Goal: Task Accomplishment & Management: Use online tool/utility

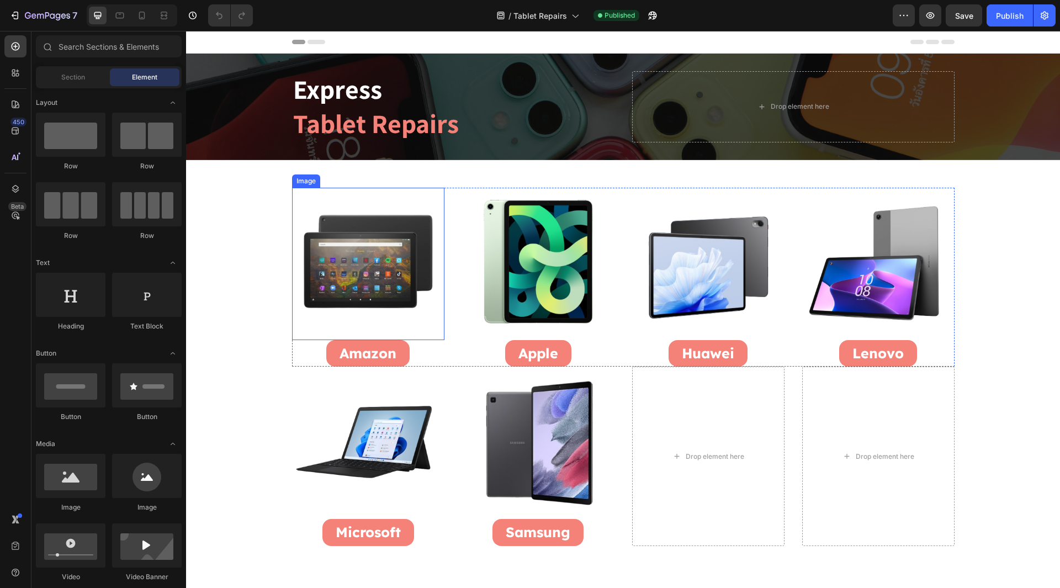
click at [317, 251] on img at bounding box center [368, 264] width 152 height 152
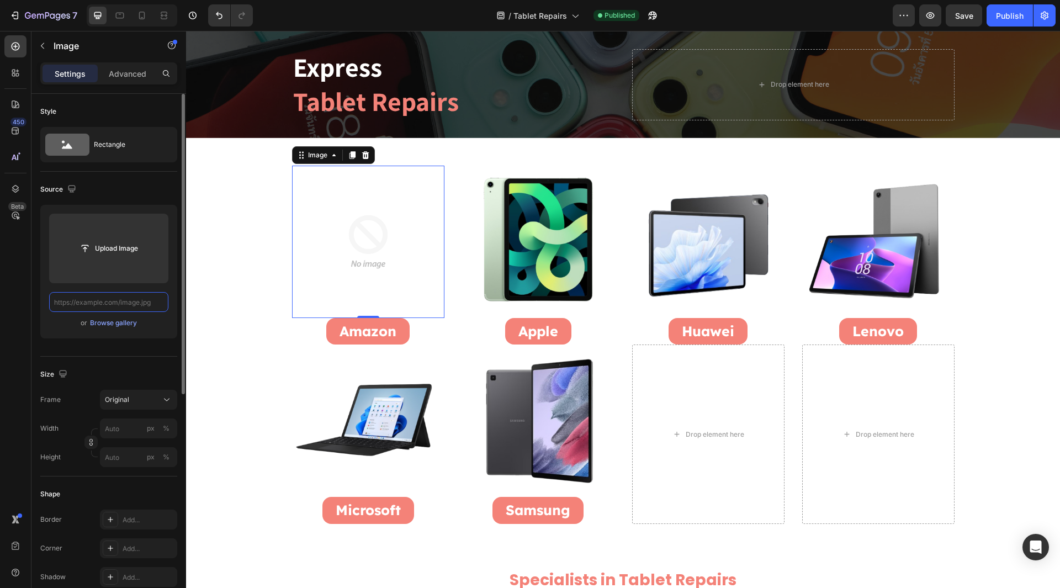
click at [104, 306] on input "text" at bounding box center [108, 302] width 119 height 20
paste input "https://cdn.shopify.com/s/files/1/0684/5415/4479/files/Amazon_Tablets.png?v=175…"
drag, startPoint x: 96, startPoint y: 300, endPoint x: 166, endPoint y: 328, distance: 75.0
click at [166, 328] on div "Upload Image https://cdn.shopify.com/s/files/1/0684/5415/4479/files/Amazon_Tabl…" at bounding box center [108, 272] width 137 height 134
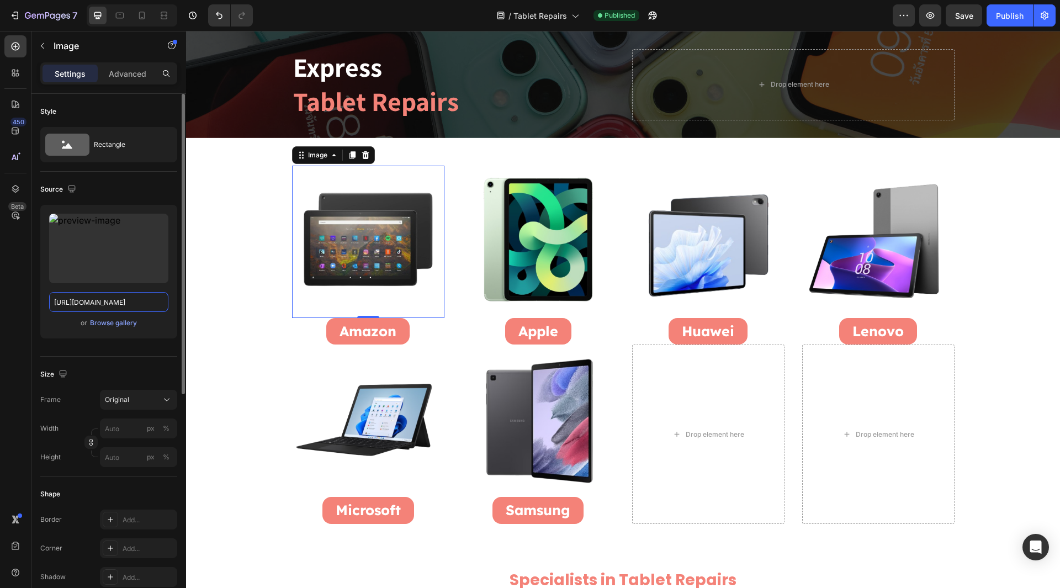
scroll to position [0, 146]
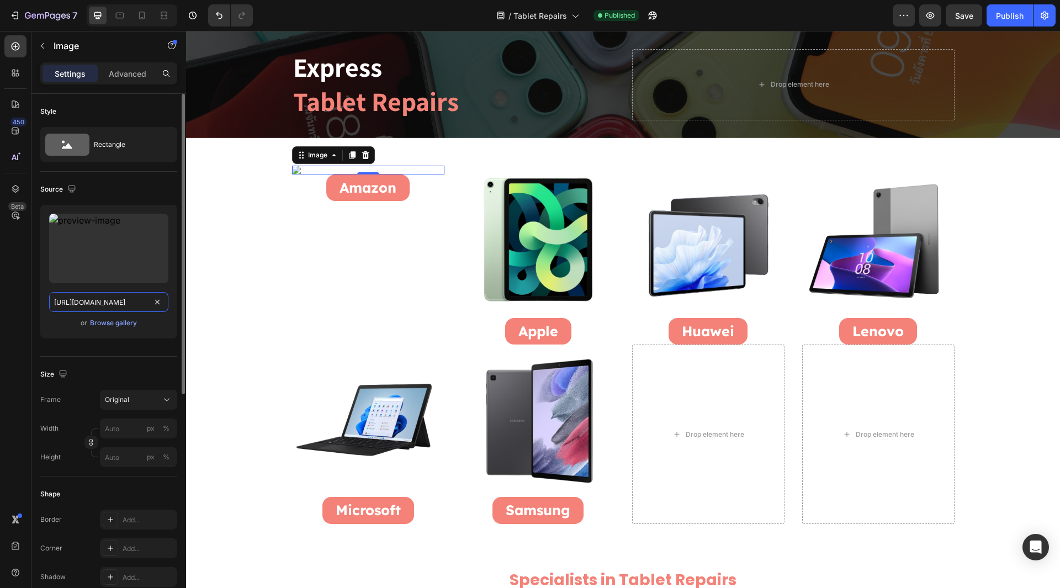
click at [123, 299] on input "https://cdn.shopify.com/s/files/1/0684/5415/4479/files/Amazon_Tablets.png" at bounding box center [108, 302] width 119 height 20
type input "https://cdn.shopify.com/s/files/1/0684/5415/4479/files/Amazon_Tablets.png"
click at [8, 300] on div "450 Beta" at bounding box center [15, 271] width 22 height 473
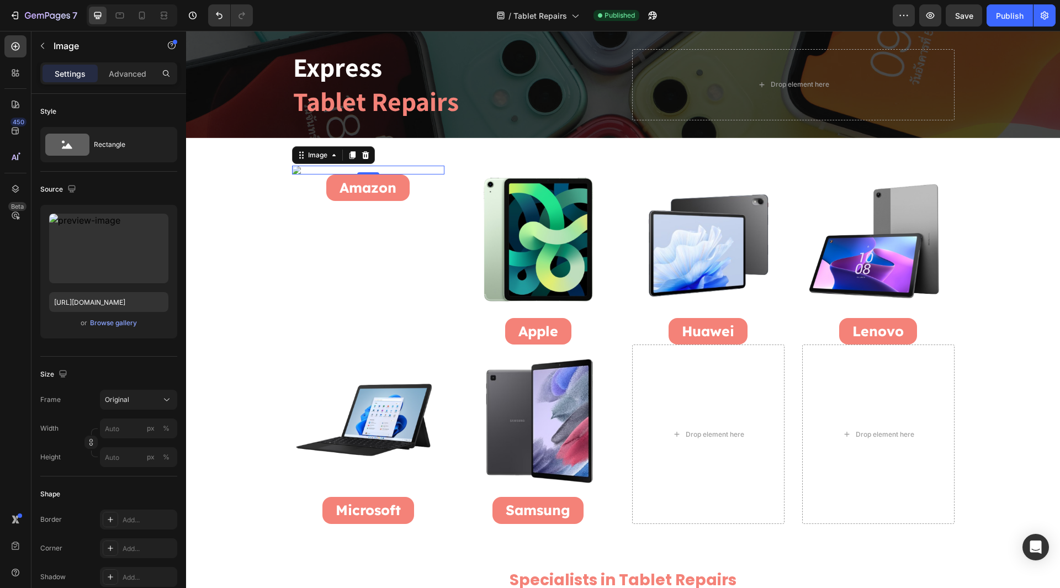
scroll to position [0, 0]
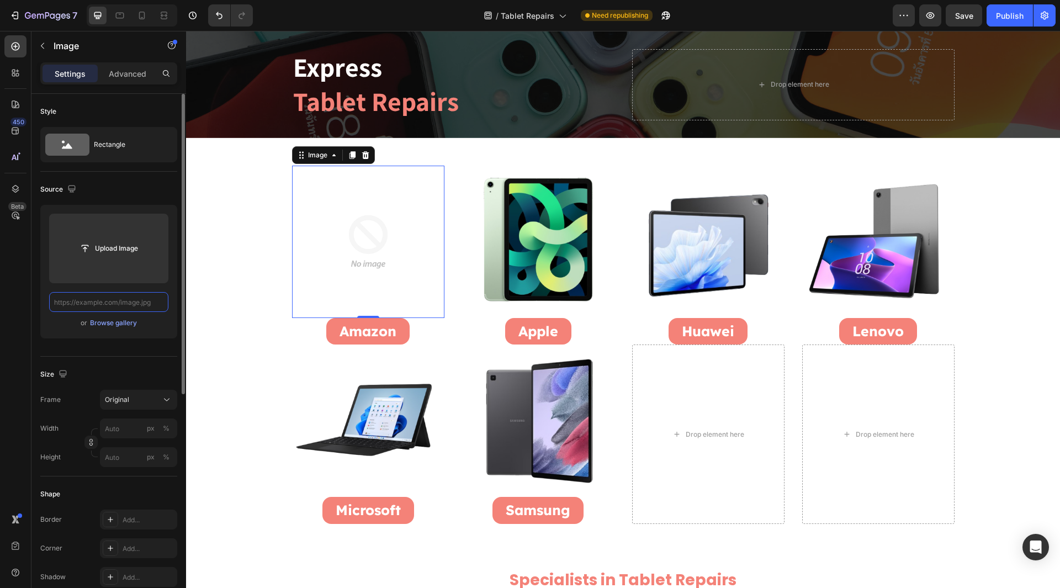
click at [136, 305] on input "text" at bounding box center [108, 302] width 119 height 20
paste input "https://cdn.shopify.com/s/files/1/0684/5415/4479/files/Amazon_Tablets_Repairs.p…"
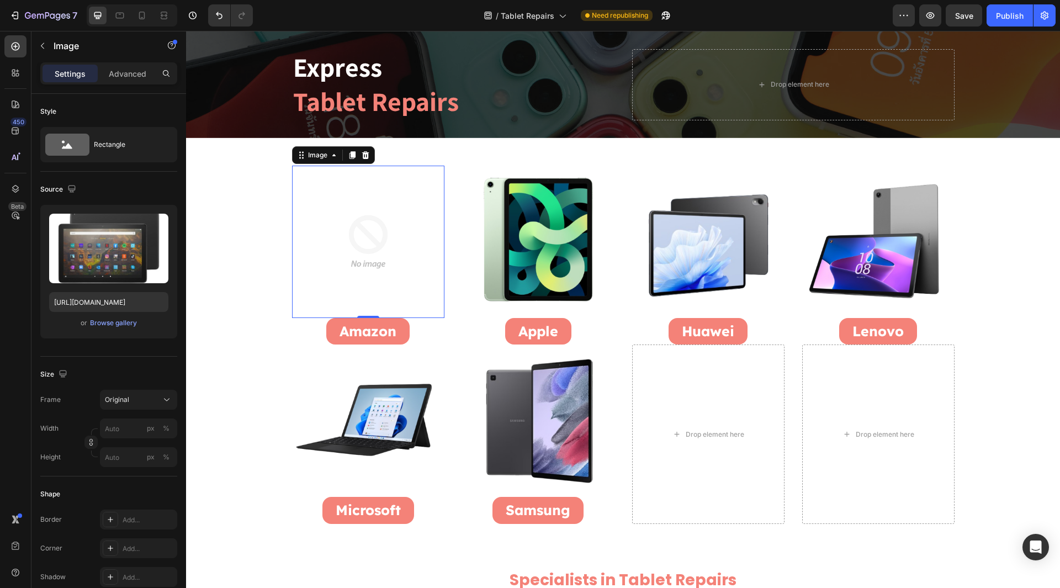
click at [20, 305] on div "450 Beta" at bounding box center [15, 271] width 22 height 473
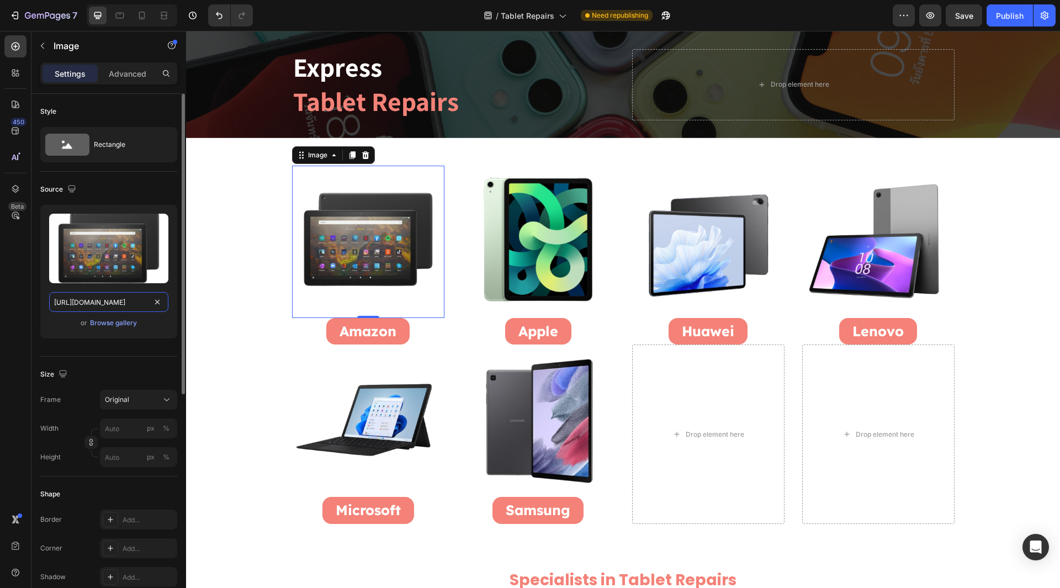
click at [106, 298] on input "https://cdn.shopify.com/s/files/1/0684/5415/4479/files/Amazon_Tablets_Repairs.p…" at bounding box center [108, 302] width 119 height 20
drag, startPoint x: 283, startPoint y: 334, endPoint x: 193, endPoint y: 345, distance: 90.6
type input "https://cdn.shopify.com/s/files/1/0684/5415/4479/files/Amazon_Tablets_Repairs.p…"
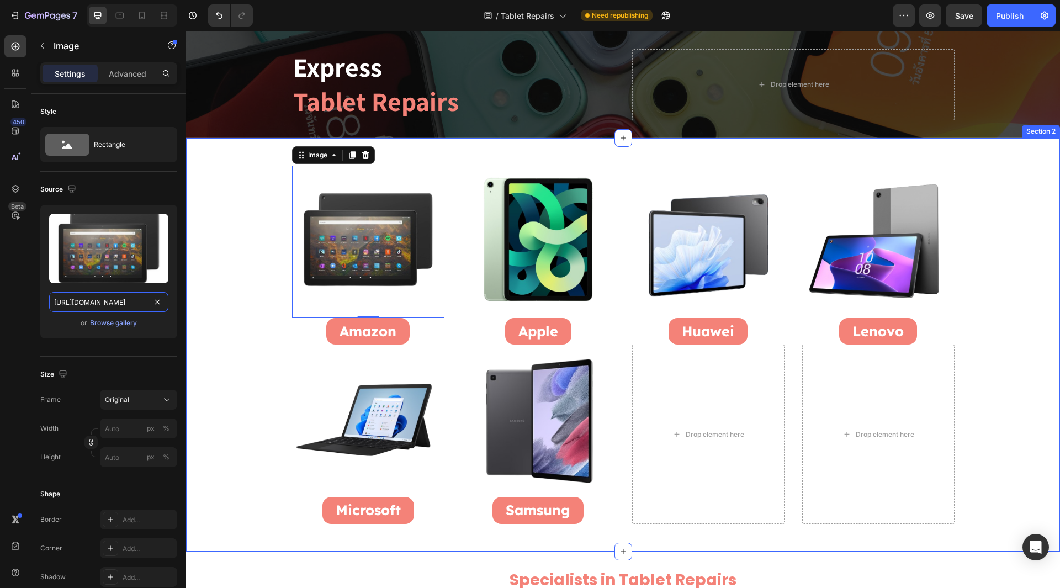
scroll to position [0, 173]
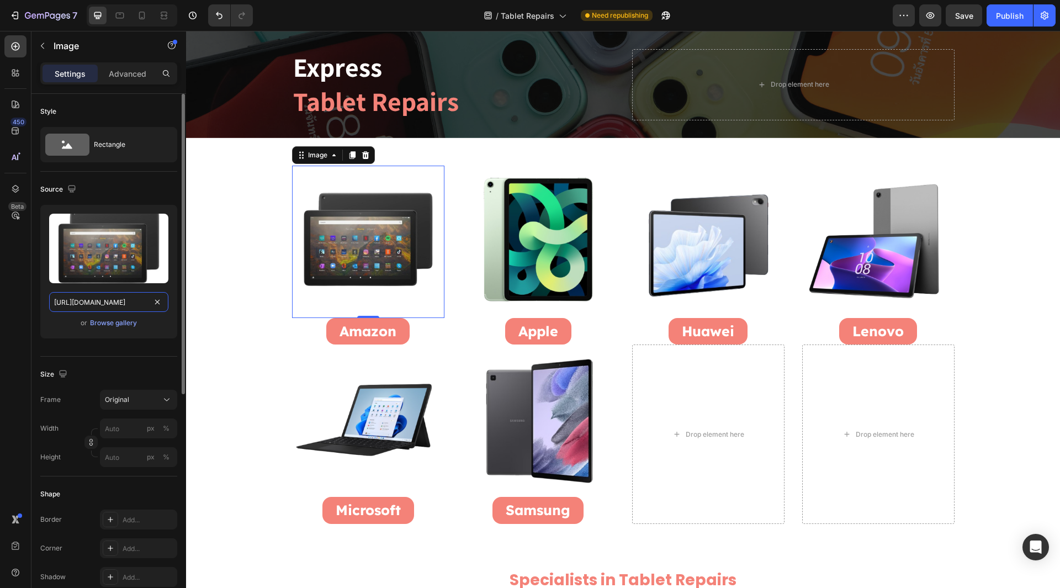
click at [86, 300] on input "https://cdn.shopify.com/s/files/1/0684/5415/4479/files/Amazon_Tablets_Repairs.p…" at bounding box center [108, 302] width 119 height 20
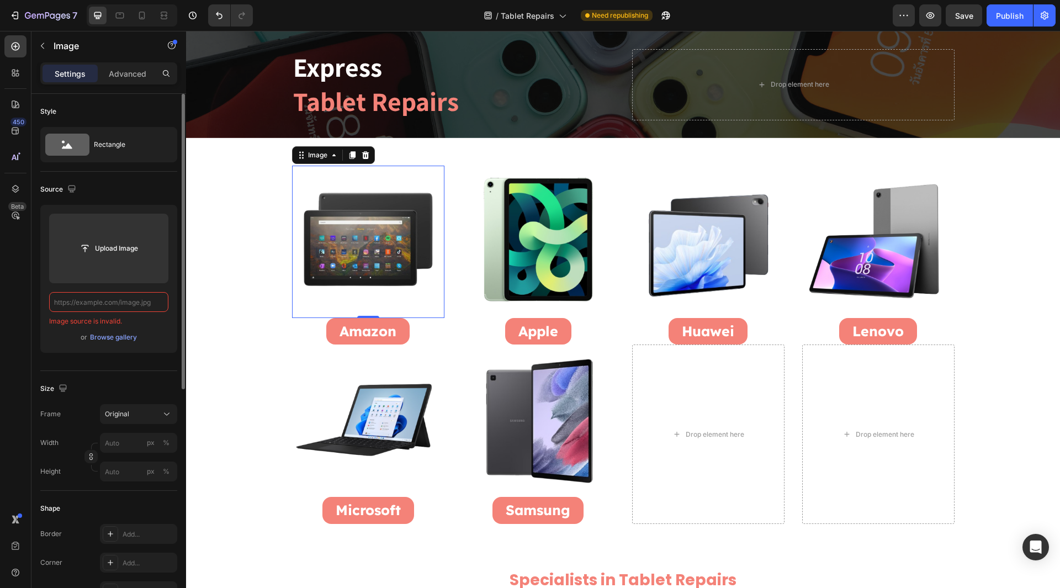
scroll to position [0, 0]
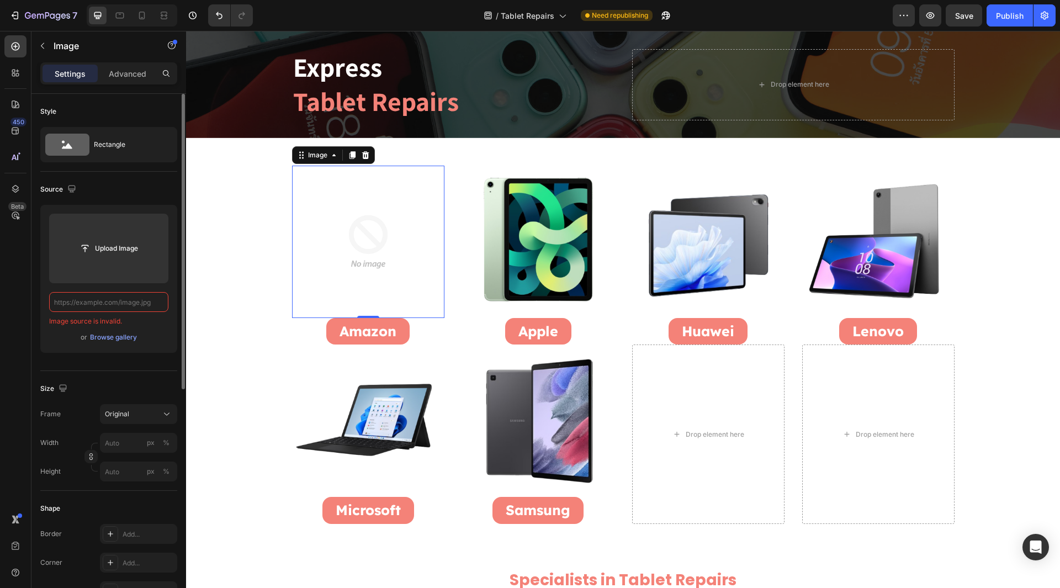
click at [3, 308] on div "450 Beta" at bounding box center [15, 309] width 31 height 557
click at [99, 303] on input "text" at bounding box center [108, 302] width 119 height 20
paste input "https://cdn.shopify.com/s/files/1/0684/5415/4479/files/Amazon_Tablets_Repairs.p…"
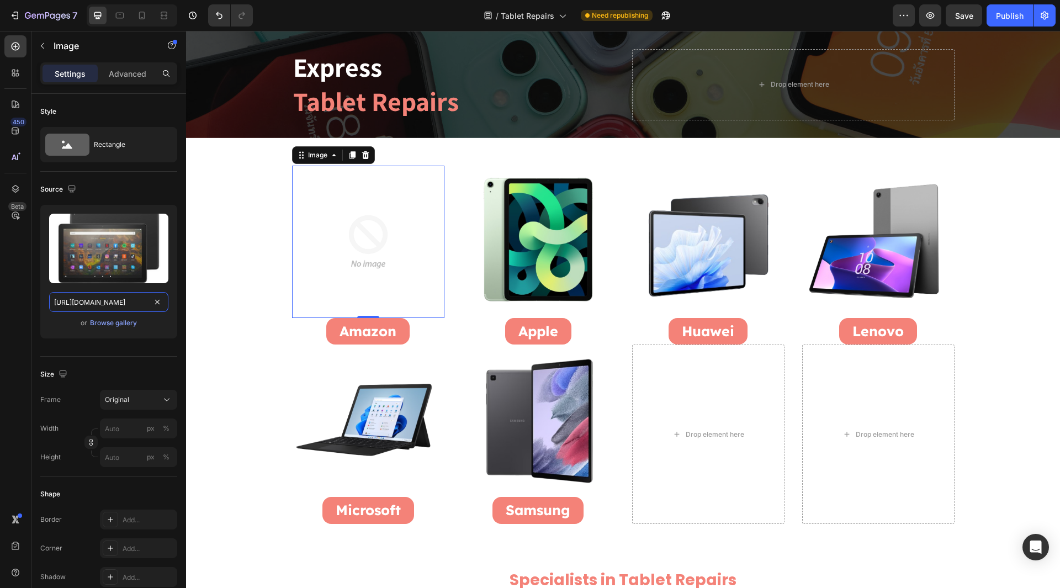
scroll to position [0, 173]
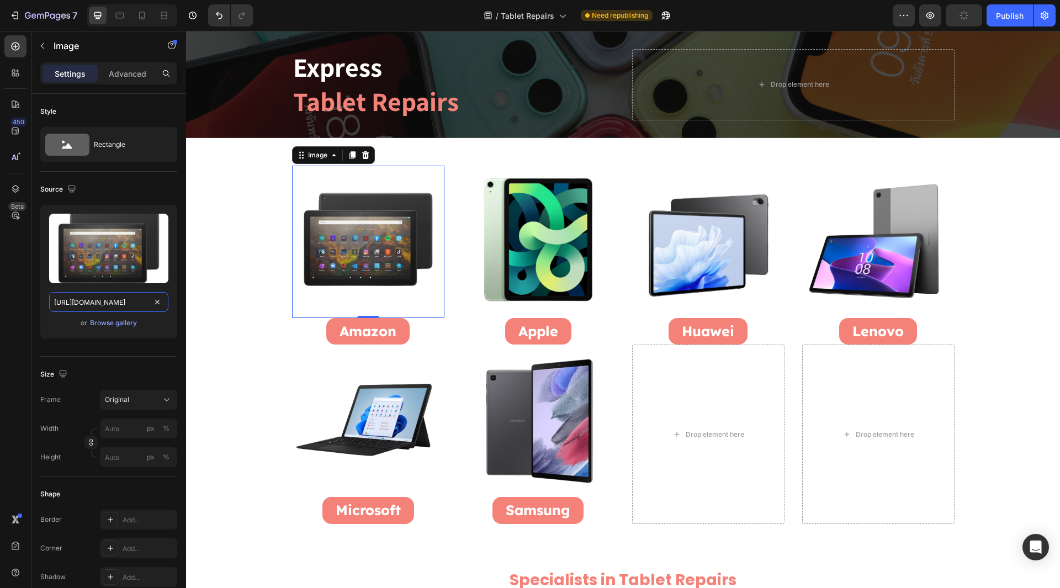
type input "https://cdn.shopify.com/s/files/1/0684/5415/4479/files/Amazon_Tablets_Repairs.p…"
click at [14, 317] on div "450 Beta" at bounding box center [15, 271] width 22 height 473
click at [509, 242] on img at bounding box center [538, 242] width 152 height 152
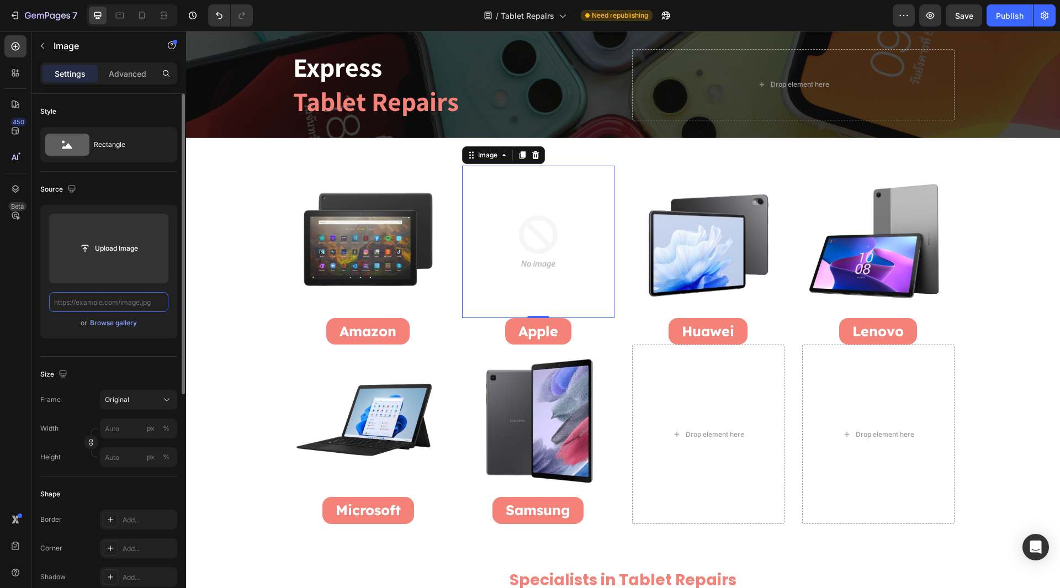
click at [96, 310] on input "text" at bounding box center [108, 302] width 119 height 20
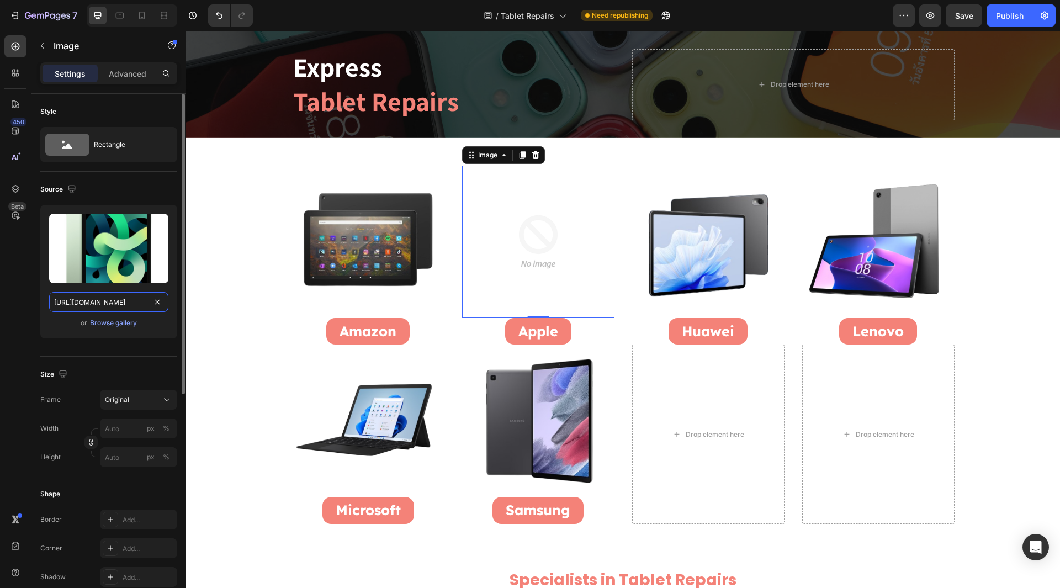
drag, startPoint x: 95, startPoint y: 302, endPoint x: 143, endPoint y: 302, distance: 47.5
click at [143, 302] on input "https://cdn.shopify.com/s/files/1/0684/5415/4479/files/Apple_iPads_Repairs.png4" at bounding box center [108, 302] width 119 height 20
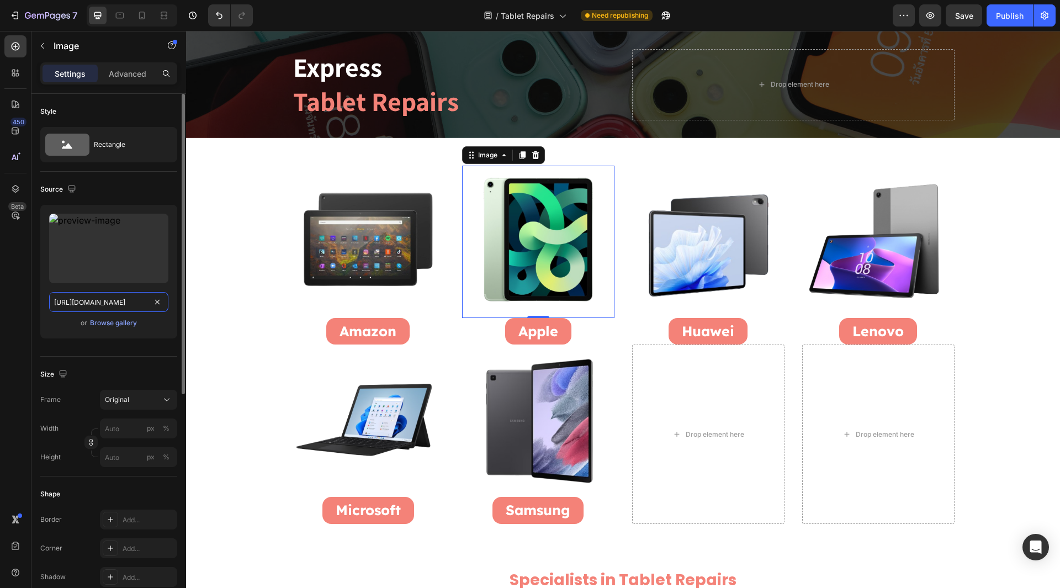
type input "https://cdn.shopify.com/s/files/1/0684/5415/4479/files/Apple_iPads_Repairs.png"
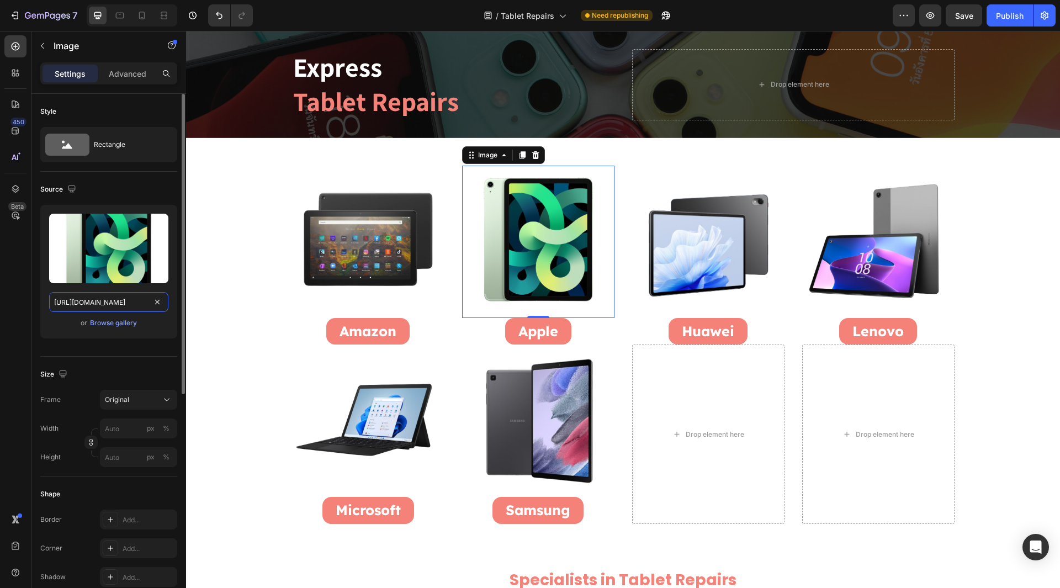
click at [129, 304] on input "https://cdn.shopify.com/s/files/1/0684/5415/4479/files/Apple_iPads_Repairs.png" at bounding box center [108, 302] width 119 height 20
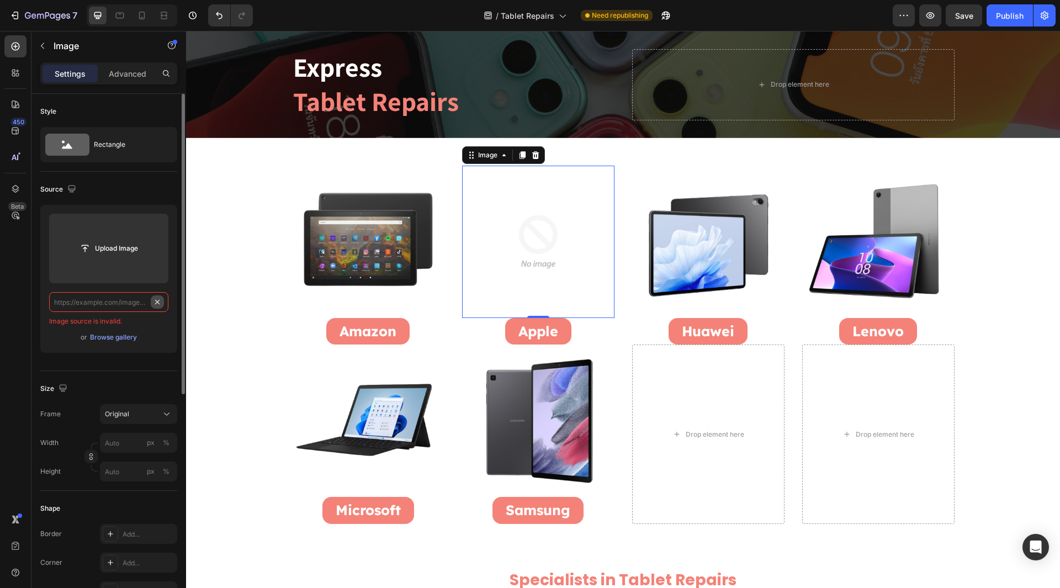
scroll to position [0, 0]
click at [4, 322] on div "450 Beta" at bounding box center [15, 309] width 31 height 557
click at [102, 301] on input "text" at bounding box center [108, 302] width 119 height 20
paste input "https://cdn.shopify.com/s/files/1/0684/5415/4479/files/Apple_iPads_Repairs.png"
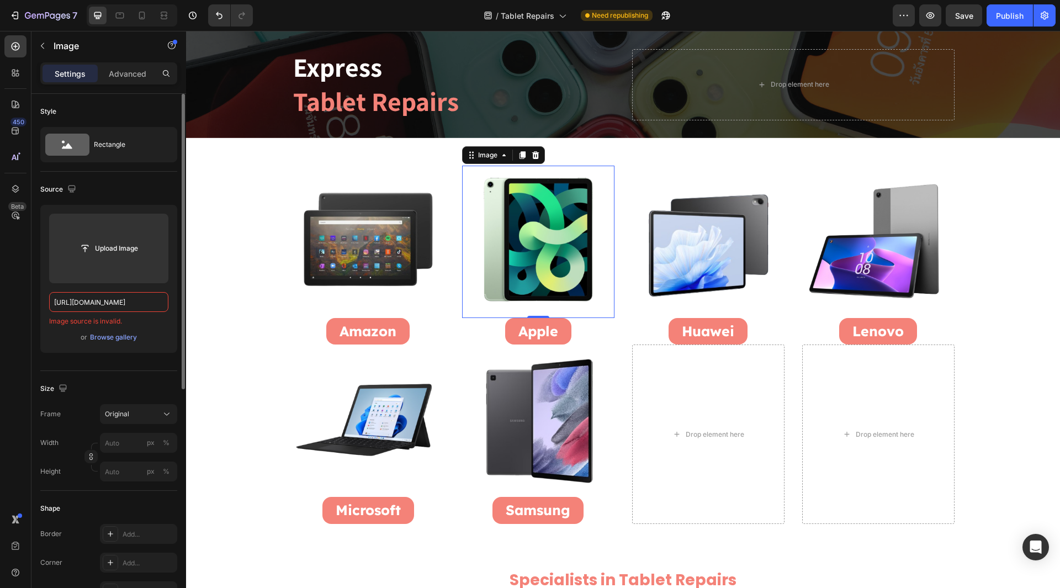
scroll to position [0, 161]
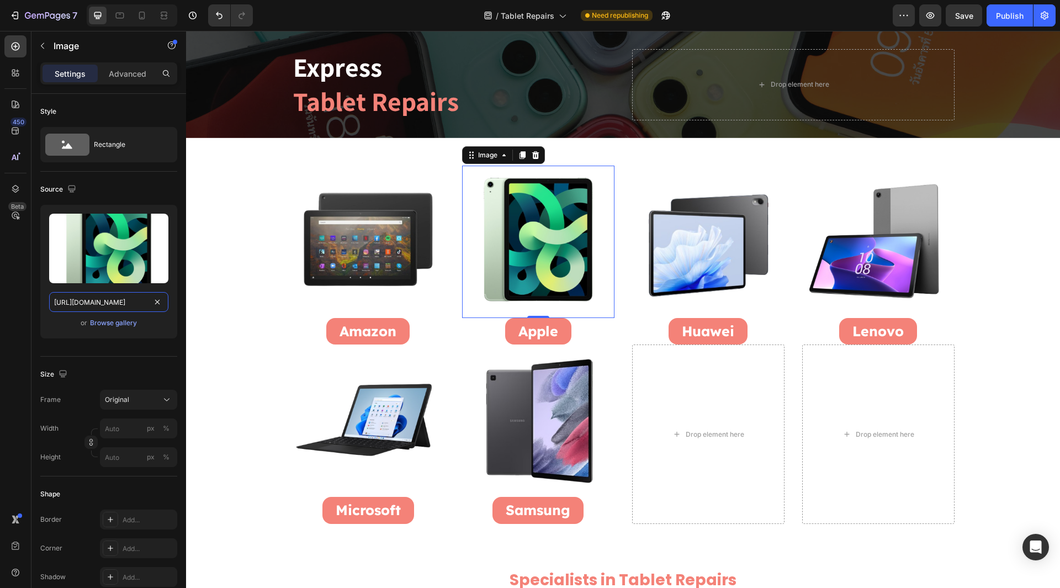
type input "https://cdn.shopify.com/s/files/1/0684/5415/4479/files/Apple_iPads_Repairs.png"
click at [22, 322] on div "450 Beta" at bounding box center [15, 271] width 22 height 473
click at [691, 270] on img at bounding box center [708, 242] width 152 height 152
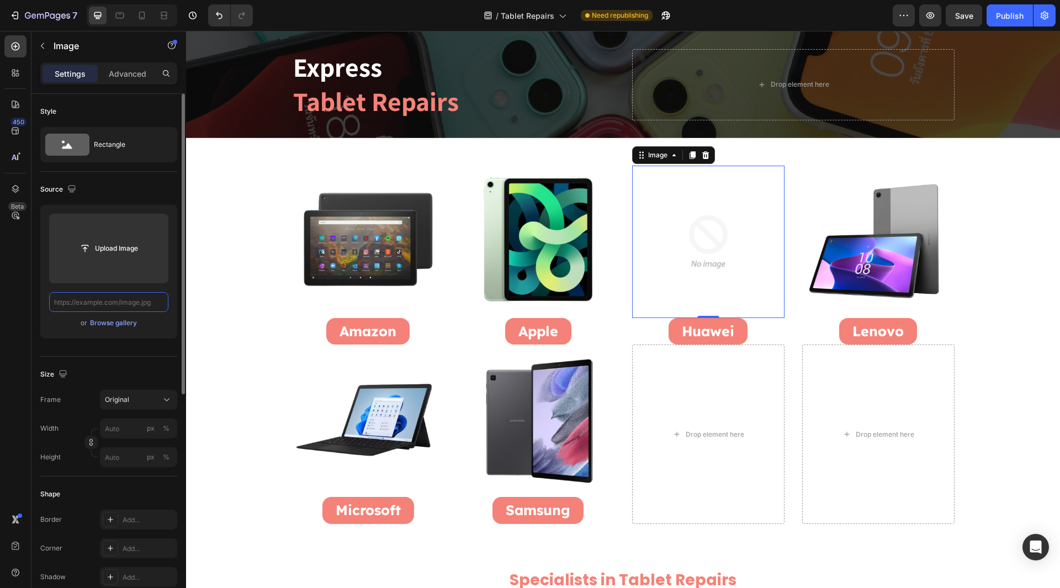
click at [115, 304] on input "text" at bounding box center [108, 302] width 119 height 20
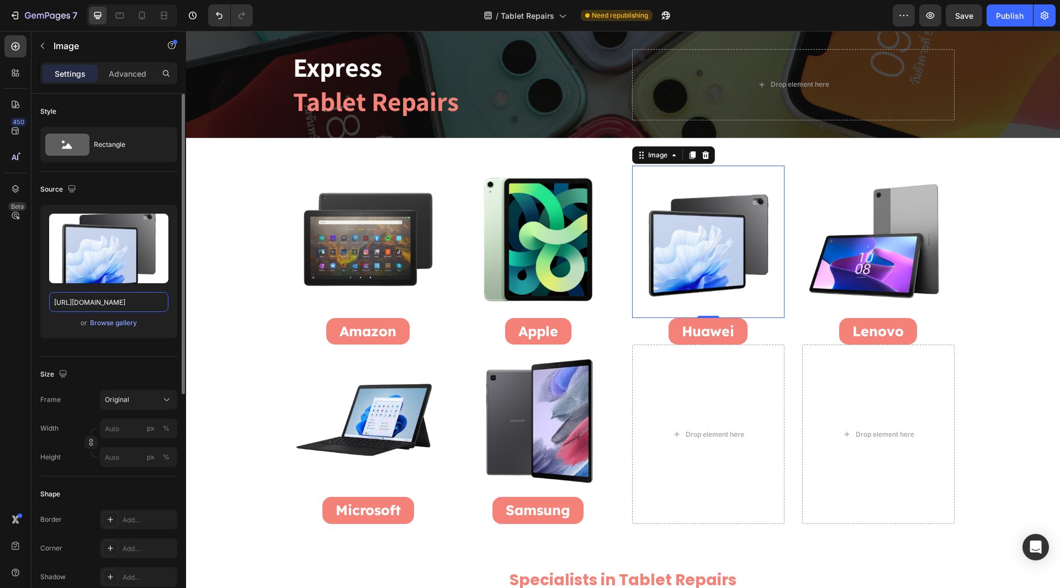
drag, startPoint x: 95, startPoint y: 301, endPoint x: 152, endPoint y: 312, distance: 57.4
click at [152, 312] on div "Upload Image https://cdn.shopify.com/s/files/1/0684/5415/4479/files/Huawei_Tabl…" at bounding box center [108, 272] width 137 height 134
click at [114, 306] on input "https://cdn.shopify.com/s/files/1/0684/5415/4479/files/Huawei_Tablets_Repairs.p…" at bounding box center [108, 302] width 119 height 20
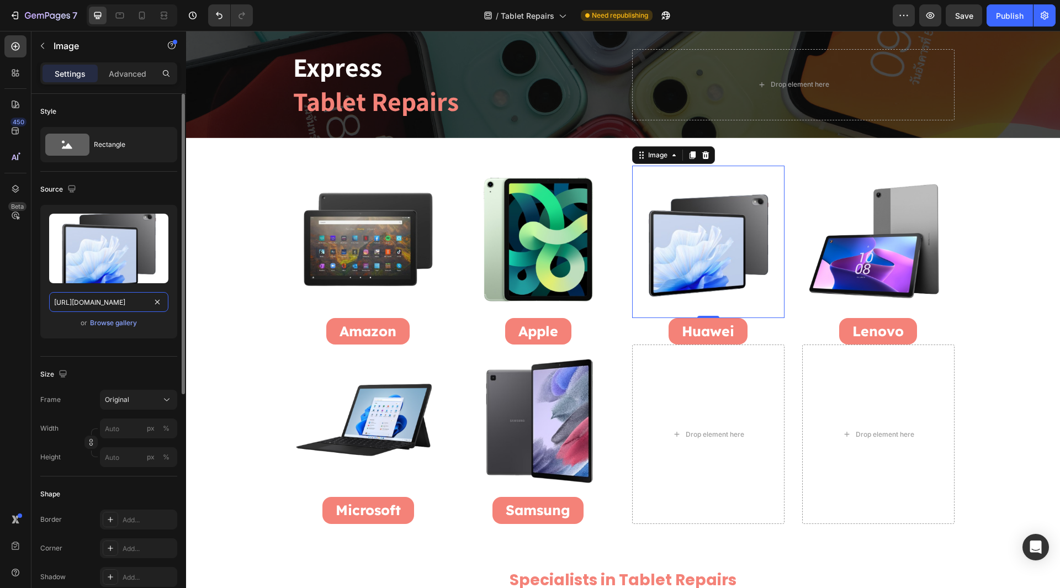
click at [114, 306] on input "https://cdn.shopify.com/s/files/1/0684/5415/4479/files/Huawei_Tablets_Repairs.p…" at bounding box center [108, 302] width 119 height 20
type input "https://cdn.shopify.com/s/files/1/0684/5415/4479/files/Huawei_Tablets_Repairs.p…"
click at [10, 306] on div "450 Beta" at bounding box center [15, 271] width 22 height 473
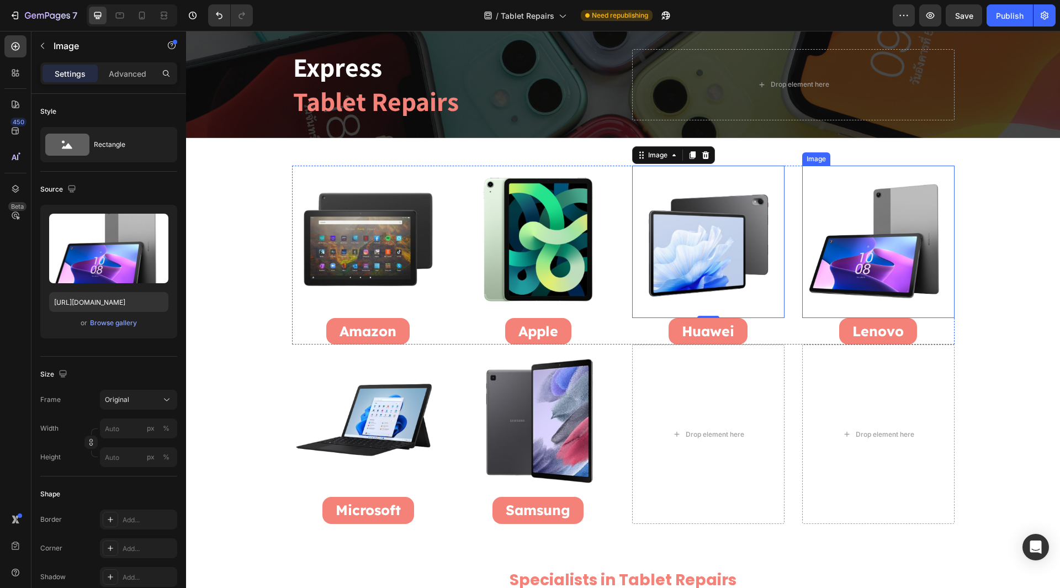
click at [912, 267] on img at bounding box center [878, 242] width 152 height 152
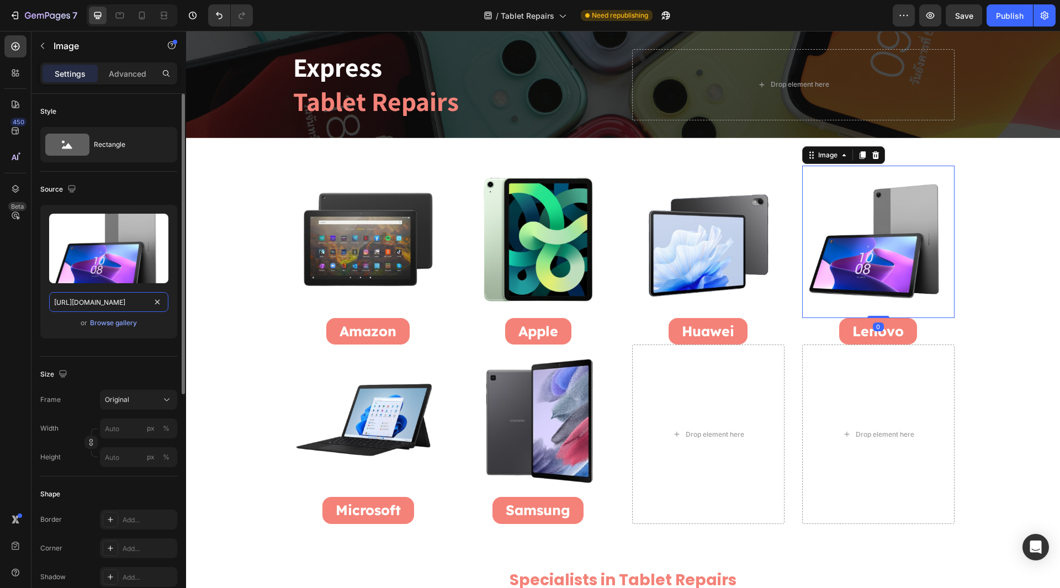
click at [118, 309] on input "https://cdn.shopify.com/s/files/1/0684/5415/4479/files/gempages_497438306892514…" at bounding box center [108, 302] width 119 height 20
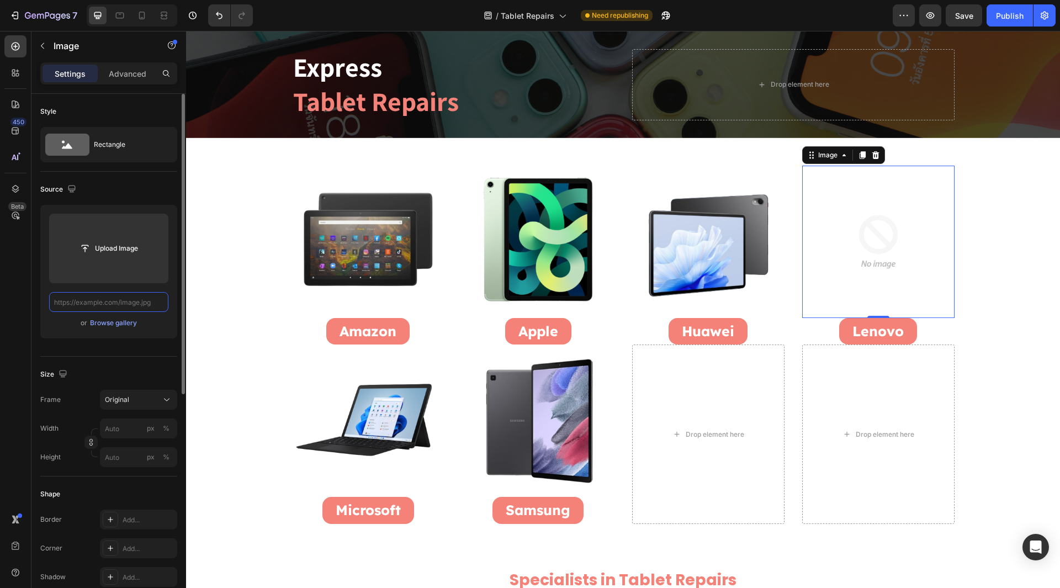
click at [77, 304] on input "text" at bounding box center [108, 302] width 119 height 20
paste input "https://cdn.shopify.com/s/files/1/0684/5415/4479/files/Lenovo_Tablets_Repairs.p…"
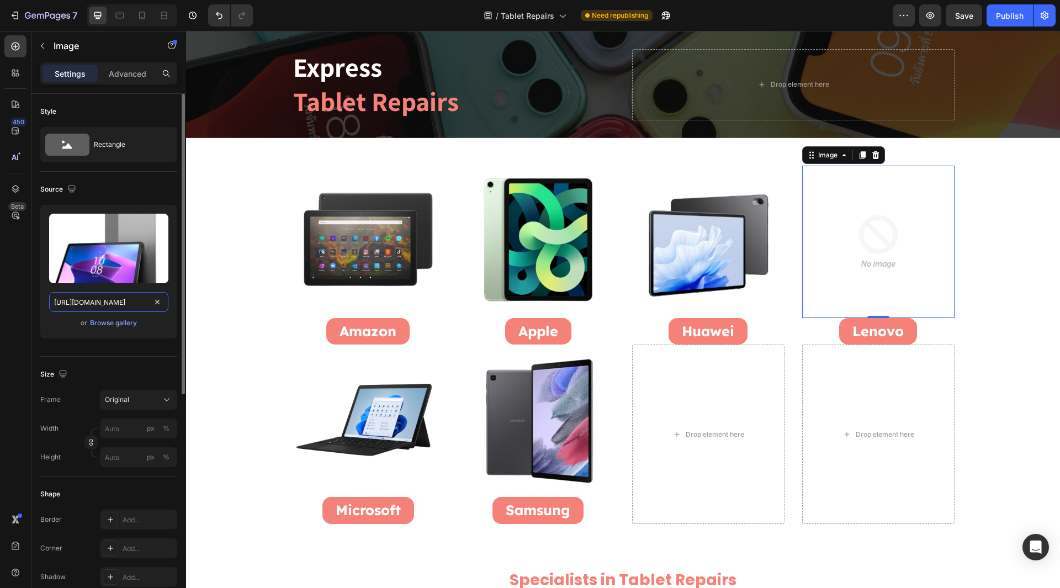
drag, startPoint x: 96, startPoint y: 303, endPoint x: 177, endPoint y: 331, distance: 85.2
click at [177, 331] on div "Upload Image https://cdn.shopify.com/s/files/1/0684/5415/4479/files/Lenovo_Tabl…" at bounding box center [108, 272] width 137 height 134
type input "https://cdn.shopify.com/s/files/1/0684/5415/4479/files/Lenovo_Tablets_Repairs.p…"
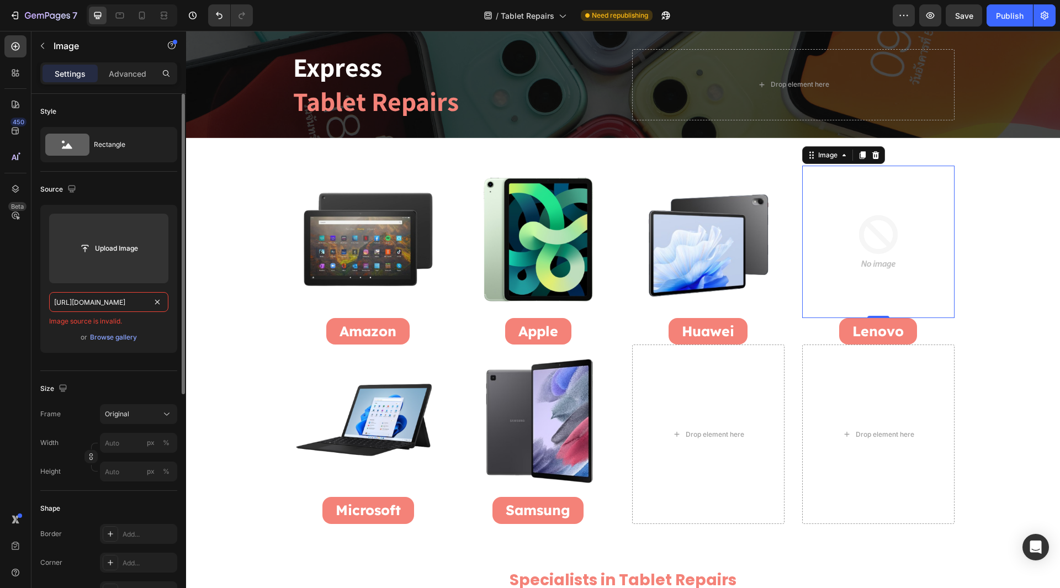
click at [120, 304] on input "https://cdn.shopify.com/s/files/1/0684/5415/4479/files/Lenovo_Tablets_Repairs.p…" at bounding box center [108, 302] width 119 height 20
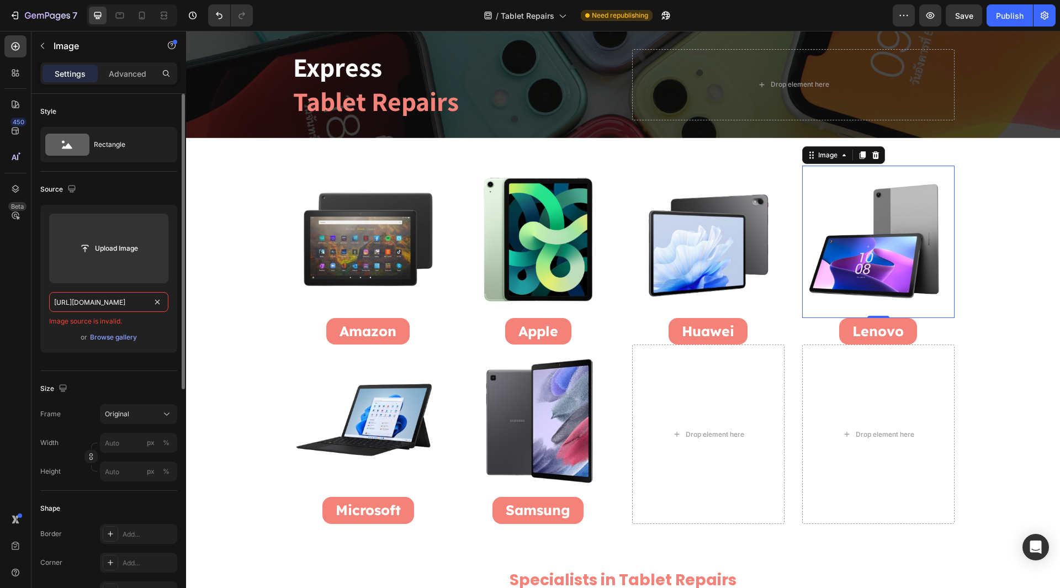
click at [120, 304] on input "https://cdn.shopify.com/s/files/1/0684/5415/4479/files/Lenovo_Tablets_Repairs.p…" at bounding box center [108, 302] width 119 height 20
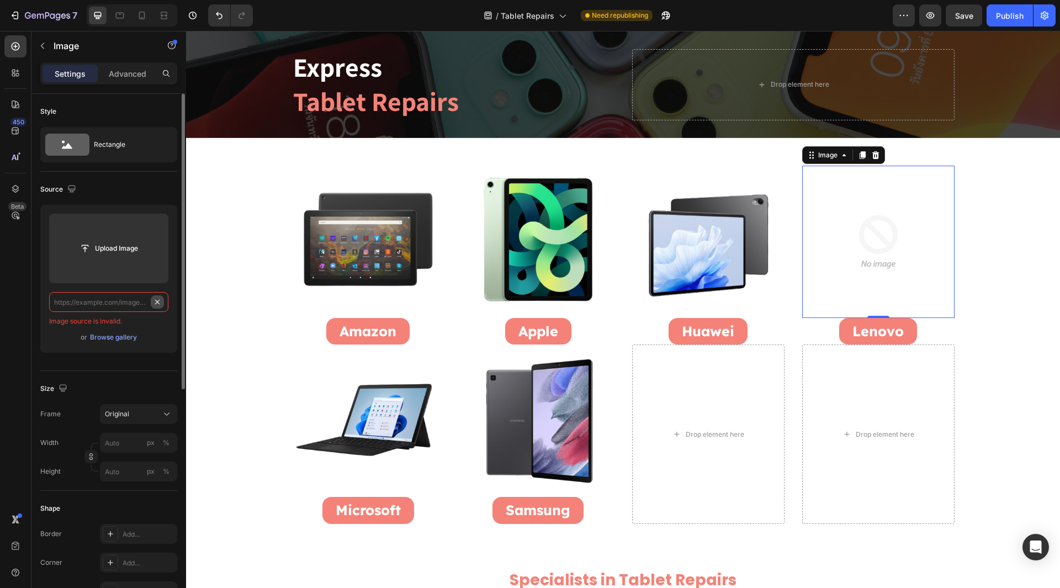
scroll to position [0, 0]
click at [114, 301] on input "text" at bounding box center [108, 302] width 119 height 20
paste input "https://cdn.shopify.com/s/files/1/0684/5415/4479/files/Lenovo_Tablets_Repairs.p…"
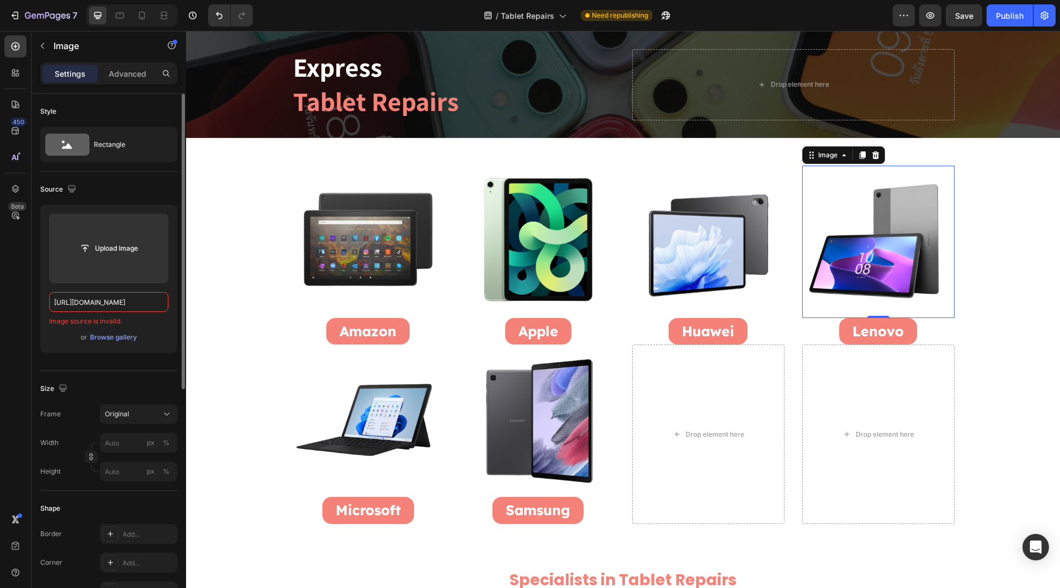
scroll to position [0, 171]
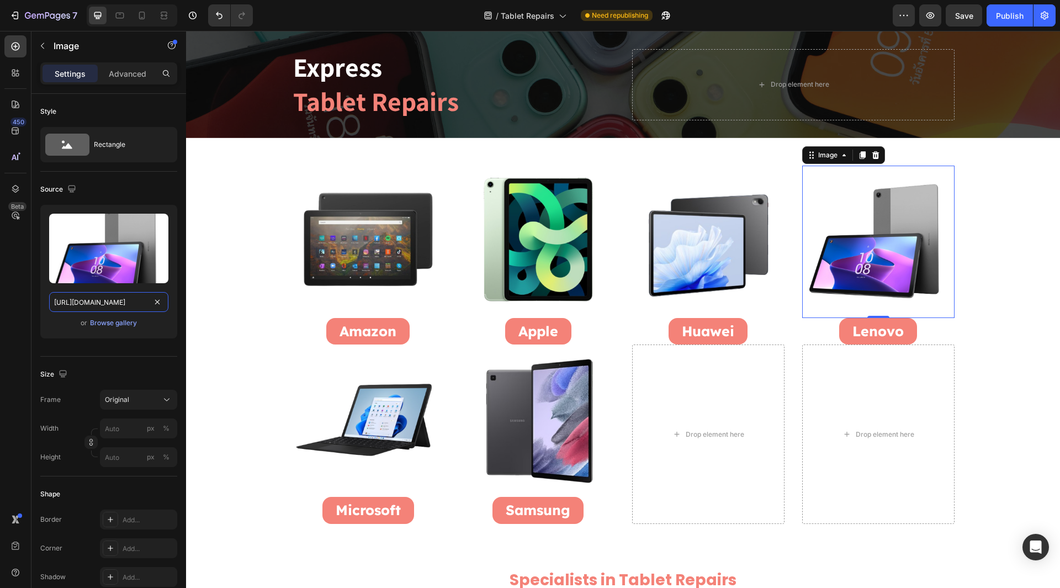
type input "https://cdn.shopify.com/s/files/1/0684/5415/4479/files/Lenovo_Tablets_Repairs.p…"
click at [20, 314] on div "450 Beta" at bounding box center [15, 271] width 22 height 473
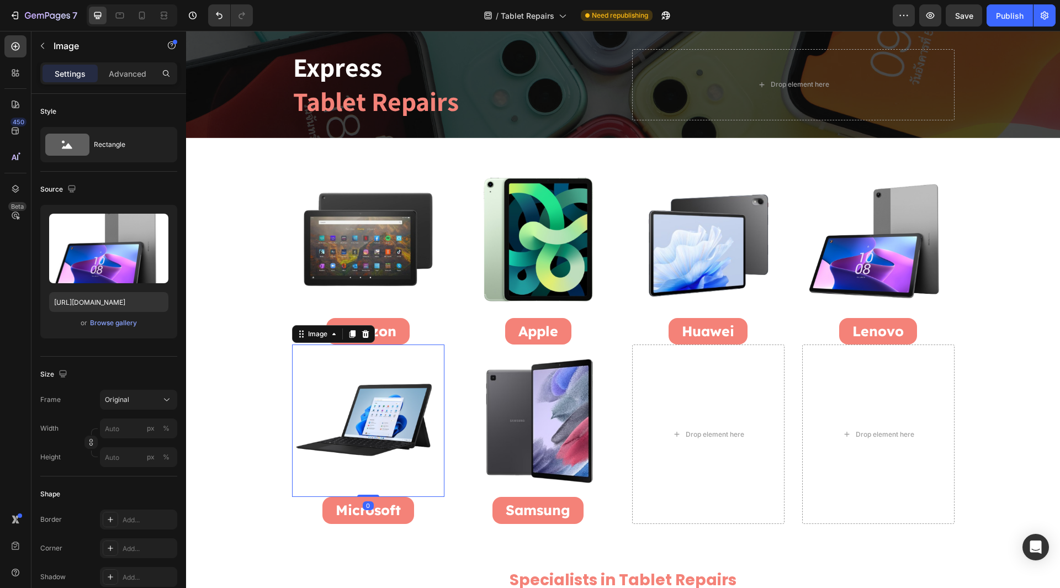
click at [398, 424] on img at bounding box center [368, 420] width 152 height 152
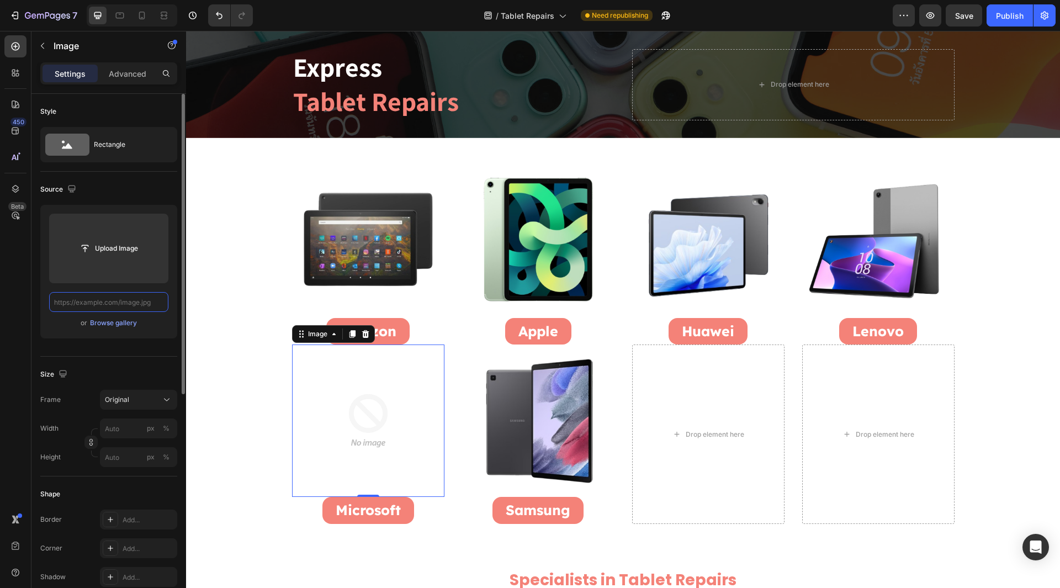
click at [140, 302] on input "text" at bounding box center [108, 302] width 119 height 20
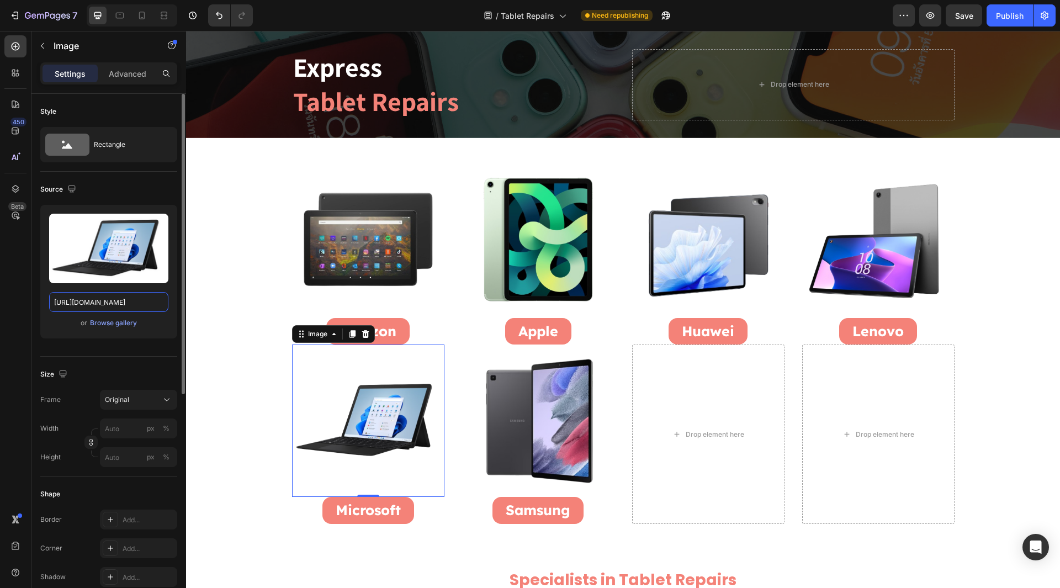
drag, startPoint x: 95, startPoint y: 301, endPoint x: 157, endPoint y: 325, distance: 65.9
click at [157, 325] on div "Upload Image https://cdn.shopify.com/s/files/1/0684/5415/4479/files/Microsoft_T…" at bounding box center [108, 272] width 137 height 134
click at [89, 301] on input "https://cdn.shopify.com/s/files/1/0684/5415/4479/files/Microsoft_Tablets_Repair…" at bounding box center [108, 302] width 119 height 20
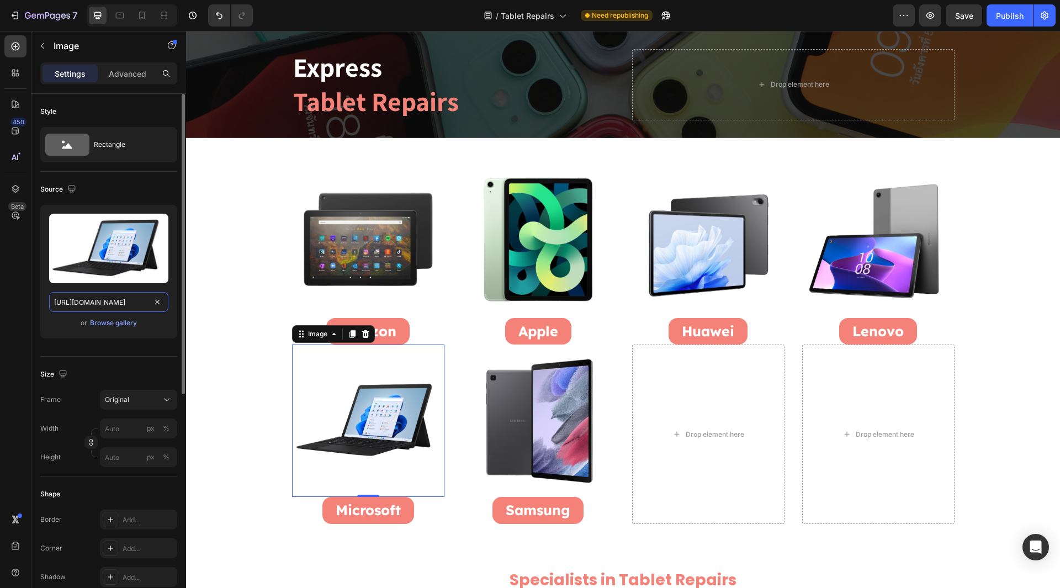
click at [89, 301] on input "https://cdn.shopify.com/s/files/1/0684/5415/4479/files/Microsoft_Tablets_Repair…" at bounding box center [108, 302] width 119 height 20
type input "https://cdn.shopify.com/s/files/1/0684/5415/4479/files/Microsoft_Tablets_Repair…"
click at [4, 326] on div "450 Beta" at bounding box center [15, 309] width 31 height 557
click at [524, 386] on img at bounding box center [538, 420] width 152 height 152
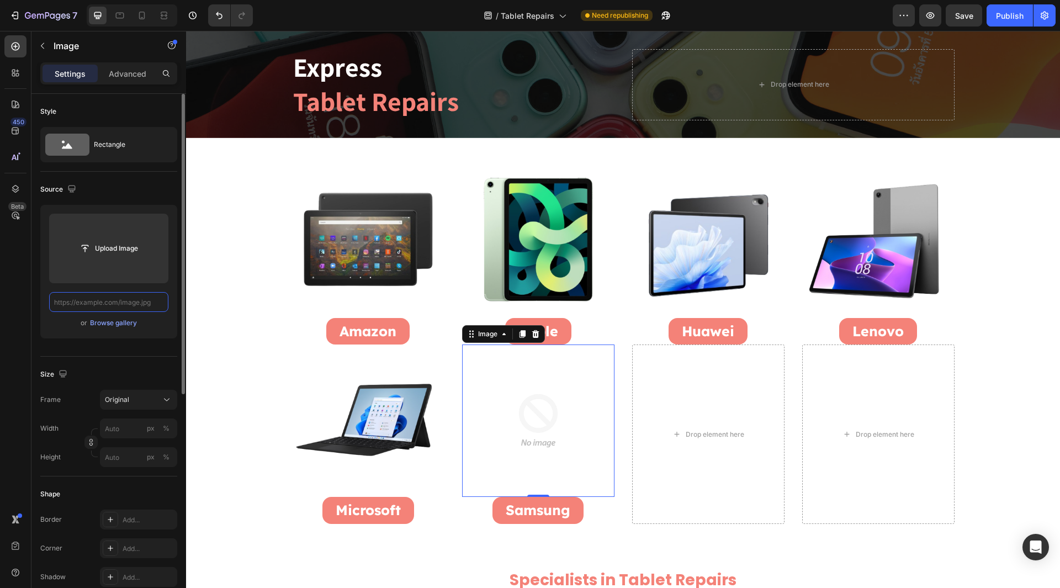
click at [127, 304] on input "text" at bounding box center [108, 302] width 119 height 20
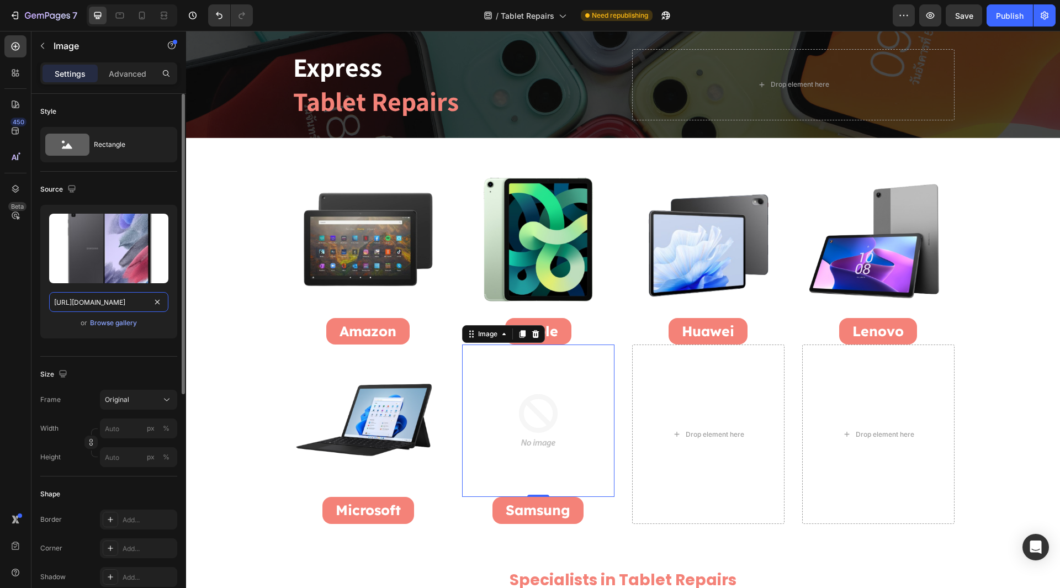
scroll to position [0, 177]
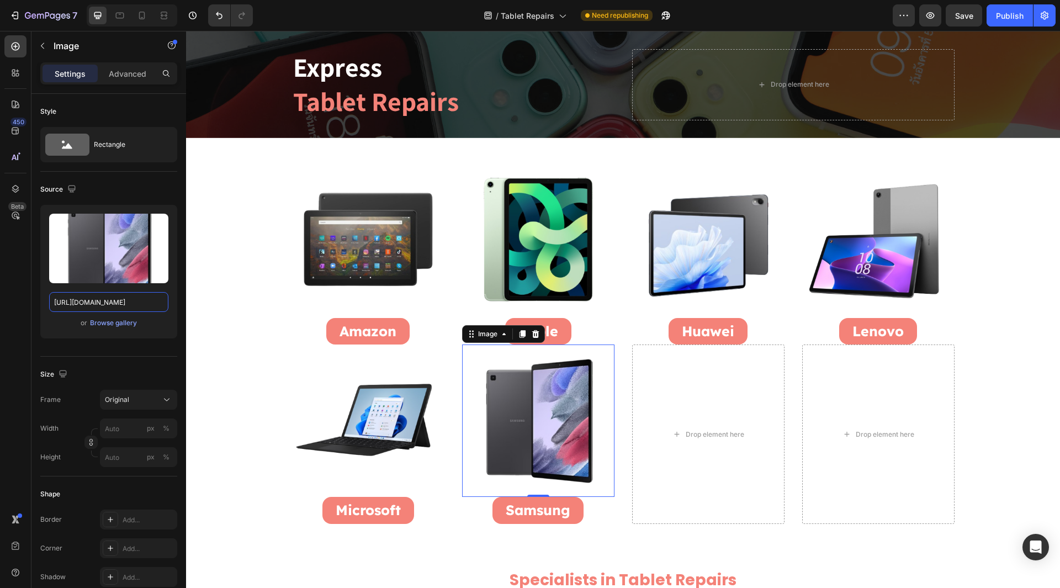
type input "https://cdn.shopify.com/s/files/1/0684/5415/4479/files/Samsung_Tablets_Repairs.…"
click at [17, 320] on div "450 Beta" at bounding box center [15, 271] width 22 height 473
click at [980, 16] on button "Save" at bounding box center [963, 15] width 36 height 22
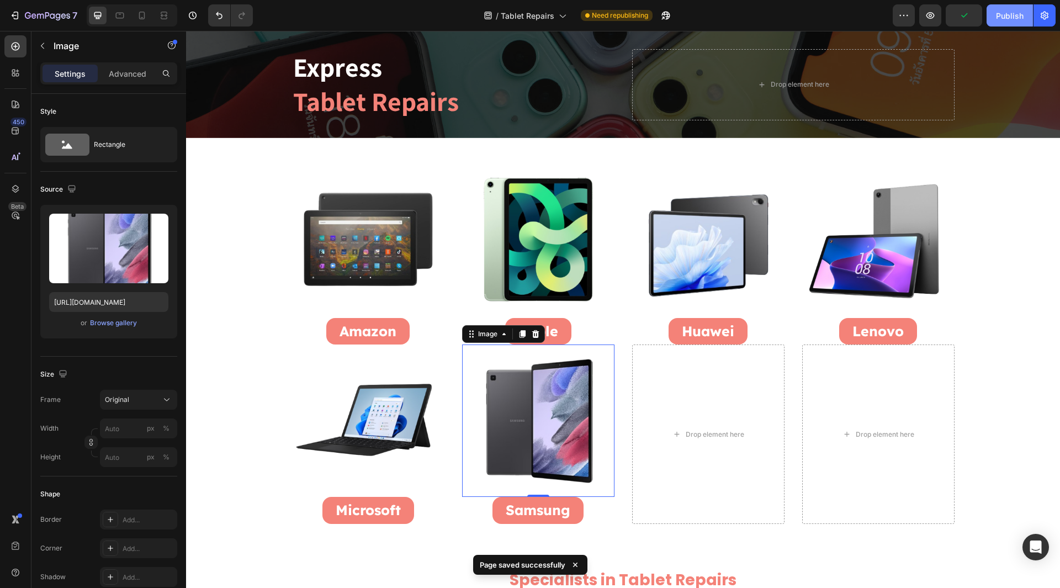
click at [1016, 17] on div "Publish" at bounding box center [1010, 16] width 28 height 12
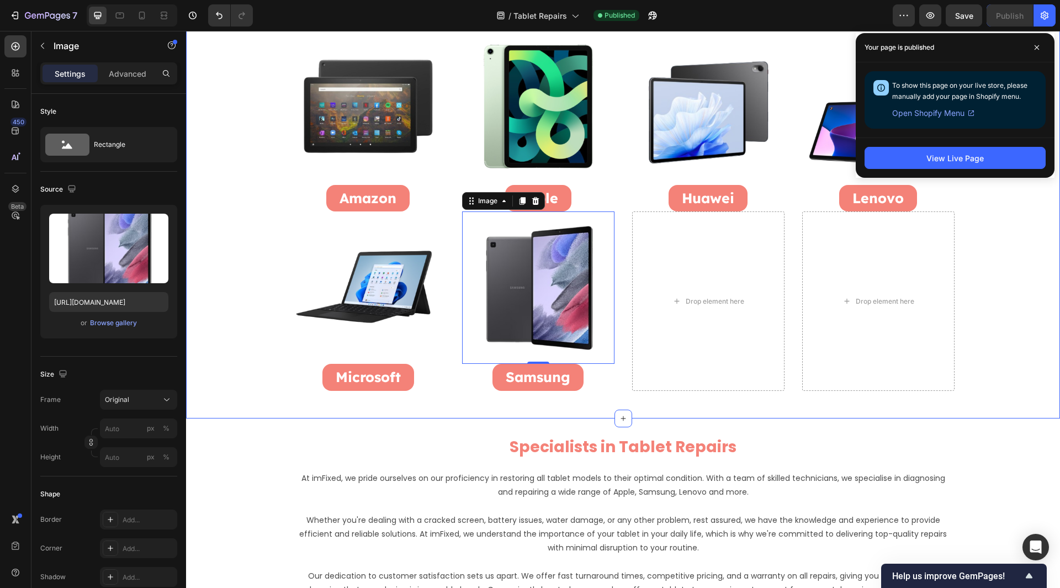
scroll to position [298, 0]
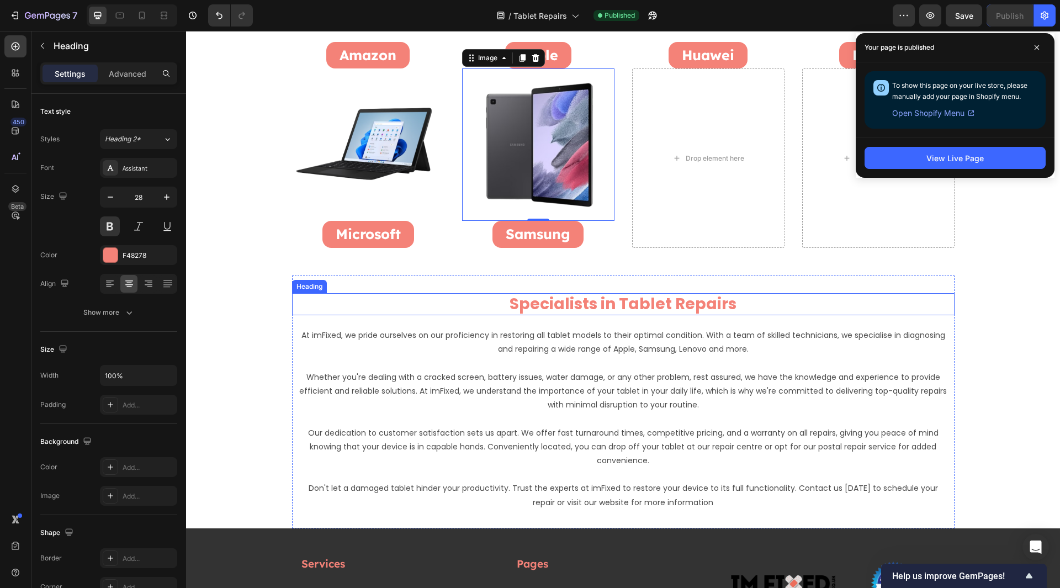
click at [558, 300] on h2 "Specialists in Tablet Repairs" at bounding box center [623, 304] width 662 height 22
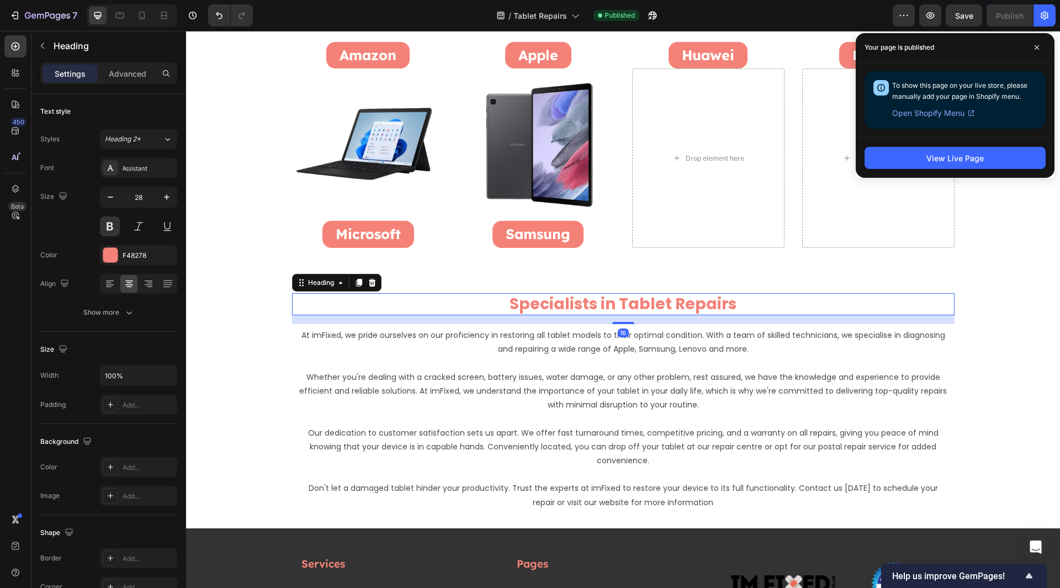
click at [558, 300] on h2 "Specialists in Tablet Repairs" at bounding box center [623, 304] width 662 height 22
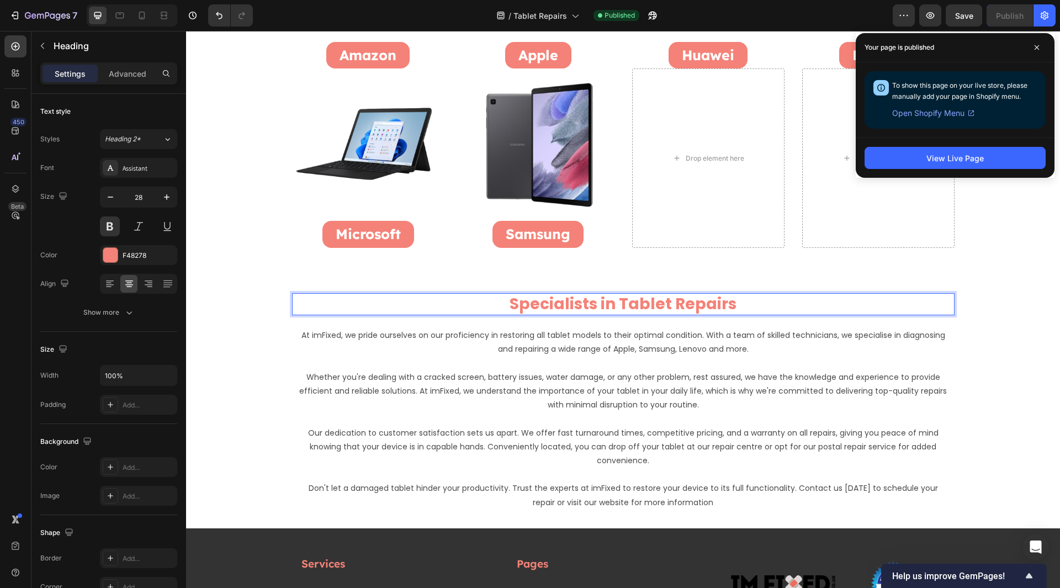
click at [558, 300] on p "Specialists in Tablet Repairs" at bounding box center [623, 304] width 660 height 20
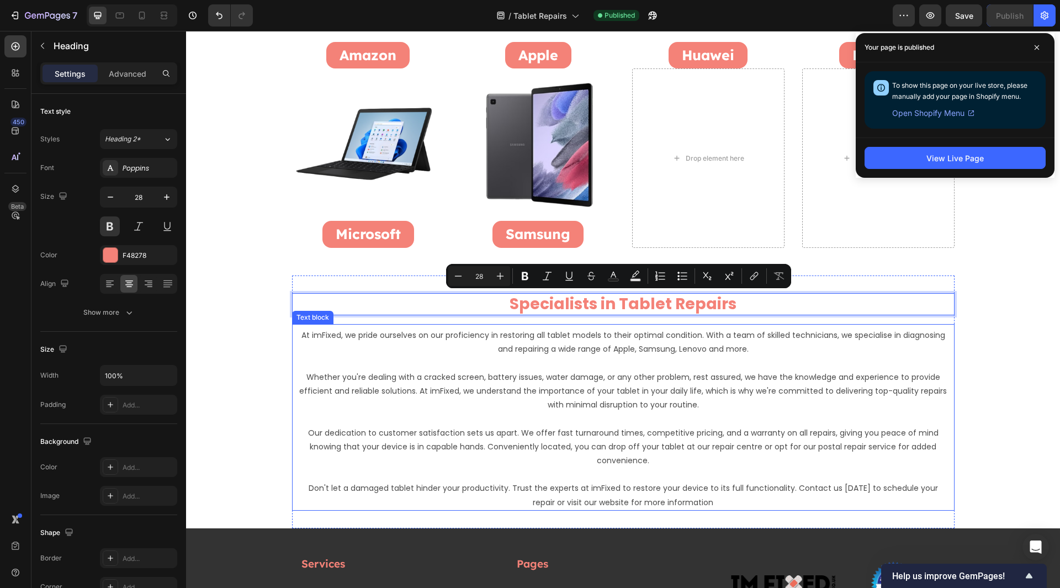
click at [368, 342] on p "At imFixed, we pride ourselves on our proficiency in restoring all tablet model…" at bounding box center [623, 342] width 649 height 28
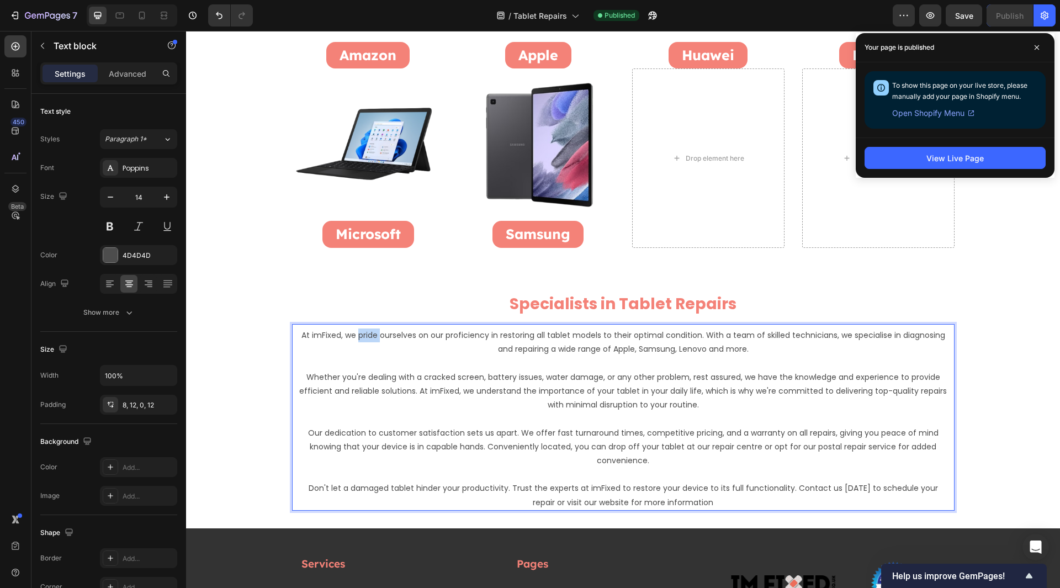
click at [368, 342] on p "At imFixed, we pride ourselves on our proficiency in restoring all tablet model…" at bounding box center [623, 342] width 649 height 28
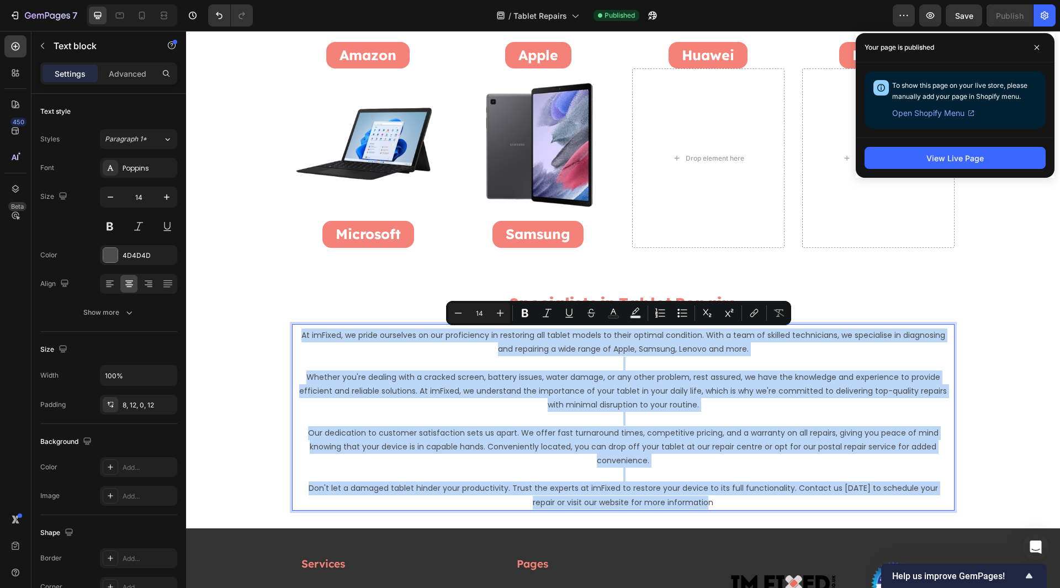
copy div "At imFixed, we pride ourselves on our proficiency in restoring all tablet model…"
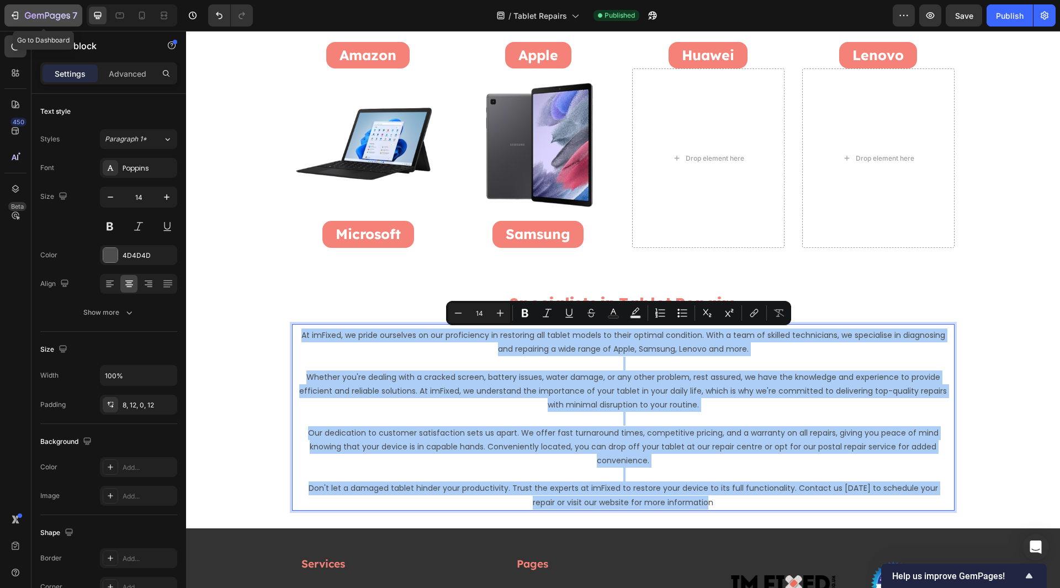
click at [13, 15] on icon "button" at bounding box center [14, 15] width 5 height 3
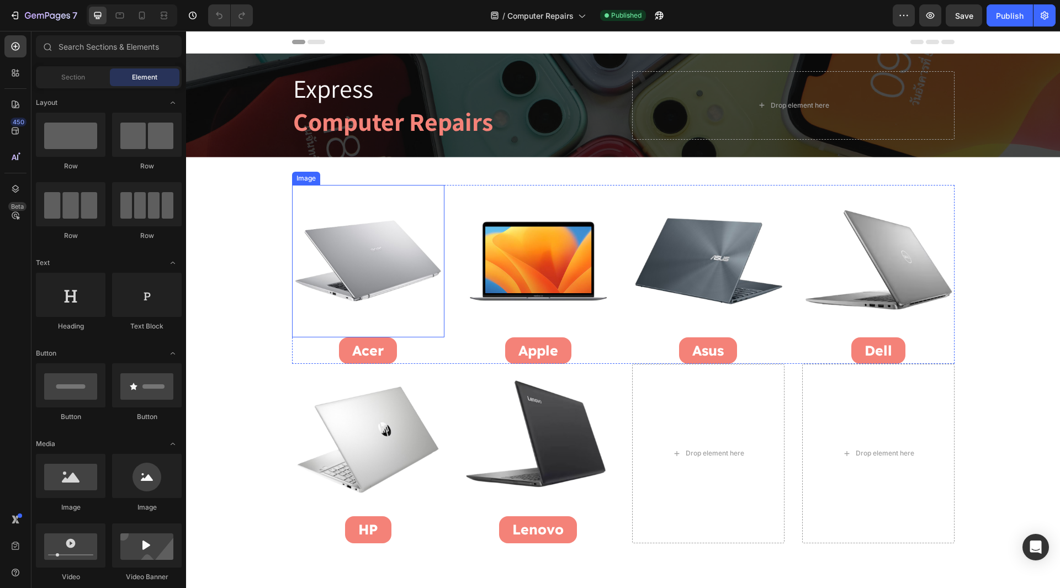
click at [387, 264] on img at bounding box center [368, 261] width 152 height 152
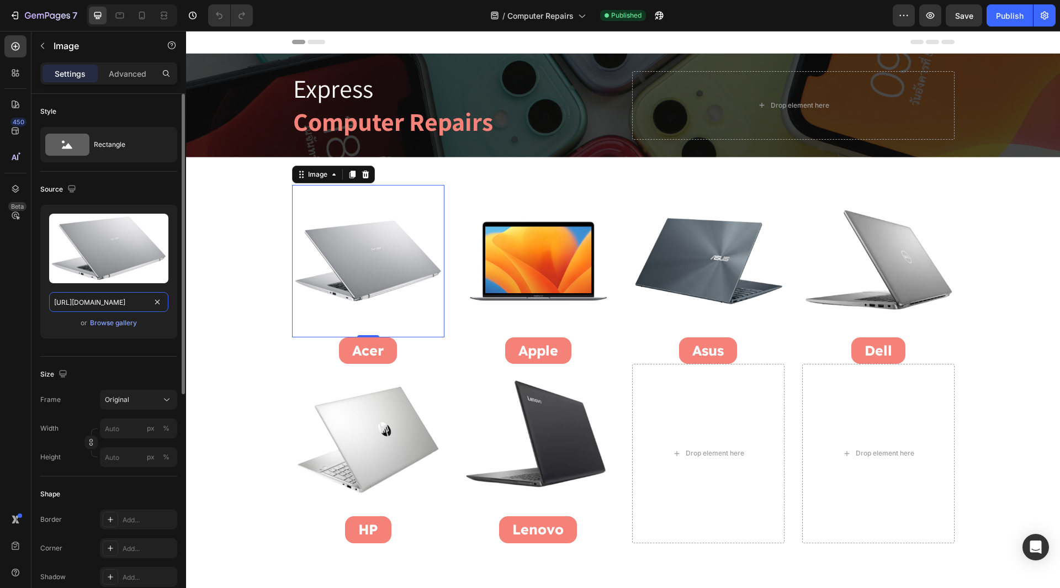
click at [121, 306] on input "https://cdn.shopify.com/s/files/1/0684/5415/4479/files/gempages_497438306892514…" at bounding box center [108, 302] width 119 height 20
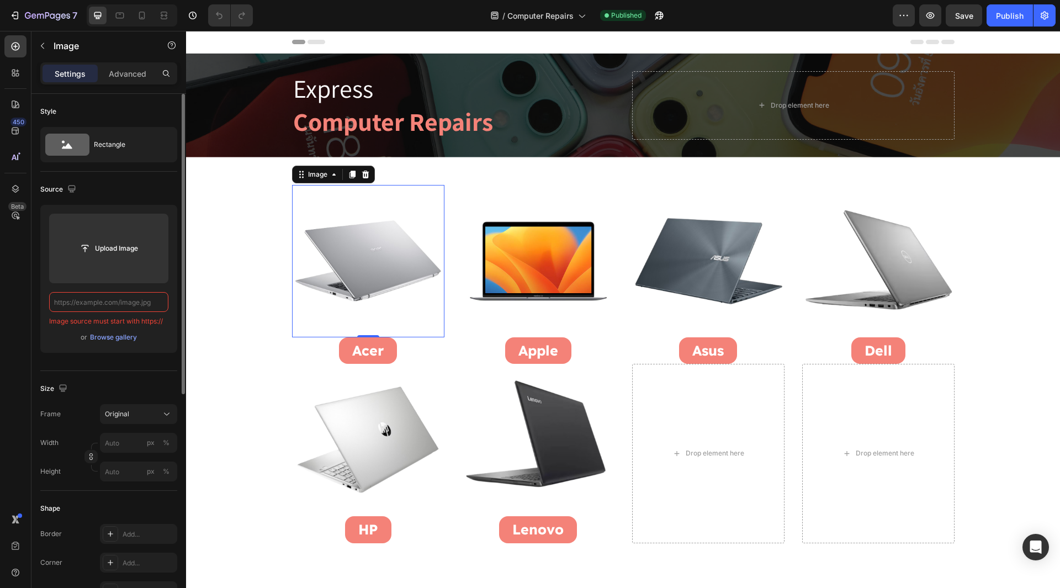
type input "https://cdn.shopify.com/s/files/1/0684/5415/4479/files/gempages_497438306892514…"
click at [38, 297] on div "Style Rectangle Source Upload Image https://cdn.shopify.com/s/files/1/0684/5415…" at bounding box center [108, 561] width 155 height 934
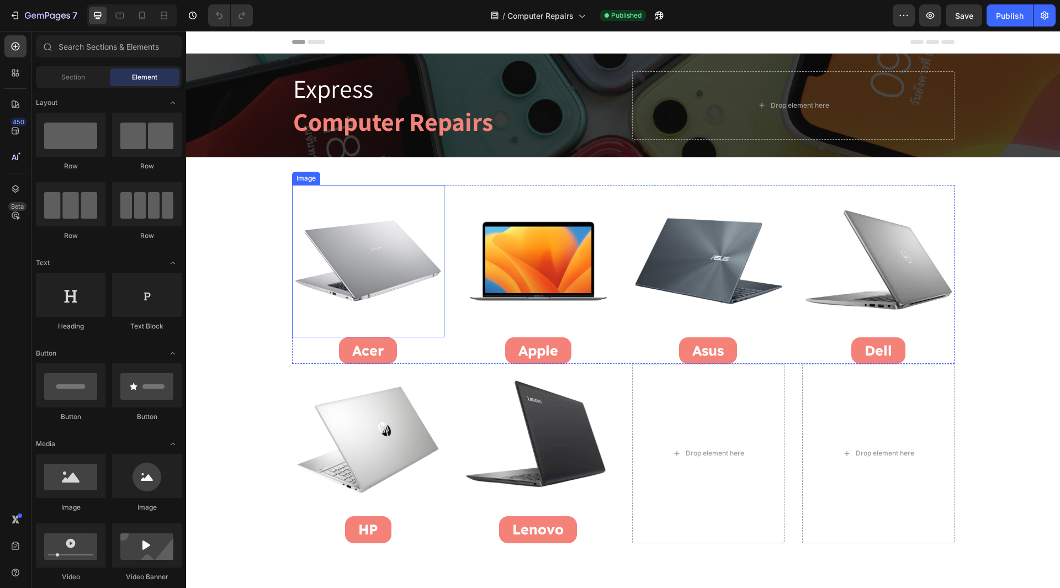
click at [335, 270] on img at bounding box center [368, 261] width 152 height 152
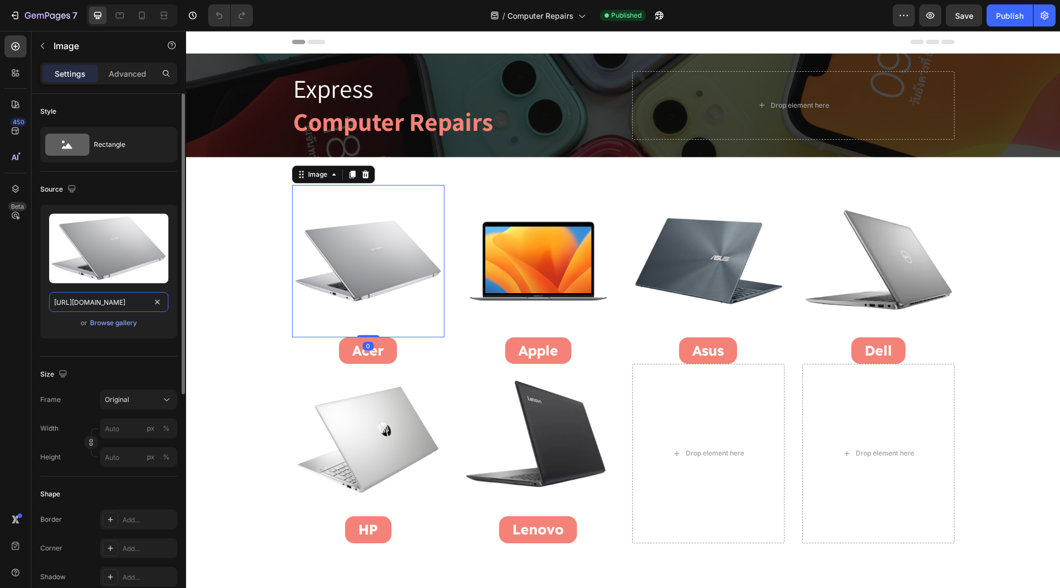
click at [139, 300] on input "https://cdn.shopify.com/s/files/1/0684/5415/4479/files/gempages_497438306892514…" at bounding box center [108, 302] width 119 height 20
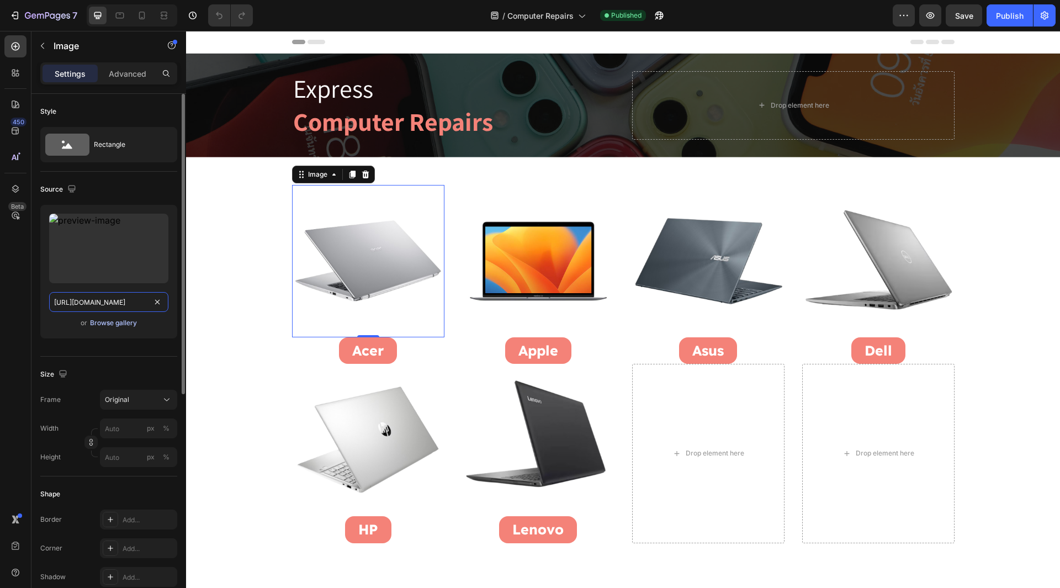
scroll to position [0, 341]
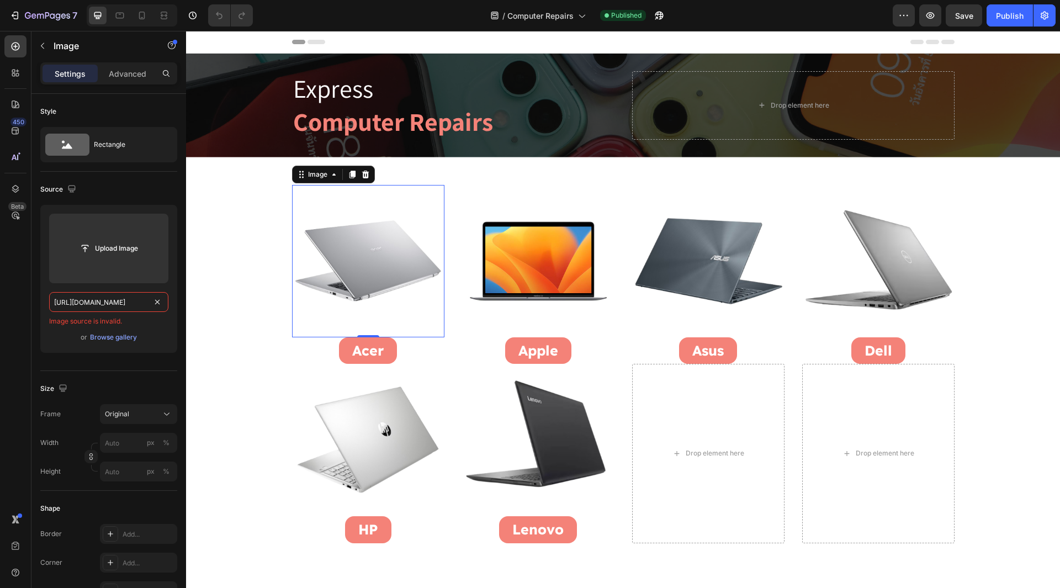
type input "https://cdn.shopify.com/s/files/1/0684/5415/4479/files/gempages_497438306892514…"
drag, startPoint x: 157, startPoint y: 303, endPoint x: 123, endPoint y: 304, distance: 34.2
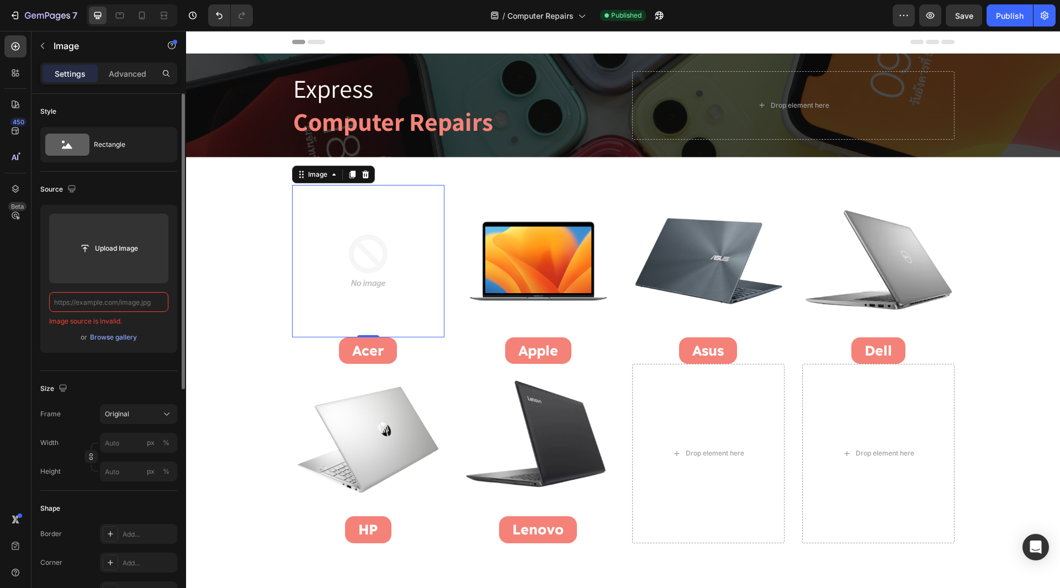
click at [123, 304] on input "text" at bounding box center [108, 302] width 119 height 20
paste input "https://cdn.shopify.com/s/files/1/0684/5415/4479/files/Acer_Laptop_Repairs.png?…"
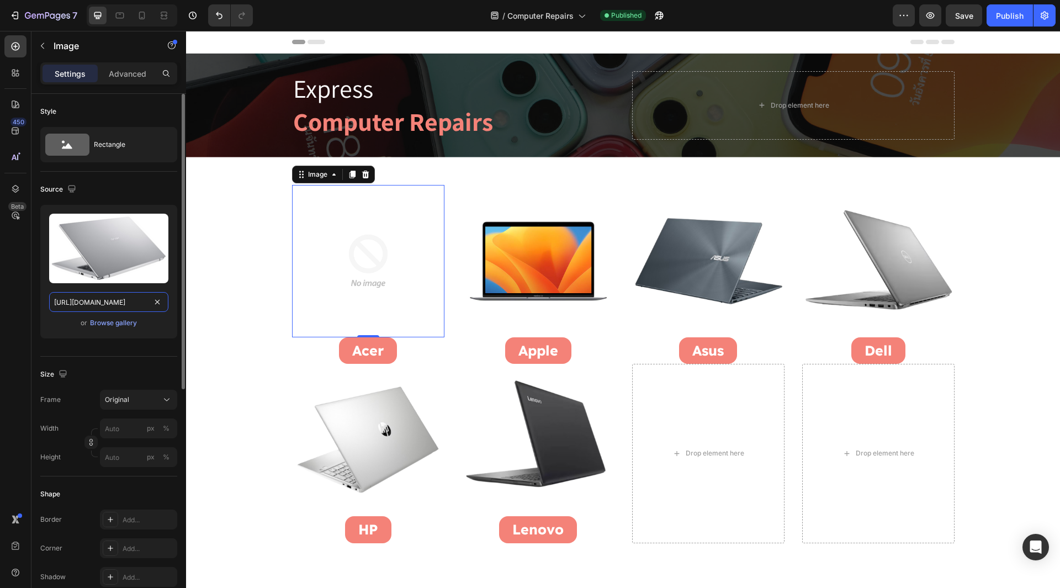
scroll to position [0, 212]
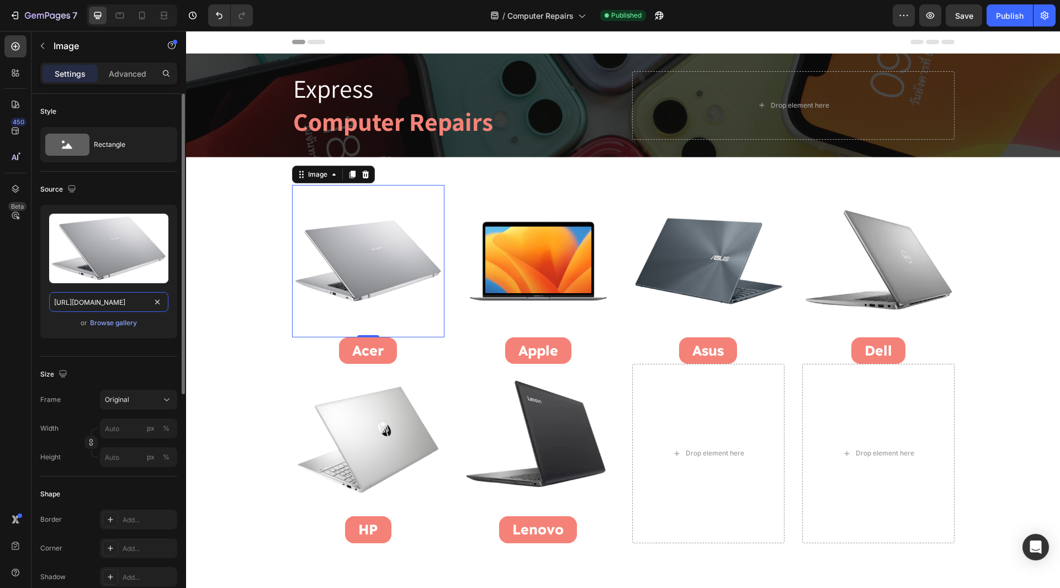
drag, startPoint x: 95, startPoint y: 302, endPoint x: 171, endPoint y: 341, distance: 84.9
click at [171, 341] on div "Upload Image https://cdn.shopify.com/s/files/1/0684/5415/4479/files/Acer_Laptop…" at bounding box center [108, 276] width 137 height 142
click at [101, 299] on input "https://cdn.shopify.com/s/files/1/0684/5415/4479/files/Acer_Laptop_Repairs.png" at bounding box center [108, 302] width 119 height 20
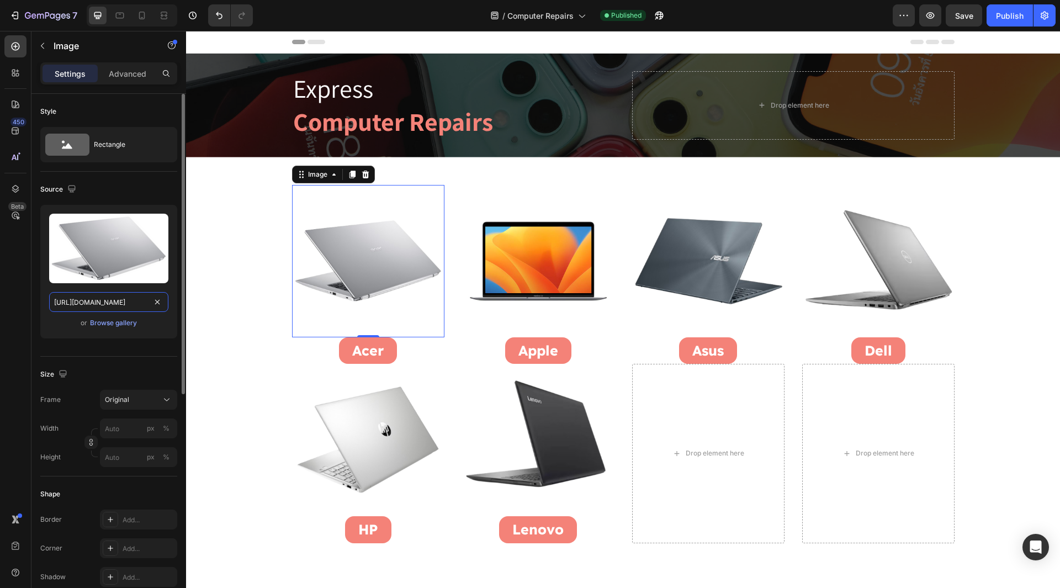
click at [101, 299] on input "https://cdn.shopify.com/s/files/1/0684/5415/4479/files/Acer_Laptop_Repairs.png" at bounding box center [108, 302] width 119 height 20
type input "https://cdn.shopify.com/s/files/1/0684/5415/4479/files/Acer_Laptop_Repairs.png"
click at [20, 318] on div "450 Beta" at bounding box center [15, 271] width 22 height 473
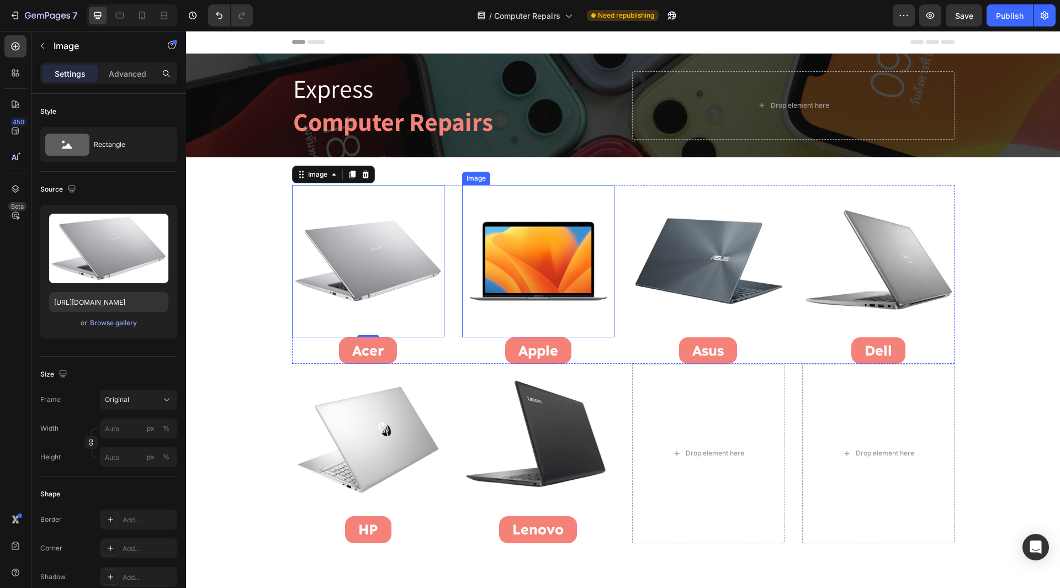
click at [550, 272] on img at bounding box center [538, 261] width 152 height 152
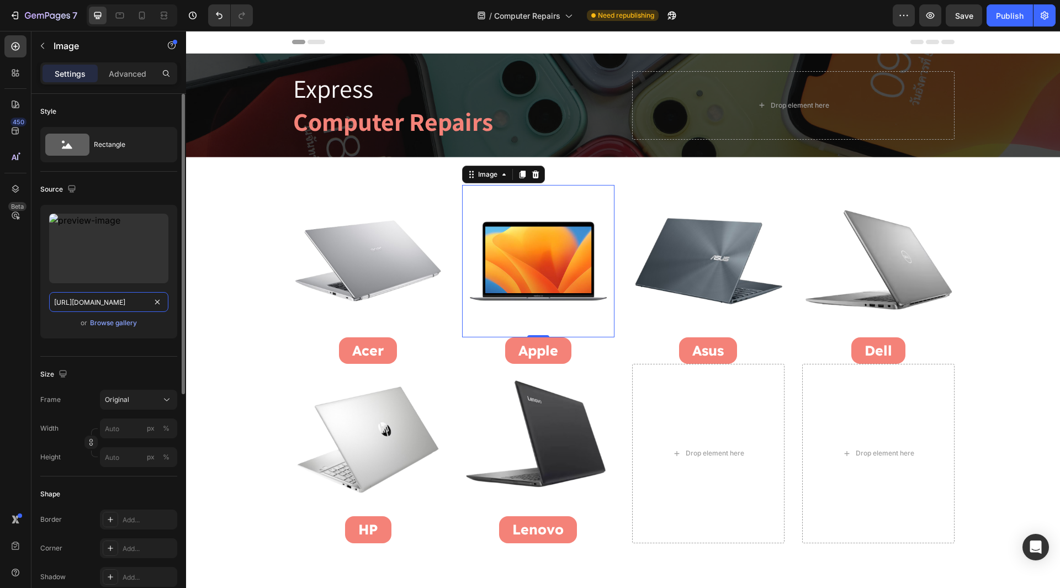
click at [135, 305] on input "https://cdn.shopify.com/s/files/1/0684/5415/4479/files/497438306892514440-9b673…" at bounding box center [108, 302] width 119 height 20
click at [150, 304] on input "https://cdn.shopify.com/s/files/1/0684/5415/4479/files/497438306892514440-9b673…" at bounding box center [108, 302] width 119 height 20
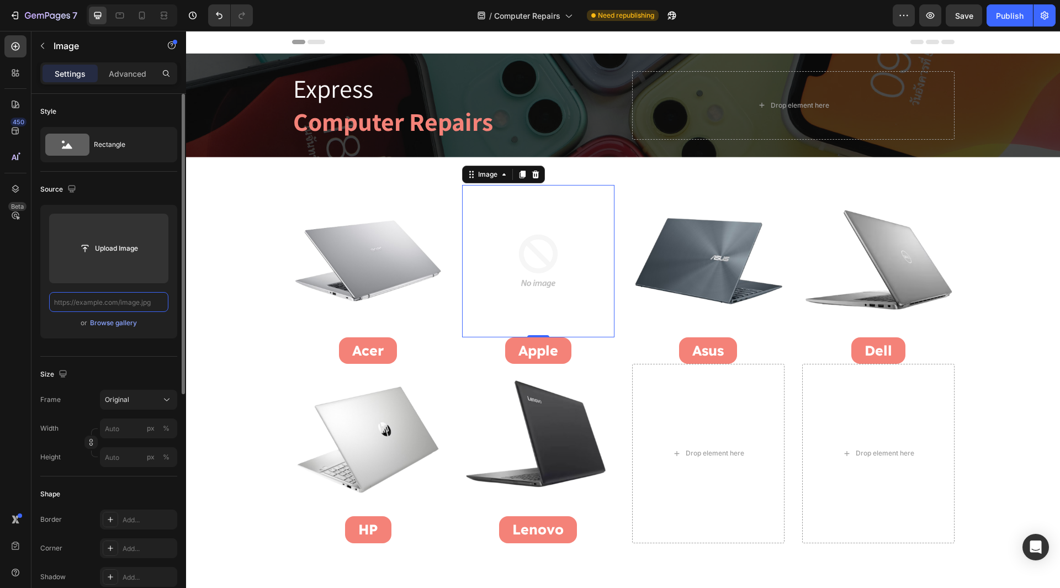
click at [120, 303] on input "text" at bounding box center [108, 302] width 119 height 20
paste input "https://cdn.shopify.com/s/files/1/0684/5415/4479/files/Apple_MacBooks_Repairs.j…"
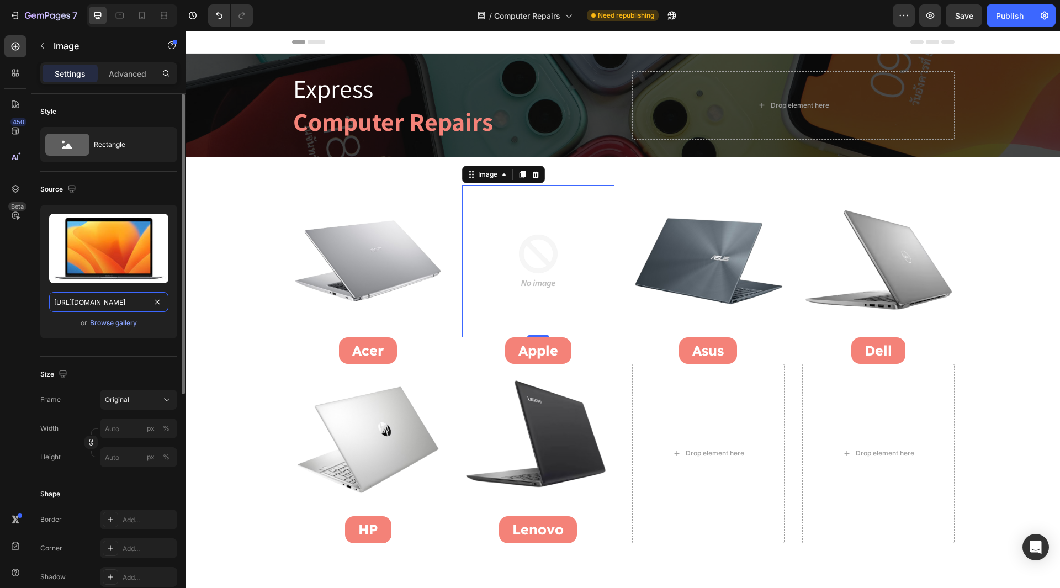
drag, startPoint x: 95, startPoint y: 297, endPoint x: 168, endPoint y: 343, distance: 85.6
click at [168, 343] on div "Upload Image https://cdn.shopify.com/s/files/1/0684/5415/4479/files/Apple_MacBo…" at bounding box center [108, 276] width 137 height 142
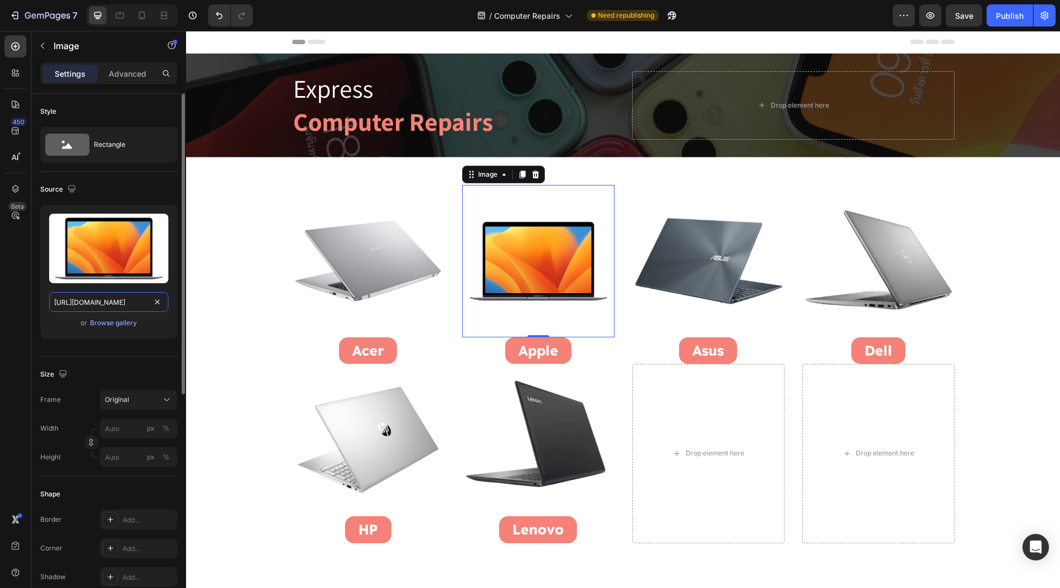
scroll to position [0, 174]
type input "https://cdn.shopify.com/s/files/1/0684/5415/4479/files/Apple_MacBooks_Repairs.j…"
click at [20, 325] on div "450 Beta" at bounding box center [15, 271] width 22 height 473
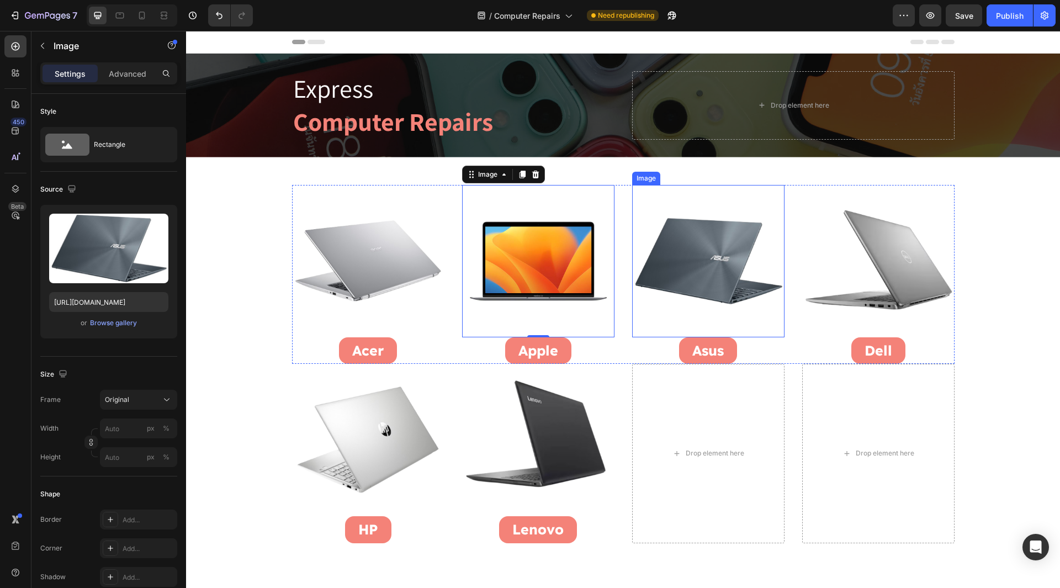
click at [662, 278] on img at bounding box center [708, 261] width 152 height 152
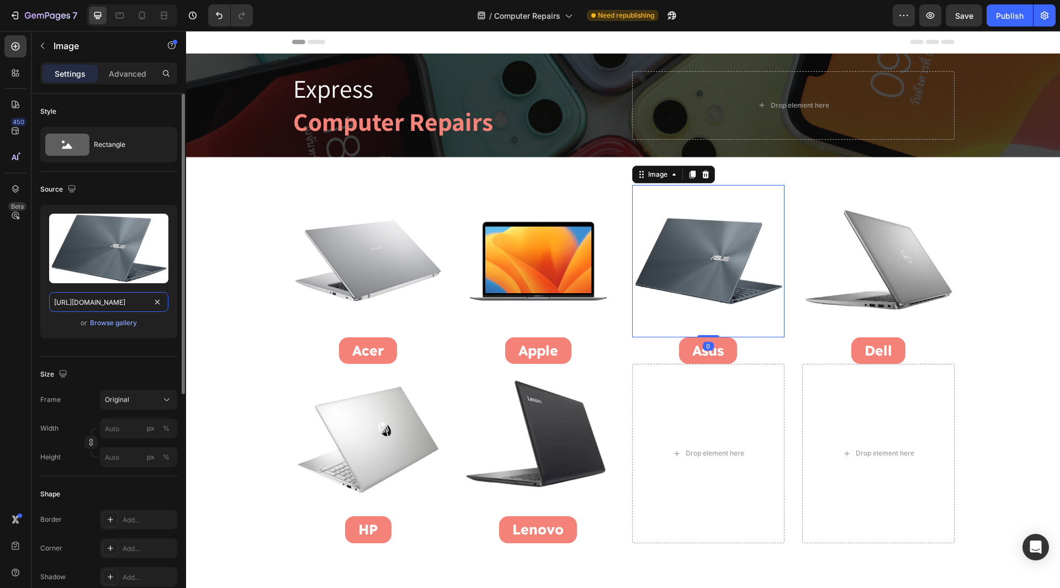
click at [91, 307] on input "https://cdn.shopify.com/s/files/1/0684/5415/4479/files/gempages_497438306892514…" at bounding box center [108, 302] width 119 height 20
drag, startPoint x: 99, startPoint y: 306, endPoint x: 148, endPoint y: 323, distance: 52.0
click at [148, 323] on div "Upload Image https://cdn.shopify.com/s/files/1/0684/5415/4479/files/gempages_49…" at bounding box center [108, 272] width 137 height 134
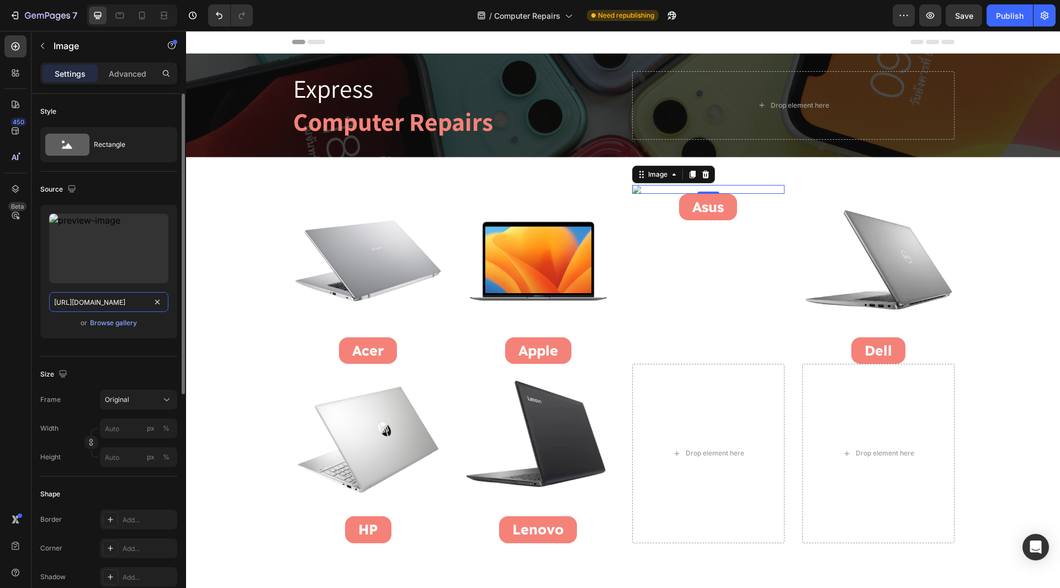
click at [109, 304] on input "https://cdn.shopify.com/s/files/1/0684/5415/4479/files/gempages_497438306892514…" at bounding box center [108, 302] width 119 height 20
type input "https://cdn.shopify.com/s/files/1/0684/5415/4479/files/gempages_497438306892514…"
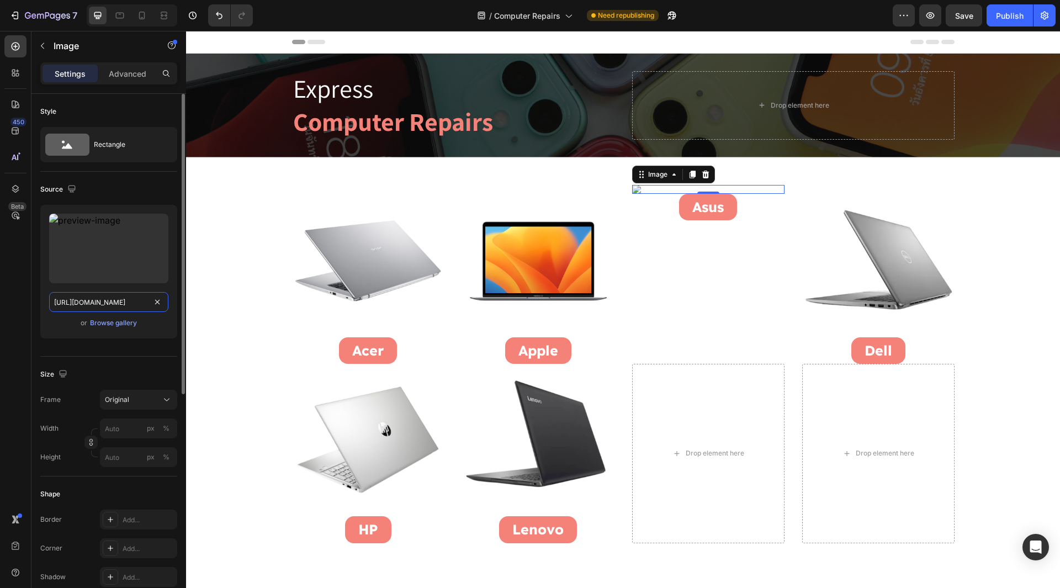
drag, startPoint x: 158, startPoint y: 299, endPoint x: 126, endPoint y: 301, distance: 31.6
click at [126, 301] on input "text" at bounding box center [108, 302] width 119 height 20
paste input "https://cdn.shopify.com/s/files/1/0684/5415/4479/files/Asus_Laptop_Repairs.png?…"
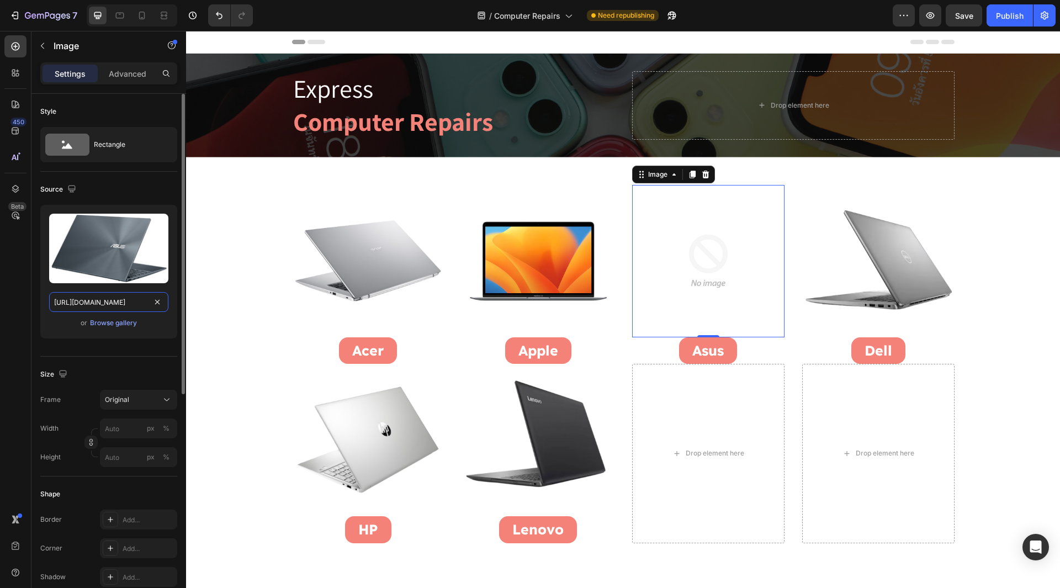
scroll to position [0, 213]
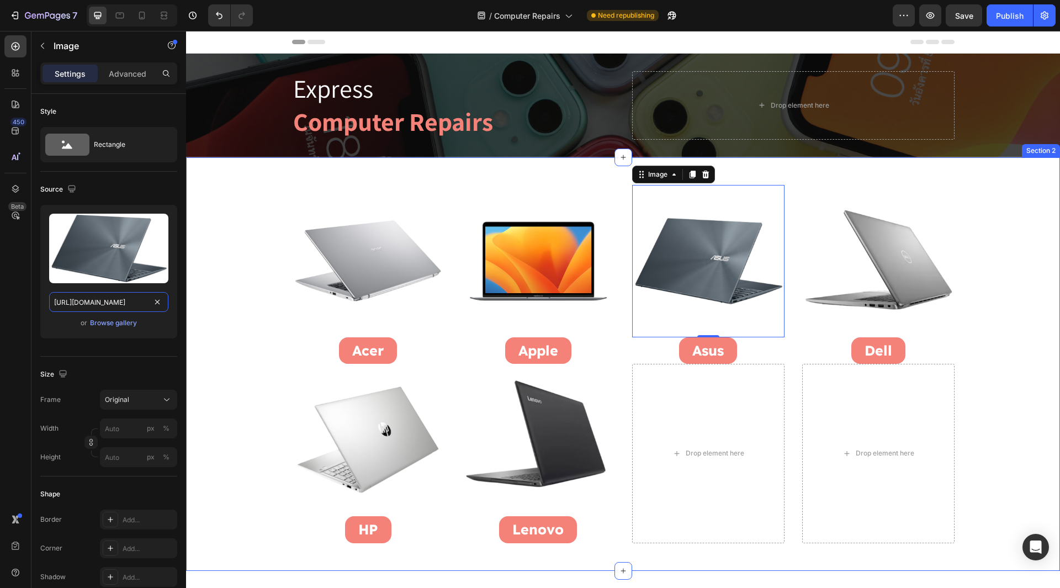
drag, startPoint x: 281, startPoint y: 332, endPoint x: 193, endPoint y: 343, distance: 89.0
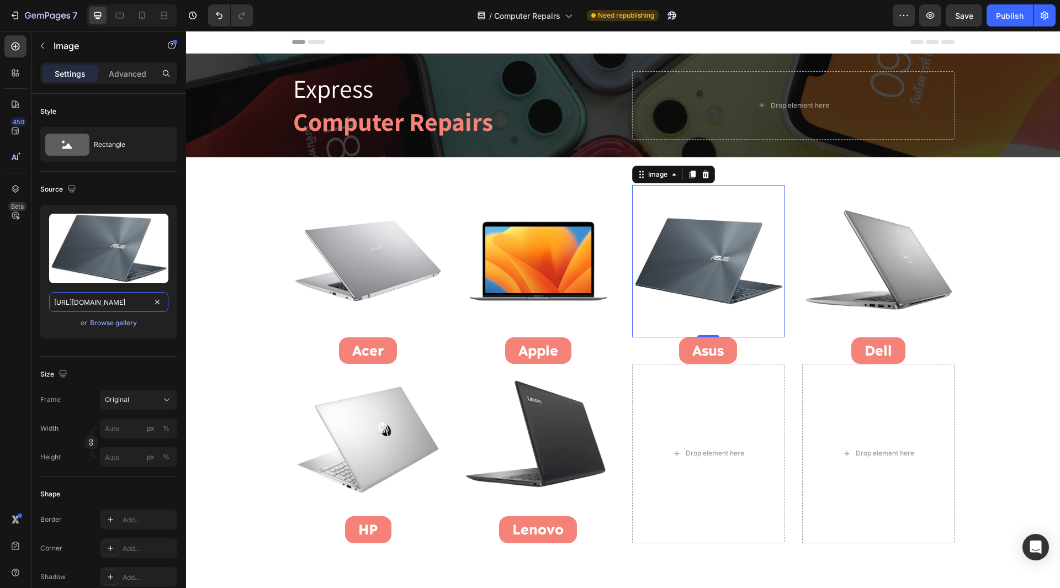
type input "https://cdn.shopify.com/s/files/1/0684/5415/4479/files/Asus_Laptop_Repairs.png"
click at [6, 331] on div "450 Beta" at bounding box center [15, 271] width 22 height 473
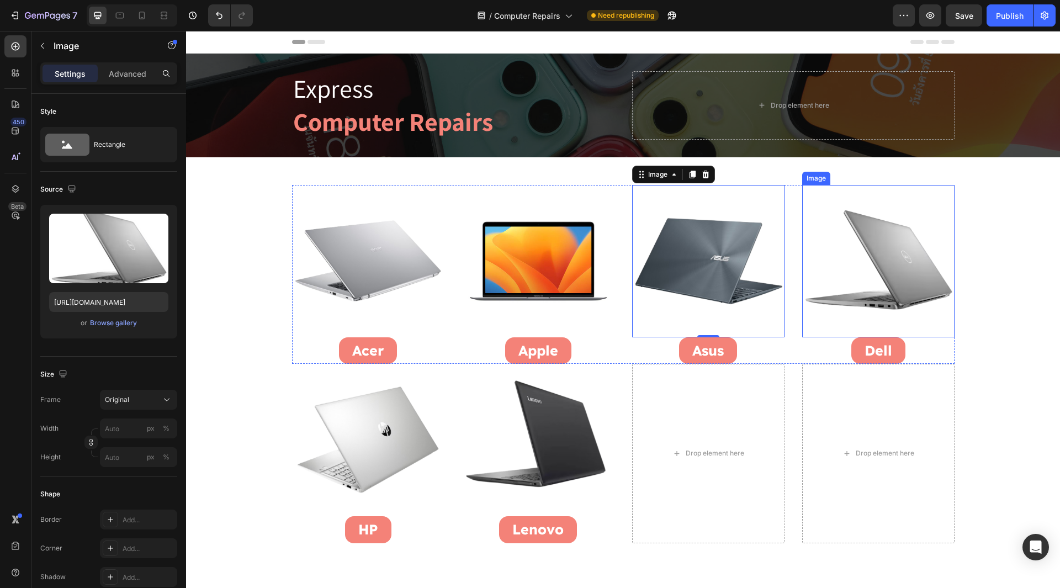
click at [895, 264] on img at bounding box center [878, 261] width 152 height 152
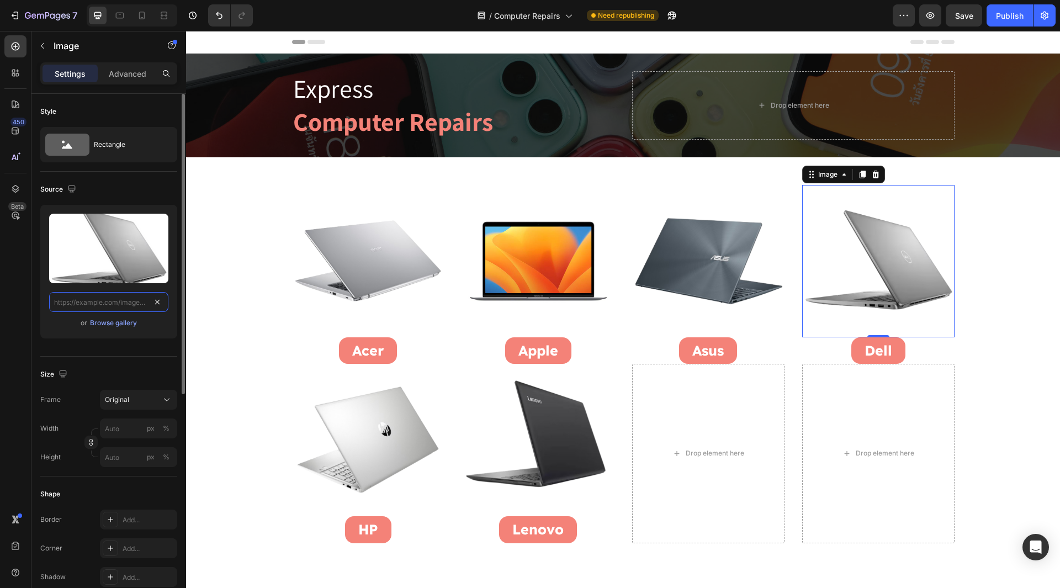
drag, startPoint x: 157, startPoint y: 304, endPoint x: 126, endPoint y: 304, distance: 30.9
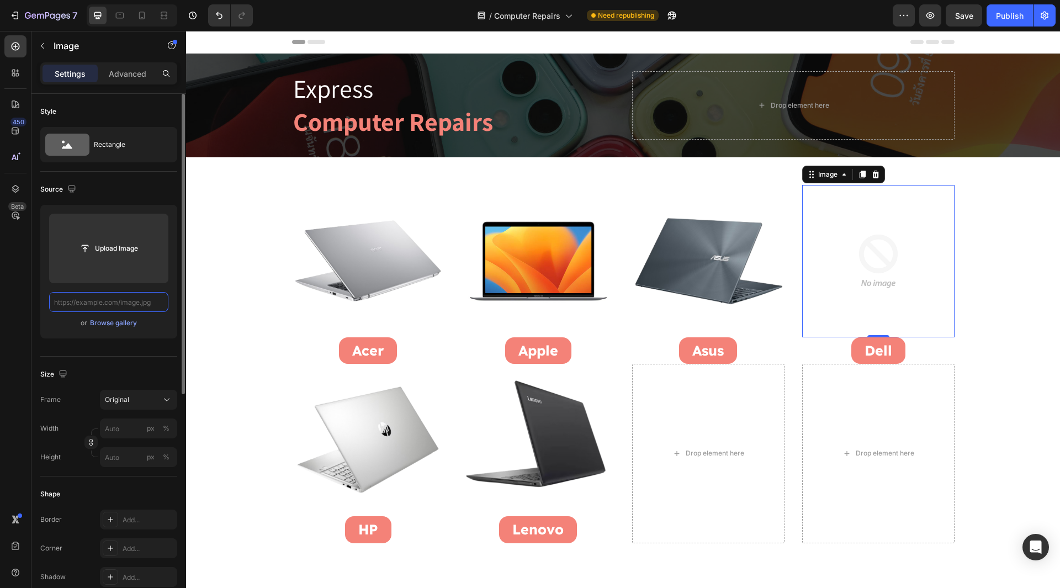
click at [126, 304] on input "text" at bounding box center [108, 302] width 119 height 20
paste input "gempages_497438306892514440-90977933-bf9c-428a-ad48-b1012d60c5fe.png"
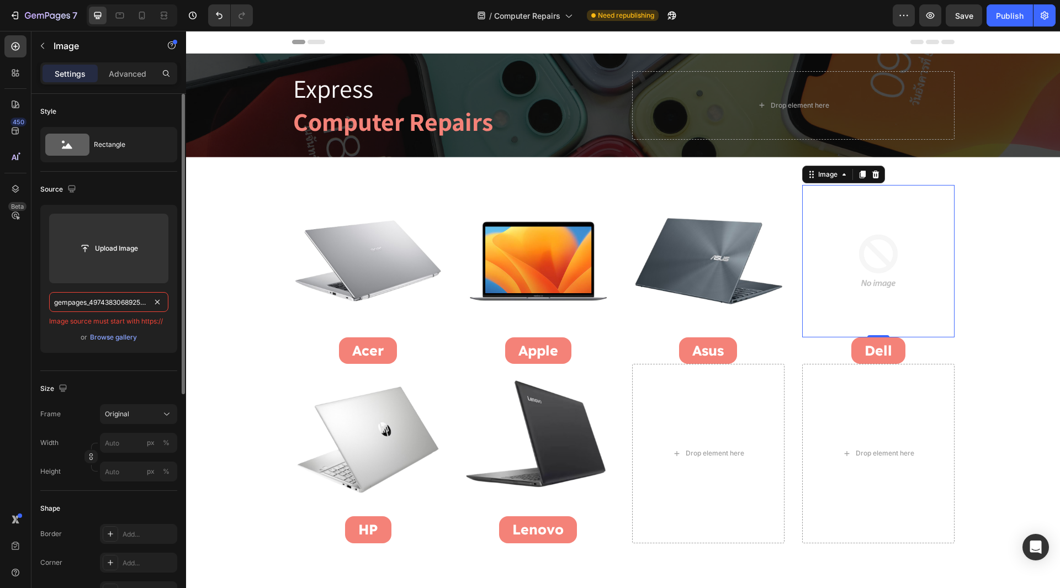
scroll to position [0, 168]
type input "gempages_497438306892514440-90977933-bf9c-428a-ad48-b1012d60c5fe.png"
click at [100, 308] on input "text" at bounding box center [108, 302] width 119 height 20
paste input "https://cdn.shopify.com/s/files/1/0684/5415/4479/files/Dell_Laptop_Repairs.png?…"
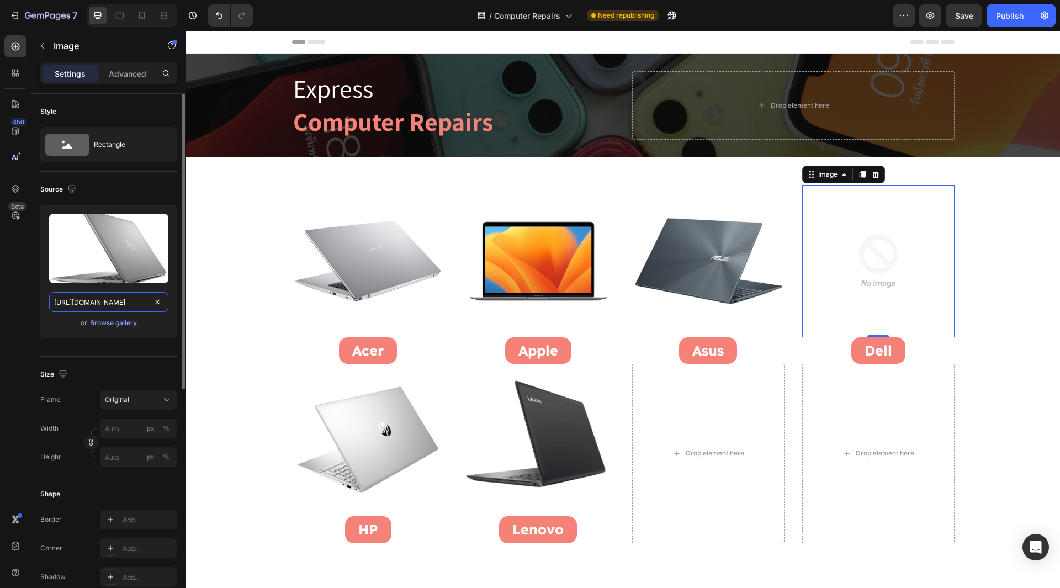
scroll to position [0, 208]
drag, startPoint x: 98, startPoint y: 304, endPoint x: 162, endPoint y: 343, distance: 74.9
click at [162, 343] on div "Upload Image https://cdn.shopify.com/s/files/1/0684/5415/4479/files/Dell_Laptop…" at bounding box center [108, 276] width 137 height 142
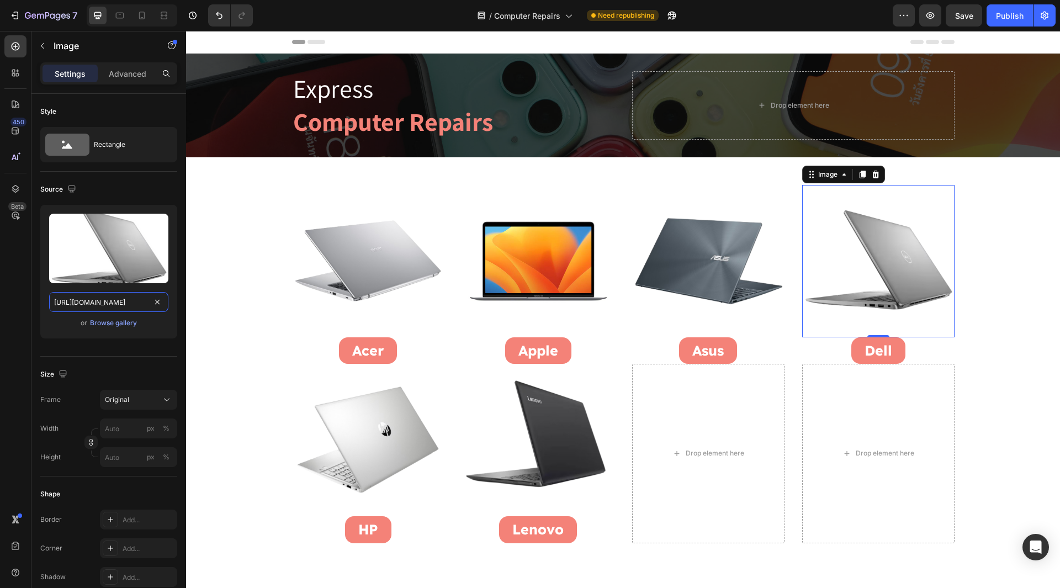
type input "https://cdn.shopify.com/s/files/1/0684/5415/4479/files/Dell_Laptop_Repairs.png"
drag, startPoint x: 8, startPoint y: 325, endPoint x: 12, endPoint y: 331, distance: 6.9
click at [9, 326] on div "450 Beta" at bounding box center [15, 271] width 22 height 473
click at [374, 434] on img at bounding box center [368, 440] width 152 height 152
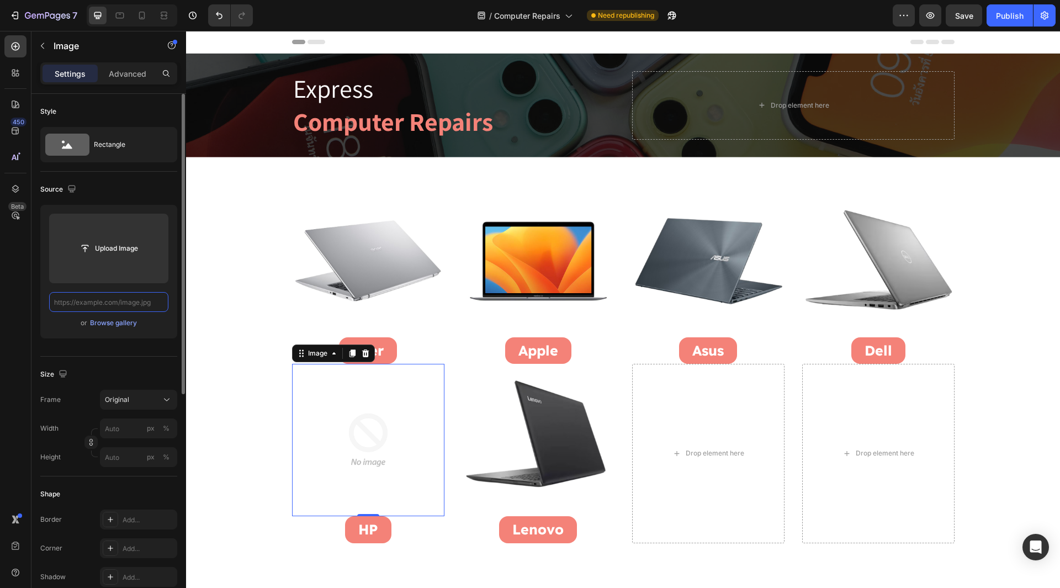
click at [130, 305] on input "text" at bounding box center [108, 302] width 119 height 20
paste input "https://cdn.shopify.com/s/files/1/0684/5415/4479/files/Hp_Laptop_Repairs.png?v=…"
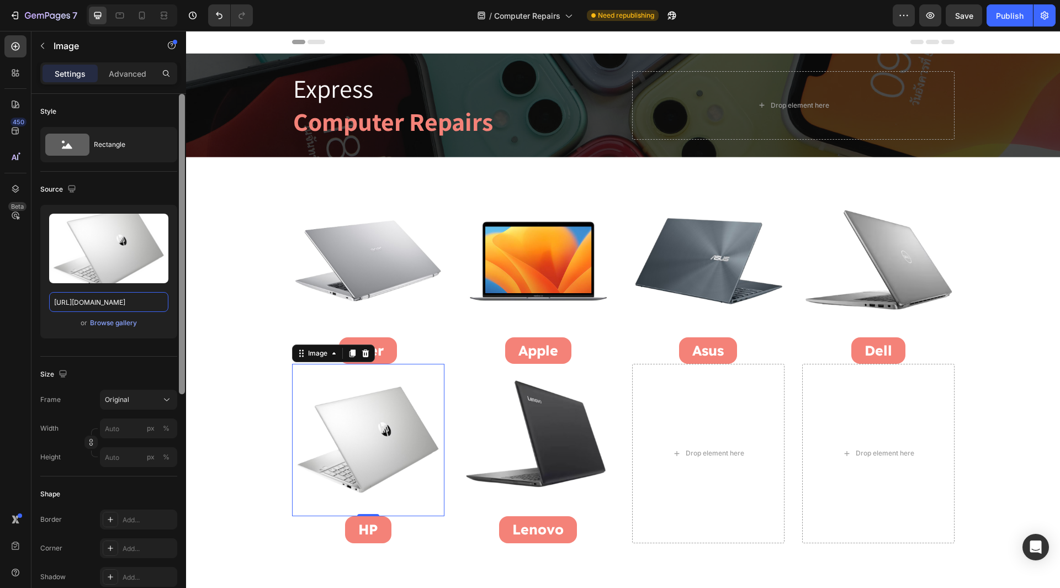
drag, startPoint x: 98, startPoint y: 302, endPoint x: 179, endPoint y: 317, distance: 82.5
click at [179, 317] on div "Style Rectangle Source Upload Image https://cdn.shopify.com/s/files/1/0684/5415…" at bounding box center [108, 356] width 155 height 525
type input "https://cdn.shopify.com/s/files/1/0684/5415/4479/files/Hp_Laptop_Repairs.png"
click at [22, 302] on div "450 Beta" at bounding box center [15, 271] width 22 height 473
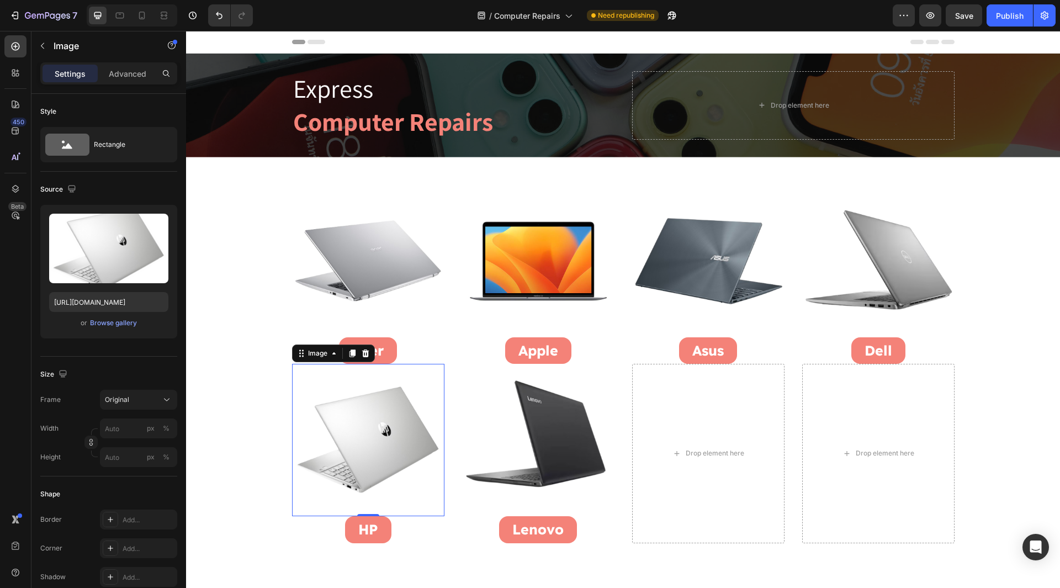
scroll to position [0, 0]
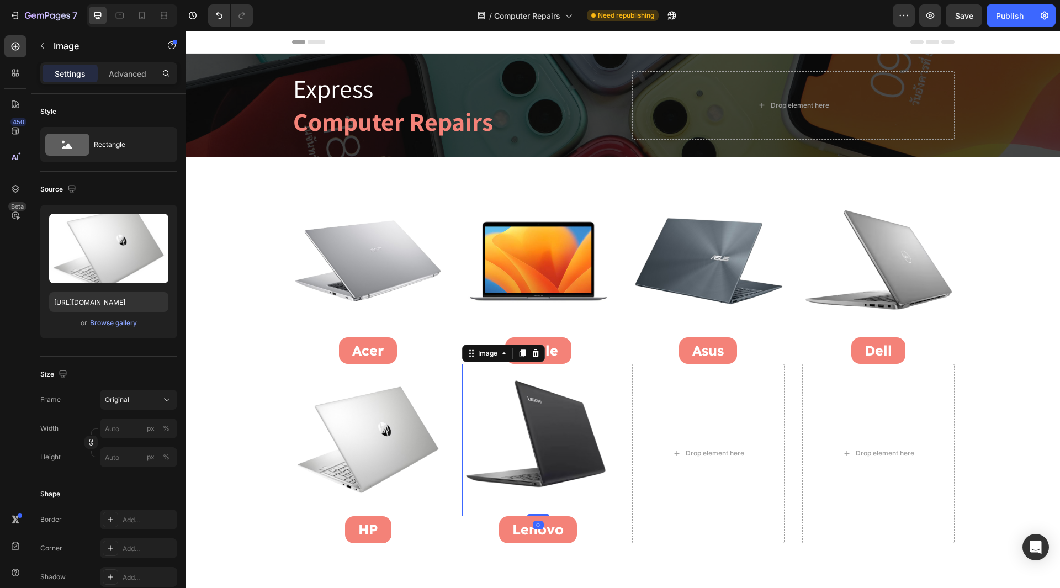
click at [514, 471] on img at bounding box center [538, 440] width 152 height 152
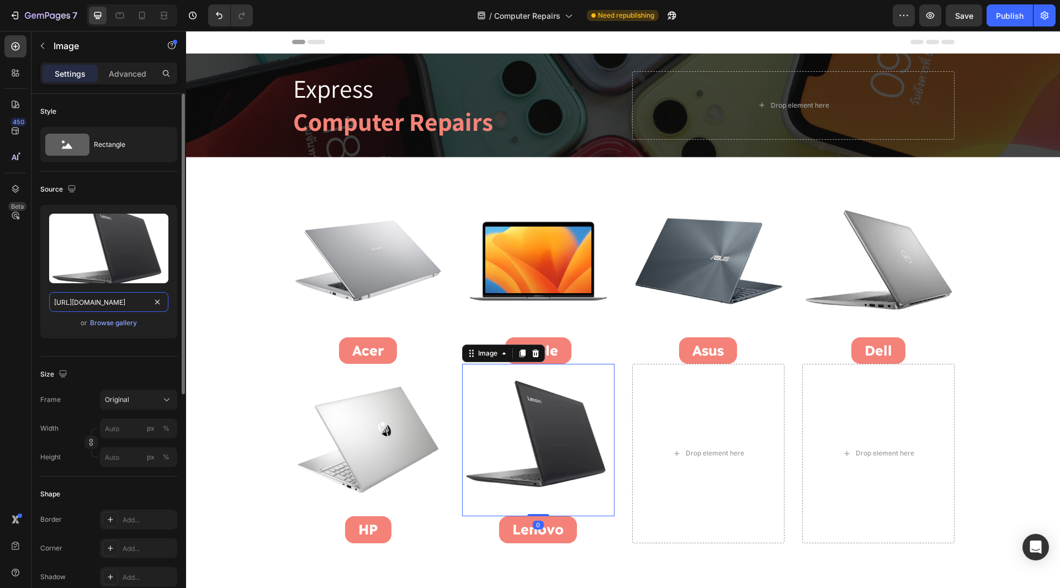
click at [101, 302] on input "https://cdn.shopify.com/s/files/1/0684/5415/4479/files/gempages_497438306892514…" at bounding box center [108, 302] width 119 height 20
click at [164, 297] on input "https://cdn.shopify.com/s/files/1/0684/5415/4479/files/gempages_497438306892514…" at bounding box center [108, 302] width 119 height 20
click at [140, 304] on input "https://cdn.shopify.com/s/files/1/0684/5415/4479/files/gempages_497438306892514…" at bounding box center [108, 302] width 119 height 20
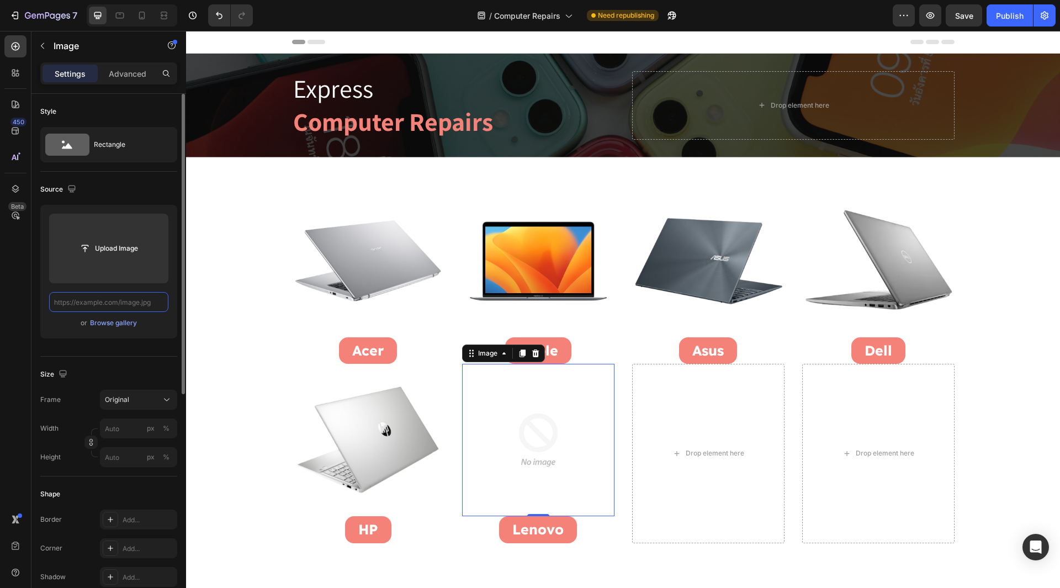
click at [110, 301] on input "text" at bounding box center [108, 302] width 119 height 20
paste input "https://cdn.shopify.com/s/files/1/0684/5415/4479/files/Lenovo_Laptop_Repairs.pn…"
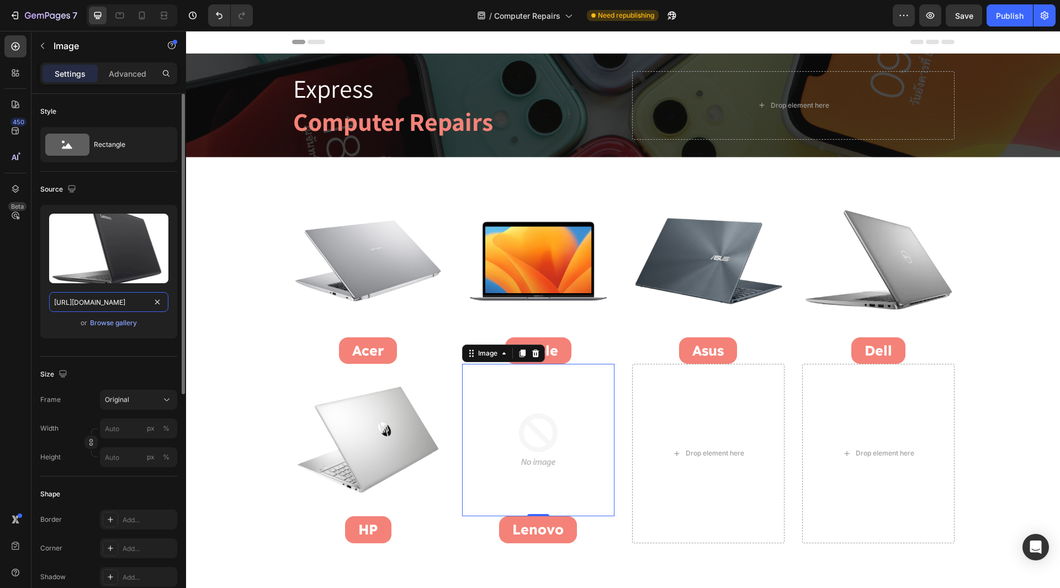
scroll to position [0, 221]
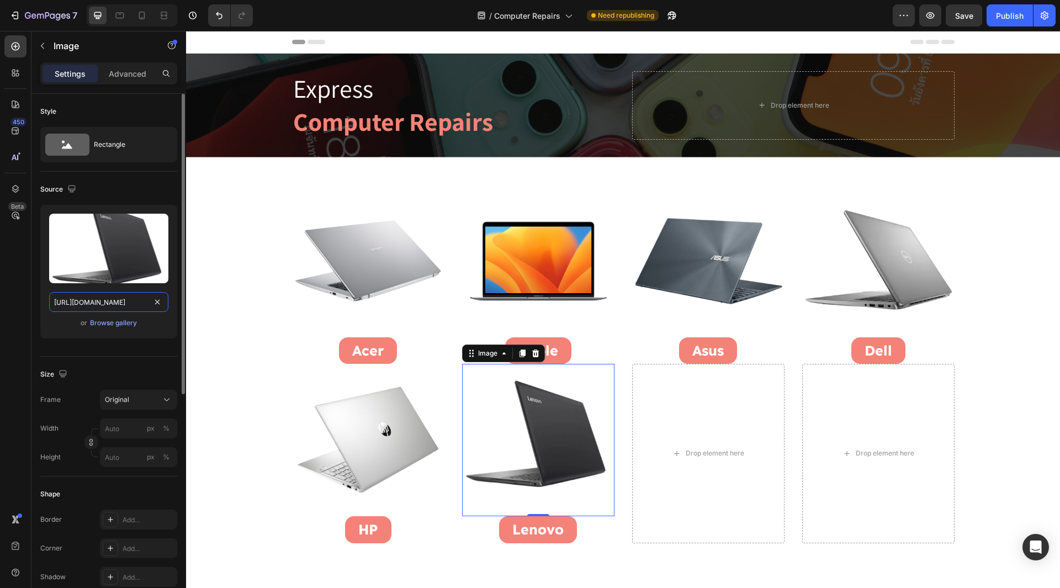
drag, startPoint x: 155, startPoint y: 332, endPoint x: 177, endPoint y: 342, distance: 24.9
click at [177, 342] on div "Style Rectangle Source Upload Image https://cdn.shopify.com/s/files/1/0684/5415…" at bounding box center [108, 553] width 155 height 919
type input "https://cdn.shopify.com/s/files/1/0684/5415/4479/files/Lenovo_Laptop_Repairs.png"
click at [8, 323] on div "450 Beta" at bounding box center [15, 271] width 22 height 473
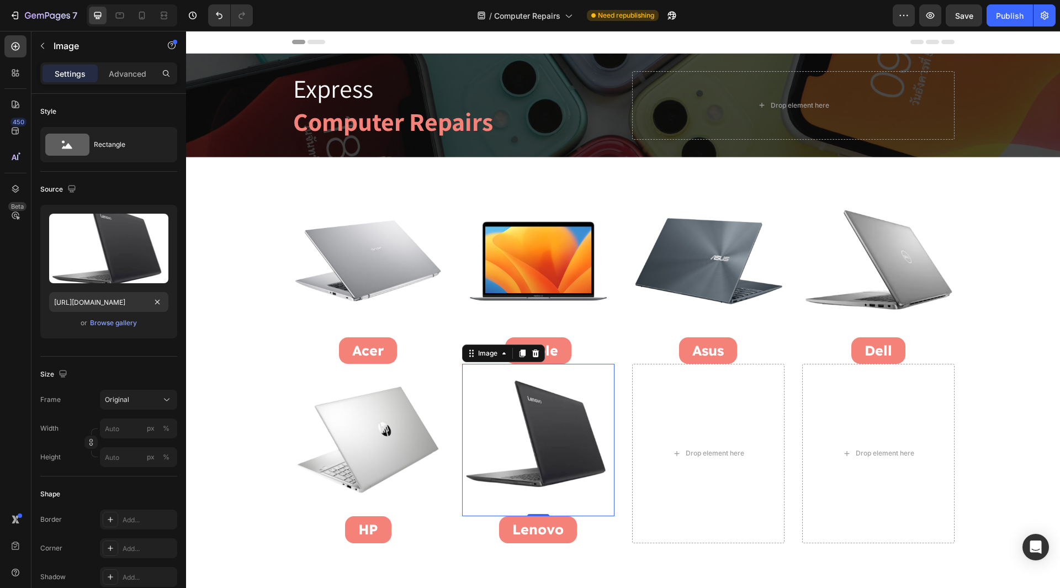
scroll to position [0, 0]
click at [975, 14] on button "Save" at bounding box center [963, 15] width 36 height 22
click at [1006, 18] on div "Publish" at bounding box center [1010, 16] width 28 height 12
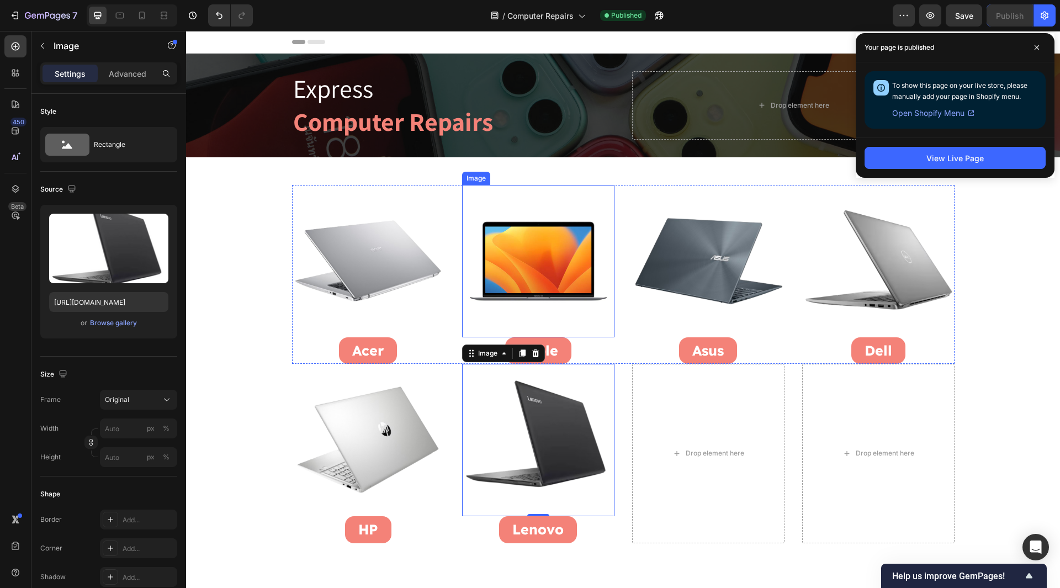
scroll to position [276, 0]
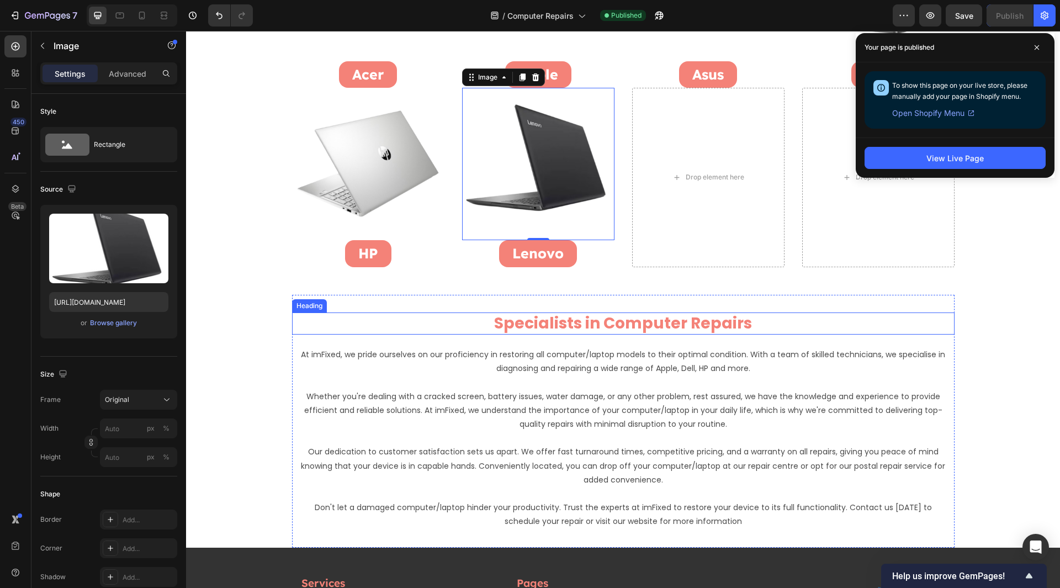
click at [531, 322] on h2 "Specialists in Computer Repairs" at bounding box center [623, 323] width 662 height 22
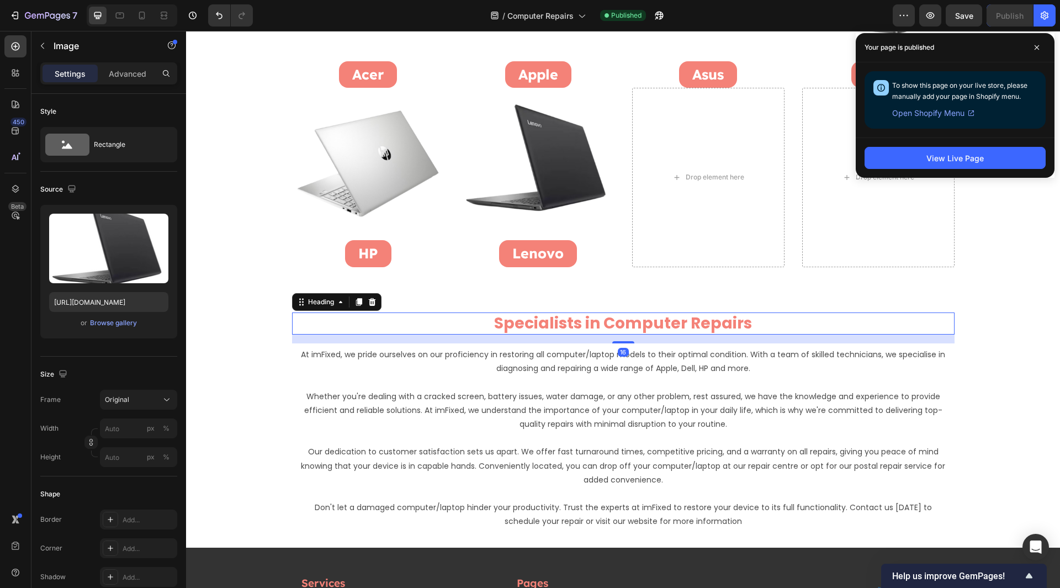
click at [531, 322] on h2 "Specialists in Computer Repairs" at bounding box center [623, 323] width 662 height 22
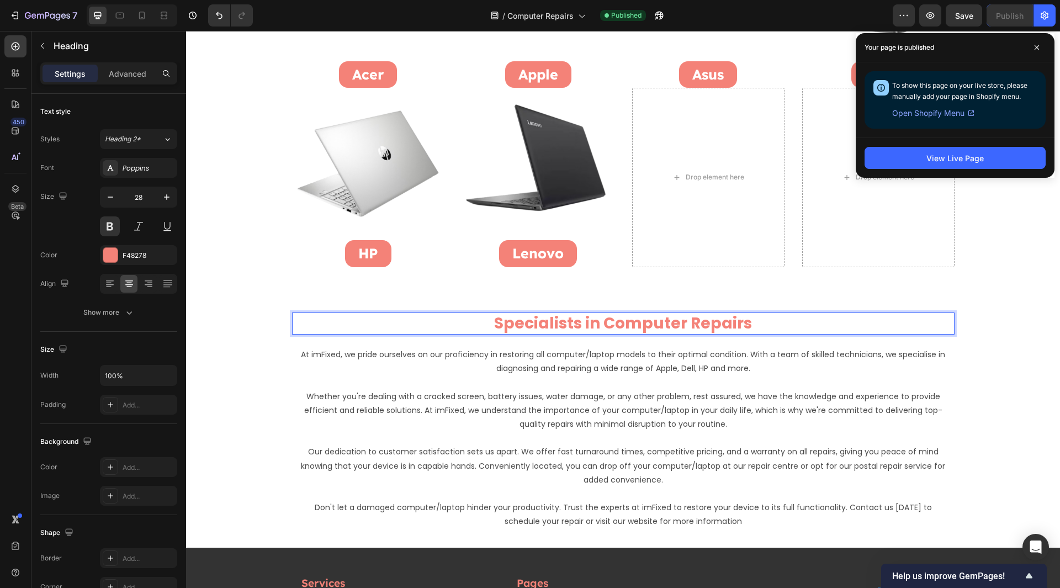
click at [531, 322] on p "Specialists in Computer Repairs" at bounding box center [623, 323] width 660 height 20
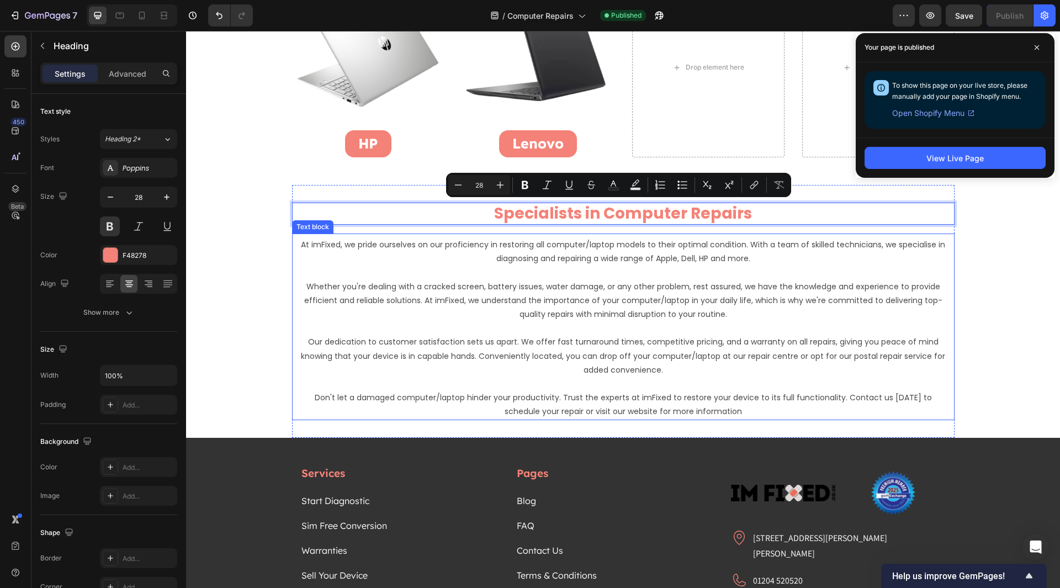
scroll to position [386, 0]
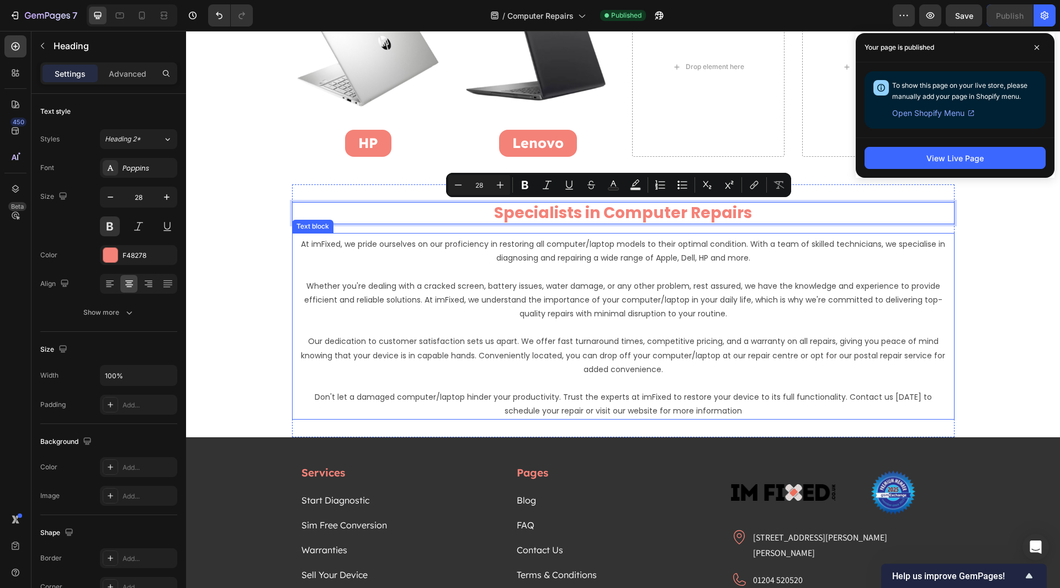
click at [368, 233] on div "At imFixed, we pride ourselves on our proficiency in restoring all computer/lap…" at bounding box center [623, 326] width 662 height 187
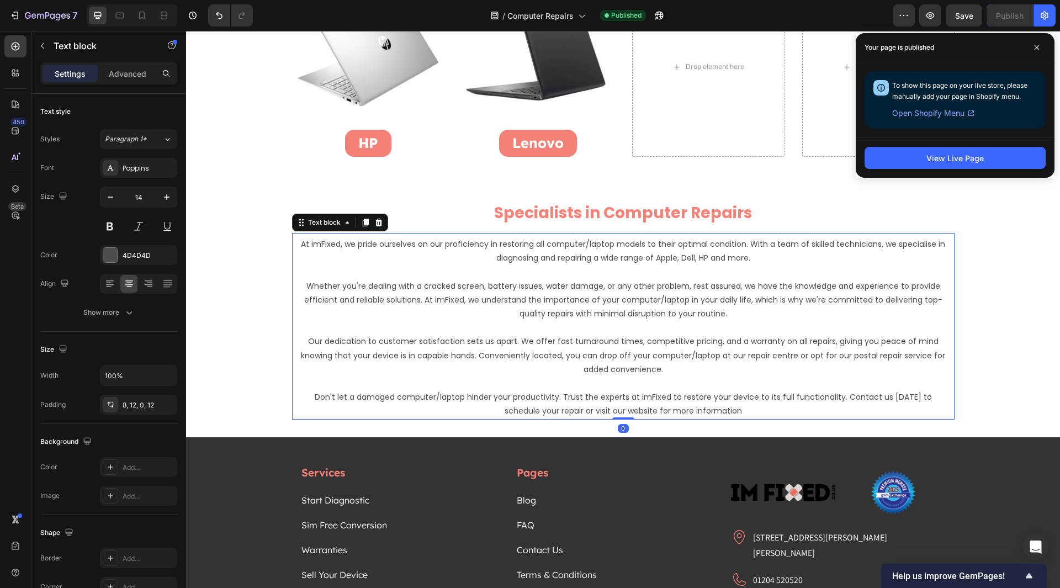
click at [372, 241] on p "At imFixed, we pride ourselves on our proficiency in restoring all computer/lap…" at bounding box center [623, 251] width 649 height 28
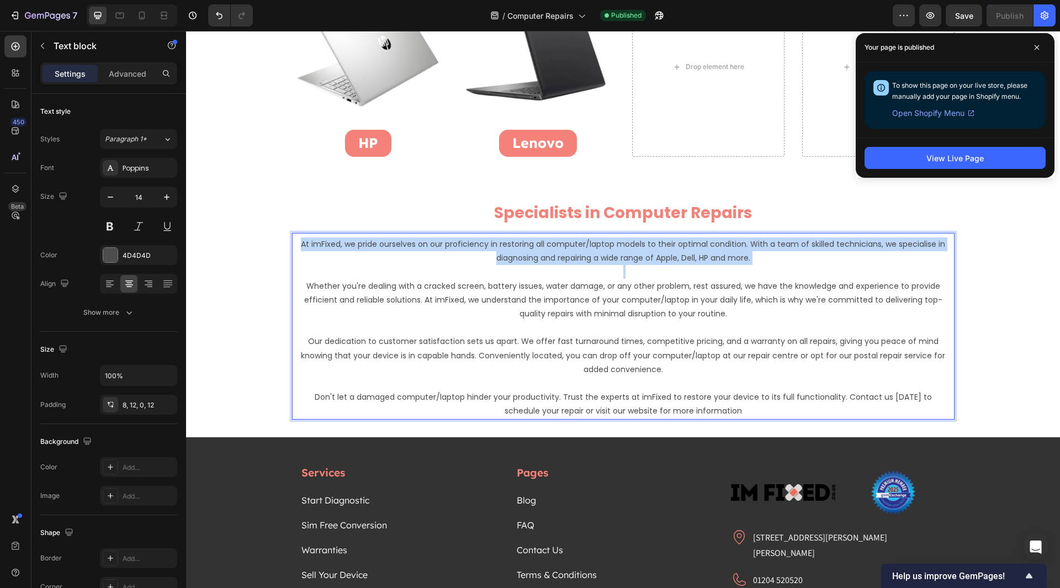
click at [372, 241] on p "At imFixed, we pride ourselves on our proficiency in restoring all computer/lap…" at bounding box center [623, 251] width 649 height 28
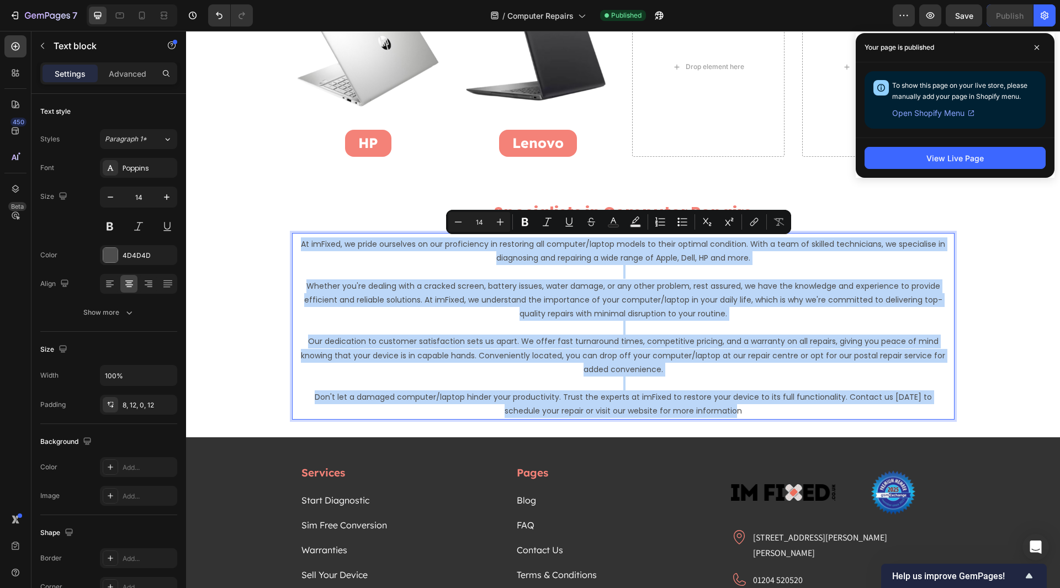
copy div "At imFixed, we pride ourselves on our proficiency in restoring all computer/lap…"
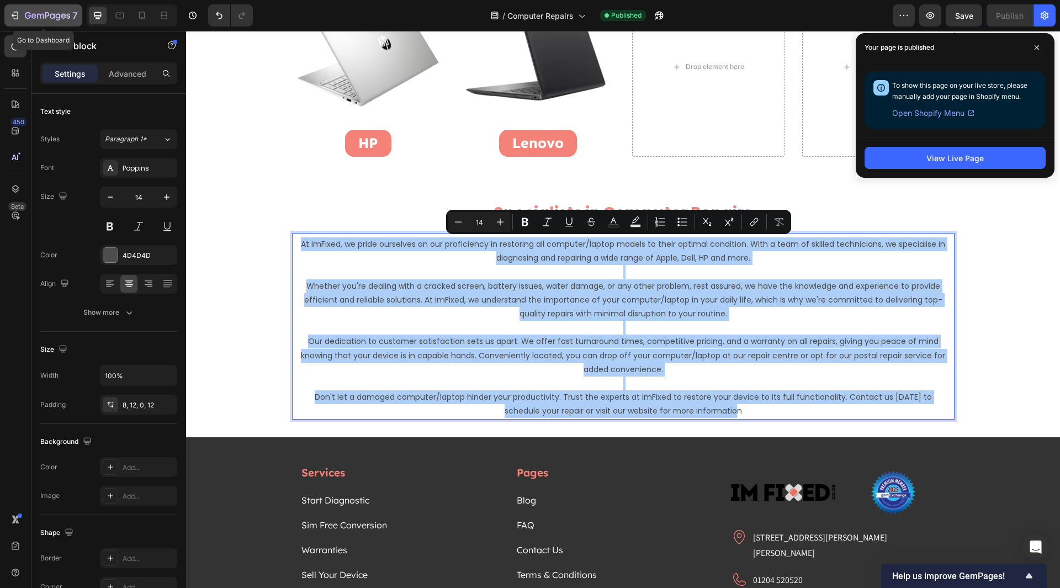
click at [11, 14] on icon "button" at bounding box center [14, 15] width 11 height 11
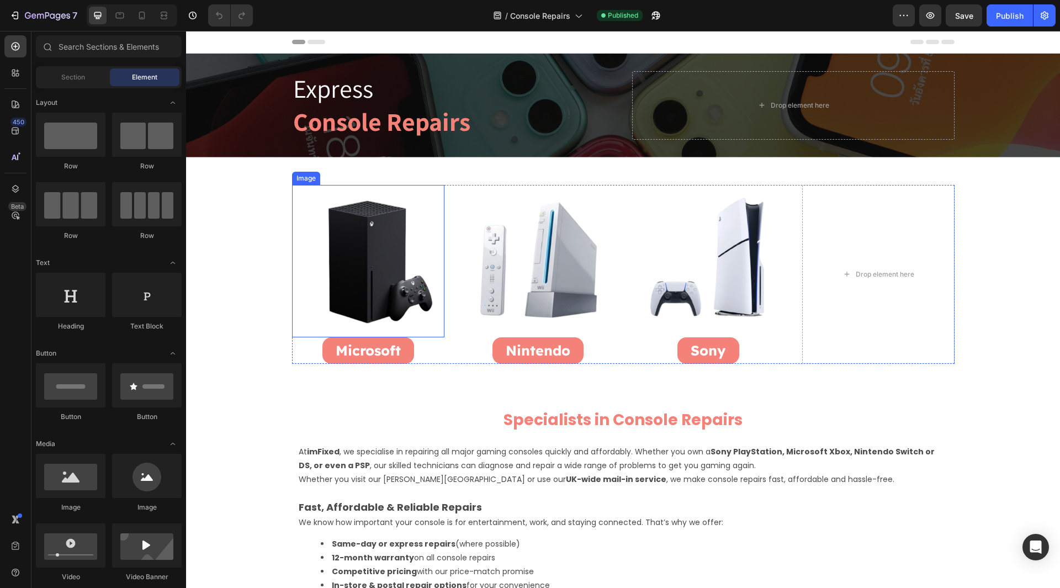
click at [354, 255] on img at bounding box center [368, 261] width 152 height 152
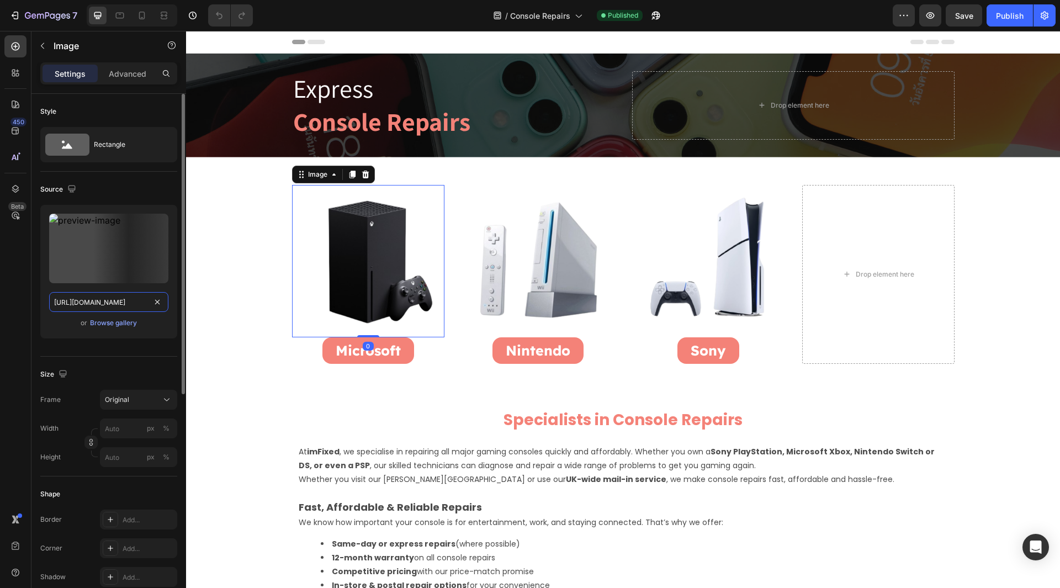
click at [140, 300] on input "https://cdn.shopify.com/s/files/1/0684/5415/4479/files/gempages_497438306892514…" at bounding box center [108, 302] width 119 height 20
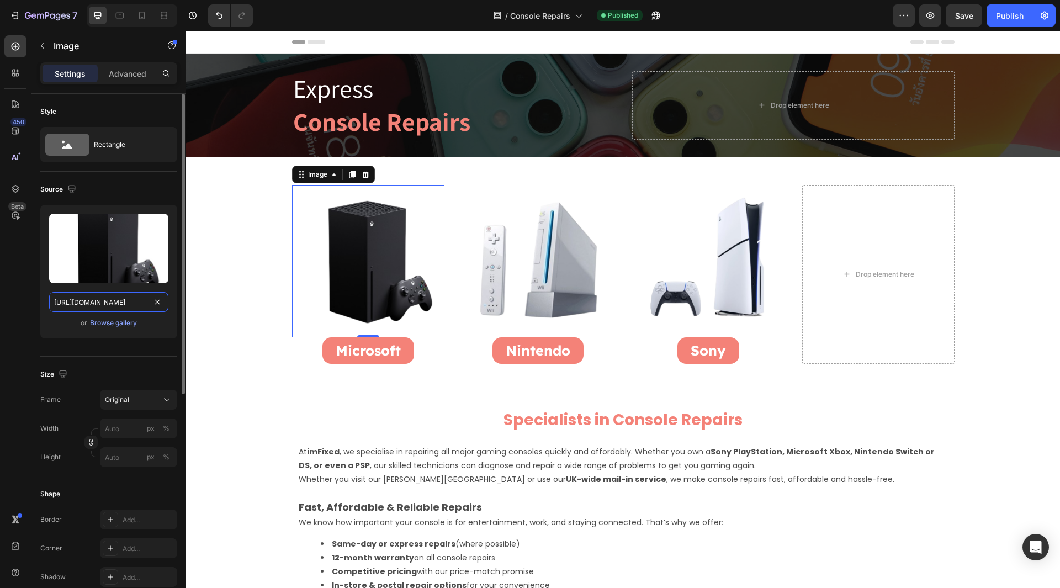
scroll to position [0, 230]
drag, startPoint x: 94, startPoint y: 301, endPoint x: 153, endPoint y: 317, distance: 61.3
click at [153, 317] on div "Upload Image https://cdn.shopify.com/s/files/1/0684/5415/4479/files/Microsoft_C…" at bounding box center [108, 272] width 137 height 134
type input "https://cdn.shopify.com/s/files/1/0684/5415/4479/files/Microsoft_Console_Repair…"
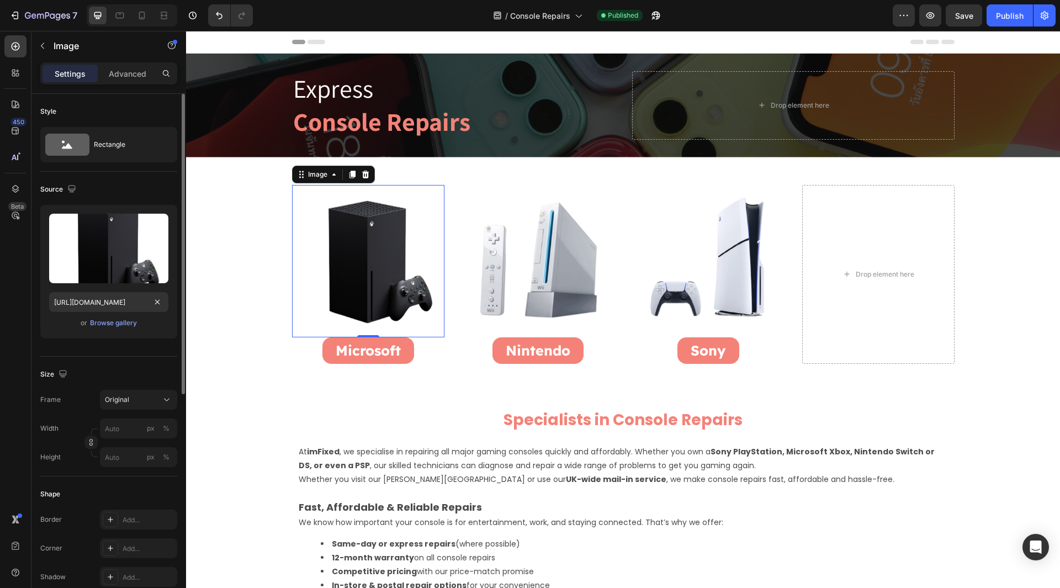
click at [36, 320] on div "Style Rectangle Source Upload Image https://cdn.shopify.com/s/files/1/0684/5415…" at bounding box center [108, 553] width 155 height 919
click at [517, 273] on img at bounding box center [538, 261] width 152 height 152
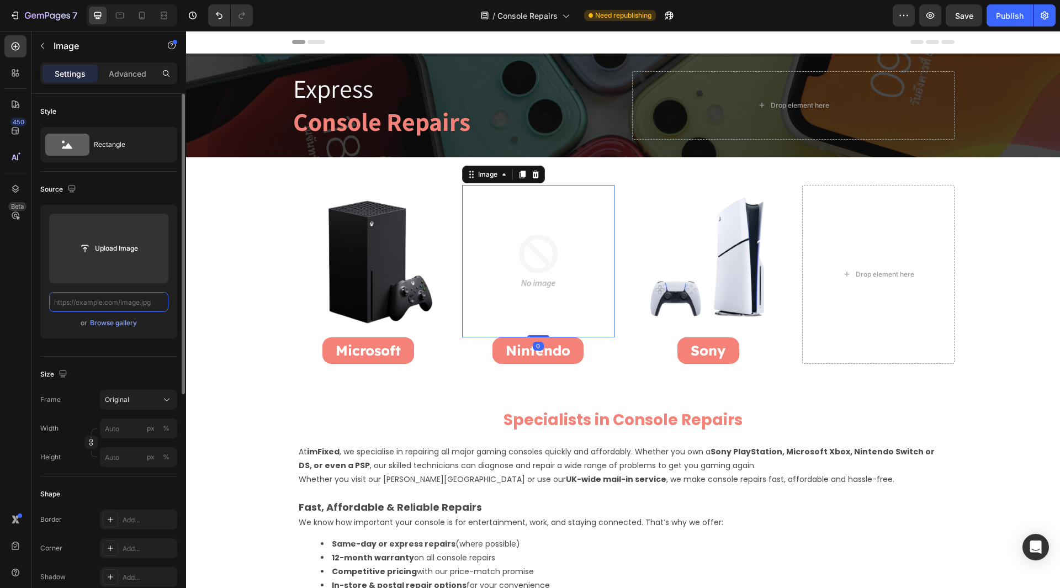
click at [115, 302] on input "text" at bounding box center [108, 302] width 119 height 20
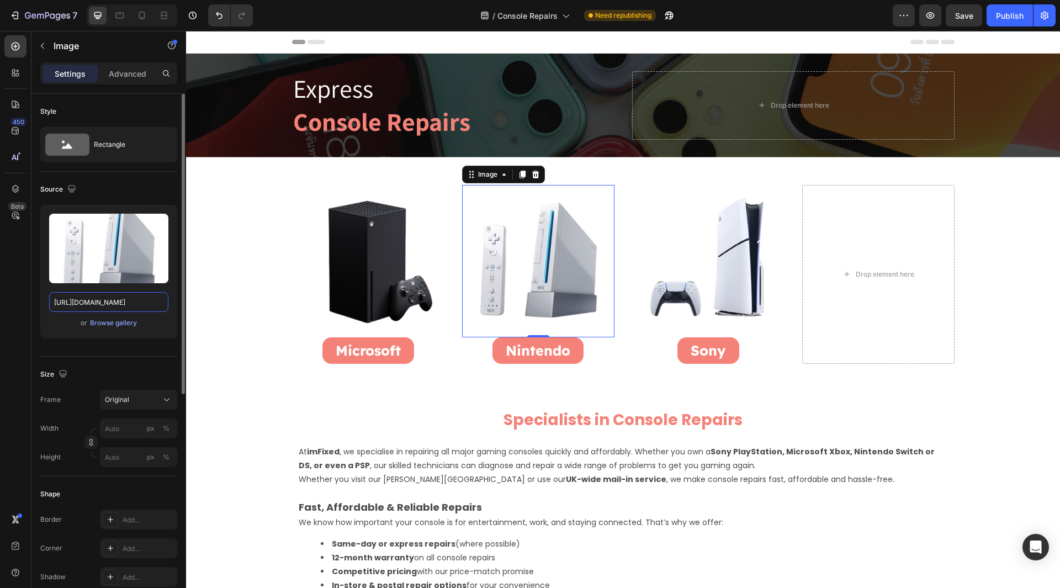
drag, startPoint x: 97, startPoint y: 302, endPoint x: 171, endPoint y: 318, distance: 75.1
click at [171, 318] on div "Upload Image https://cdn.shopify.com/s/files/1/0684/5415/4479/files/Nintendo_Co…" at bounding box center [108, 272] width 137 height 134
type input "https://cdn.shopify.com/s/files/1/0684/5415/4479/files/Nintendo_Console_Repairs…"
click at [6, 326] on div "450 Beta" at bounding box center [15, 271] width 22 height 473
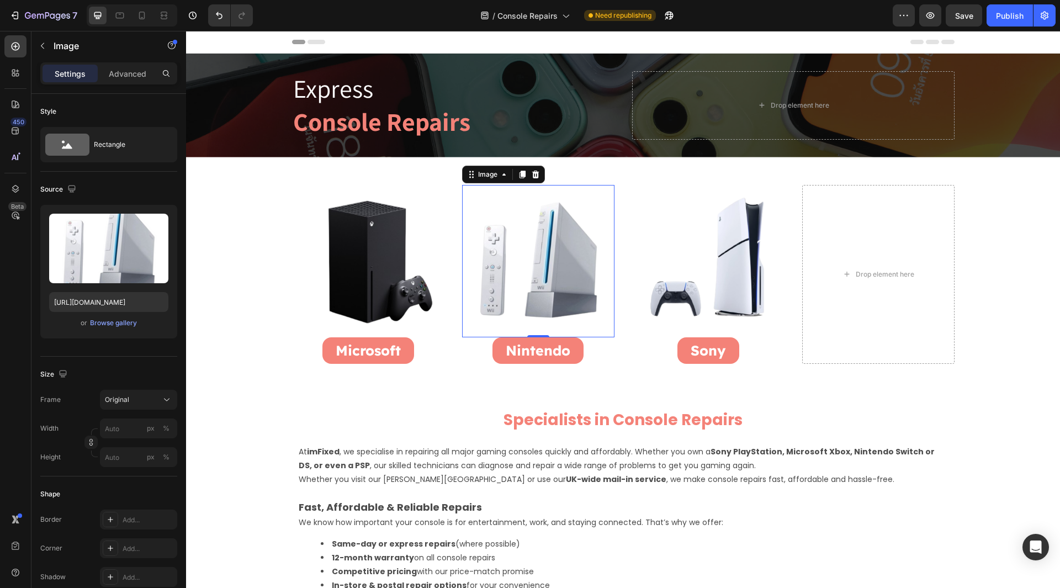
scroll to position [0, 0]
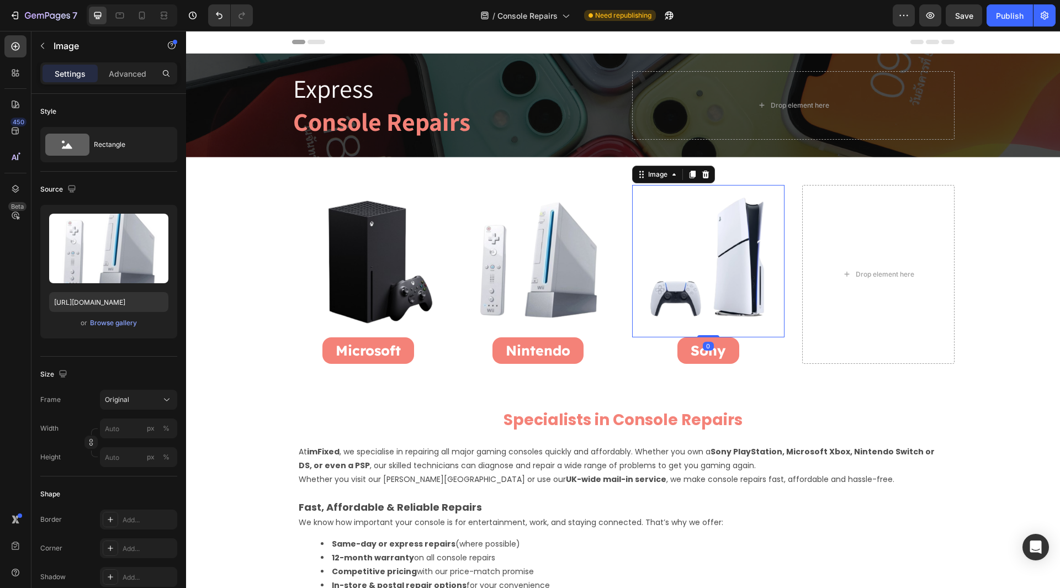
click at [690, 311] on img at bounding box center [708, 261] width 152 height 152
click at [688, 271] on img at bounding box center [708, 261] width 152 height 152
click at [555, 279] on img at bounding box center [538, 261] width 152 height 152
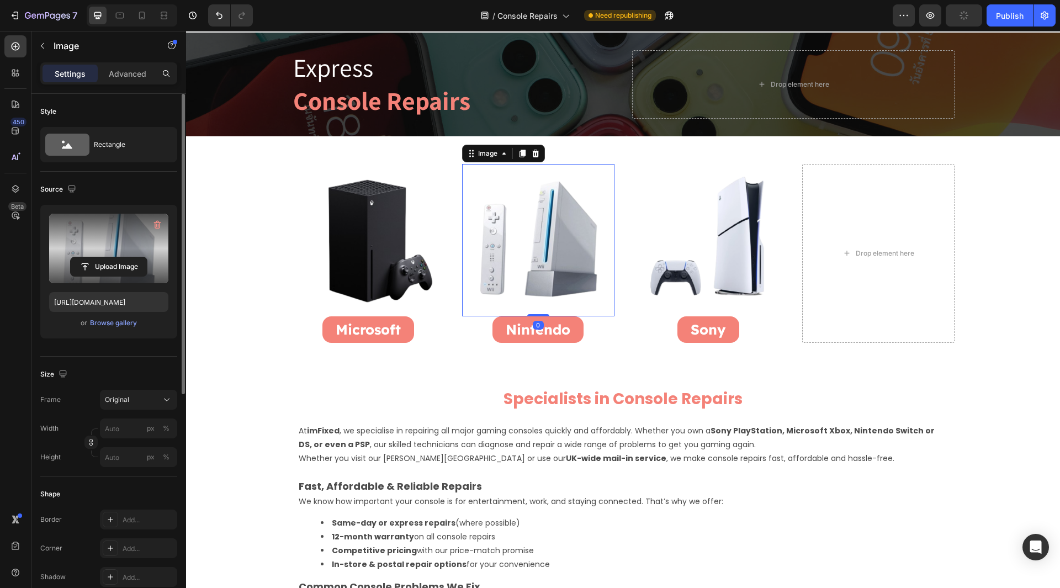
scroll to position [22, 0]
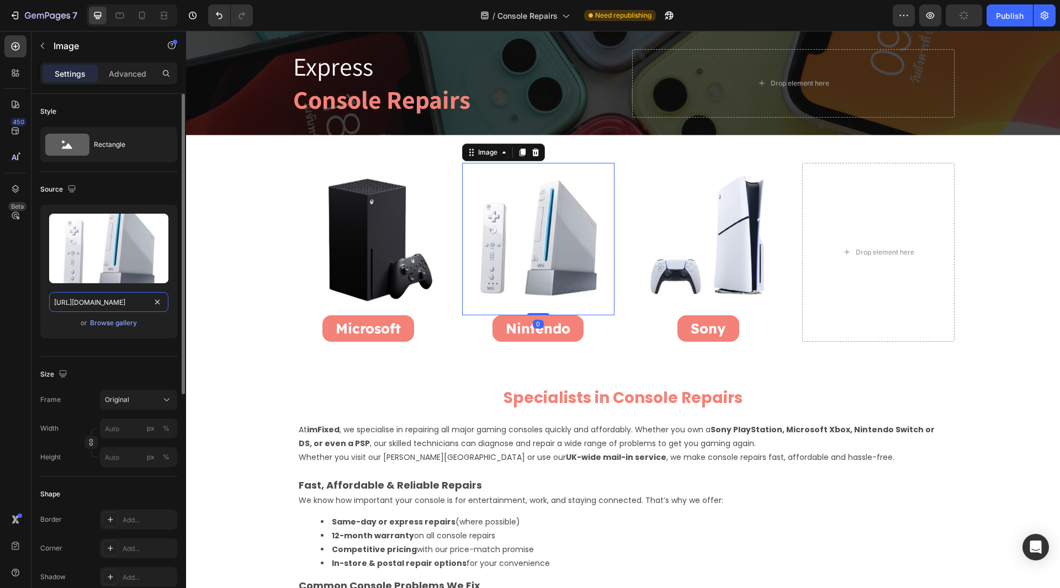
click at [126, 296] on input "https://cdn.shopify.com/s/files/1/0684/5415/4479/files/Nintendo_Console_Repairs…" at bounding box center [108, 302] width 119 height 20
click at [13, 293] on div "450 Beta" at bounding box center [15, 271] width 22 height 473
click at [560, 278] on img at bounding box center [538, 239] width 152 height 152
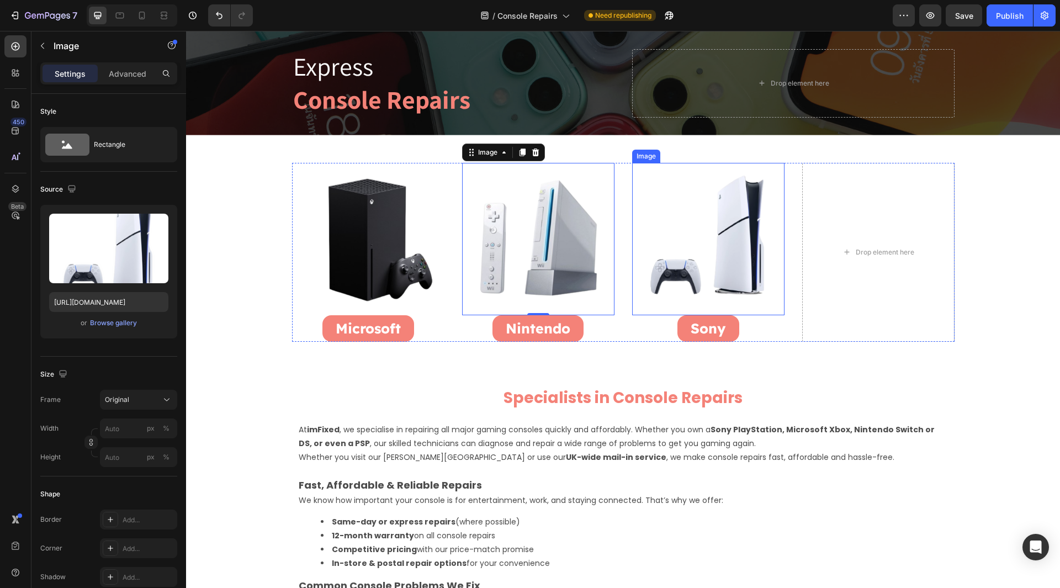
click at [663, 277] on img at bounding box center [708, 239] width 152 height 152
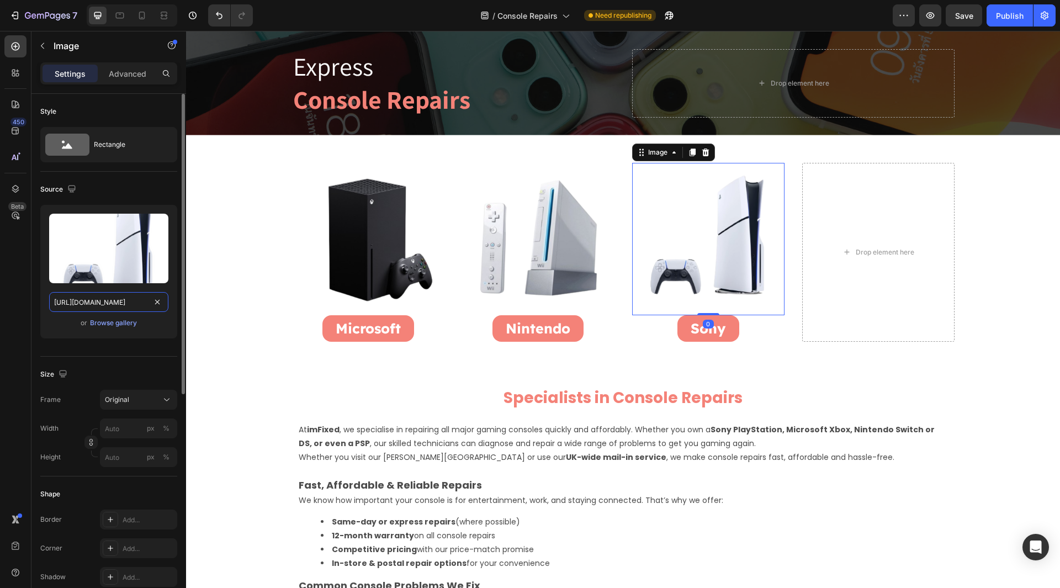
click at [142, 306] on input "https://cdn.shopify.com/s/files/1/0684/5415/4479/files/gempages_497438306892514…" at bounding box center [108, 302] width 119 height 20
type input "https://cdn.shopify.com/s/files/1/0684/5415/4479/files/Sony_PlayStation_Repairs…"
click at [34, 311] on div "Style Rectangle Source Upload Image https://cdn.shopify.com/s/files/1/0684/5415…" at bounding box center [108, 553] width 155 height 919
click at [112, 300] on input "https://cdn.shopify.com/s/files/1/0684/5415/4479/files/Sony_PlayStation_Repairs…" at bounding box center [108, 302] width 119 height 20
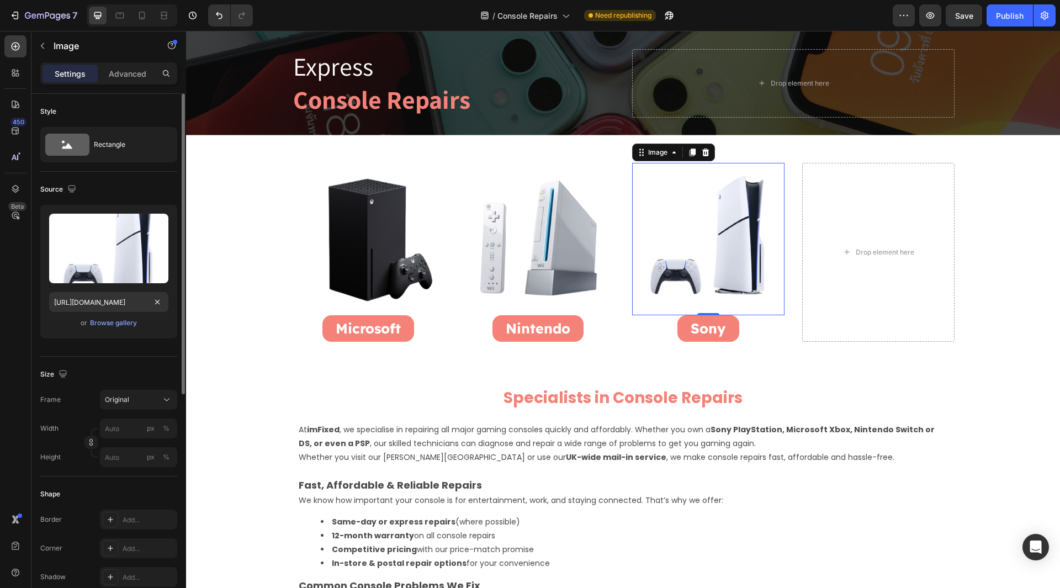
click at [33, 304] on div "Style Rectangle Source Upload Image https://cdn.shopify.com/s/files/1/0684/5415…" at bounding box center [108, 553] width 155 height 919
click at [979, 14] on button "Save" at bounding box center [963, 15] width 36 height 22
click at [998, 14] on div "Publish" at bounding box center [1010, 16] width 28 height 12
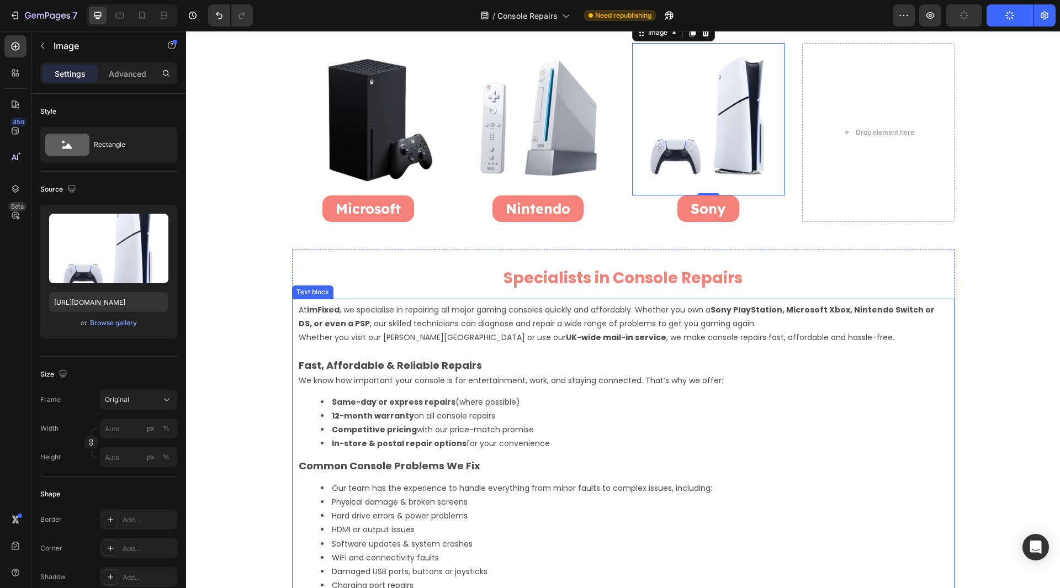
scroll to position [298, 0]
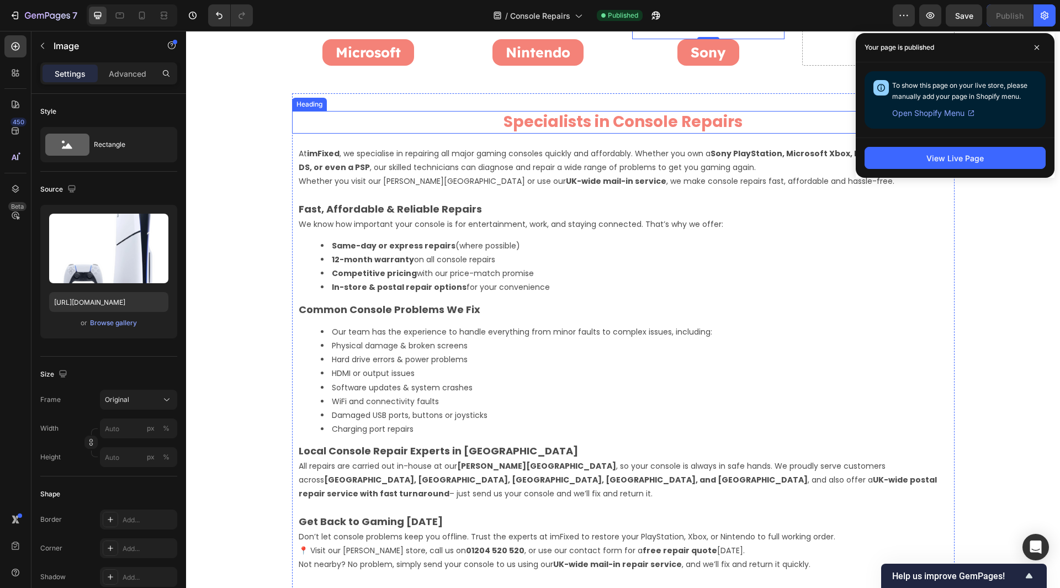
click at [553, 123] on h2 "Specialists in Console Repairs" at bounding box center [623, 122] width 662 height 22
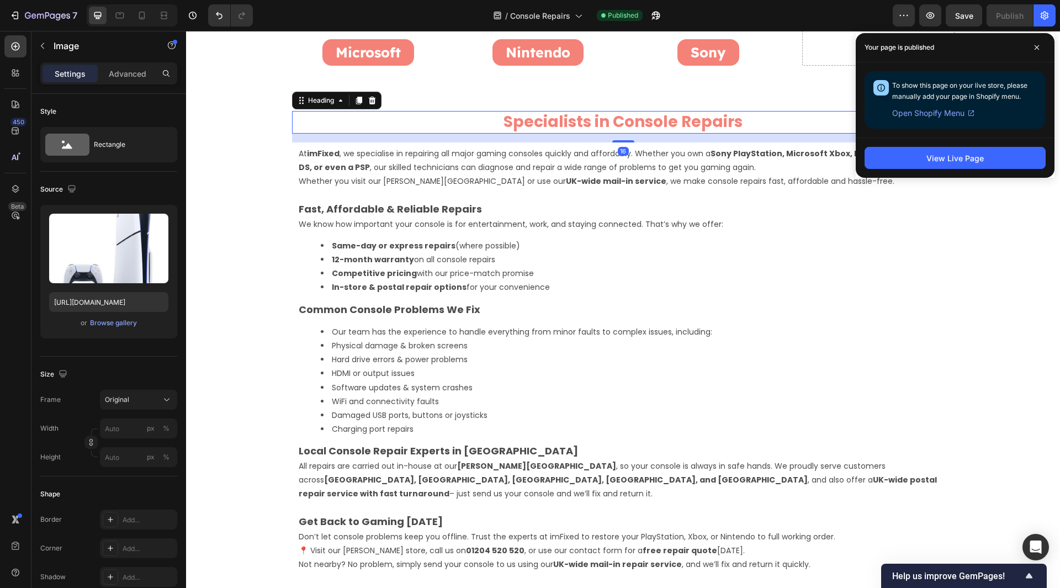
click at [553, 123] on h2 "Specialists in Console Repairs" at bounding box center [623, 122] width 662 height 22
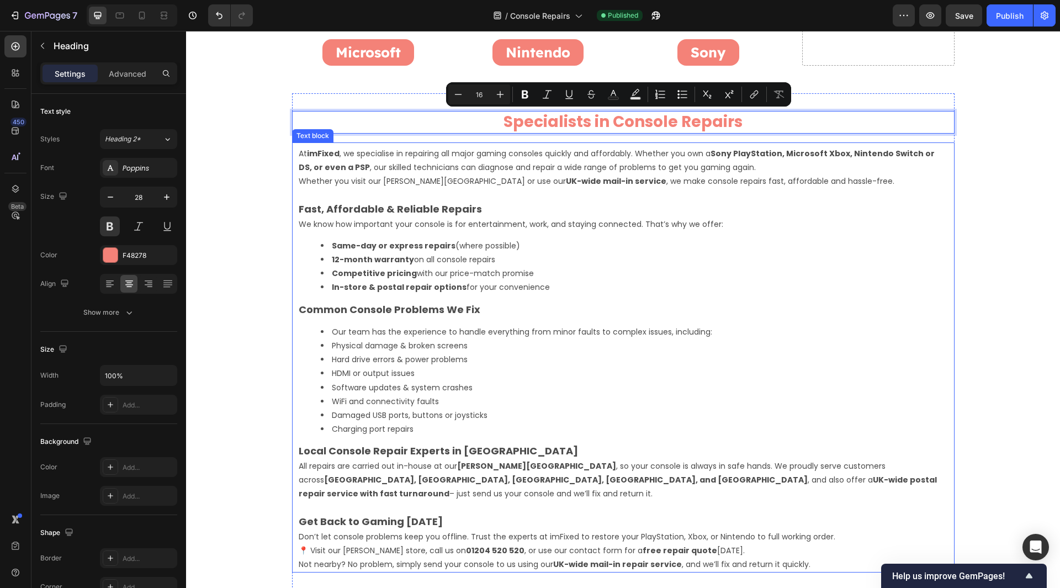
click at [379, 177] on p "Whether you visit our Bolton repair centre or use our UK-wide mail-in service ,…" at bounding box center [623, 181] width 649 height 14
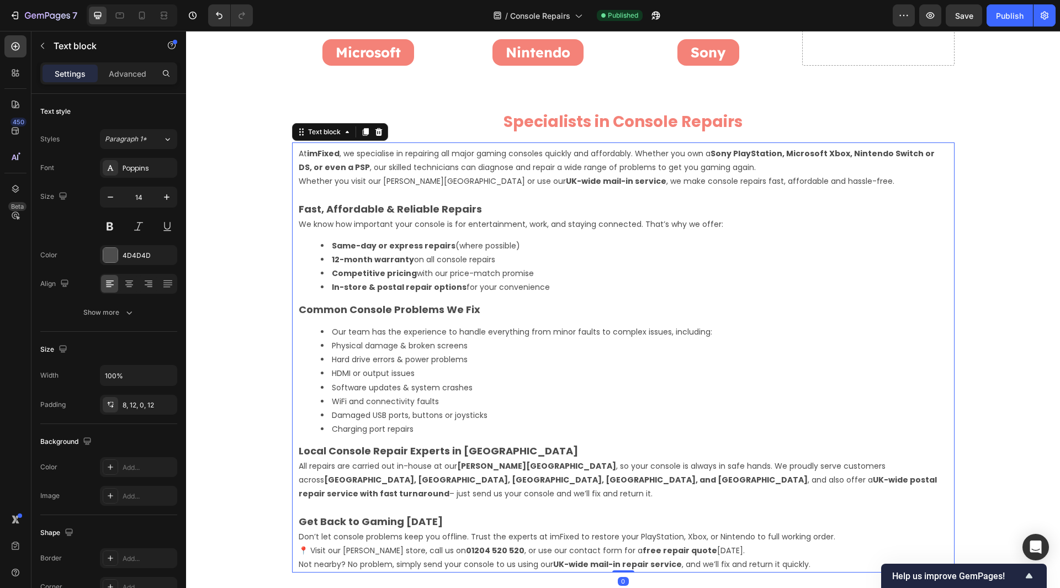
click at [379, 177] on p "Whether you visit our Bolton repair centre or use our UK-wide mail-in service ,…" at bounding box center [623, 181] width 649 height 14
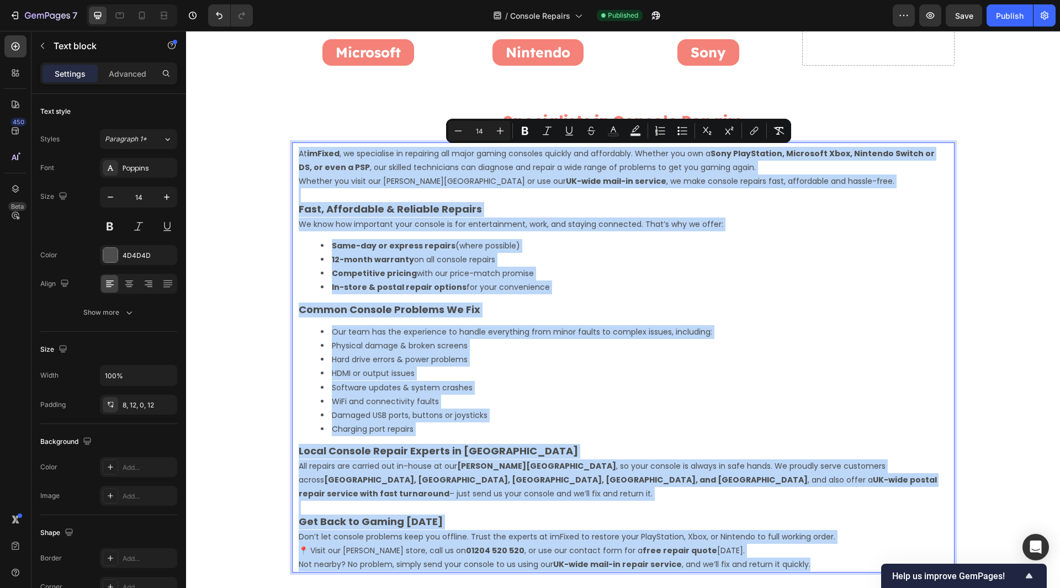
copy div "At imFixed , we specialise in repairing all major gaming consoles quickly and a…"
drag, startPoint x: 441, startPoint y: 302, endPoint x: 477, endPoint y: 302, distance: 35.9
click at [441, 302] on strong "Common Console Problems We Fix" at bounding box center [390, 309] width 182 height 14
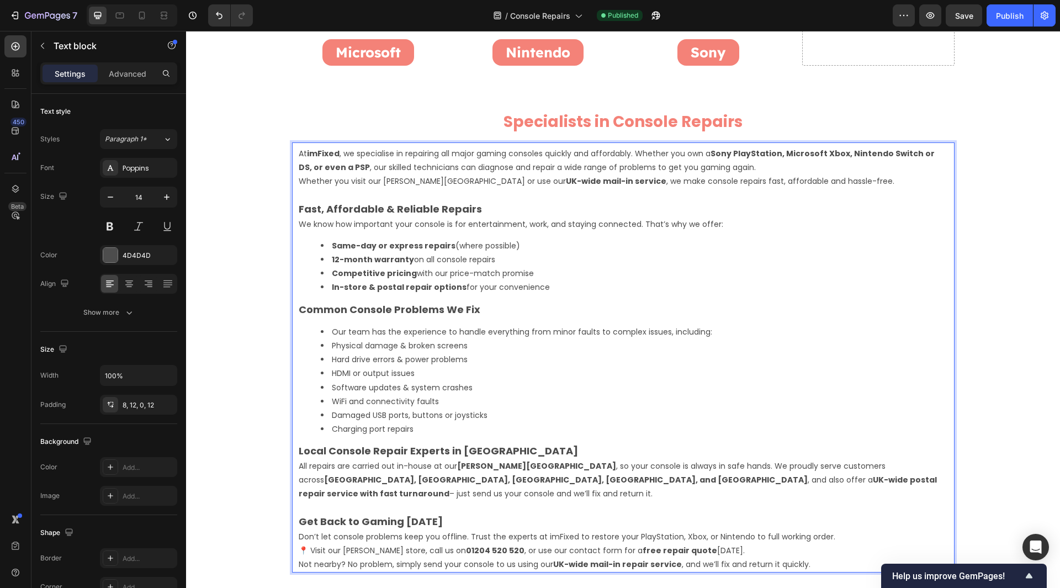
click at [495, 302] on p "Common Console Problems We Fix" at bounding box center [623, 309] width 649 height 15
click at [444, 313] on strong "Common Console Problems We Fix" at bounding box center [390, 309] width 182 height 14
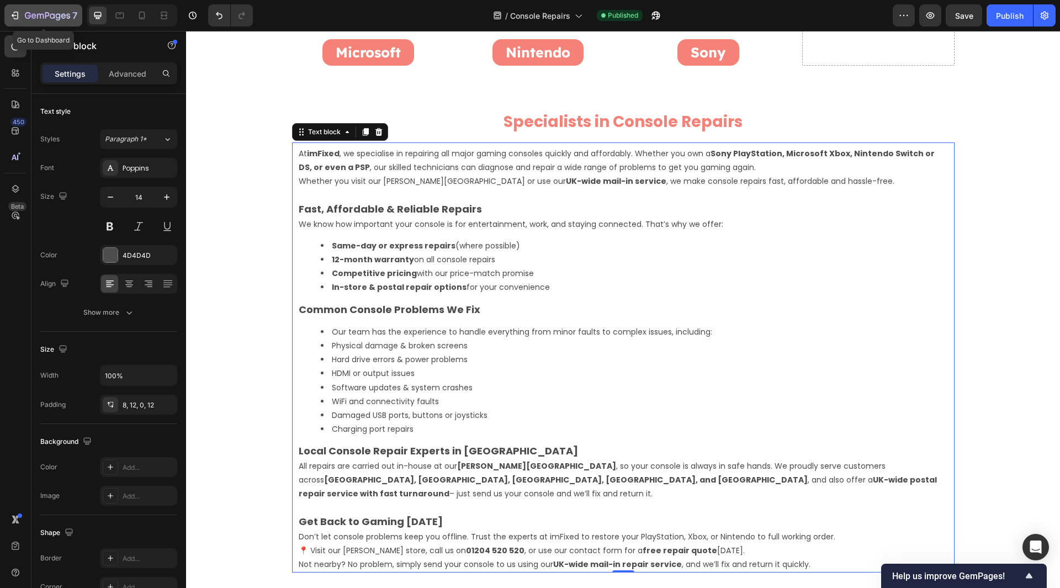
click at [10, 17] on icon "button" at bounding box center [14, 15] width 11 height 11
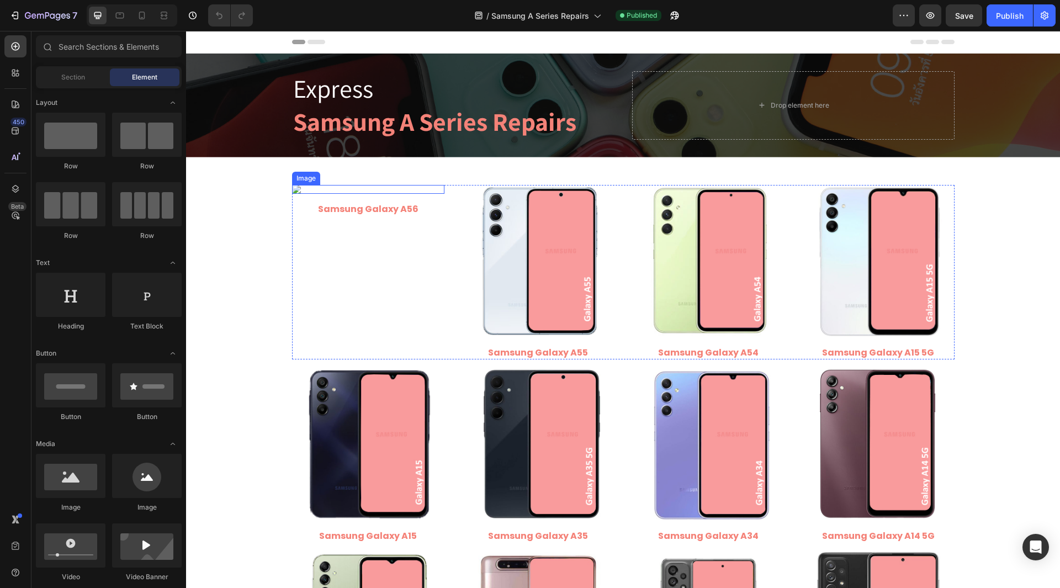
click at [339, 194] on img at bounding box center [368, 189] width 152 height 9
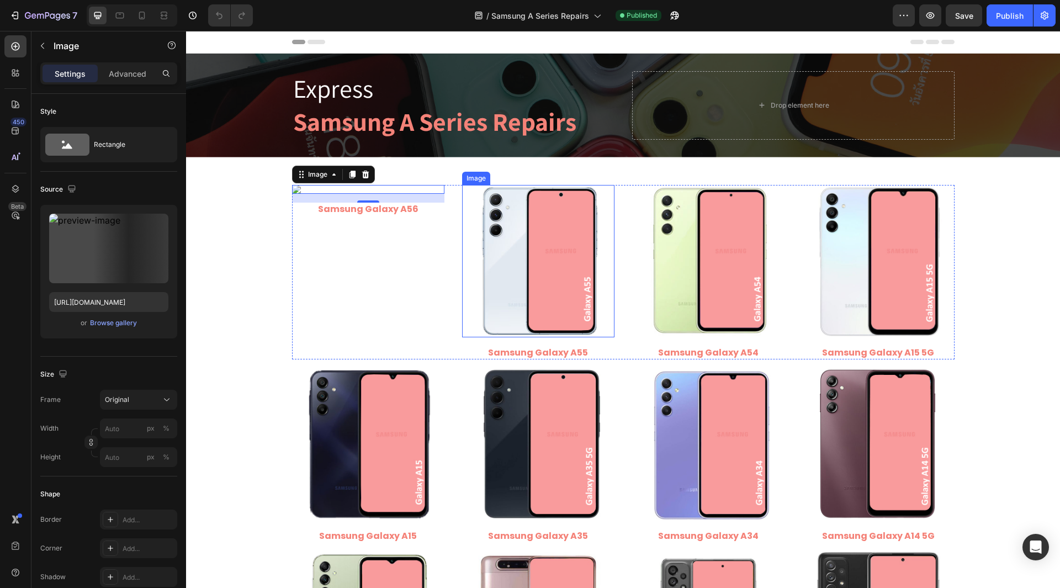
click at [523, 267] on img at bounding box center [538, 261] width 152 height 152
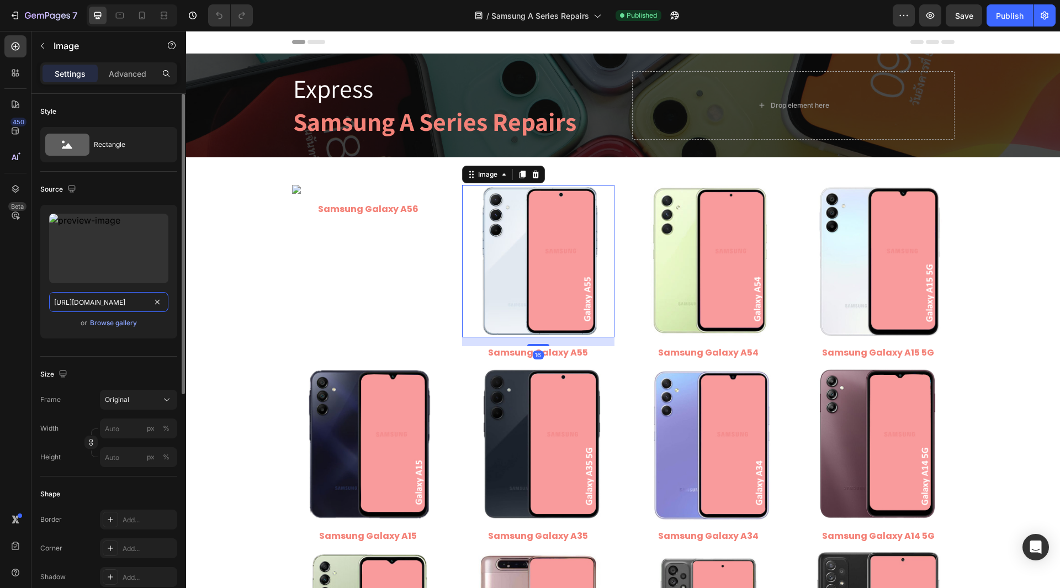
click at [85, 300] on input "[URL][DOMAIN_NAME]" at bounding box center [108, 302] width 119 height 20
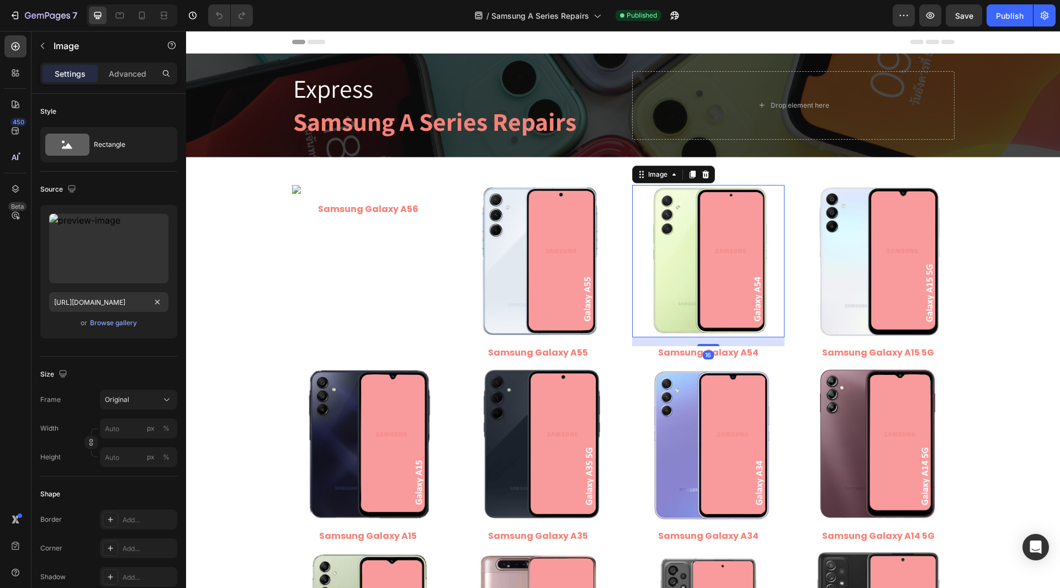
click at [755, 290] on img at bounding box center [708, 261] width 152 height 152
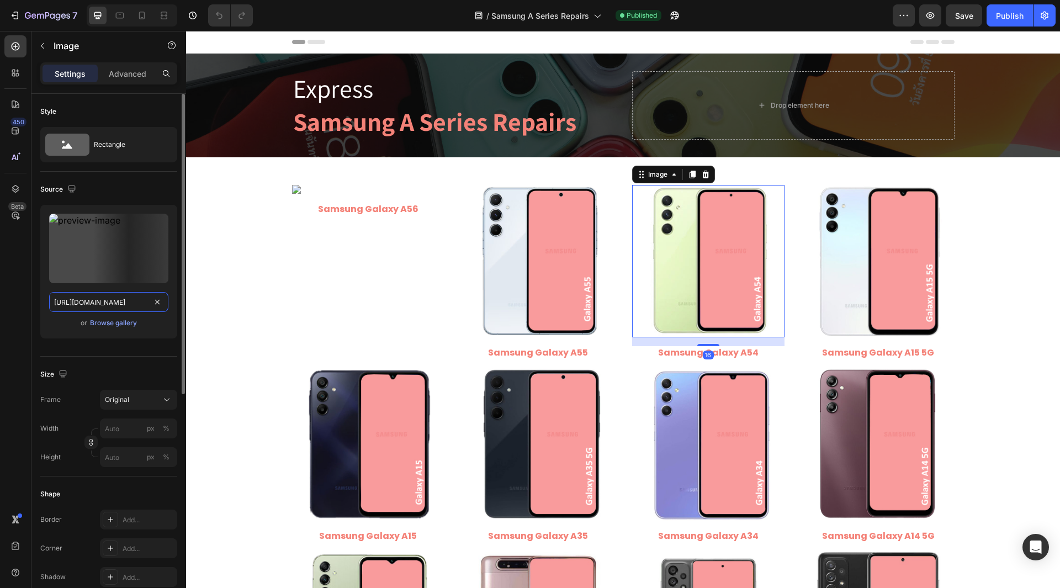
click at [86, 301] on input "[URL][DOMAIN_NAME]" at bounding box center [108, 302] width 119 height 20
click at [857, 240] on img at bounding box center [878, 261] width 152 height 152
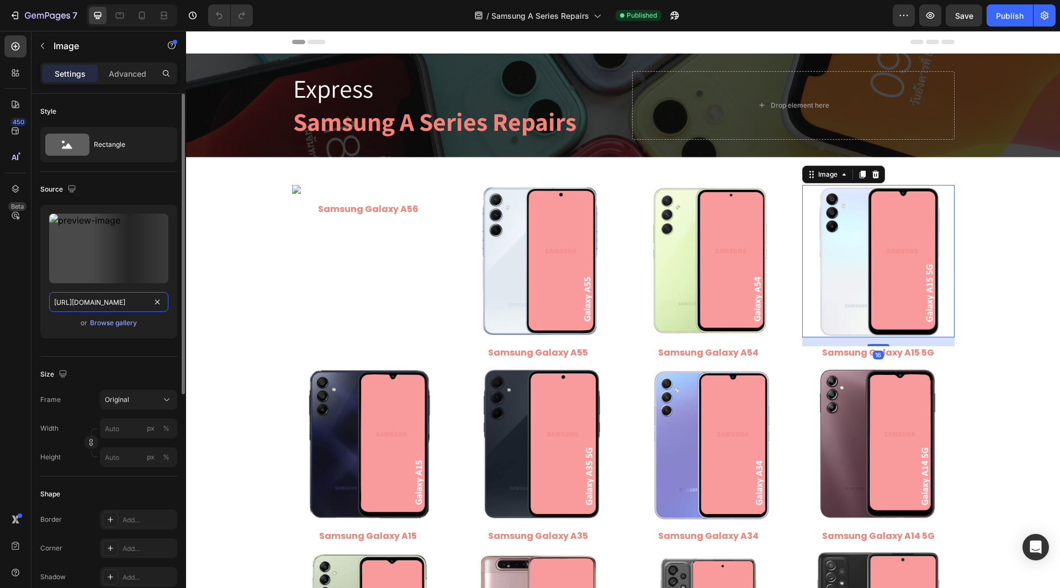
click at [88, 306] on input "[URL][DOMAIN_NAME]" at bounding box center [108, 302] width 119 height 20
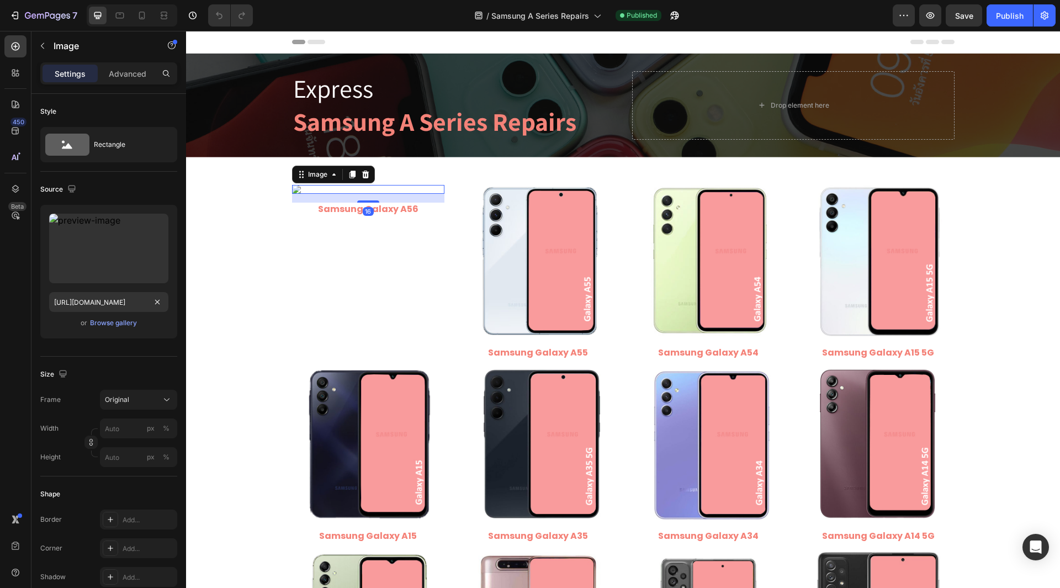
click at [319, 194] on img at bounding box center [368, 189] width 152 height 9
drag, startPoint x: 158, startPoint y: 304, endPoint x: 126, endPoint y: 300, distance: 32.2
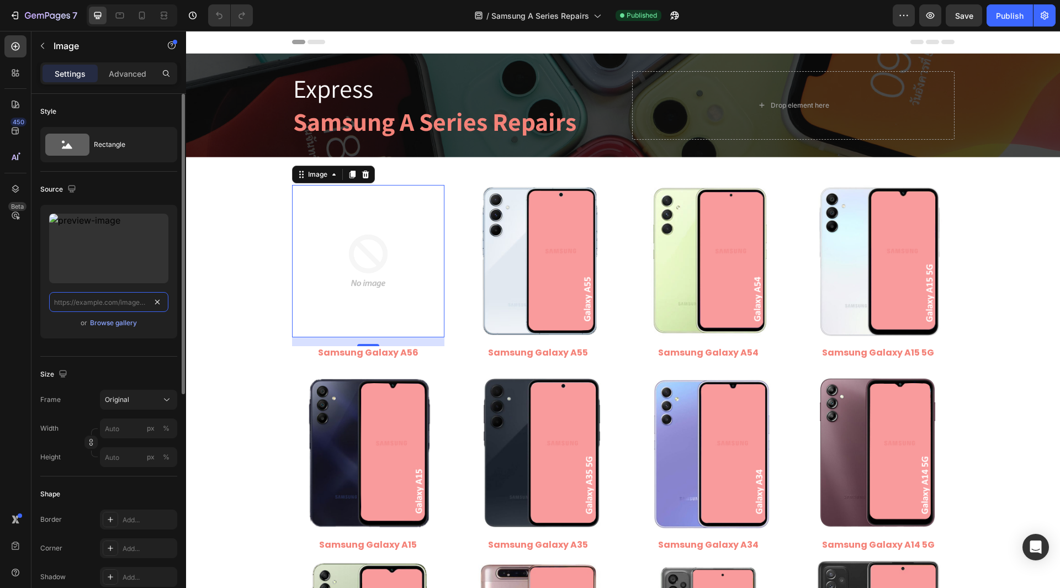
scroll to position [0, 0]
click at [119, 298] on input "text" at bounding box center [108, 302] width 119 height 20
paste input "https://cdn.shopify.com/s/files/1/0684/5415/4479/files/Samsung_Galaxy_A56.png?v…"
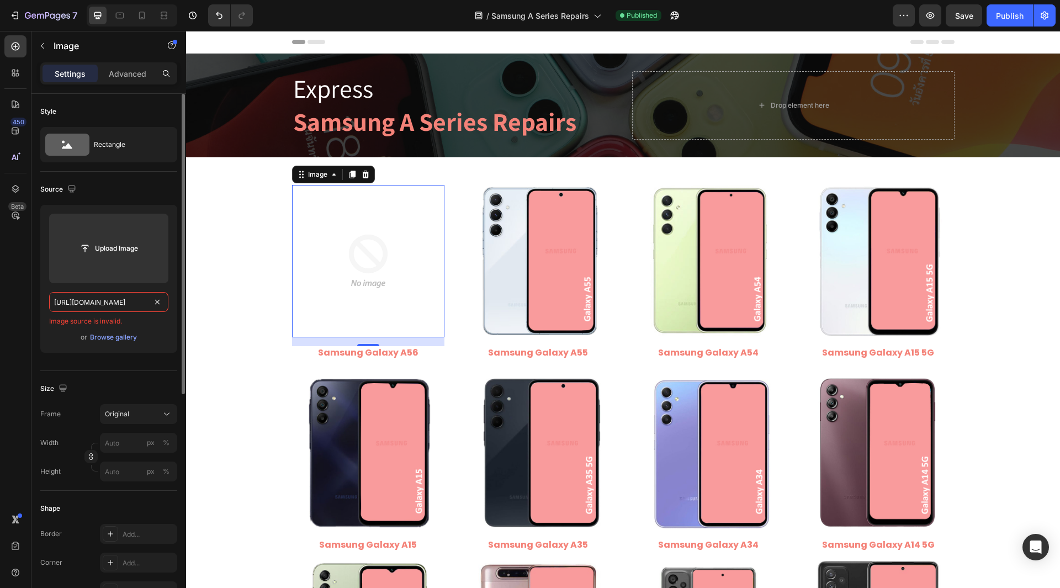
drag, startPoint x: 99, startPoint y: 305, endPoint x: 144, endPoint y: 310, distance: 44.9
click at [144, 310] on input "https://cdn.shopify.com/s/files/1/0684/5415/4479/files/Samsung_Galaxy_A56.png?v…" at bounding box center [108, 302] width 119 height 20
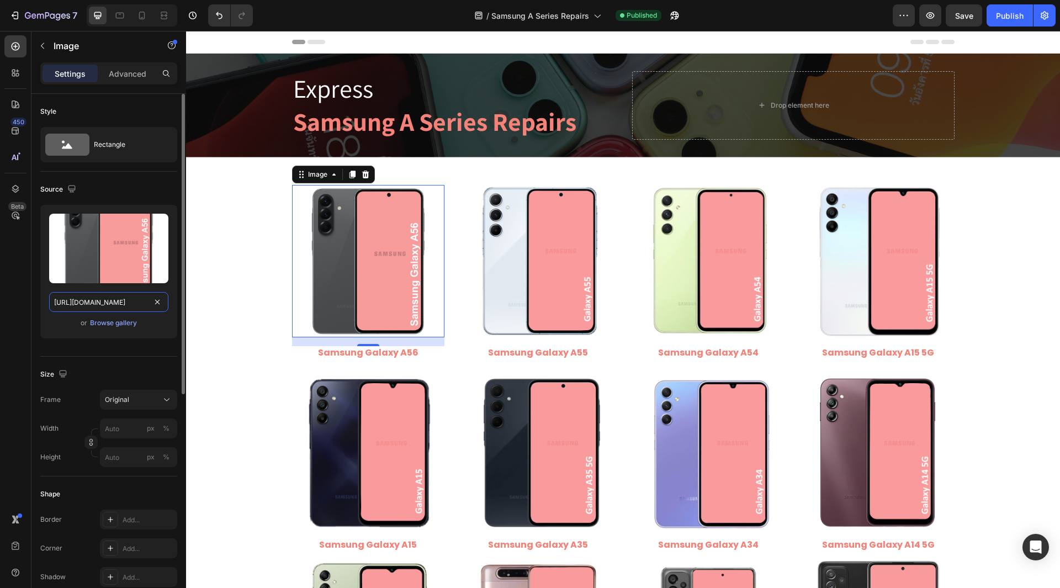
click at [71, 305] on input "https://cdn.shopify.com/s/files/1/0684/5415/4479/files/Samsung_Galaxy_A56.png" at bounding box center [108, 302] width 119 height 20
type input "https://cdn.shopify.com/s/files/1/0684/5415/4479/files/Samsung_Galaxy_A56.png"
click at [13, 299] on div "450 Beta" at bounding box center [15, 271] width 22 height 473
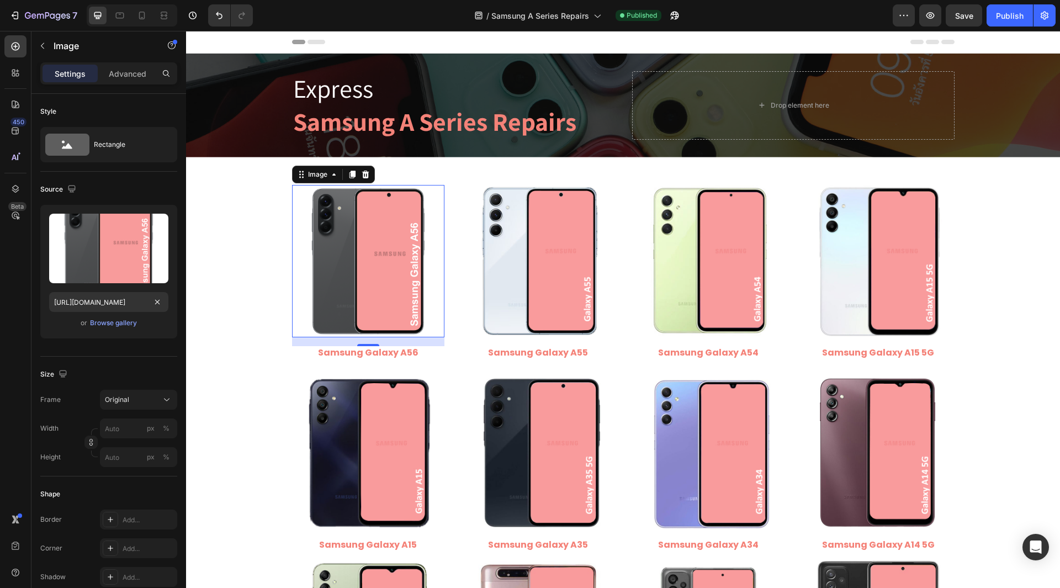
scroll to position [0, 0]
click at [979, 18] on button "Save" at bounding box center [963, 15] width 36 height 22
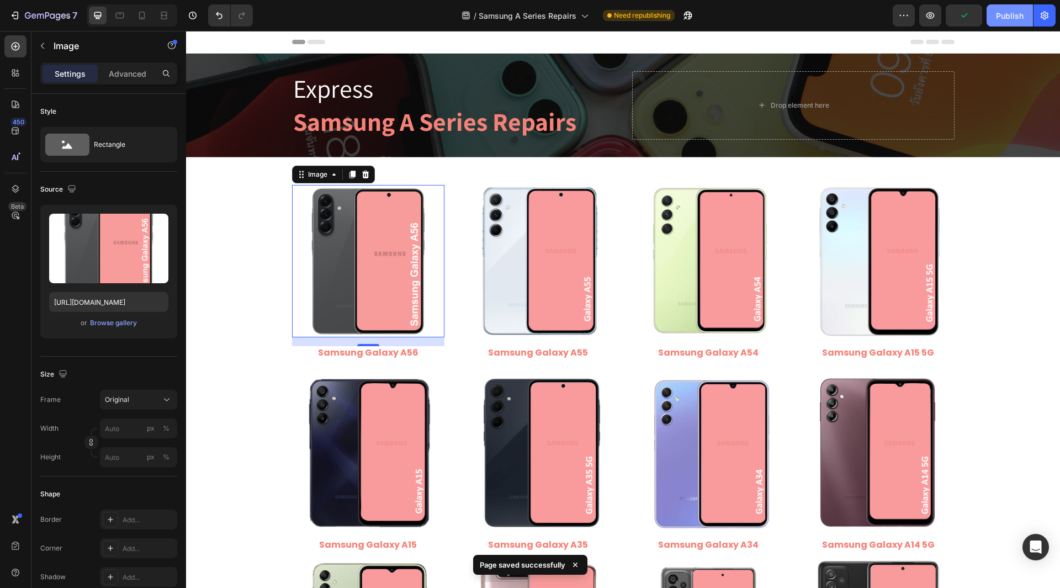
click at [998, 16] on div "Publish" at bounding box center [1010, 16] width 28 height 12
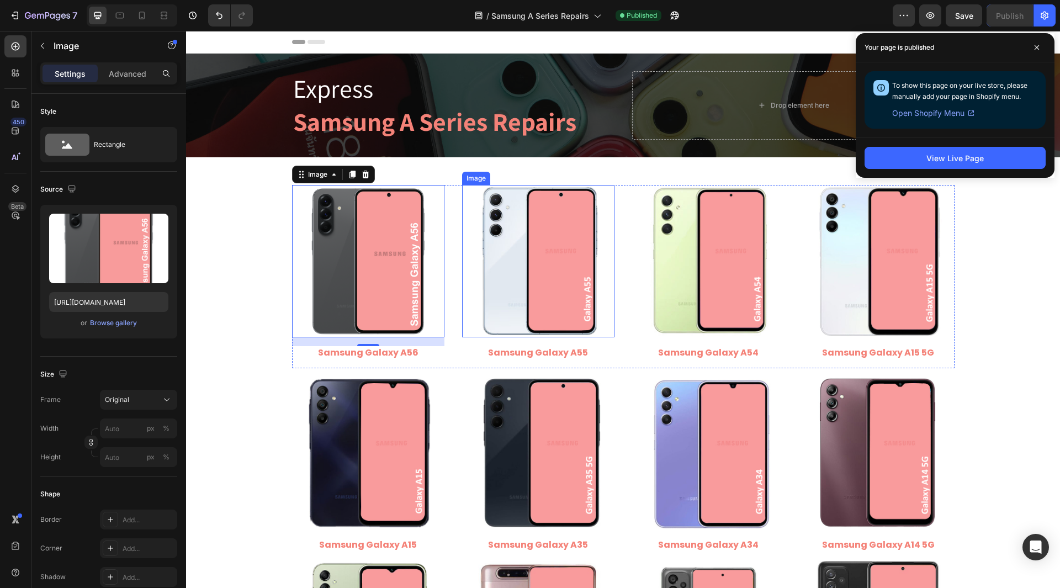
click at [566, 290] on img at bounding box center [538, 261] width 152 height 152
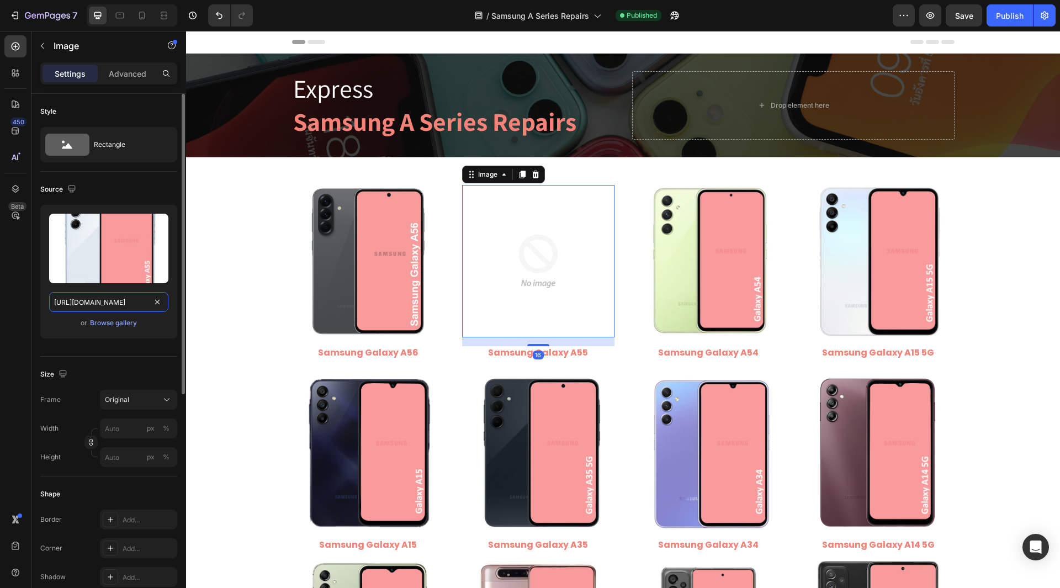
scroll to position [0, 209]
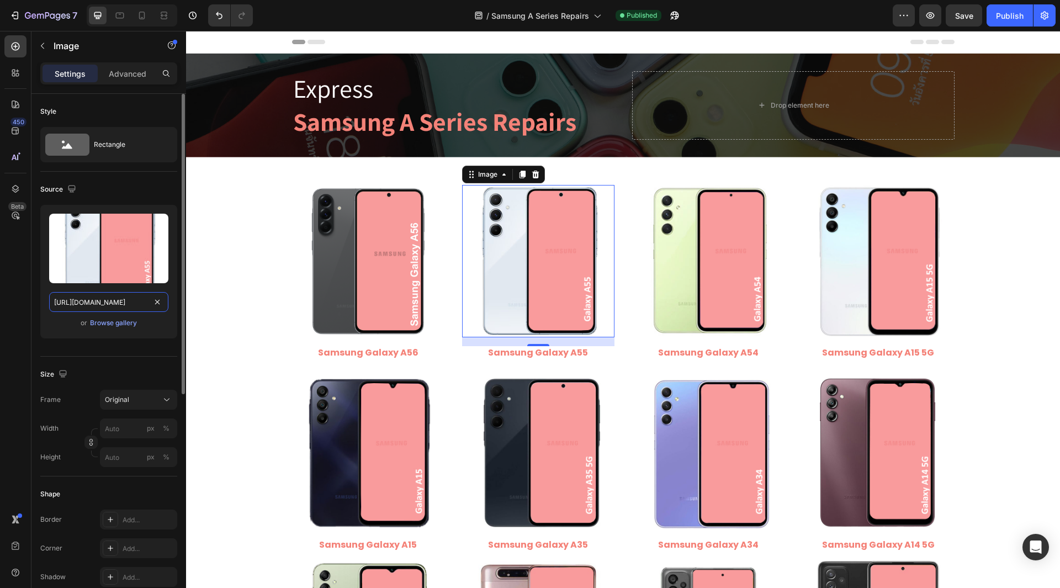
drag, startPoint x: 99, startPoint y: 302, endPoint x: 158, endPoint y: 310, distance: 59.5
click at [158, 310] on input "https://cdn.shopify.com/s/files/1/0684/5415/4479/files/Samsung_Galaxy_A55.jpg?v…" at bounding box center [108, 302] width 119 height 20
type input "https://cdn.shopify.com/s/files/1/0684/5415/4479/files/Samsung_Galaxy_A55.jpg"
click at [23, 313] on div "450 Beta" at bounding box center [15, 271] width 22 height 473
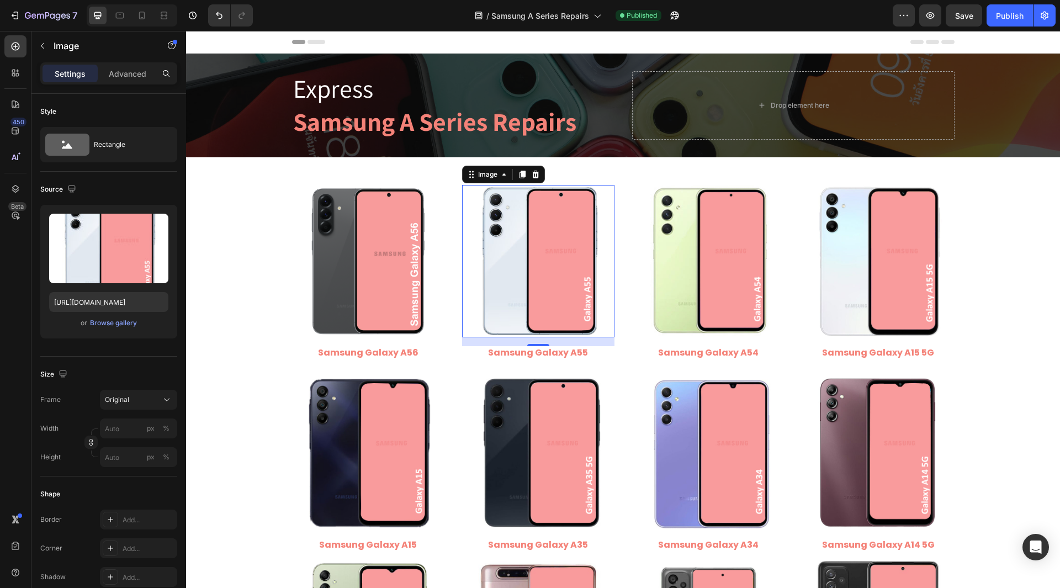
scroll to position [0, 0]
click at [682, 260] on img at bounding box center [708, 261] width 152 height 152
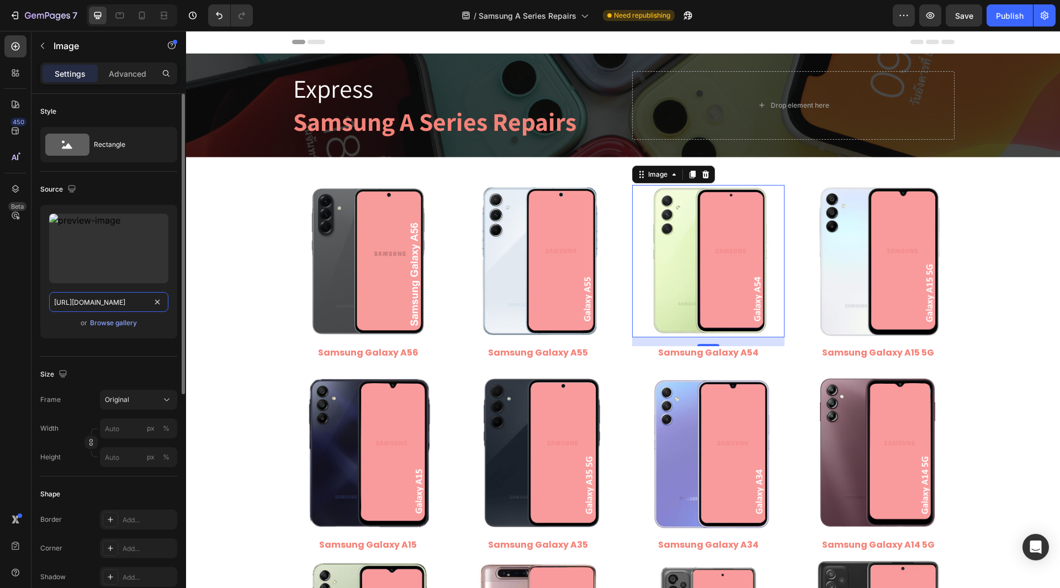
drag, startPoint x: 155, startPoint y: 293, endPoint x: 135, endPoint y: 306, distance: 24.2
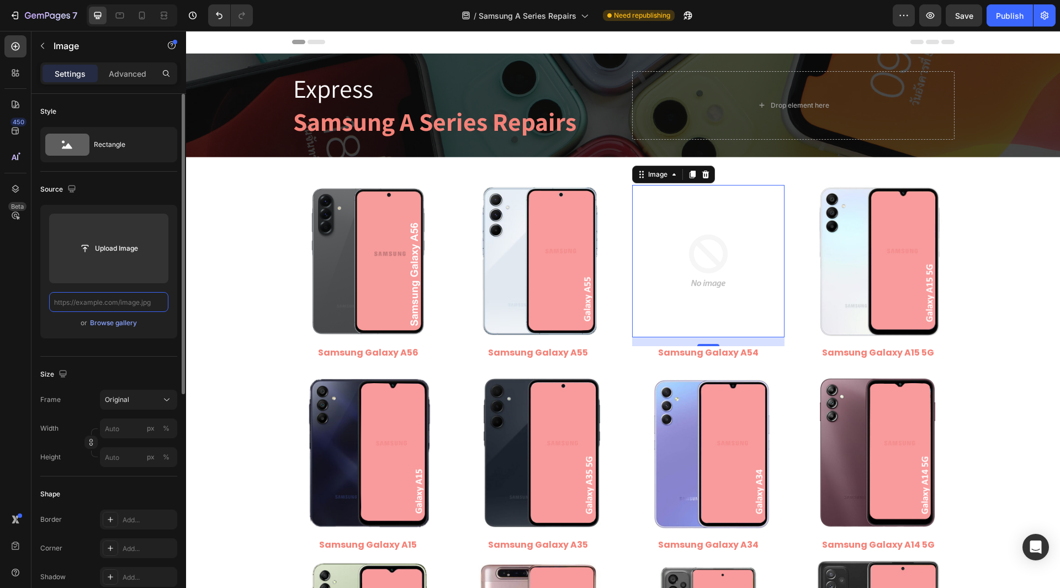
click at [135, 306] on input "text" at bounding box center [108, 302] width 119 height 20
paste input "https://cdn.shopify.com/s/files/1/0684/5415/4479/files/Samsung_Galaxy_A54.jpg?v…"
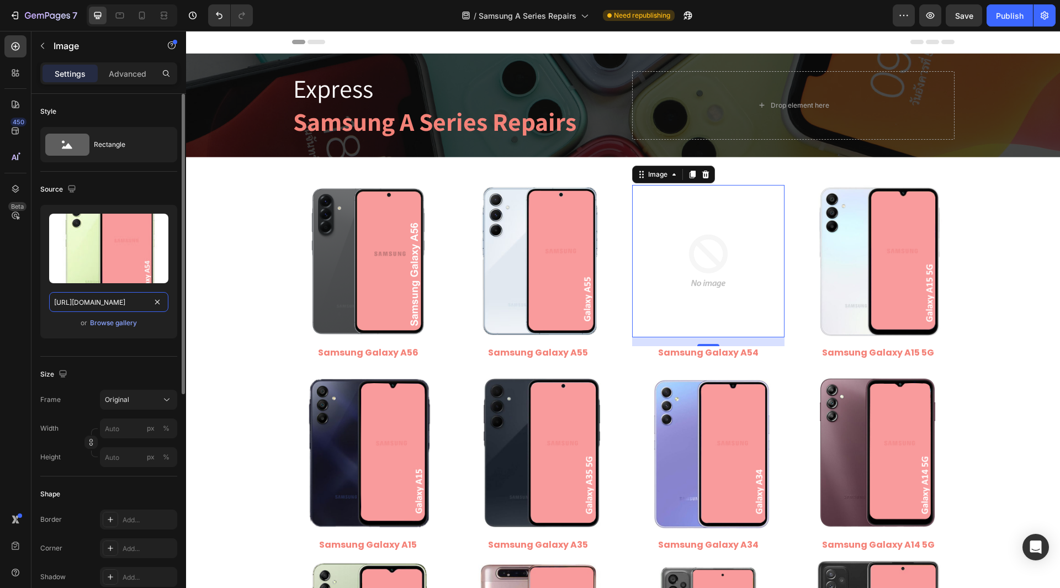
scroll to position [0, 209]
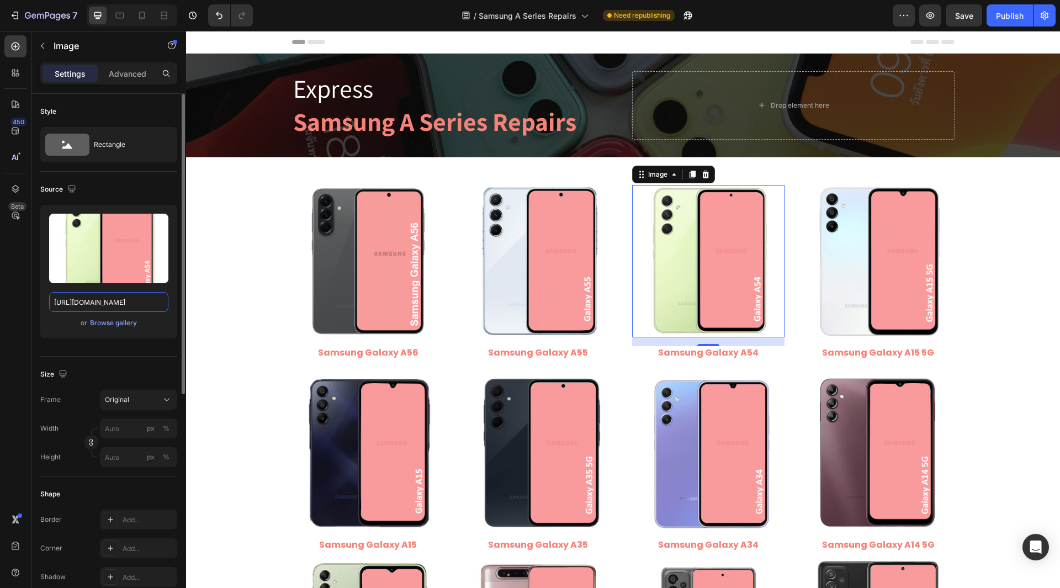
drag, startPoint x: 99, startPoint y: 304, endPoint x: 167, endPoint y: 334, distance: 74.4
click at [167, 334] on div "Upload Image https://cdn.shopify.com/s/files/1/0684/5415/4479/files/Samsung_Gal…" at bounding box center [108, 272] width 137 height 134
type input "https://cdn.shopify.com/s/files/1/0684/5415/4479/files/Samsung_Galaxy_A54.jpg"
click at [9, 327] on div "450 Beta" at bounding box center [15, 271] width 22 height 473
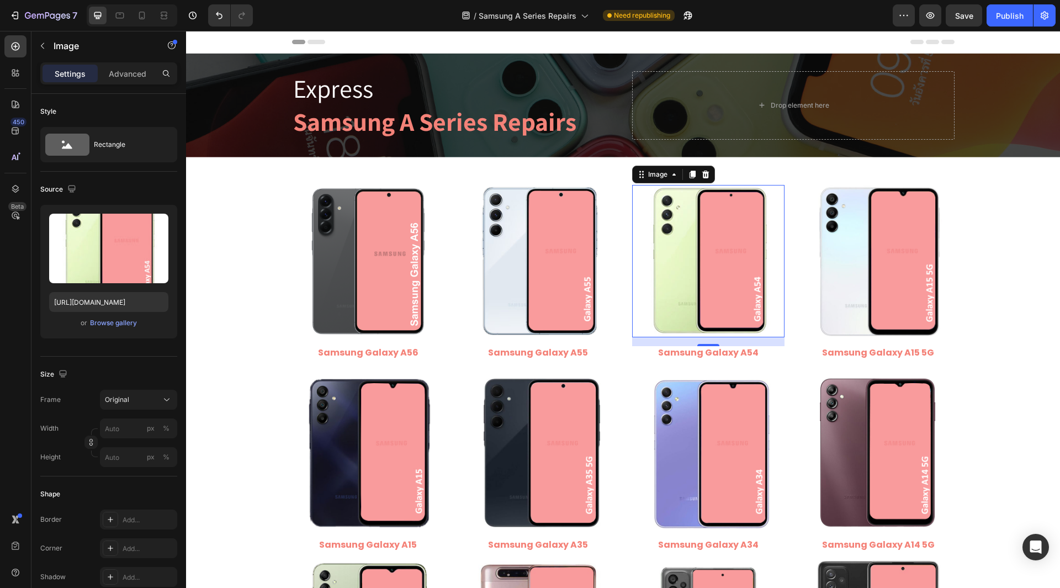
scroll to position [0, 0]
click at [972, 12] on span "Save" at bounding box center [964, 15] width 18 height 9
click at [1011, 17] on div "Publish" at bounding box center [1010, 16] width 28 height 12
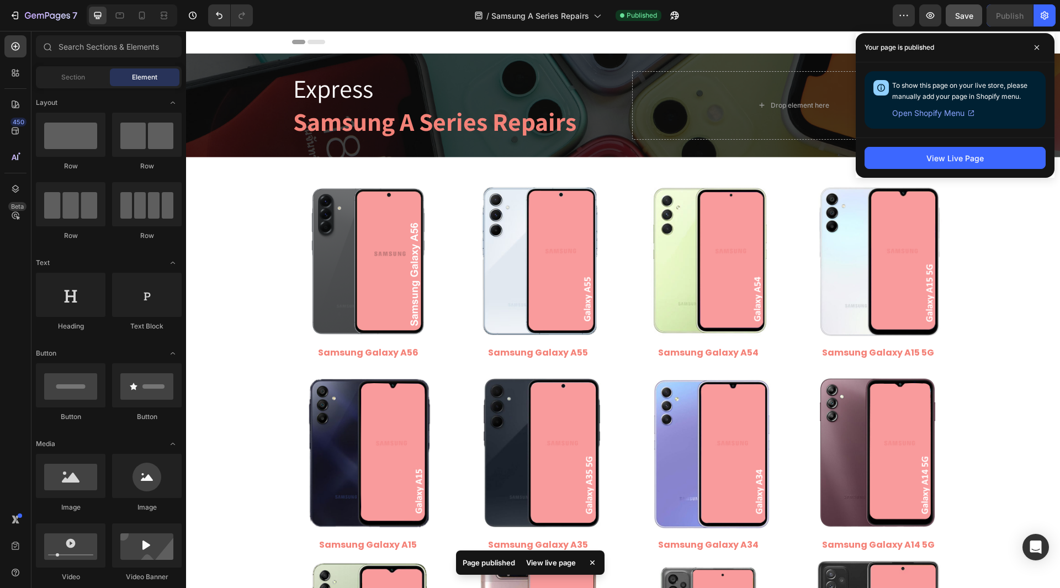
drag, startPoint x: 1059, startPoint y: 97, endPoint x: 1212, endPoint y: 178, distance: 173.1
click at [891, 273] on img at bounding box center [878, 261] width 152 height 152
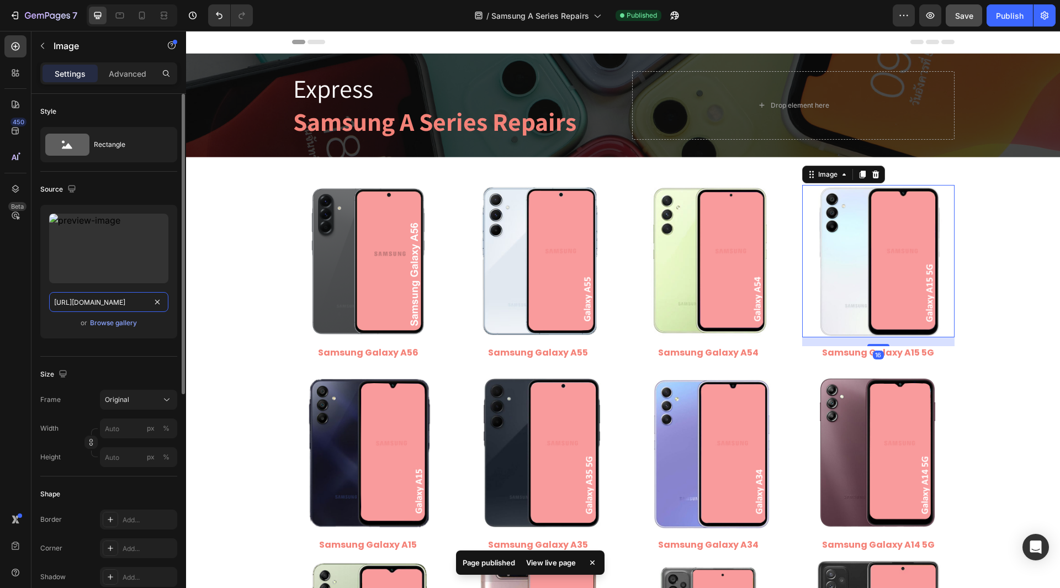
click at [132, 302] on input "https://cdn.shopify.com/s/files/1/0684/5415/4479/files/gempages_497438306892514…" at bounding box center [108, 302] width 119 height 20
click at [85, 305] on input "https://cdn.shopify.com/s/files/1/0684/5415/4479/files/gempages_497438306892514…" at bounding box center [108, 302] width 119 height 20
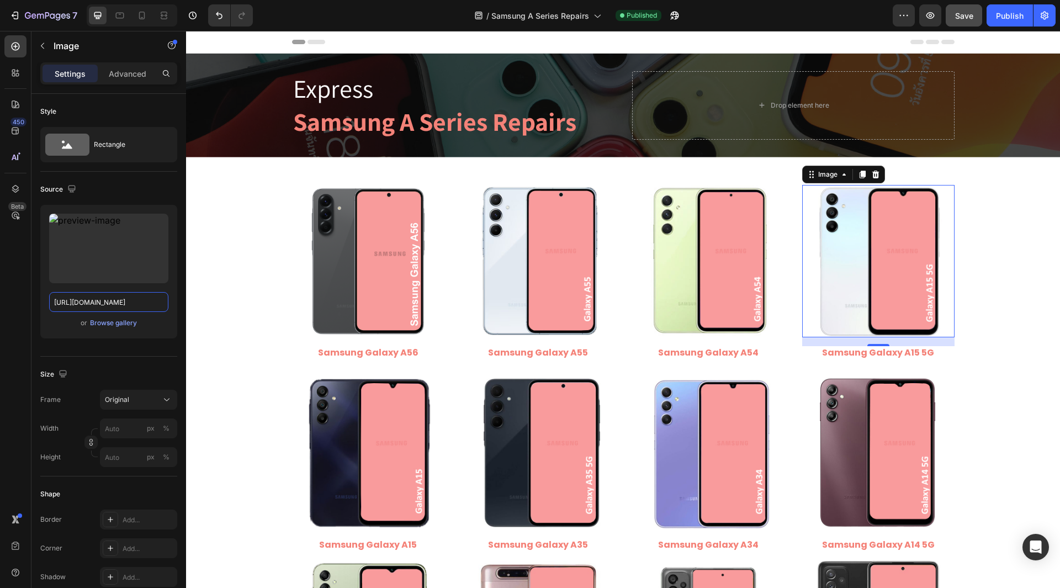
scroll to position [0, 0]
drag, startPoint x: 154, startPoint y: 300, endPoint x: 123, endPoint y: 300, distance: 30.9
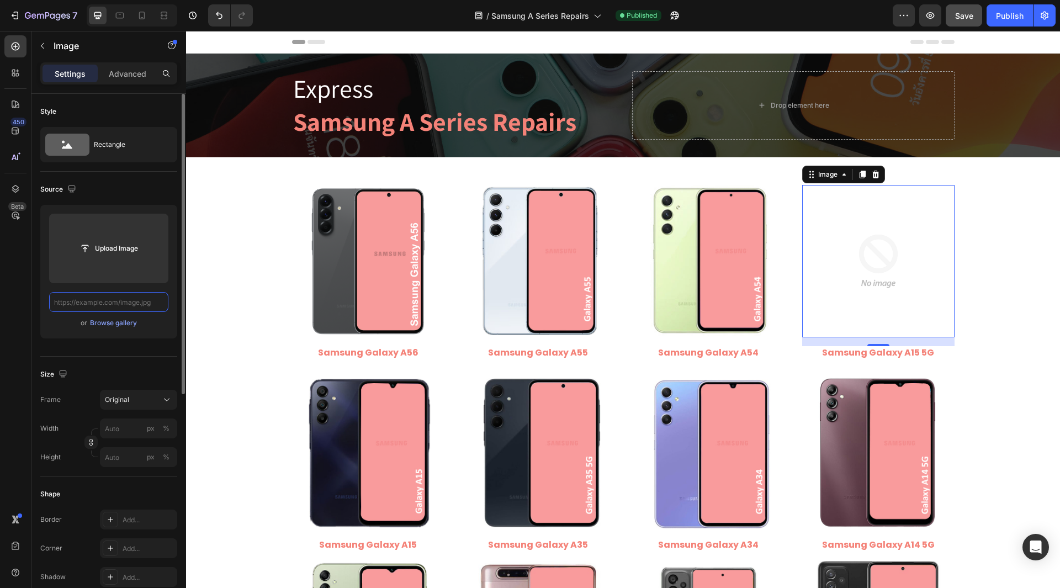
click at [123, 300] on input "text" at bounding box center [108, 302] width 119 height 20
paste input "https://cdn.shopify.com/s/files/1/0684/5415/4479/files/Samsung_Galaxy_A15_5G.jp…"
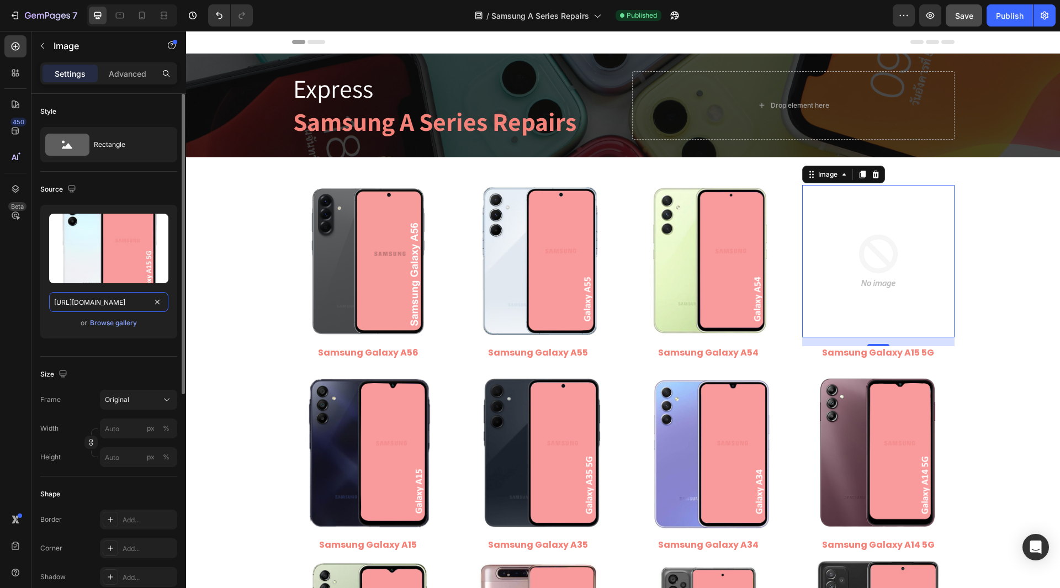
scroll to position [0, 219]
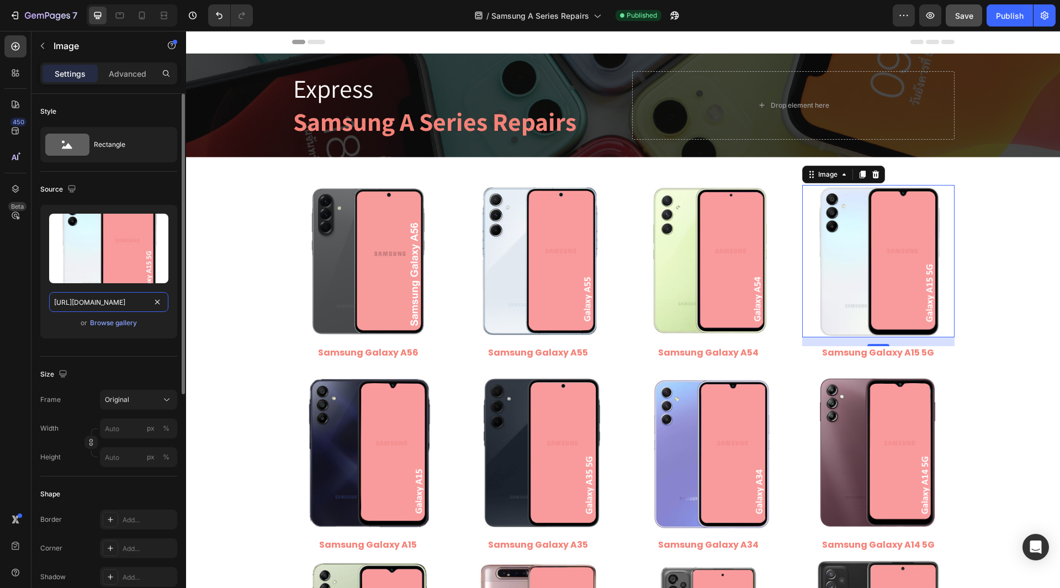
drag, startPoint x: 100, startPoint y: 304, endPoint x: 162, endPoint y: 316, distance: 63.5
click at [162, 316] on div "Upload Image https://cdn.shopify.com/s/files/1/0684/5415/4479/files/Samsung_Gal…" at bounding box center [108, 272] width 137 height 134
type input "https://cdn.shopify.com/s/files/1/0684/5415/4479/files/Samsung_Galaxy_A15_5G.jpg"
click at [35, 311] on div "Style Rectangle Source Upload Image https://cdn.shopify.com/s/files/1/0684/5415…" at bounding box center [108, 553] width 155 height 919
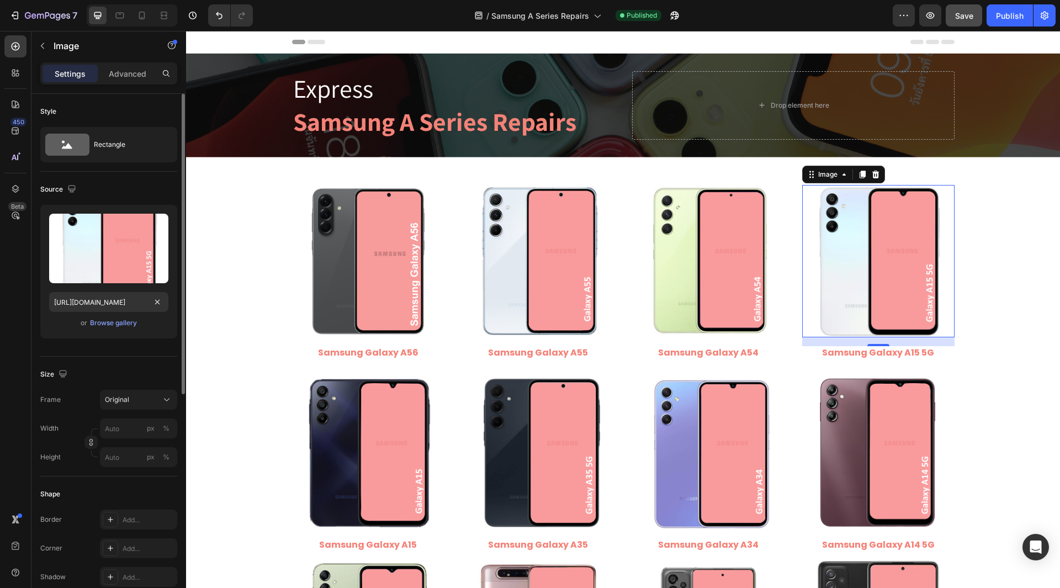
scroll to position [0, 0]
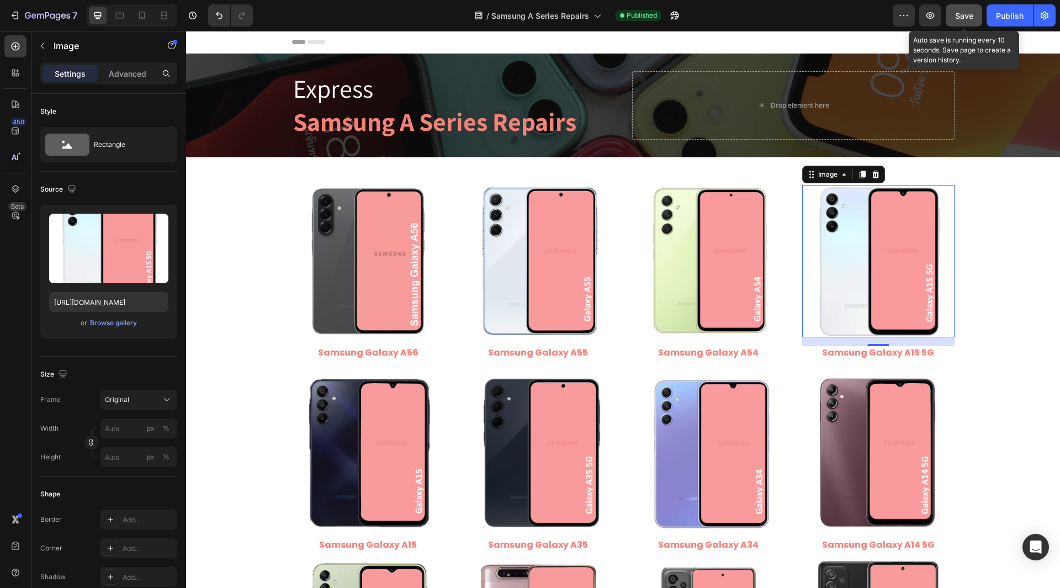
click at [963, 20] on span "Save" at bounding box center [964, 15] width 18 height 9
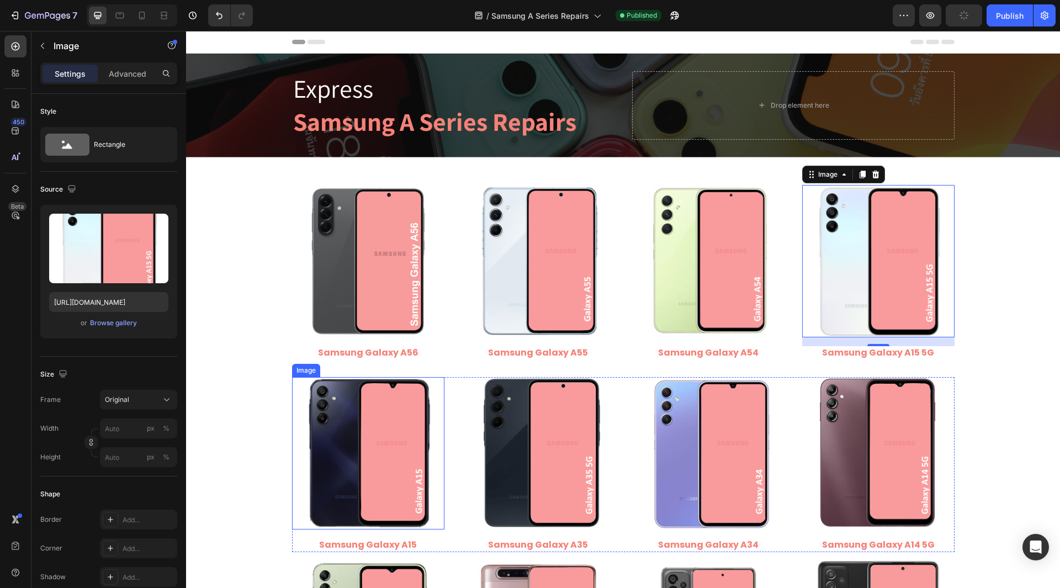
click at [351, 470] on img at bounding box center [368, 453] width 152 height 152
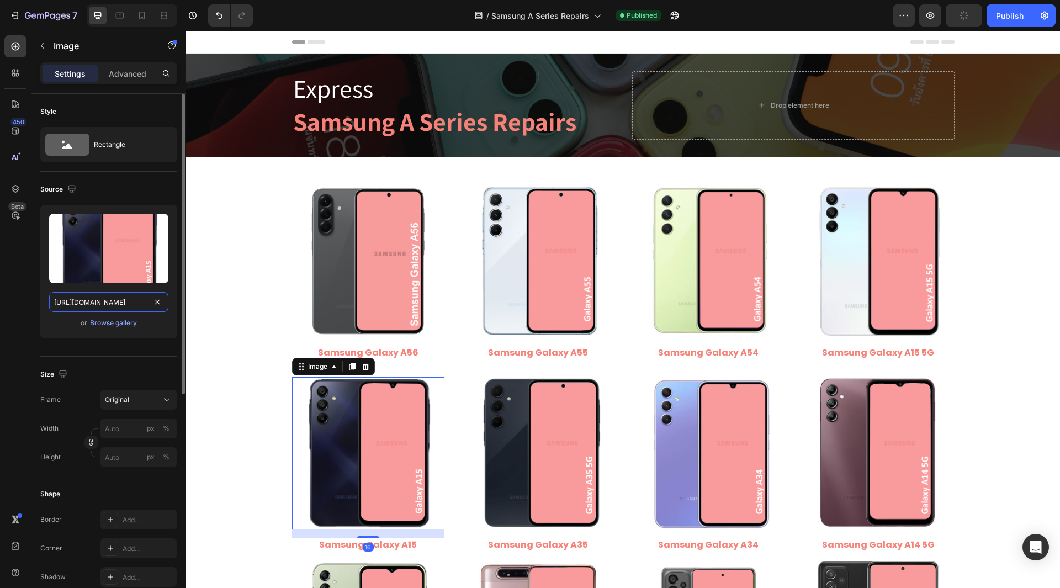
click at [121, 300] on input "https://cdn.shopify.com/s/files/1/0684/5415/4479/files/gempages_497438306892514…" at bounding box center [108, 302] width 119 height 20
drag, startPoint x: 155, startPoint y: 311, endPoint x: 152, endPoint y: 299, distance: 13.0
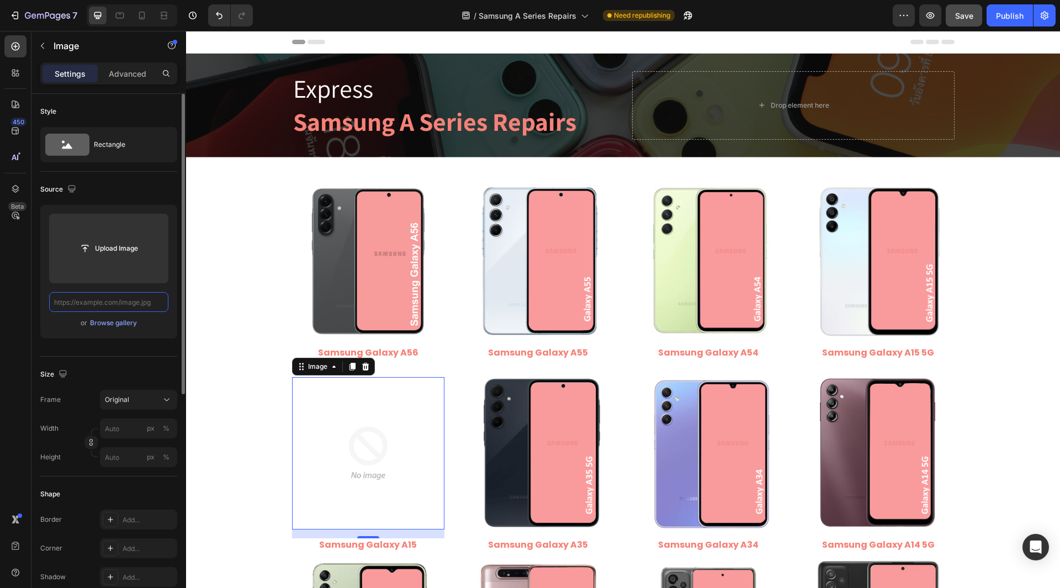
paste input "https://cdn.shopify.com/s/files/1/0684/5415/4479/files/Samsung_Galaxy_A15.jpg?v…"
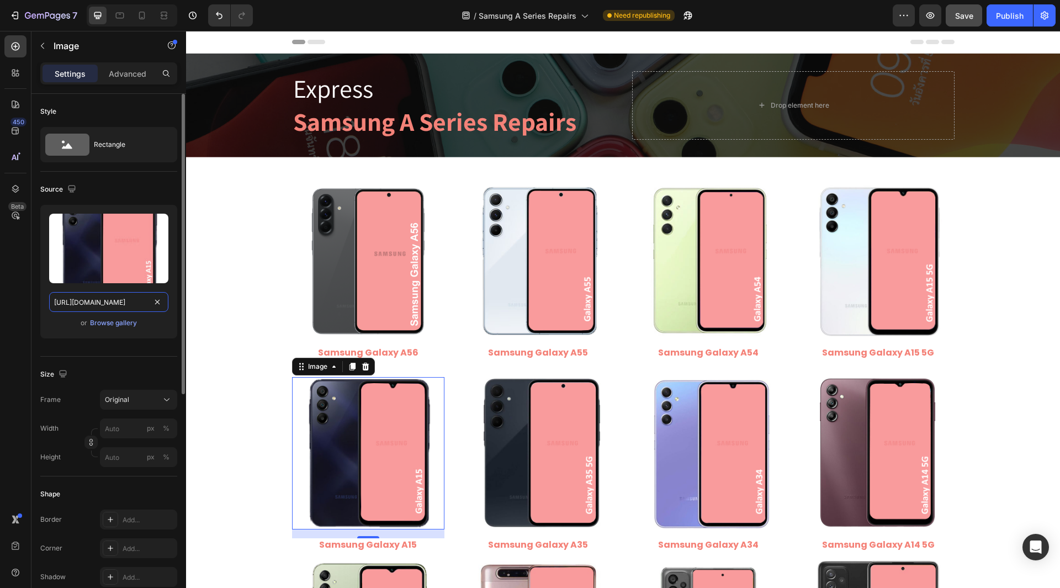
drag, startPoint x: 103, startPoint y: 305, endPoint x: 164, endPoint y: 332, distance: 67.0
click at [164, 332] on div "Upload Image https://cdn.shopify.com/s/files/1/0684/5415/4479/files/Samsung_Gal…" at bounding box center [108, 272] width 137 height 134
type input "https://cdn.shopify.com/s/files/1/0684/5415/4479/files/Samsung_Galaxy_A15.jpg"
click at [22, 312] on div "450 Beta" at bounding box center [15, 271] width 22 height 473
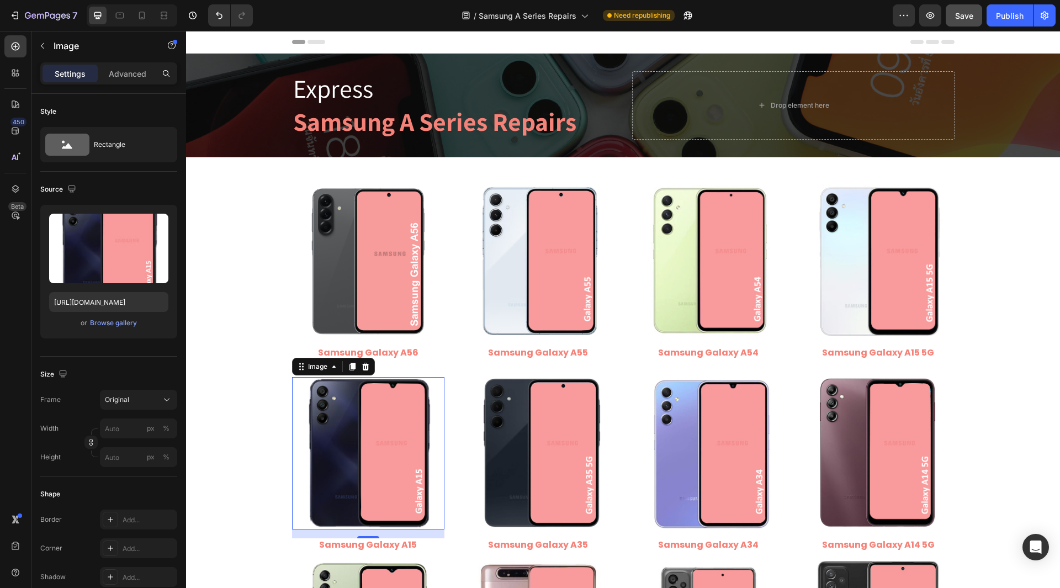
scroll to position [0, 0]
click at [966, 18] on span "Save" at bounding box center [964, 15] width 18 height 9
click at [1007, 20] on div "Publish" at bounding box center [1010, 16] width 28 height 12
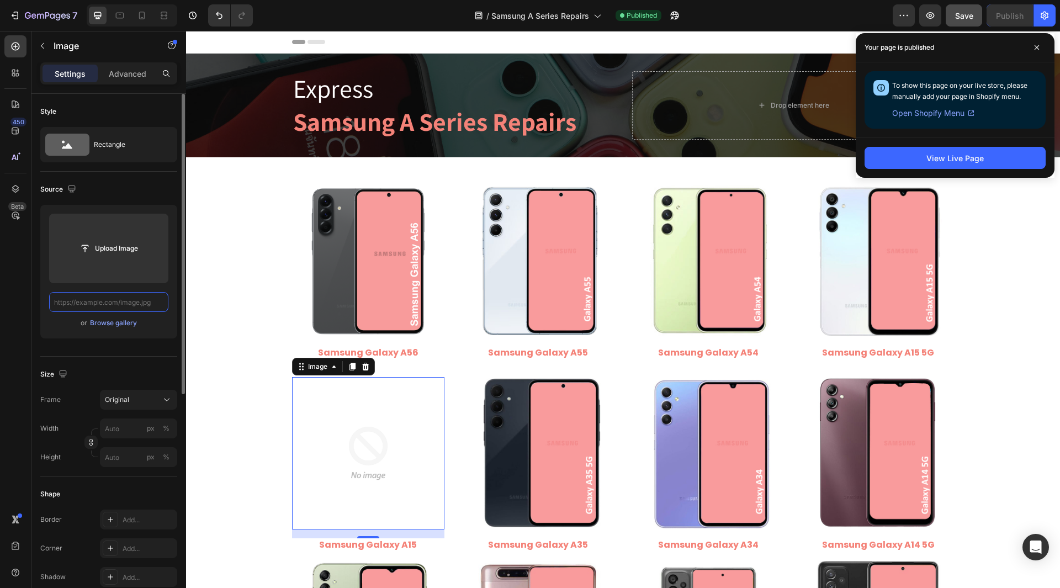
click at [141, 302] on input "text" at bounding box center [108, 302] width 119 height 20
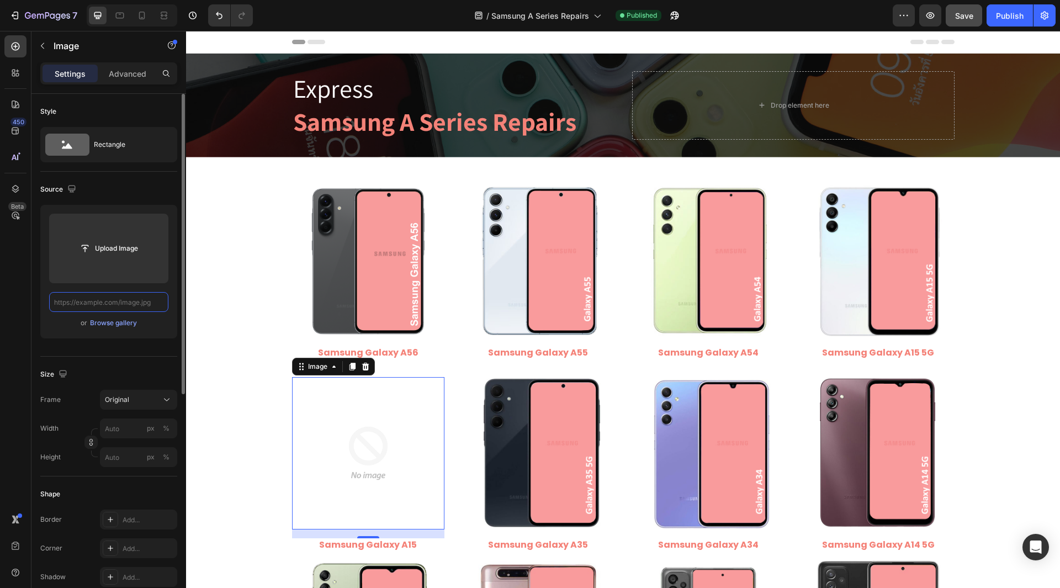
paste input "https://cdn.shopify.com/s/files/1/0684/5415/4479/files/Samsung_Galaxy_A35.jpg?v…"
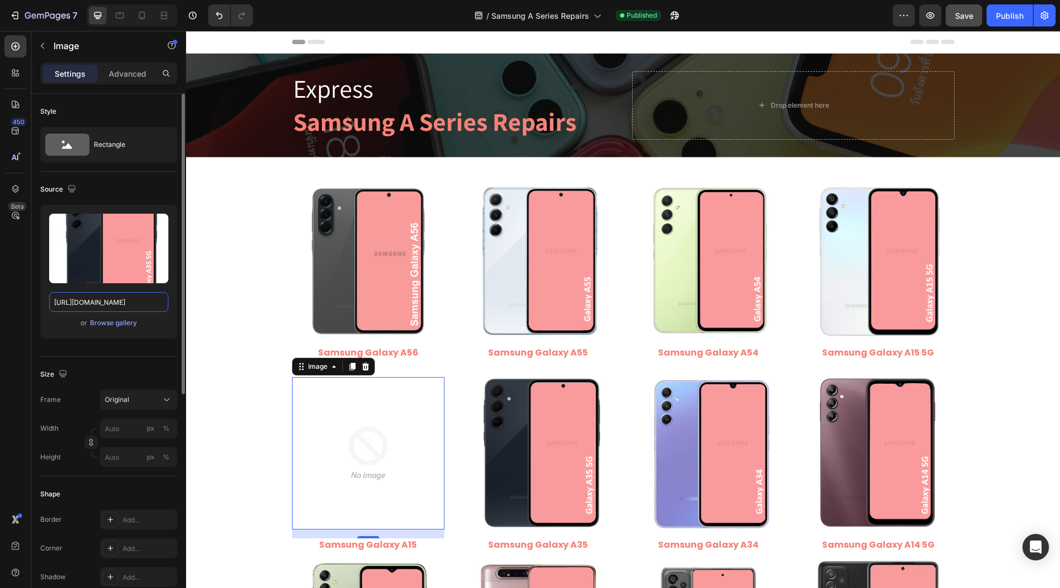
drag, startPoint x: 99, startPoint y: 299, endPoint x: 165, endPoint y: 323, distance: 70.5
click at [165, 323] on div "Upload Image https://cdn.shopify.com/s/files/1/0684/5415/4479/files/Samsung_Gal…" at bounding box center [108, 272] width 137 height 134
type input "[URL][DOMAIN_NAME]"
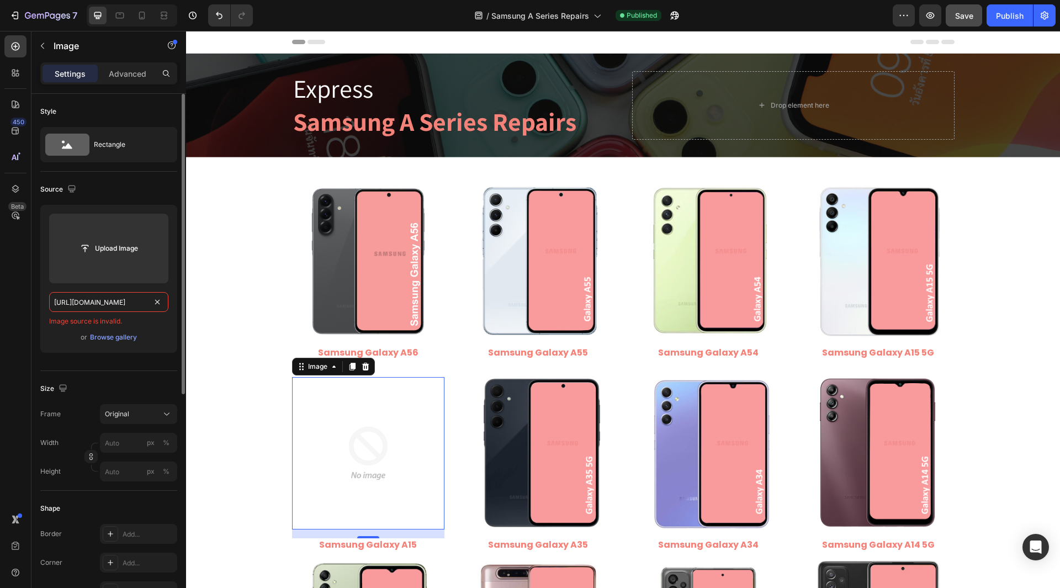
click at [78, 304] on input "[URL][DOMAIN_NAME]" at bounding box center [108, 302] width 119 height 20
click at [0, 311] on div "450 Beta" at bounding box center [15, 309] width 31 height 557
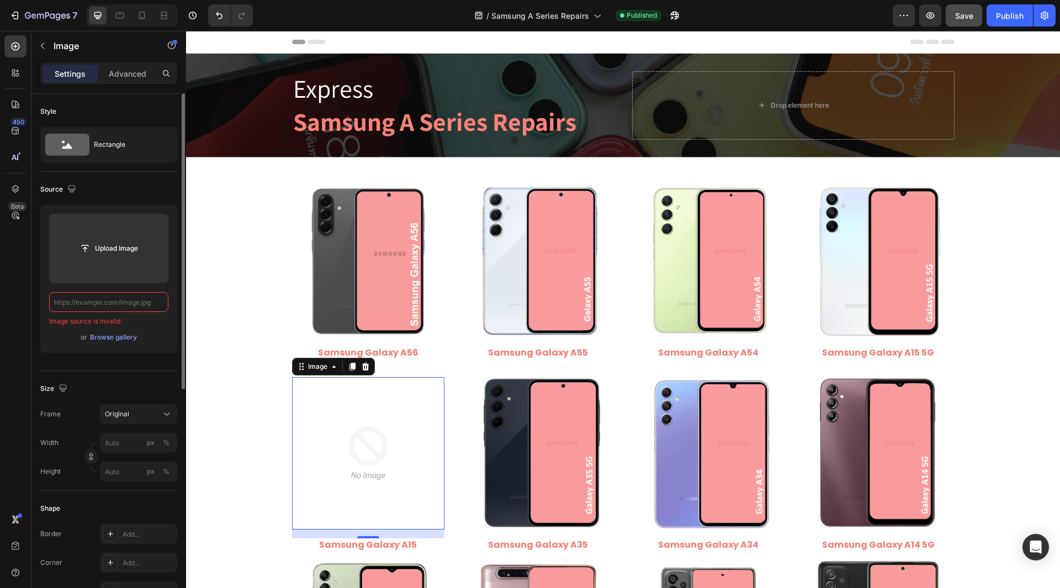
click at [42, 340] on div "Upload Image Image source is invalid. or Browse gallery" at bounding box center [108, 279] width 137 height 148
click at [84, 301] on input "text" at bounding box center [108, 302] width 119 height 20
paste input "[URL][DOMAIN_NAME]"
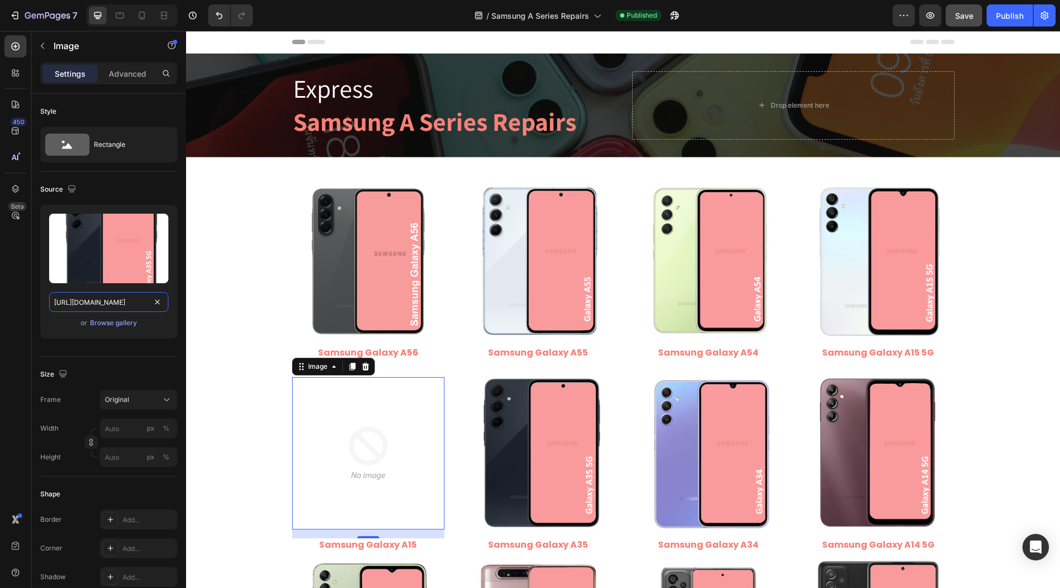
type input "[URL][DOMAIN_NAME]"
click at [33, 317] on div "Style Rectangle Source Upload Image https://cdn.shopify.com/s/files/1/0684/5415…" at bounding box center [108, 553] width 155 height 919
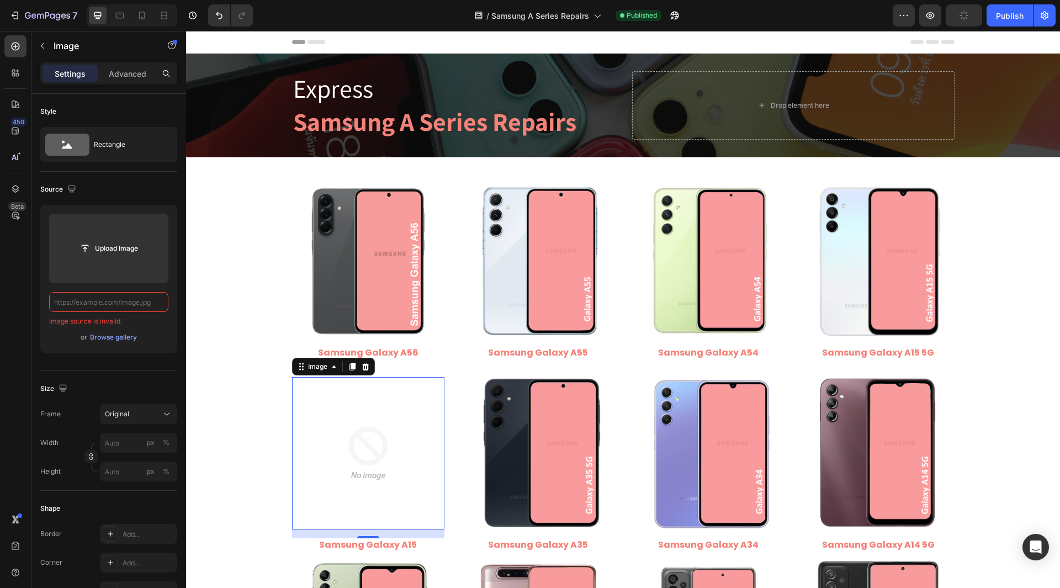
scroll to position [0, 0]
click at [126, 307] on input "text" at bounding box center [108, 302] width 119 height 20
paste input "[URL][DOMAIN_NAME]"
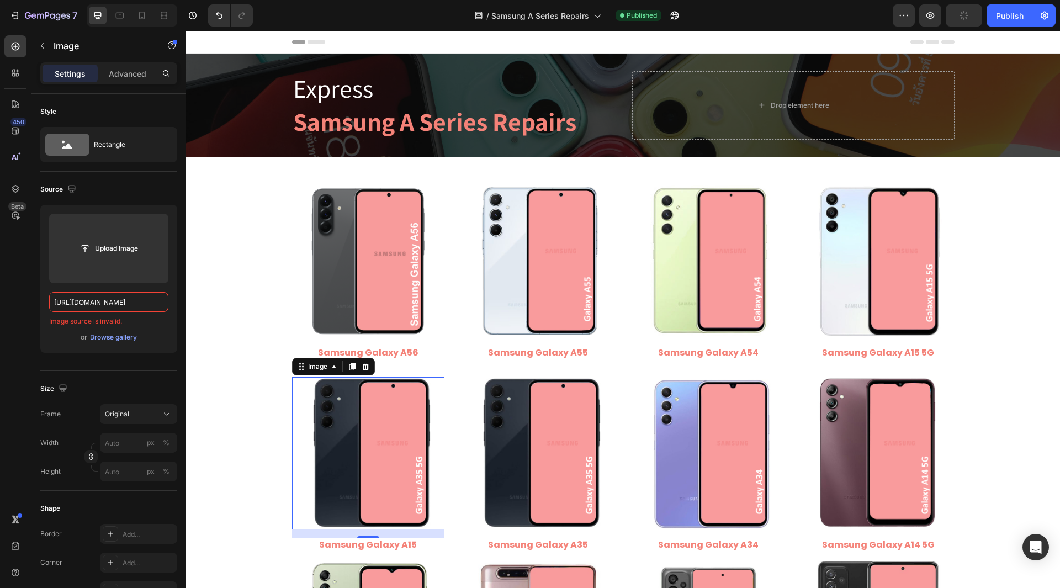
scroll to position [0, 162]
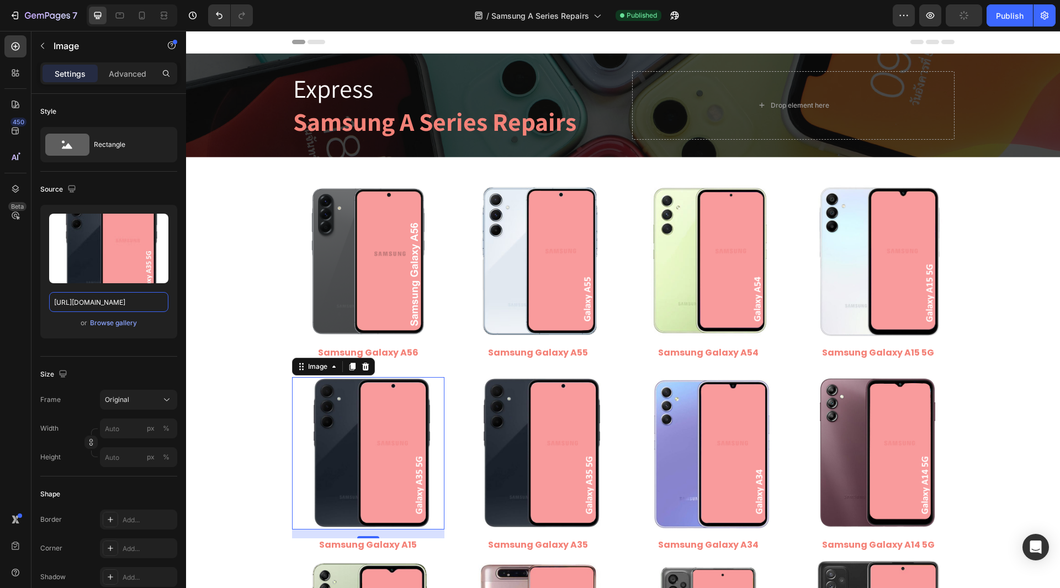
type input "[URL][DOMAIN_NAME]"
click at [17, 309] on div "450 Beta" at bounding box center [15, 271] width 22 height 473
click at [219, 15] on icon "Undo/Redo" at bounding box center [219, 15] width 11 height 11
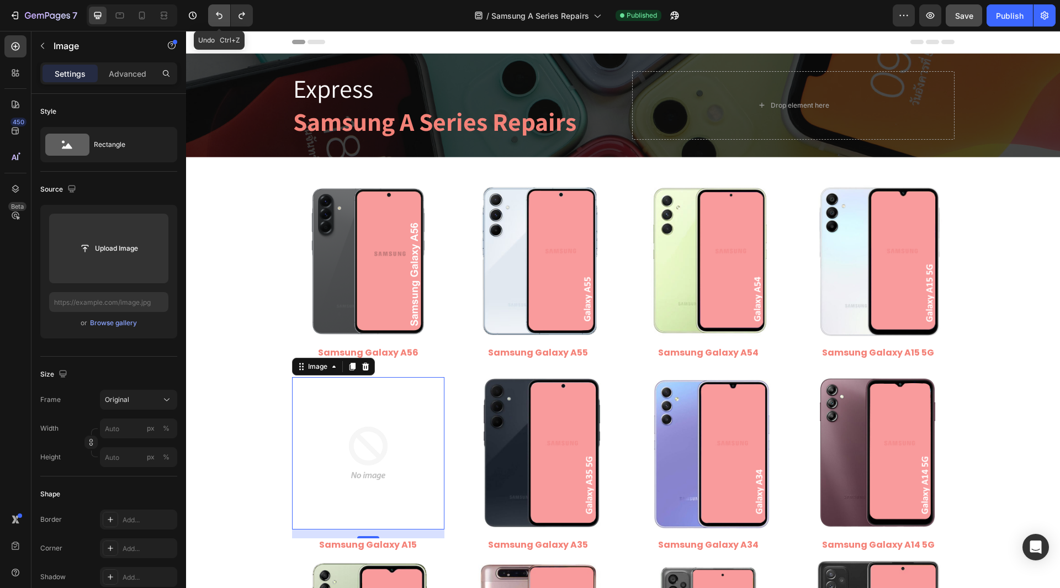
click at [219, 15] on icon "Undo/Redo" at bounding box center [219, 15] width 11 height 11
click at [219, 19] on icon "Undo/Redo" at bounding box center [219, 15] width 7 height 7
click at [219, 18] on icon "Undo/Redo" at bounding box center [219, 15] width 7 height 7
type input "https://cdn.shopify.com/s/files/1/0684/5415/4479/files/Samsung_Galaxy_A15.jpg"
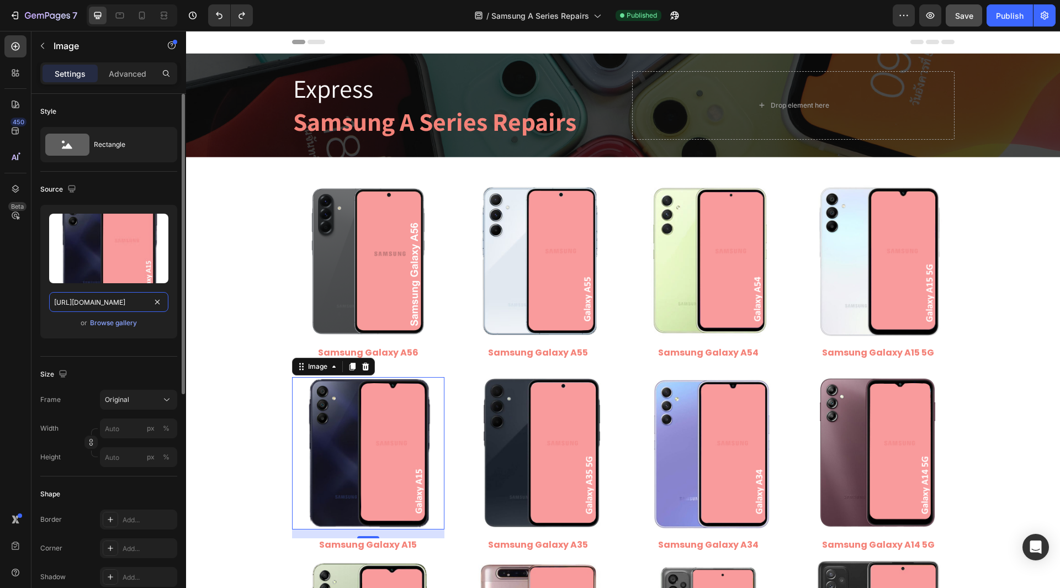
click at [97, 300] on input "https://cdn.shopify.com/s/files/1/0684/5415/4479/files/Samsung_Galaxy_A15.jpg" at bounding box center [108, 302] width 119 height 20
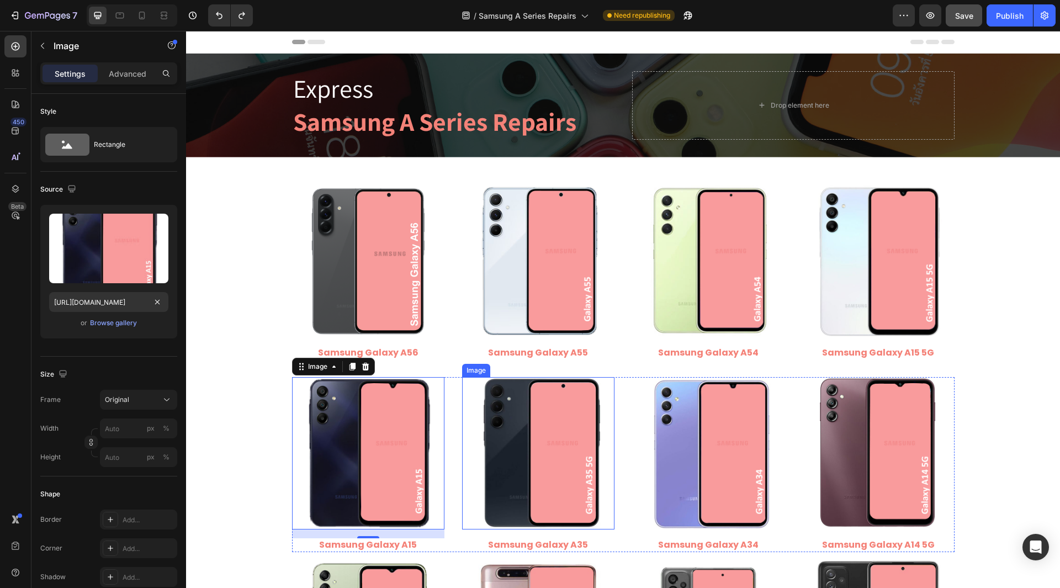
click at [534, 454] on img at bounding box center [538, 453] width 152 height 152
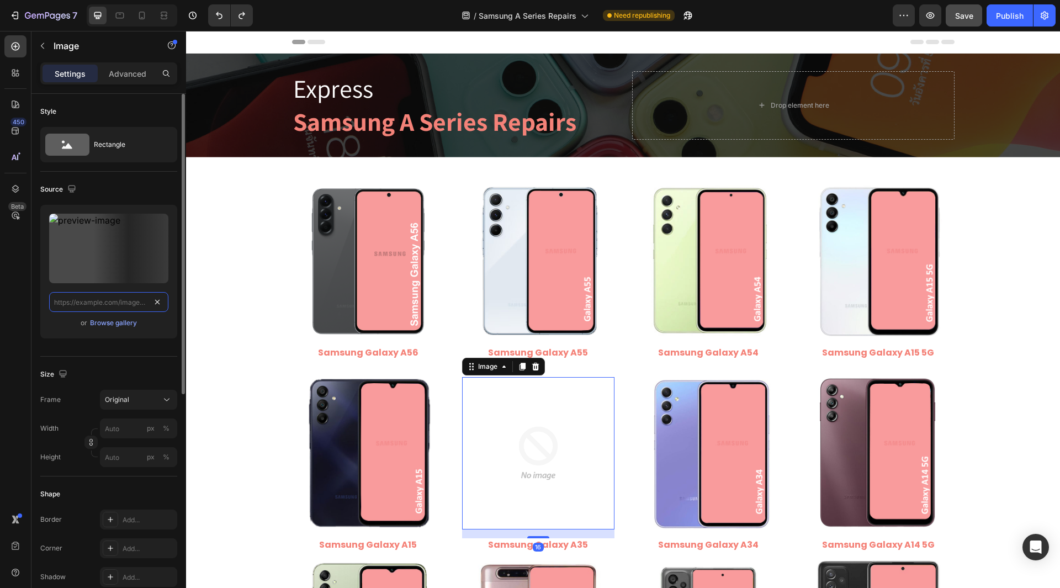
scroll to position [0, 0]
click at [95, 304] on input "text" at bounding box center [108, 302] width 119 height 20
paste input "[URL][DOMAIN_NAME]"
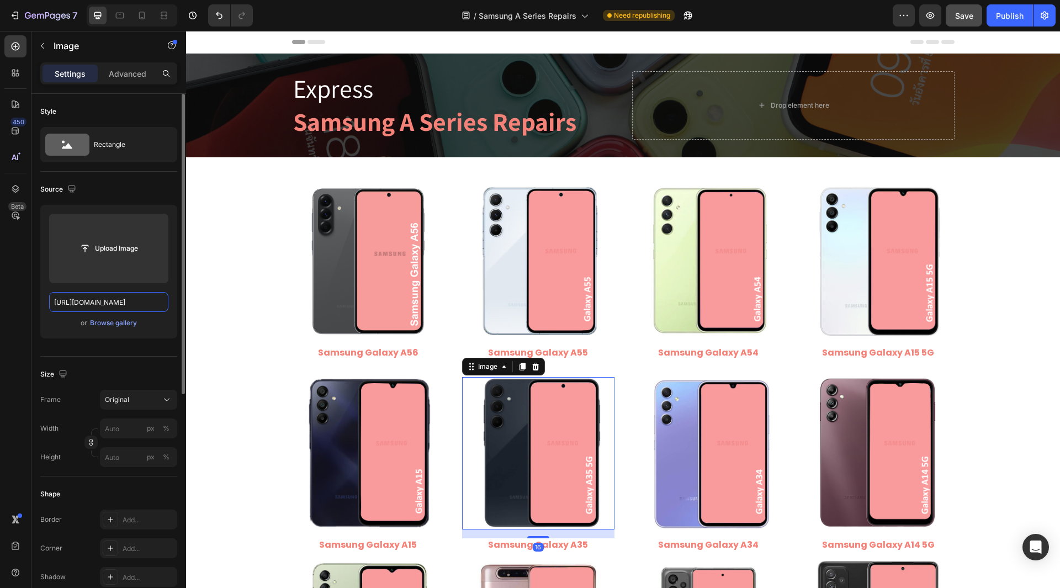
scroll to position [0, 162]
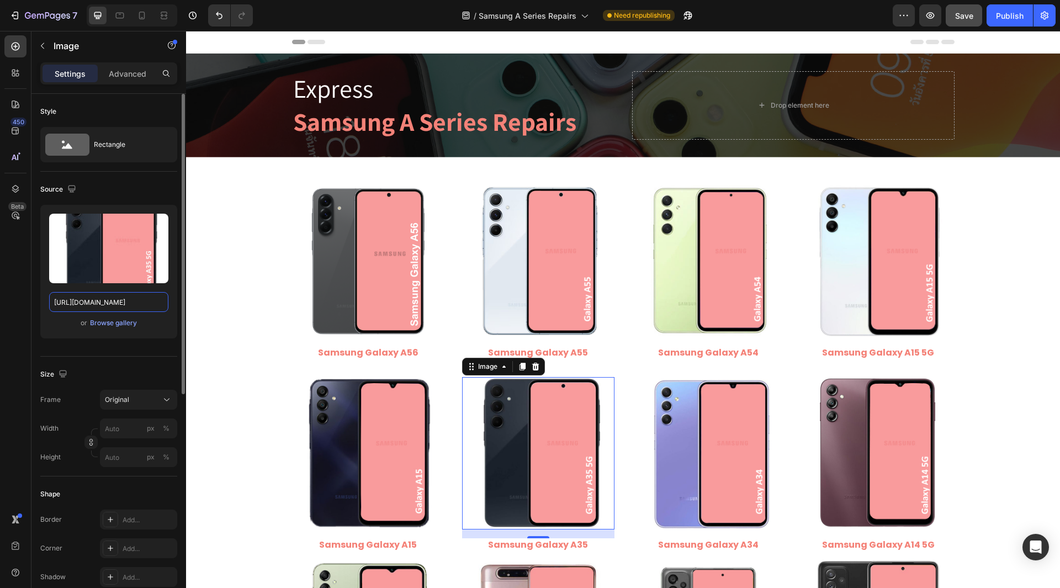
type input "[URL][DOMAIN_NAME]"
click at [35, 316] on div "Style Rectangle Source Upload Image https://cdn.shopify.com/s/files/1/0684/5415…" at bounding box center [108, 553] width 155 height 919
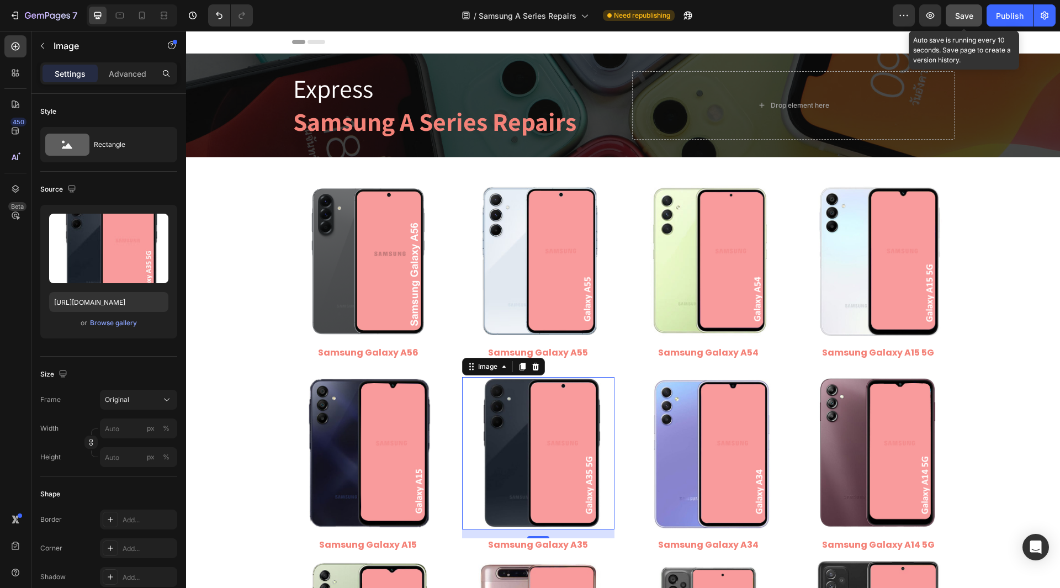
click at [967, 20] on span "Save" at bounding box center [964, 15] width 18 height 9
click at [1006, 22] on button "Publish" at bounding box center [1009, 15] width 46 height 22
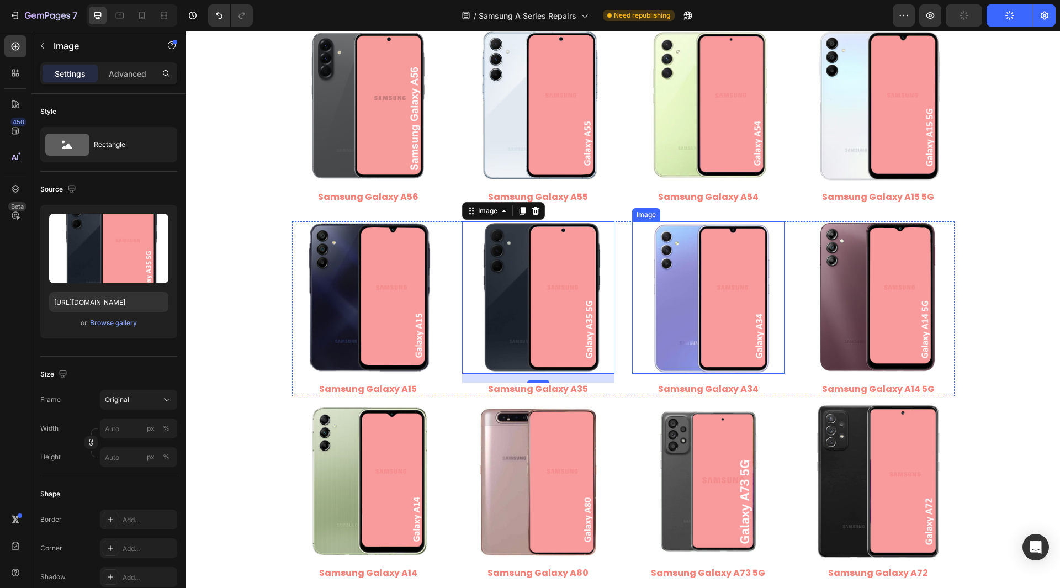
scroll to position [166, 0]
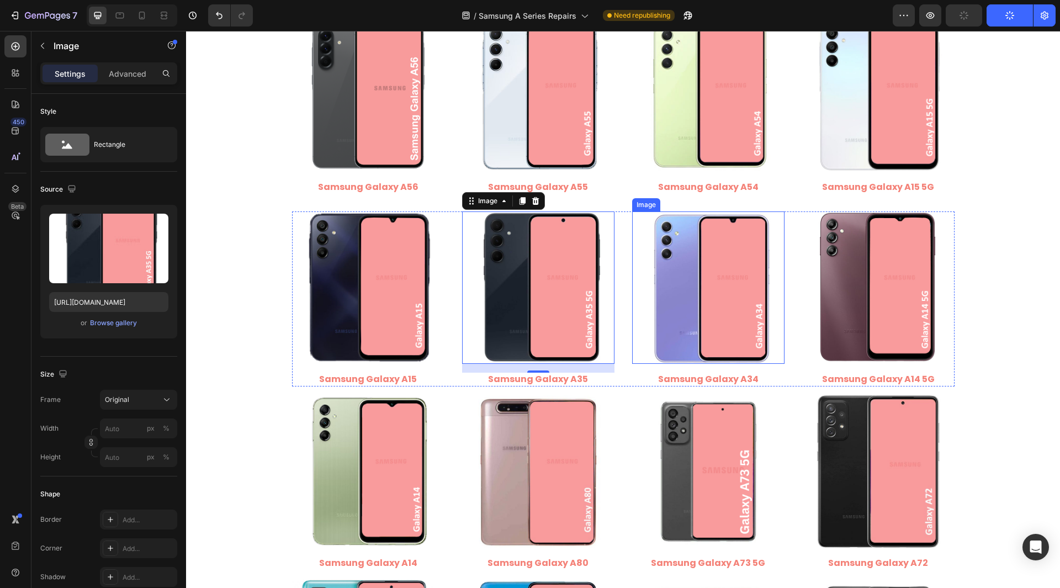
click at [736, 296] on img at bounding box center [708, 287] width 152 height 152
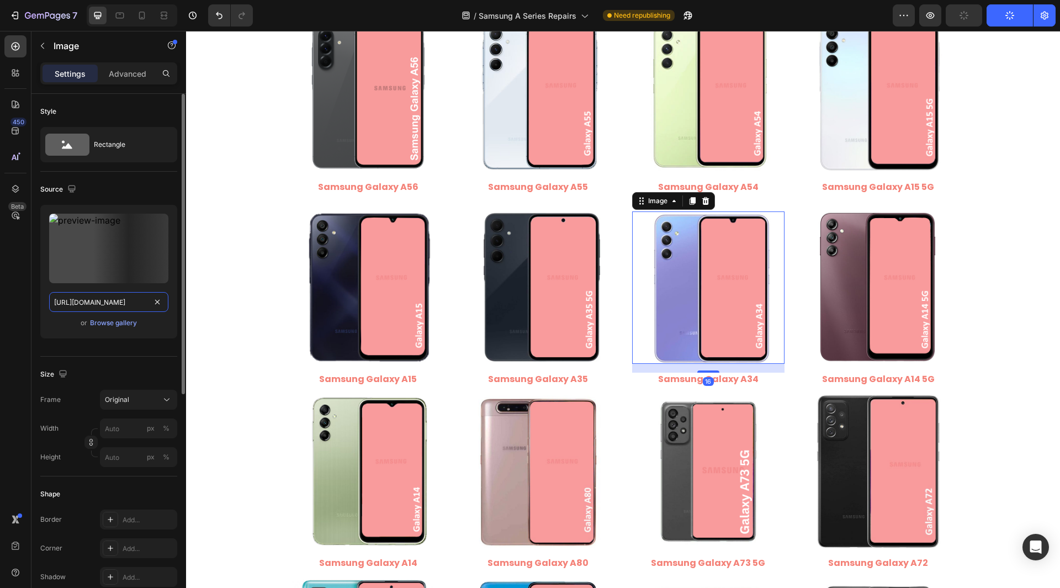
click at [123, 299] on input "https://cdn.shopify.com/s/files/1/0684/5415/4479/files/gempages_497438306892514…" at bounding box center [108, 302] width 119 height 20
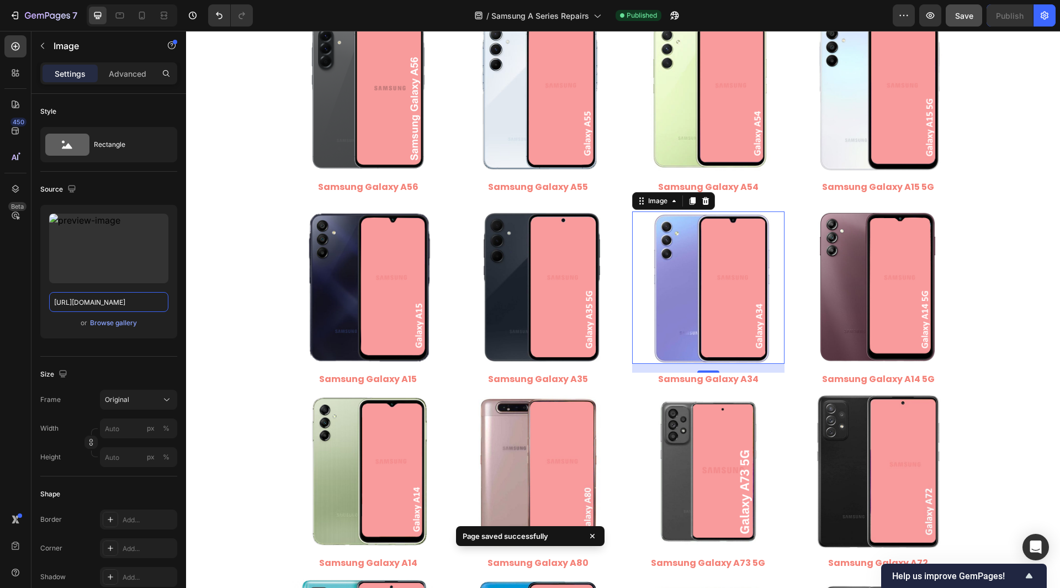
scroll to position [0, 0]
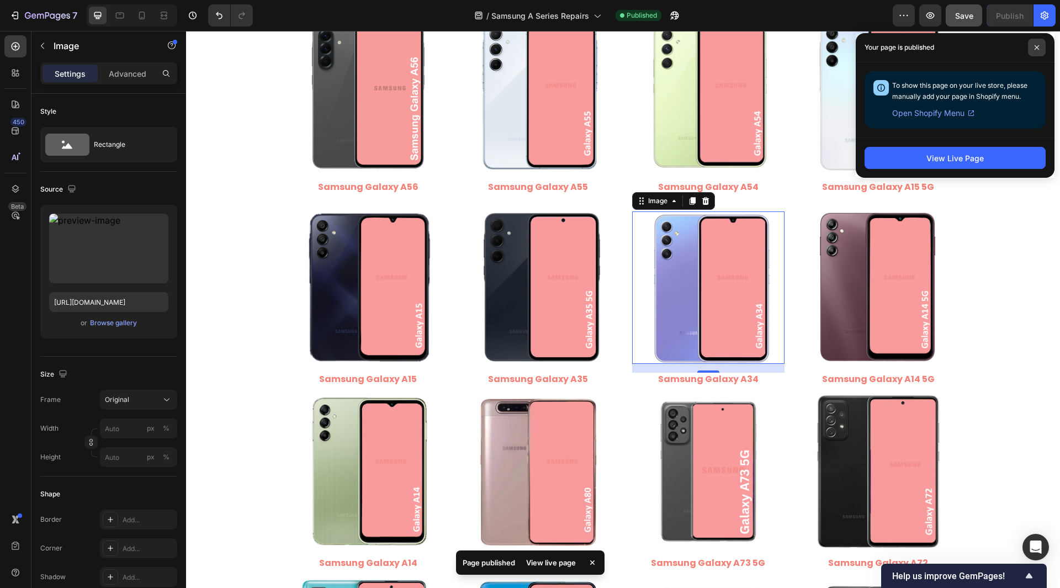
click at [1038, 46] on icon at bounding box center [1036, 47] width 4 height 4
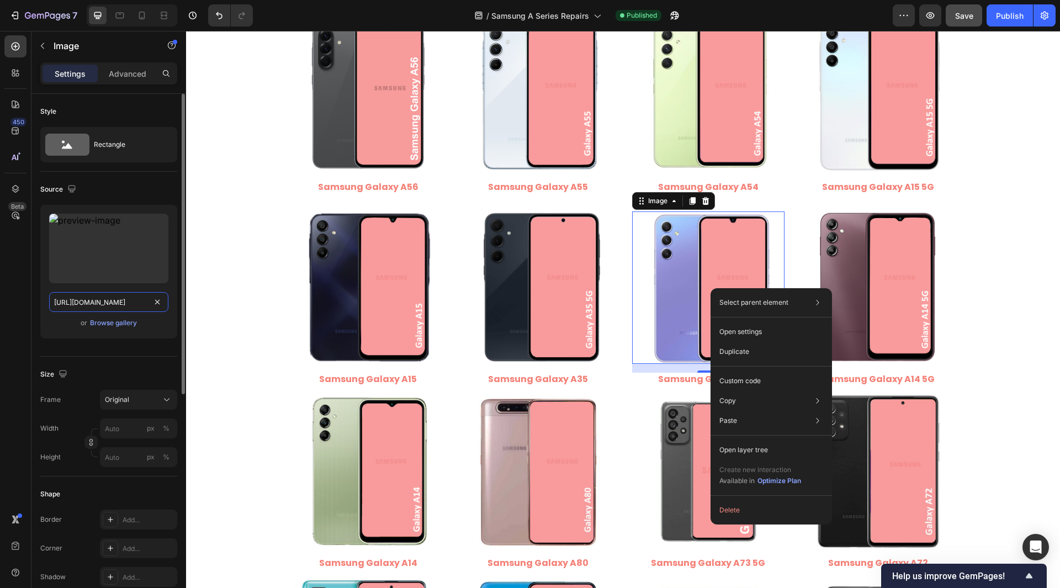
drag, startPoint x: 153, startPoint y: 301, endPoint x: 144, endPoint y: 300, distance: 8.8
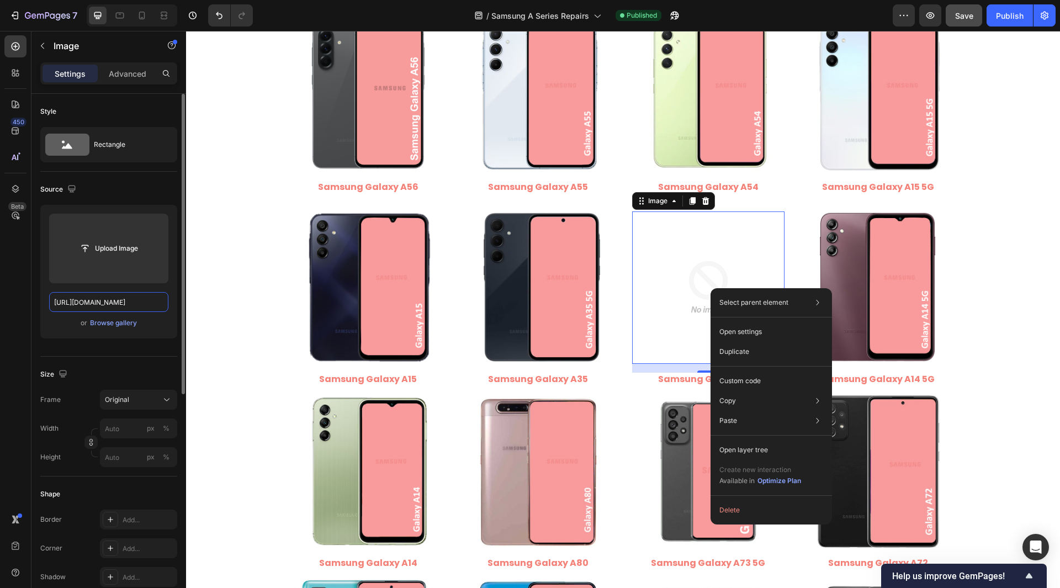
scroll to position [0, 209]
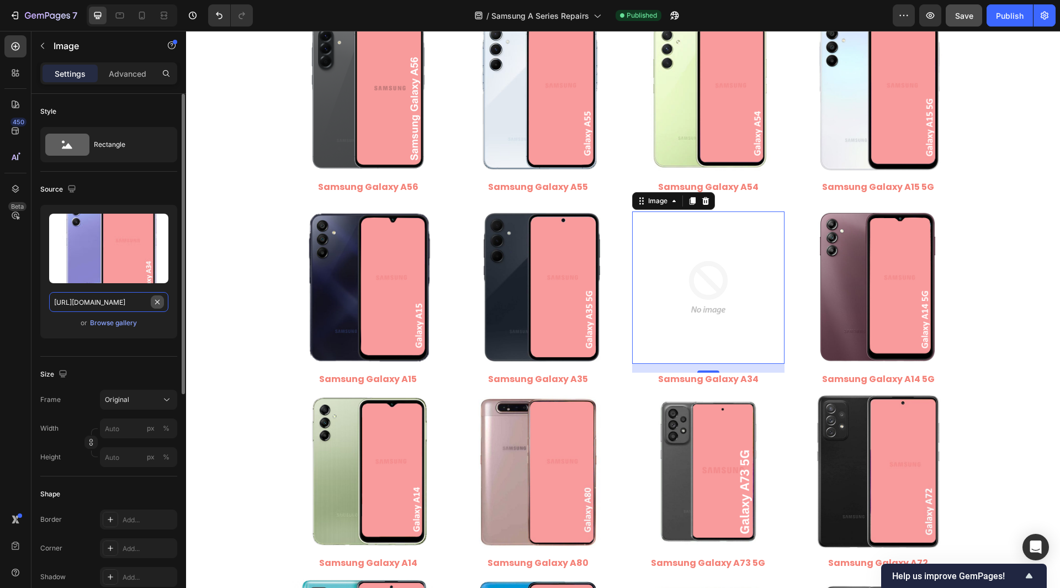
drag, startPoint x: 100, startPoint y: 301, endPoint x: 163, endPoint y: 301, distance: 62.9
click at [163, 301] on div "https://cdn.shopify.com/s/files/1/0684/5415/4479/files/Samsung_Galaxy_A34.jpg?v…" at bounding box center [108, 302] width 119 height 20
type input "[URL][DOMAIN_NAME]"
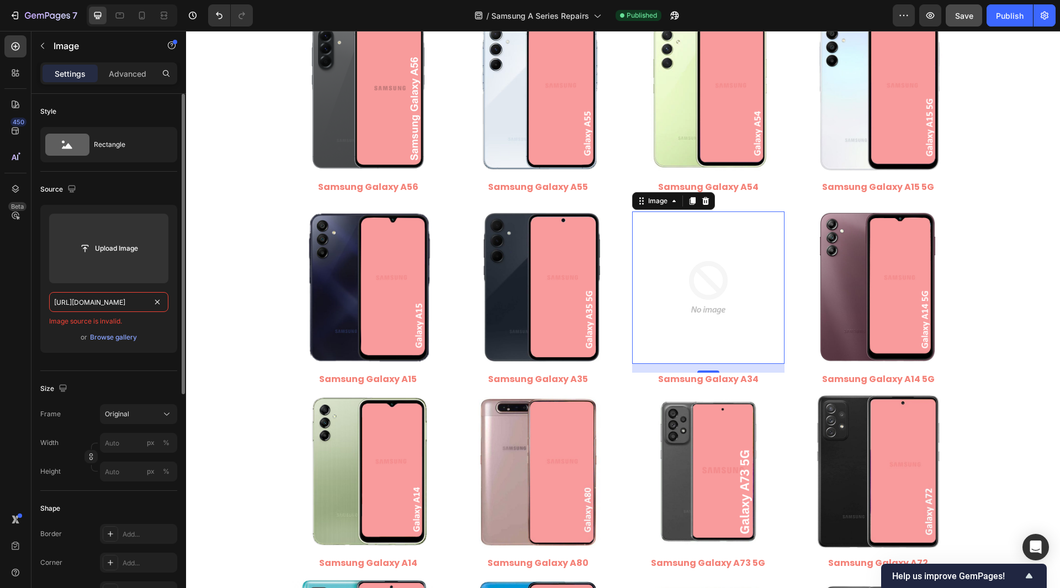
click at [75, 305] on input "[URL][DOMAIN_NAME]" at bounding box center [108, 302] width 119 height 20
click at [19, 315] on div "450 Beta" at bounding box center [15, 271] width 22 height 473
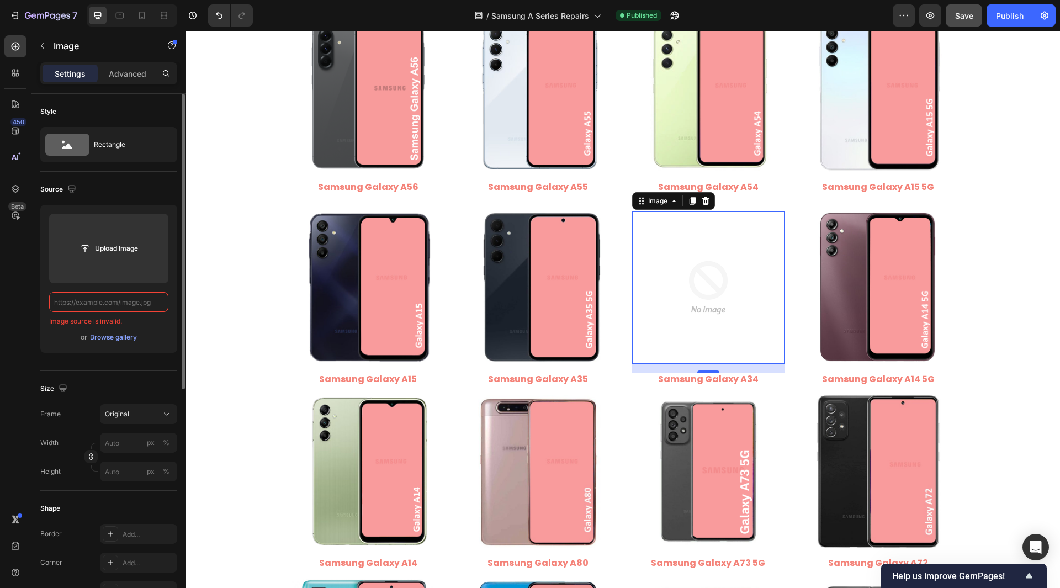
click at [51, 332] on div "or Browse gallery" at bounding box center [108, 337] width 119 height 13
click at [39, 346] on div "Style Rectangle Source Upload Image Image source is invalid. or Browse gallery …" at bounding box center [108, 561] width 155 height 934
click at [94, 296] on input "text" at bounding box center [108, 302] width 119 height 20
paste input "[URL][DOMAIN_NAME]"
type input "[URL][DOMAIN_NAME]"
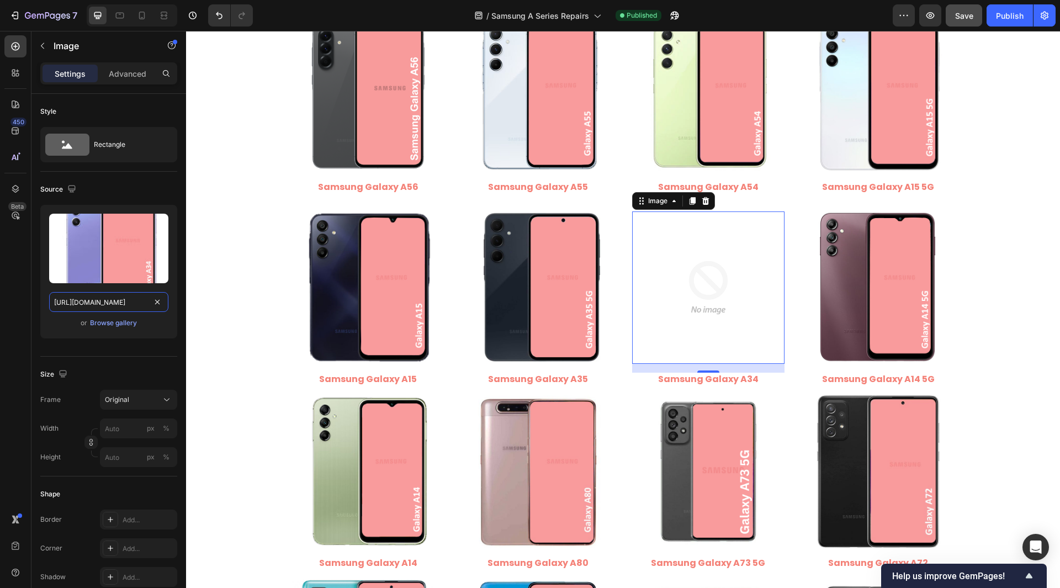
scroll to position [0, 162]
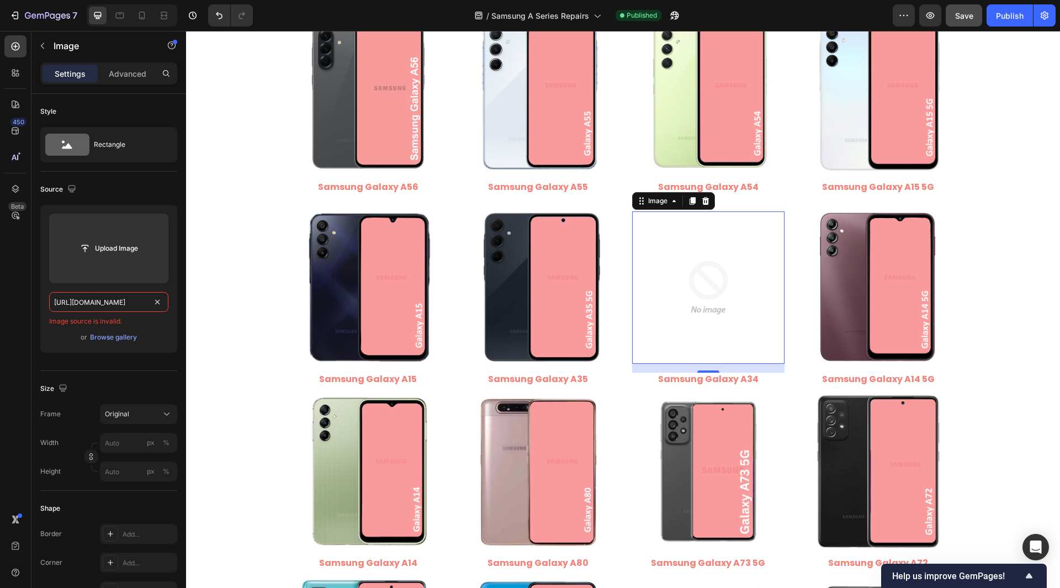
click at [164, 301] on input "[URL][DOMAIN_NAME]" at bounding box center [108, 302] width 119 height 20
click at [8, 343] on div "450 Beta" at bounding box center [15, 271] width 22 height 473
click at [70, 309] on input "text" at bounding box center [108, 302] width 119 height 20
paste input "[URL][DOMAIN_NAME]"
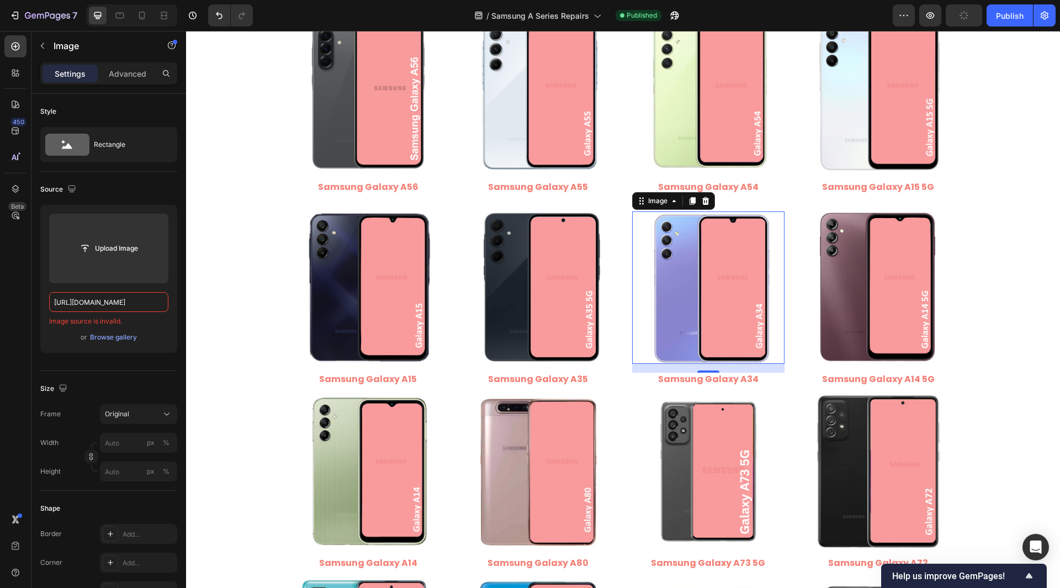
scroll to position [0, 162]
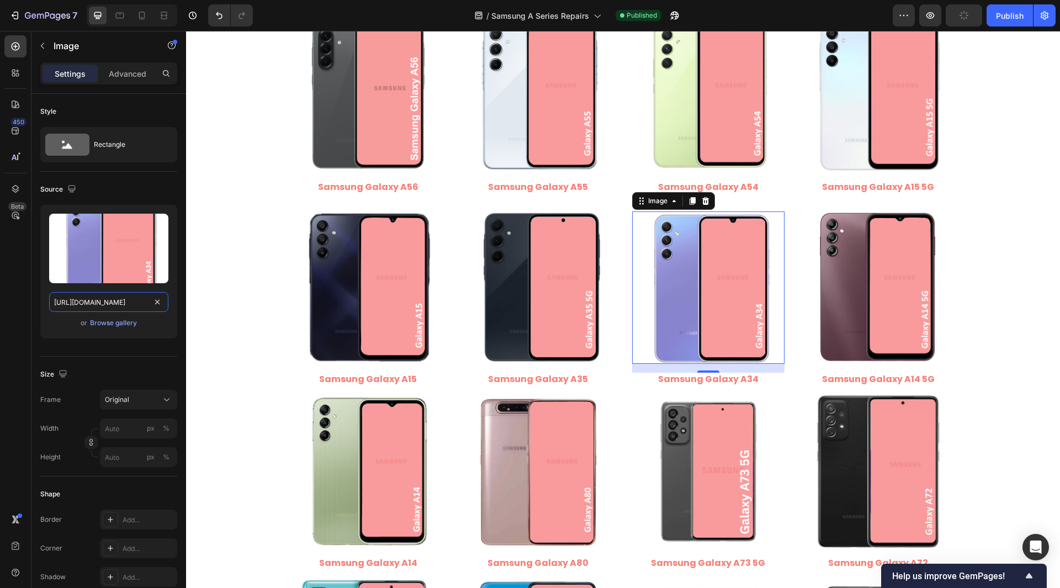
type input "[URL][DOMAIN_NAME]"
click at [22, 322] on div "450 Beta" at bounding box center [15, 271] width 22 height 473
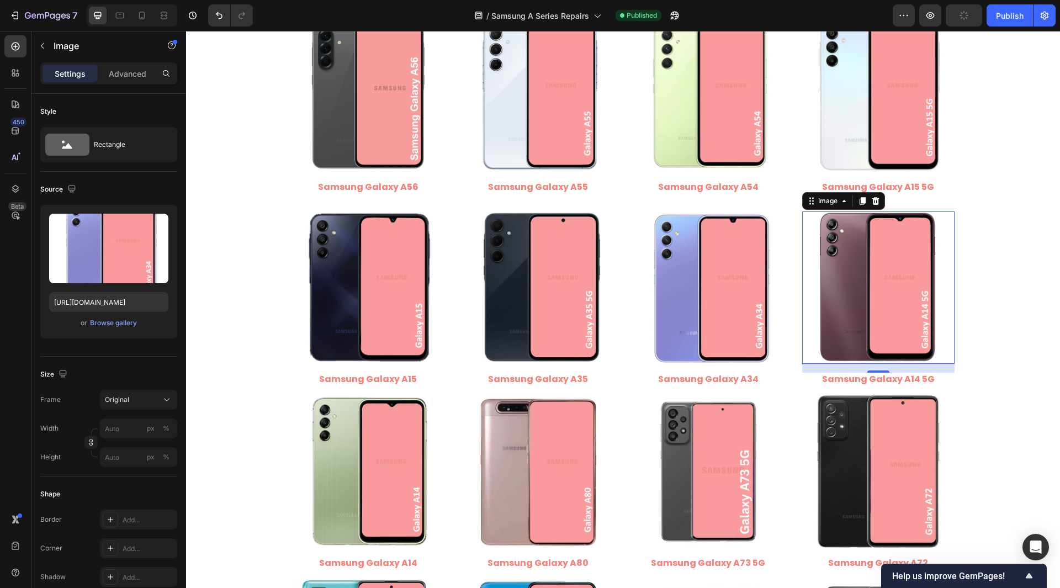
click at [837, 319] on img at bounding box center [878, 287] width 152 height 152
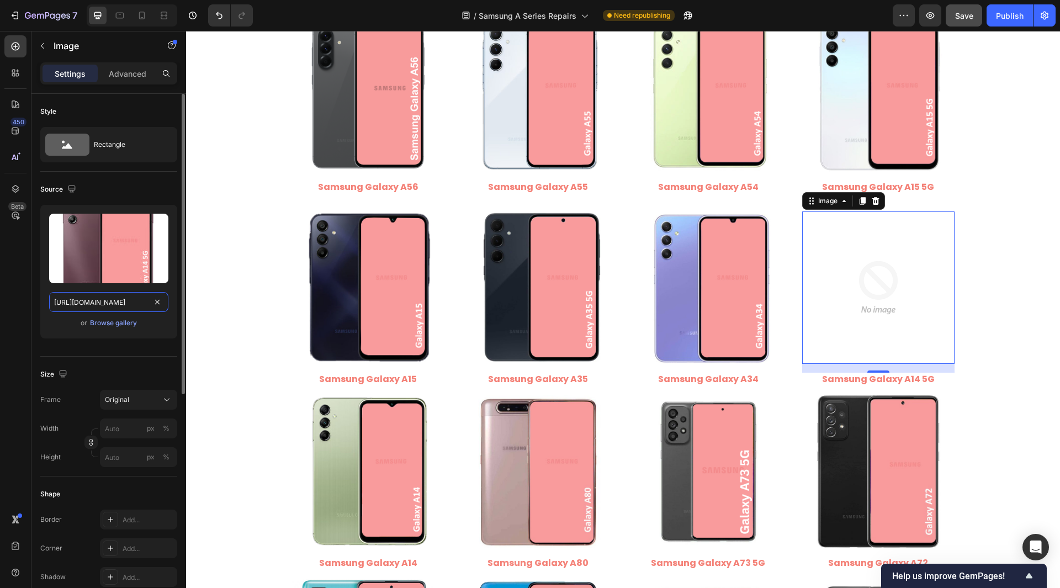
scroll to position [0, 220]
drag, startPoint x: 98, startPoint y: 300, endPoint x: 150, endPoint y: 318, distance: 55.5
click at [150, 318] on div "Upload Image https://cdn.shopify.com/s/files/1/0684/5415/4479/files/Samsung_Gal…" at bounding box center [108, 272] width 137 height 134
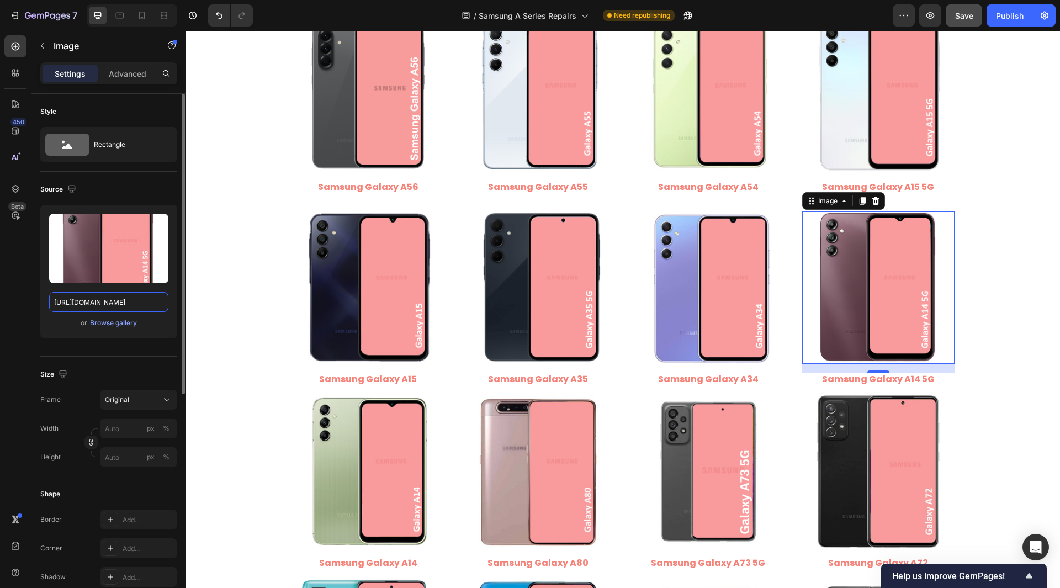
scroll to position [0, 172]
type input "[URL][DOMAIN_NAME]"
click at [37, 307] on div "Style Rectangle Source Upload Image https://cdn.shopify.com/s/files/1/0684/5415…" at bounding box center [108, 553] width 155 height 919
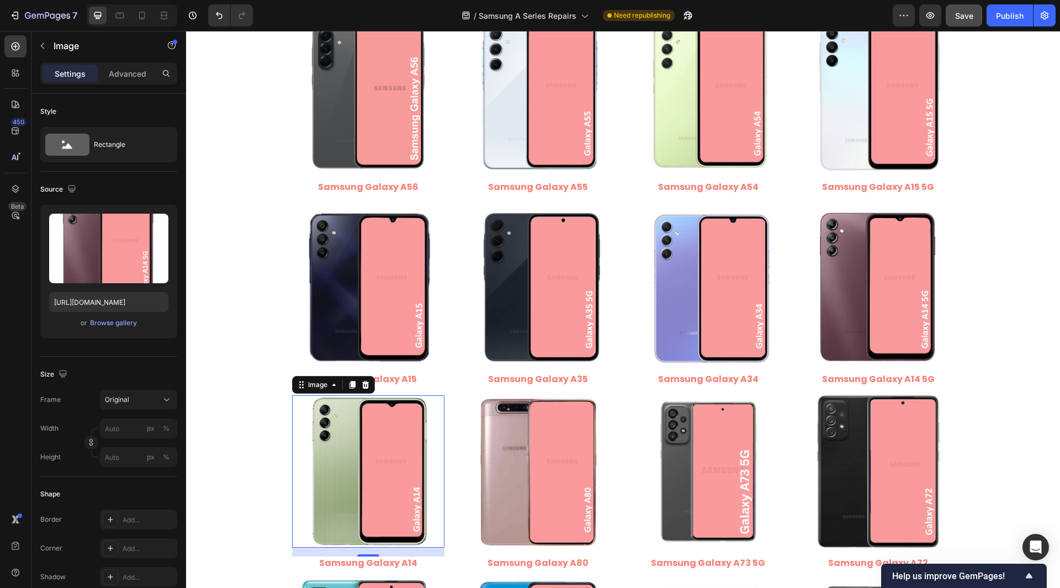
click at [368, 457] on img at bounding box center [368, 471] width 152 height 152
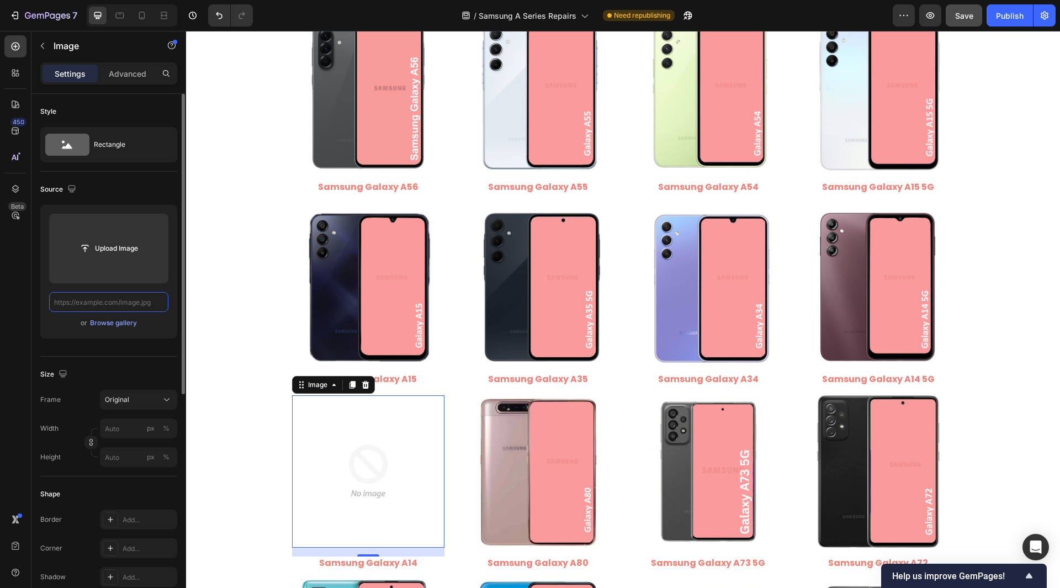
paste input "https://cdn.shopify.com/s/files/1/0684/5415/4479/files/Samsung_Galaxy_A14.jpg?v…"
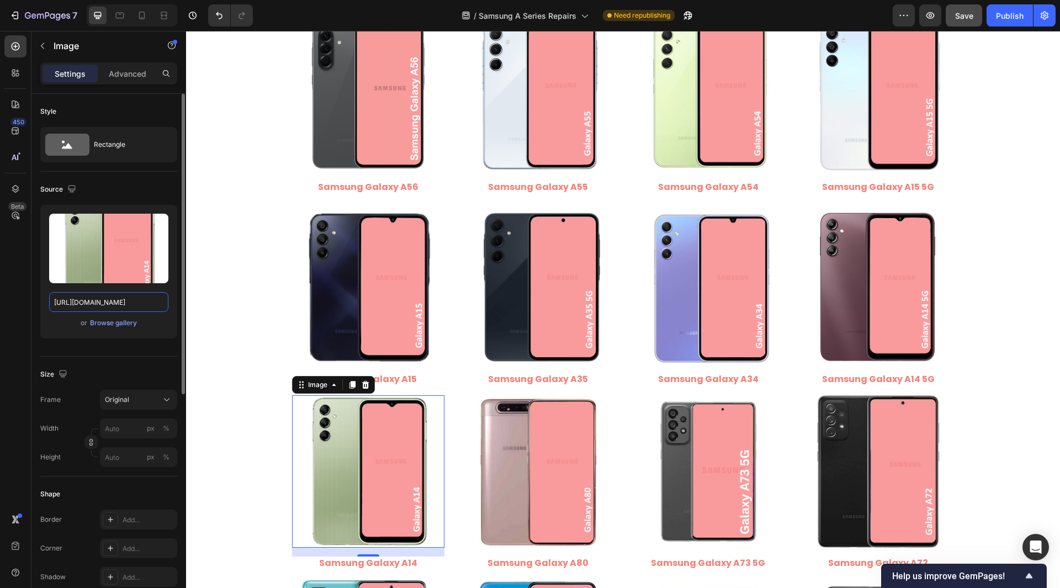
drag, startPoint x: 97, startPoint y: 301, endPoint x: 159, endPoint y: 332, distance: 69.1
click at [159, 332] on div "Upload Image https://cdn.shopify.com/s/files/1/0684/5415/4479/files/Samsung_Gal…" at bounding box center [108, 272] width 137 height 134
type input "[URL][DOMAIN_NAME]"
click at [34, 302] on div "Style Rectangle Source Upload Image https://cdn.shopify.com/s/files/1/0684/5415…" at bounding box center [108, 553] width 155 height 919
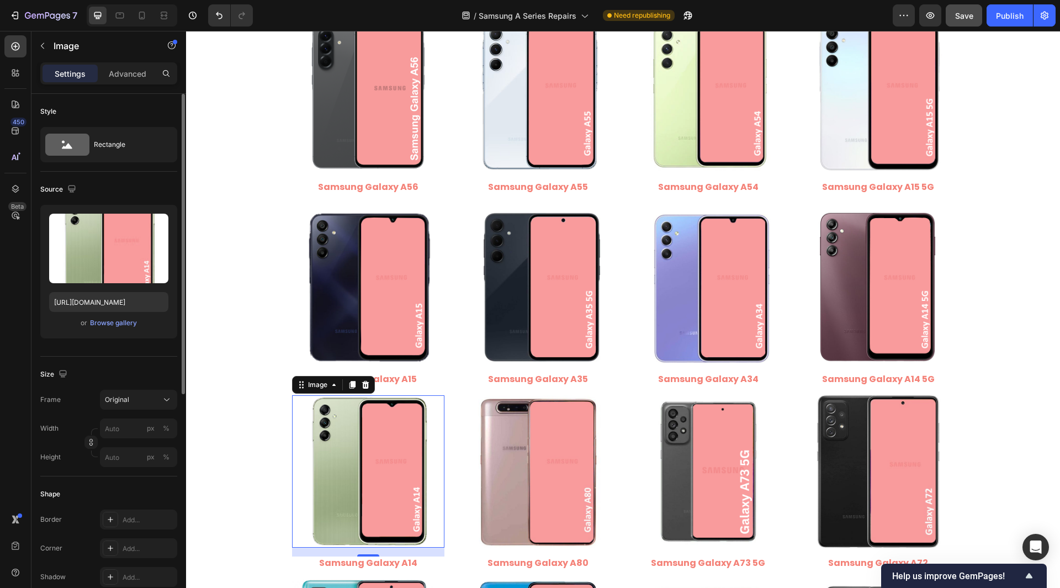
scroll to position [0, 0]
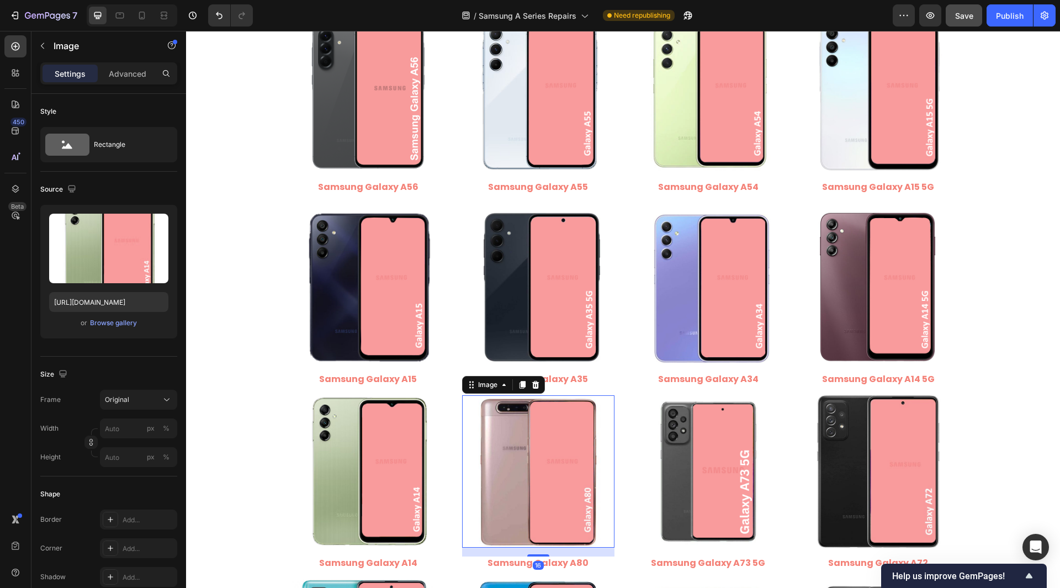
click at [533, 484] on img at bounding box center [538, 471] width 152 height 152
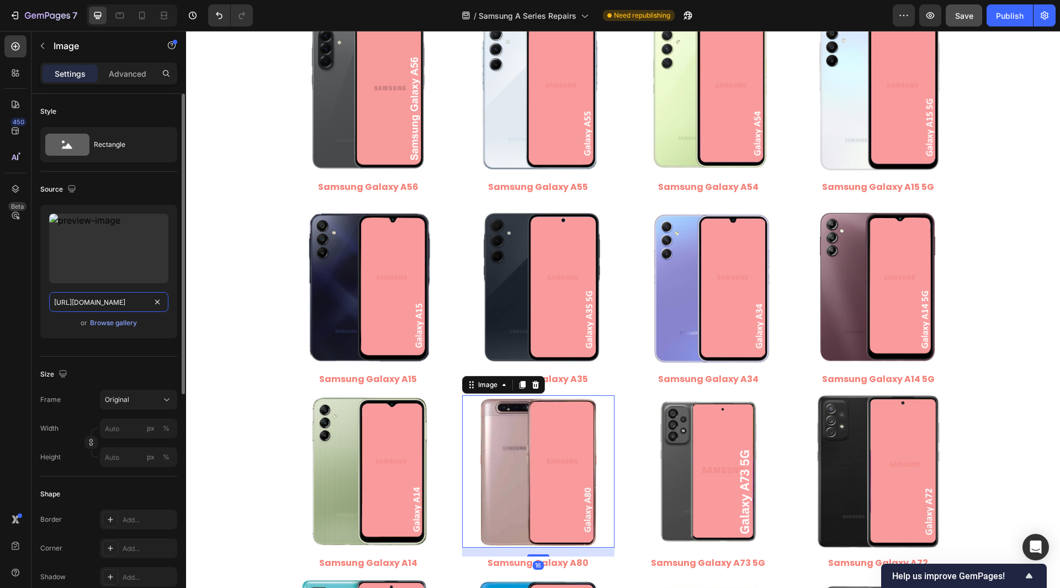
click at [114, 309] on input "https://cdn.shopify.com/s/files/1/0684/5415/4479/files/497438306892514440-d8e58…" at bounding box center [108, 302] width 119 height 20
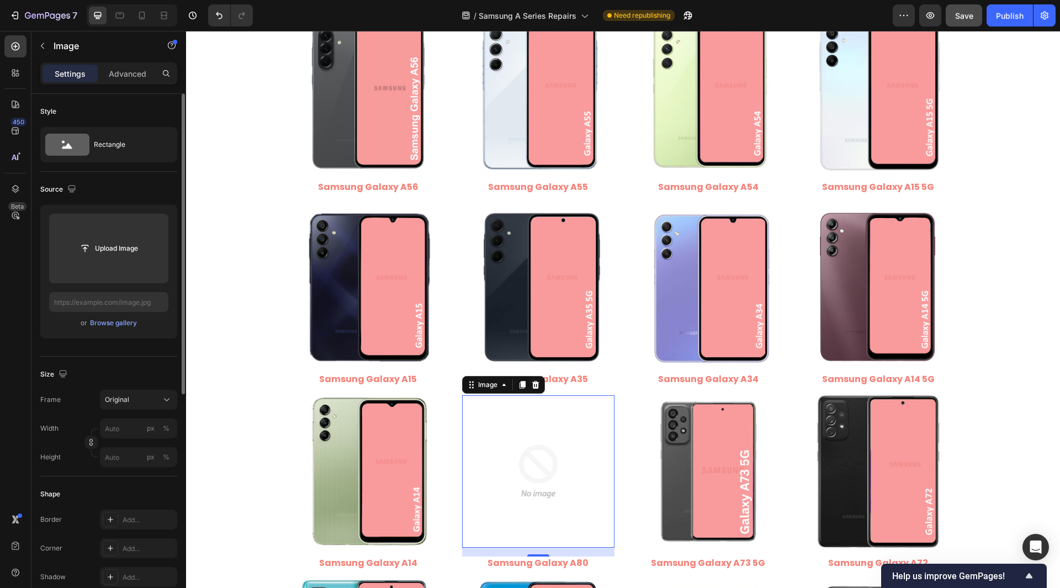
click at [36, 301] on div "Style Rectangle Source Upload Image or Browse gallery Size Frame Original Width…" at bounding box center [108, 553] width 155 height 919
click at [141, 302] on input "text" at bounding box center [108, 302] width 119 height 20
paste input "https://cdn.shopify.com/s/files/1/0684/5415/4479/files/Samsung_Galaxy_A80.jpg?v…"
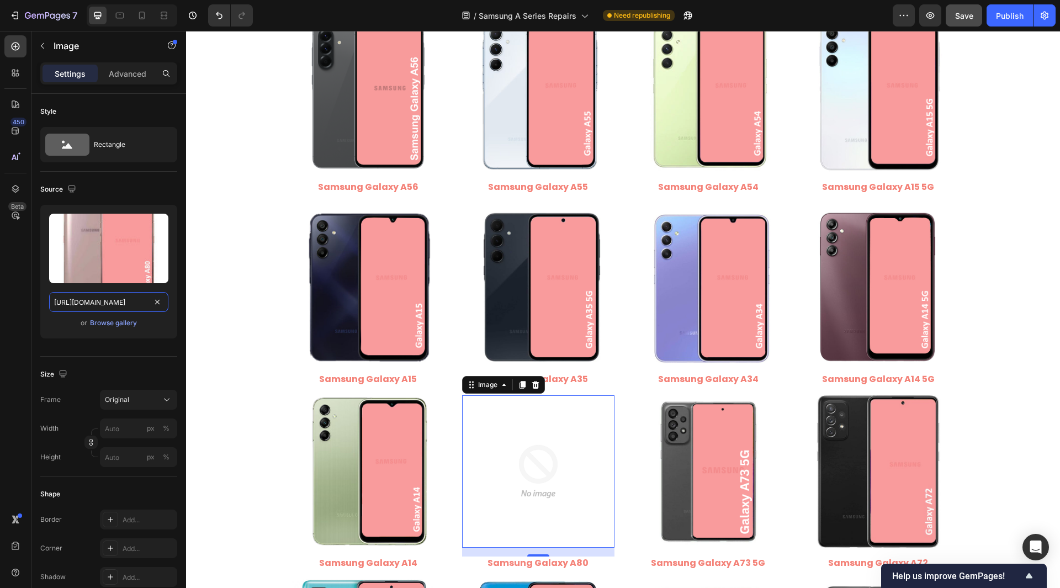
drag, startPoint x: 100, startPoint y: 300, endPoint x: 172, endPoint y: 321, distance: 74.4
click at [172, 321] on div "Upload Image https://cdn.shopify.com/s/files/1/0684/5415/4479/files/Samsung_Gal…" at bounding box center [108, 272] width 137 height 134
type input "[URL][DOMAIN_NAME]"
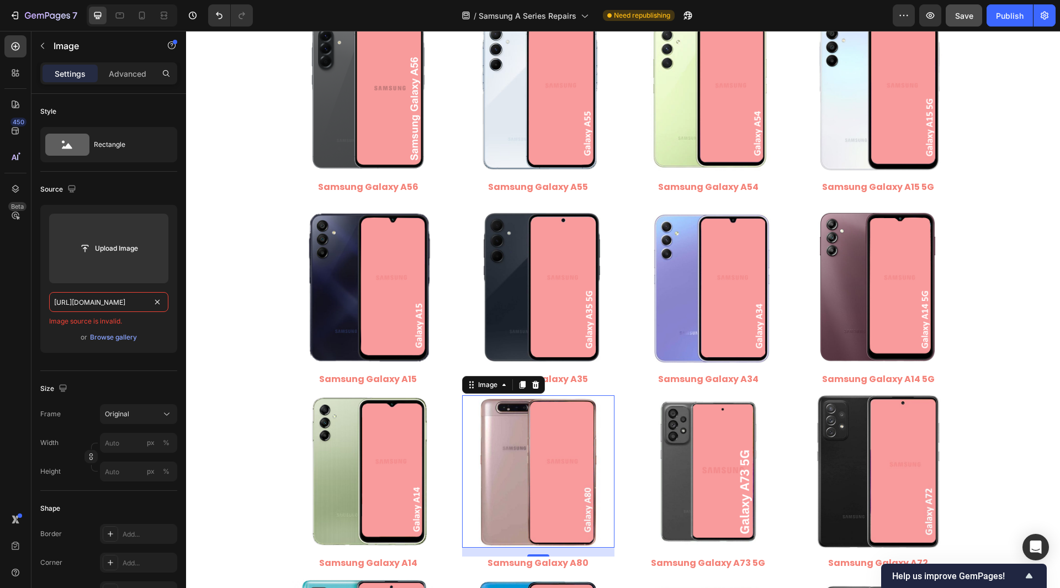
click at [89, 301] on input "[URL][DOMAIN_NAME]" at bounding box center [108, 302] width 119 height 20
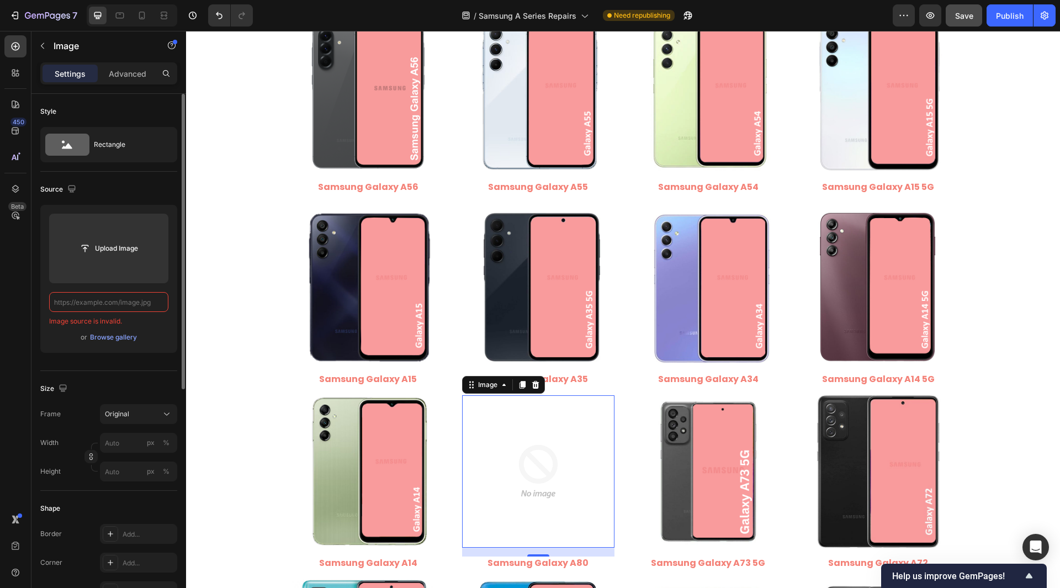
click at [36, 325] on div "Style Rectangle Source Upload Image Image source is invalid. or Browse gallery …" at bounding box center [108, 561] width 155 height 934
click at [103, 301] on input "text" at bounding box center [108, 302] width 119 height 20
paste input "[URL][DOMAIN_NAME]"
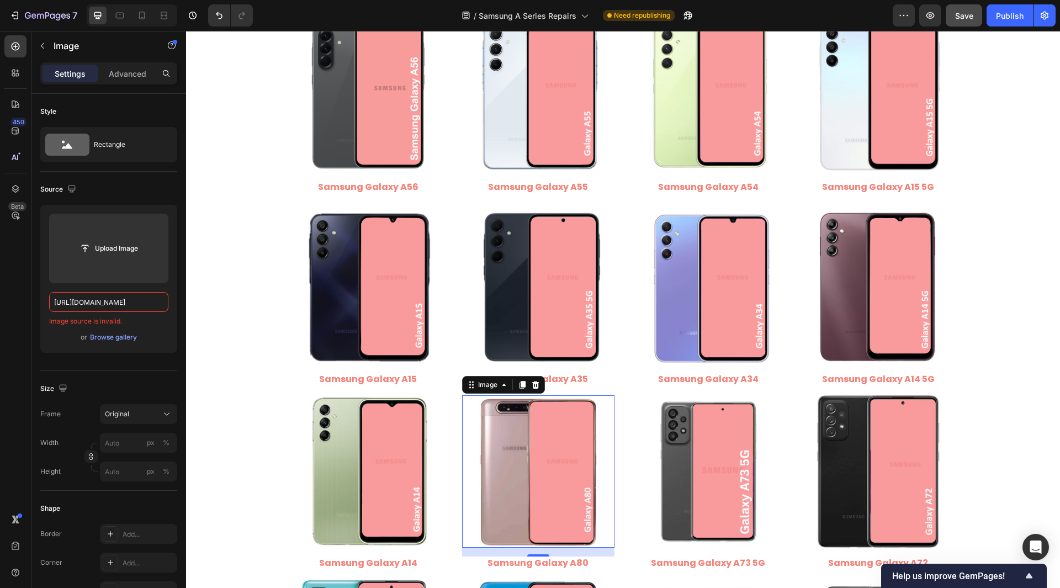
scroll to position [0, 162]
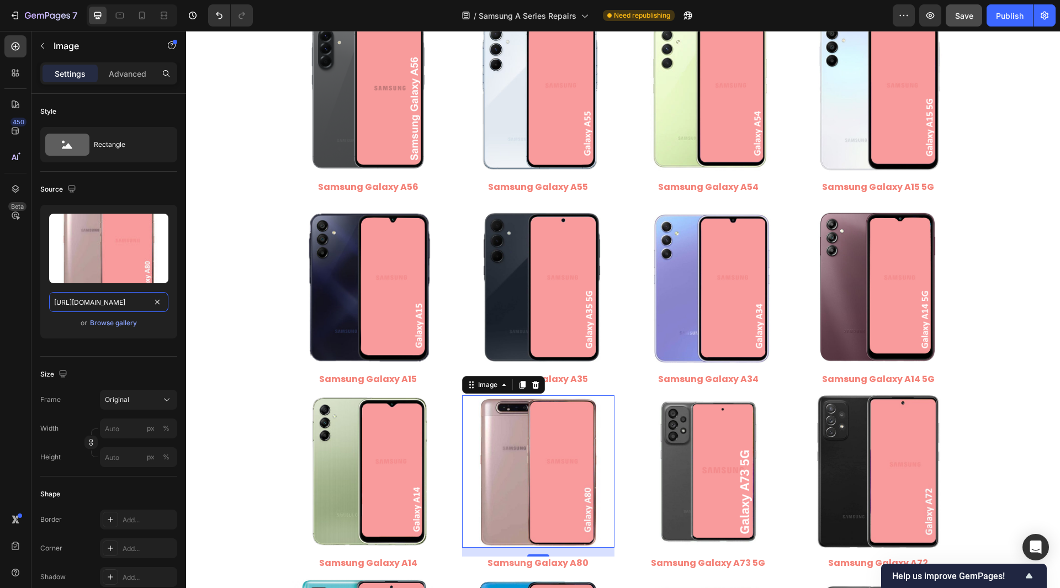
type input "[URL][DOMAIN_NAME]"
click at [33, 321] on div "Style Rectangle Source Upload Image https://cdn.shopify.com/s/files/1/0684/5415…" at bounding box center [108, 553] width 155 height 919
click at [709, 485] on img at bounding box center [708, 471] width 152 height 152
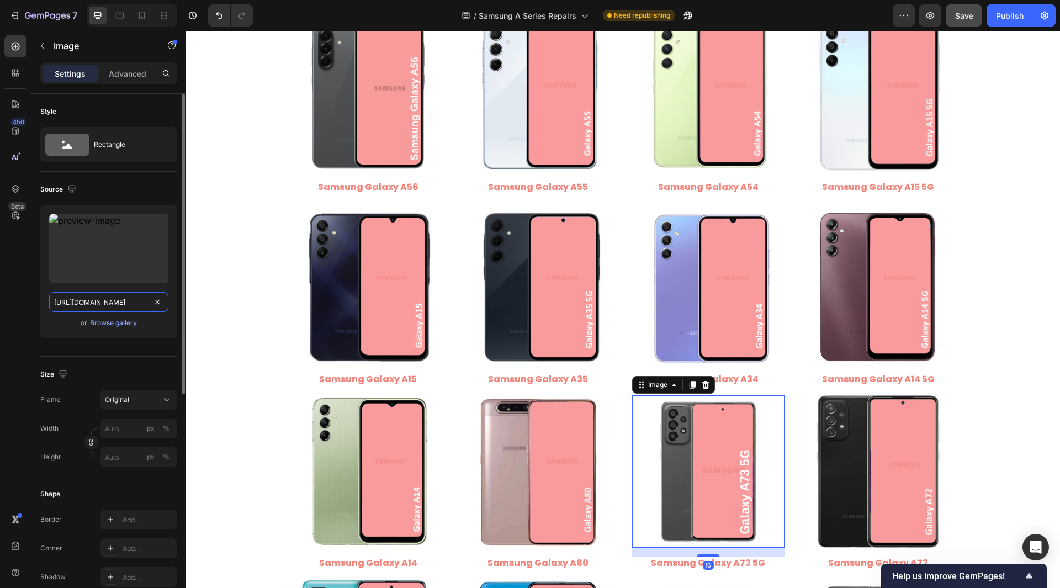
click at [105, 299] on input "https://cdn.shopify.com/s/files/1/0684/5415/4479/files/gempages_497438306892514…" at bounding box center [108, 302] width 119 height 20
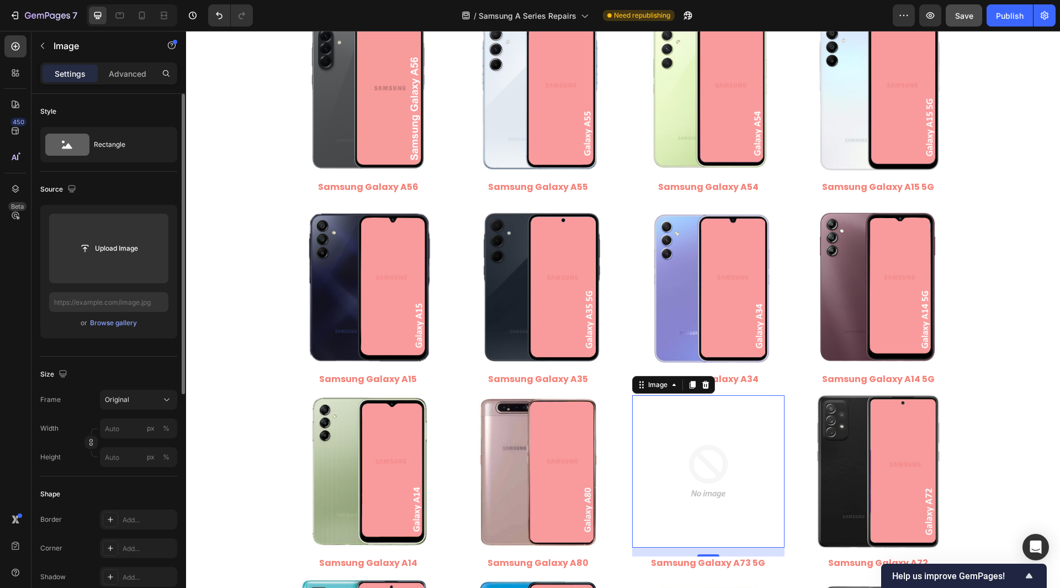
click at [36, 304] on div "Style Rectangle Source Upload Image or Browse gallery Size Frame Original Width…" at bounding box center [108, 553] width 155 height 919
click at [116, 299] on input "text" at bounding box center [108, 302] width 119 height 20
paste input "https://cdn.shopify.com/s/files/1/0684/5415/4479/files/Samsung_Galaxy_A73_5G.pn…"
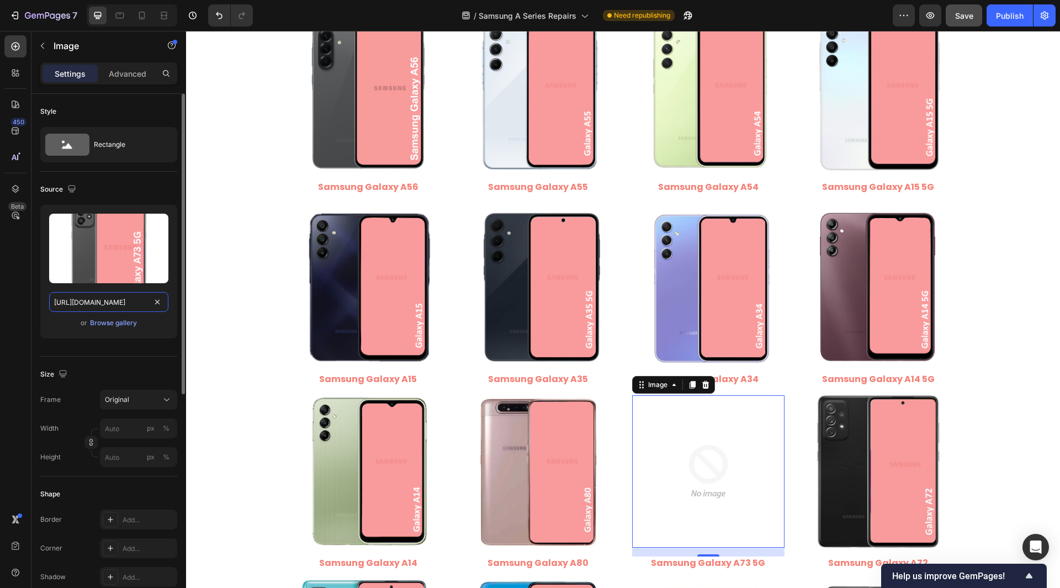
scroll to position [0, 223]
drag, startPoint x: 97, startPoint y: 300, endPoint x: 165, endPoint y: 309, distance: 69.1
click at [165, 309] on input "https://cdn.shopify.com/s/files/1/0684/5415/4479/files/Samsung_Galaxy_A73_5G.pn…" at bounding box center [108, 302] width 119 height 20
type input "[URL][DOMAIN_NAME]"
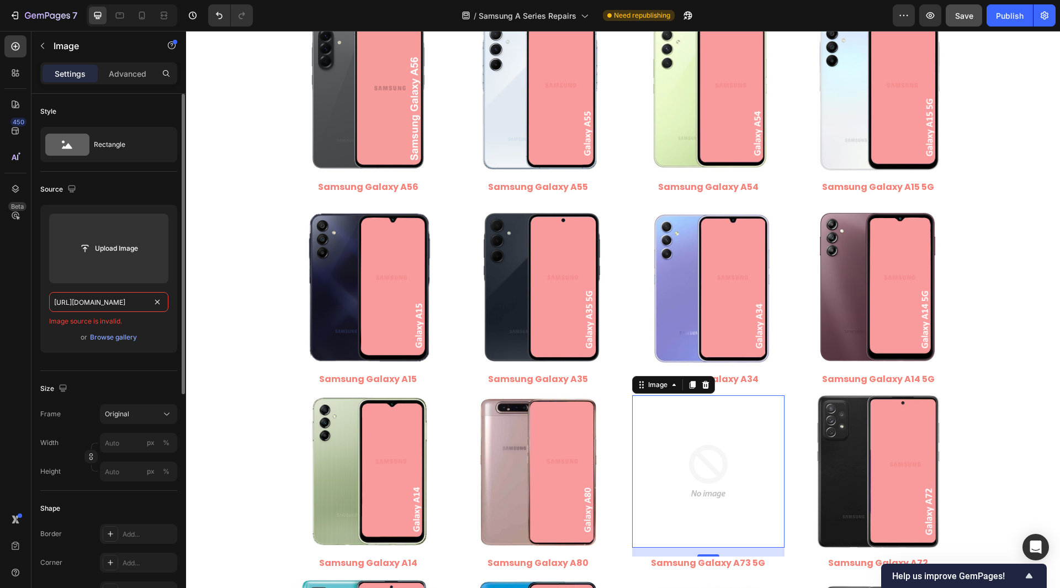
click at [131, 305] on input "[URL][DOMAIN_NAME]" at bounding box center [108, 302] width 119 height 20
click at [32, 335] on div "Style Rectangle Source Upload Image Image source is invalid. or Browse gallery …" at bounding box center [108, 561] width 155 height 934
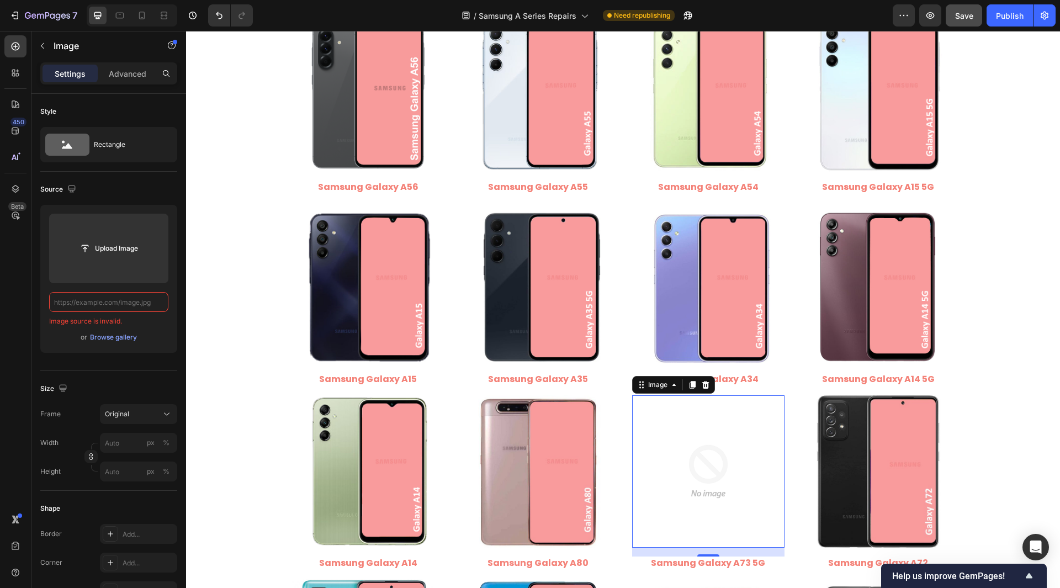
click at [87, 301] on input "text" at bounding box center [108, 302] width 119 height 20
paste input "[URL][DOMAIN_NAME]"
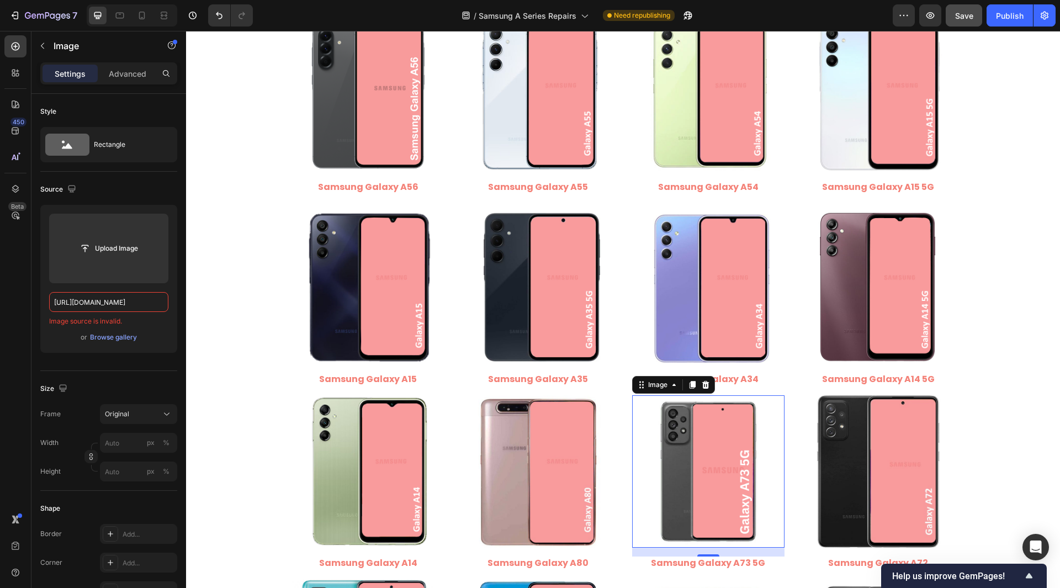
scroll to position [0, 175]
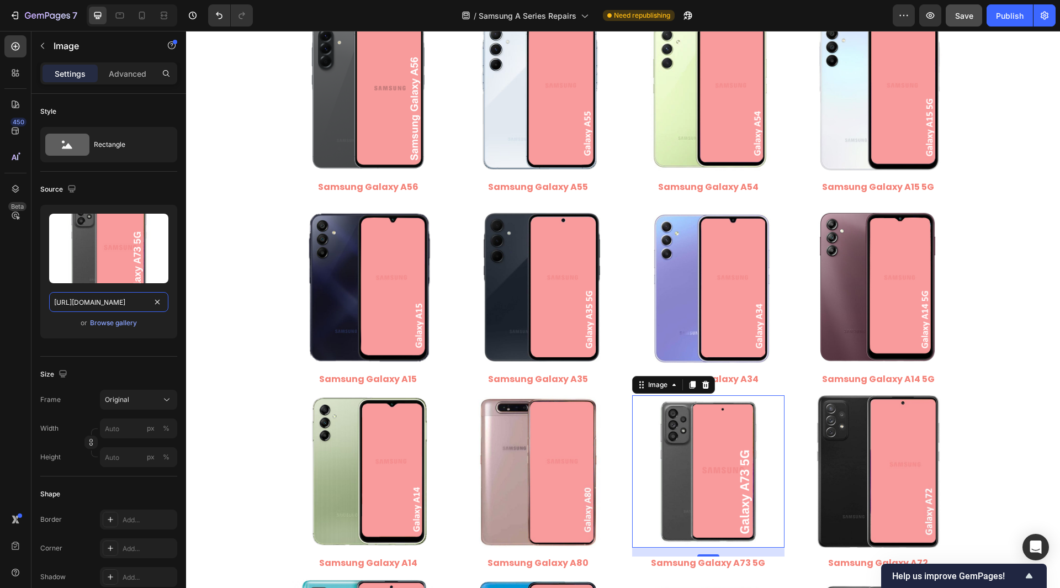
type input "[URL][DOMAIN_NAME]"
click at [38, 310] on div "Style Rectangle Source Upload Image https://cdn.shopify.com/s/files/1/0684/5415…" at bounding box center [108, 553] width 155 height 919
click at [835, 447] on img at bounding box center [878, 471] width 152 height 152
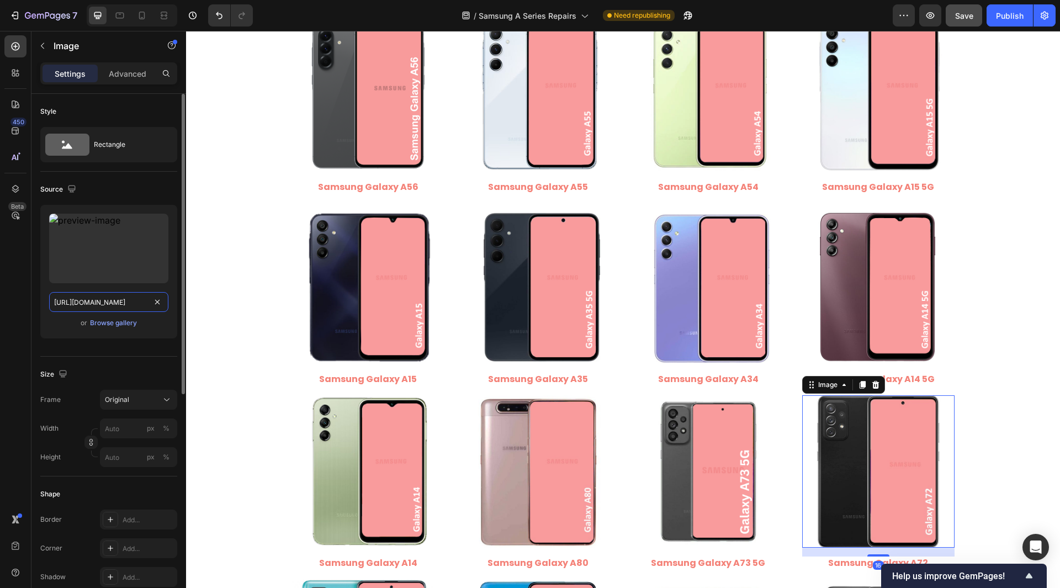
click at [102, 299] on input "https://cdn.shopify.com/s/files/1/0684/5415/4479/files/497438306892514440-384c6…" at bounding box center [108, 302] width 119 height 20
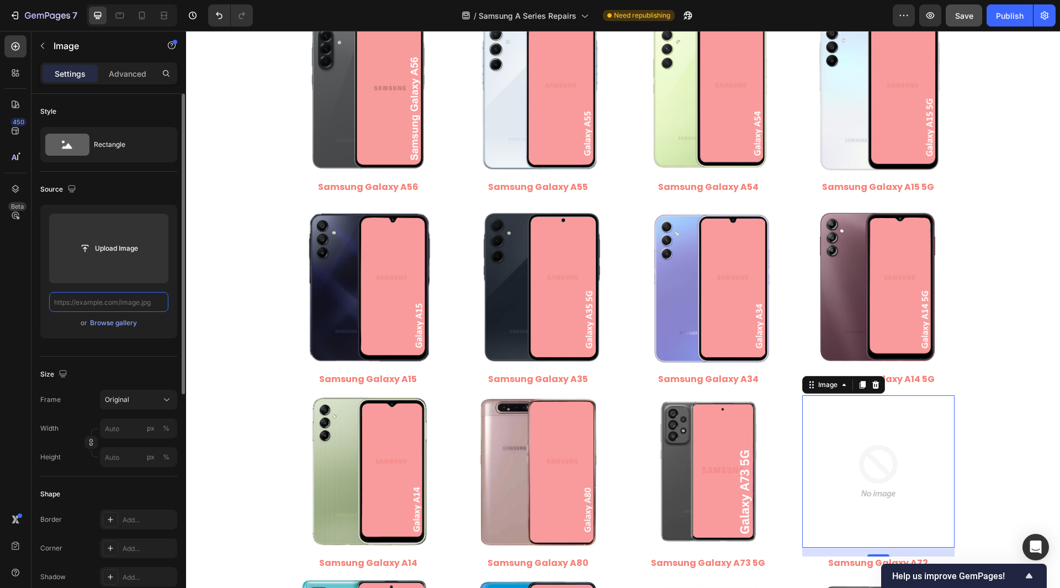
paste input "https://cdn.shopify.com/s/files/1/0684/5415/4479/files/Samsung_Galaxy_A72.jpg?v…"
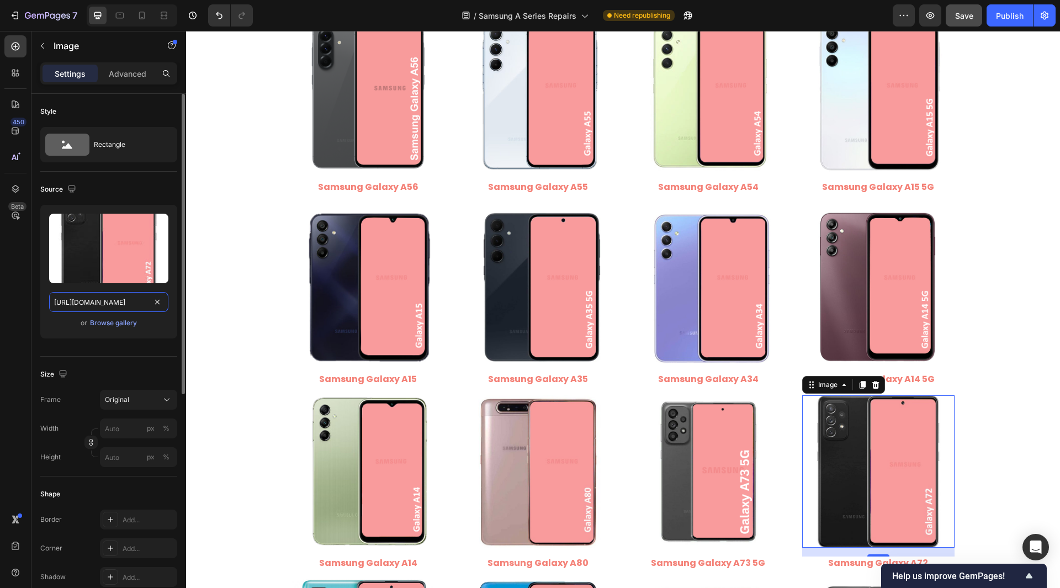
drag, startPoint x: 96, startPoint y: 302, endPoint x: 169, endPoint y: 325, distance: 77.0
click at [169, 325] on div "Upload Image https://cdn.shopify.com/s/files/1/0684/5415/4479/files/Samsung_Gal…" at bounding box center [108, 272] width 137 height 134
click at [113, 297] on input "[URL][DOMAIN_NAME]" at bounding box center [108, 302] width 119 height 20
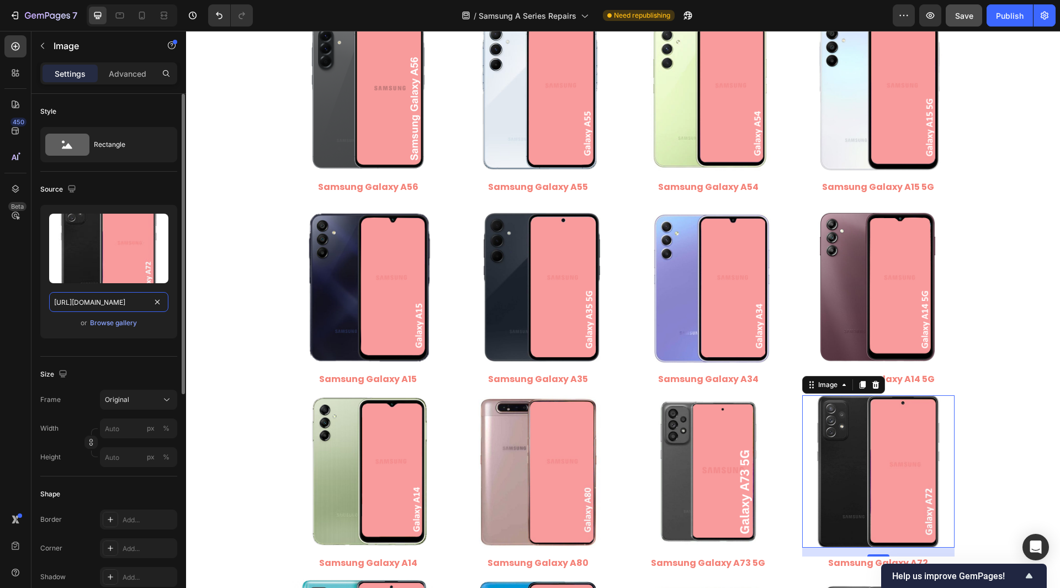
click at [113, 297] on input "[URL][DOMAIN_NAME]" at bounding box center [108, 302] width 119 height 20
type input "[URL][DOMAIN_NAME]"
click at [34, 317] on div "Style Rectangle Source Upload Image https://cdn.shopify.com/s/files/1/0684/5415…" at bounding box center [108, 553] width 155 height 919
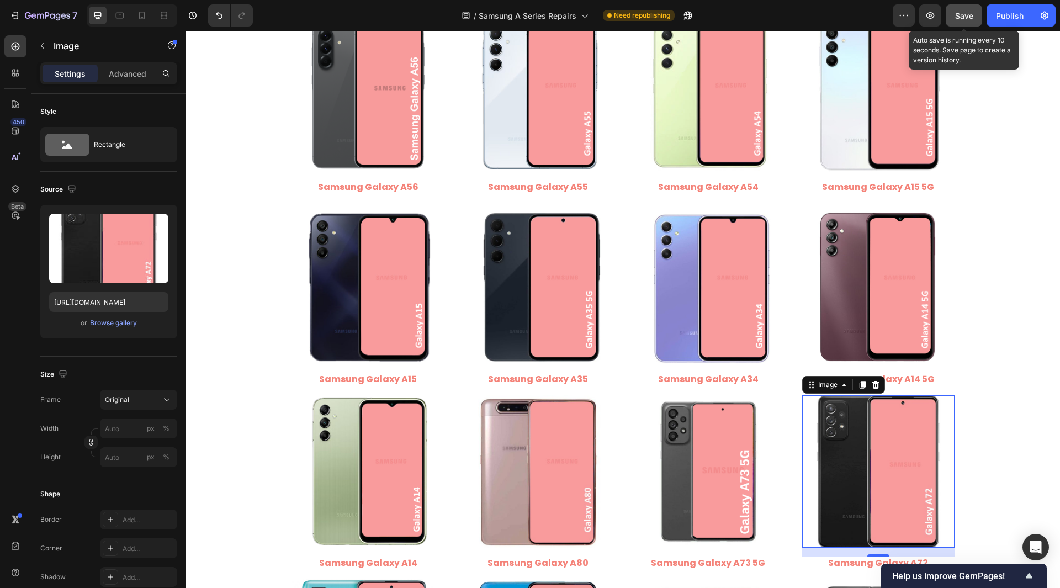
click at [960, 20] on span "Save" at bounding box center [964, 15] width 18 height 9
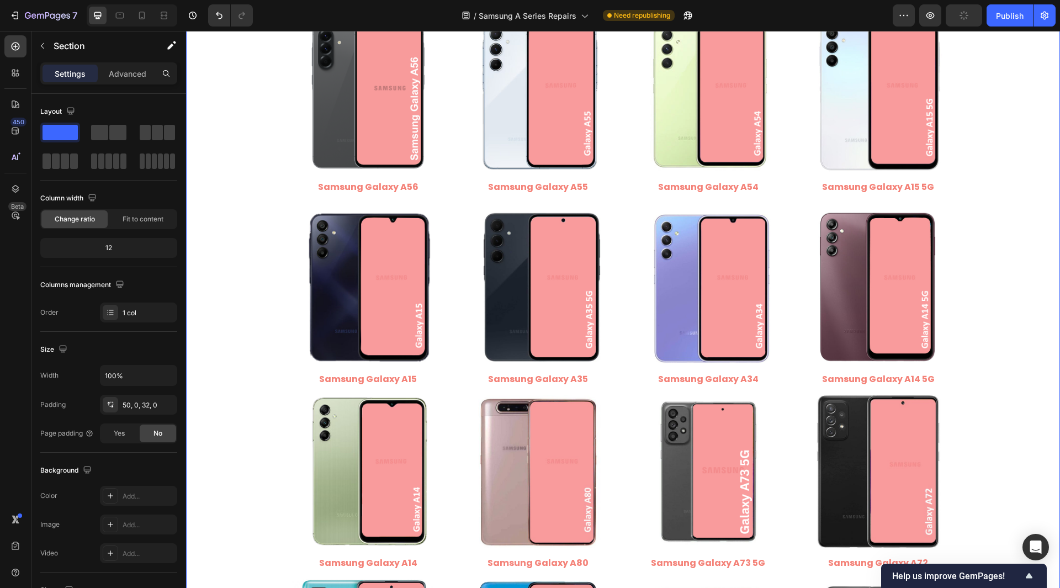
scroll to position [221, 0]
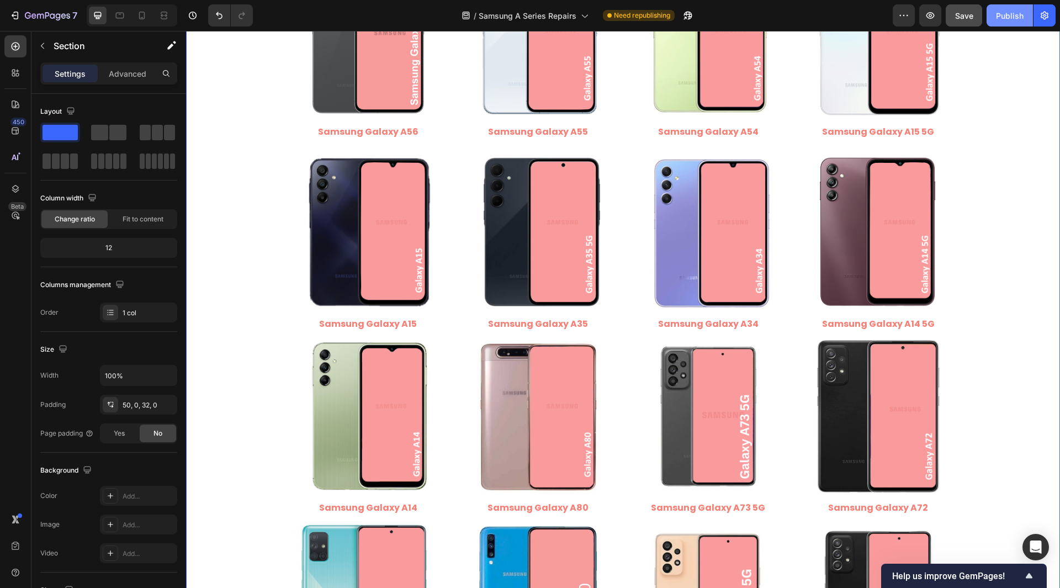
click at [995, 17] on button "Publish" at bounding box center [1009, 15] width 46 height 22
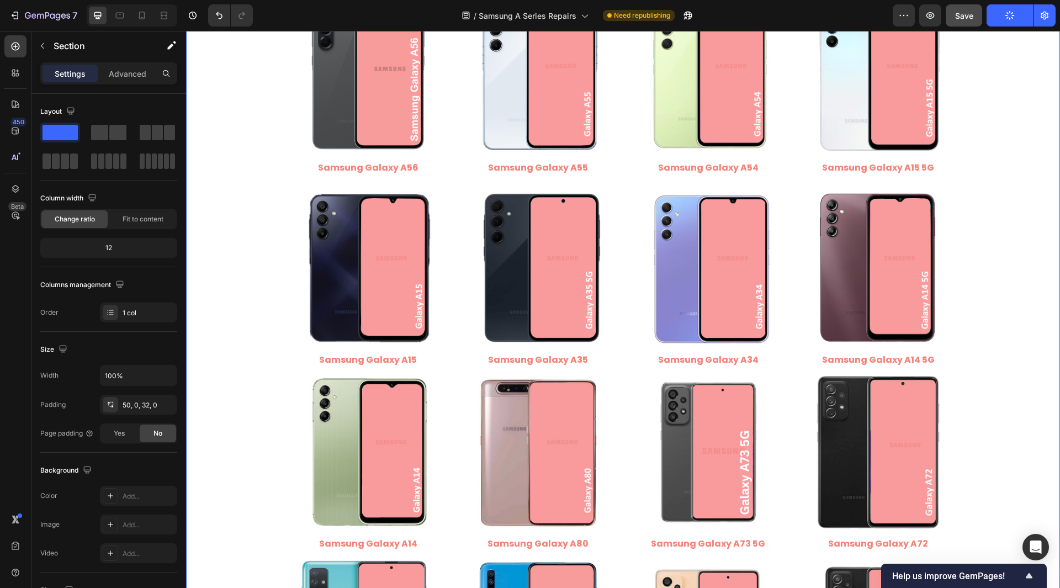
scroll to position [166, 0]
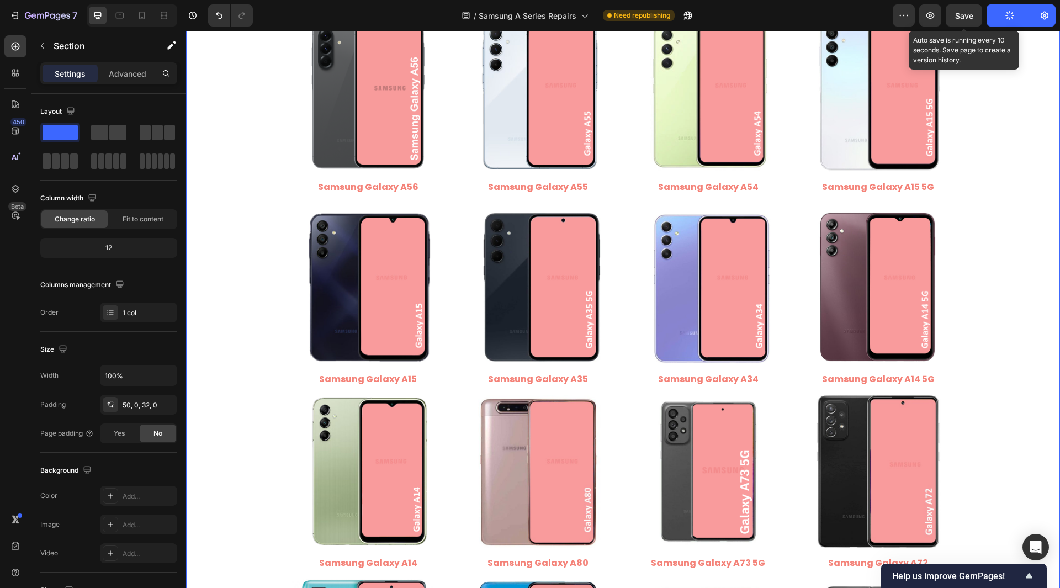
click at [971, 17] on span "Save" at bounding box center [964, 15] width 18 height 9
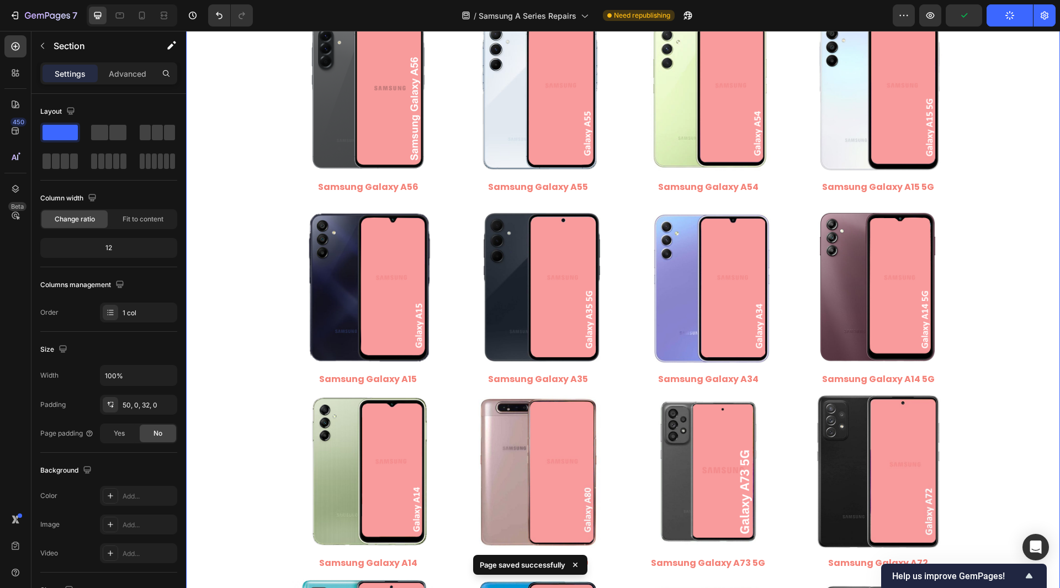
click at [1003, 15] on button "Publish" at bounding box center [1009, 15] width 46 height 22
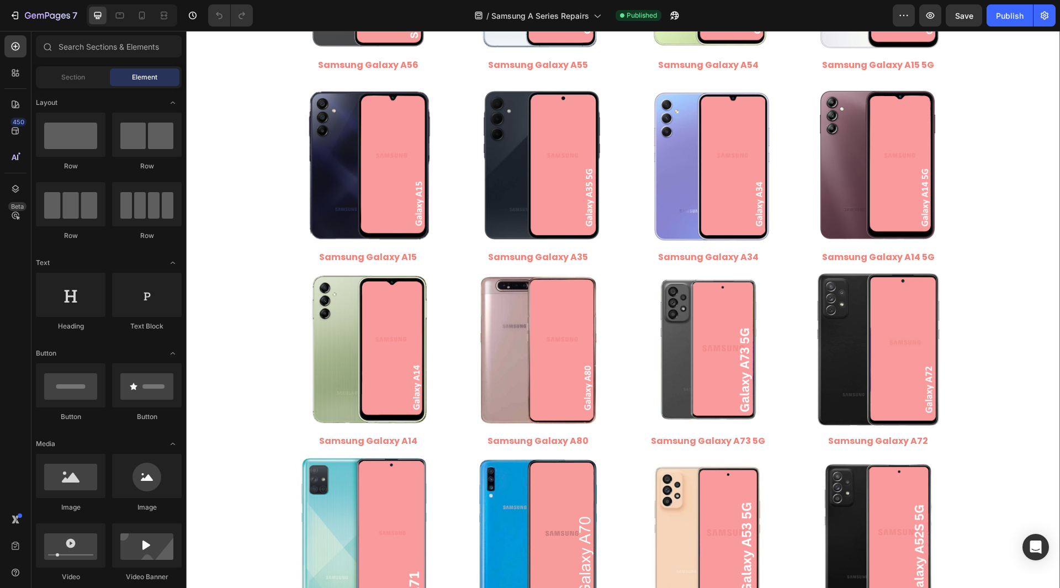
scroll to position [221, 0]
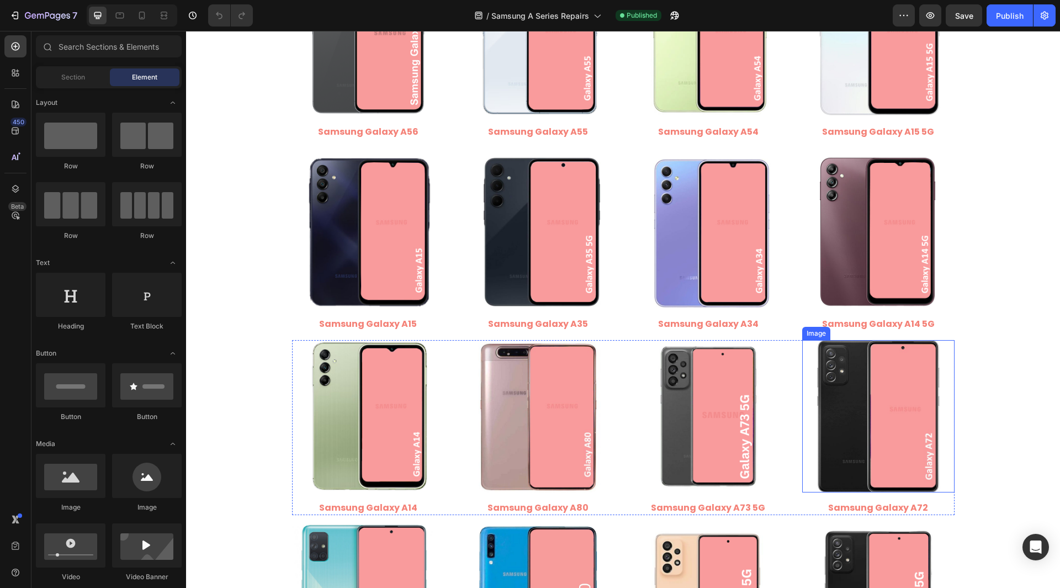
click at [854, 432] on img at bounding box center [878, 416] width 152 height 152
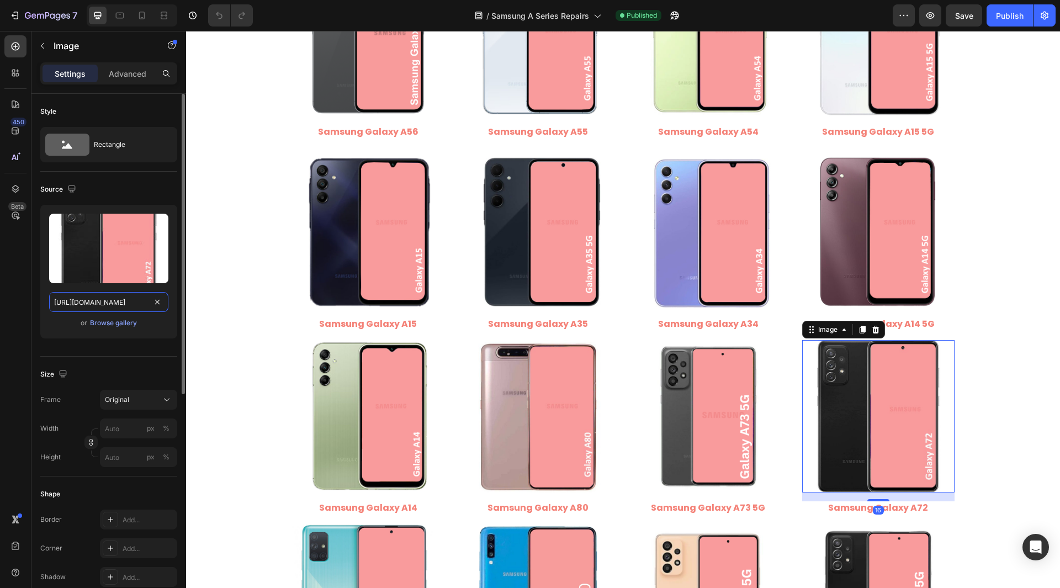
click at [120, 307] on input "[URL][DOMAIN_NAME]" at bounding box center [108, 302] width 119 height 20
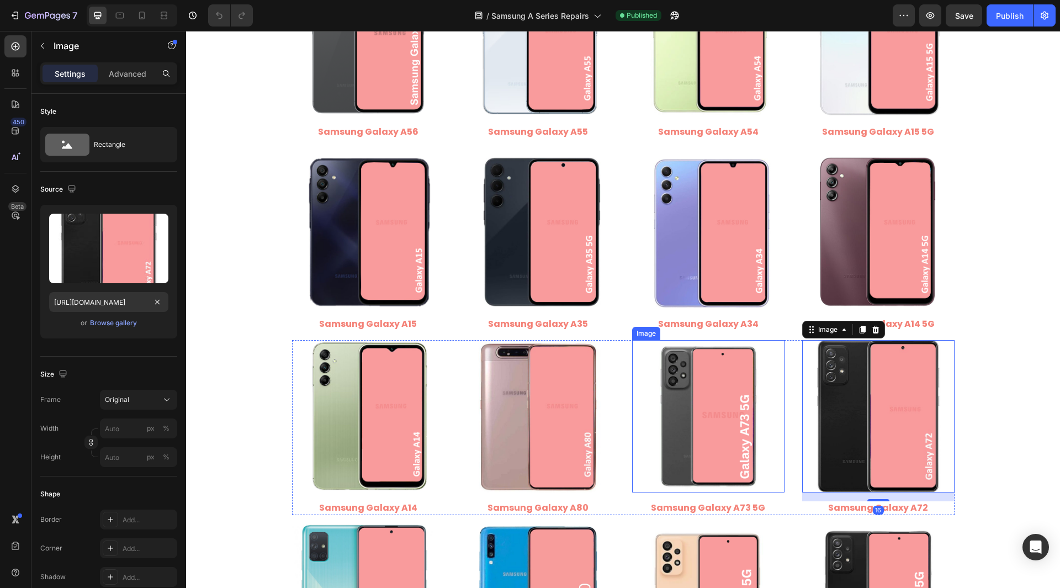
click at [698, 433] on img at bounding box center [708, 416] width 152 height 152
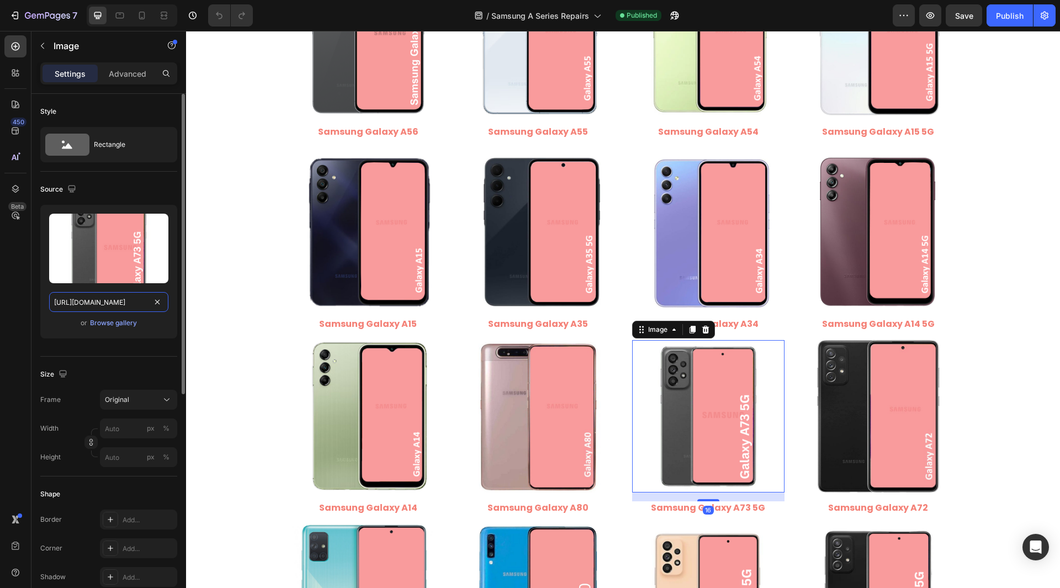
click at [106, 304] on input "[URL][DOMAIN_NAME]" at bounding box center [108, 302] width 119 height 20
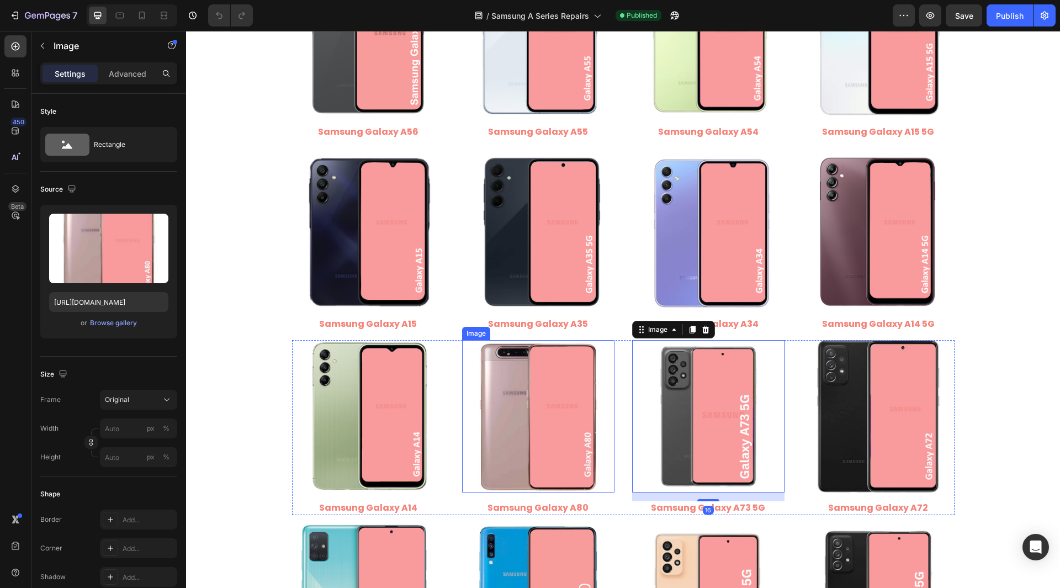
click at [566, 410] on img at bounding box center [538, 416] width 152 height 152
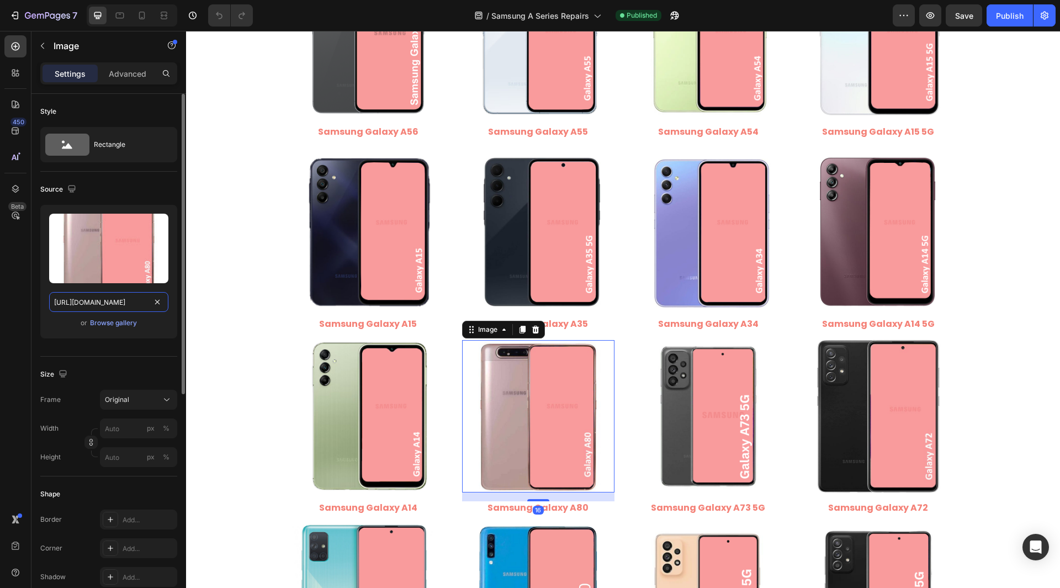
click at [123, 301] on input "[URL][DOMAIN_NAME]" at bounding box center [108, 302] width 119 height 20
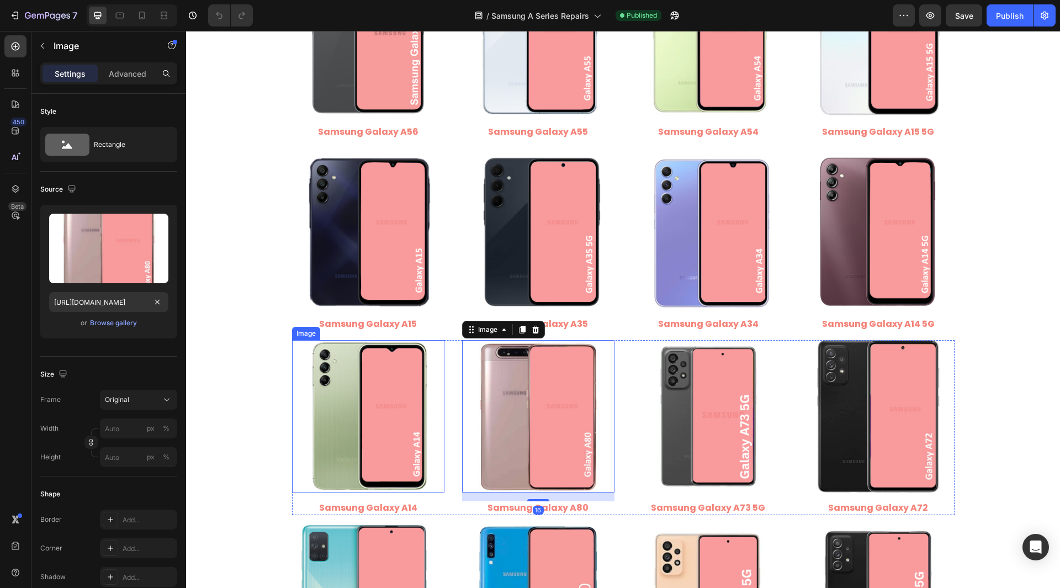
click at [406, 406] on img at bounding box center [368, 416] width 152 height 152
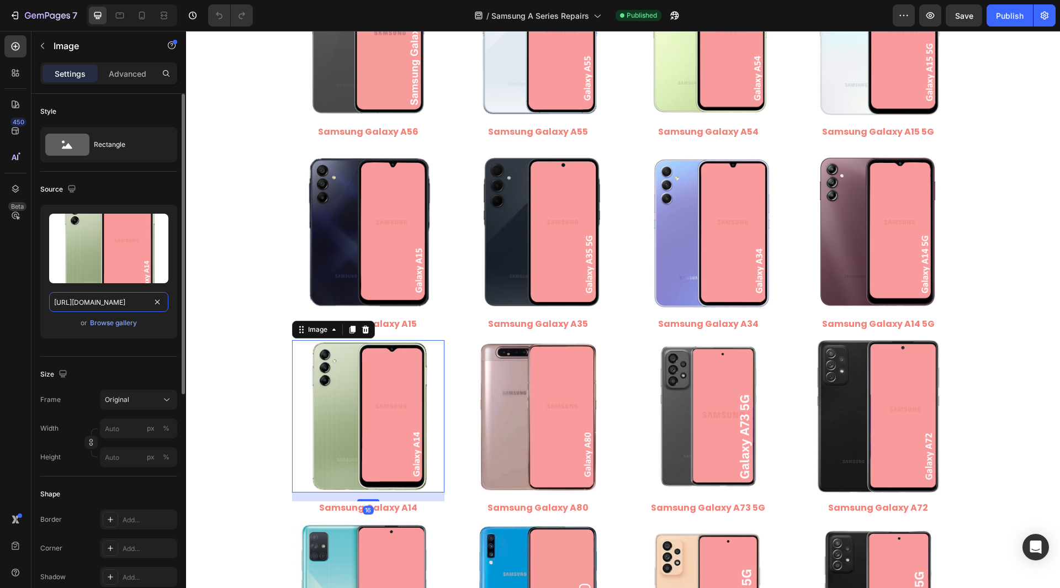
click at [80, 297] on input "[URL][DOMAIN_NAME]" at bounding box center [108, 302] width 119 height 20
click at [821, 279] on img at bounding box center [878, 232] width 152 height 152
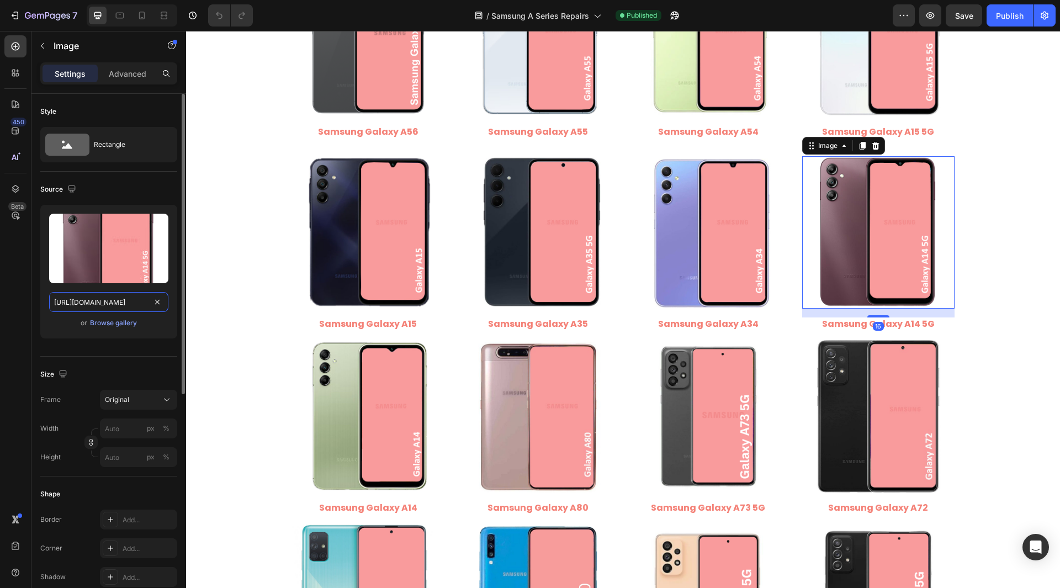
click at [139, 301] on input "[URL][DOMAIN_NAME]" at bounding box center [108, 302] width 119 height 20
click at [679, 247] on img at bounding box center [708, 232] width 152 height 152
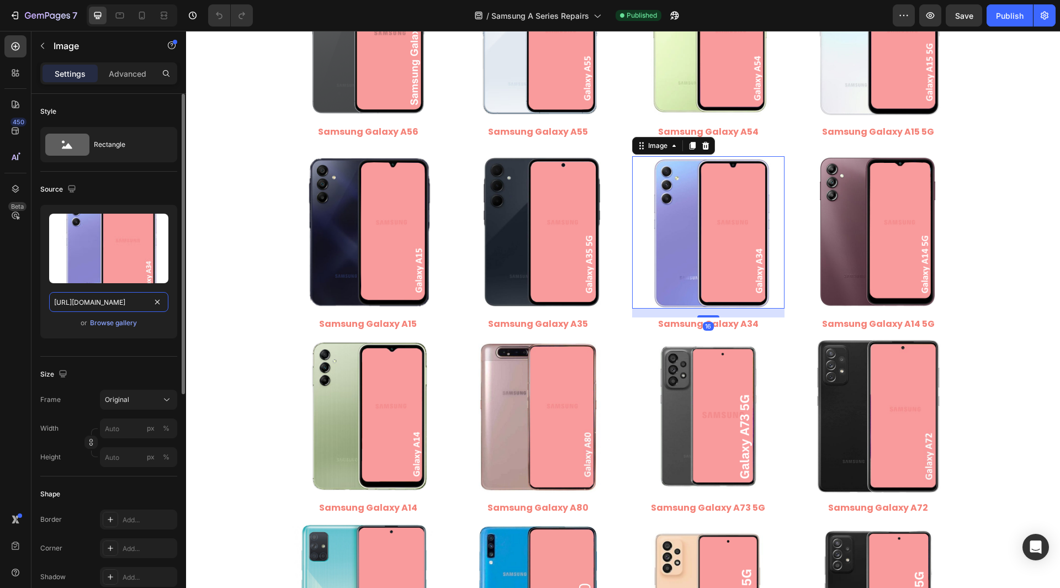
click at [115, 300] on input "[URL][DOMAIN_NAME]" at bounding box center [108, 302] width 119 height 20
click at [8, 300] on div "450 Beta" at bounding box center [15, 271] width 22 height 473
click at [544, 248] on img at bounding box center [538, 232] width 152 height 152
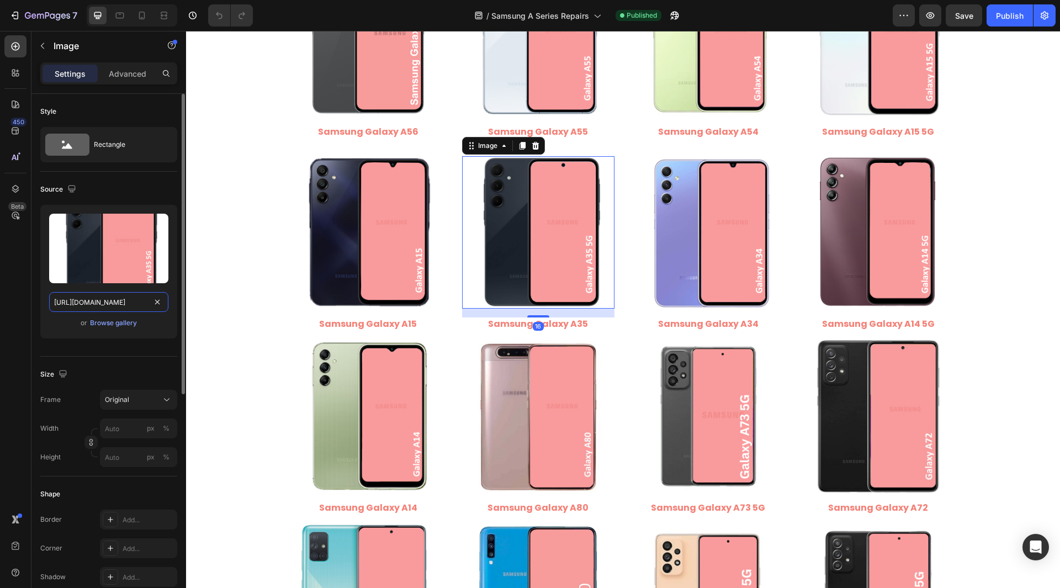
click at [114, 304] on input "[URL][DOMAIN_NAME]" at bounding box center [108, 302] width 119 height 20
click at [0, 322] on div "450 Beta" at bounding box center [15, 309] width 31 height 557
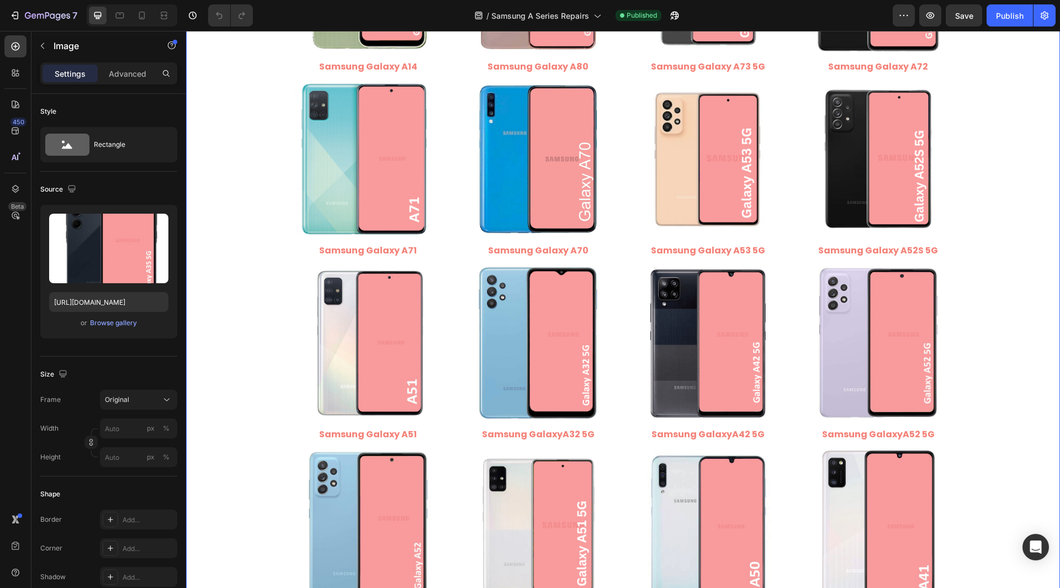
scroll to position [662, 0]
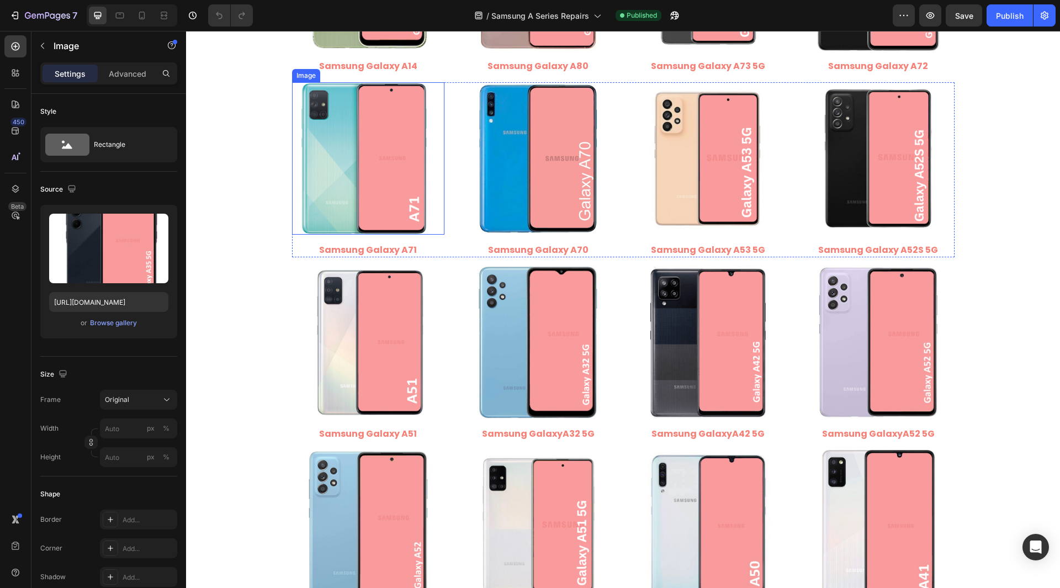
click at [363, 214] on img at bounding box center [368, 158] width 152 height 152
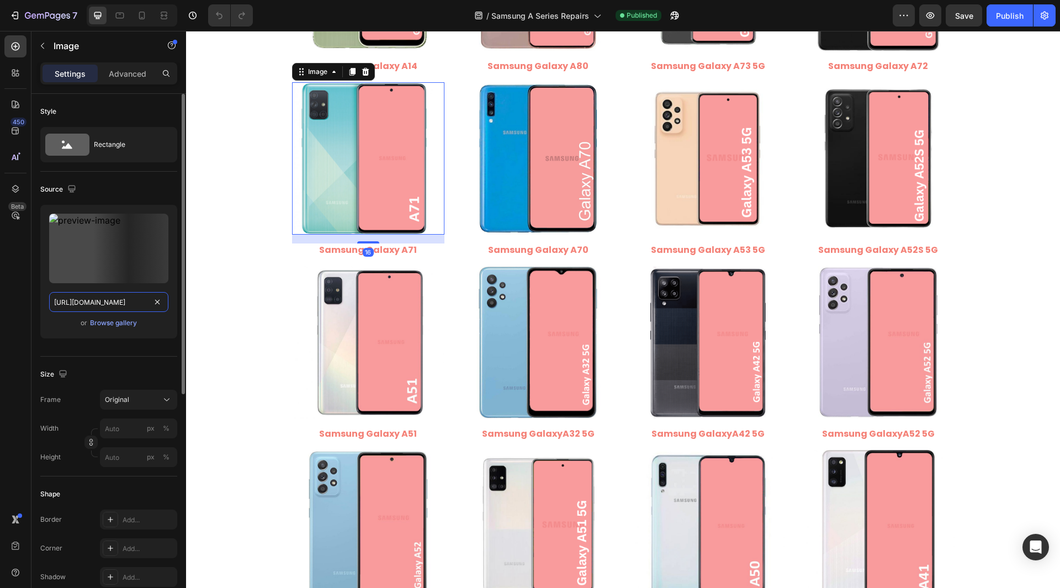
click at [137, 304] on input "[URL][DOMAIN_NAME]" at bounding box center [108, 302] width 119 height 20
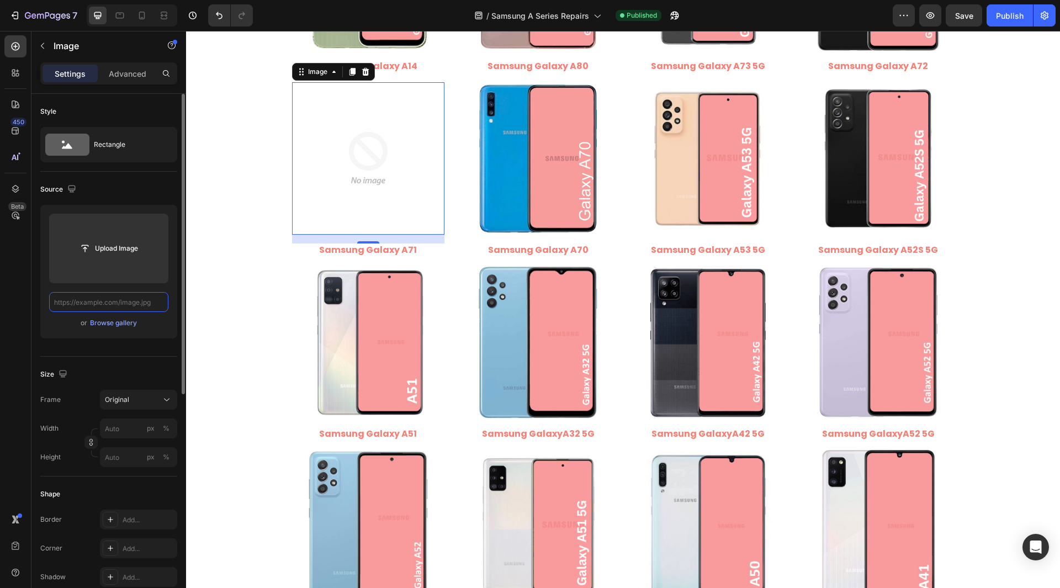
scroll to position [0, 0]
paste input "[URL][DOMAIN_NAME]"
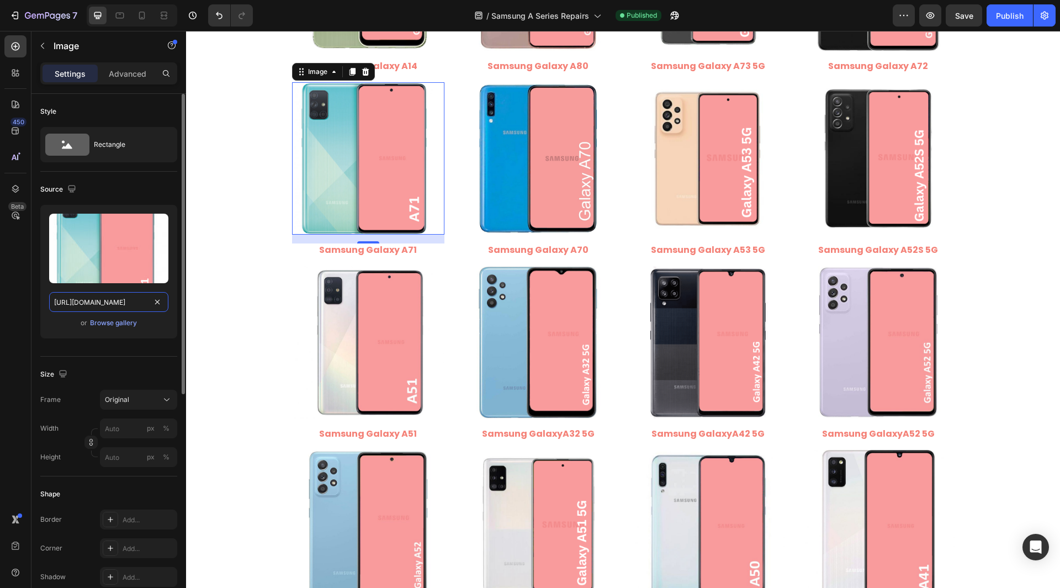
drag, startPoint x: 98, startPoint y: 301, endPoint x: 157, endPoint y: 321, distance: 61.8
click at [157, 321] on div "Upload Image [URL][DOMAIN_NAME] or Browse gallery" at bounding box center [108, 272] width 137 height 134
type input "[URL][DOMAIN_NAME]"
click at [35, 307] on div "Style Rectangle Source Upload Image [URL][DOMAIN_NAME] or Browse gallery Size F…" at bounding box center [108, 553] width 155 height 919
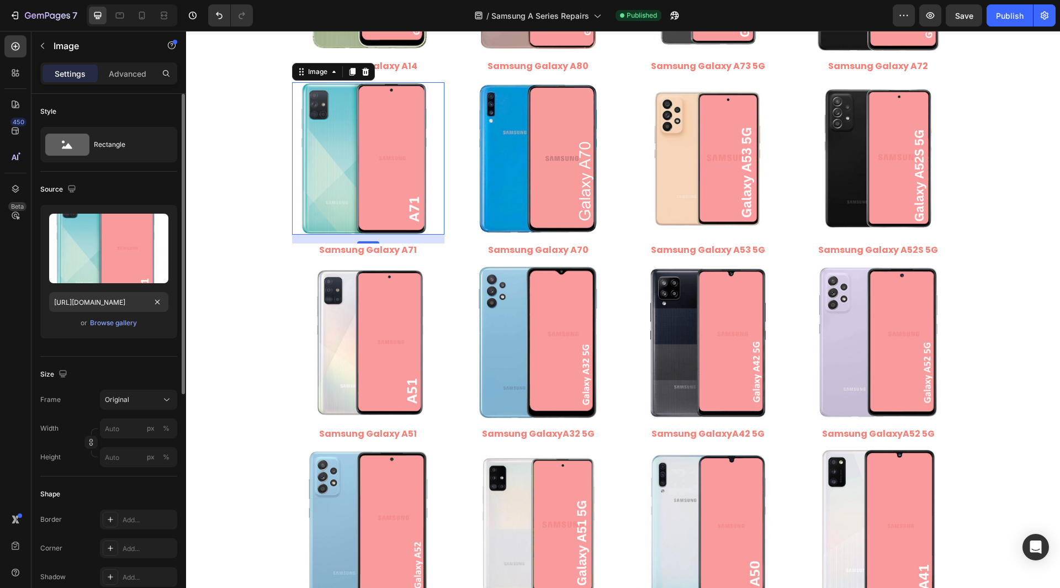
scroll to position [0, 0]
click at [121, 303] on input "[URL][DOMAIN_NAME]" at bounding box center [108, 302] width 119 height 20
click at [480, 173] on img at bounding box center [538, 158] width 152 height 152
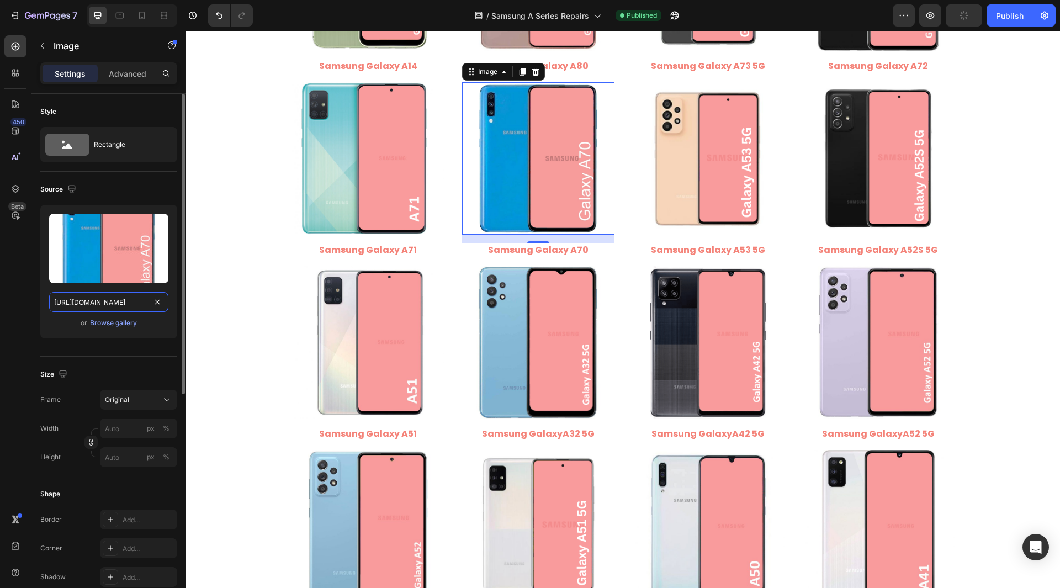
click at [130, 300] on input "[URL][DOMAIN_NAME]" at bounding box center [108, 302] width 119 height 20
drag, startPoint x: 97, startPoint y: 303, endPoint x: 158, endPoint y: 311, distance: 61.8
click at [158, 311] on input "[URL][DOMAIN_NAME]" at bounding box center [108, 302] width 119 height 20
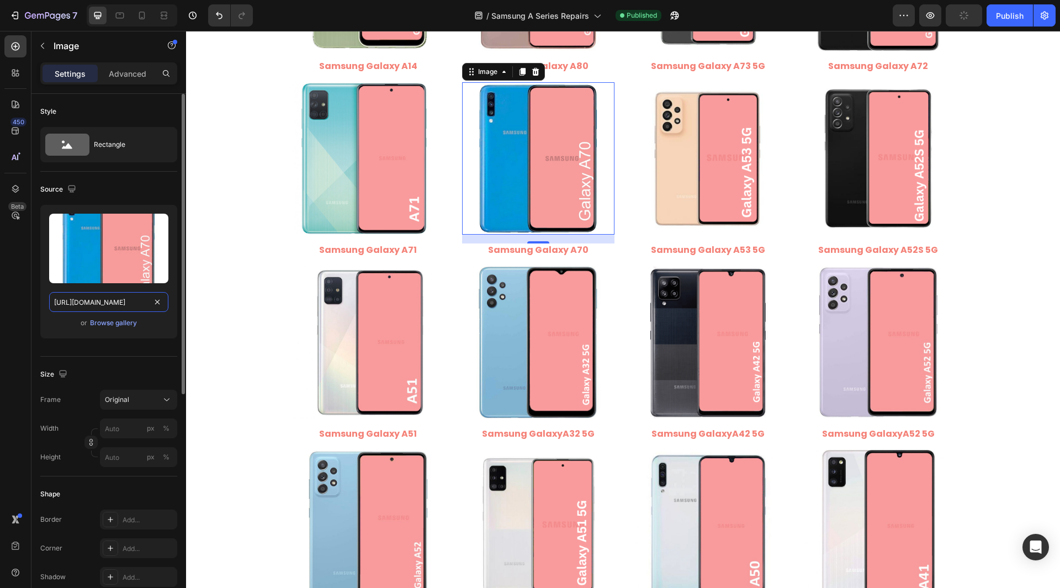
click at [115, 310] on input "[URL][DOMAIN_NAME]" at bounding box center [108, 302] width 119 height 20
type input "[URL][DOMAIN_NAME]"
click at [36, 299] on div "Style Rectangle Source Upload Image [URL][DOMAIN_NAME] or Browse gallery Size F…" at bounding box center [108, 553] width 155 height 919
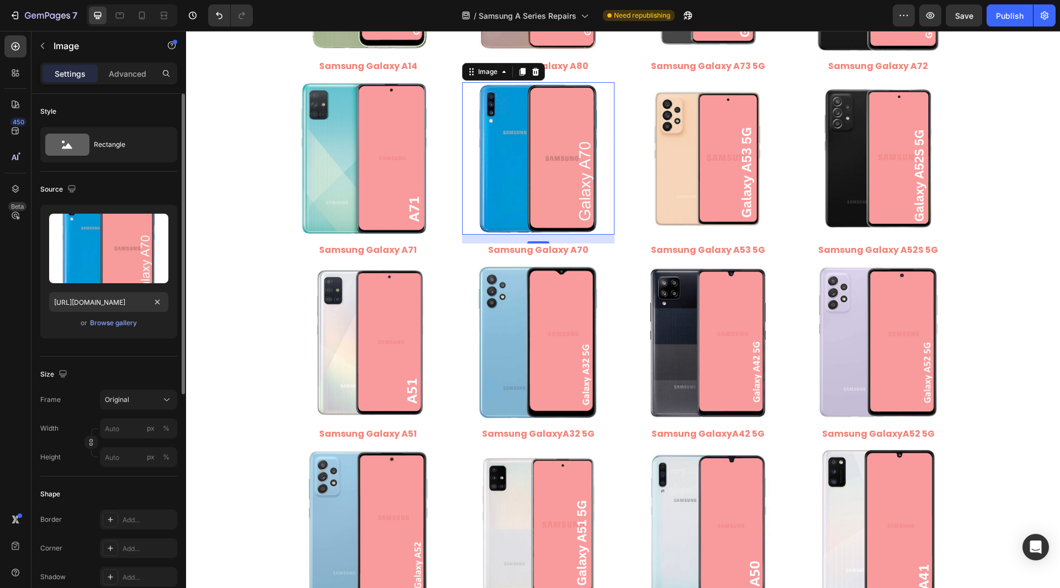
scroll to position [0, 0]
click at [702, 182] on img at bounding box center [708, 158] width 152 height 152
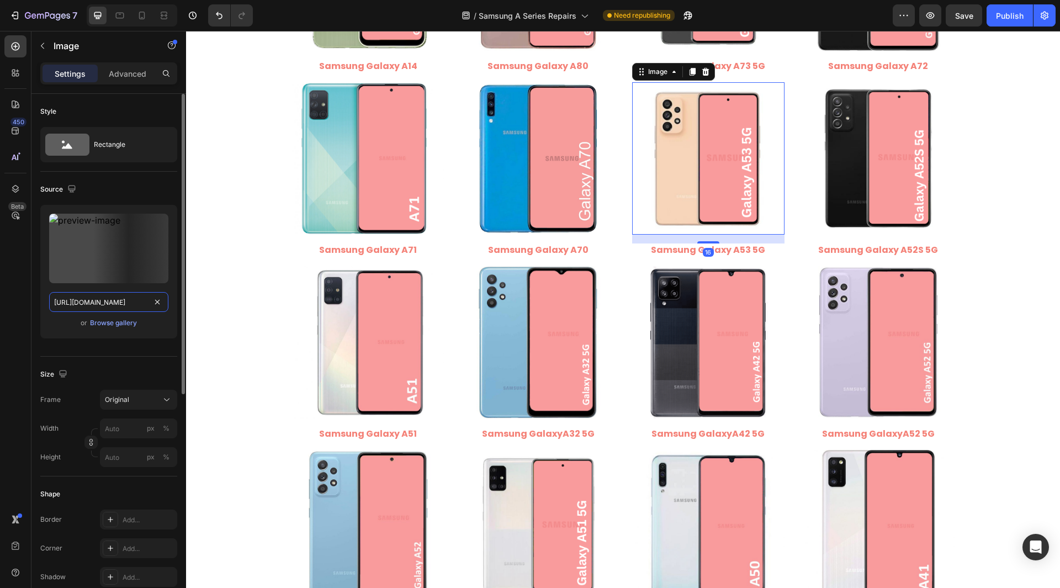
click at [131, 307] on input "[URL][DOMAIN_NAME]" at bounding box center [108, 302] width 119 height 20
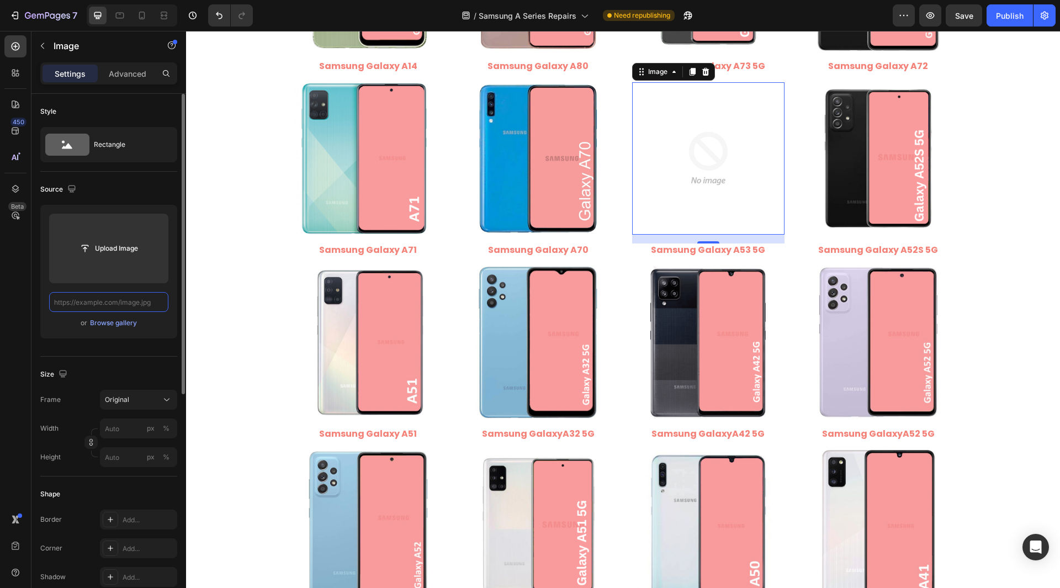
click at [129, 306] on input "text" at bounding box center [108, 302] width 119 height 20
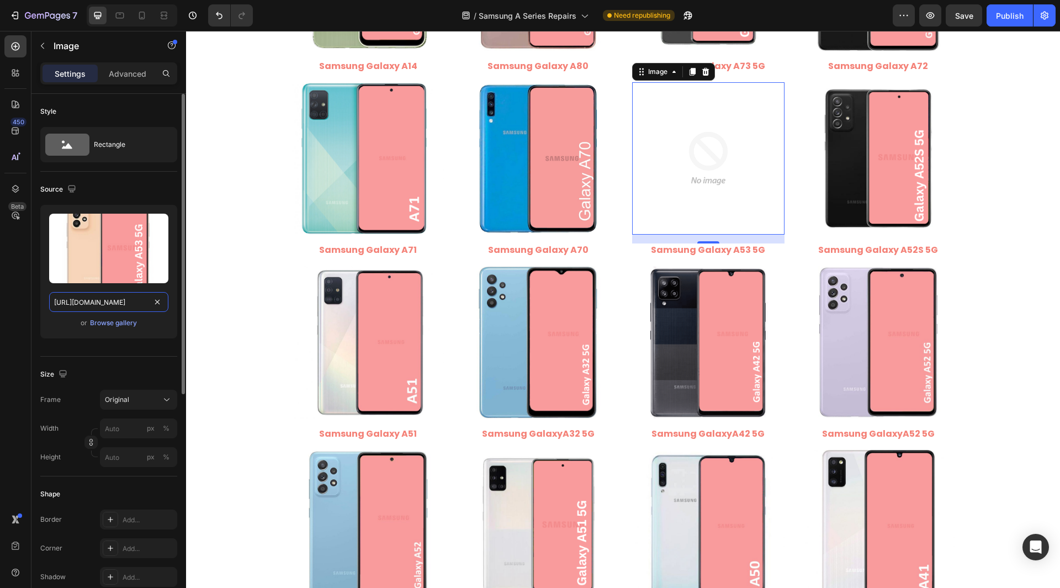
scroll to position [0, 225]
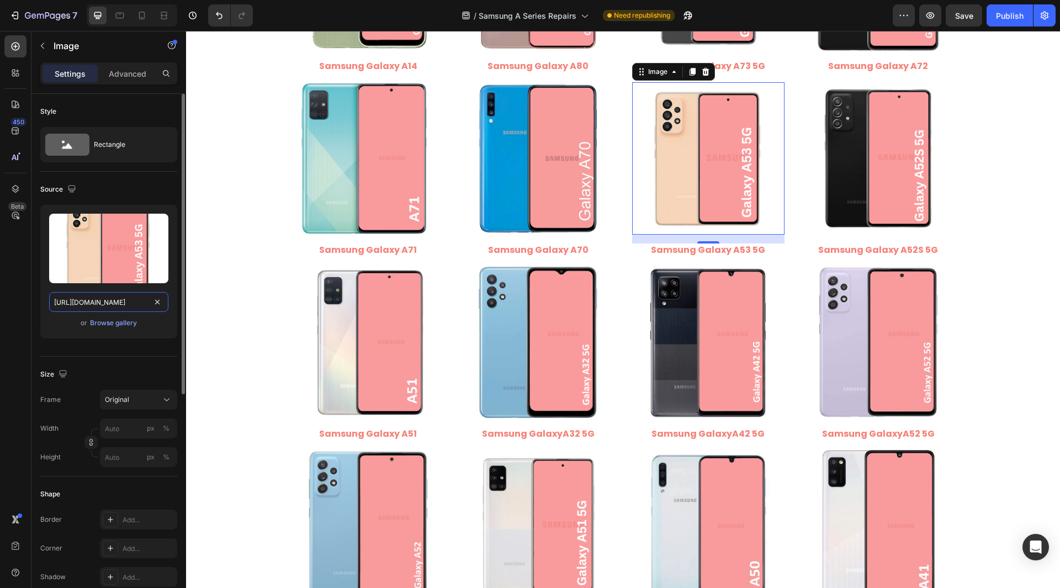
drag, startPoint x: 98, startPoint y: 297, endPoint x: 147, endPoint y: 311, distance: 50.6
click at [147, 311] on input "[URL][DOMAIN_NAME]" at bounding box center [108, 302] width 119 height 20
type input "[URL][DOMAIN_NAME]"
click at [34, 302] on div "Style Rectangle Source Upload Image [URL][DOMAIN_NAME] or Browse gallery Size F…" at bounding box center [108, 553] width 155 height 919
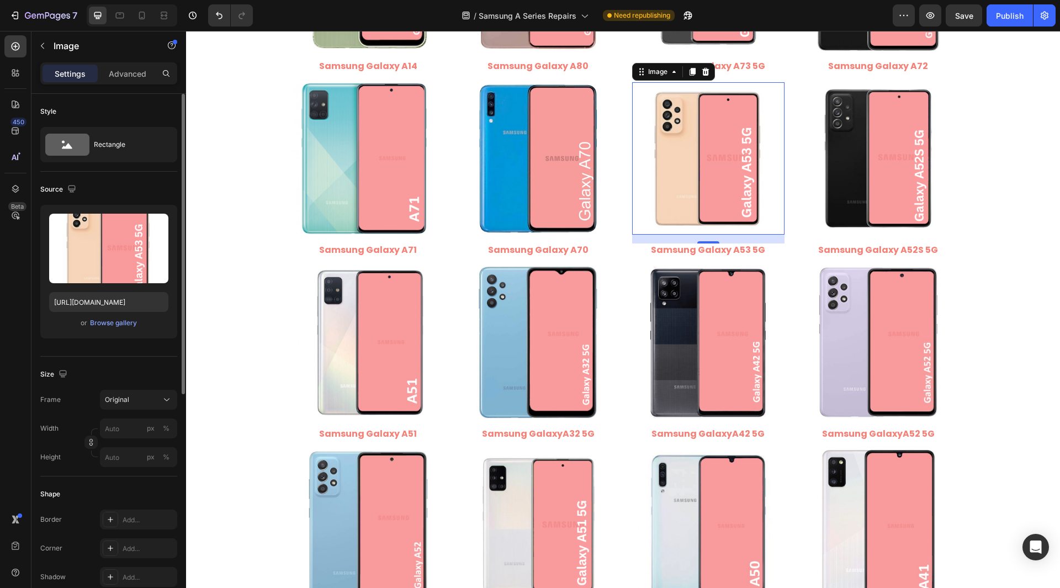
scroll to position [0, 0]
click at [132, 302] on input "[URL][DOMAIN_NAME]" at bounding box center [108, 302] width 119 height 20
click at [24, 296] on div "450 Beta" at bounding box center [15, 271] width 22 height 473
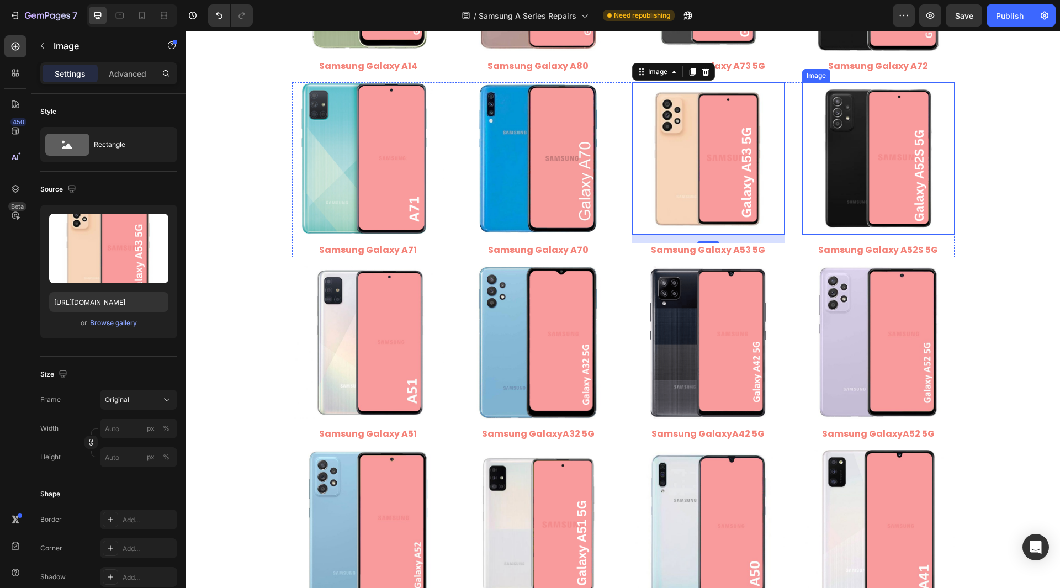
click at [899, 171] on img at bounding box center [878, 158] width 152 height 152
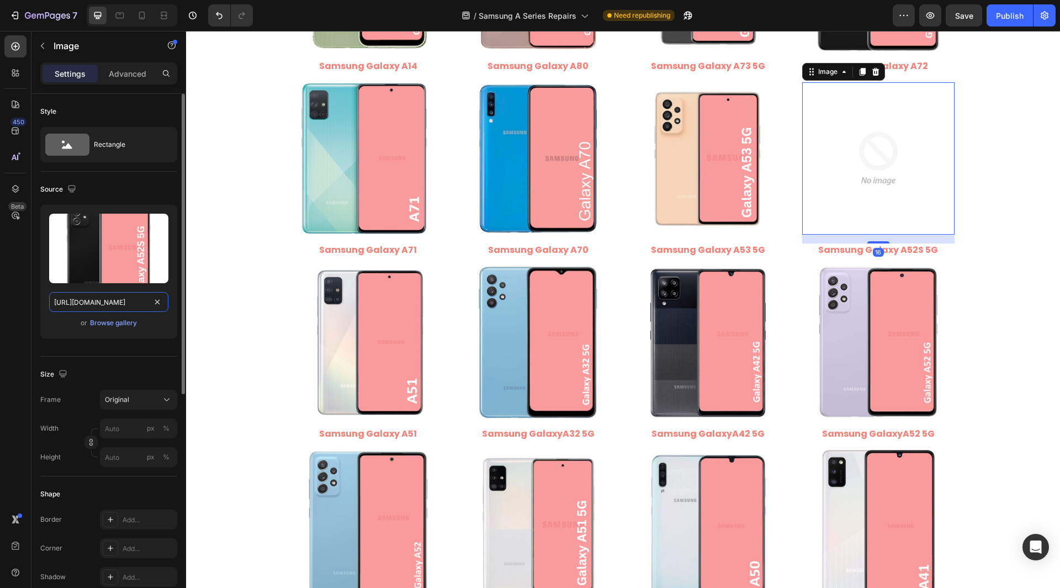
scroll to position [0, 229]
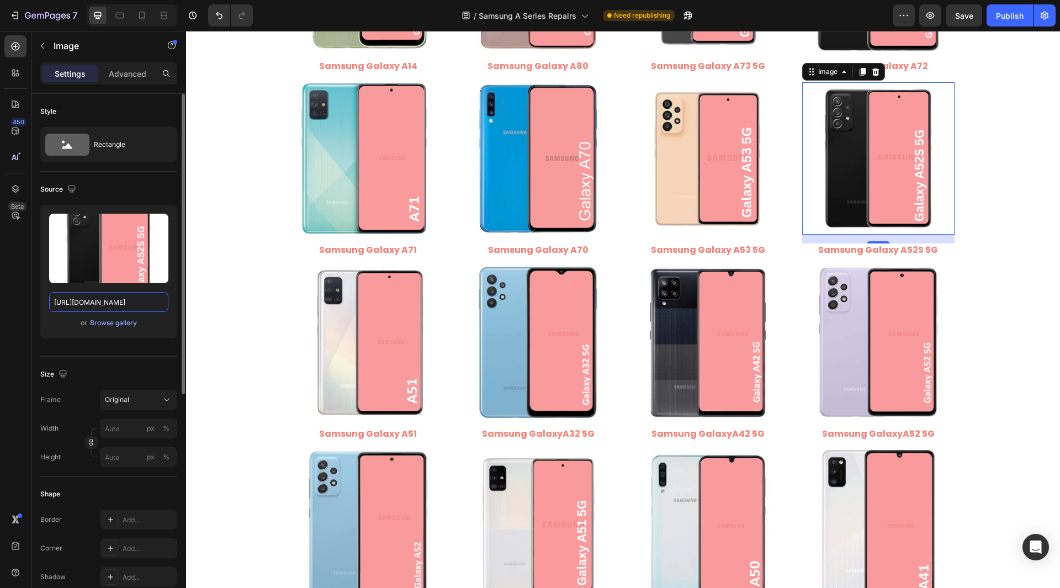
drag, startPoint x: 96, startPoint y: 302, endPoint x: 166, endPoint y: 339, distance: 79.0
click at [166, 339] on div "Upload Image [URL][DOMAIN_NAME] or Browse gallery" at bounding box center [108, 276] width 137 height 142
type input "[URL][DOMAIN_NAME]"
click at [33, 315] on div "Style Rectangle Source Upload Image [URL][DOMAIN_NAME] or Browse gallery Size F…" at bounding box center [108, 553] width 155 height 919
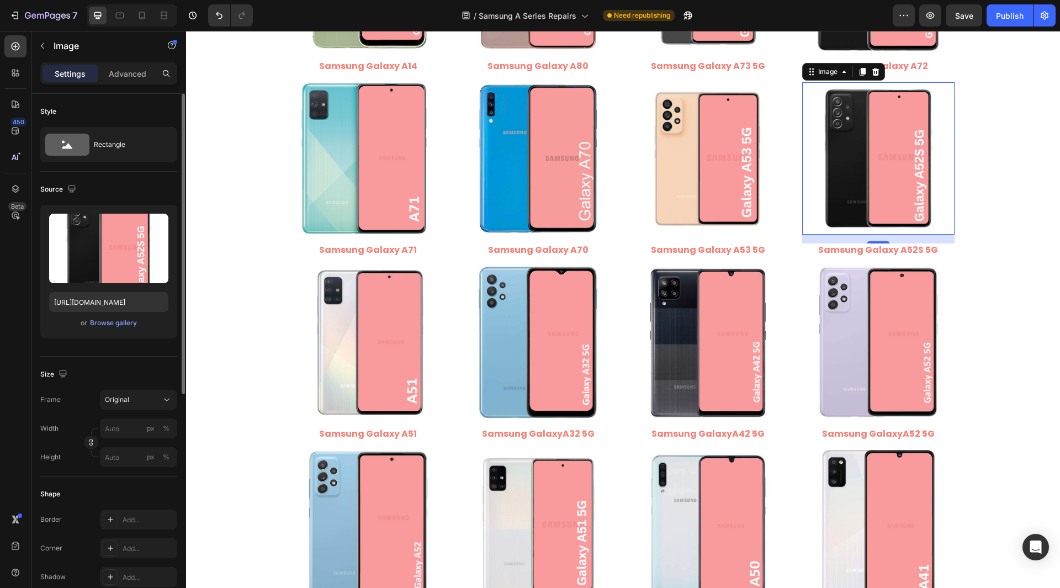
scroll to position [0, 0]
click at [382, 355] on img at bounding box center [368, 342] width 152 height 152
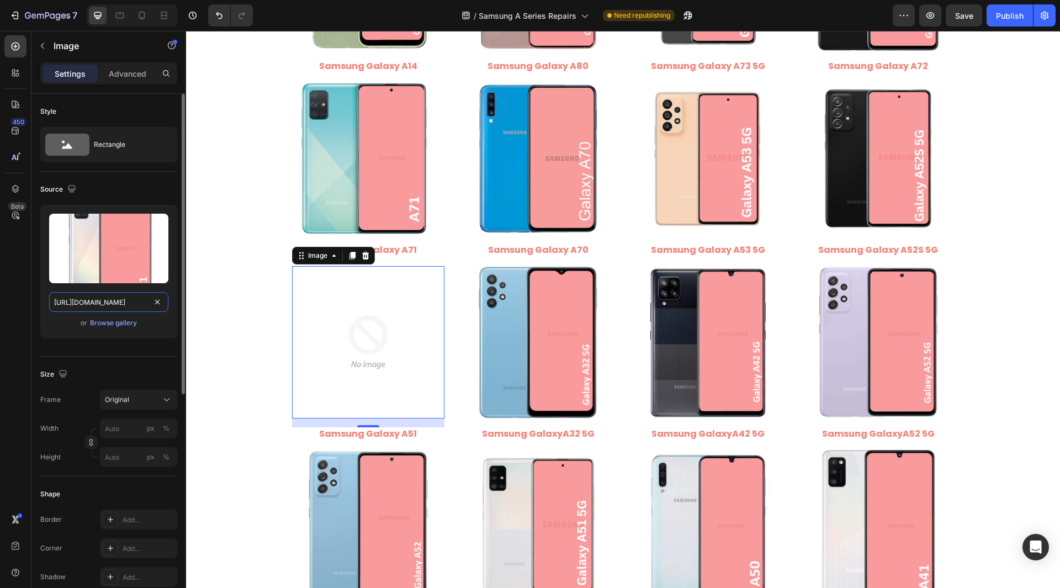
scroll to position [0, 209]
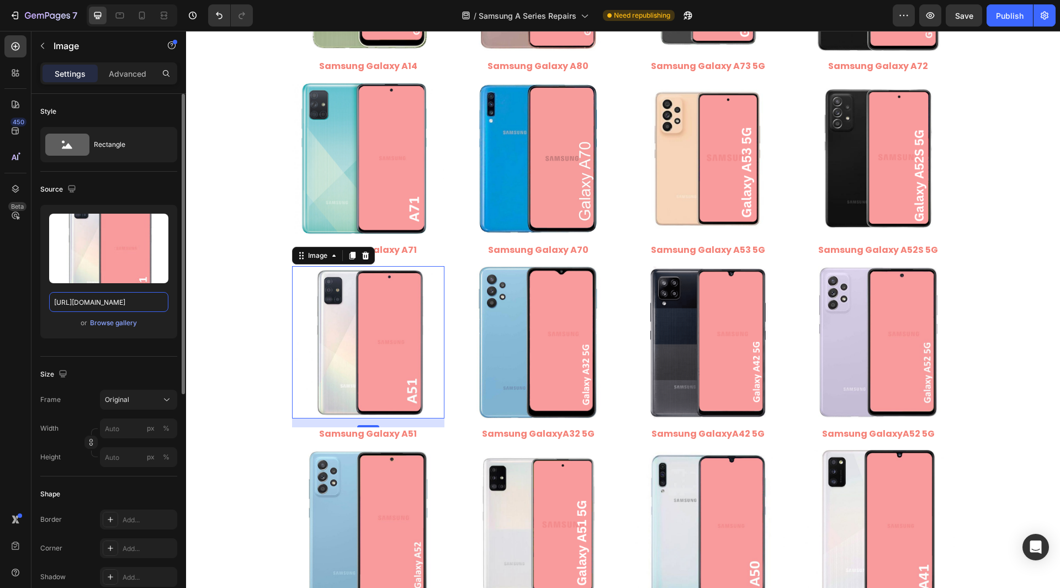
drag, startPoint x: 98, startPoint y: 302, endPoint x: 157, endPoint y: 312, distance: 59.4
click at [157, 312] on div "Upload Image [URL][DOMAIN_NAME] or Browse gallery" at bounding box center [108, 272] width 137 height 134
type input "[URL][DOMAIN_NAME]"
click at [38, 309] on div "Style Rectangle Source Upload Image [URL][DOMAIN_NAME] or Browse gallery Size F…" at bounding box center [108, 553] width 155 height 919
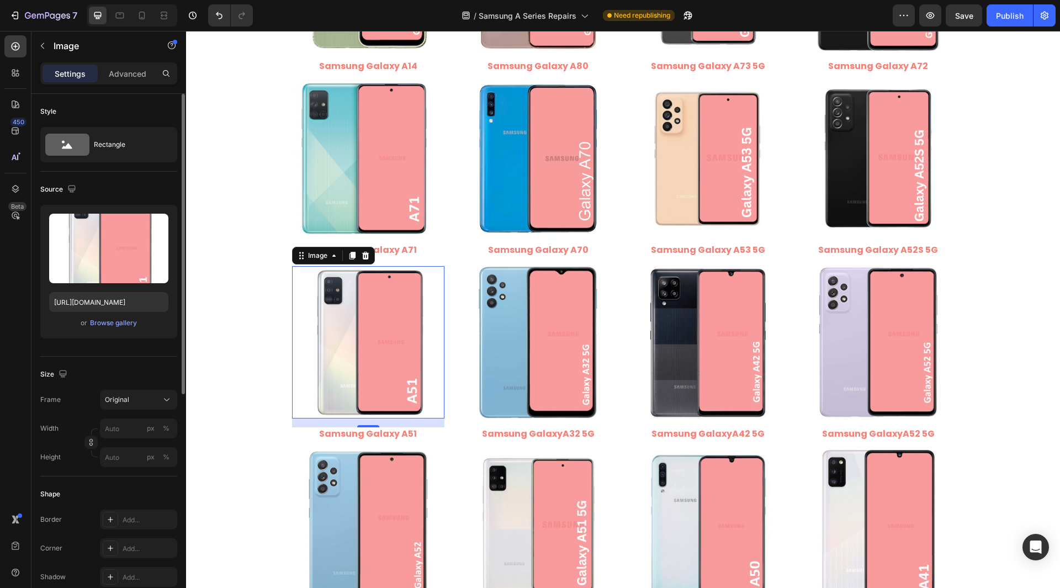
scroll to position [0, 0]
click at [491, 339] on img at bounding box center [538, 342] width 152 height 152
drag, startPoint x: 328, startPoint y: 296, endPoint x: 365, endPoint y: 340, distance: 57.6
click at [328, 296] on img at bounding box center [368, 342] width 152 height 152
click at [124, 308] on input "[URL][DOMAIN_NAME]" at bounding box center [108, 302] width 119 height 20
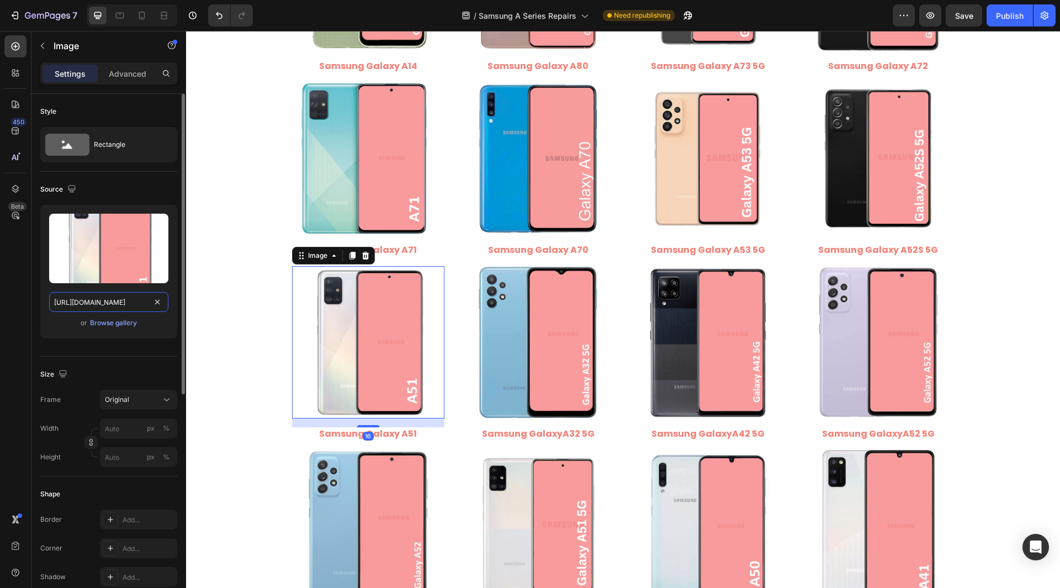
scroll to position [0, 160]
click at [15, 299] on div "450 Beta" at bounding box center [15, 271] width 22 height 473
click at [506, 324] on img at bounding box center [538, 342] width 152 height 152
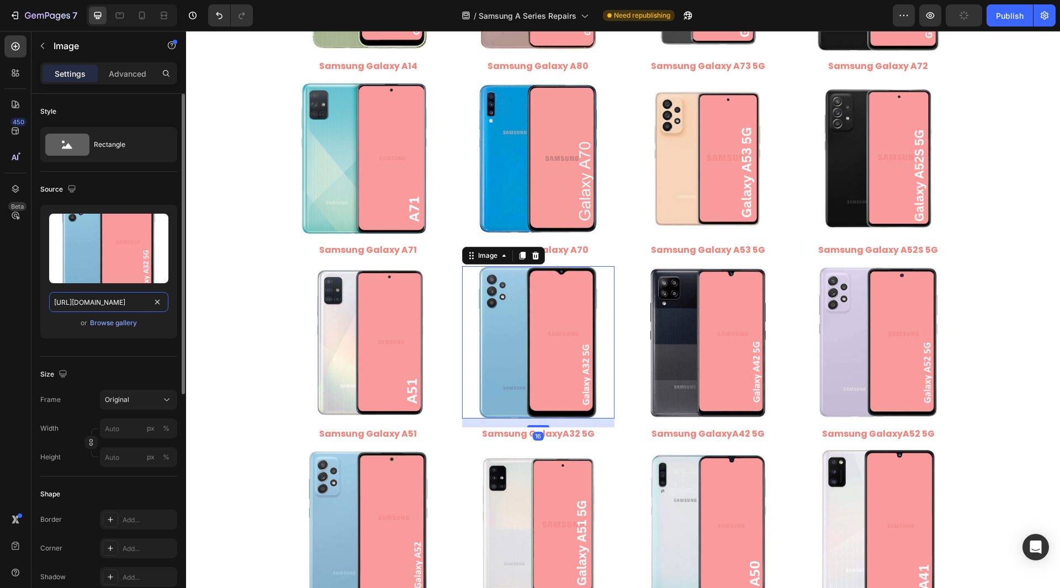
click at [137, 309] on input "[URL][DOMAIN_NAME]" at bounding box center [108, 302] width 119 height 20
drag, startPoint x: 98, startPoint y: 304, endPoint x: 155, endPoint y: 323, distance: 59.7
click at [155, 323] on div "Upload Image [URL][DOMAIN_NAME] or Browse gallery" at bounding box center [108, 272] width 137 height 134
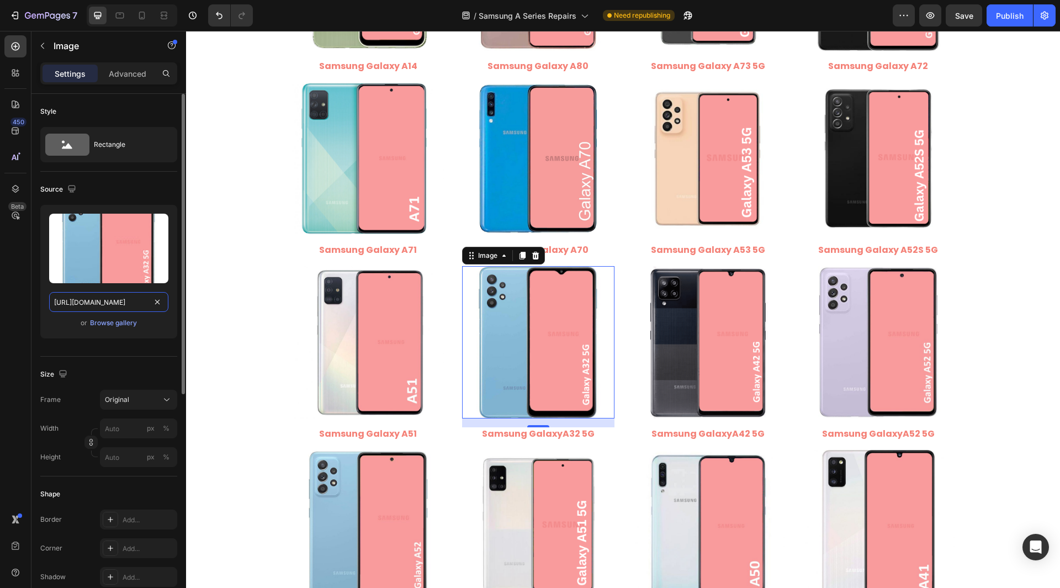
type input "[URL][DOMAIN_NAME]"
click at [33, 309] on div "Style Rectangle Source Upload Image [URL][DOMAIN_NAME] or Browse gallery Size F…" at bounding box center [108, 553] width 155 height 919
click at [102, 306] on input "[URL][DOMAIN_NAME]" at bounding box center [108, 302] width 119 height 20
click at [721, 325] on img at bounding box center [708, 342] width 152 height 152
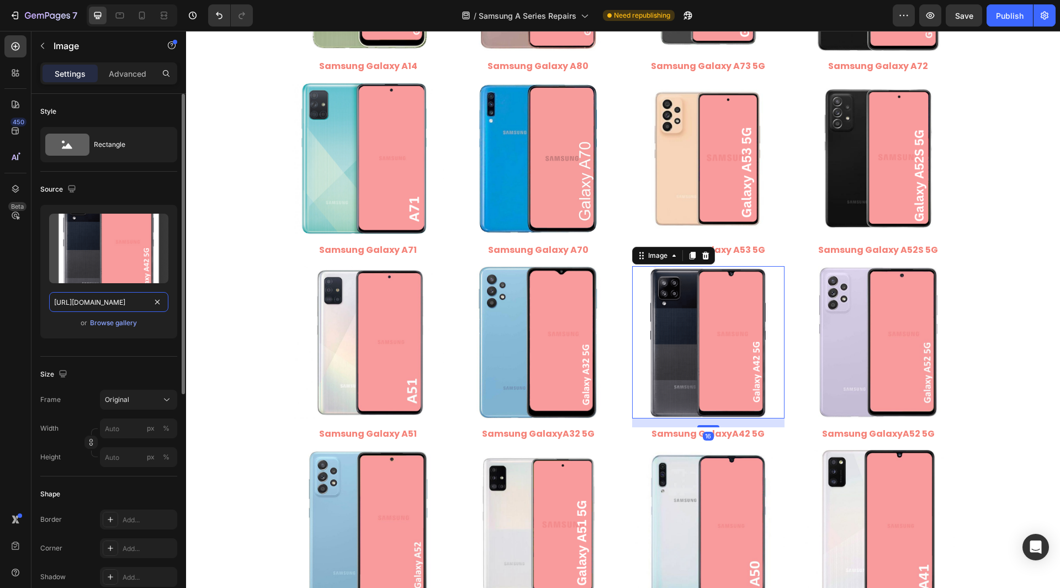
click at [127, 296] on input "[URL][DOMAIN_NAME]" at bounding box center [108, 302] width 119 height 20
drag, startPoint x: 101, startPoint y: 303, endPoint x: 149, endPoint y: 310, distance: 48.5
click at [149, 310] on input "[URL][DOMAIN_NAME]" at bounding box center [108, 302] width 119 height 20
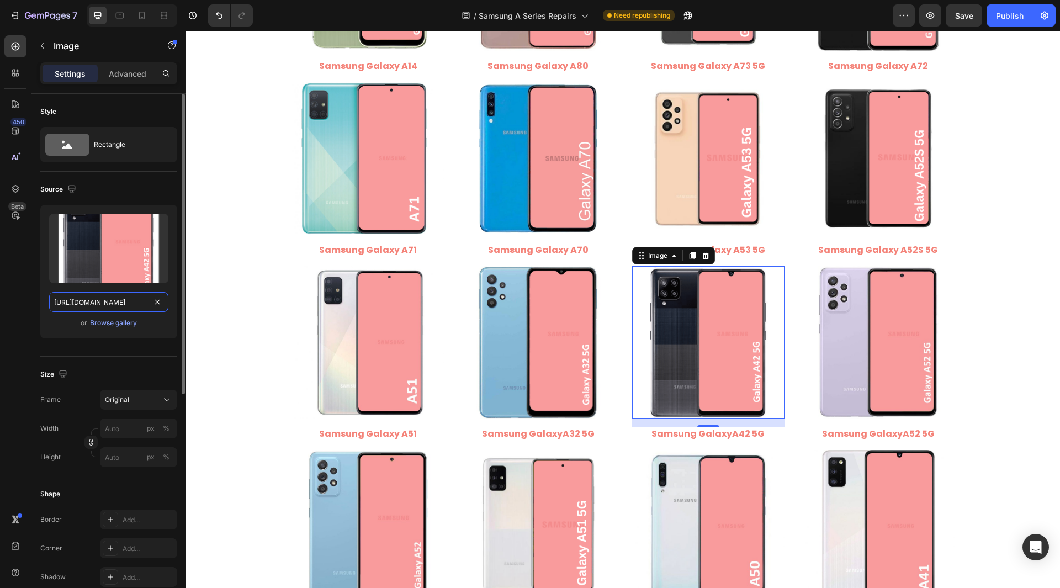
type input "[URL][DOMAIN_NAME]"
click at [38, 304] on div "Style Rectangle Source Upload Image [URL][DOMAIN_NAME] or Browse gallery Size F…" at bounding box center [108, 553] width 155 height 919
click at [905, 373] on img at bounding box center [878, 342] width 152 height 152
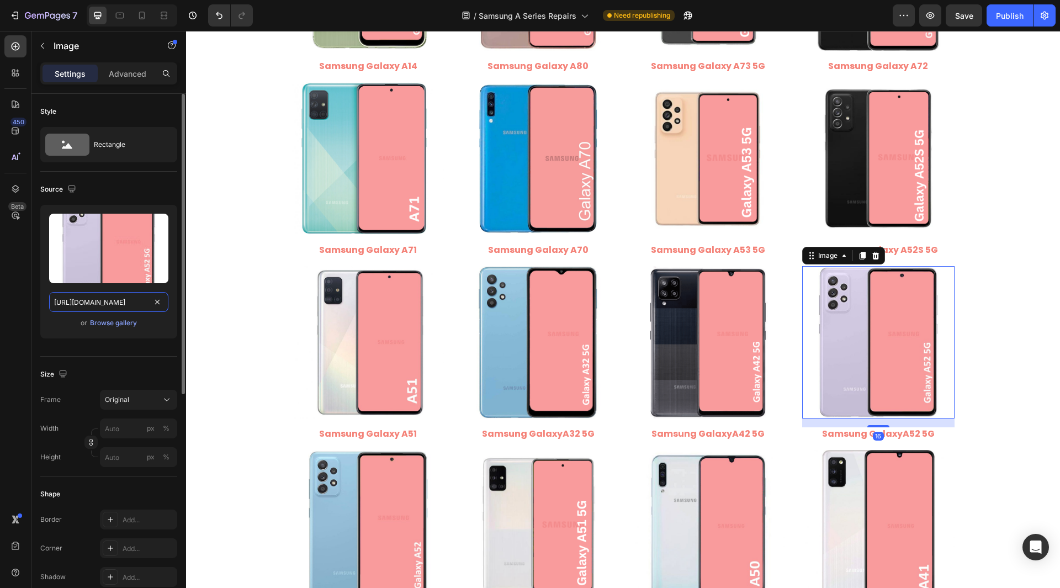
click at [117, 300] on input "[URL][DOMAIN_NAME]" at bounding box center [108, 302] width 119 height 20
drag, startPoint x: 98, startPoint y: 301, endPoint x: 162, endPoint y: 309, distance: 64.4
click at [162, 309] on input "[URL][DOMAIN_NAME]" at bounding box center [108, 302] width 119 height 20
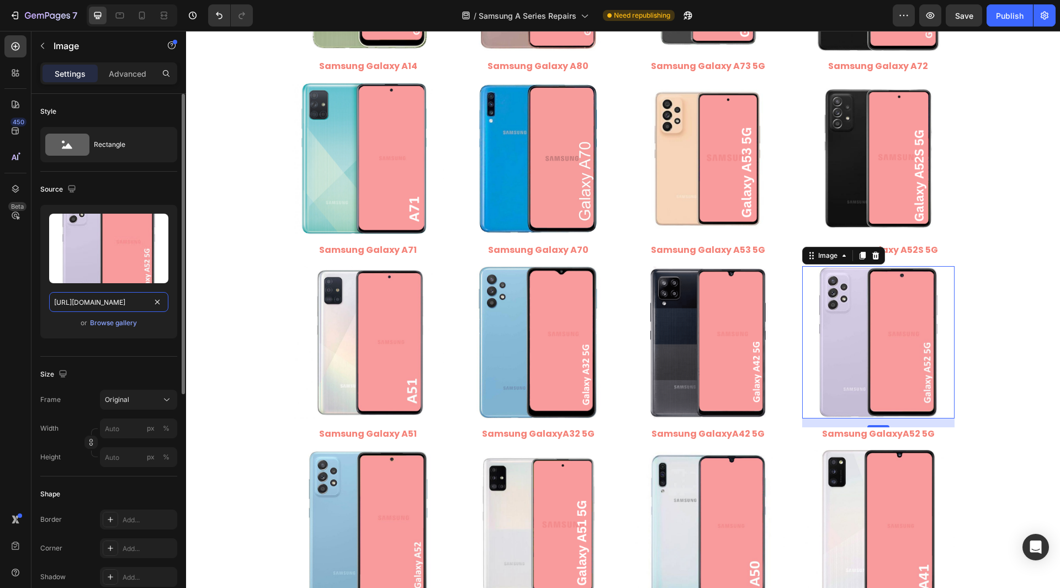
type input "[URL][DOMAIN_NAME]"
click at [38, 289] on div "Style Rectangle Source Upload Image [URL][DOMAIN_NAME] or Browse gallery Size F…" at bounding box center [108, 553] width 155 height 919
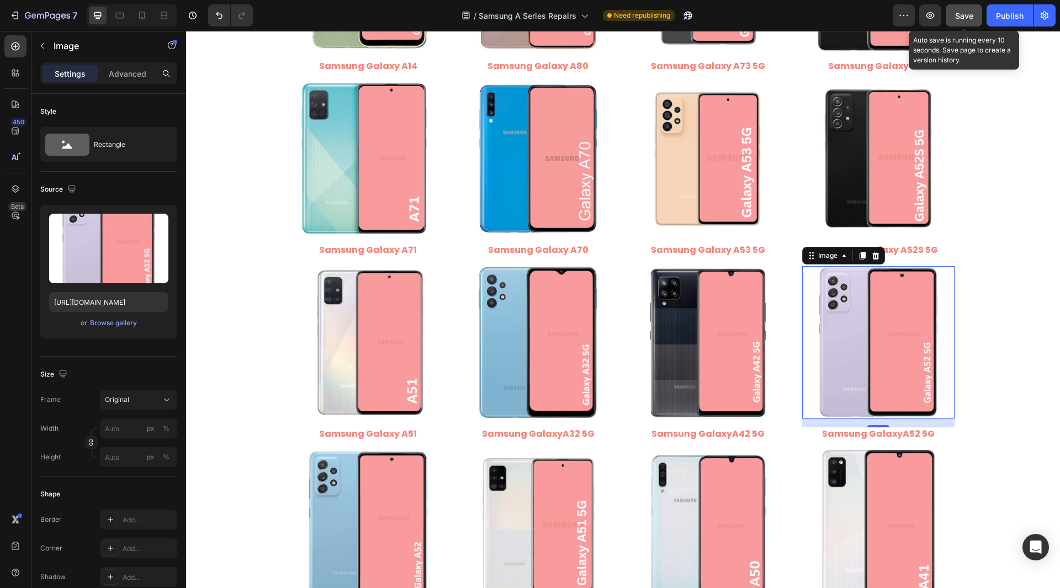
click at [972, 23] on button "Save" at bounding box center [963, 15] width 36 height 22
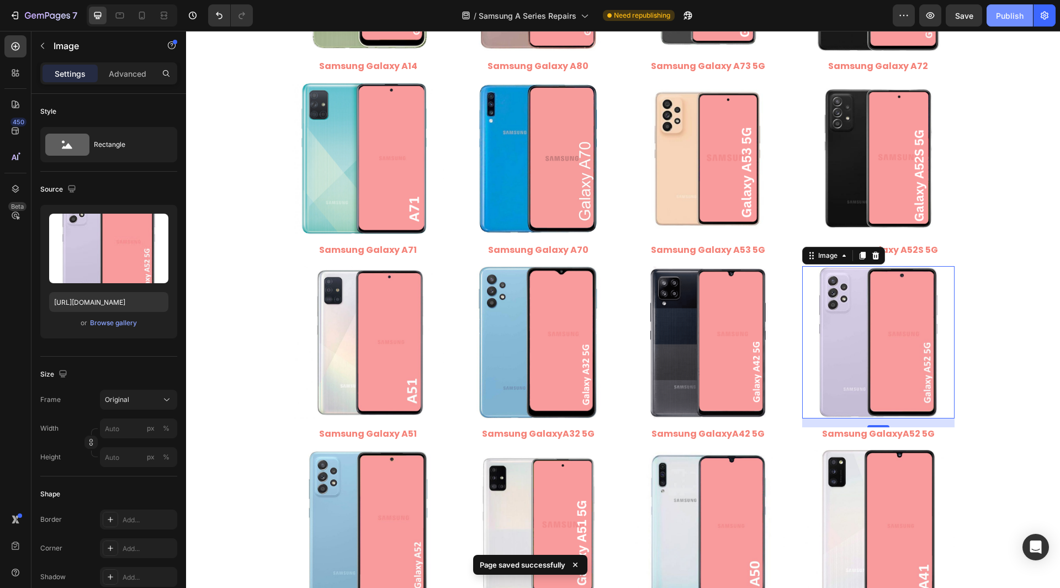
drag, startPoint x: 830, startPoint y: 4, endPoint x: 1017, endPoint y: 23, distance: 188.1
click at [1017, 23] on button "Publish" at bounding box center [1009, 15] width 46 height 22
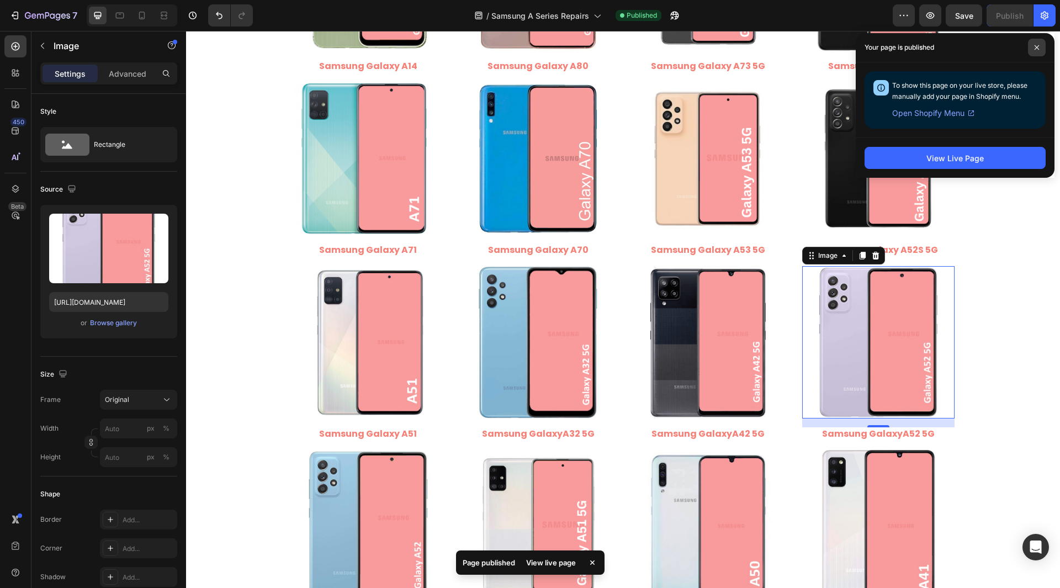
click at [1037, 50] on icon at bounding box center [1037, 48] width 6 height 6
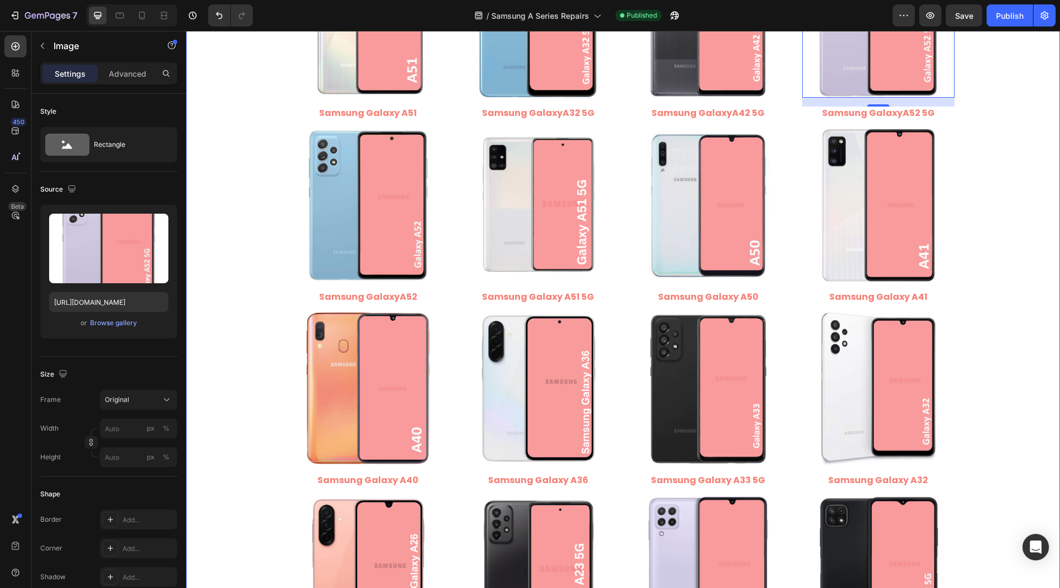
scroll to position [993, 0]
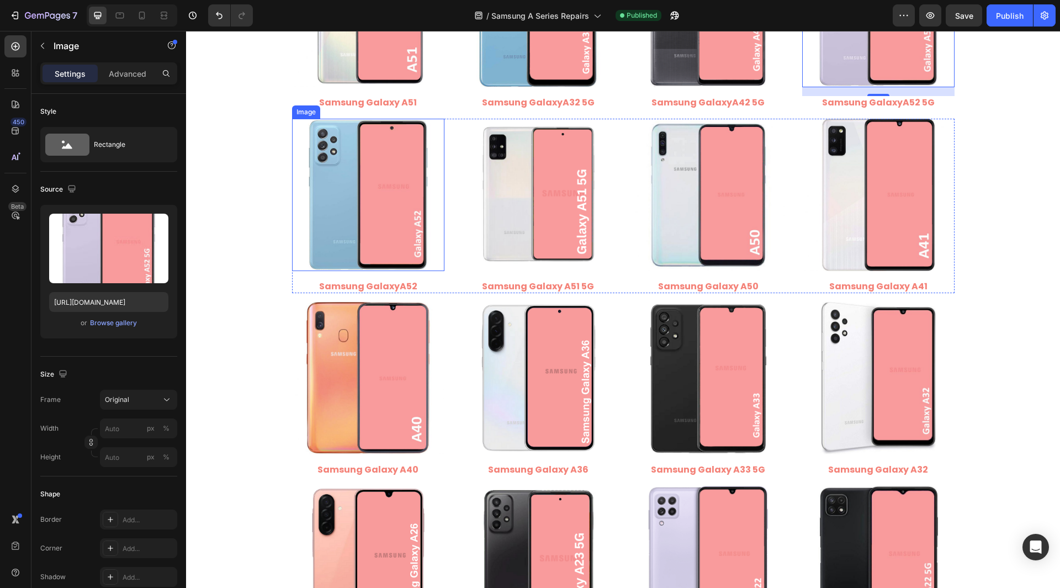
click at [347, 219] on img at bounding box center [368, 195] width 152 height 152
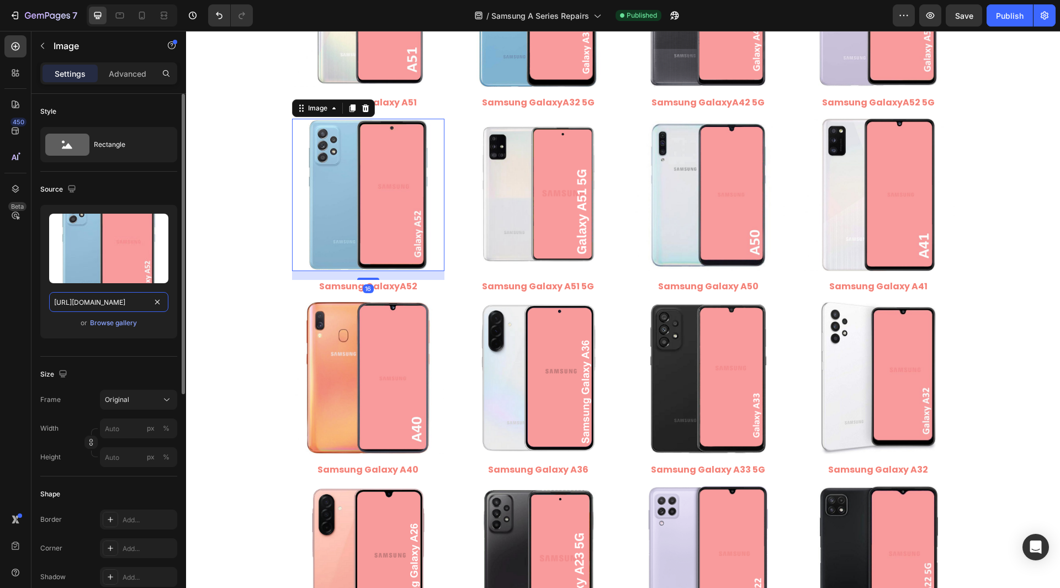
click at [119, 297] on input "[URL][DOMAIN_NAME]" at bounding box center [108, 302] width 119 height 20
drag, startPoint x: 97, startPoint y: 301, endPoint x: 156, endPoint y: 316, distance: 60.9
click at [156, 316] on div "Upload Image [URL][DOMAIN_NAME] or Browse gallery" at bounding box center [108, 272] width 137 height 134
type input "[URL][DOMAIN_NAME]"
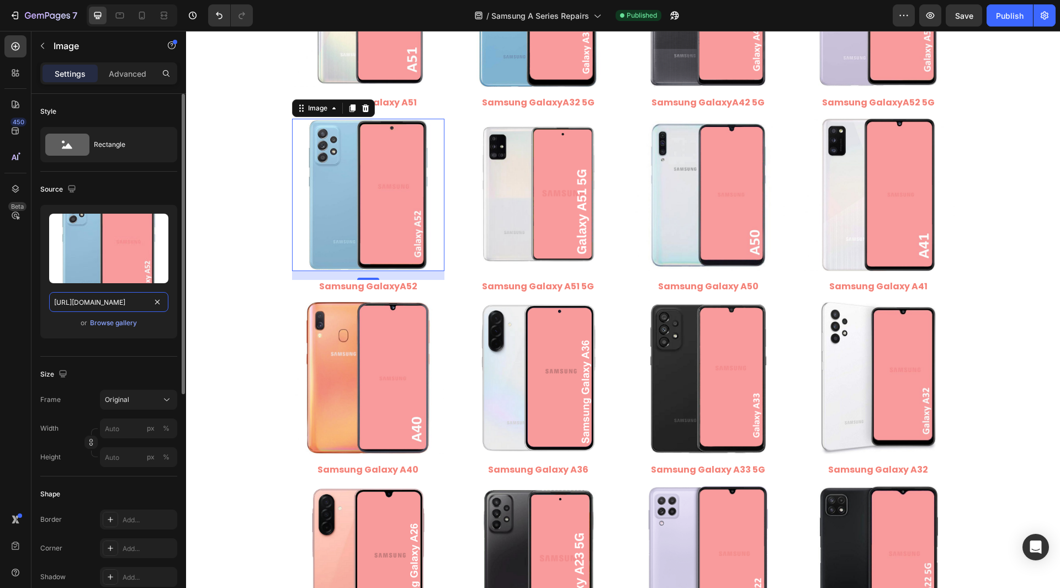
scroll to position [0, 162]
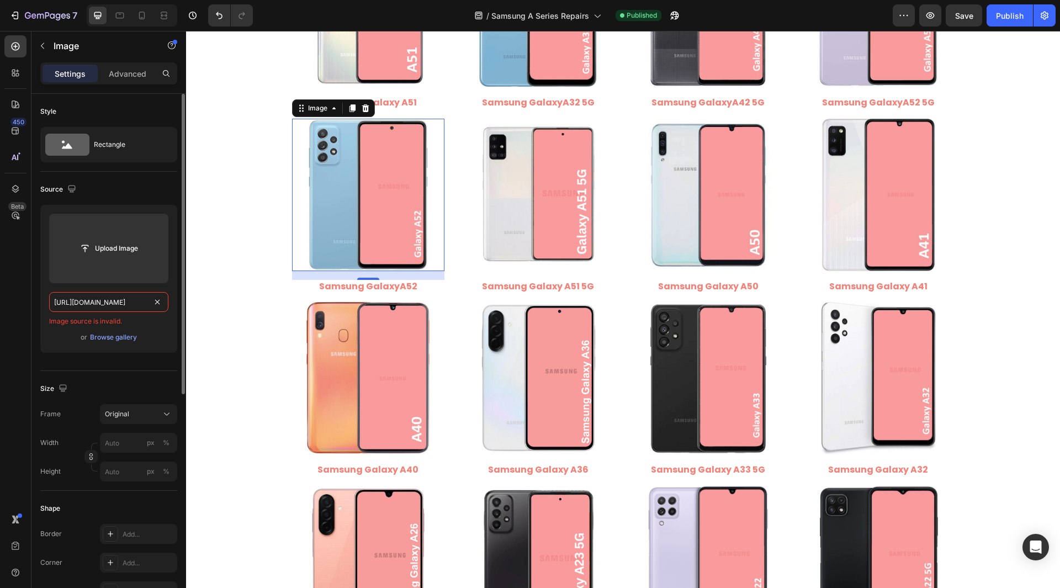
click at [112, 300] on input "[URL][DOMAIN_NAME]" at bounding box center [108, 302] width 119 height 20
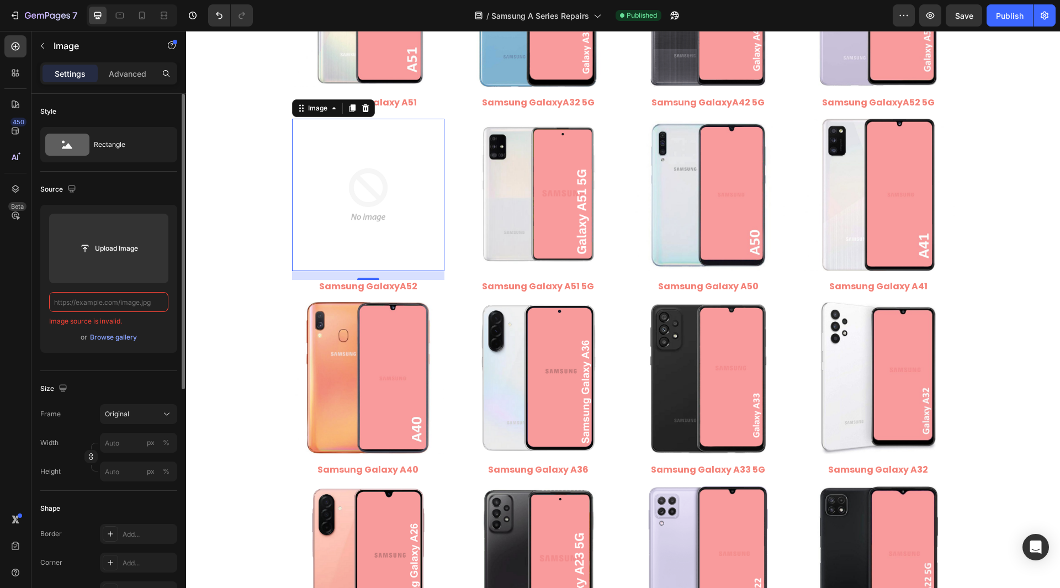
scroll to position [0, 0]
click at [39, 309] on div "Style Rectangle Source Upload Image Image source is invalid. or Browse gallery …" at bounding box center [108, 561] width 155 height 934
click at [75, 300] on input "text" at bounding box center [108, 302] width 119 height 20
paste input "[URL][DOMAIN_NAME]"
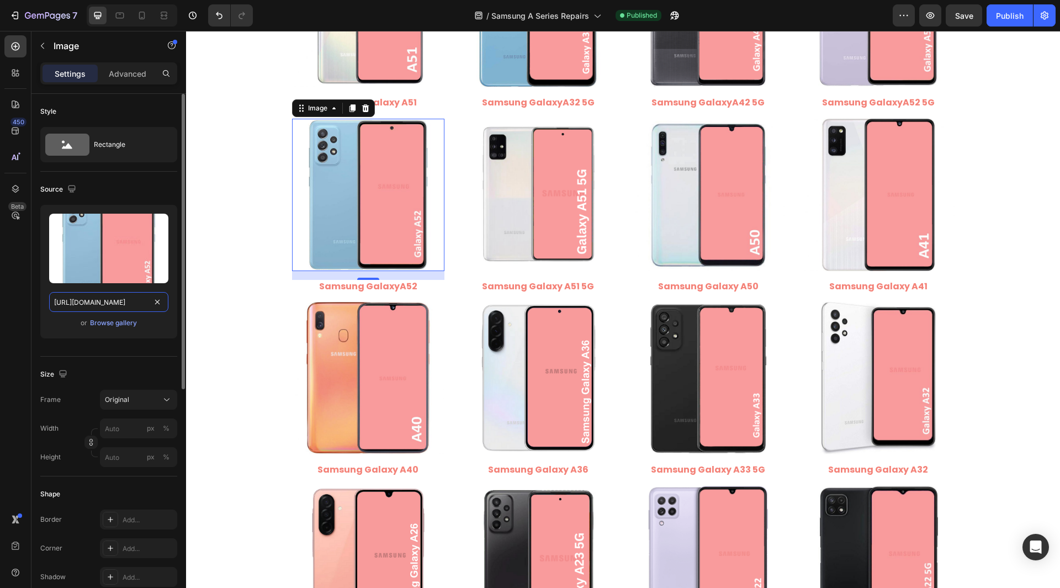
scroll to position [0, 162]
type input "[URL][DOMAIN_NAME]"
click at [36, 304] on div "Style Rectangle Source Upload Image [URL][DOMAIN_NAME] or Browse gallery Size F…" at bounding box center [108, 553] width 155 height 919
click at [549, 205] on img at bounding box center [538, 195] width 152 height 152
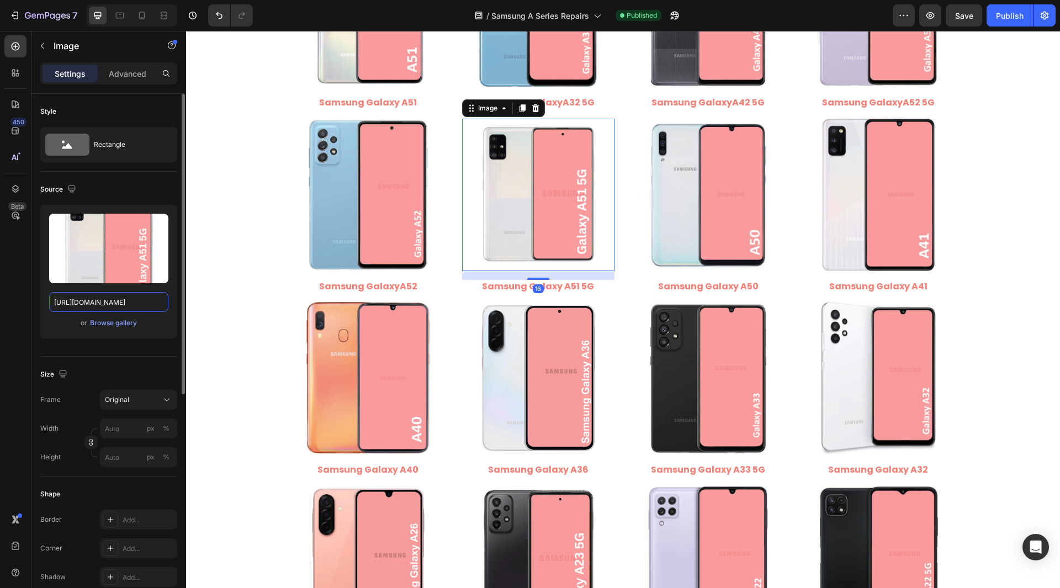
click at [100, 304] on input "[URL][DOMAIN_NAME]" at bounding box center [108, 302] width 119 height 20
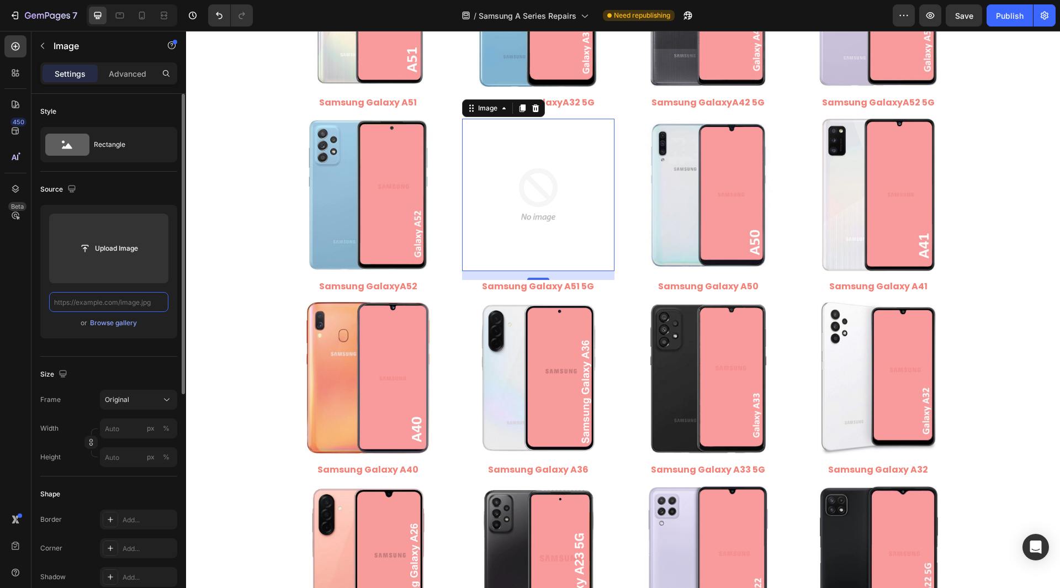
paste input "[URL][DOMAIN_NAME]"
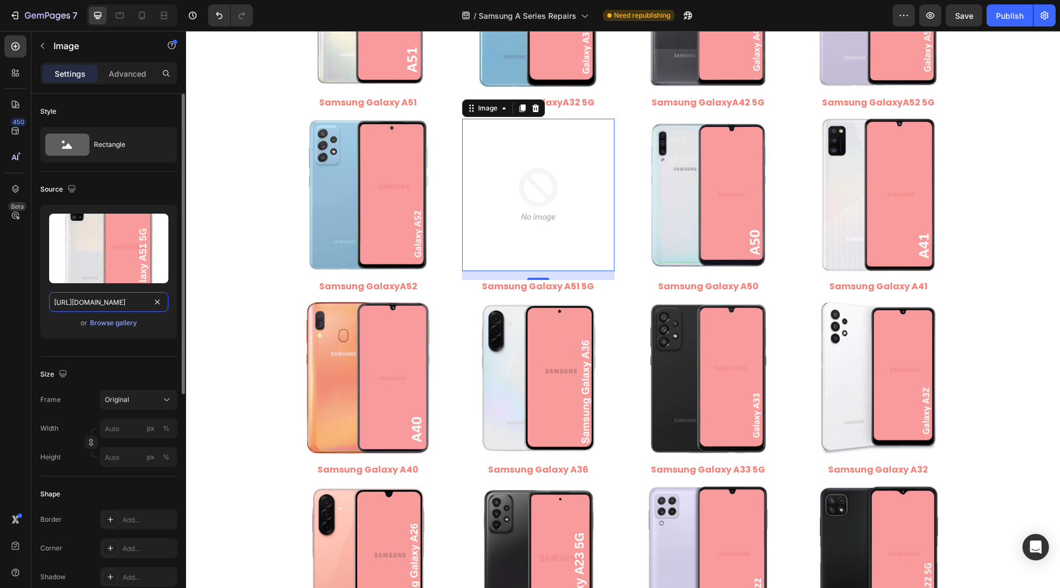
scroll to position [0, 222]
drag, startPoint x: 97, startPoint y: 301, endPoint x: 156, endPoint y: 306, distance: 59.2
click at [156, 306] on div "[URL][DOMAIN_NAME]" at bounding box center [108, 302] width 119 height 20
type input "[URL][DOMAIN_NAME]"
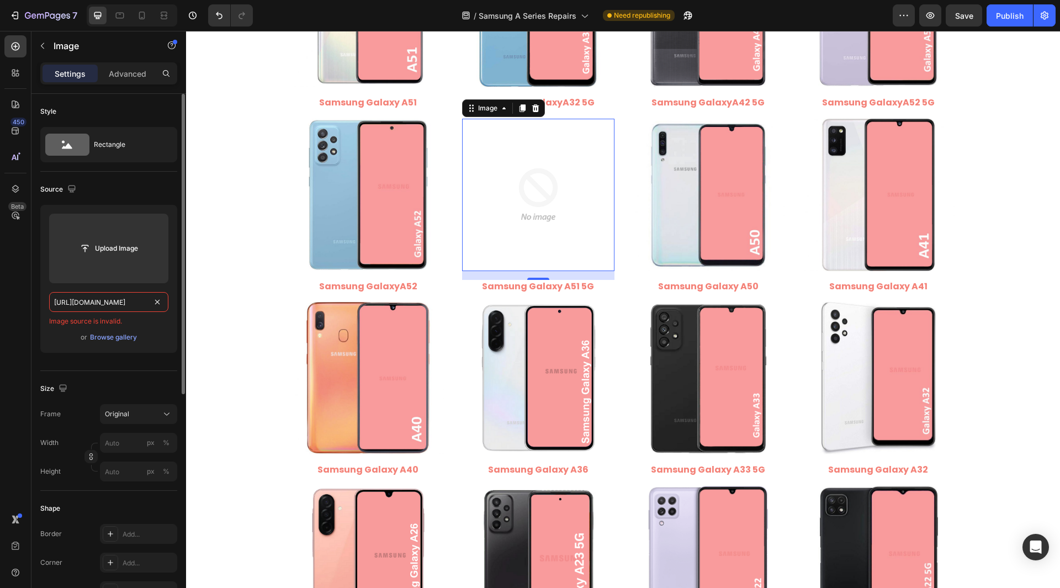
click at [130, 298] on input "[URL][DOMAIN_NAME]" at bounding box center [108, 302] width 119 height 20
click at [40, 315] on div "Style Rectangle Source Upload Image Image source is invalid. or Browse gallery …" at bounding box center [108, 561] width 155 height 934
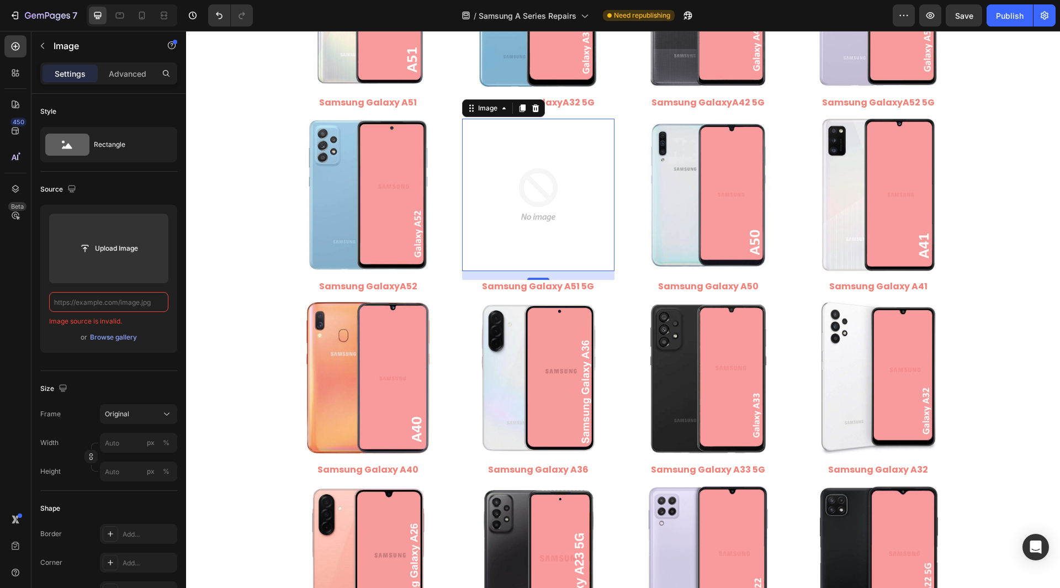
click at [71, 299] on input "text" at bounding box center [108, 302] width 119 height 20
paste input "[URL][DOMAIN_NAME]"
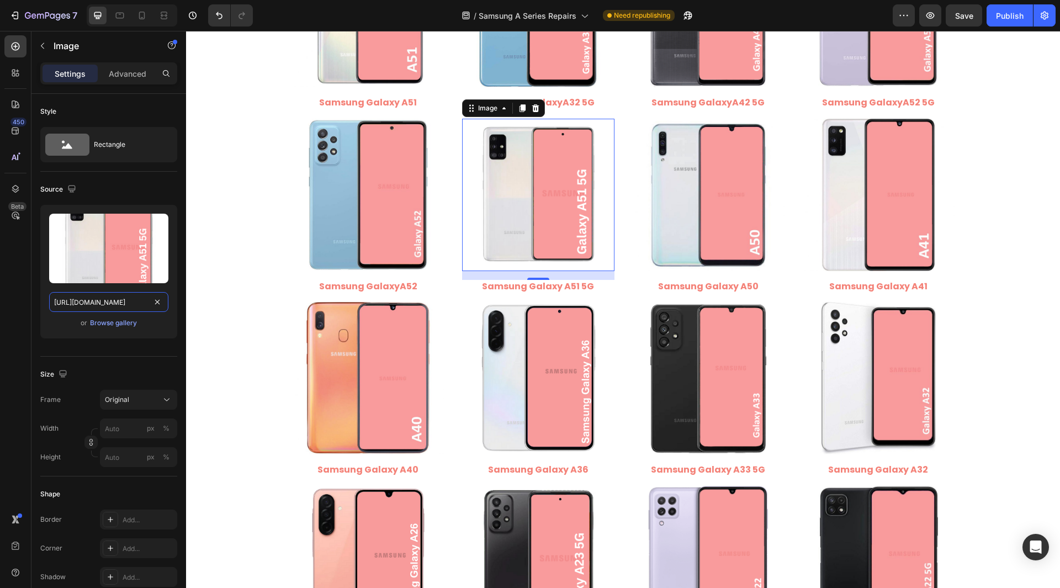
scroll to position [0, 174]
type input "[URL][DOMAIN_NAME]"
click at [35, 300] on div "Style Rectangle Source Upload Image [URL][DOMAIN_NAME] or Browse gallery Size F…" at bounding box center [108, 553] width 155 height 919
click at [662, 217] on img at bounding box center [708, 195] width 152 height 152
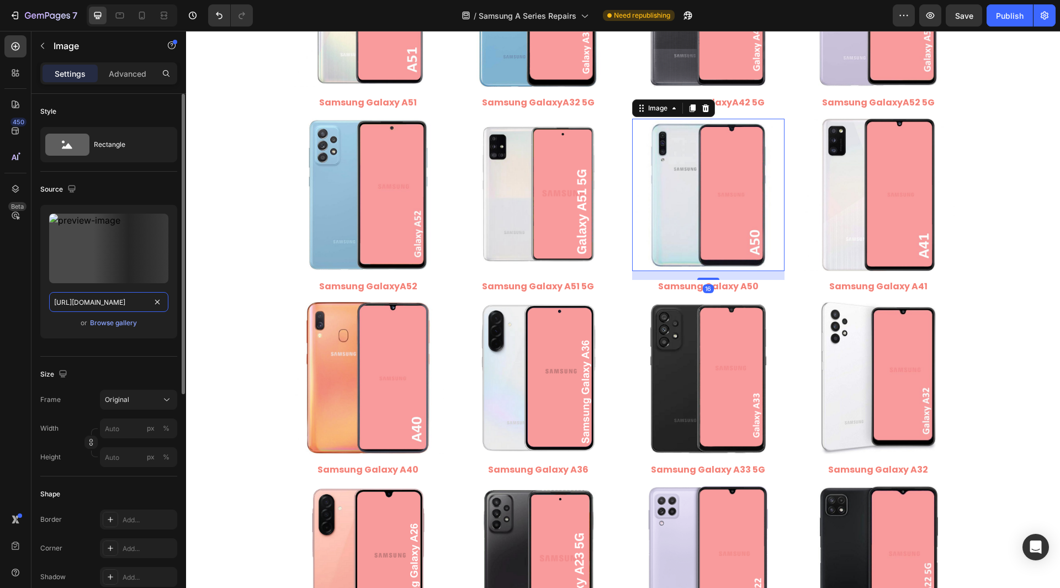
click at [120, 310] on input "[URL][DOMAIN_NAME]" at bounding box center [108, 302] width 119 height 20
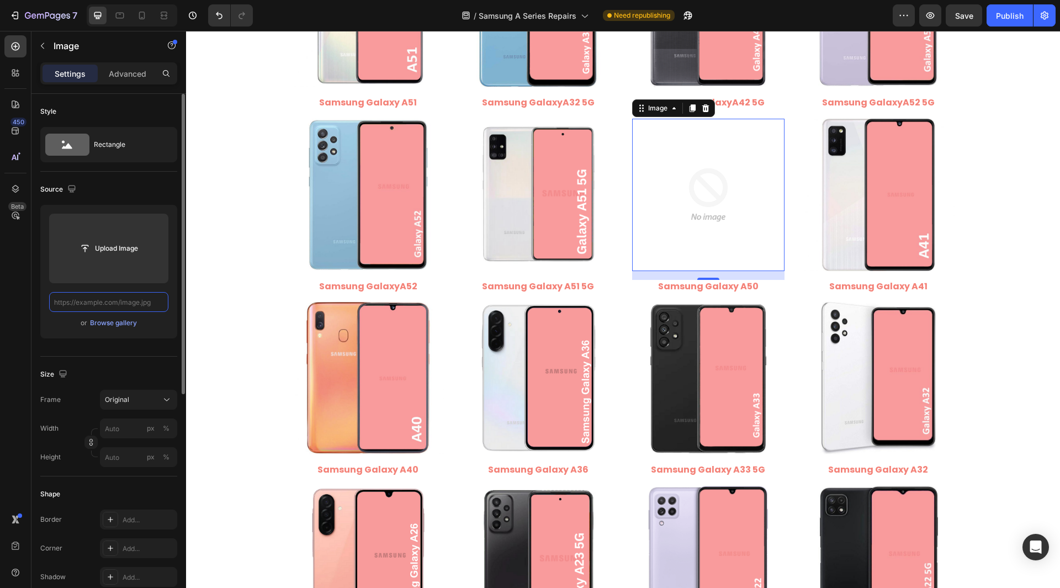
click at [110, 300] on input "text" at bounding box center [108, 302] width 119 height 20
paste input "[URL][DOMAIN_NAME]"
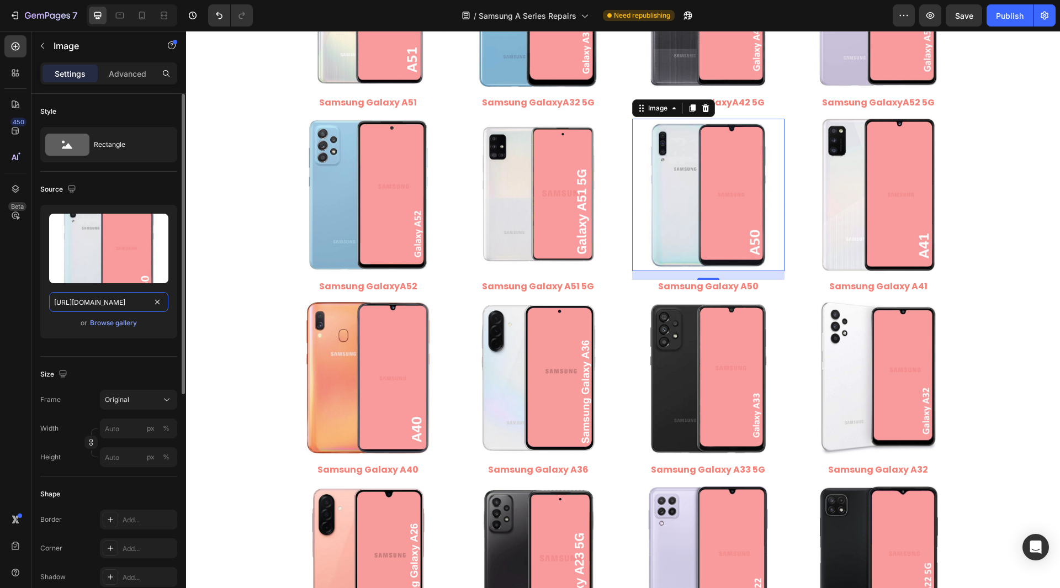
drag, startPoint x: 98, startPoint y: 298, endPoint x: 150, endPoint y: 305, distance: 52.8
click at [150, 305] on input "[URL][DOMAIN_NAME]" at bounding box center [108, 302] width 119 height 20
click at [101, 302] on input "[URL][DOMAIN_NAME]" at bounding box center [108, 302] width 119 height 20
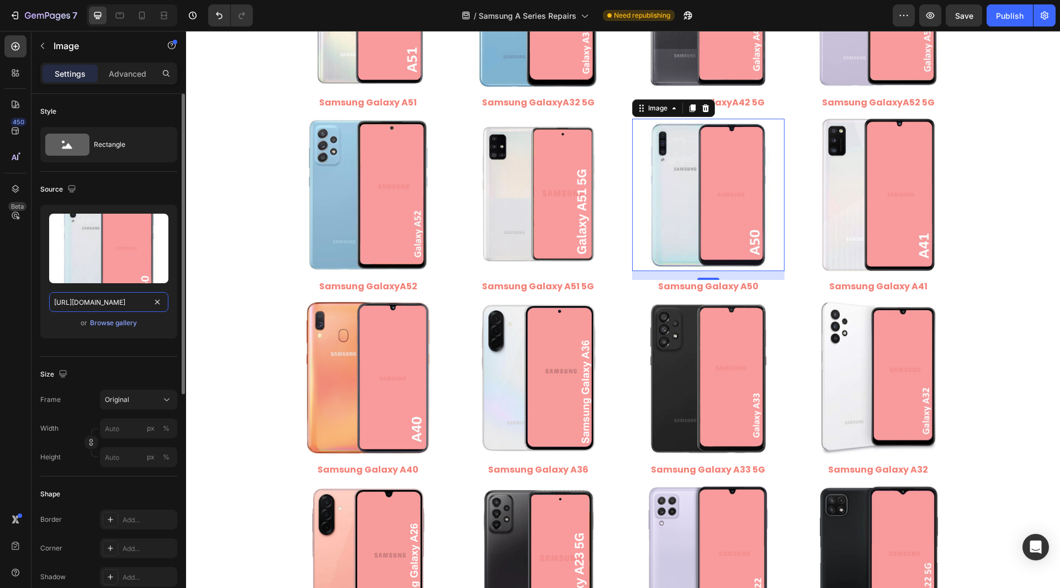
click at [101, 302] on input "[URL][DOMAIN_NAME]" at bounding box center [108, 302] width 119 height 20
type input "[URL][DOMAIN_NAME]"
click at [26, 305] on div "450 Beta" at bounding box center [15, 309] width 31 height 557
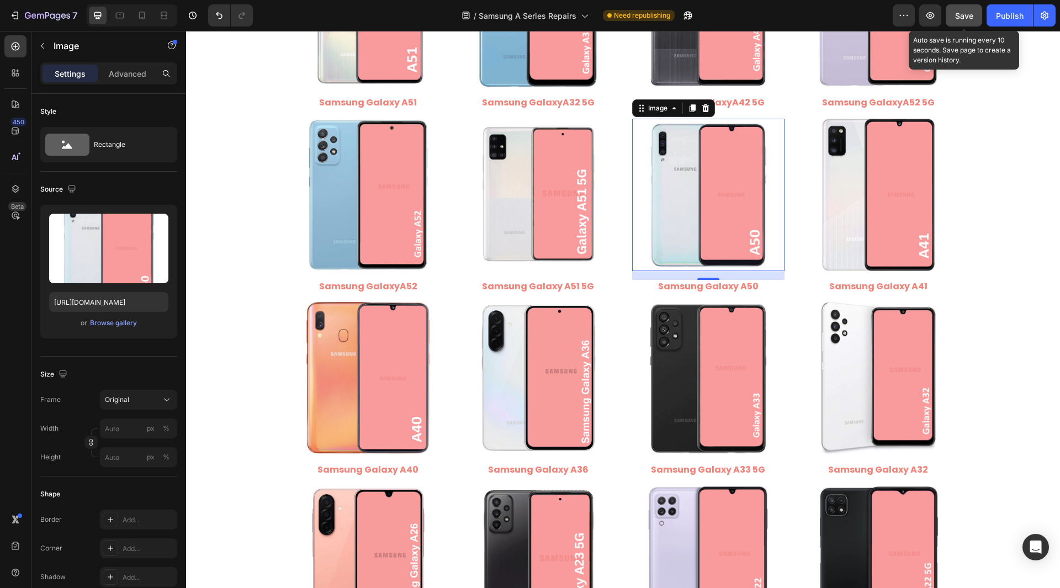
click at [970, 12] on span "Save" at bounding box center [964, 15] width 18 height 9
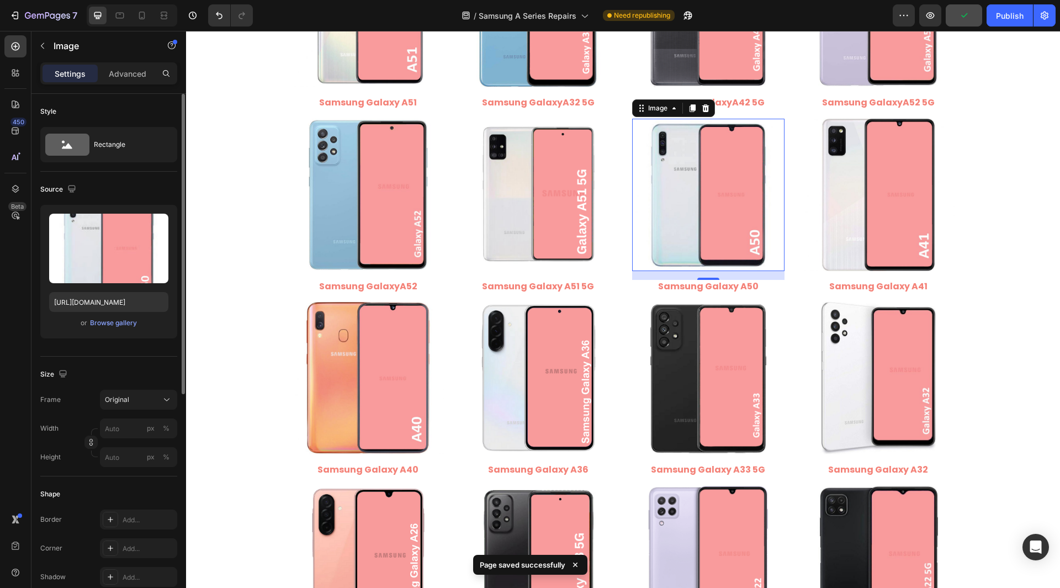
click at [123, 315] on div "Upload Image [URL][DOMAIN_NAME] or Browse gallery" at bounding box center [108, 272] width 137 height 134
click at [122, 299] on input "[URL][DOMAIN_NAME]" at bounding box center [108, 302] width 119 height 20
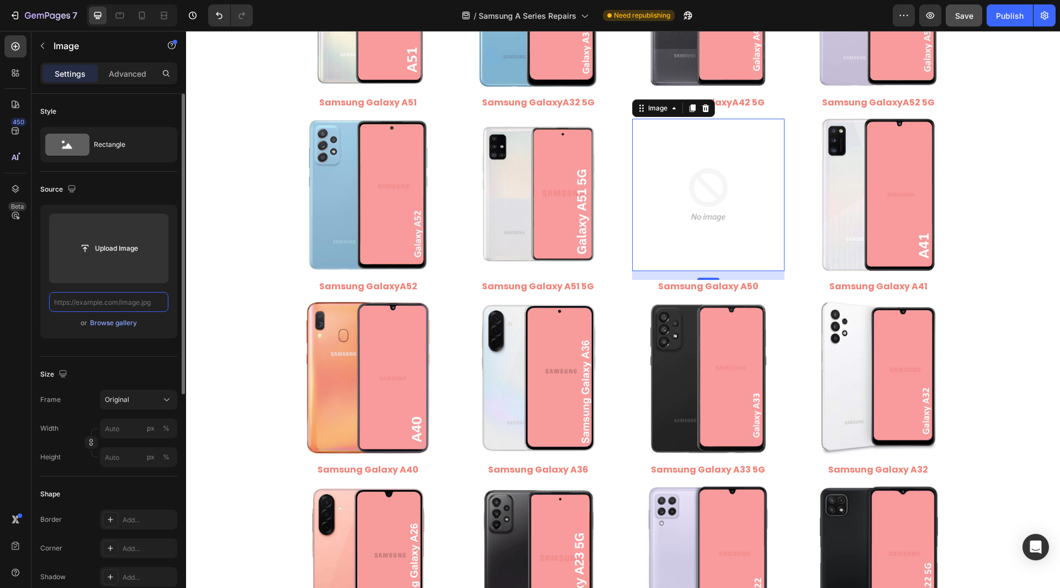
click at [113, 300] on input "text" at bounding box center [108, 302] width 119 height 20
paste input "[URL][DOMAIN_NAME]"
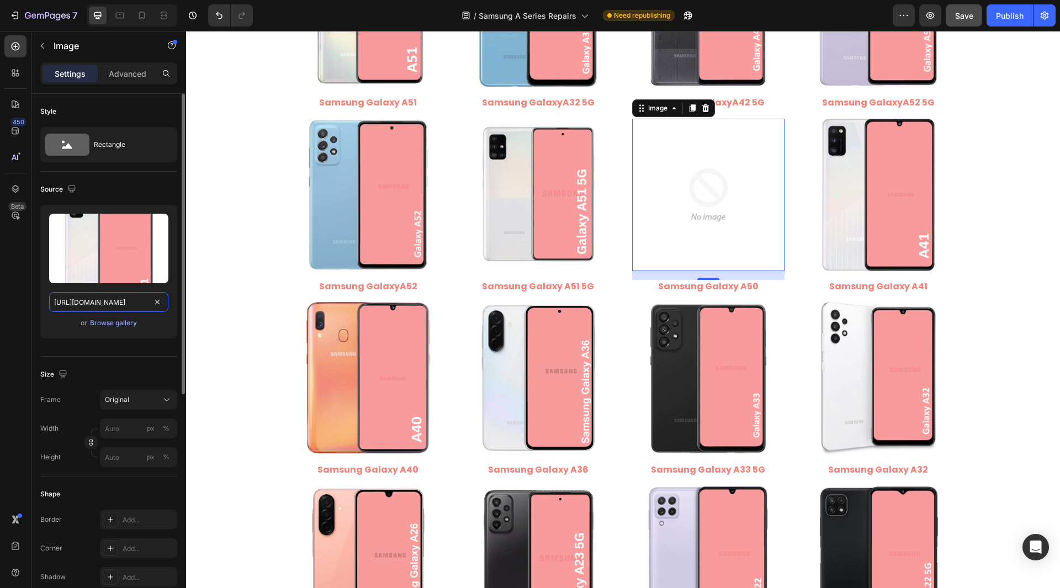
drag, startPoint x: 97, startPoint y: 302, endPoint x: 151, endPoint y: 308, distance: 55.0
click at [151, 308] on div "[URL][DOMAIN_NAME]" at bounding box center [108, 302] width 119 height 20
type input "[URL][DOMAIN_NAME]"
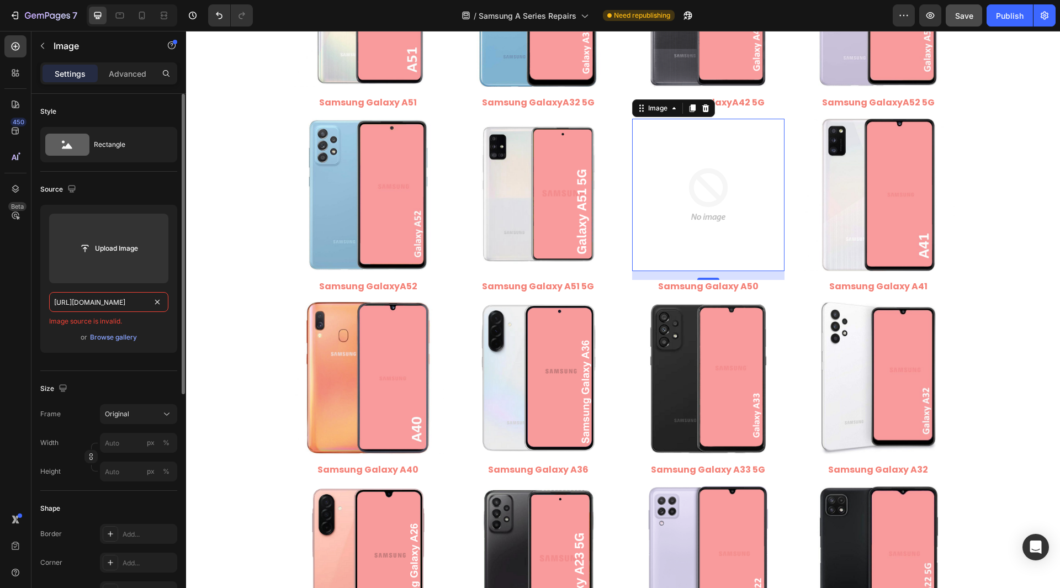
click at [130, 300] on input "[URL][DOMAIN_NAME]" at bounding box center [108, 302] width 119 height 20
click at [163, 330] on div "Upload Image Image source is invalid. or Browse gallery" at bounding box center [108, 279] width 137 height 148
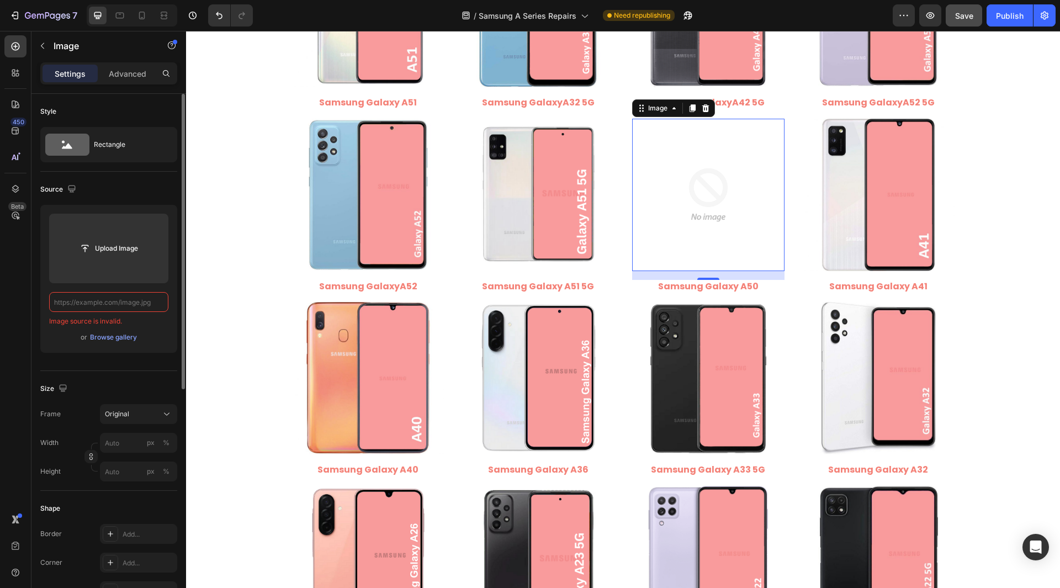
click at [142, 305] on input "text" at bounding box center [108, 302] width 119 height 20
paste input "[URL][DOMAIN_NAME]"
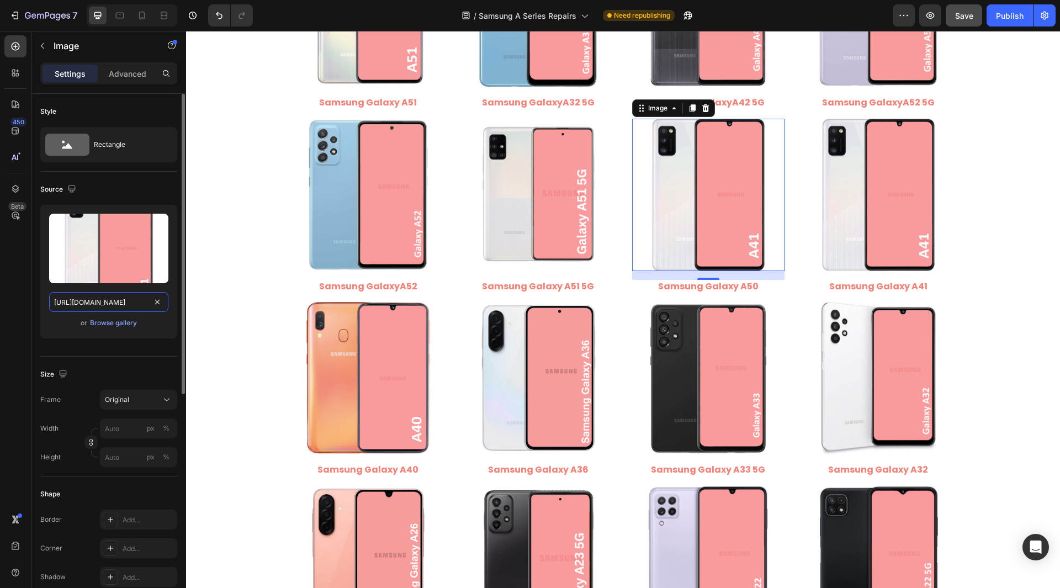
scroll to position [0, 161]
type input "[URL][DOMAIN_NAME]"
click at [35, 302] on div "Style Rectangle Source Upload Image [URL][DOMAIN_NAME] or Browse gallery Size F…" at bounding box center [108, 553] width 155 height 919
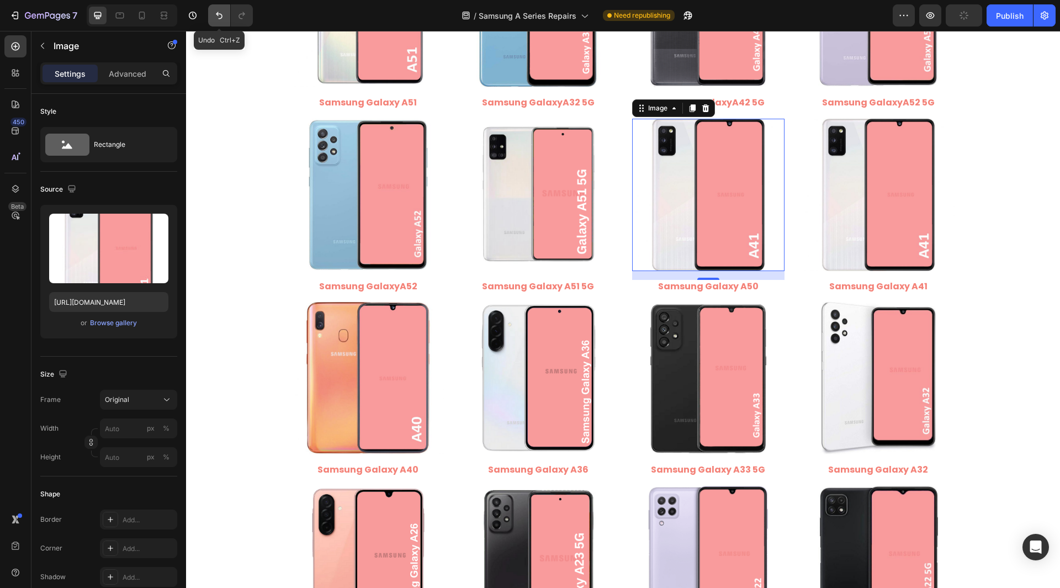
click at [222, 15] on icon "Undo/Redo" at bounding box center [219, 15] width 11 height 11
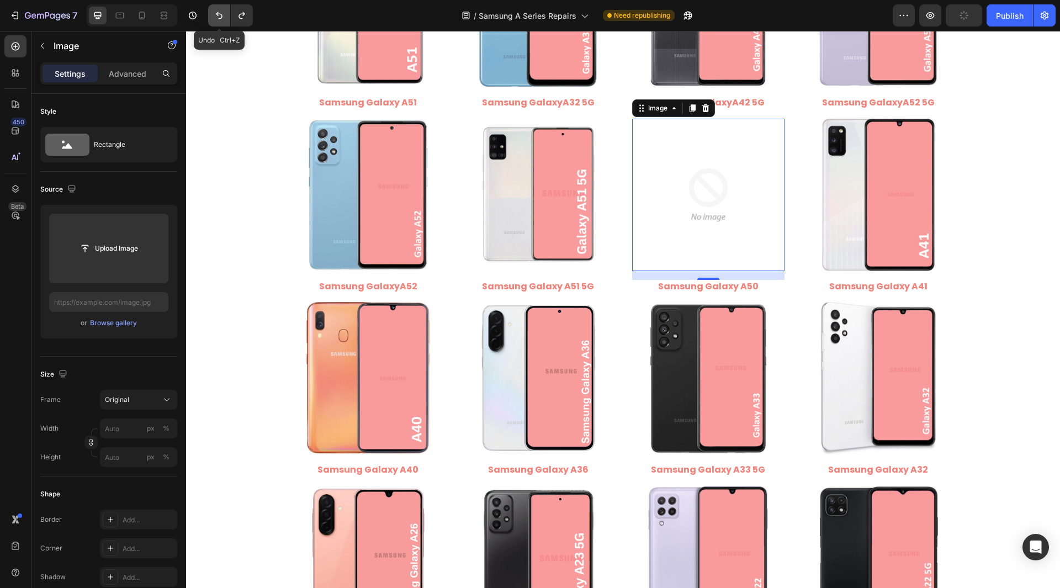
click at [222, 15] on icon "Undo/Redo" at bounding box center [219, 15] width 11 height 11
type input "[URL][DOMAIN_NAME]"
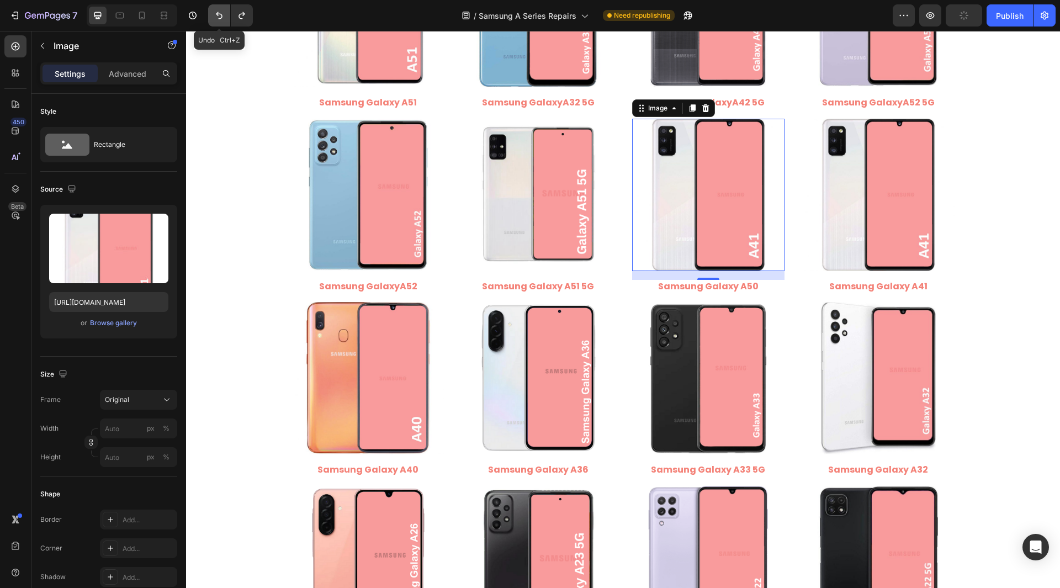
click at [222, 15] on icon "Undo/Redo" at bounding box center [219, 15] width 11 height 11
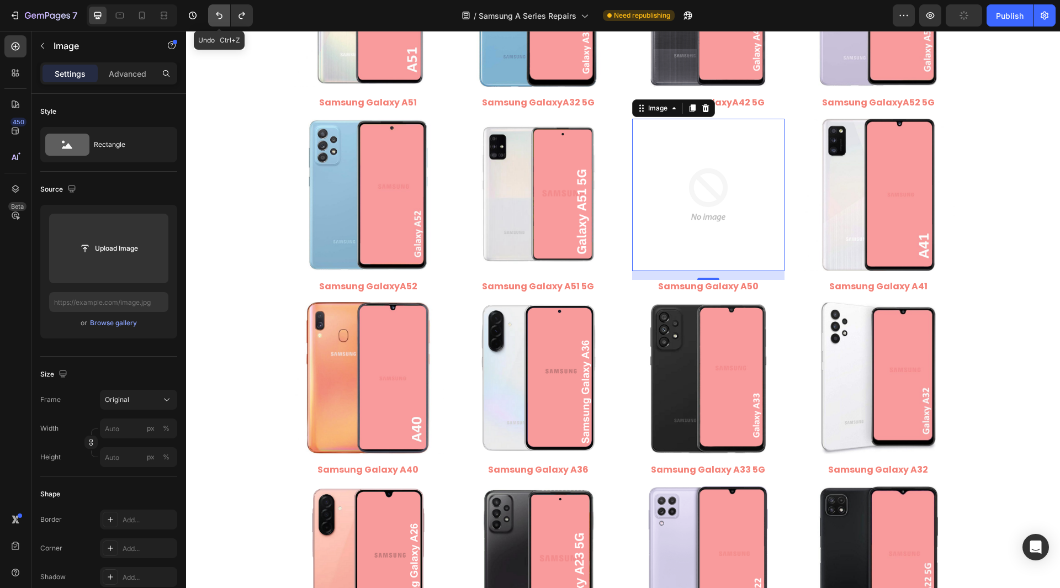
click at [222, 15] on icon "Undo/Redo" at bounding box center [219, 15] width 11 height 11
type input "[URL][DOMAIN_NAME]"
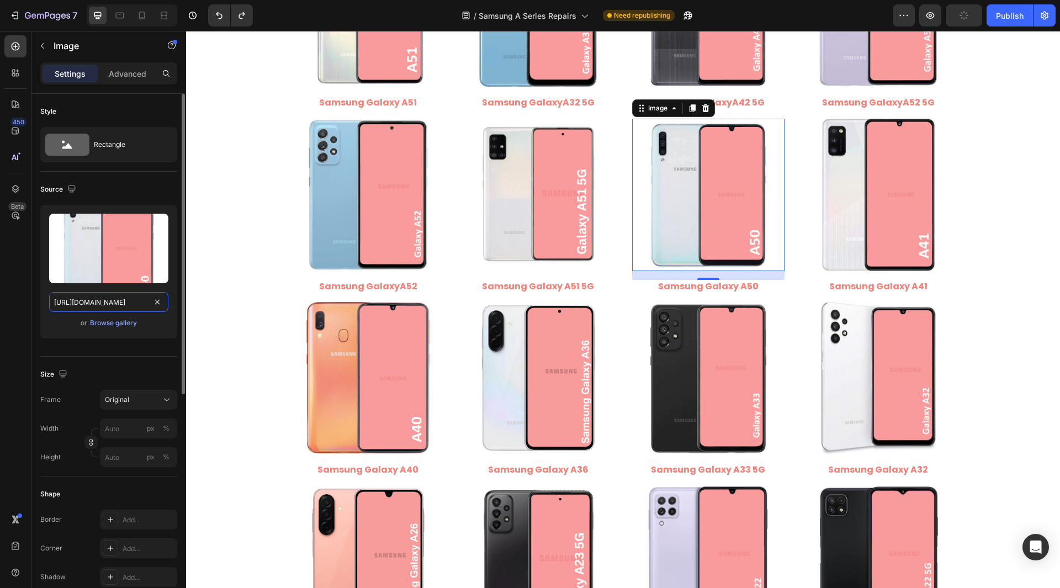
click at [115, 306] on input "[URL][DOMAIN_NAME]" at bounding box center [108, 302] width 119 height 20
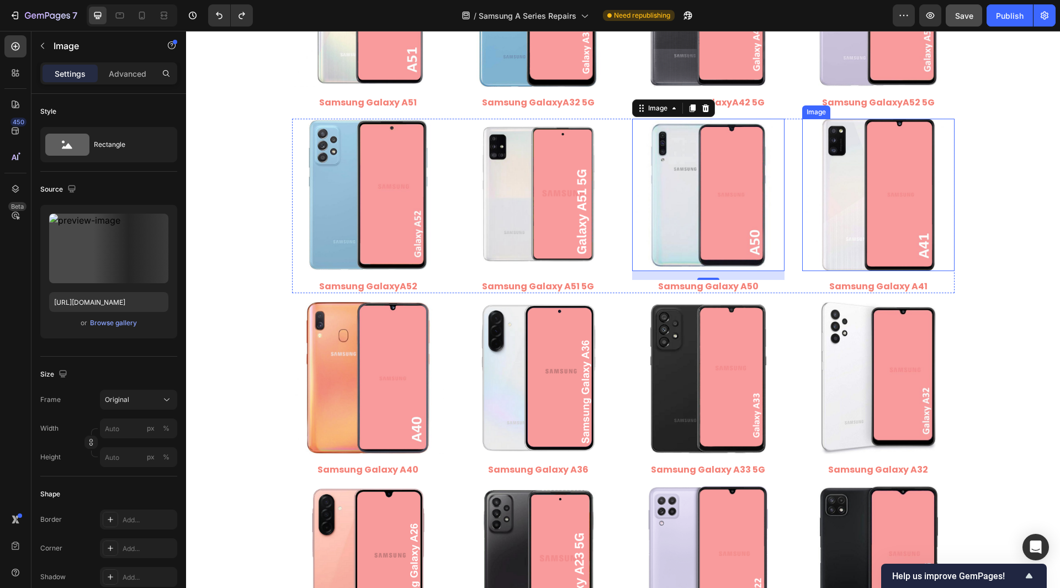
click at [869, 202] on img at bounding box center [878, 195] width 152 height 152
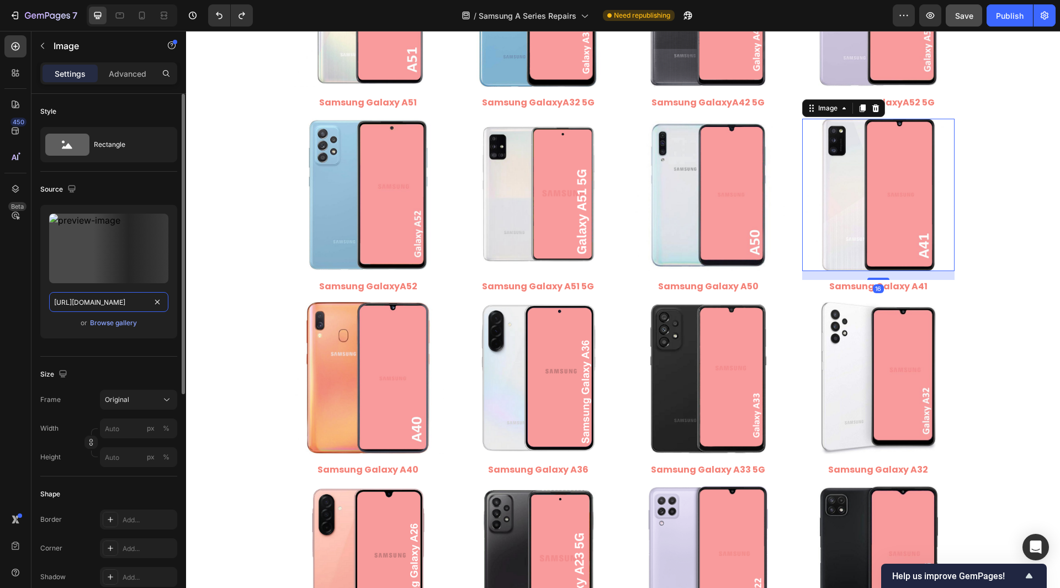
click at [136, 296] on input "[URL][DOMAIN_NAME]" at bounding box center [108, 302] width 119 height 20
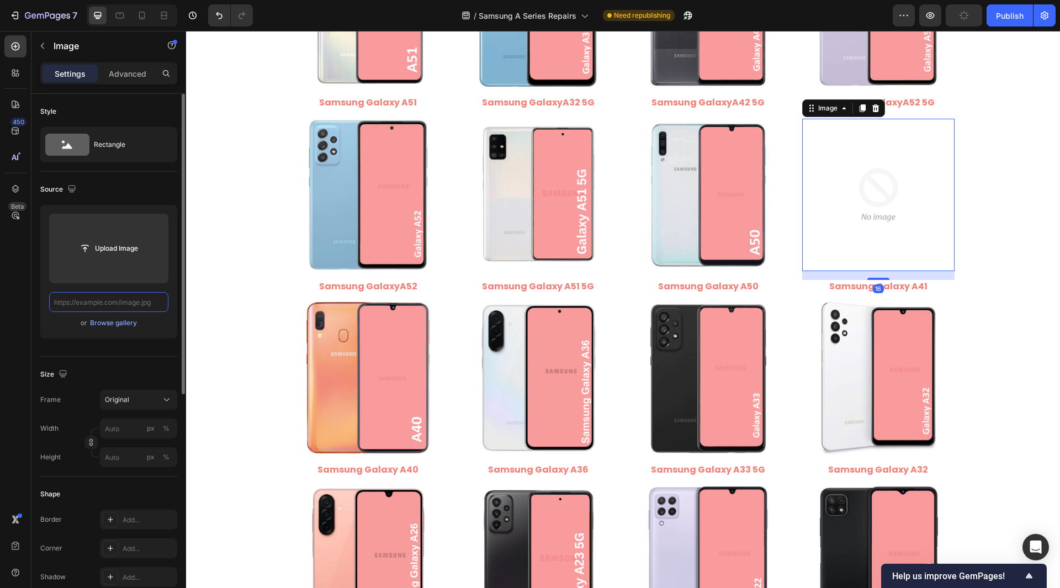
scroll to position [0, 0]
type input "[URL][DOMAIN_NAME]"
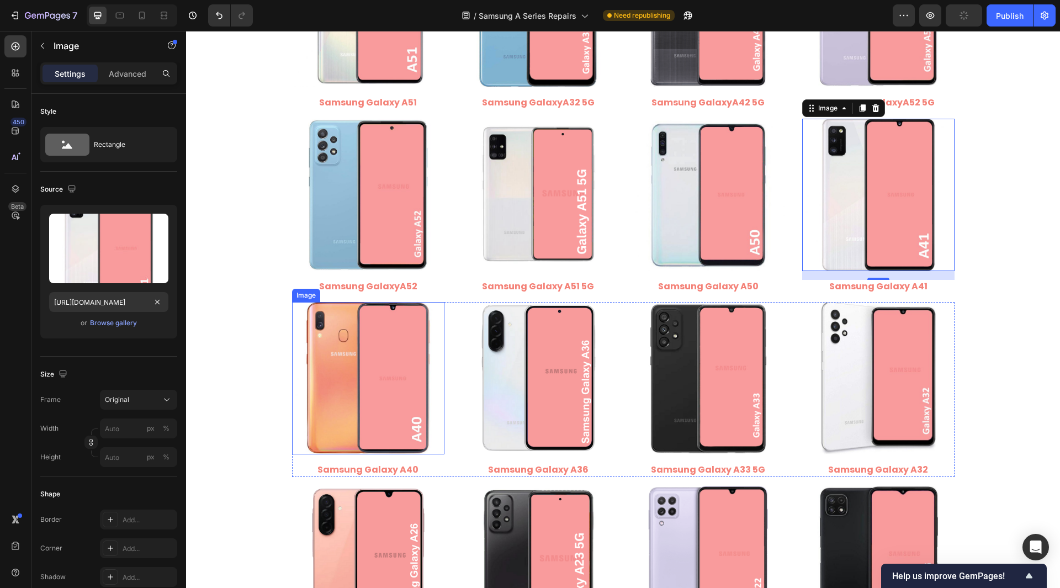
click at [364, 364] on img at bounding box center [368, 378] width 152 height 152
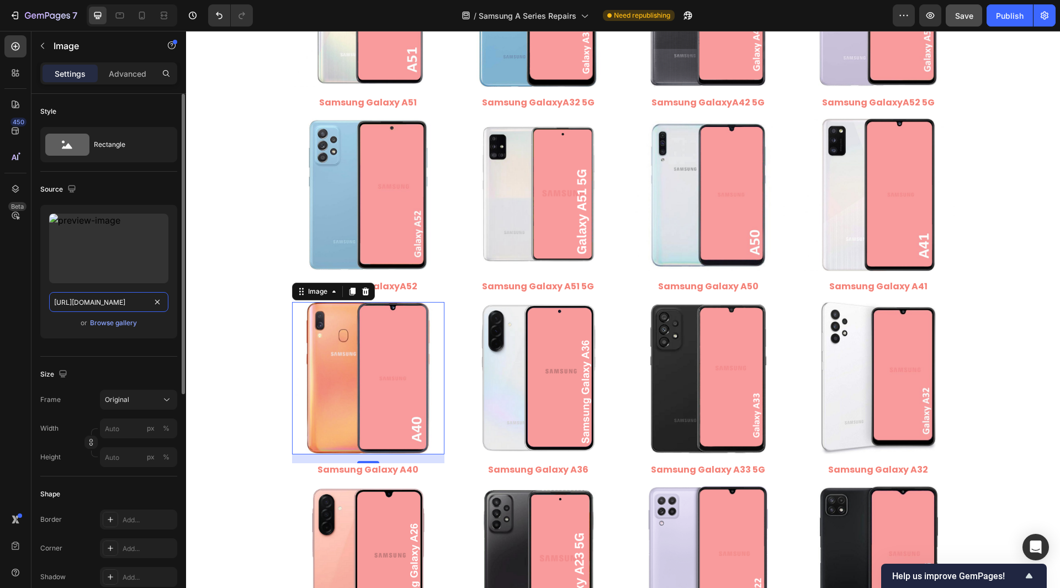
drag, startPoint x: 152, startPoint y: 303, endPoint x: 136, endPoint y: 306, distance: 16.9
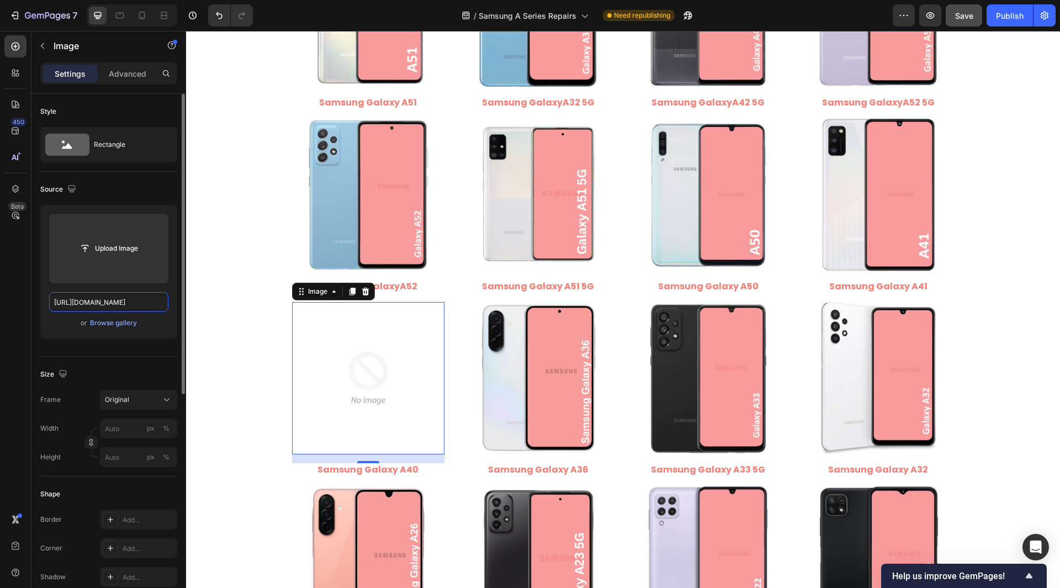
scroll to position [0, 211]
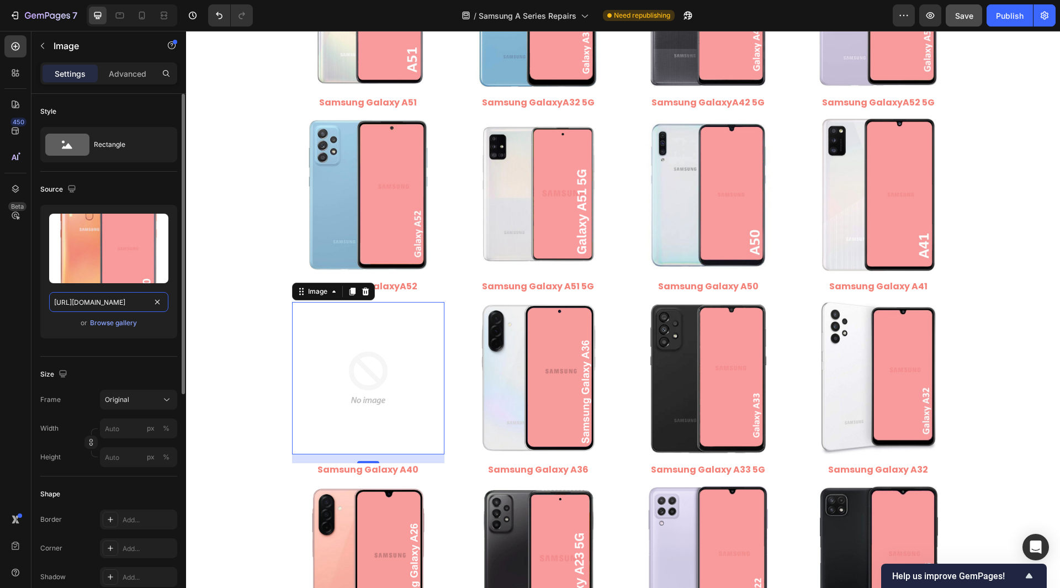
drag, startPoint x: 97, startPoint y: 302, endPoint x: 146, endPoint y: 303, distance: 49.7
click at [146, 303] on input "[URL][DOMAIN_NAME]" at bounding box center [108, 302] width 119 height 20
type input "[URL][DOMAIN_NAME]"
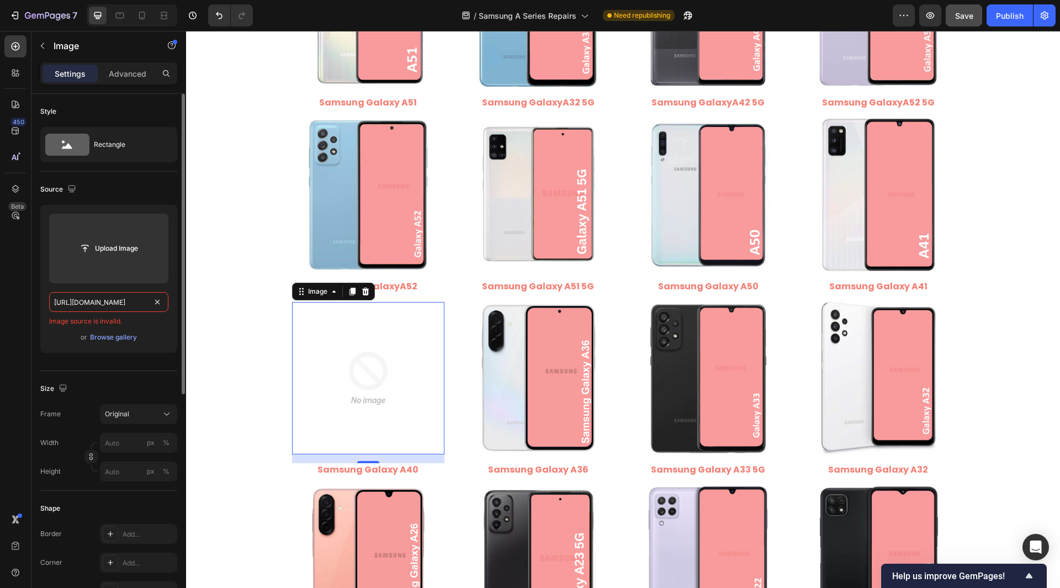
click at [119, 301] on input "[URL][DOMAIN_NAME]" at bounding box center [108, 302] width 119 height 20
click at [110, 301] on input "text" at bounding box center [108, 302] width 119 height 20
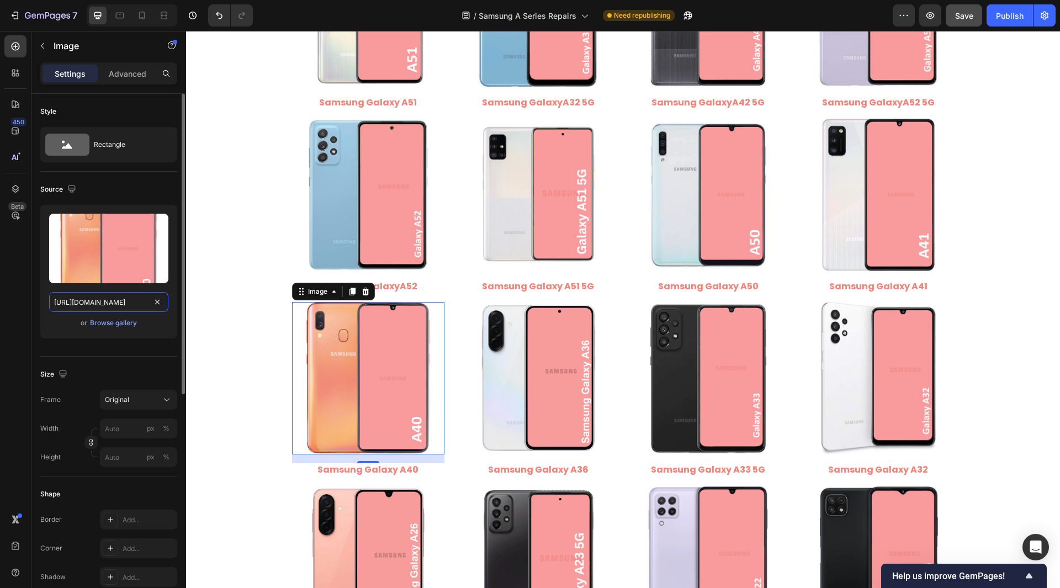
scroll to position [0, 162]
type input "[URL][DOMAIN_NAME]"
click at [40, 307] on div "Style Rectangle Source Upload Image [URL][DOMAIN_NAME] or Browse gallery Size F…" at bounding box center [108, 553] width 155 height 919
click at [584, 402] on img at bounding box center [538, 378] width 152 height 152
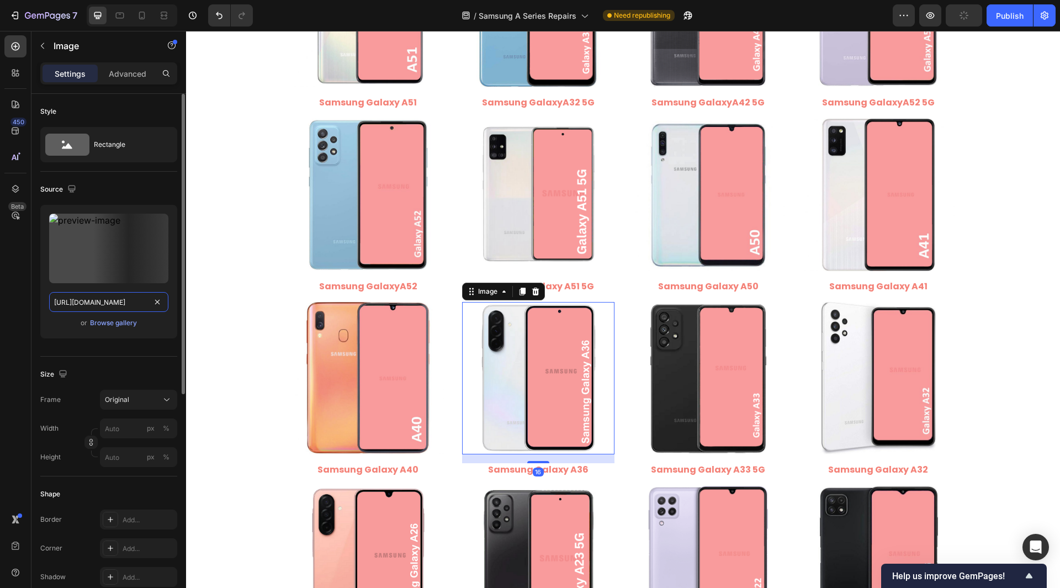
click at [93, 305] on input "[URL][DOMAIN_NAME]" at bounding box center [108, 302] width 119 height 20
click at [109, 301] on input "[URL][DOMAIN_NAME]" at bounding box center [108, 302] width 119 height 20
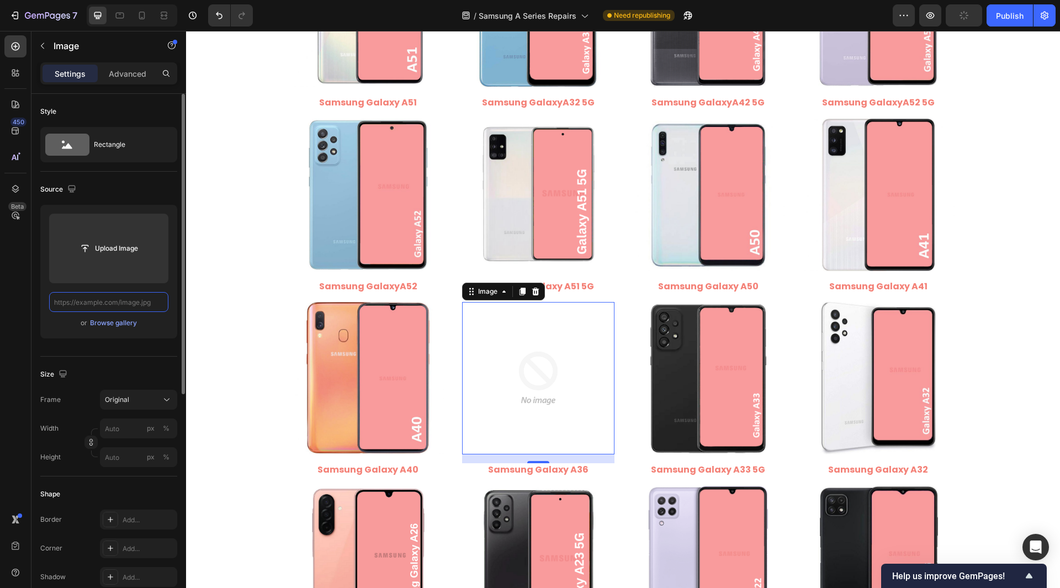
scroll to position [0, 0]
click at [120, 303] on input "text" at bounding box center [108, 302] width 119 height 20
paste input "[URL][DOMAIN_NAME]"
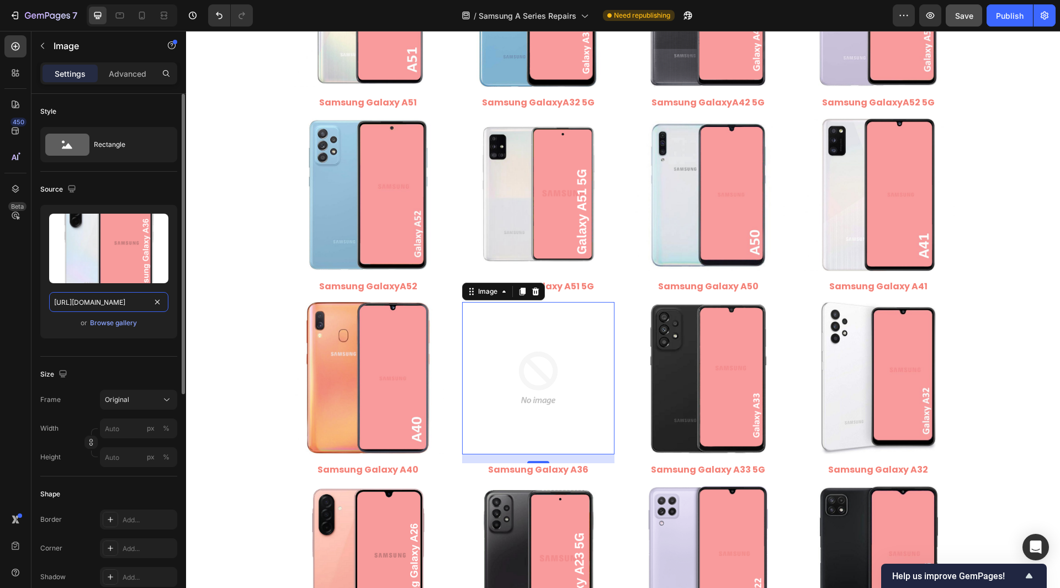
drag, startPoint x: 96, startPoint y: 300, endPoint x: 148, endPoint y: 304, distance: 52.0
click at [148, 304] on input "[URL][DOMAIN_NAME]" at bounding box center [108, 302] width 119 height 20
type input "[URL][DOMAIN_NAME]"
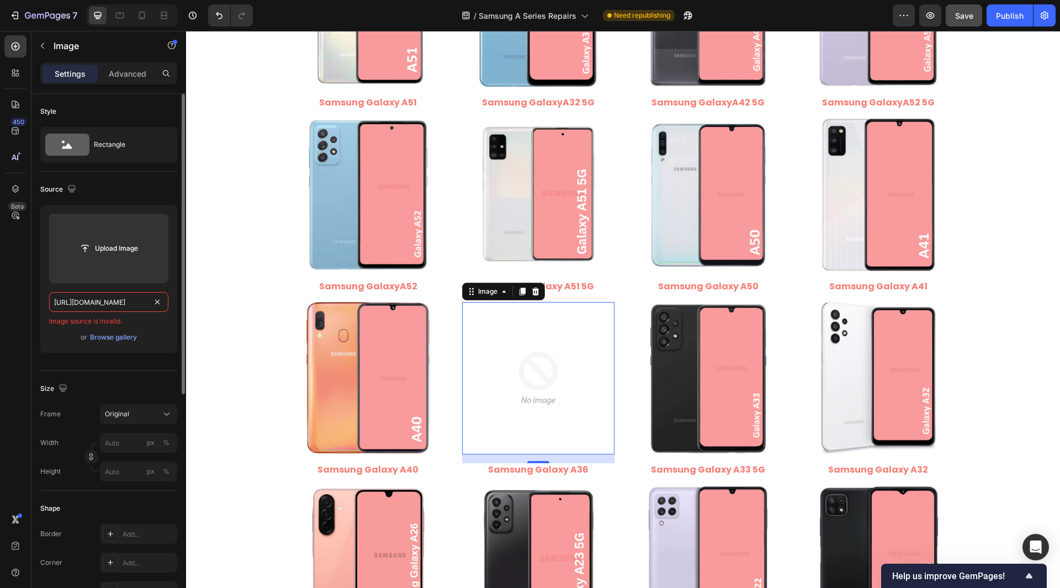
click at [120, 300] on input "[URL][DOMAIN_NAME]" at bounding box center [108, 302] width 119 height 20
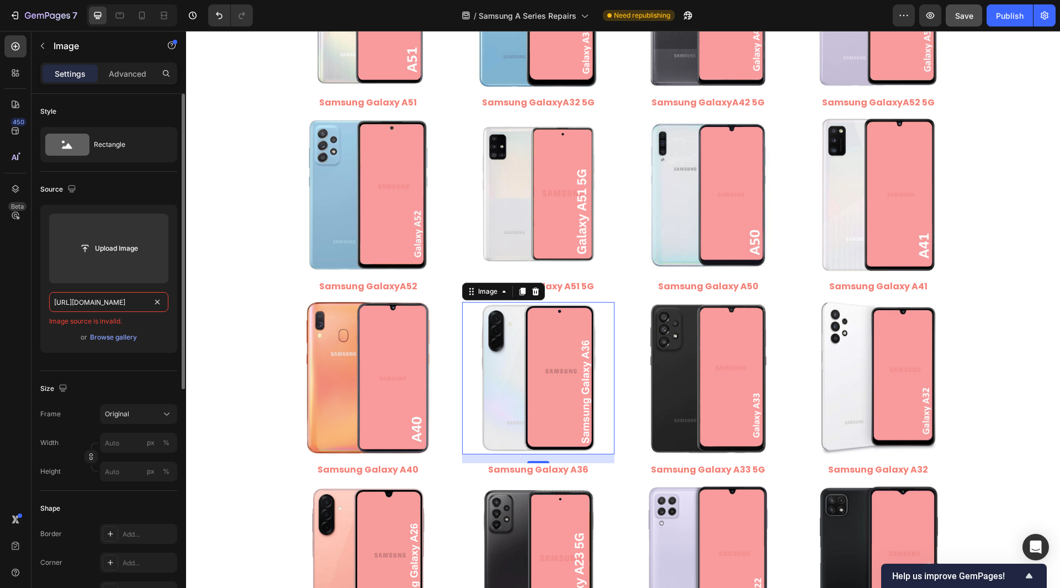
click at [120, 300] on input "[URL][DOMAIN_NAME]" at bounding box center [108, 302] width 119 height 20
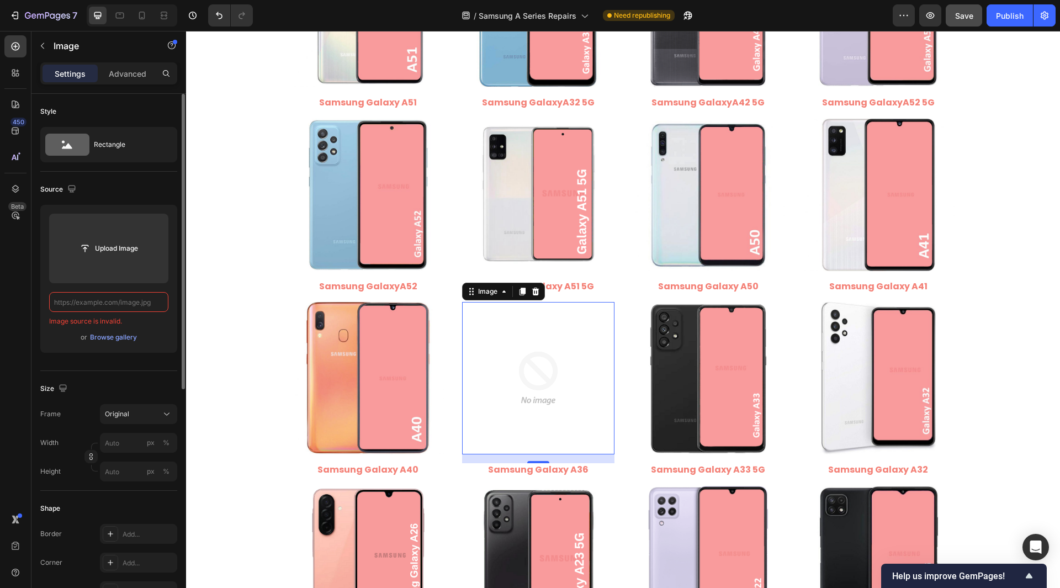
scroll to position [0, 0]
click at [111, 303] on input "text" at bounding box center [108, 302] width 119 height 20
paste input "[URL][DOMAIN_NAME]"
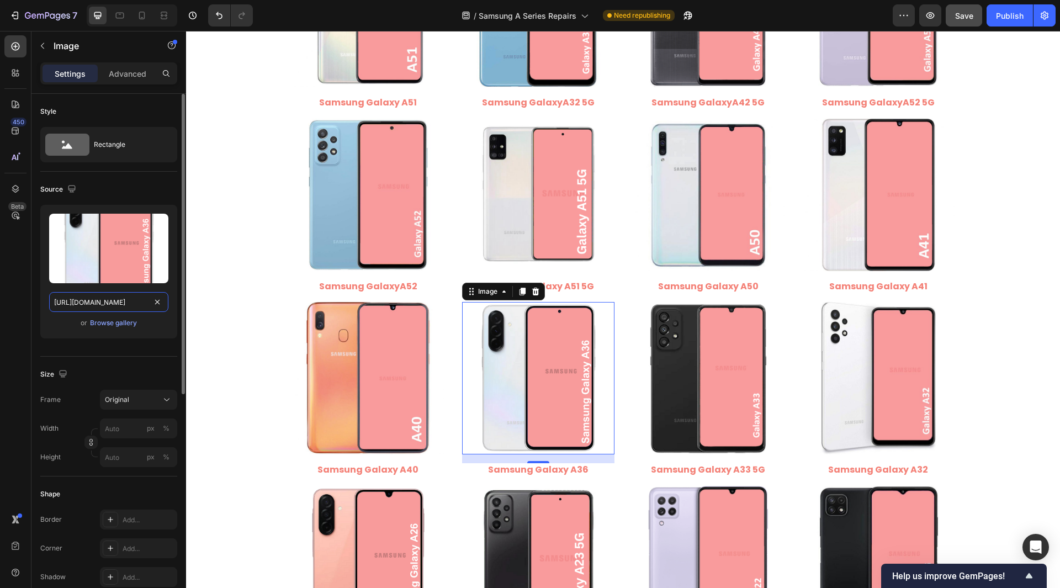
scroll to position [0, 164]
type input "[URL][DOMAIN_NAME]"
click at [31, 303] on div "450 Beta" at bounding box center [15, 309] width 31 height 557
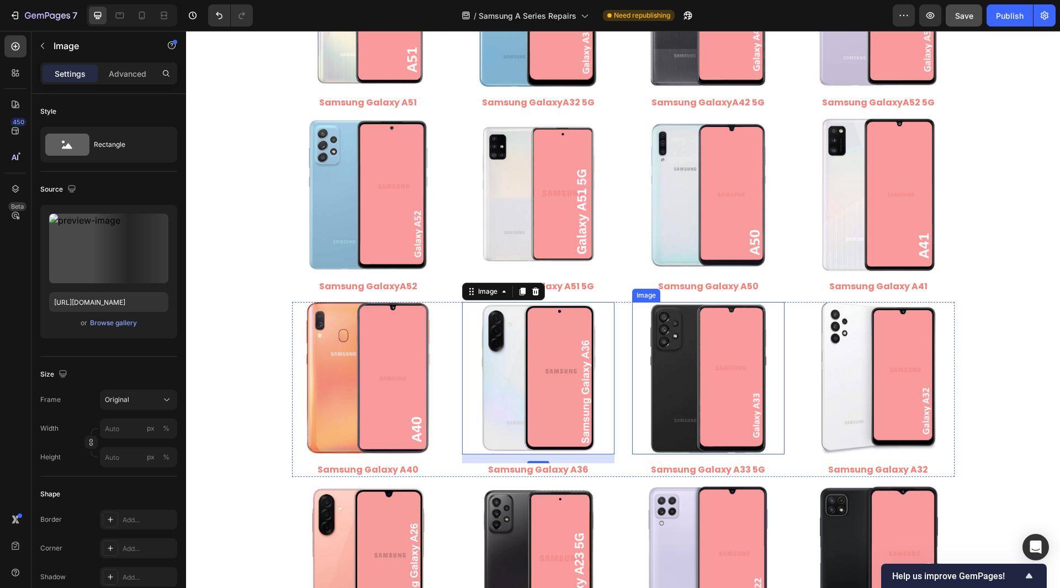
click at [668, 417] on img at bounding box center [708, 378] width 152 height 152
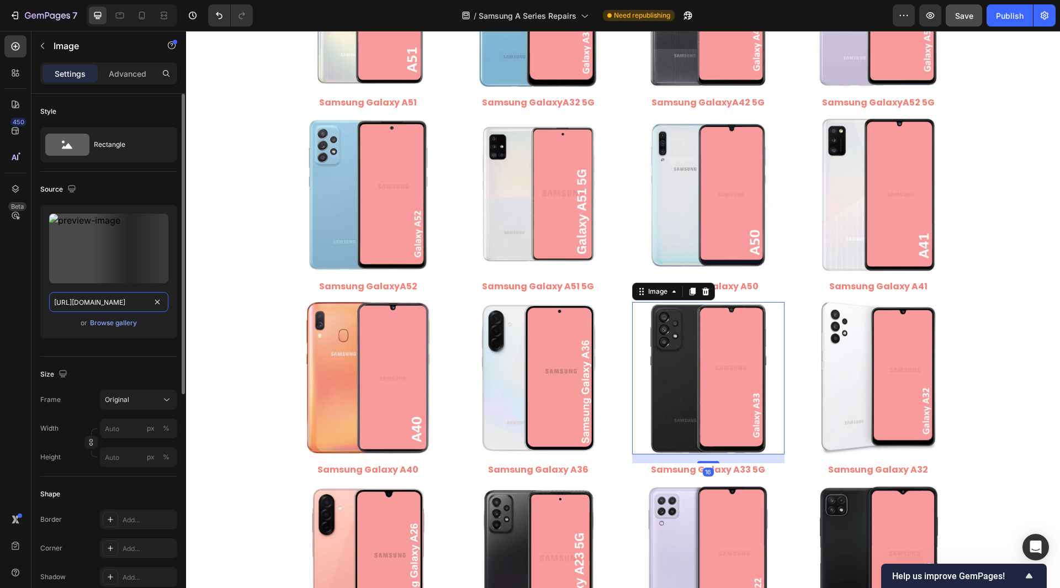
click at [132, 305] on input "[URL][DOMAIN_NAME]" at bounding box center [108, 302] width 119 height 20
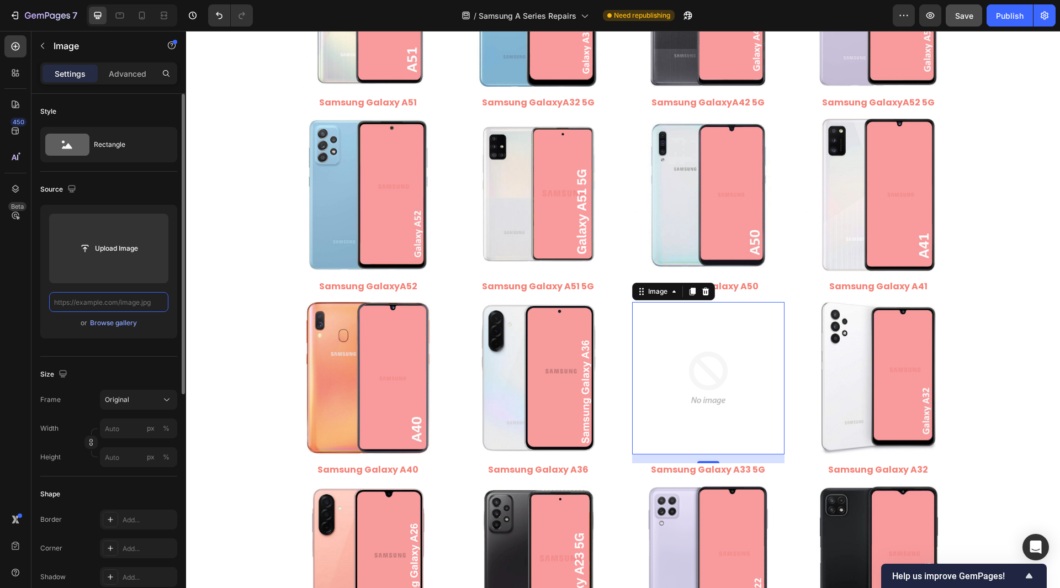
click at [126, 301] on input "text" at bounding box center [108, 302] width 119 height 20
paste input "[URL][DOMAIN_NAME]"
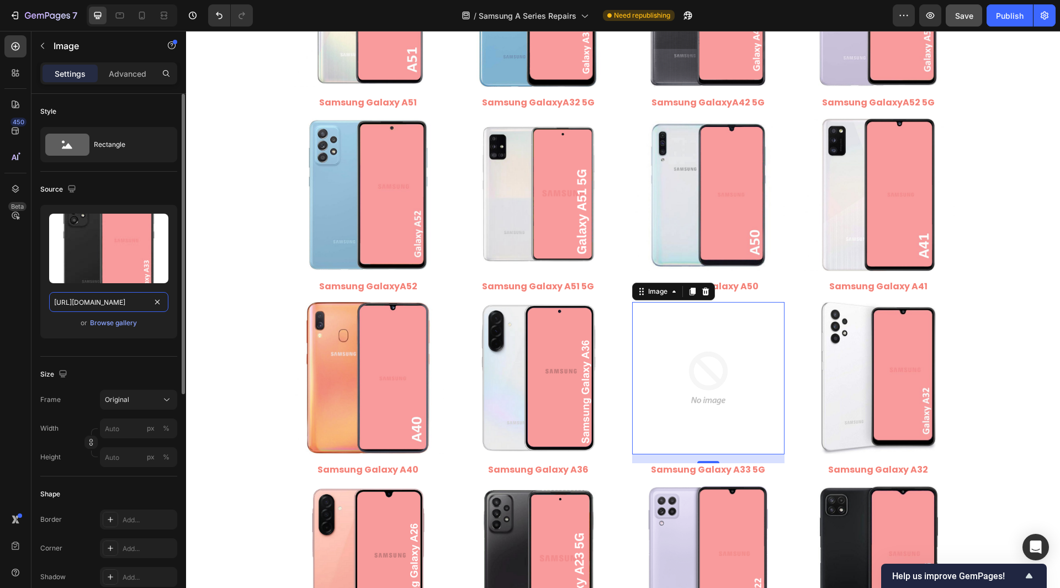
type input "[URL][DOMAIN_NAME]"
drag, startPoint x: 98, startPoint y: 302, endPoint x: 162, endPoint y: 323, distance: 67.0
click at [162, 323] on div "Upload Image [URL][DOMAIN_NAME] or Browse gallery" at bounding box center [108, 272] width 137 height 134
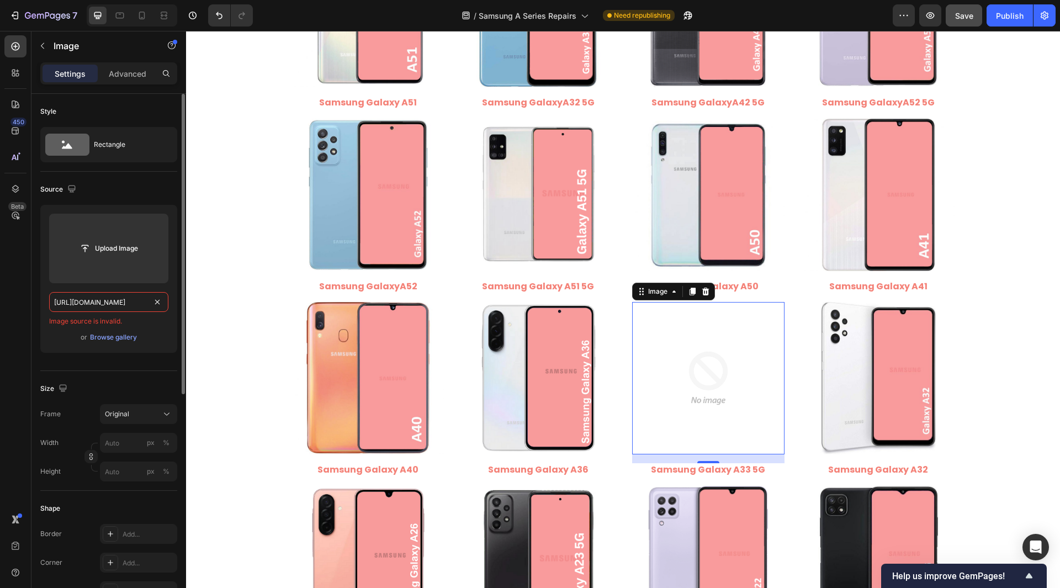
click at [124, 302] on input "[URL][DOMAIN_NAME]" at bounding box center [108, 302] width 119 height 20
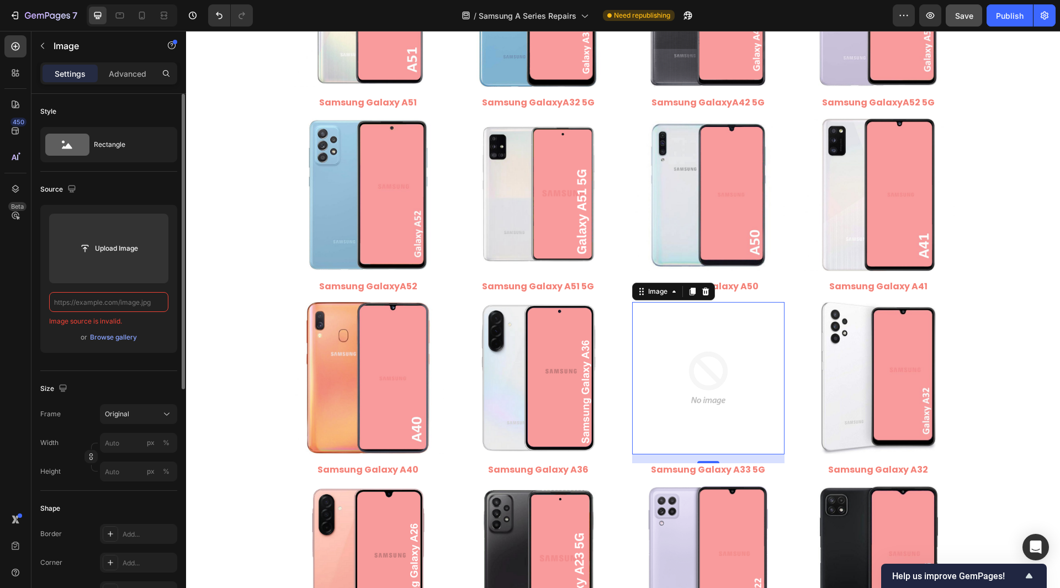
click at [41, 339] on div "Upload Image Image source is invalid. or Browse gallery" at bounding box center [108, 279] width 137 height 148
click at [96, 302] on input "text" at bounding box center [108, 302] width 119 height 20
paste input "[URL][DOMAIN_NAME]"
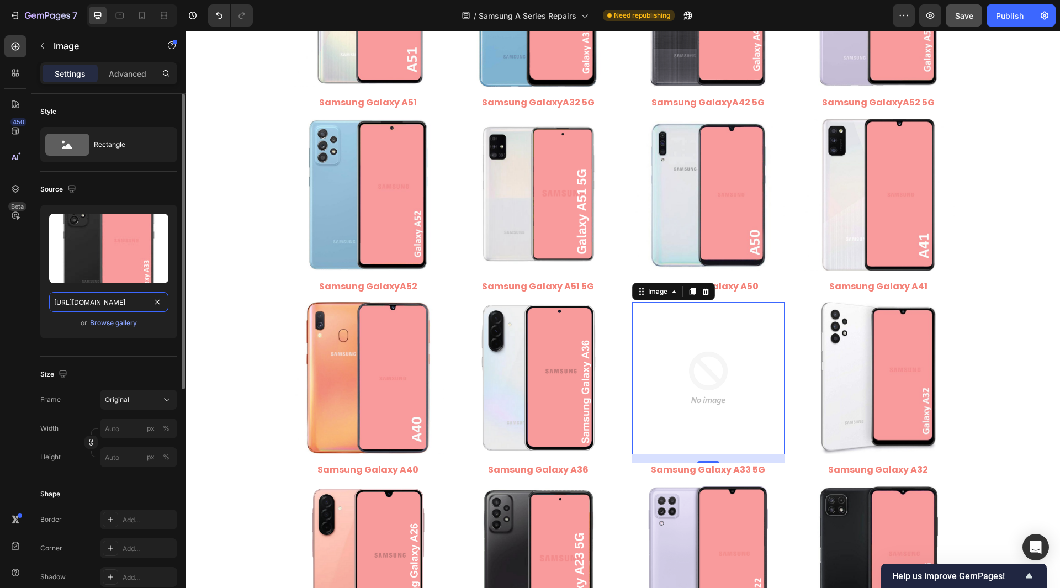
scroll to position [0, 173]
type input "[URL][DOMAIN_NAME]"
click at [38, 309] on div "Style Rectangle Source Upload Image [URL][DOMAIN_NAME] or Browse gallery Size F…" at bounding box center [108, 553] width 155 height 919
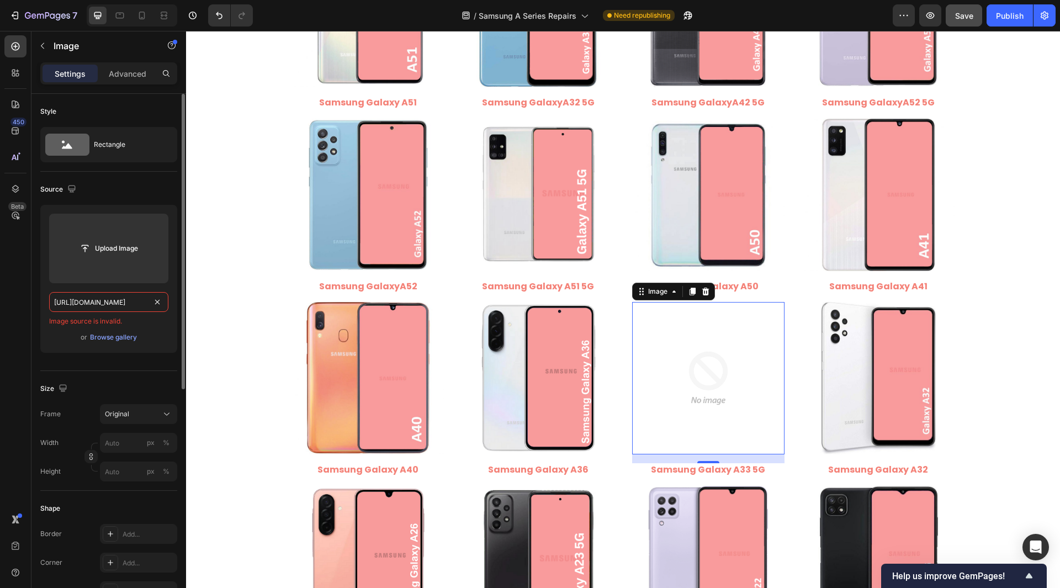
click at [150, 299] on input "[URL][DOMAIN_NAME]" at bounding box center [108, 302] width 119 height 20
click at [51, 366] on div "Source Upload Image Image source is invalid. or Browse gallery" at bounding box center [108, 271] width 137 height 199
click at [98, 290] on div "Upload Image Image source is invalid. or Browse gallery" at bounding box center [108, 279] width 137 height 148
click at [97, 300] on input "text" at bounding box center [108, 302] width 119 height 20
paste input "[URL][DOMAIN_NAME]"
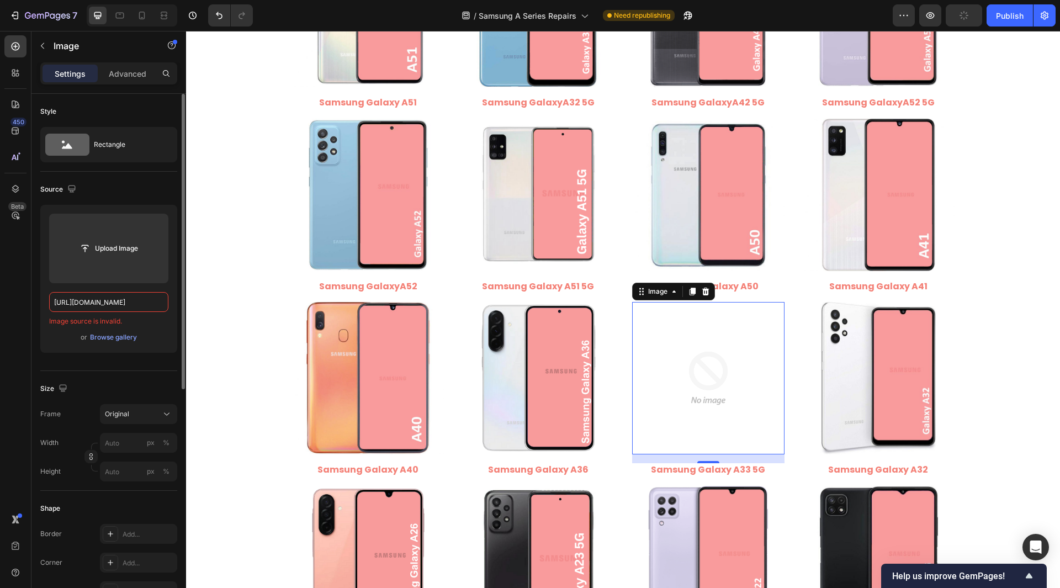
scroll to position [0, 173]
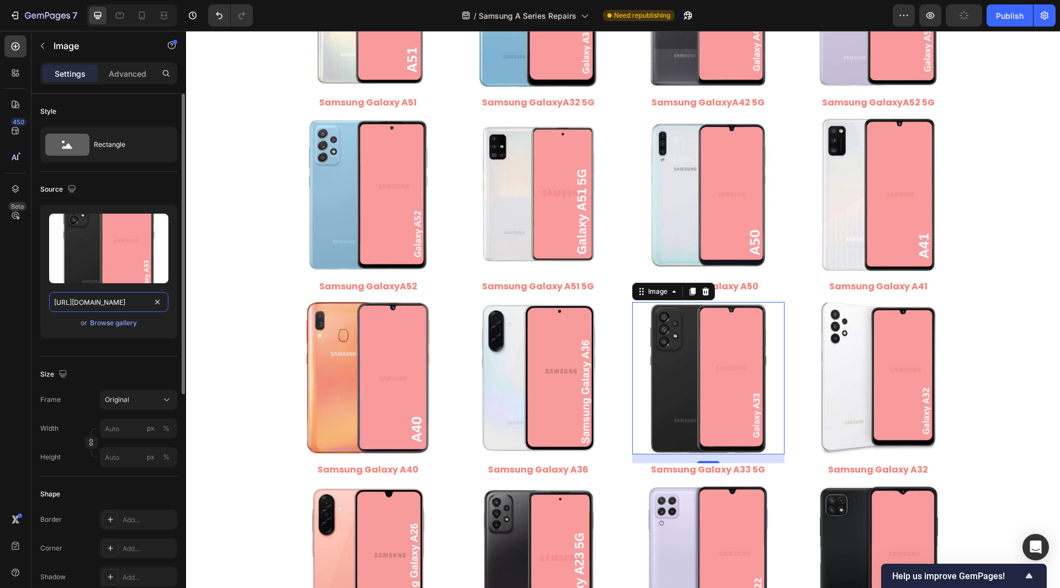
type input "[URL][DOMAIN_NAME]"
click at [38, 336] on div "Style Rectangle Source Upload Image [URL][DOMAIN_NAME] or Browse gallery Size F…" at bounding box center [108, 553] width 155 height 919
click at [852, 391] on img at bounding box center [878, 378] width 152 height 152
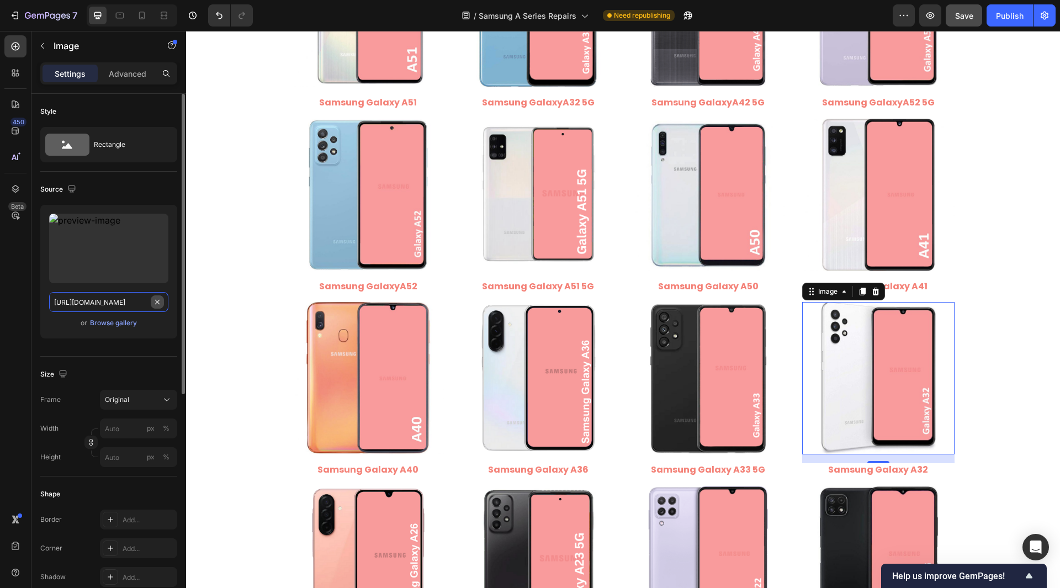
drag, startPoint x: 160, startPoint y: 299, endPoint x: 153, endPoint y: 300, distance: 6.7
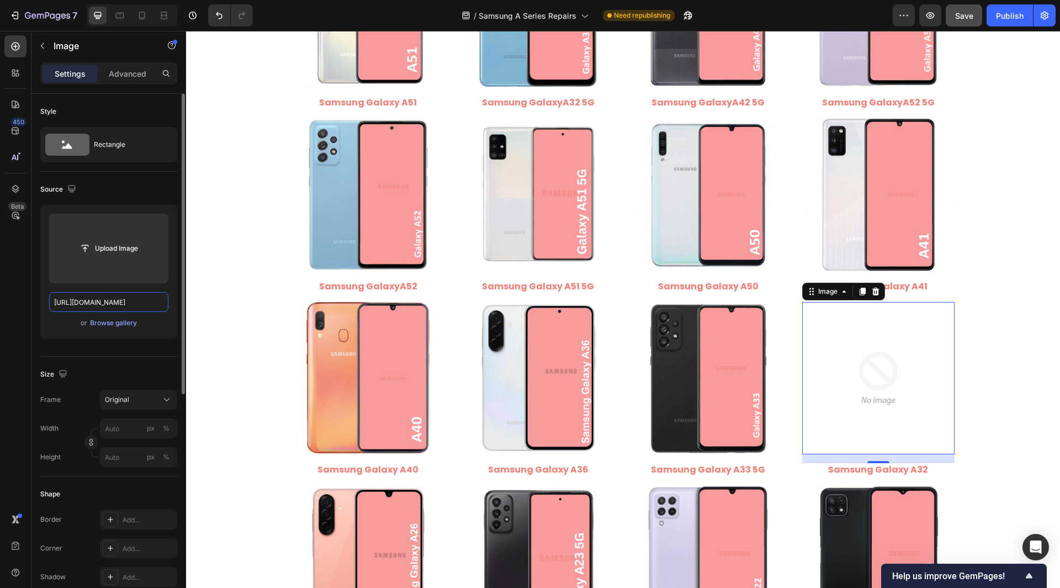
scroll to position [0, 210]
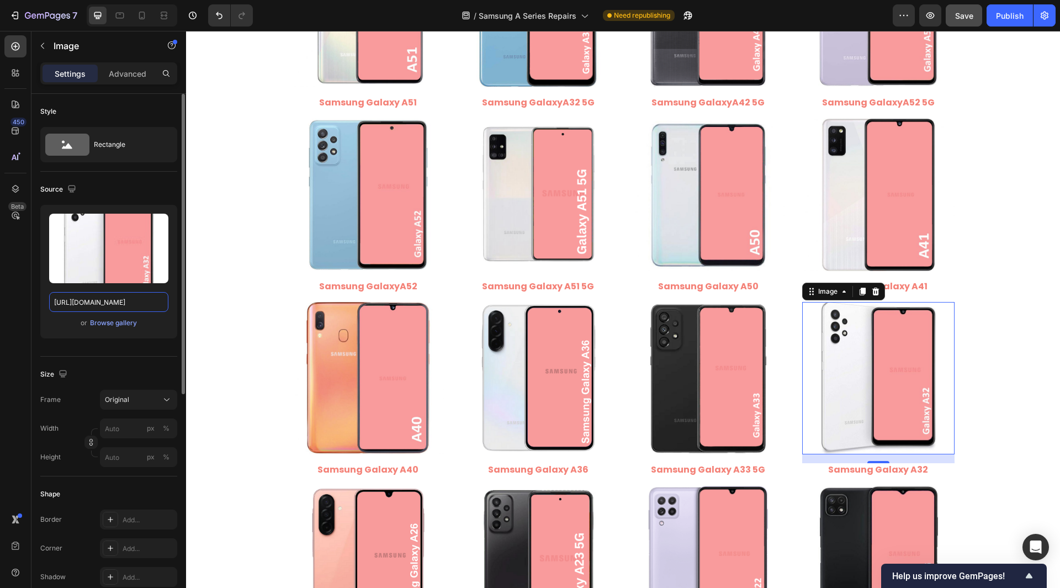
drag, startPoint x: 97, startPoint y: 300, endPoint x: 161, endPoint y: 333, distance: 71.8
click at [161, 327] on div "Upload Image [URL][DOMAIN_NAME] or Browse gallery" at bounding box center [108, 272] width 137 height 134
type input "[URL][DOMAIN_NAME]"
click at [41, 325] on div "Upload Image [URL][DOMAIN_NAME] or Browse gallery" at bounding box center [108, 272] width 137 height 134
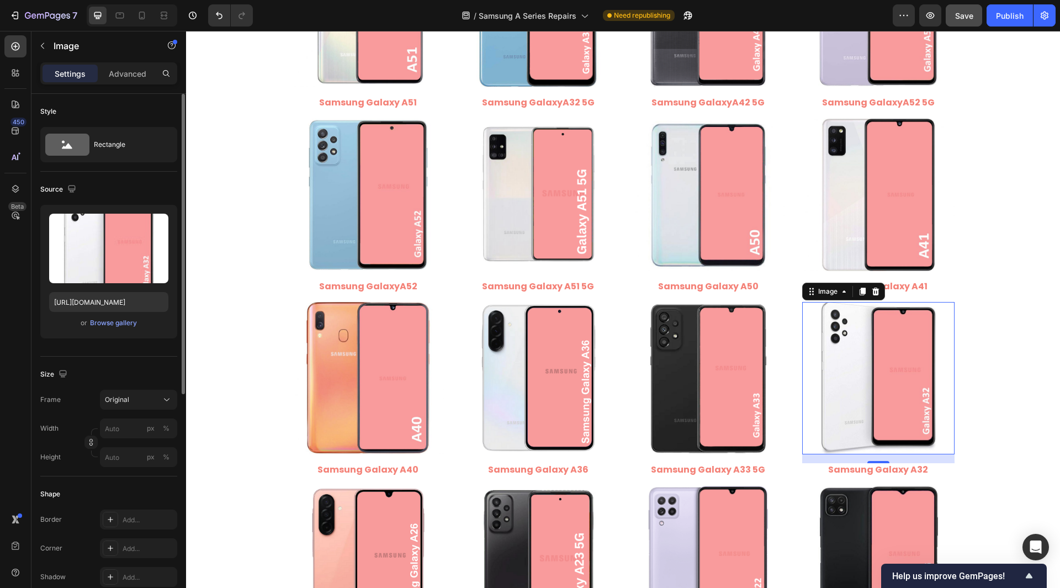
scroll to position [0, 0]
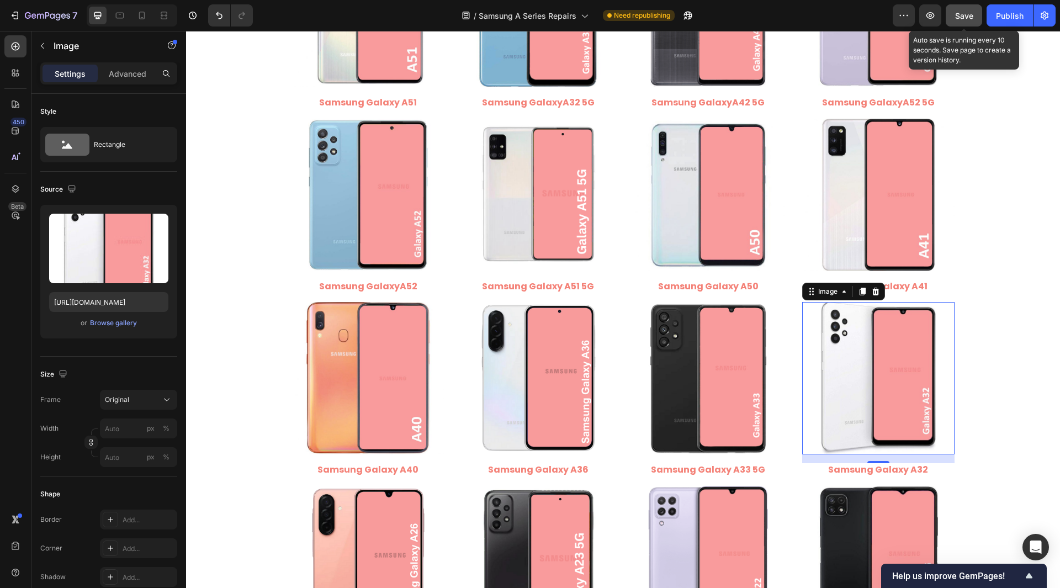
click at [970, 20] on div "Save" at bounding box center [964, 16] width 18 height 12
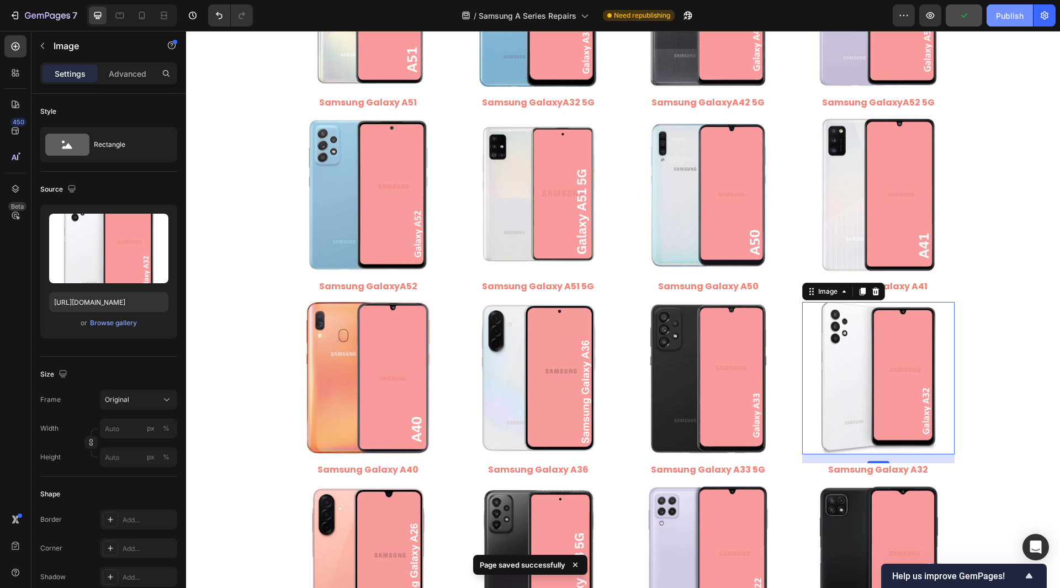
click at [1010, 13] on div "Publish" at bounding box center [1010, 16] width 28 height 12
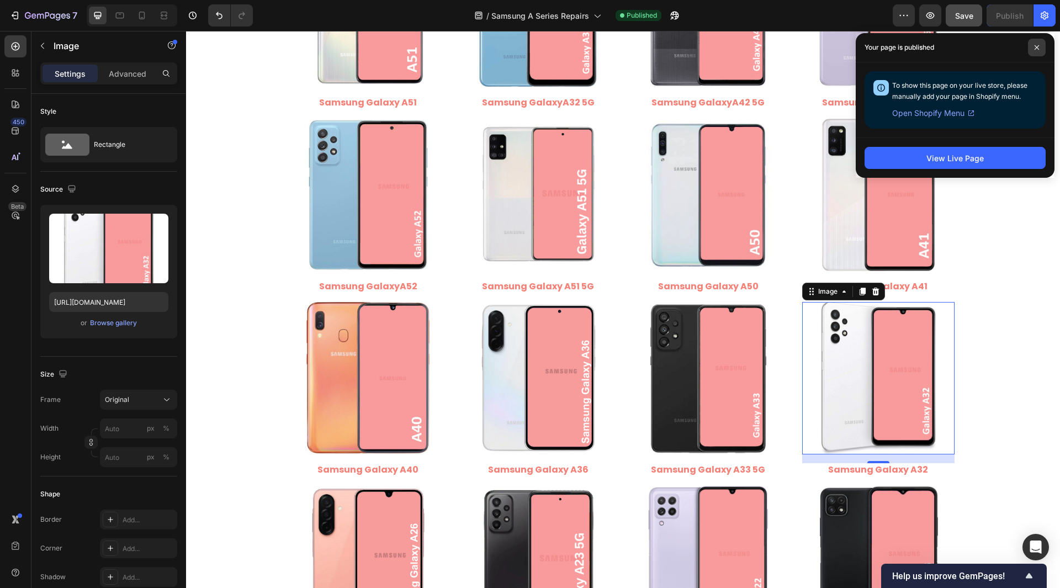
click at [1035, 47] on icon at bounding box center [1037, 48] width 6 height 6
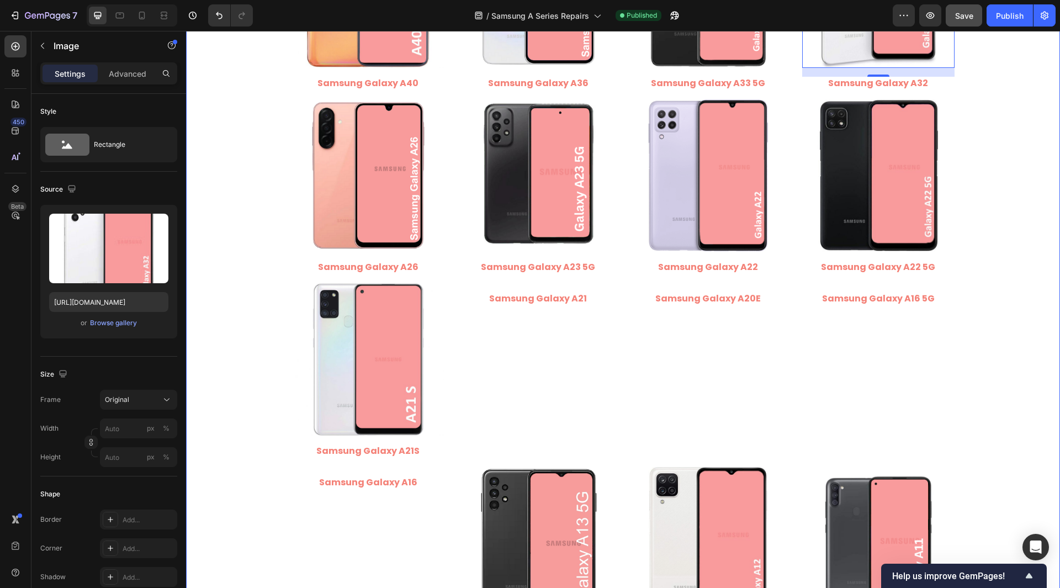
scroll to position [1435, 0]
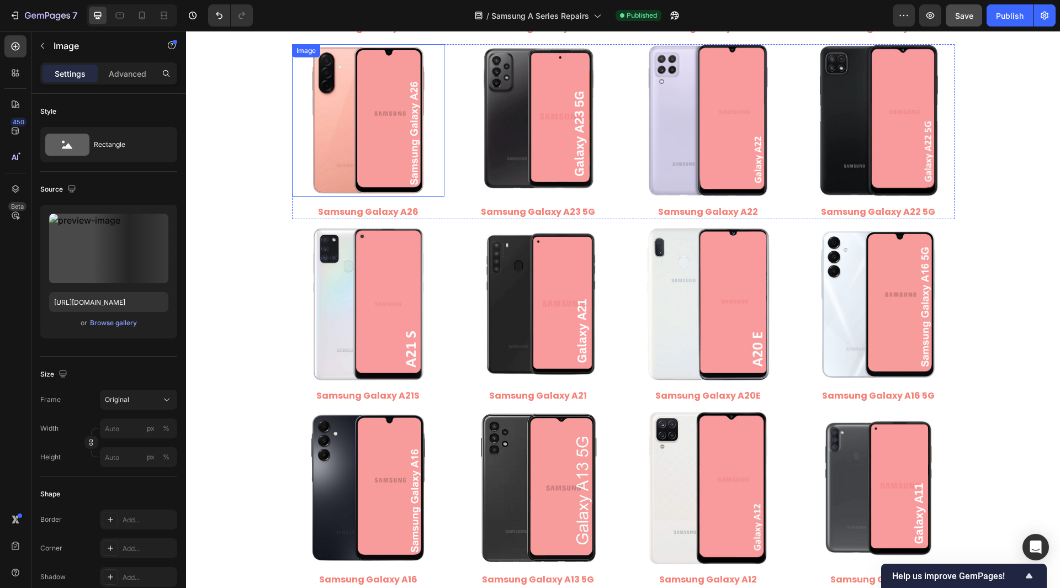
click at [360, 177] on img at bounding box center [368, 120] width 152 height 152
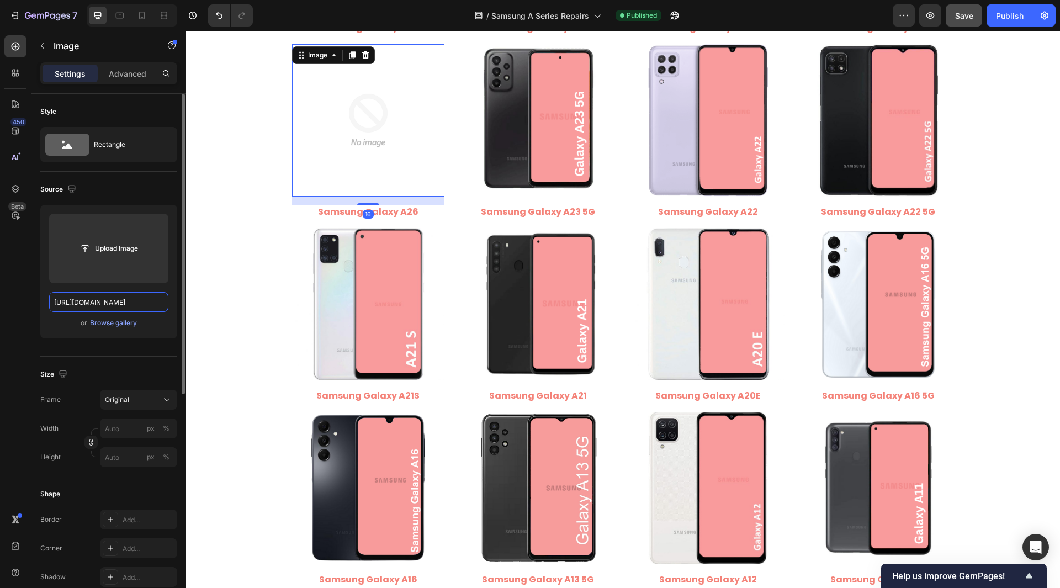
scroll to position [0, 211]
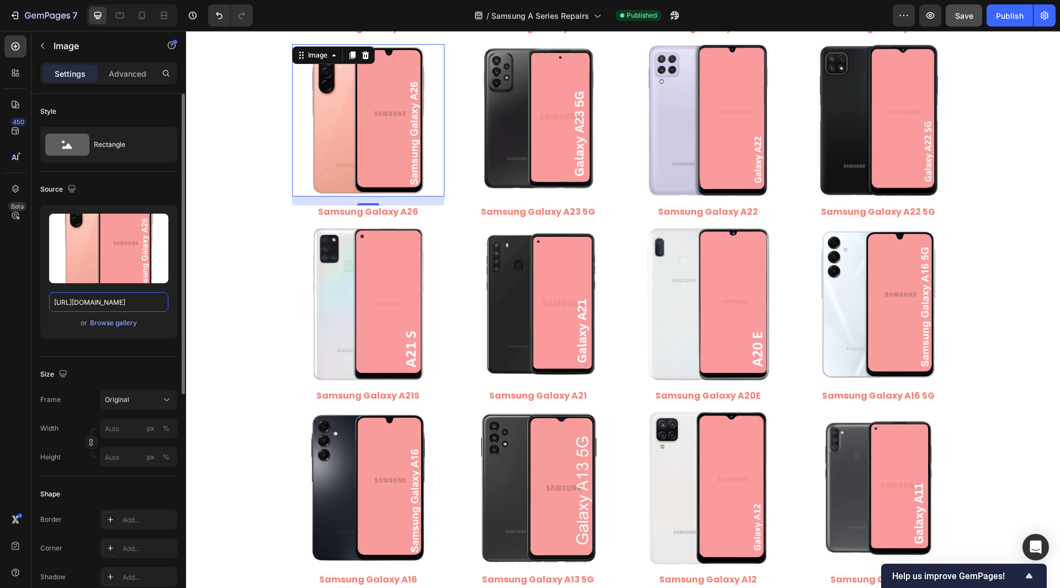
drag, startPoint x: 99, startPoint y: 301, endPoint x: 149, endPoint y: 320, distance: 53.6
click at [149, 320] on div "Upload Image [URL][DOMAIN_NAME] or Browse gallery" at bounding box center [108, 272] width 137 height 134
type input "[URL][DOMAIN_NAME]"
click at [38, 308] on div "Style Rectangle Source Upload Image [URL][DOMAIN_NAME] or Browse gallery Size F…" at bounding box center [108, 553] width 155 height 919
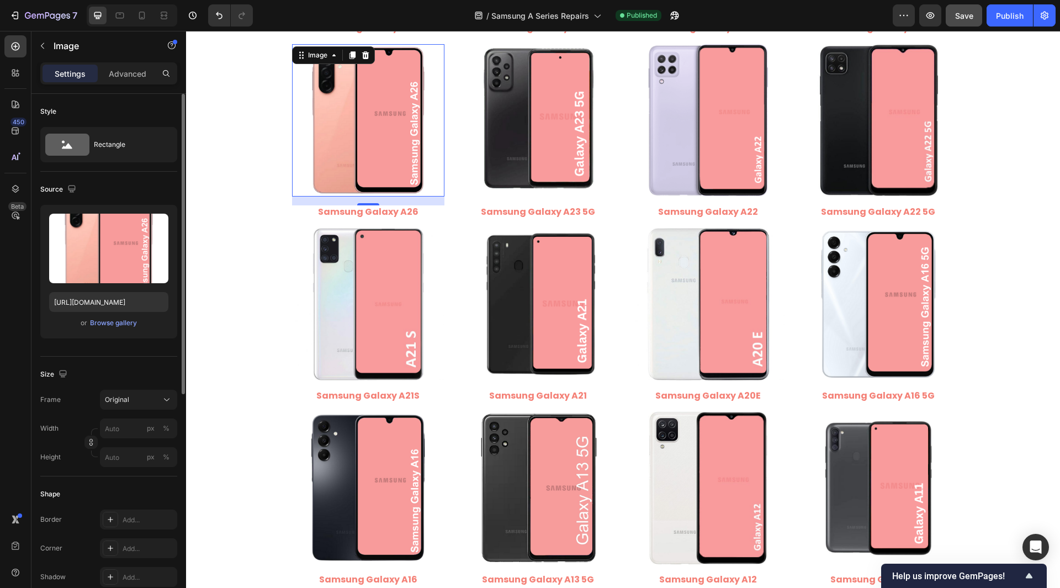
scroll to position [0, 0]
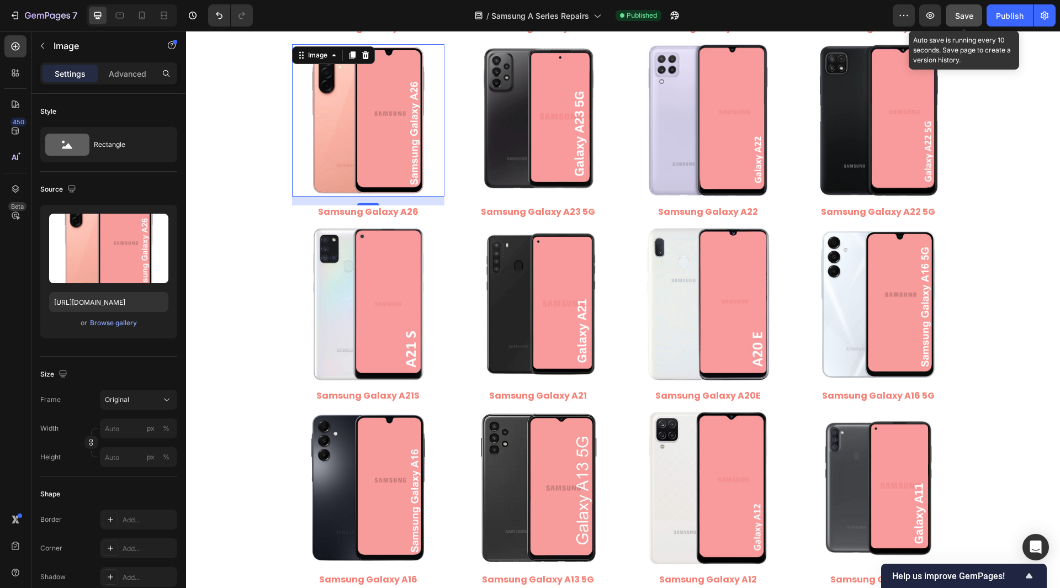
click at [967, 22] on button "Save" at bounding box center [963, 15] width 36 height 22
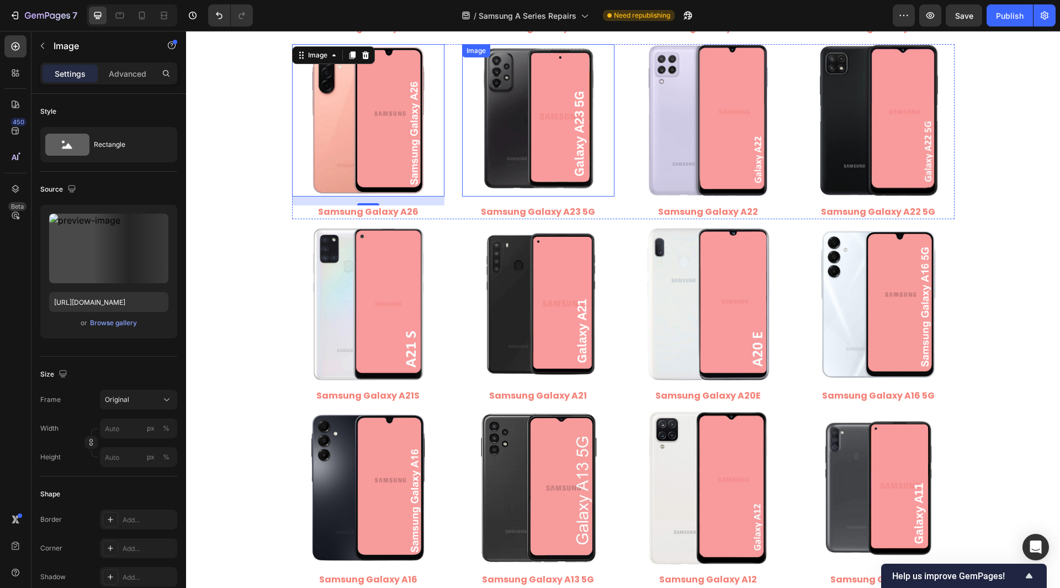
click at [517, 147] on img at bounding box center [538, 120] width 152 height 152
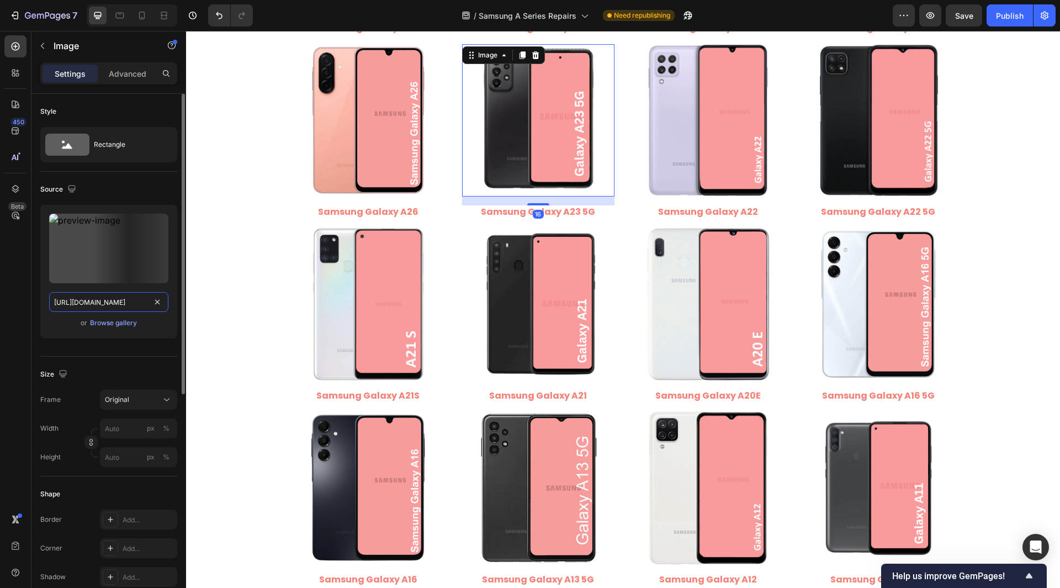
click at [134, 304] on input "[URL][DOMAIN_NAME]" at bounding box center [108, 302] width 119 height 20
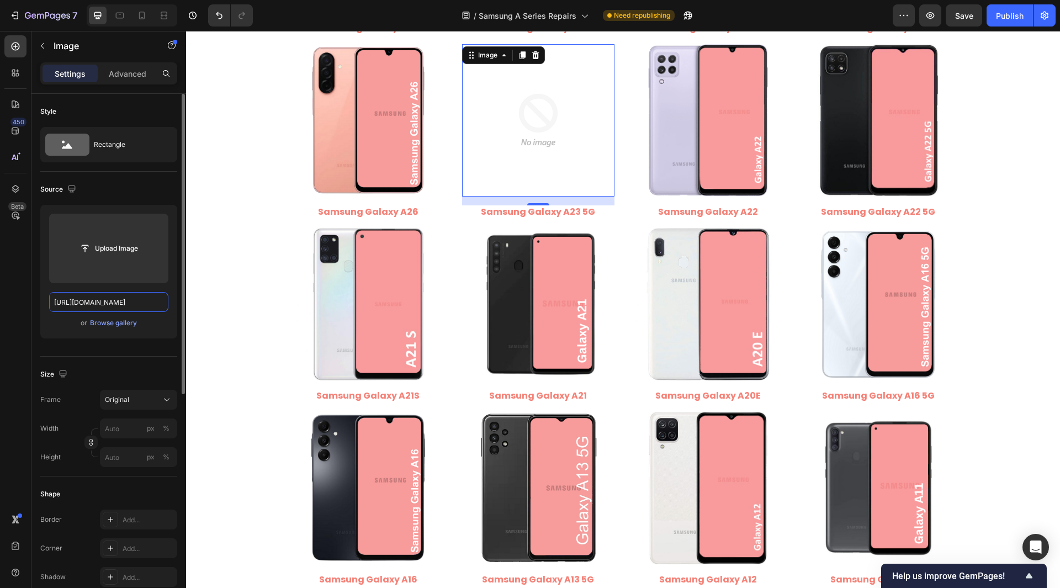
scroll to position [0, 224]
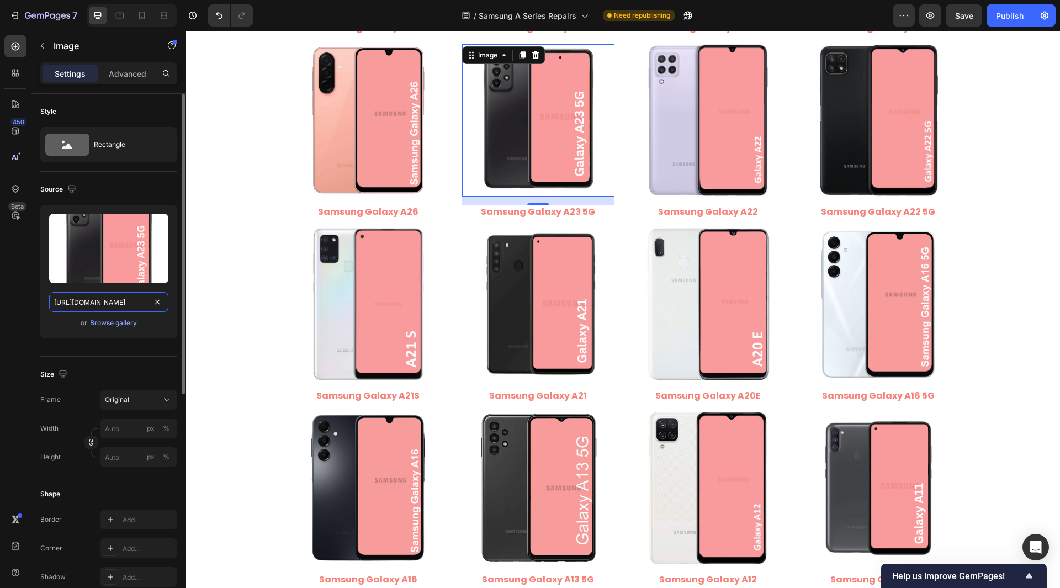
drag, startPoint x: 98, startPoint y: 300, endPoint x: 172, endPoint y: 326, distance: 78.4
click at [172, 326] on div "Upload Image [URL][DOMAIN_NAME] or Browse gallery" at bounding box center [108, 272] width 137 height 134
type input "[URL][DOMAIN_NAME]"
click at [38, 314] on div "Style Rectangle Source Upload Image [URL][DOMAIN_NAME] or Browse gallery Size F…" at bounding box center [108, 553] width 155 height 919
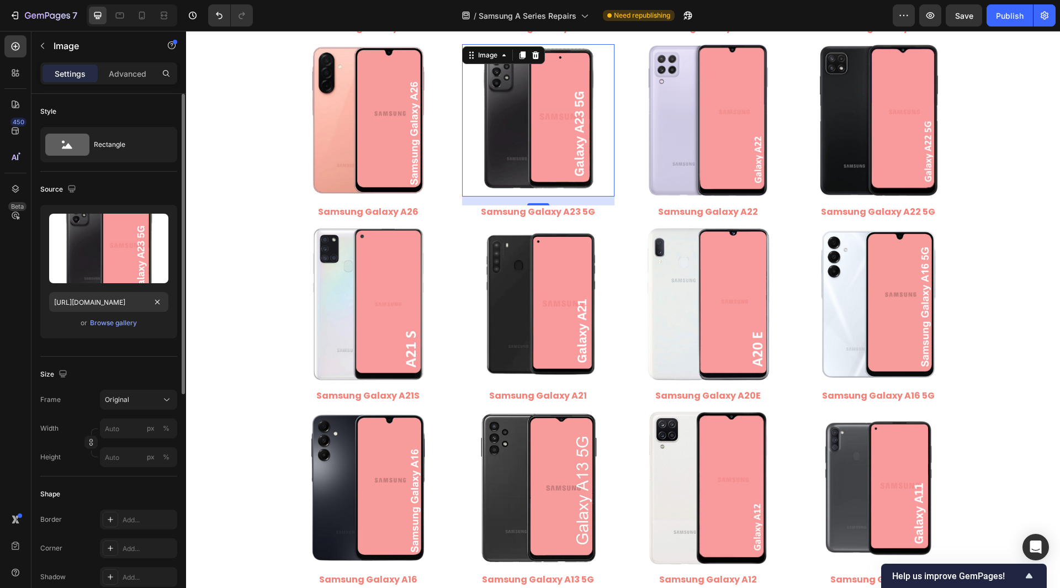
scroll to position [0, 0]
click at [38, 314] on div "Style Rectangle Source Upload Image [URL][DOMAIN_NAME] or Browse gallery Size F…" at bounding box center [108, 553] width 155 height 919
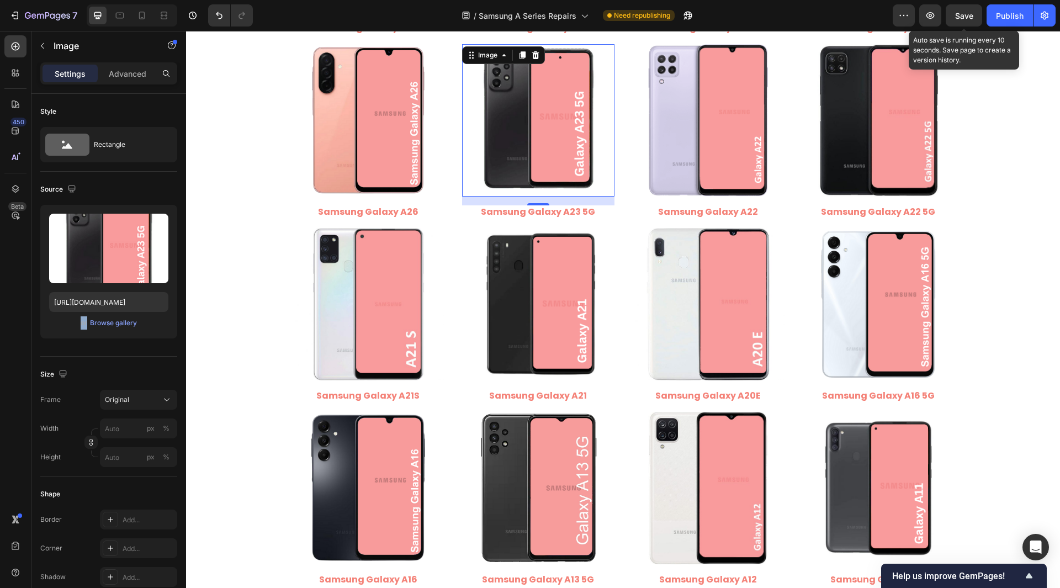
click at [967, 15] on span "Save" at bounding box center [964, 15] width 18 height 9
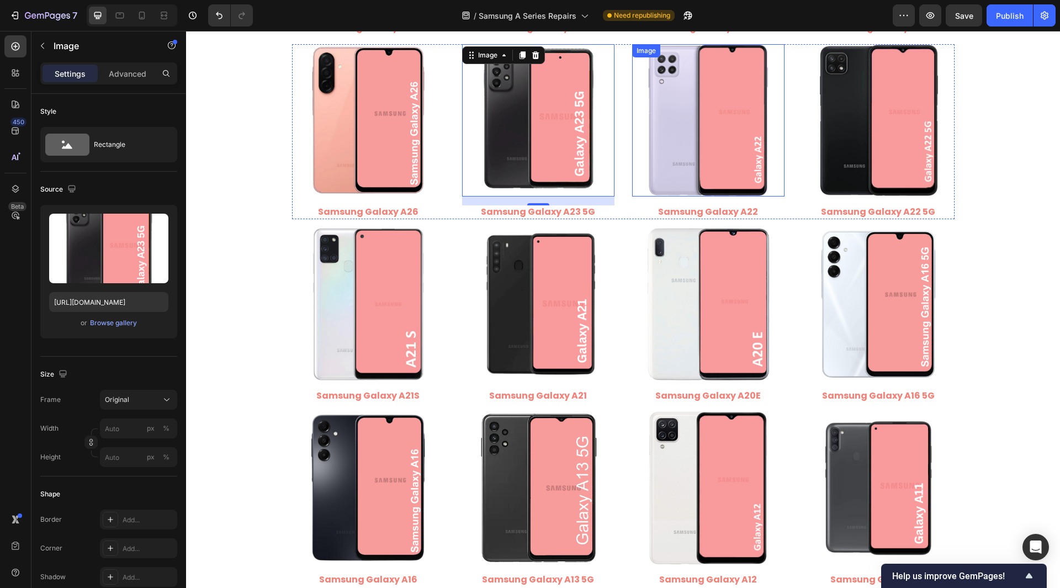
click at [713, 152] on img at bounding box center [708, 120] width 152 height 152
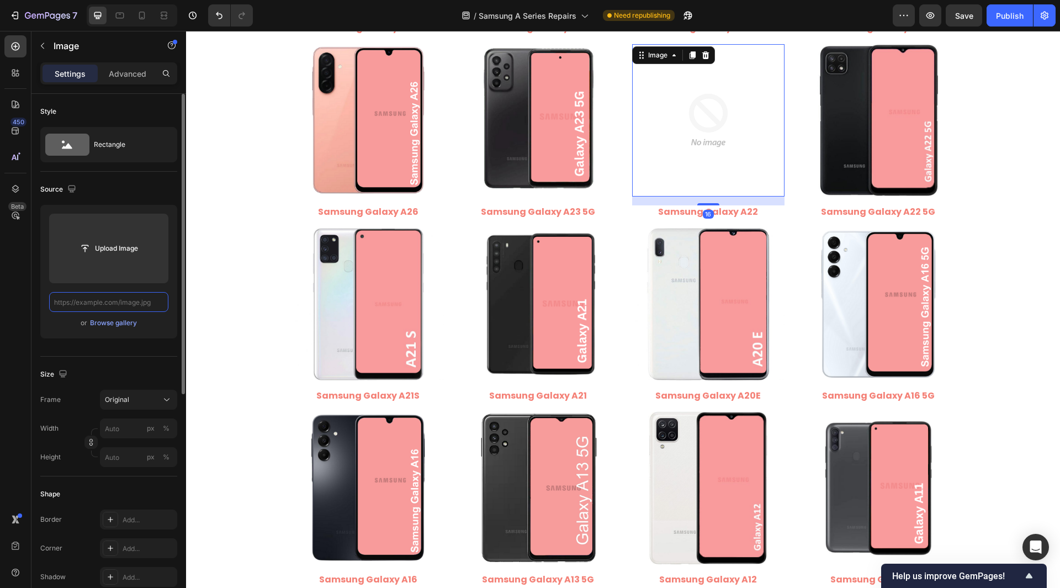
paste input "[URL][DOMAIN_NAME]"
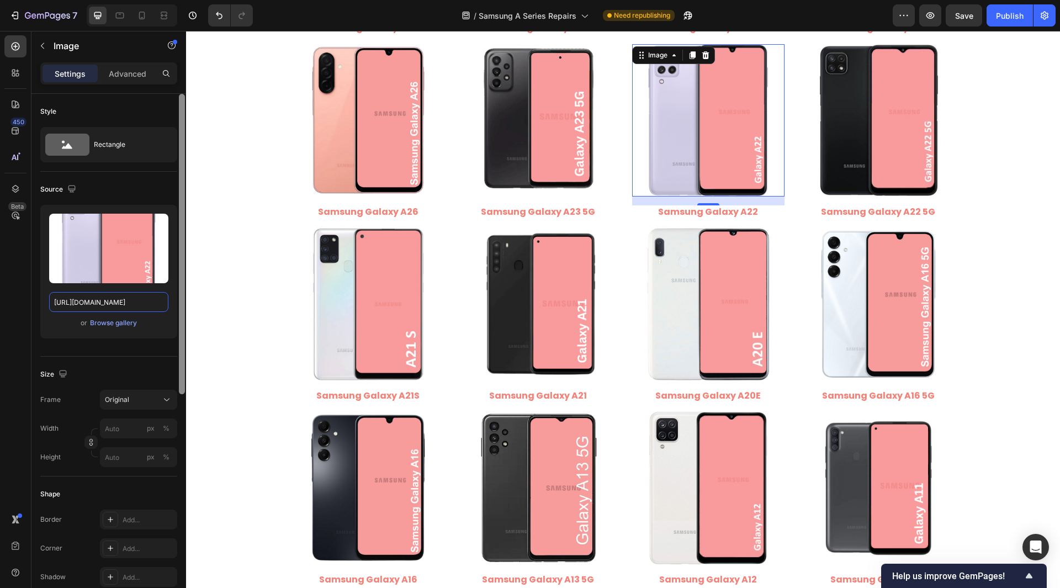
drag, startPoint x: 97, startPoint y: 304, endPoint x: 182, endPoint y: 345, distance: 95.3
click at [182, 345] on div "Style Rectangle Source Upload Image [URL][DOMAIN_NAME] or Browse gallery Size F…" at bounding box center [108, 356] width 155 height 525
type input "[URL][DOMAIN_NAME]"
click at [36, 308] on div "Style Rectangle Source Upload Image [URL][DOMAIN_NAME] or Browse gallery Size F…" at bounding box center [108, 553] width 155 height 919
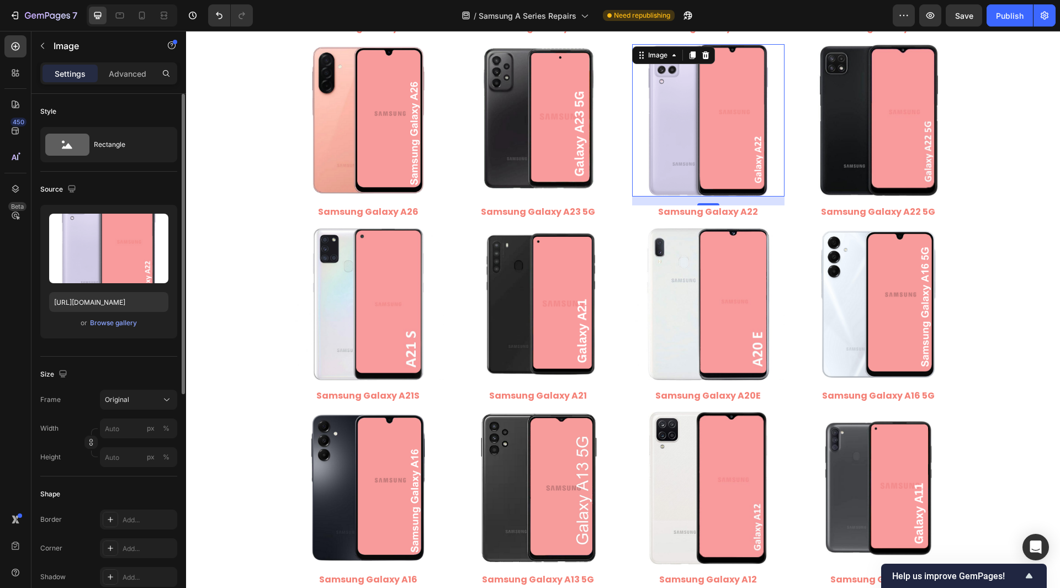
scroll to position [0, 0]
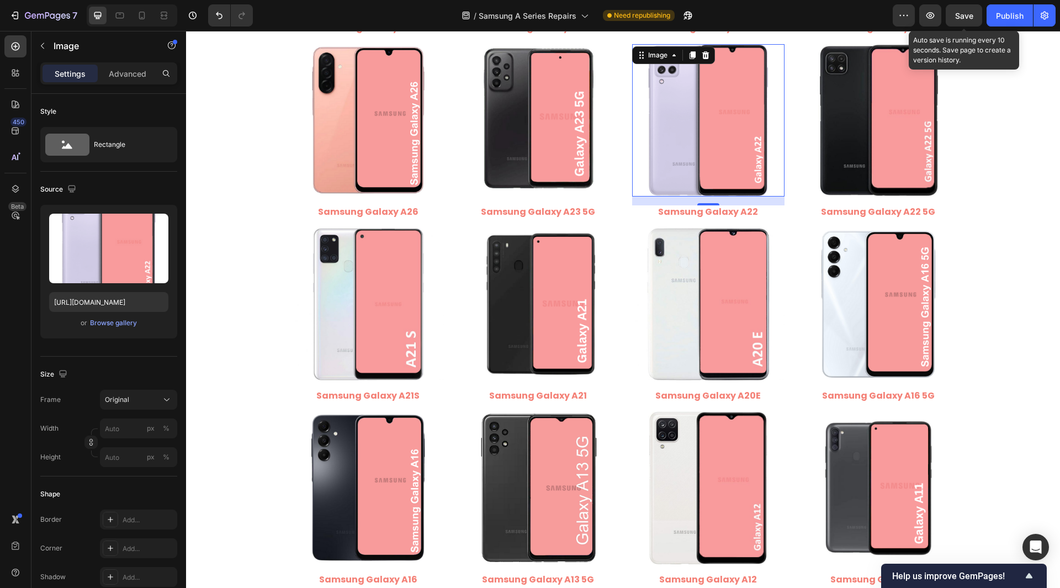
click at [970, 14] on span "Save" at bounding box center [964, 15] width 18 height 9
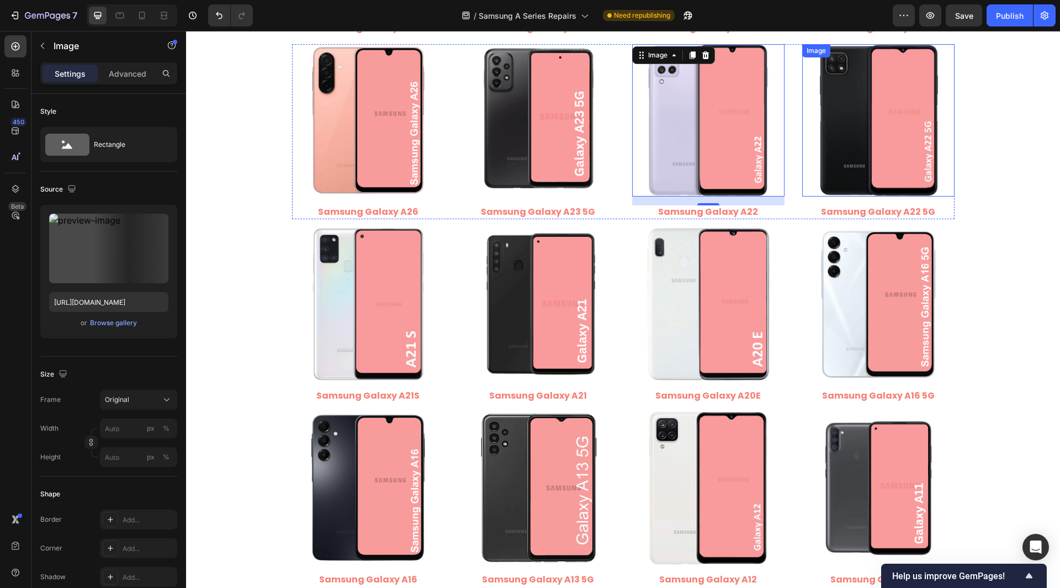
click at [899, 135] on img at bounding box center [878, 120] width 152 height 152
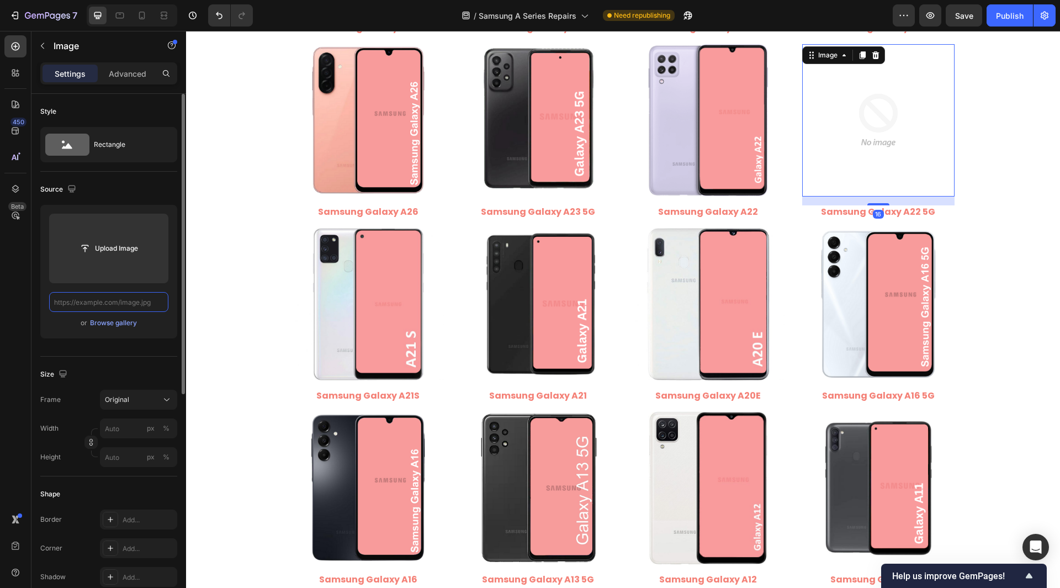
paste input "[URL][DOMAIN_NAME]"
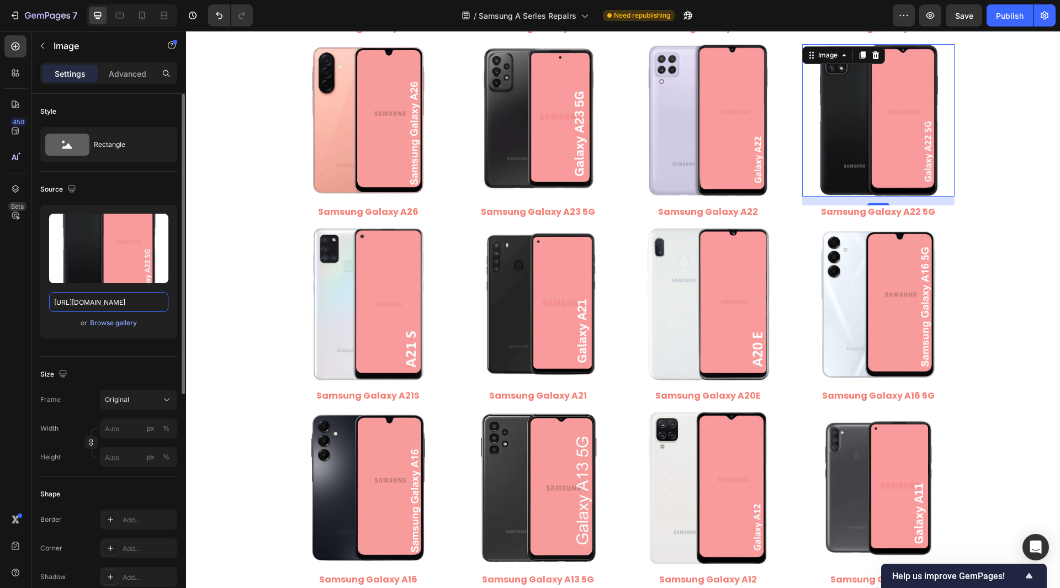
drag, startPoint x: 98, startPoint y: 306, endPoint x: 152, endPoint y: 320, distance: 56.4
click at [152, 320] on div "Upload Image [URL][DOMAIN_NAME] or Browse gallery" at bounding box center [108, 272] width 137 height 134
type input "[URL][DOMAIN_NAME]"
click at [36, 300] on div "Style Rectangle Source Upload Image [URL][DOMAIN_NAME] or Browse gallery Size F…" at bounding box center [108, 553] width 155 height 919
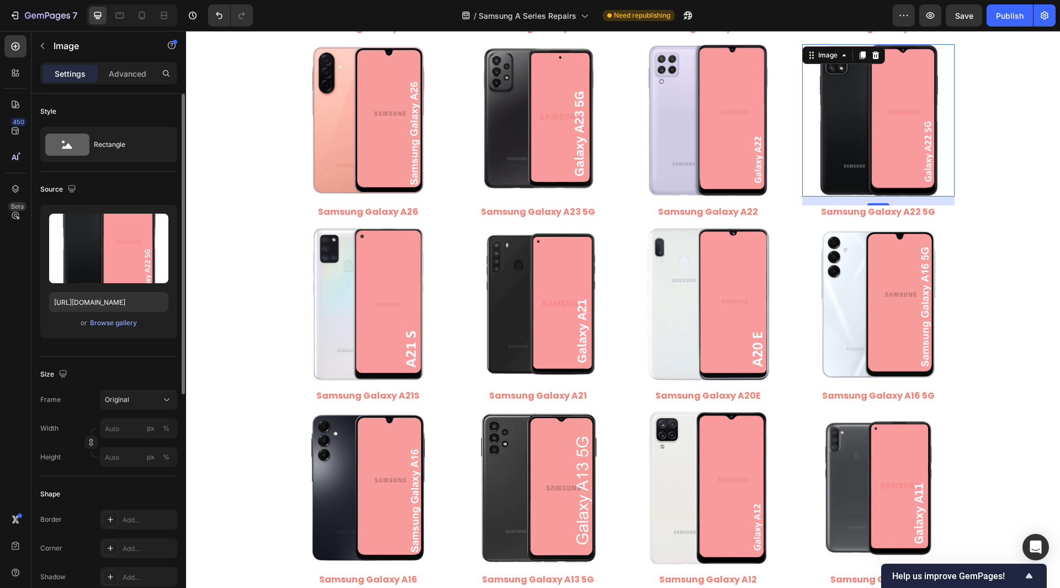
scroll to position [0, 0]
click at [254, 244] on div "Image Samsung Galaxy A56 Heading Image Samsung Galaxy A55 Heading Image Samsung…" at bounding box center [623, 40] width 874 height 2580
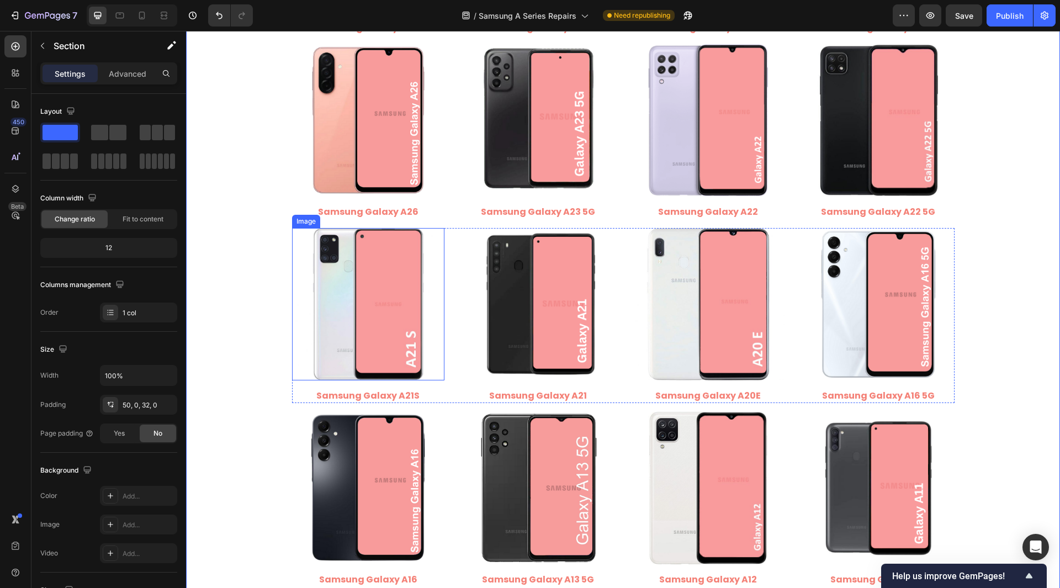
click at [361, 284] on img at bounding box center [368, 304] width 152 height 152
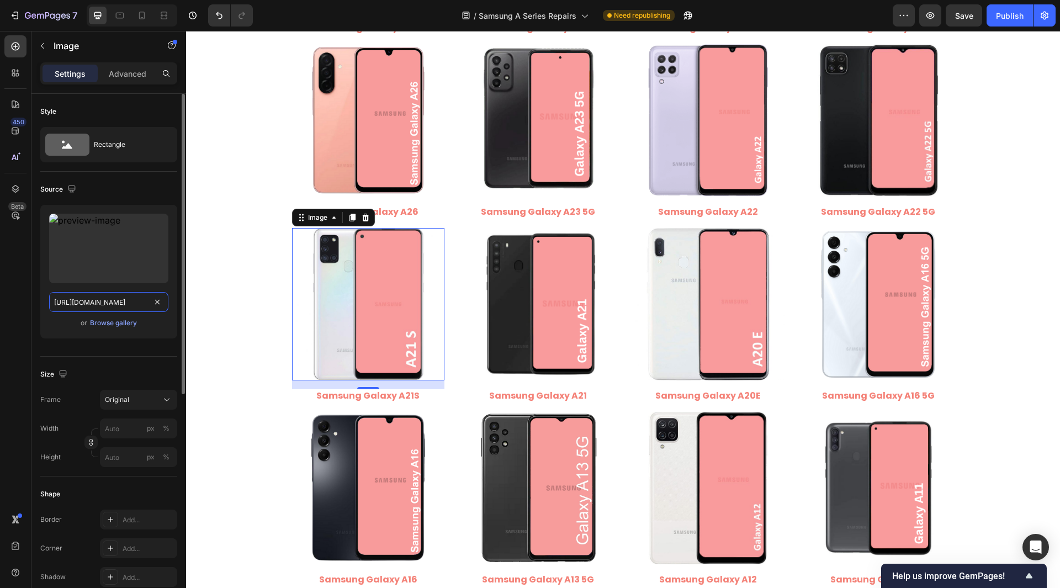
click at [121, 295] on input "[URL][DOMAIN_NAME]" at bounding box center [108, 302] width 119 height 20
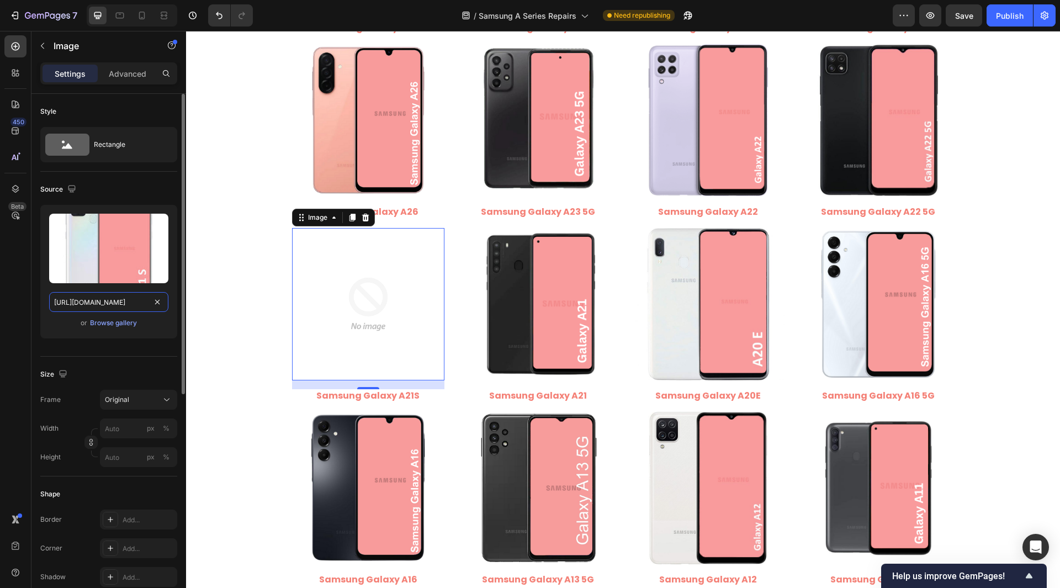
scroll to position [0, 213]
type input "[URL][DOMAIN_NAME]"
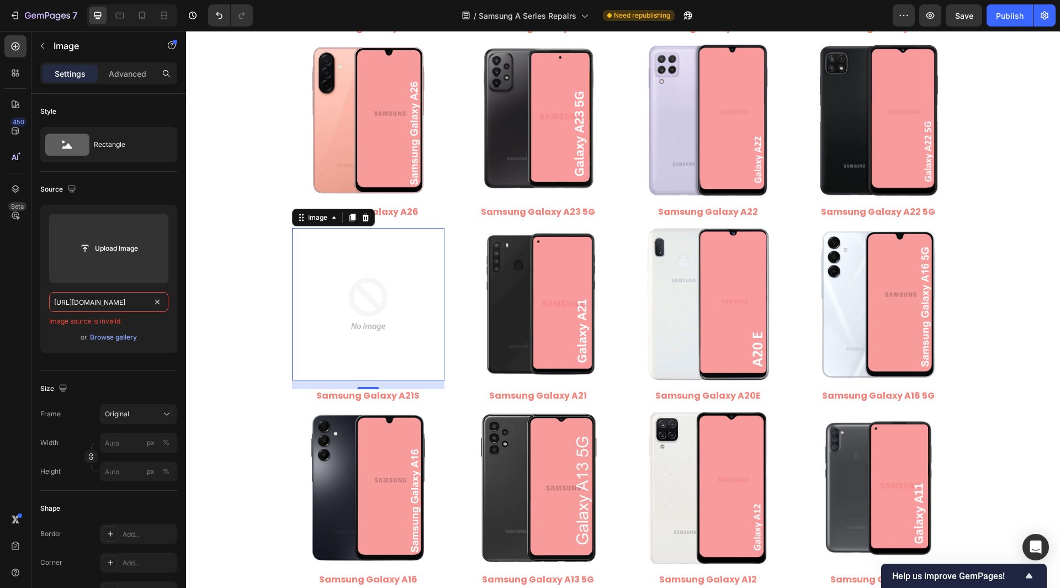
click at [84, 303] on input "[URL][DOMAIN_NAME]" at bounding box center [108, 302] width 119 height 20
click at [38, 300] on div "Style Rectangle Source Upload Image Image source is invalid. or Browse gallery …" at bounding box center [108, 561] width 155 height 934
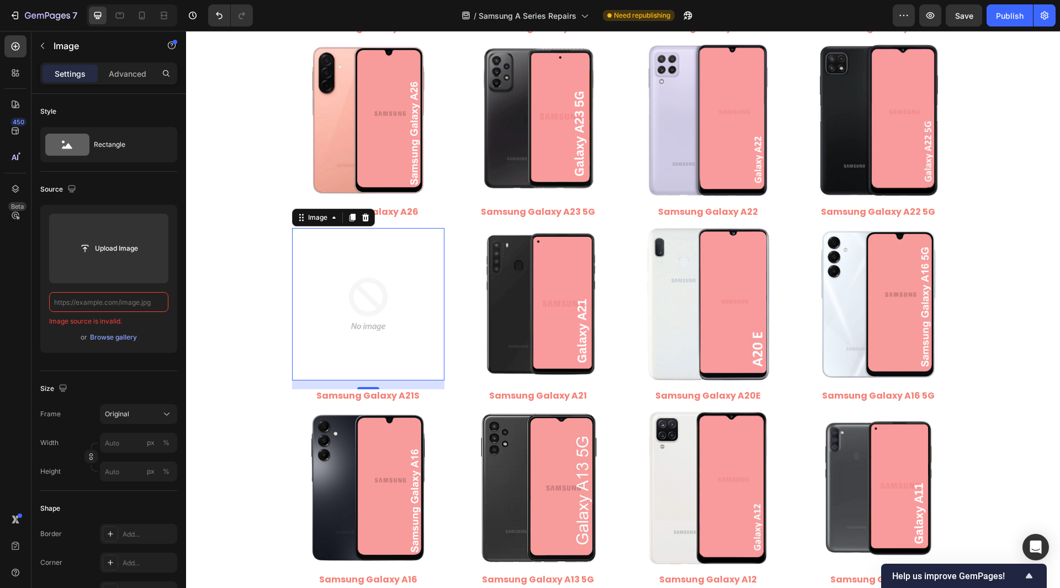
click at [87, 300] on input "text" at bounding box center [108, 302] width 119 height 20
paste input "[URL][DOMAIN_NAME]"
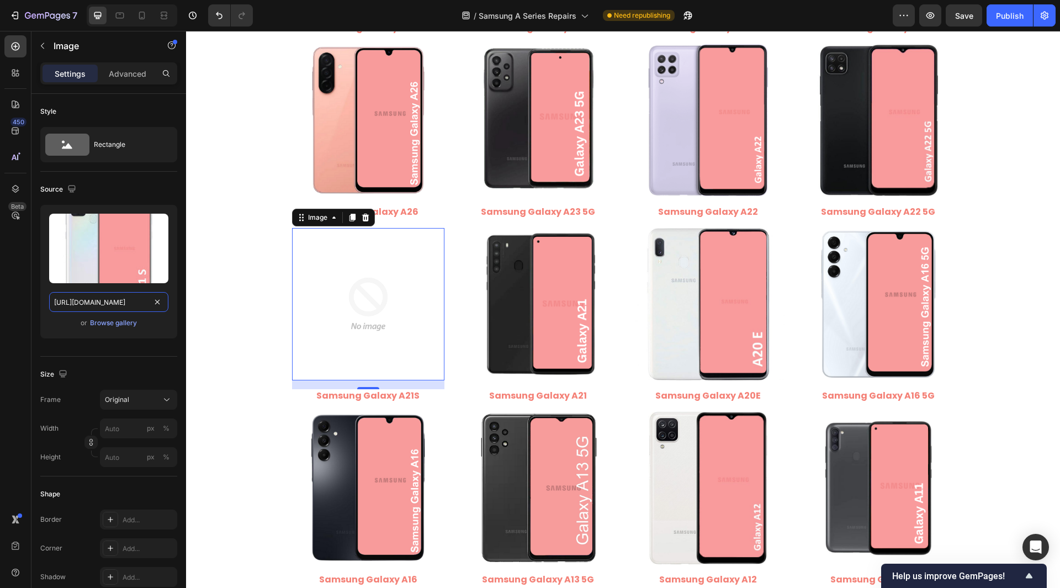
type input "[URL][DOMAIN_NAME]"
click at [36, 304] on div "Style Rectangle Source Upload Image [URL][DOMAIN_NAME] or Browse gallery Size F…" at bounding box center [108, 553] width 155 height 919
click at [889, 147] on img at bounding box center [878, 120] width 152 height 152
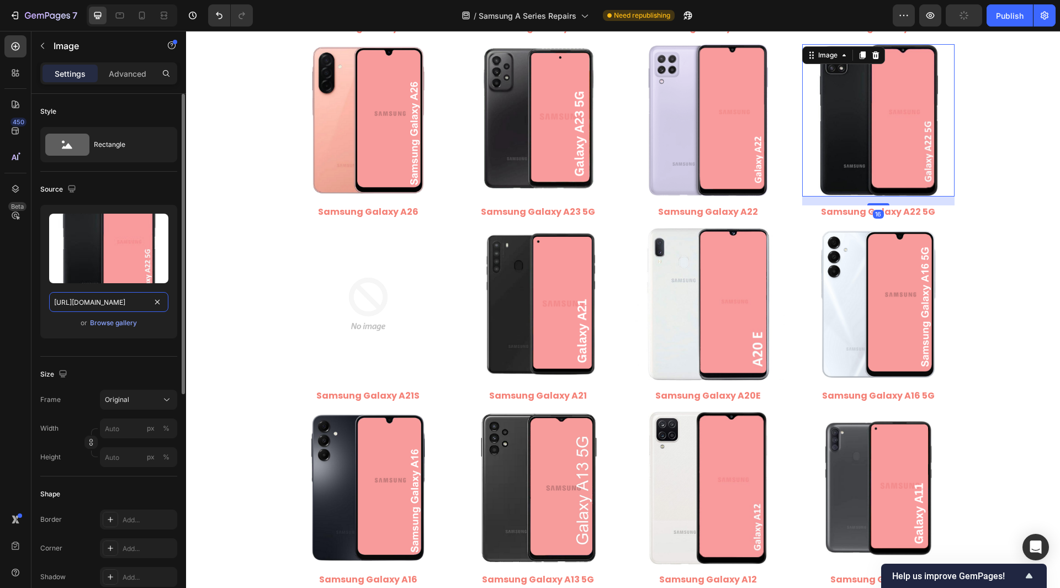
click at [129, 299] on input "[URL][DOMAIN_NAME]" at bounding box center [108, 302] width 119 height 20
click at [39, 307] on div "Style Rectangle Source Upload Image [URL][DOMAIN_NAME] or Browse gallery Size F…" at bounding box center [108, 553] width 155 height 919
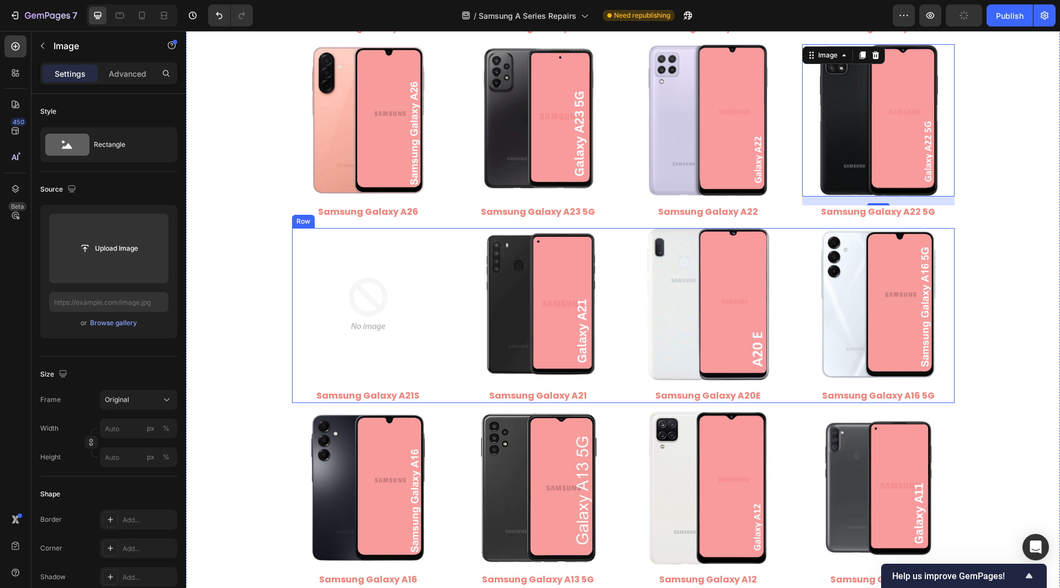
click at [393, 317] on img at bounding box center [368, 304] width 152 height 152
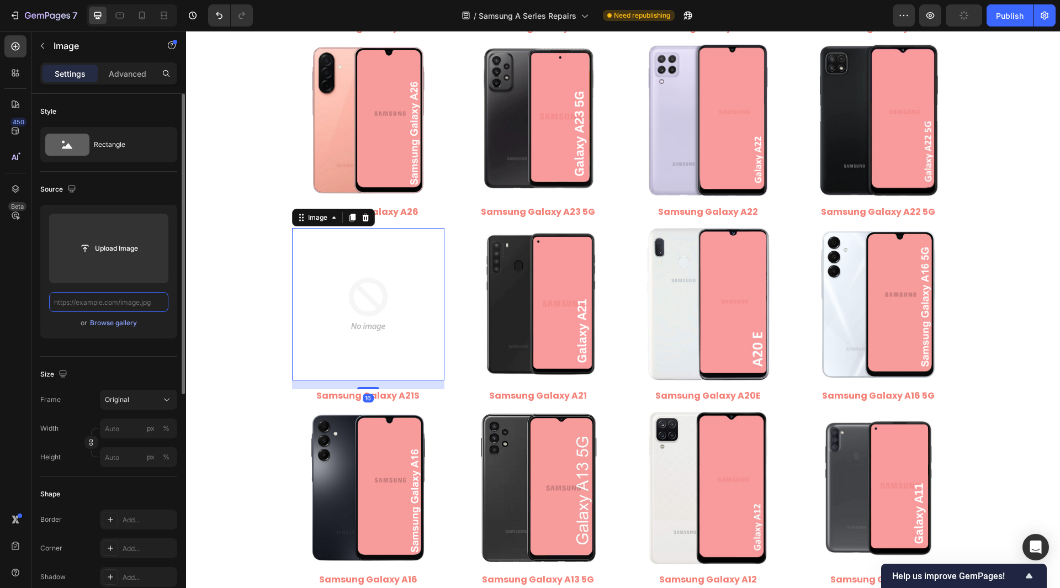
click at [92, 299] on input "text" at bounding box center [108, 302] width 119 height 20
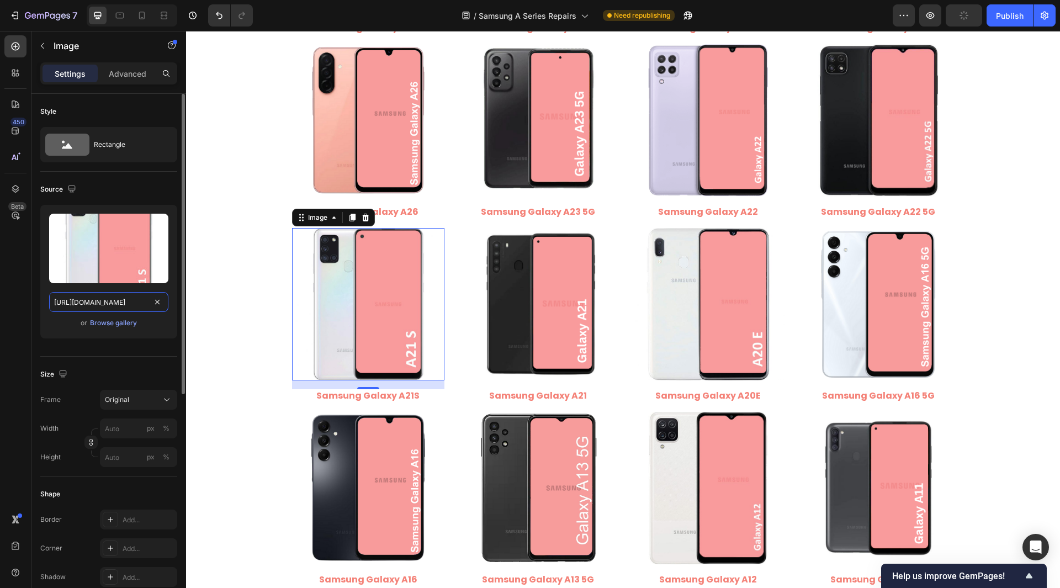
scroll to position [0, 164]
type input "[URL][DOMAIN_NAME]"
click at [31, 307] on div "Style Rectangle Source Upload Image [URL][DOMAIN_NAME] or Browse gallery Size F…" at bounding box center [108, 553] width 155 height 919
click at [524, 308] on img at bounding box center [538, 304] width 152 height 152
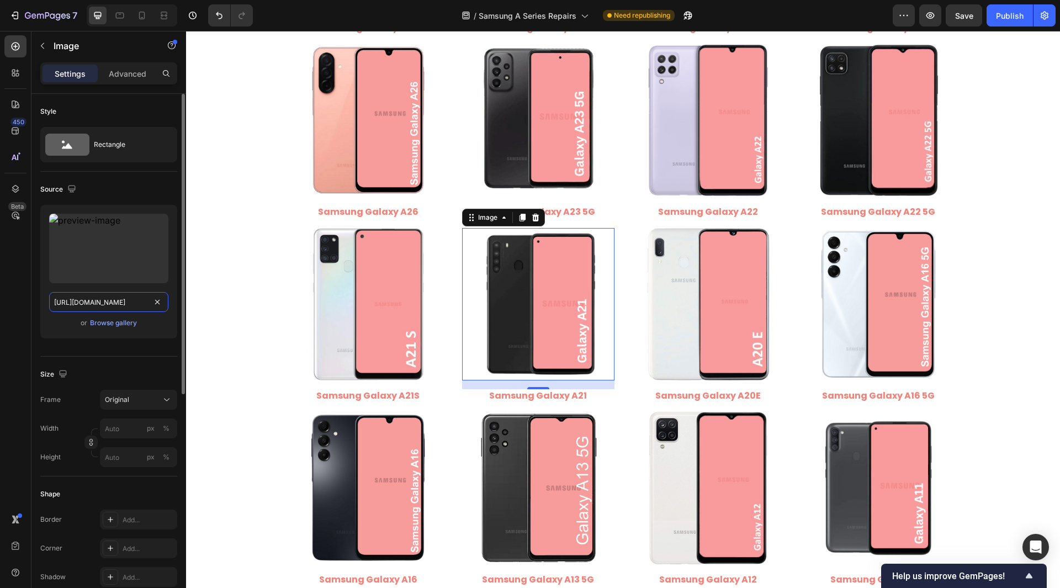
click at [138, 300] on input "[URL][DOMAIN_NAME]" at bounding box center [108, 302] width 119 height 20
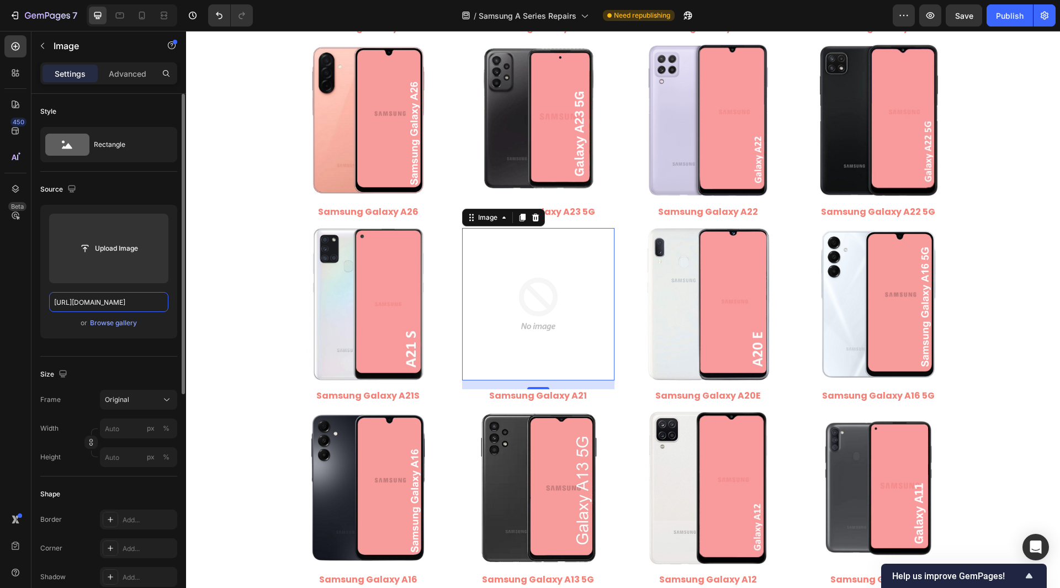
scroll to position [0, 210]
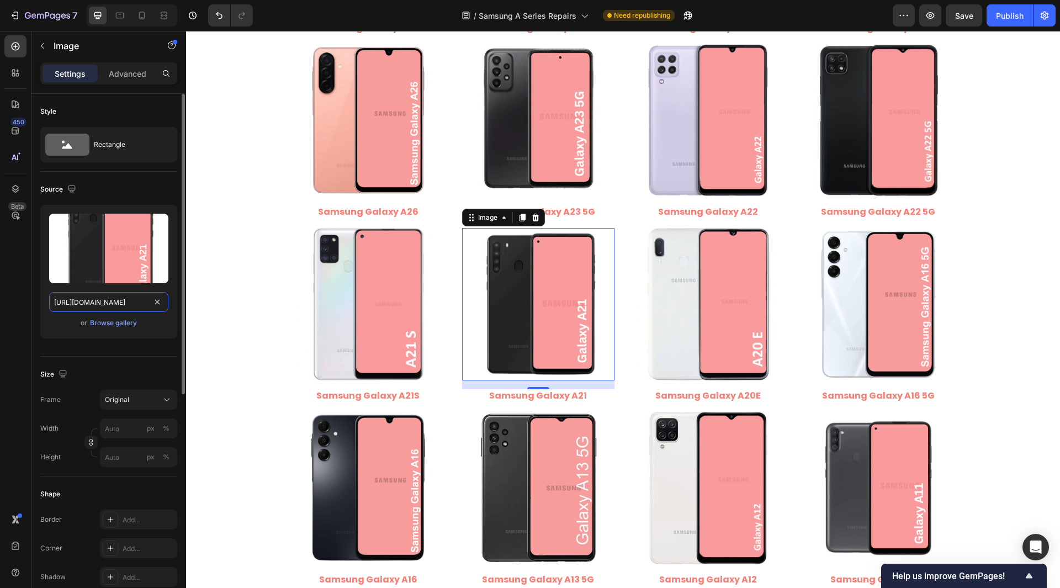
drag, startPoint x: 98, startPoint y: 300, endPoint x: 160, endPoint y: 318, distance: 64.8
click at [160, 318] on div "Upload Image [URL][DOMAIN_NAME] or Browse gallery" at bounding box center [108, 272] width 137 height 134
type input "[URL][DOMAIN_NAME]"
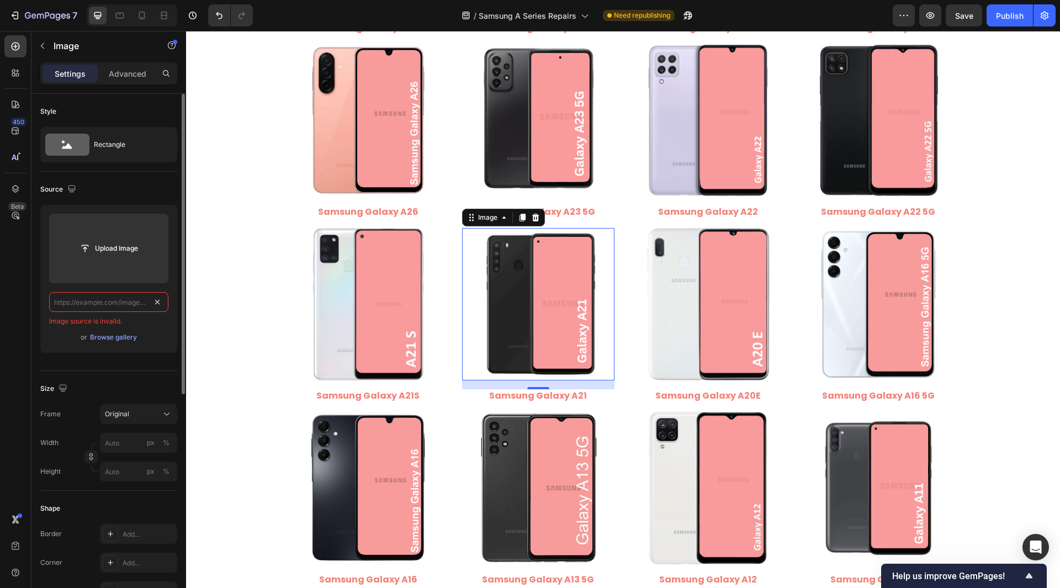
scroll to position [0, 0]
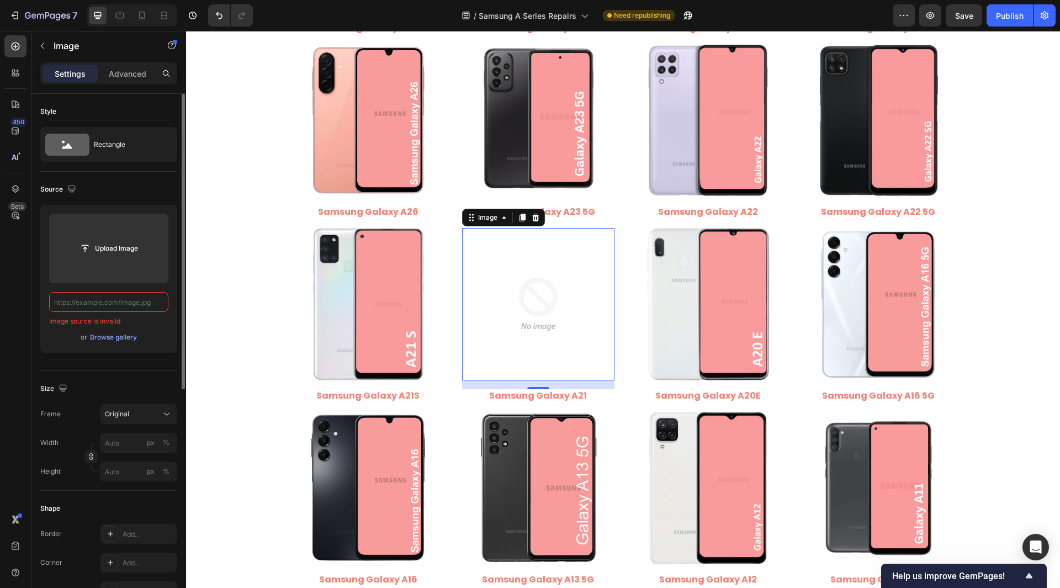
click at [98, 300] on input "text" at bounding box center [108, 302] width 119 height 20
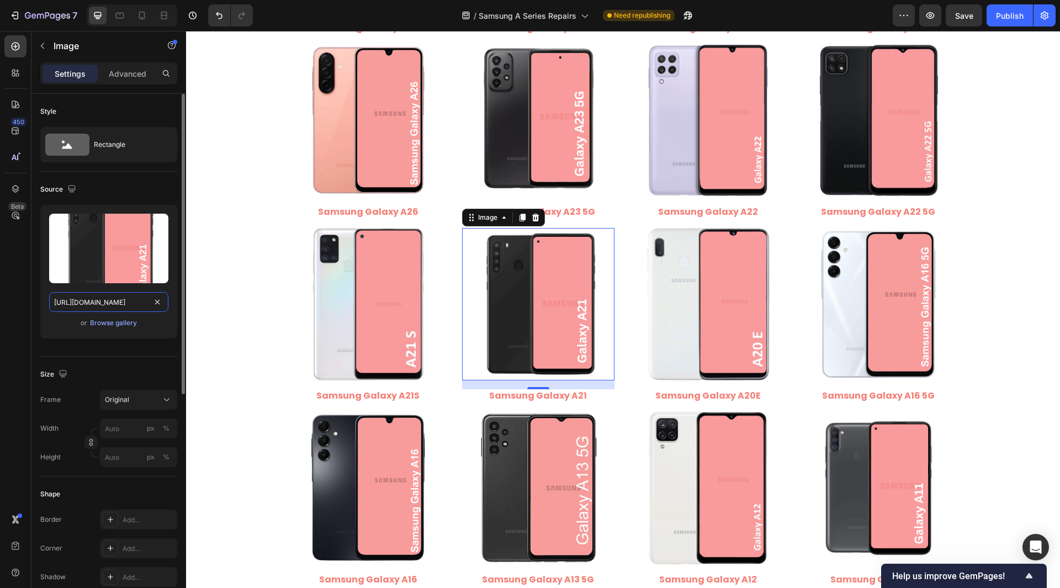
scroll to position [0, 163]
drag, startPoint x: 98, startPoint y: 302, endPoint x: 153, endPoint y: 329, distance: 62.0
click at [153, 329] on div "Upload Image [URL][DOMAIN_NAME] or Browse gallery" at bounding box center [108, 272] width 137 height 134
type input "[URL][DOMAIN_NAME]"
click at [36, 317] on div "Style Rectangle Source Upload Image [URL][DOMAIN_NAME] or Browse gallery Size F…" at bounding box center [108, 553] width 155 height 919
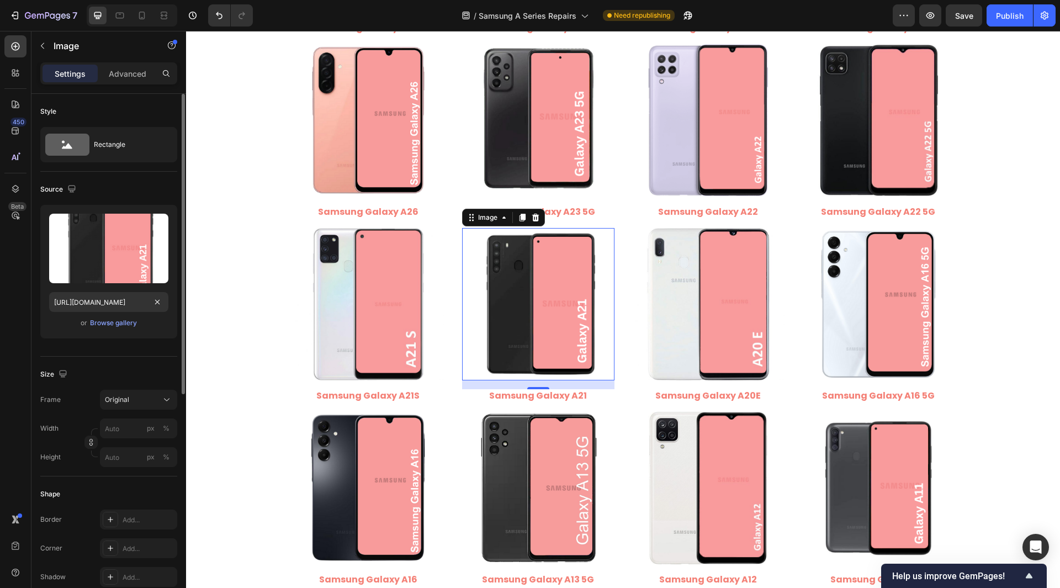
scroll to position [0, 0]
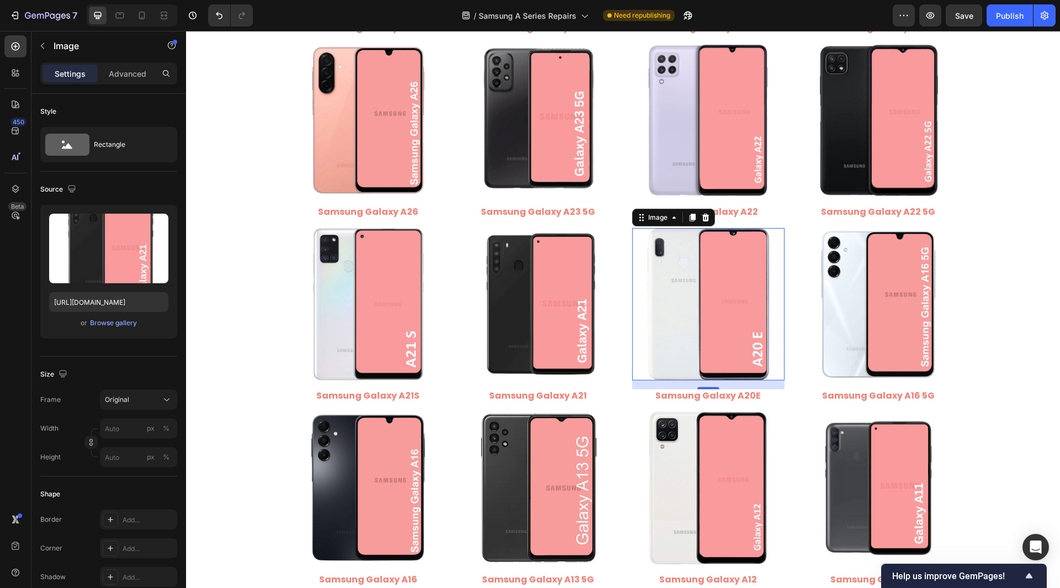
click at [673, 315] on img at bounding box center [708, 304] width 152 height 152
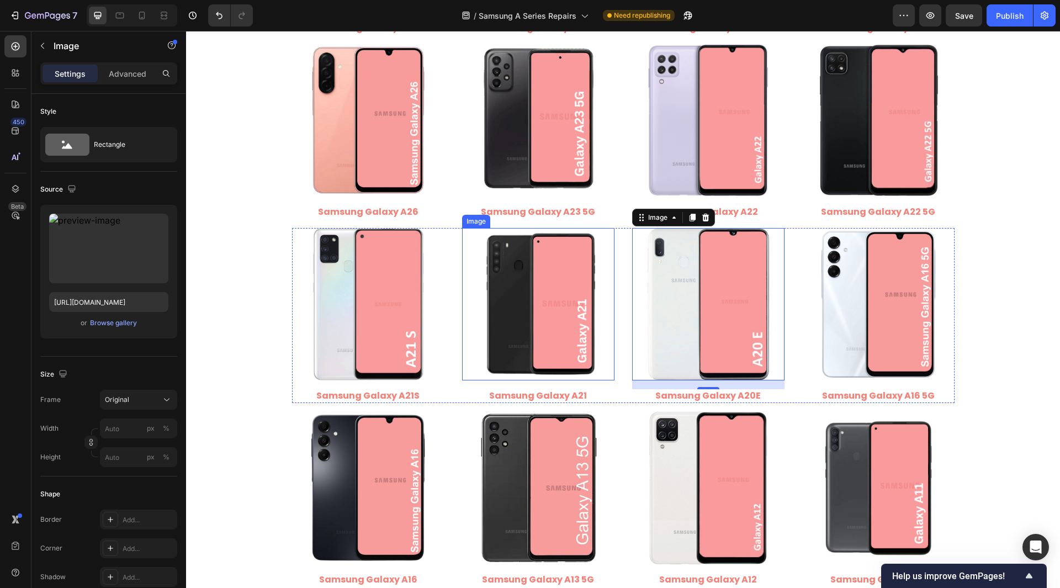
click at [541, 343] on img at bounding box center [538, 304] width 152 height 152
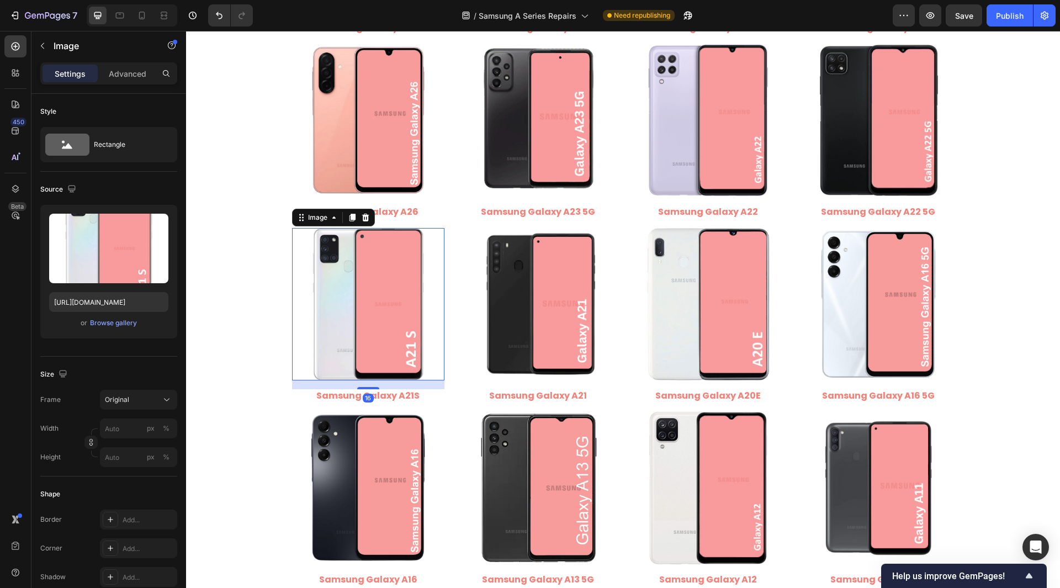
click at [368, 337] on img at bounding box center [368, 304] width 152 height 152
click at [108, 302] on input "[URL][DOMAIN_NAME]" at bounding box center [108, 302] width 119 height 20
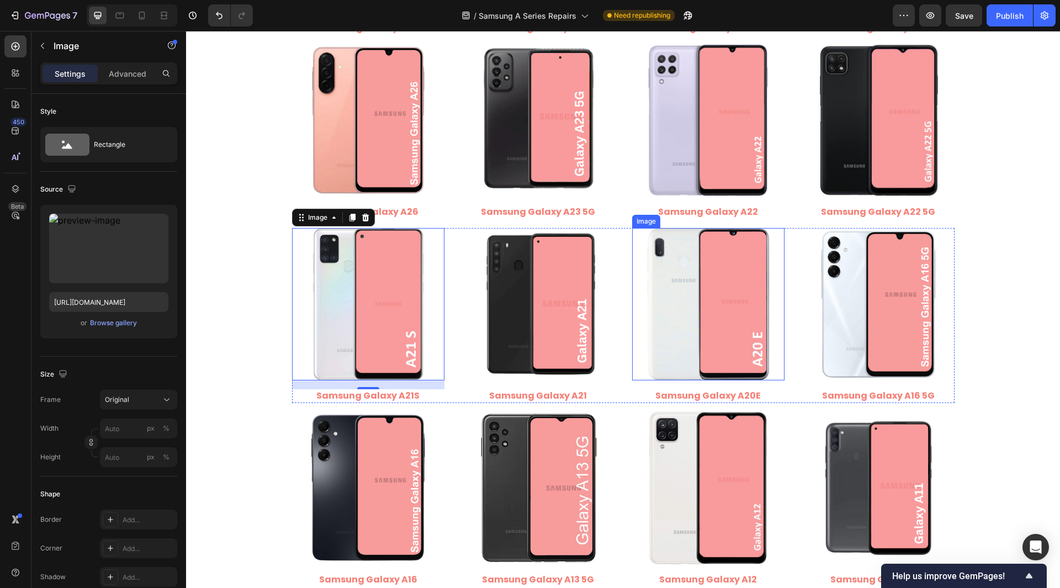
click at [690, 318] on img at bounding box center [708, 304] width 152 height 152
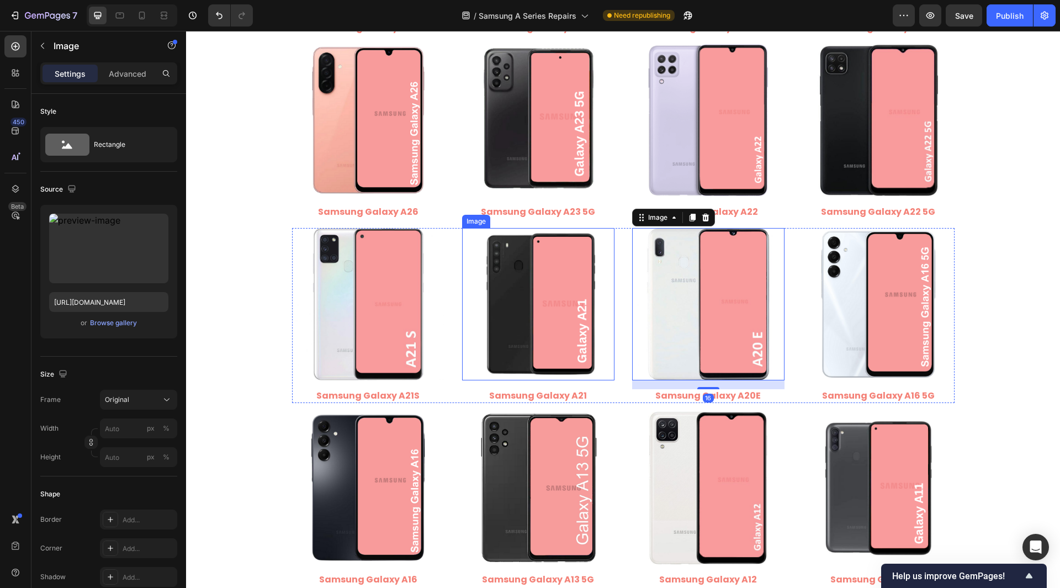
click at [607, 329] on img at bounding box center [538, 304] width 152 height 152
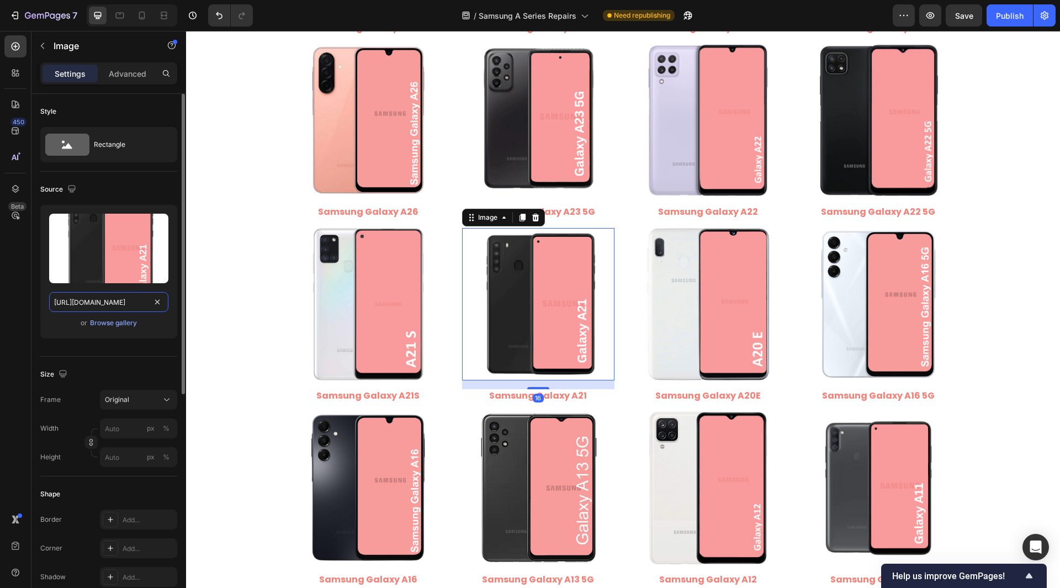
click at [105, 307] on input "[URL][DOMAIN_NAME]" at bounding box center [108, 302] width 119 height 20
click at [709, 317] on img at bounding box center [708, 304] width 152 height 152
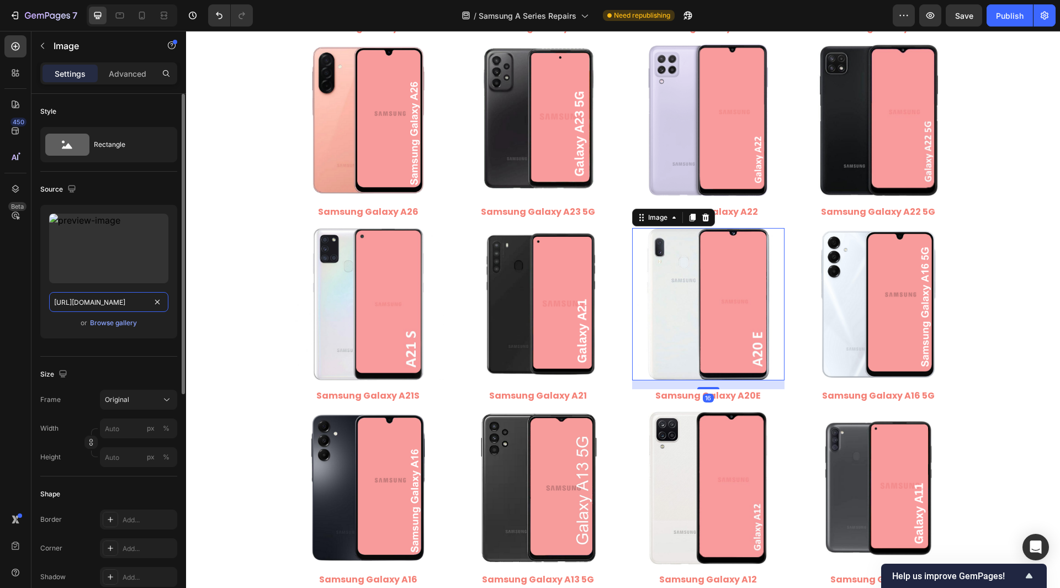
click at [138, 303] on input "[URL][DOMAIN_NAME]" at bounding box center [108, 302] width 119 height 20
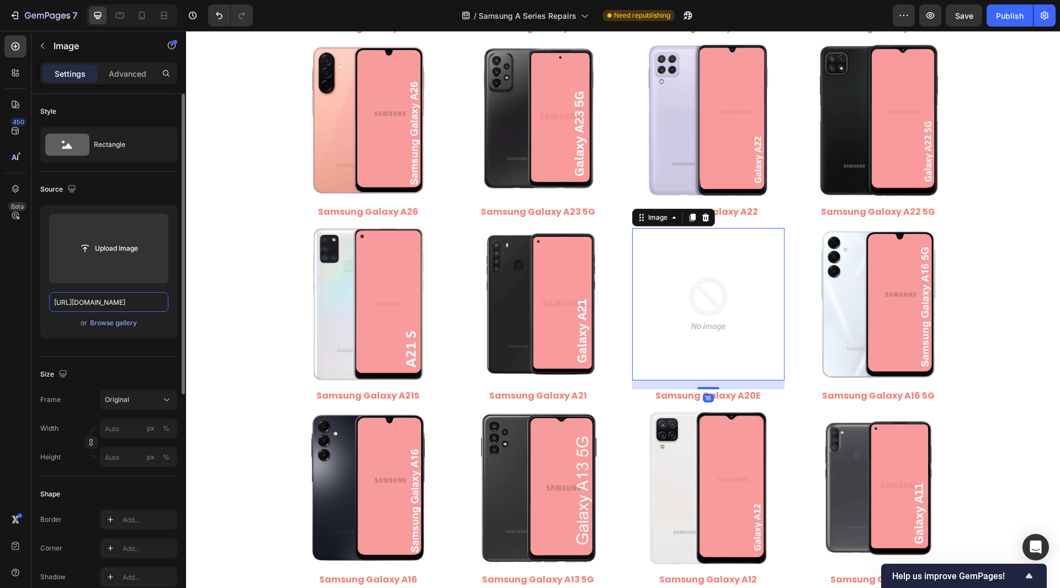
scroll to position [0, 215]
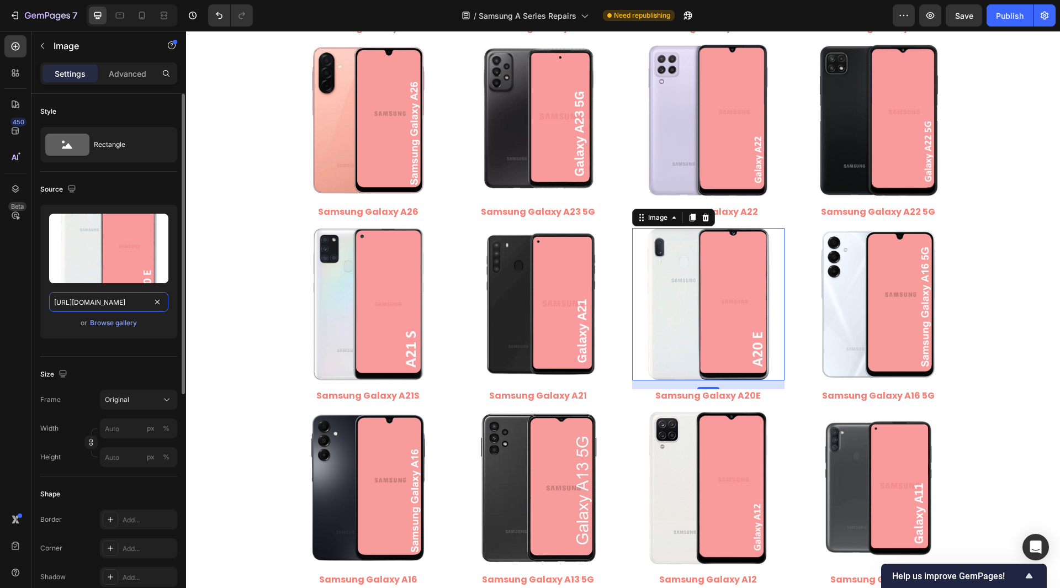
drag, startPoint x: 99, startPoint y: 302, endPoint x: 154, endPoint y: 316, distance: 56.4
click at [154, 316] on div "Upload Image [URL][DOMAIN_NAME] or Browse gallery" at bounding box center [108, 272] width 137 height 134
click at [127, 306] on input "[URL][DOMAIN_NAME]" at bounding box center [108, 302] width 119 height 20
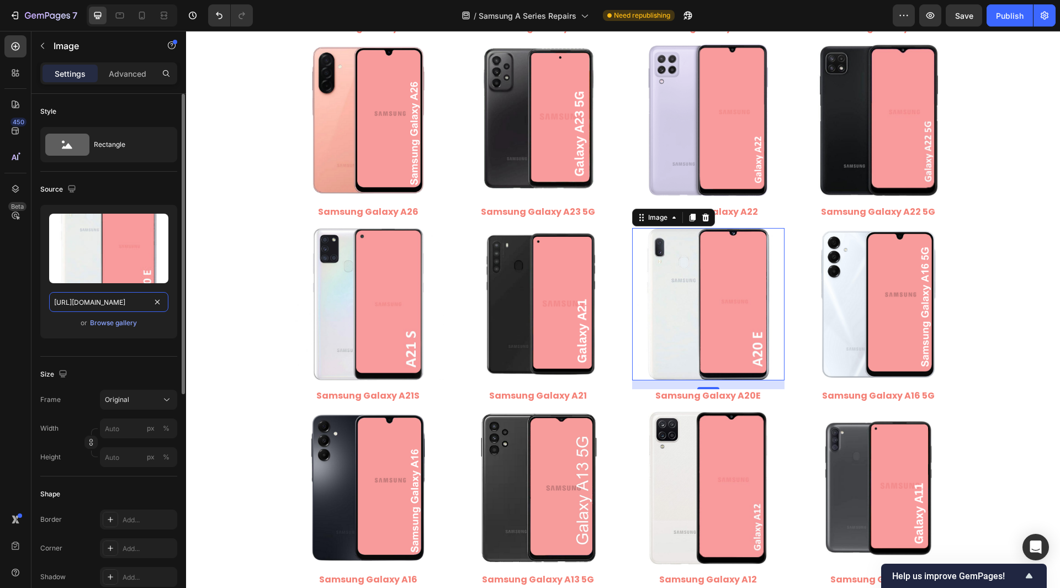
click at [127, 306] on input "[URL][DOMAIN_NAME]" at bounding box center [108, 302] width 119 height 20
type input "[URL][DOMAIN_NAME]"
click at [35, 306] on div "Style Rectangle Source Upload Image [URL][DOMAIN_NAME] or Browse gallery Size F…" at bounding box center [108, 553] width 155 height 919
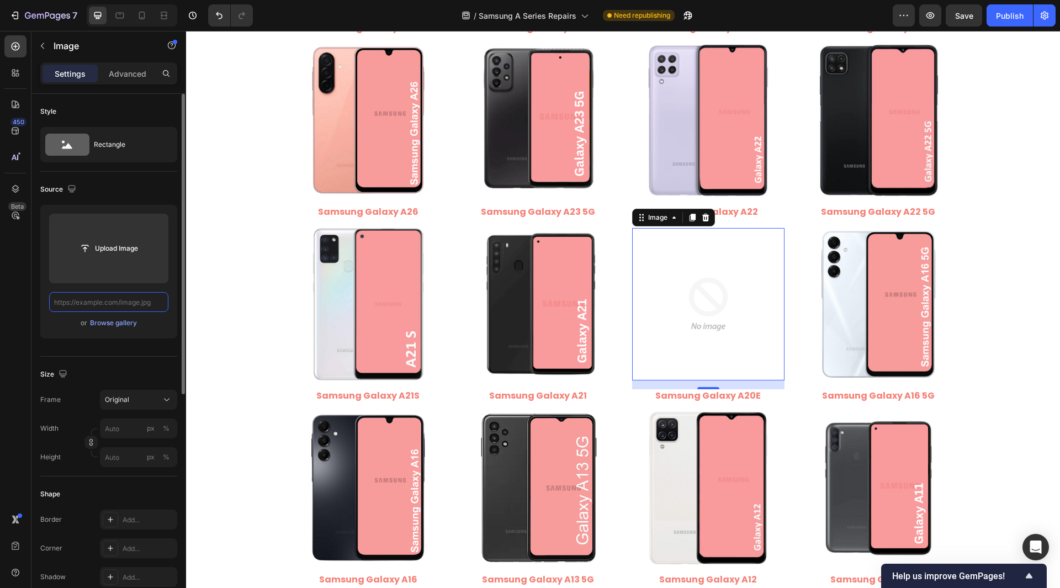
paste input "[URL][DOMAIN_NAME]"
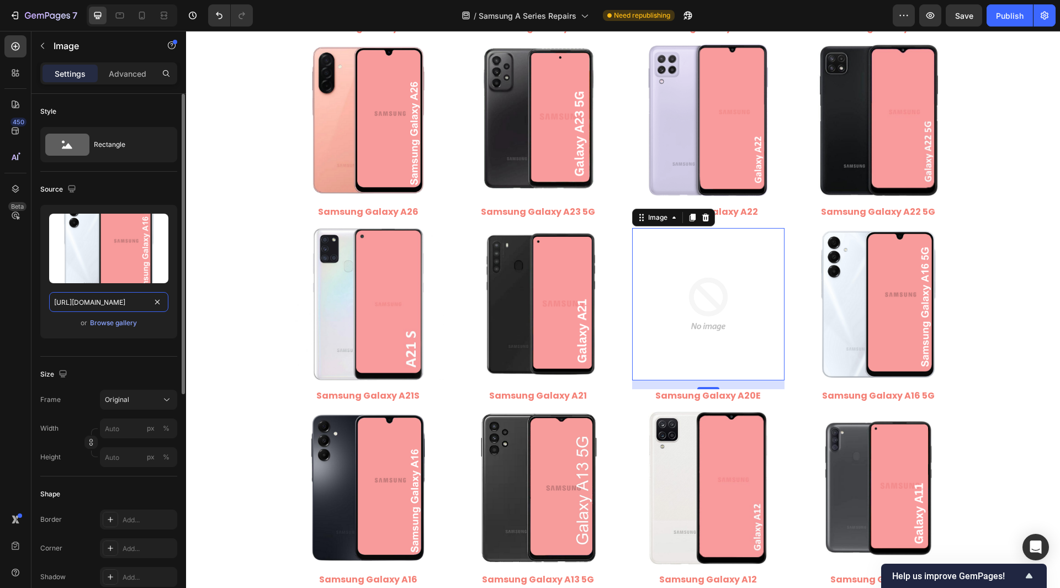
scroll to position [0, 222]
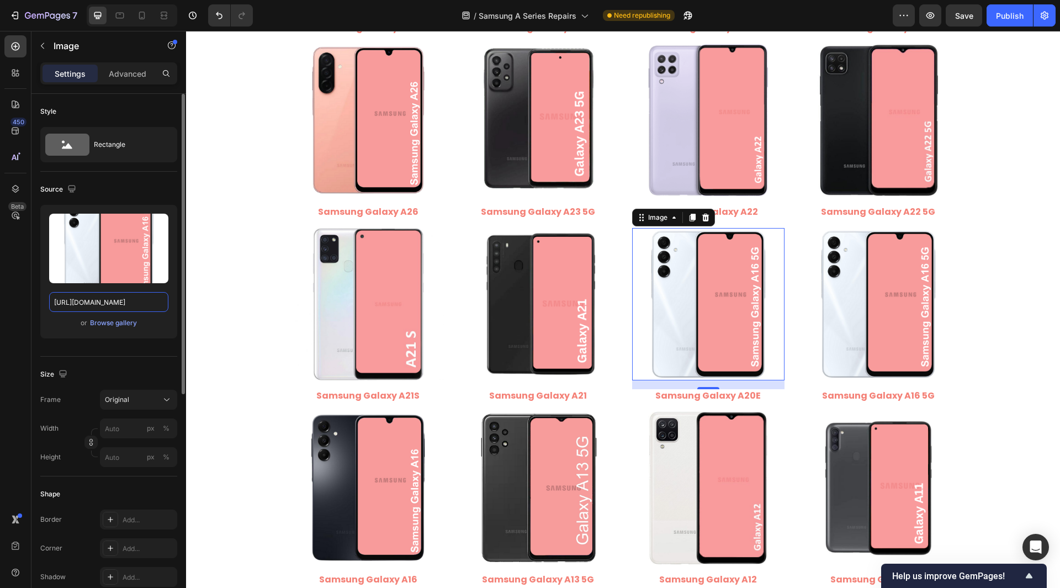
drag, startPoint x: 98, startPoint y: 301, endPoint x: 159, endPoint y: 334, distance: 69.4
click at [159, 334] on div "Upload Image [URL][DOMAIN_NAME] or Browse gallery" at bounding box center [108, 272] width 137 height 134
click at [38, 290] on div "Style Rectangle Source Upload Image [URL][DOMAIN_NAME] or Browse gallery Size F…" at bounding box center [108, 553] width 155 height 919
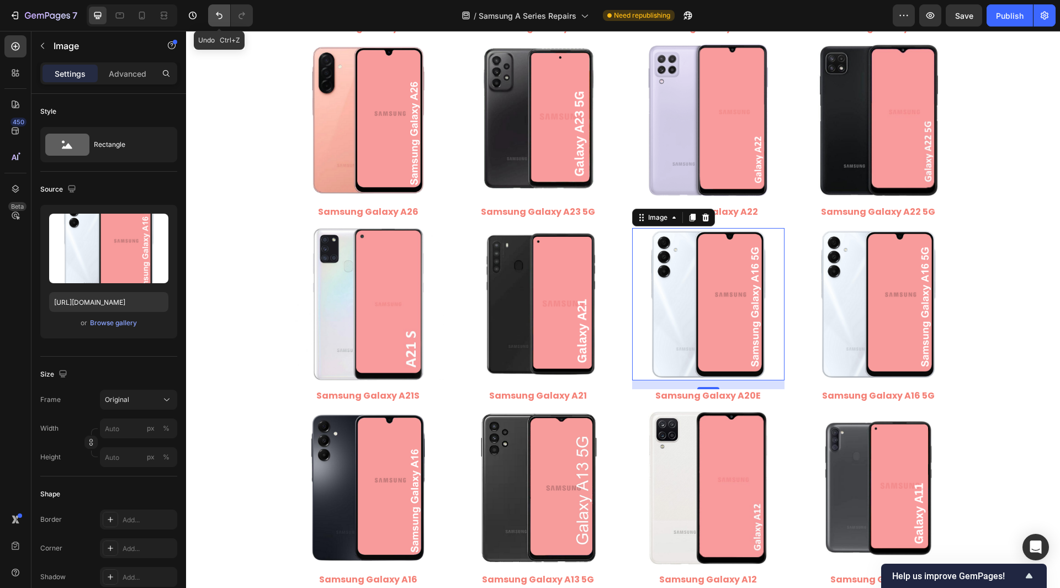
click at [213, 17] on button "Undo/Redo" at bounding box center [219, 15] width 22 height 22
type input "[URL][DOMAIN_NAME]"
click at [213, 17] on button "Undo/Redo" at bounding box center [219, 15] width 22 height 22
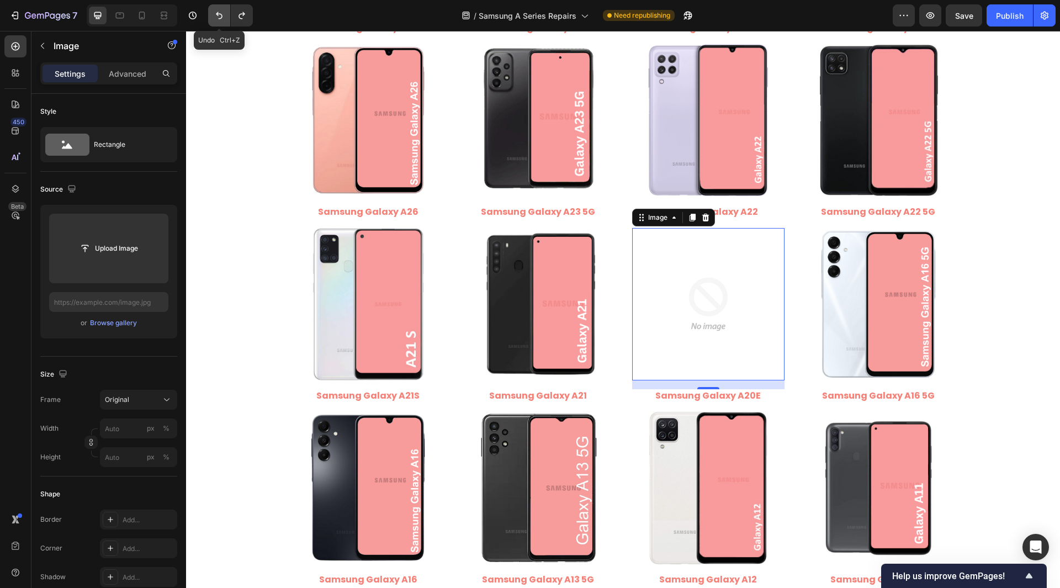
click at [213, 17] on button "Undo/Redo" at bounding box center [219, 15] width 22 height 22
type input "[URL][DOMAIN_NAME]"
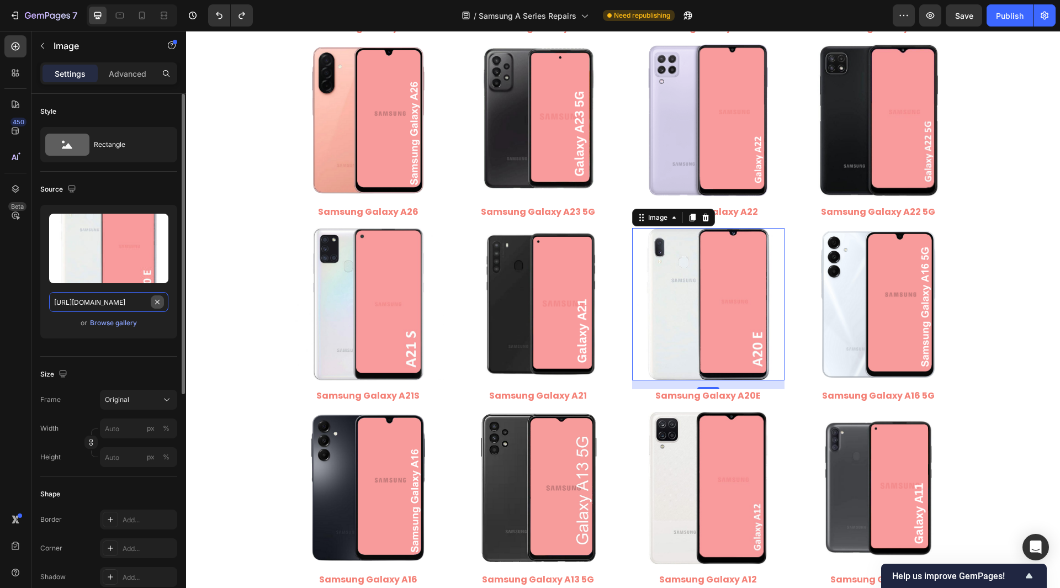
click at [133, 300] on input "[URL][DOMAIN_NAME]" at bounding box center [108, 302] width 119 height 20
click at [901, 326] on img at bounding box center [878, 304] width 152 height 152
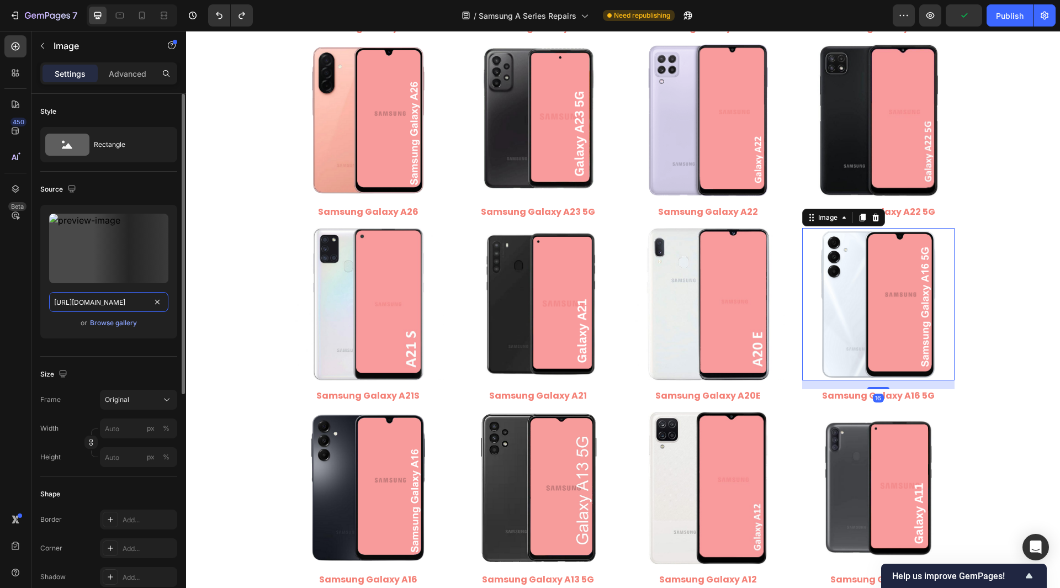
click at [121, 294] on input "[URL][DOMAIN_NAME]" at bounding box center [108, 302] width 119 height 20
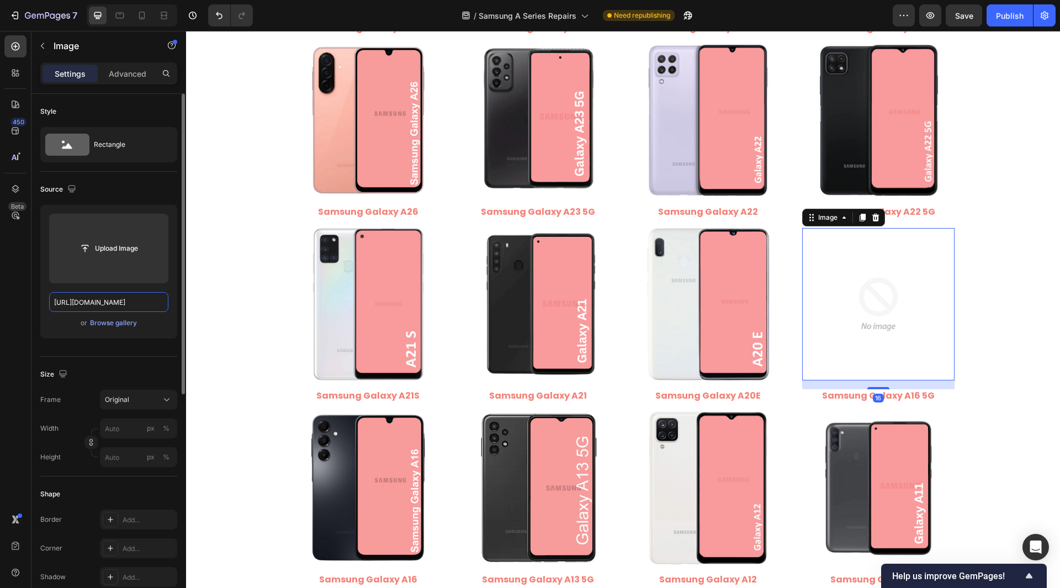
scroll to position [0, 222]
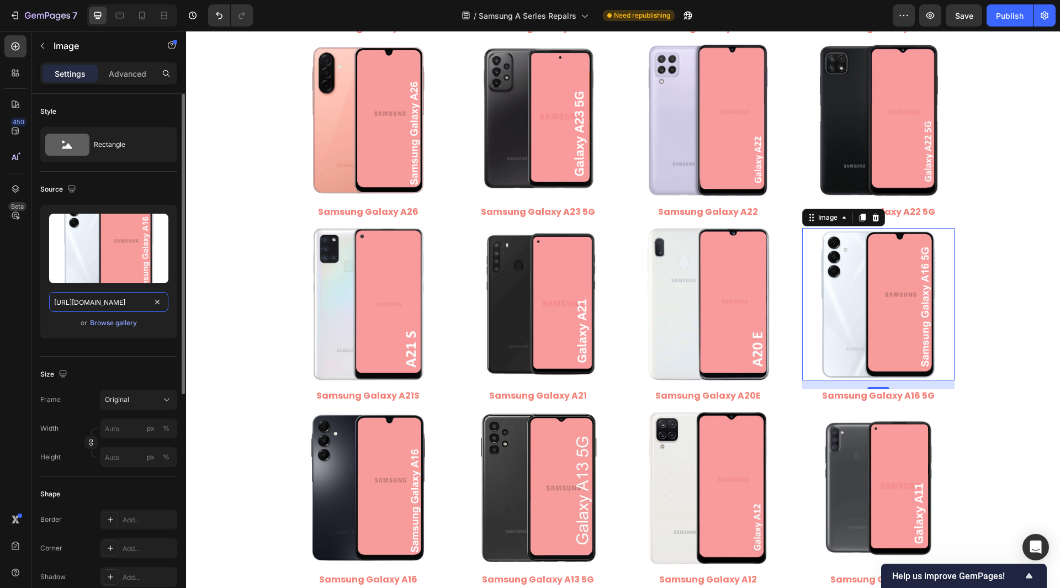
drag, startPoint x: 99, startPoint y: 302, endPoint x: 151, endPoint y: 321, distance: 55.0
click at [151, 321] on div "Upload Image [URL][DOMAIN_NAME] or Browse gallery" at bounding box center [108, 272] width 137 height 134
type input "[URL][DOMAIN_NAME]"
click at [33, 309] on div "Style Rectangle Source Upload Image [URL][DOMAIN_NAME] or Browse gallery Size F…" at bounding box center [108, 553] width 155 height 919
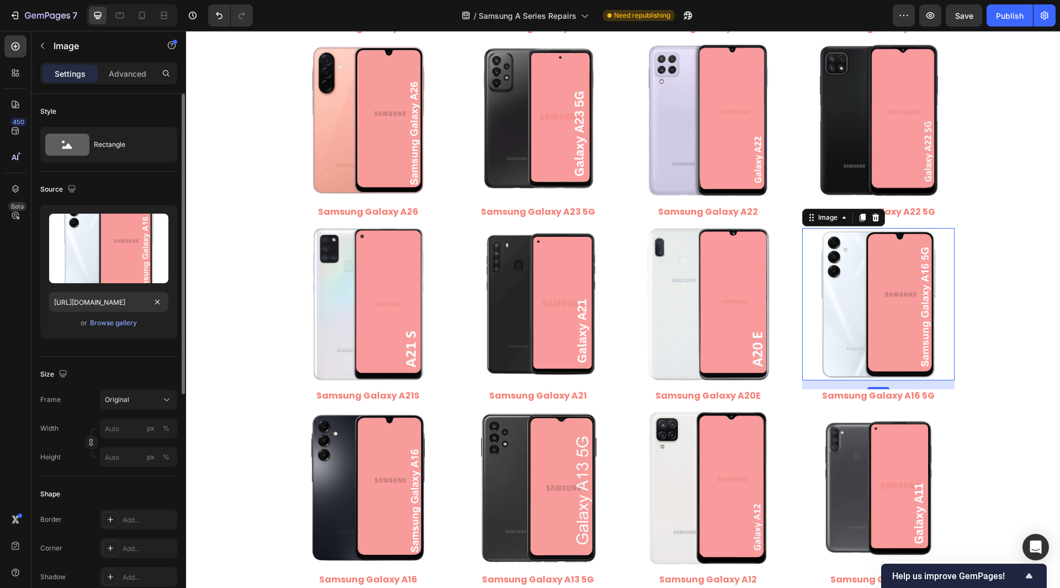
scroll to position [0, 0]
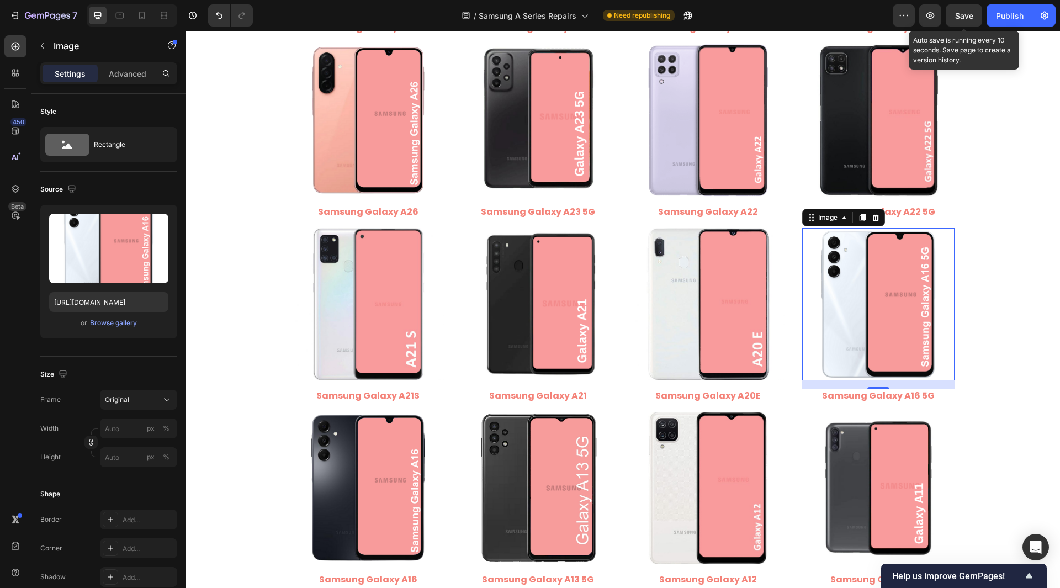
click at [960, 19] on span "Save" at bounding box center [964, 15] width 18 height 9
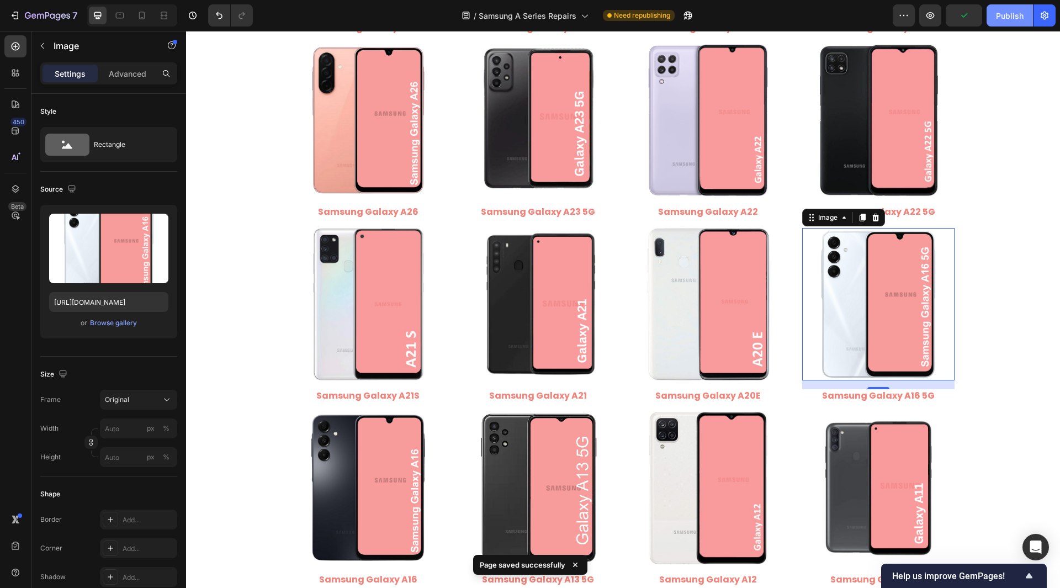
click at [1011, 22] on button "Publish" at bounding box center [1009, 15] width 46 height 22
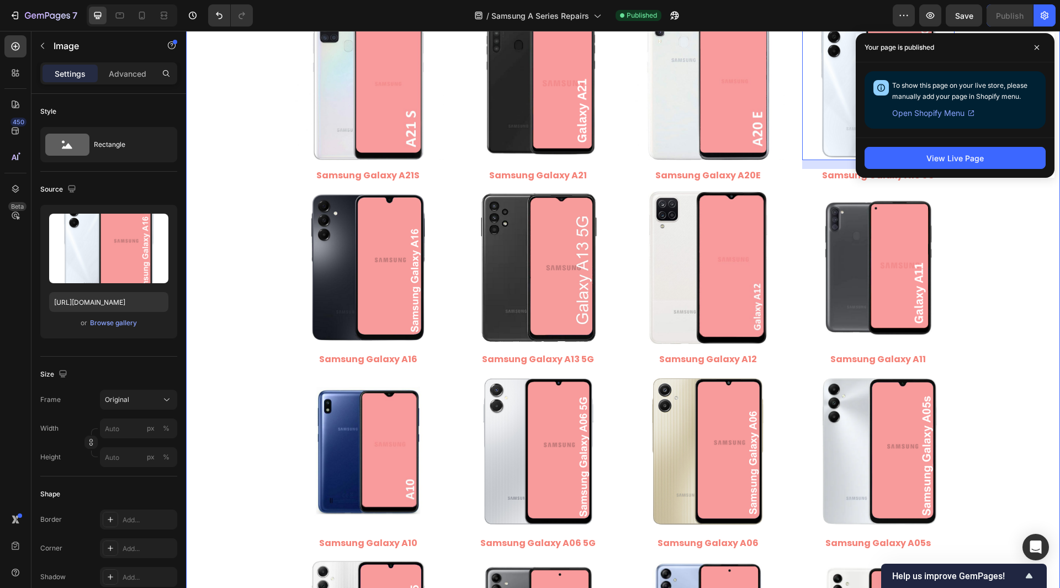
scroll to position [1656, 0]
click at [1036, 42] on span at bounding box center [1037, 48] width 18 height 18
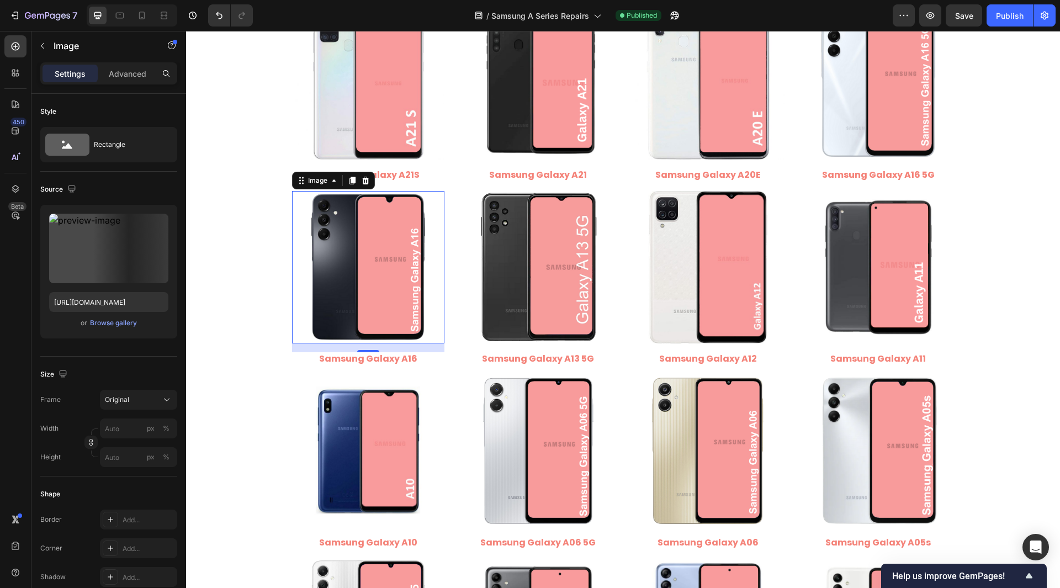
click at [355, 281] on img at bounding box center [368, 267] width 152 height 152
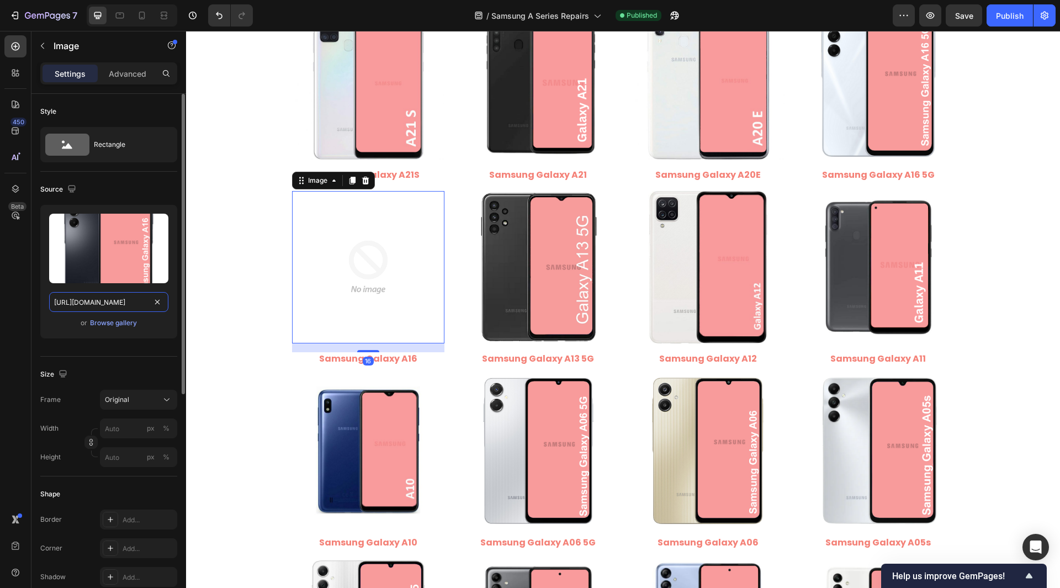
scroll to position [0, 210]
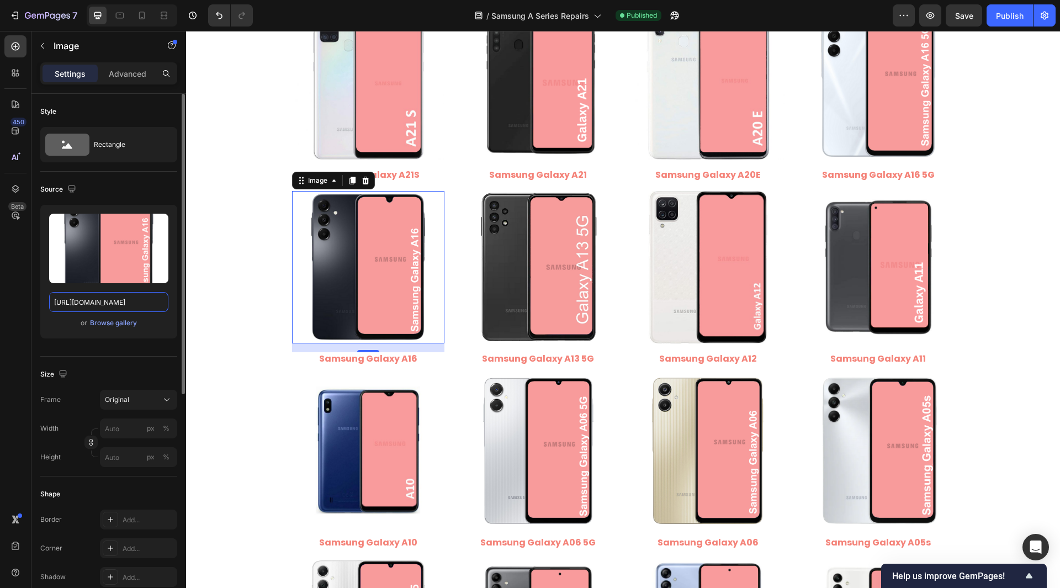
drag, startPoint x: 99, startPoint y: 297, endPoint x: 155, endPoint y: 322, distance: 61.0
click at [155, 322] on div "Upload Image [URL][DOMAIN_NAME] or Browse gallery" at bounding box center [108, 272] width 137 height 134
type input "[URL][DOMAIN_NAME]"
click at [35, 298] on div "Style Rectangle Source Upload Image [URL][DOMAIN_NAME] or Browse gallery Size F…" at bounding box center [108, 553] width 155 height 919
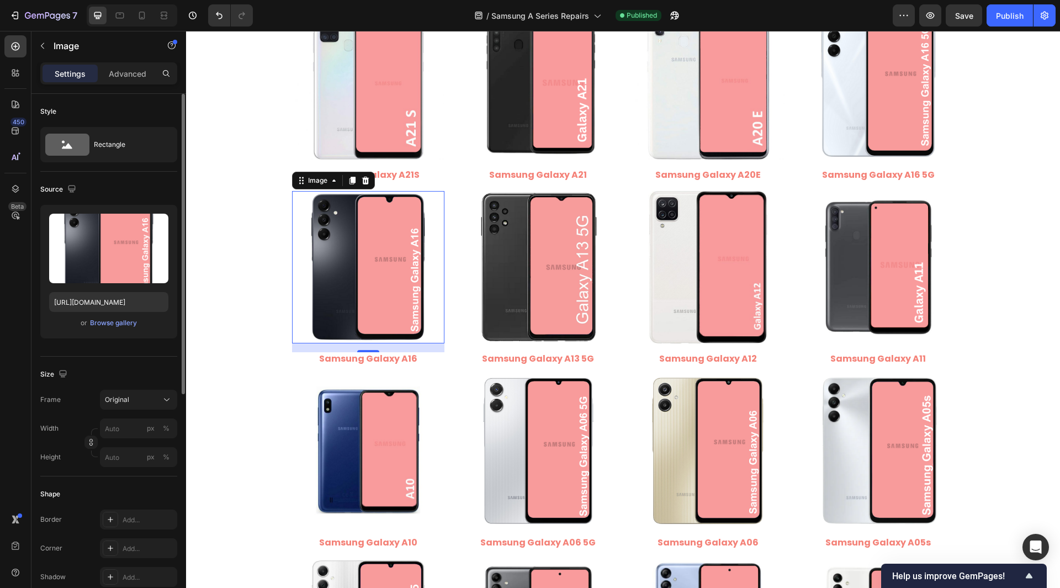
scroll to position [0, 0]
click at [73, 299] on input "[URL][DOMAIN_NAME]" at bounding box center [108, 302] width 119 height 20
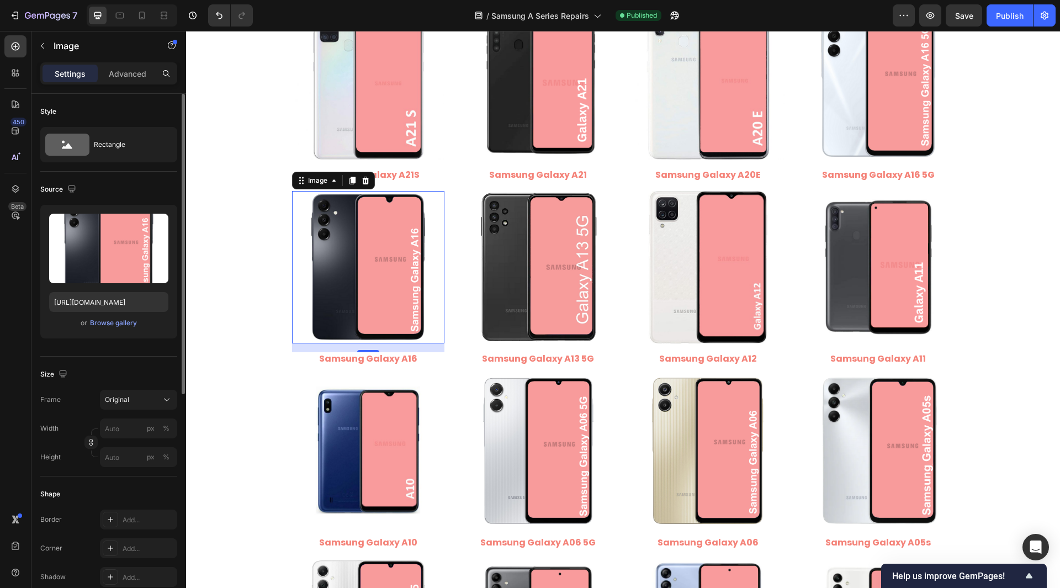
click at [34, 299] on div "Style Rectangle Source Upload Image [URL][DOMAIN_NAME] or Browse gallery Size F…" at bounding box center [108, 553] width 155 height 919
click at [93, 293] on input "[URL][DOMAIN_NAME]" at bounding box center [108, 302] width 119 height 20
click at [34, 304] on div "Style Rectangle Source Upload Image [URL][DOMAIN_NAME] or Browse gallery Size F…" at bounding box center [108, 553] width 155 height 919
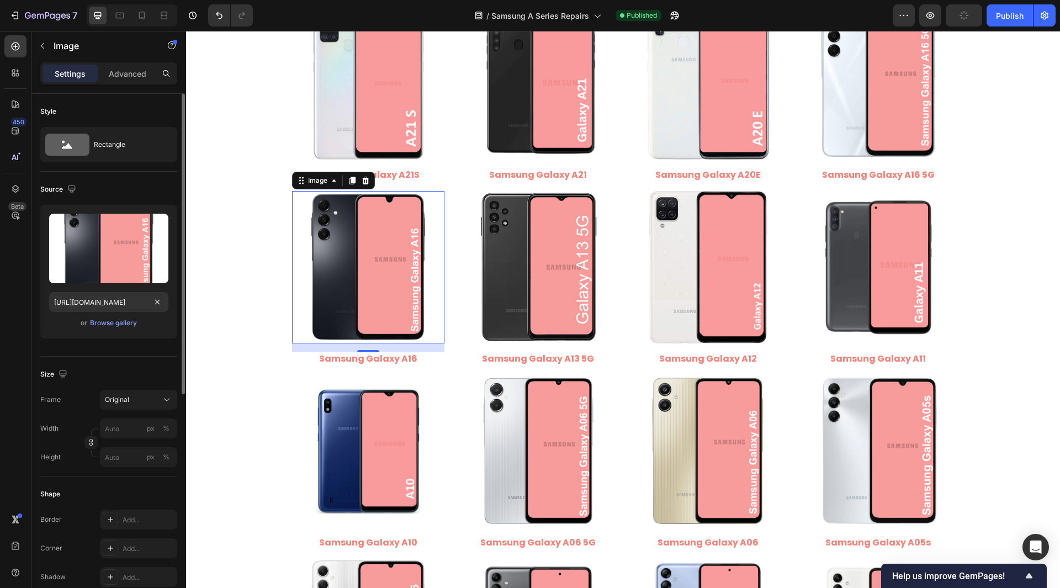
scroll to position [0, 0]
click at [533, 295] on img at bounding box center [538, 267] width 152 height 152
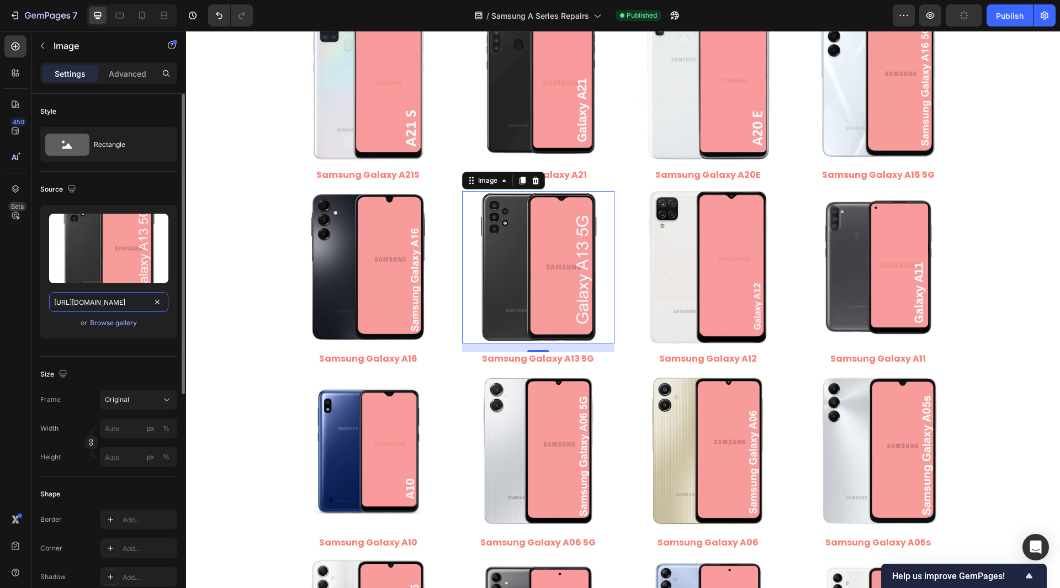
click at [102, 307] on input "[URL][DOMAIN_NAME]" at bounding box center [108, 302] width 119 height 20
type input "[URL][DOMAIN_NAME]"
click at [111, 304] on input "[URL][DOMAIN_NAME]" at bounding box center [108, 302] width 119 height 20
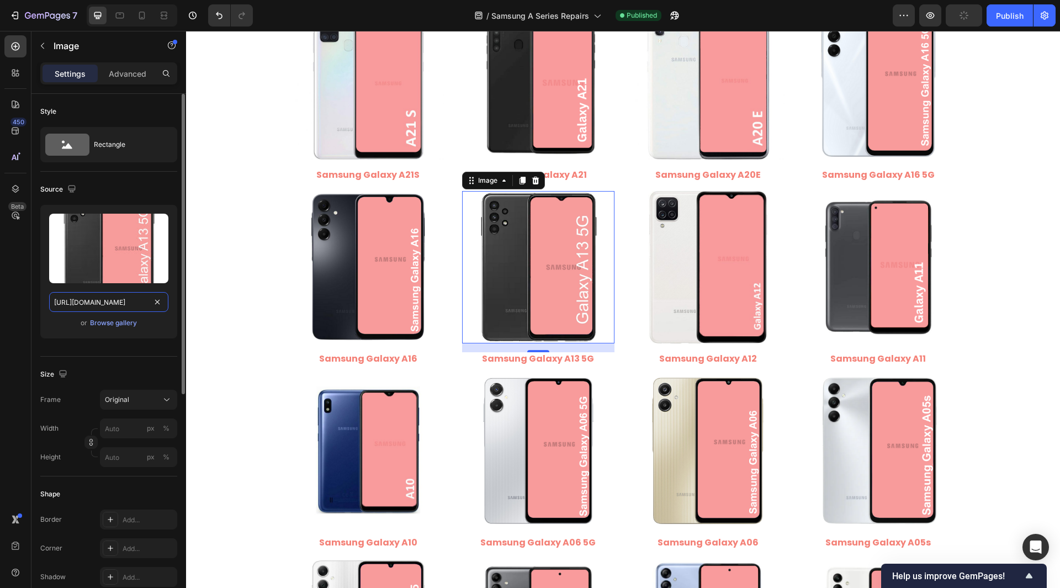
click at [111, 304] on input "[URL][DOMAIN_NAME]" at bounding box center [108, 302] width 119 height 20
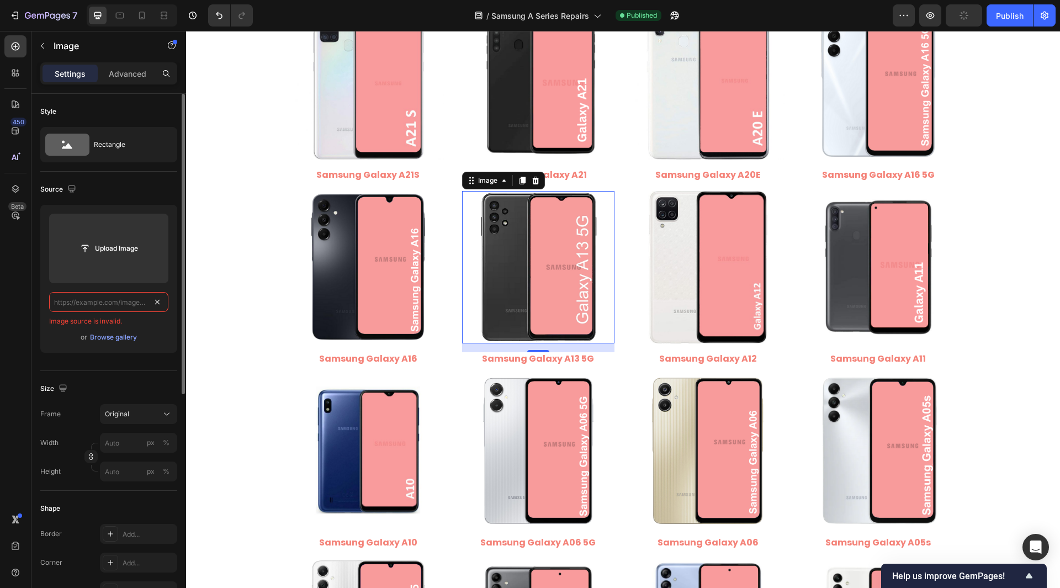
scroll to position [0, 0]
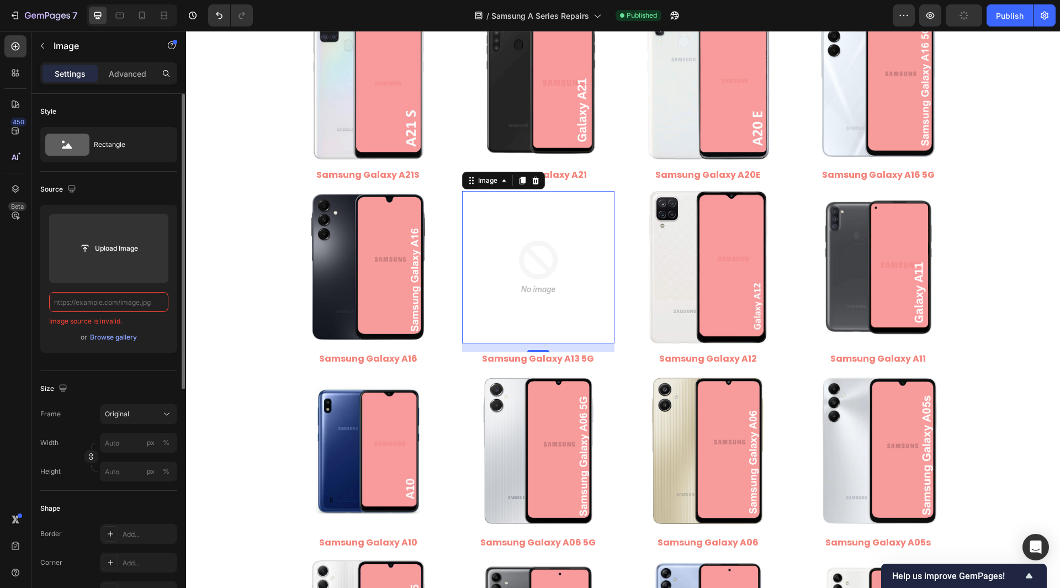
click at [120, 302] on input "text" at bounding box center [108, 302] width 119 height 20
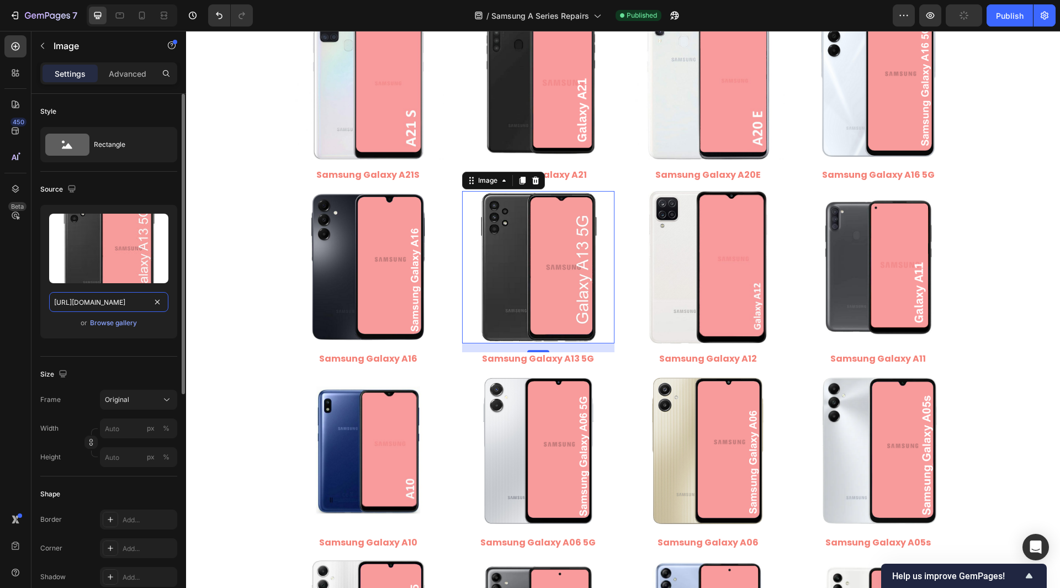
scroll to position [0, 172]
type input "[URL][DOMAIN_NAME]"
click at [33, 304] on div "Style Rectangle Source Upload Image [URL][DOMAIN_NAME] or Browse gallery Size F…" at bounding box center [108, 553] width 155 height 919
click at [146, 305] on input "[URL][DOMAIN_NAME]" at bounding box center [108, 302] width 119 height 20
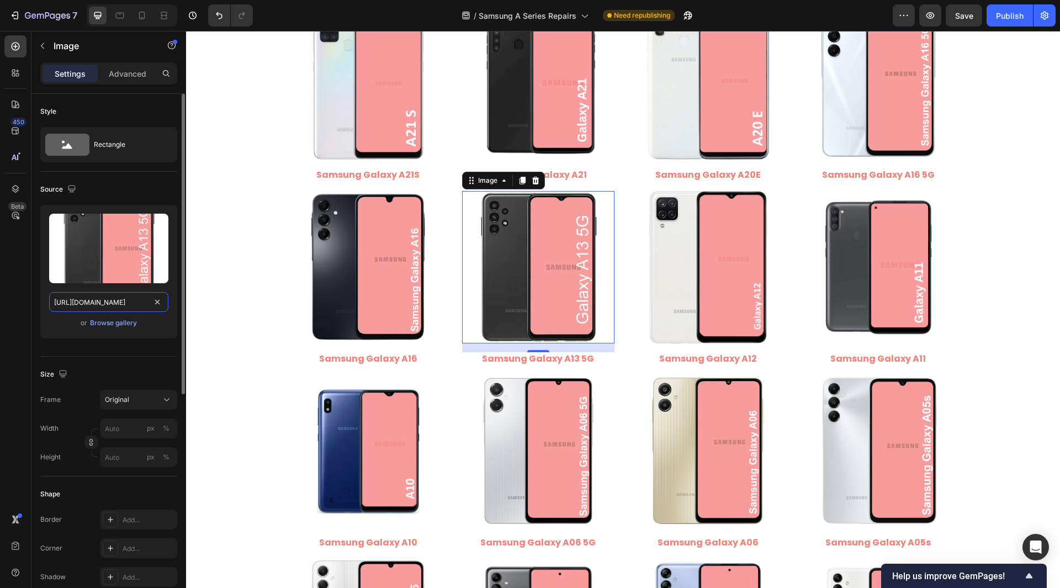
scroll to position [0, 172]
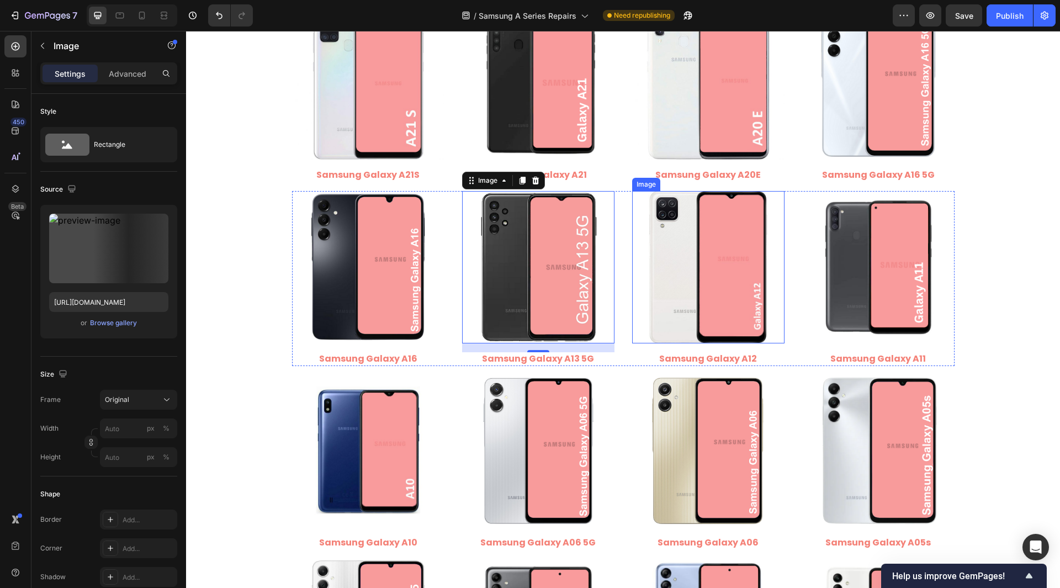
click at [677, 283] on img at bounding box center [708, 267] width 152 height 152
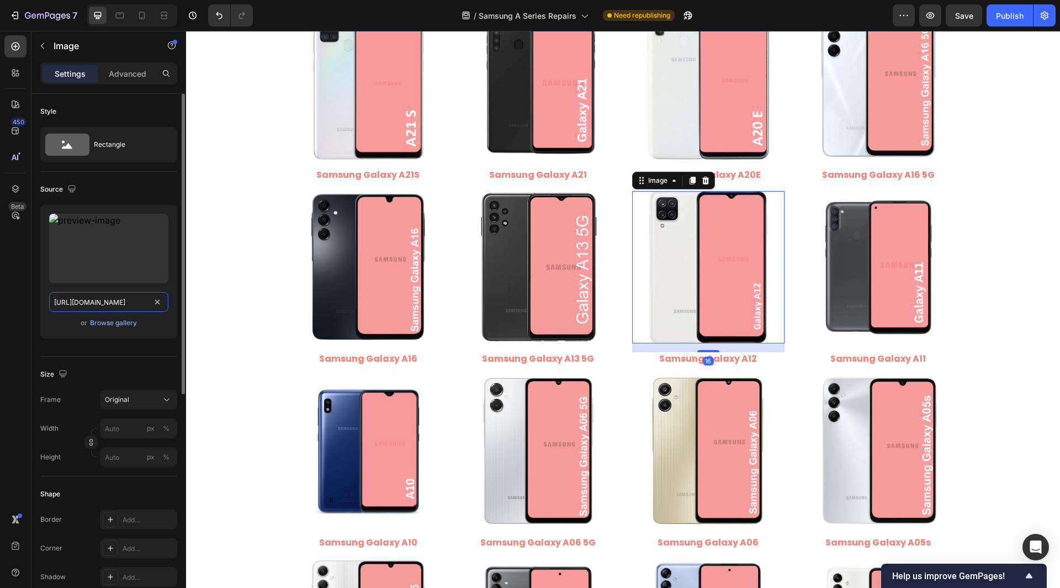
click at [105, 309] on input "[URL][DOMAIN_NAME]" at bounding box center [108, 302] width 119 height 20
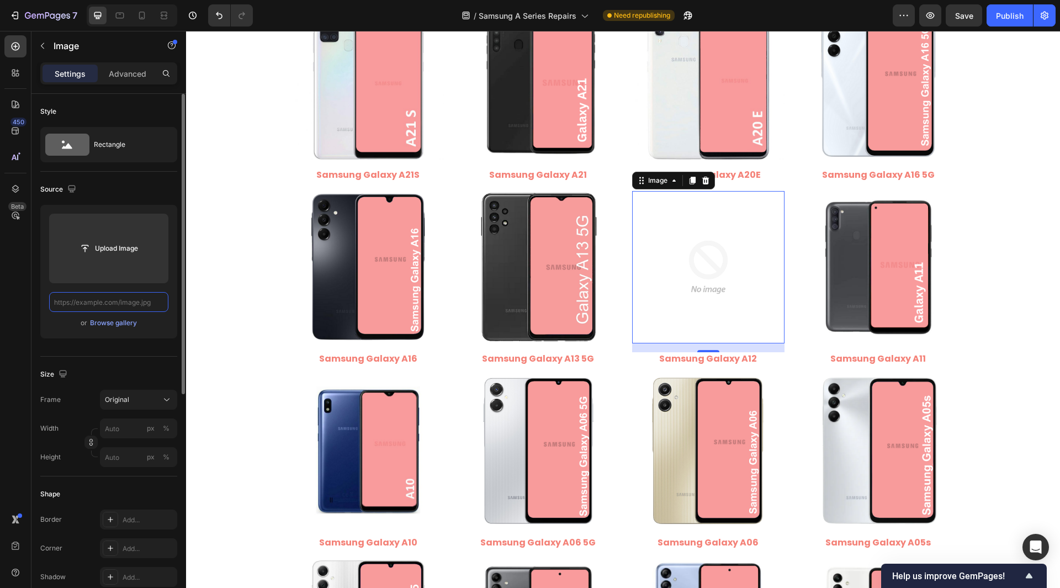
paste input "[URL][DOMAIN_NAME]"
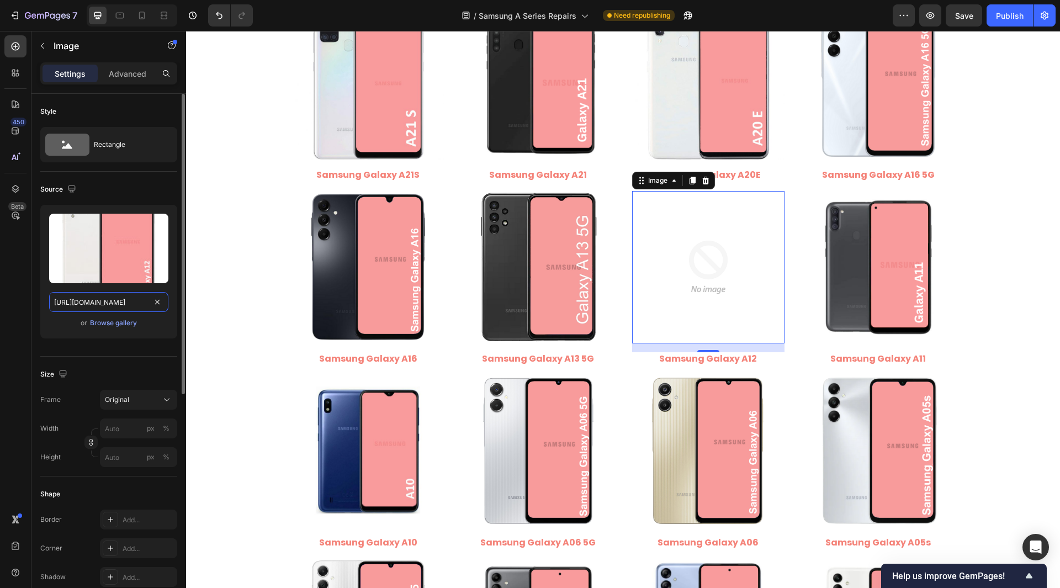
scroll to position [0, 208]
type input "[URL][DOMAIN_NAME]"
drag, startPoint x: 99, startPoint y: 300, endPoint x: 160, endPoint y: 337, distance: 70.8
click at [160, 337] on div "Upload Image [URL][DOMAIN_NAME] or Browse gallery" at bounding box center [108, 272] width 137 height 134
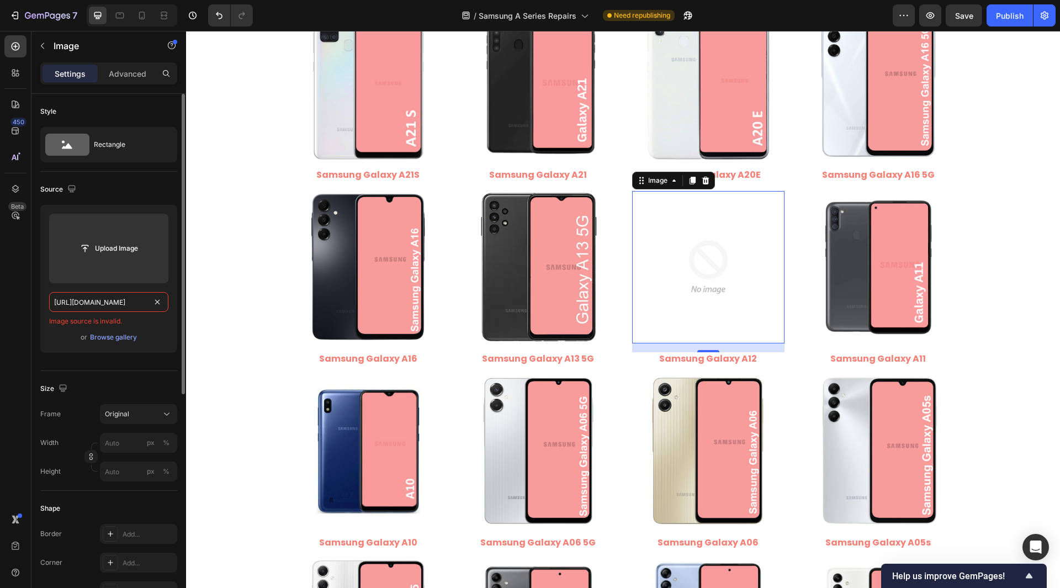
click at [121, 302] on input "[URL][DOMAIN_NAME]" at bounding box center [108, 302] width 119 height 20
click at [160, 332] on div "or Browse gallery" at bounding box center [108, 337] width 119 height 13
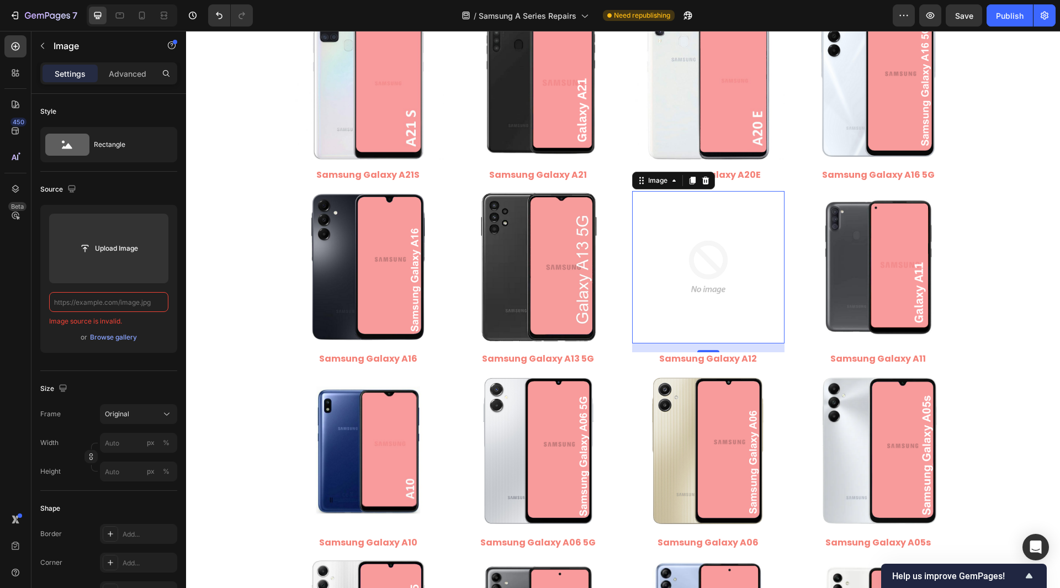
click at [135, 296] on input "text" at bounding box center [108, 302] width 119 height 20
paste input "[URL][DOMAIN_NAME]"
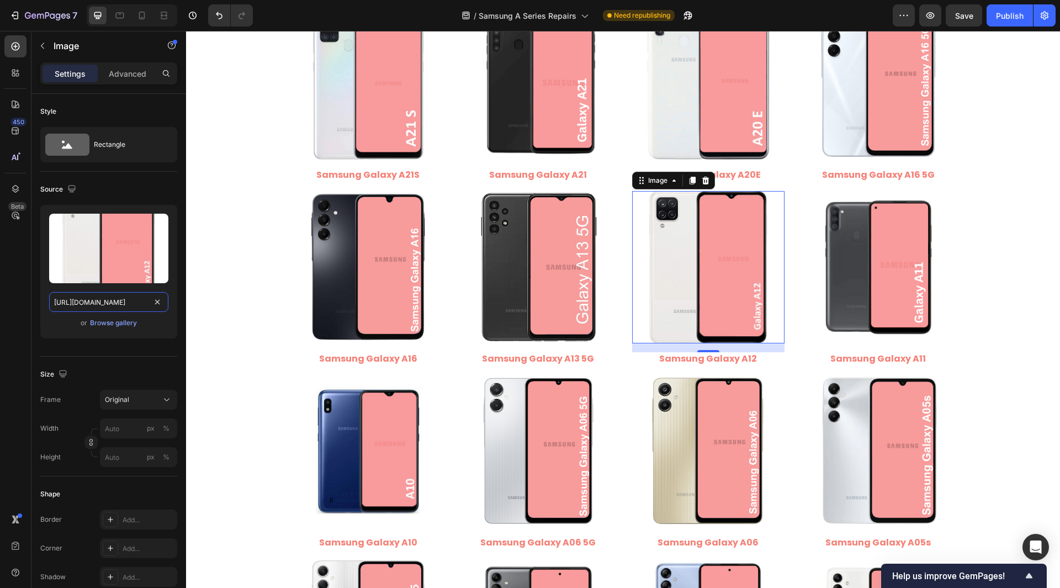
type input "[URL][DOMAIN_NAME]"
click at [36, 308] on div "Style Rectangle Source Upload Image [URL][DOMAIN_NAME] or Browse gallery Size F…" at bounding box center [108, 553] width 155 height 919
click at [103, 296] on input "[URL][DOMAIN_NAME]" at bounding box center [108, 302] width 119 height 20
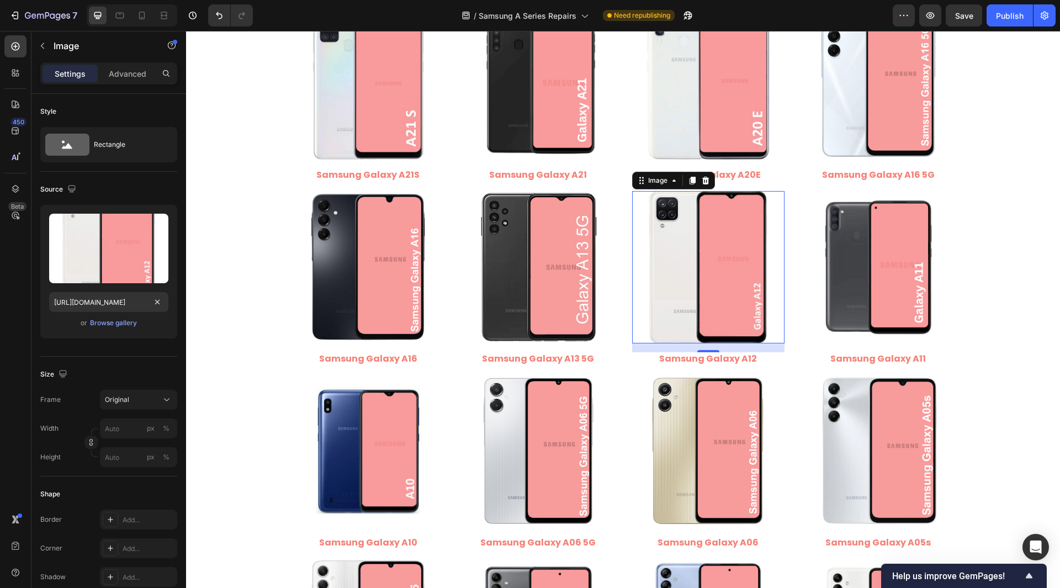
click at [35, 310] on div "Style Rectangle Source Upload Image [URL][DOMAIN_NAME] or Browse gallery Size F…" at bounding box center [108, 553] width 155 height 919
click at [967, 16] on span "Save" at bounding box center [964, 15] width 18 height 9
click at [125, 302] on input "[URL][DOMAIN_NAME]" at bounding box center [108, 302] width 119 height 20
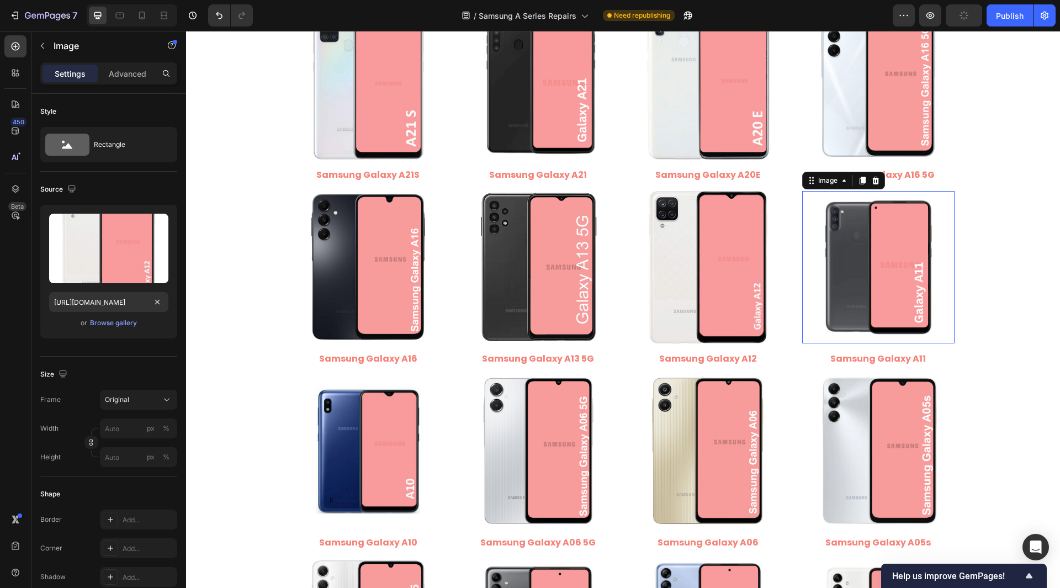
click at [836, 263] on img at bounding box center [878, 267] width 152 height 152
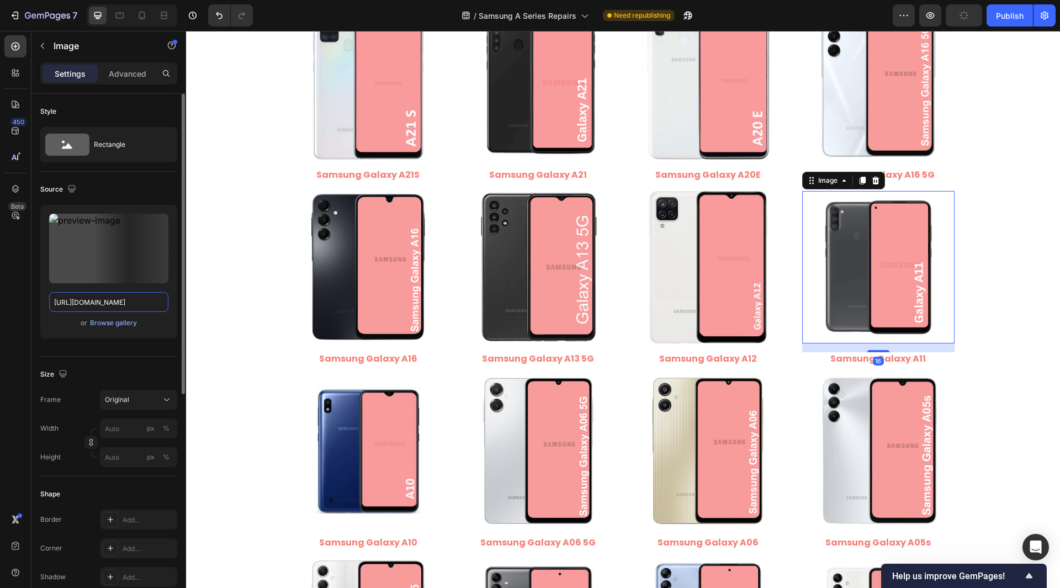
click at [122, 311] on input "[URL][DOMAIN_NAME]" at bounding box center [108, 302] width 119 height 20
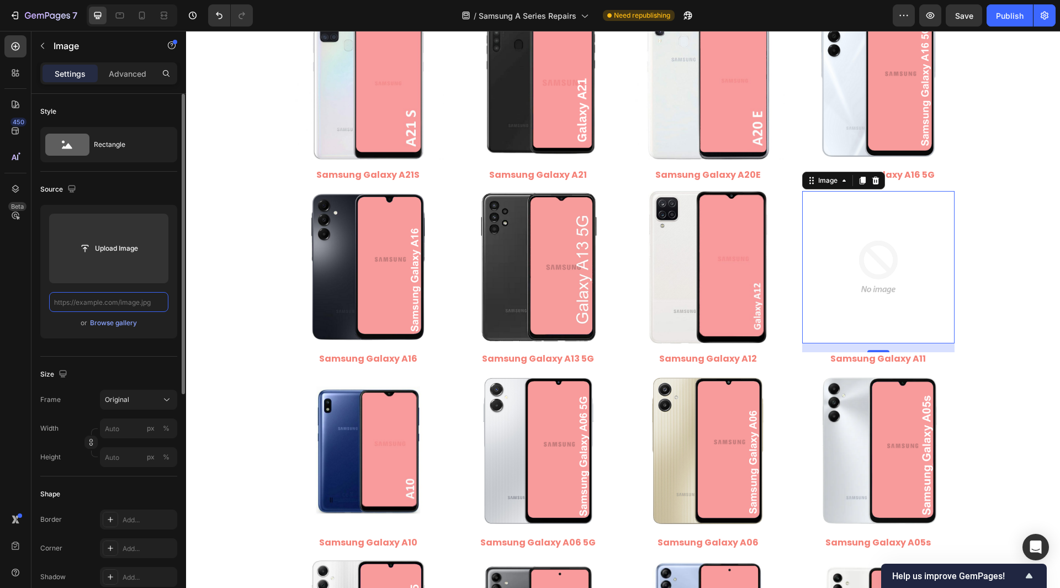
paste input "[URL][DOMAIN_NAME]"
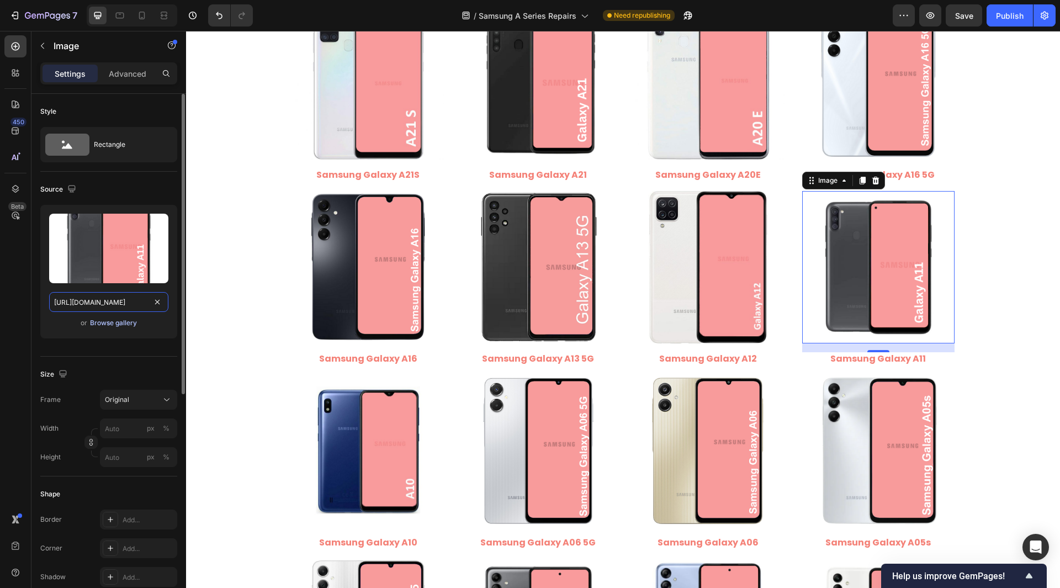
scroll to position [0, 161]
type input "[URL][DOMAIN_NAME]"
click at [21, 310] on div "450 Beta" at bounding box center [15, 271] width 22 height 473
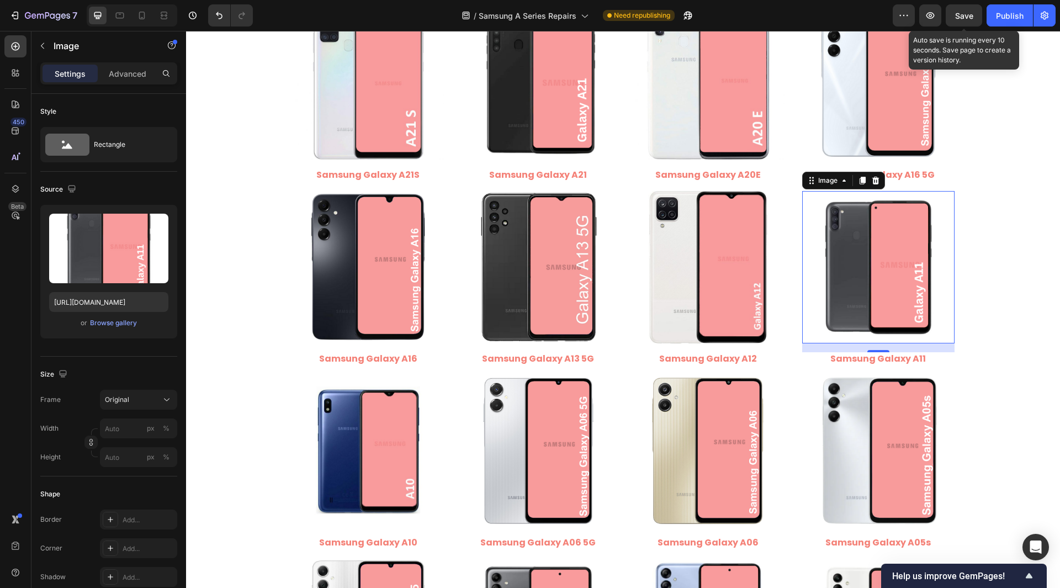
click at [962, 12] on span "Save" at bounding box center [964, 15] width 18 height 9
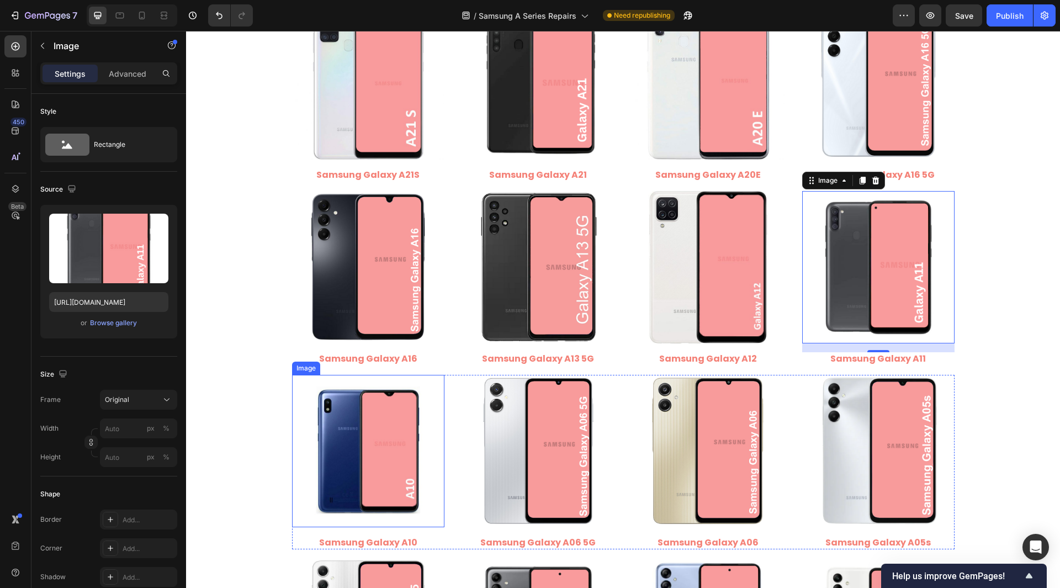
click at [347, 469] on img at bounding box center [368, 451] width 152 height 152
click at [849, 265] on img at bounding box center [878, 267] width 152 height 152
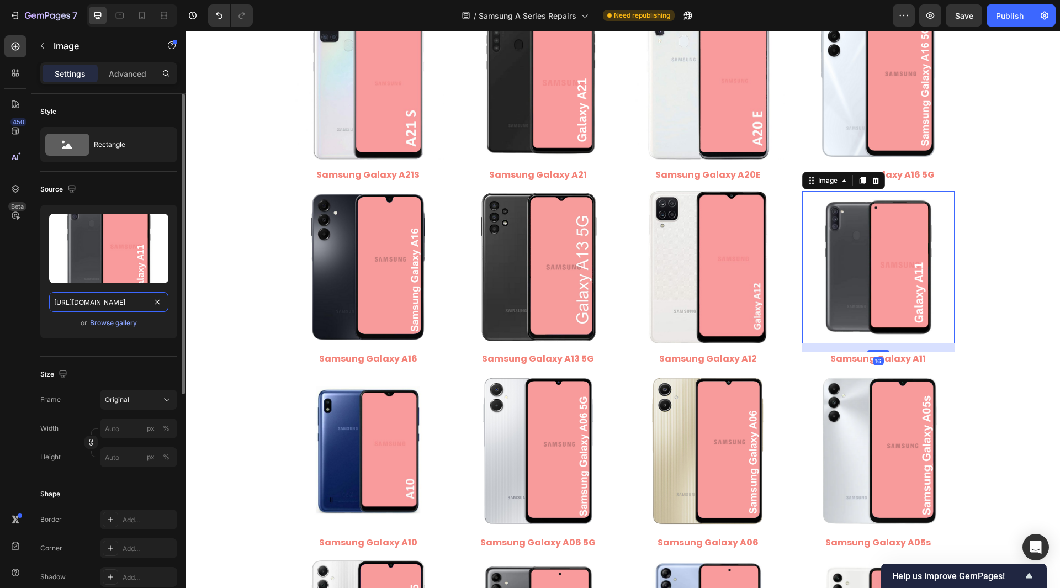
click at [112, 301] on input "[URL][DOMAIN_NAME]" at bounding box center [108, 302] width 119 height 20
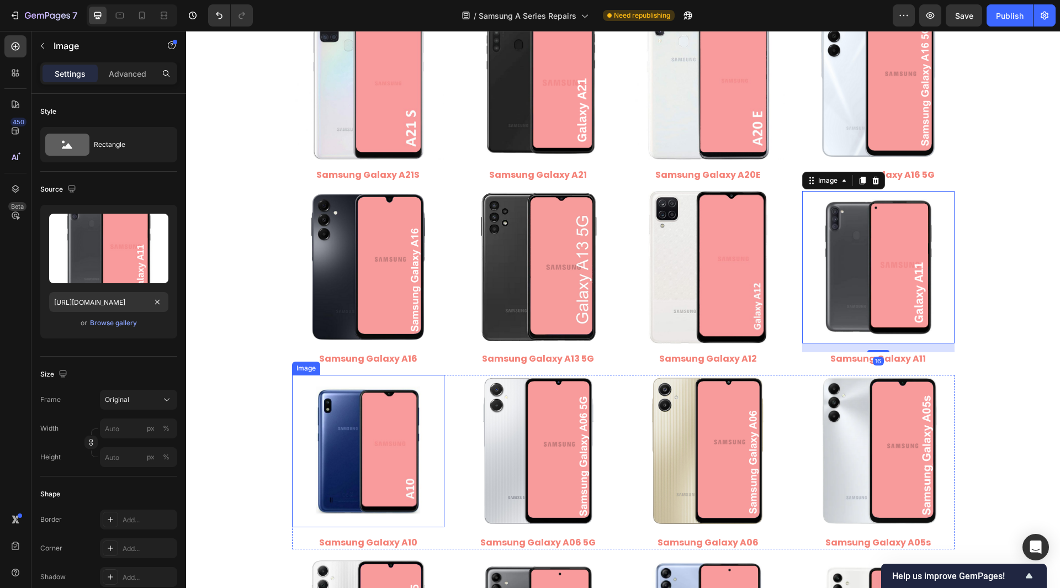
click at [375, 426] on img at bounding box center [368, 451] width 152 height 152
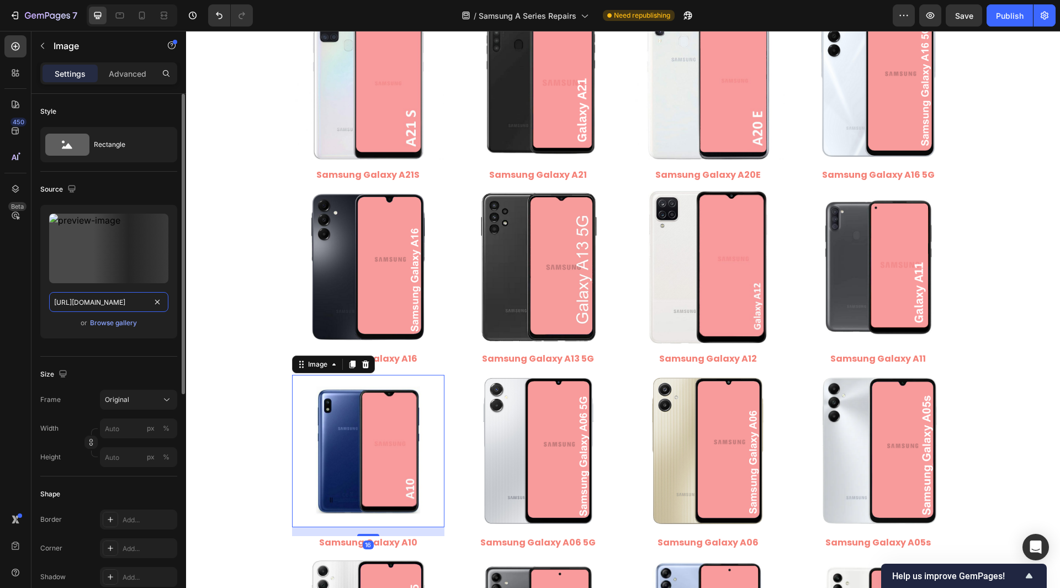
click at [102, 299] on input "[URL][DOMAIN_NAME]" at bounding box center [108, 302] width 119 height 20
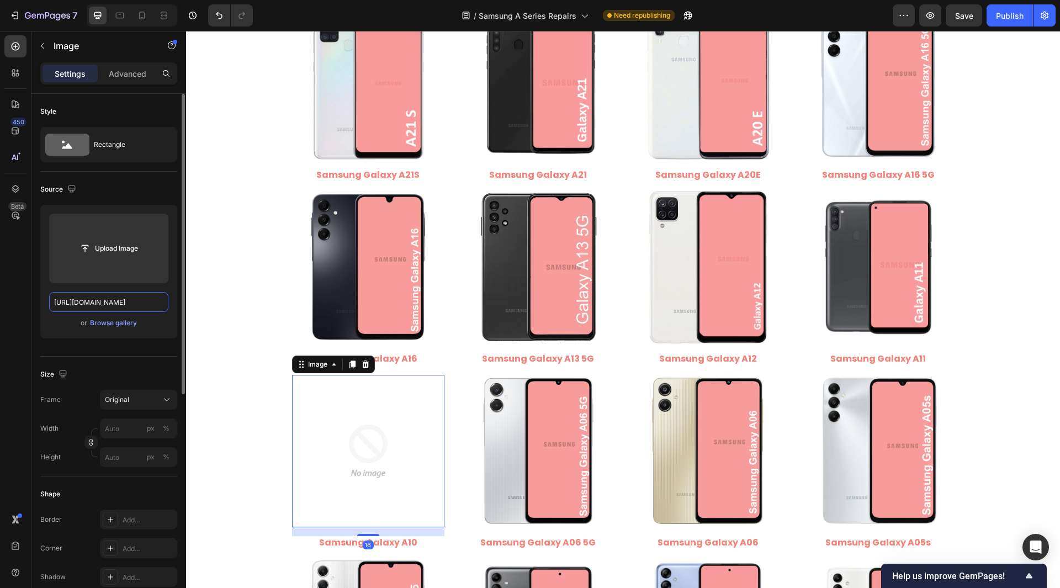
scroll to position [0, 209]
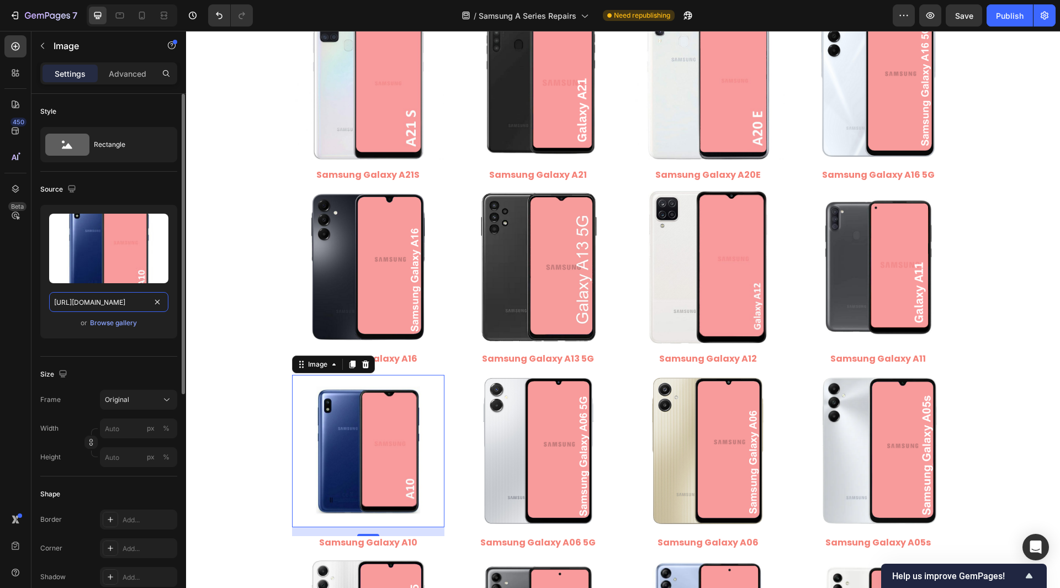
drag, startPoint x: 97, startPoint y: 302, endPoint x: 151, endPoint y: 321, distance: 57.4
click at [151, 321] on div "Upload Image [URL][DOMAIN_NAME] or Browse gallery" at bounding box center [108, 272] width 137 height 134
type input "[URL][DOMAIN_NAME]"
click at [33, 328] on div "Style Rectangle Source Upload Image [URL][DOMAIN_NAME] or Browse gallery Size F…" at bounding box center [108, 553] width 155 height 919
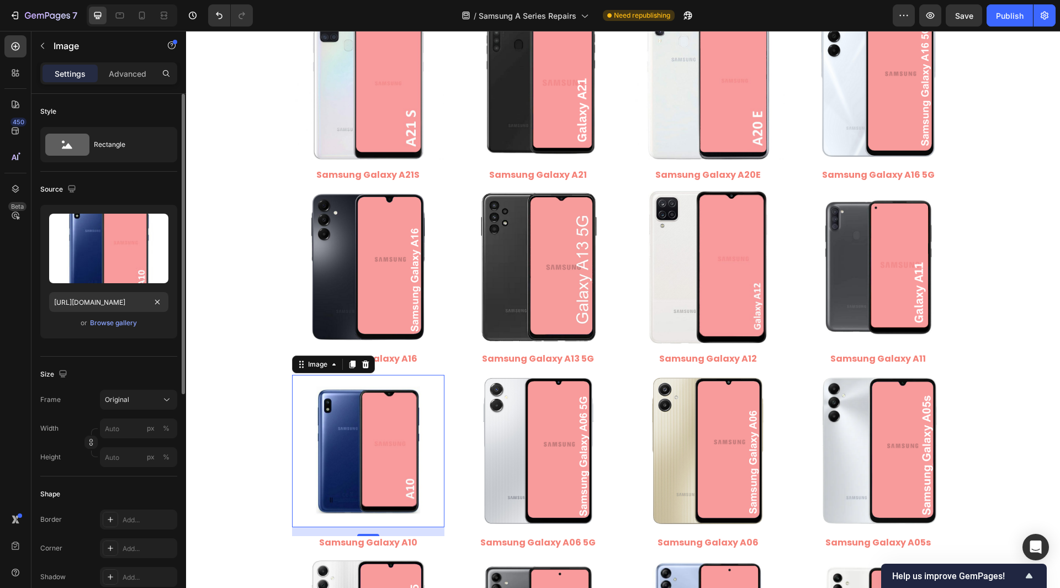
scroll to position [0, 0]
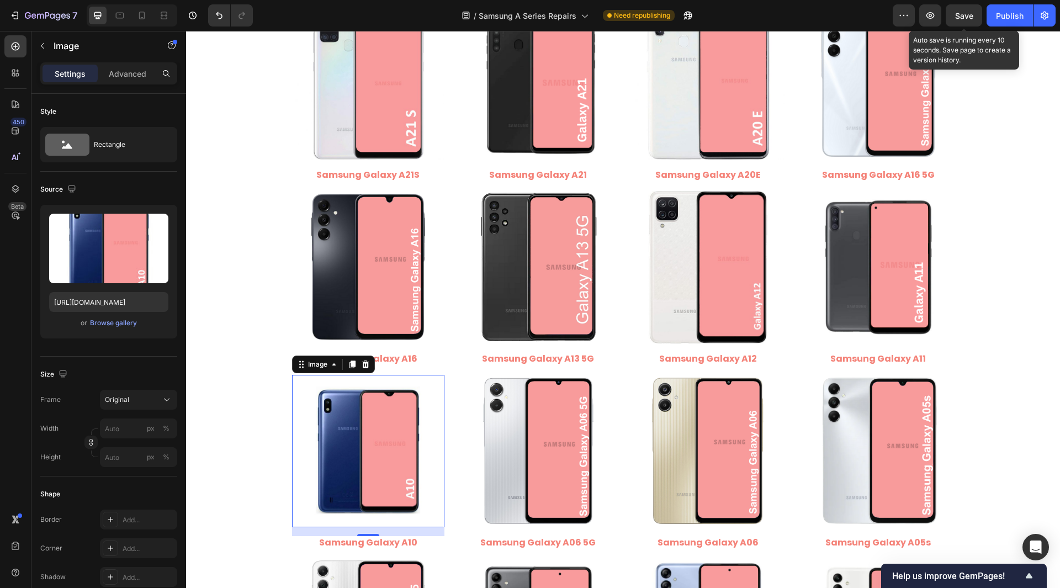
click at [969, 13] on span "Save" at bounding box center [964, 15] width 18 height 9
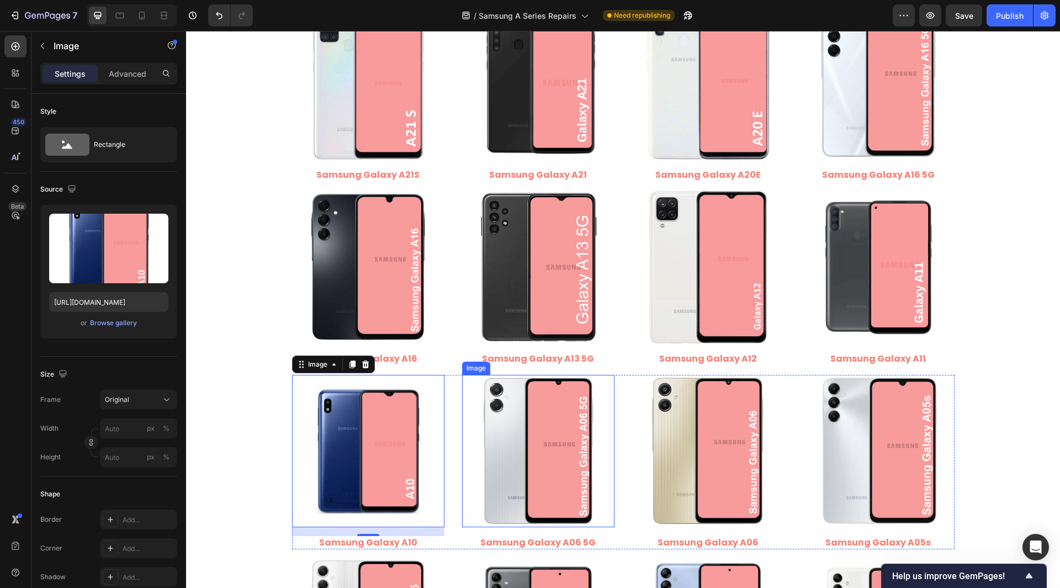
click at [554, 408] on img at bounding box center [538, 451] width 152 height 152
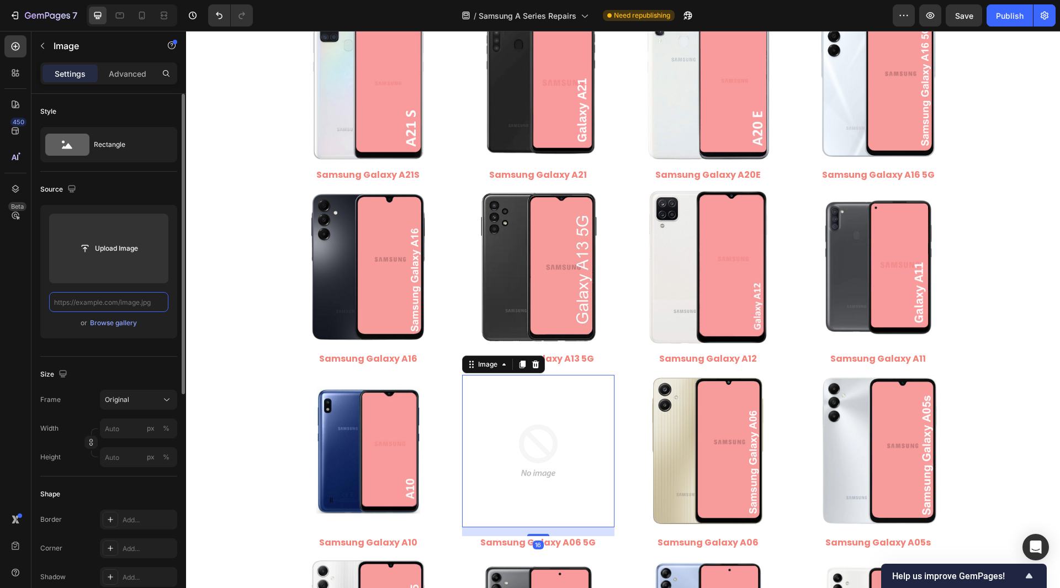
paste input "[URL][DOMAIN_NAME]"
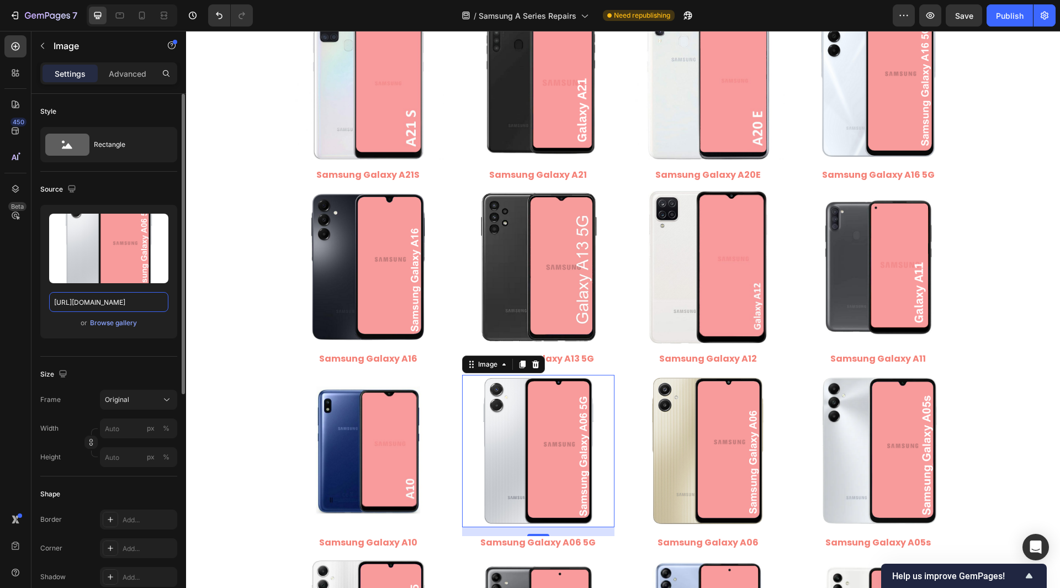
drag, startPoint x: 96, startPoint y: 300, endPoint x: 161, endPoint y: 338, distance: 75.4
click at [161, 338] on div "Upload Image [URL][DOMAIN_NAME] or Browse gallery" at bounding box center [108, 272] width 137 height 134
type input "[URL][DOMAIN_NAME]"
click at [34, 322] on div "Style Rectangle Source Upload Image [URL][DOMAIN_NAME] or Browse gallery Size F…" at bounding box center [108, 553] width 155 height 919
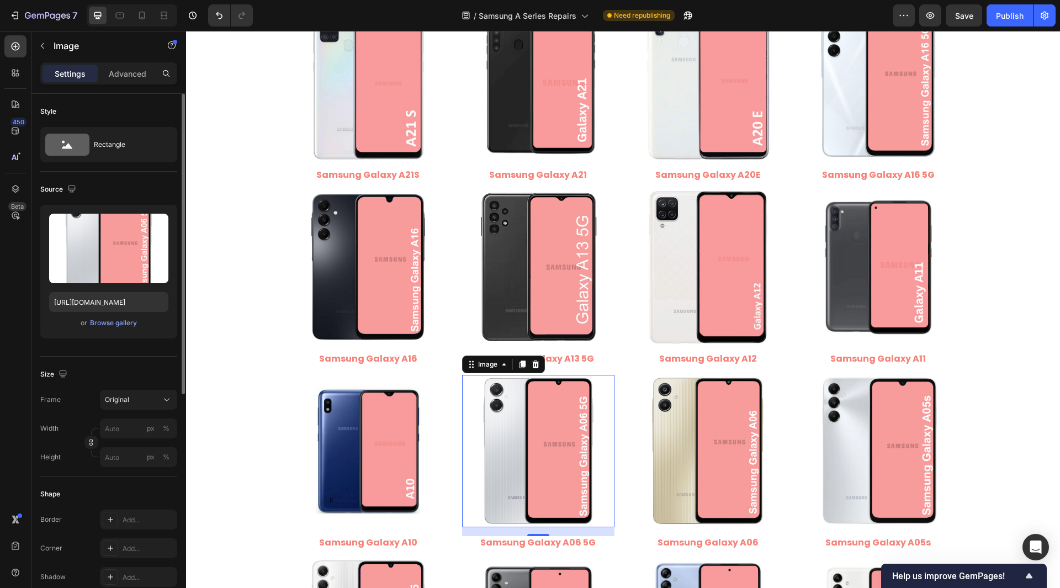
scroll to position [0, 0]
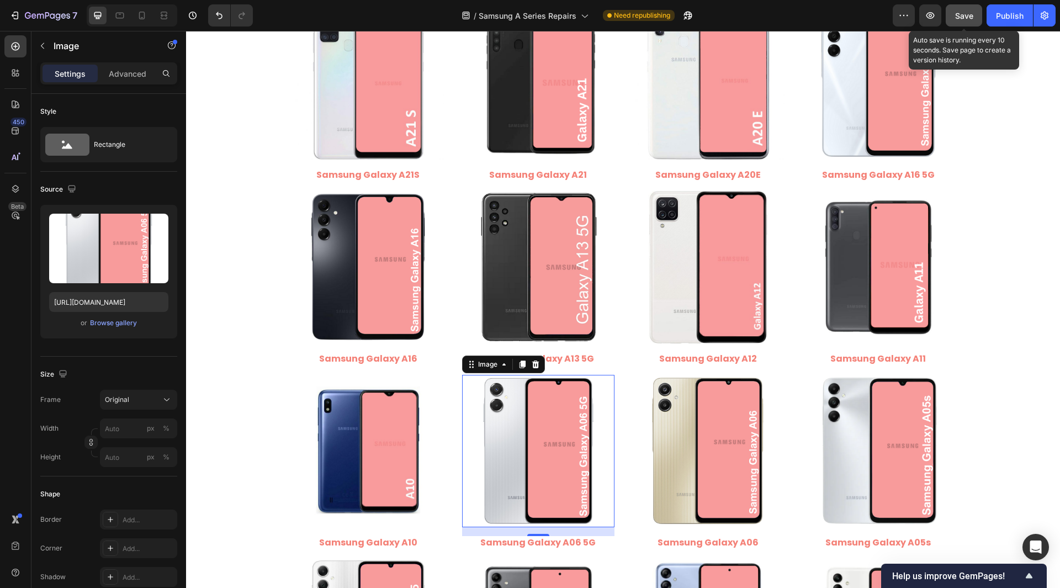
click at [966, 7] on button "Save" at bounding box center [963, 15] width 36 height 22
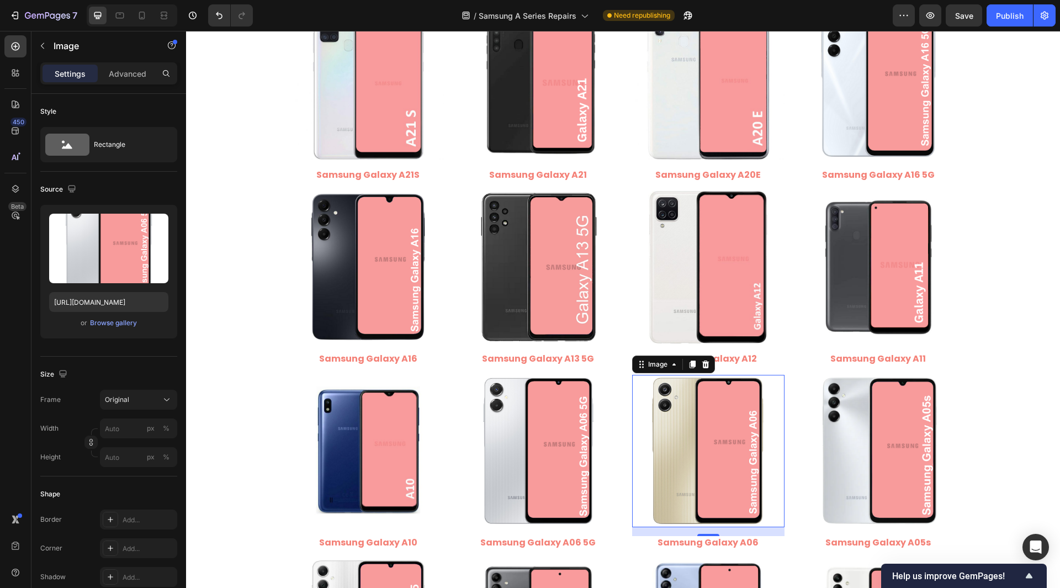
click at [708, 426] on img at bounding box center [708, 451] width 152 height 152
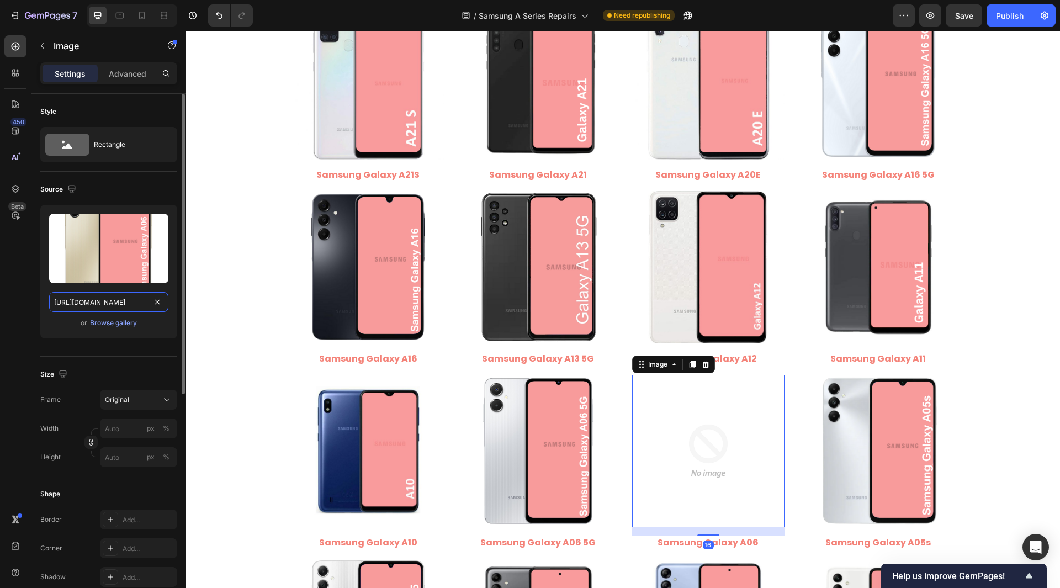
scroll to position [0, 213]
drag, startPoint x: 98, startPoint y: 302, endPoint x: 153, endPoint y: 329, distance: 61.5
click at [153, 329] on div "Upload Image [URL][DOMAIN_NAME] or Browse gallery" at bounding box center [108, 272] width 137 height 134
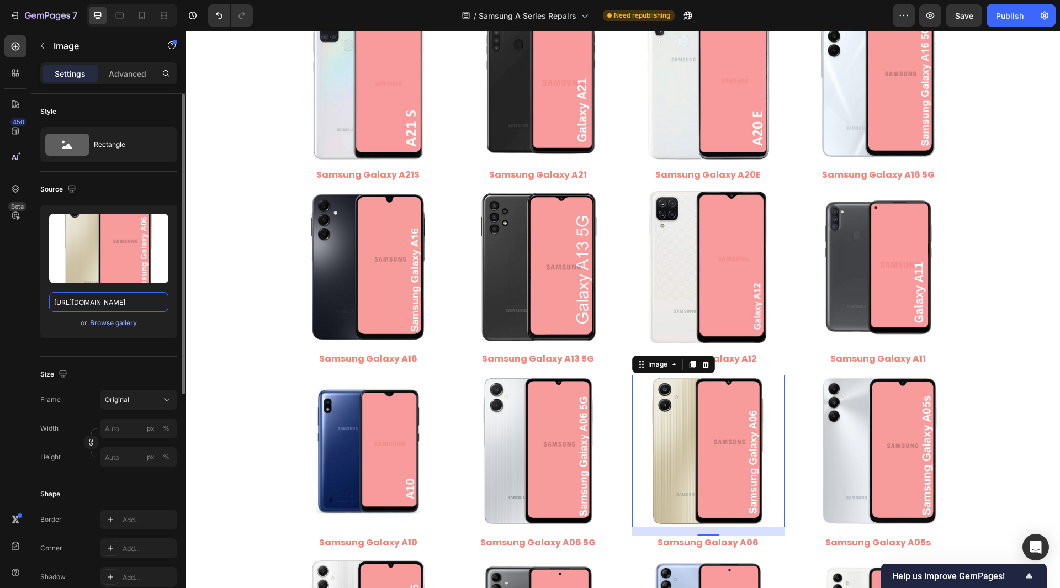
type input "[URL][DOMAIN_NAME]"
click at [37, 316] on div "Style Rectangle Source Upload Image [URL][DOMAIN_NAME] or Browse gallery Size F…" at bounding box center [108, 553] width 155 height 919
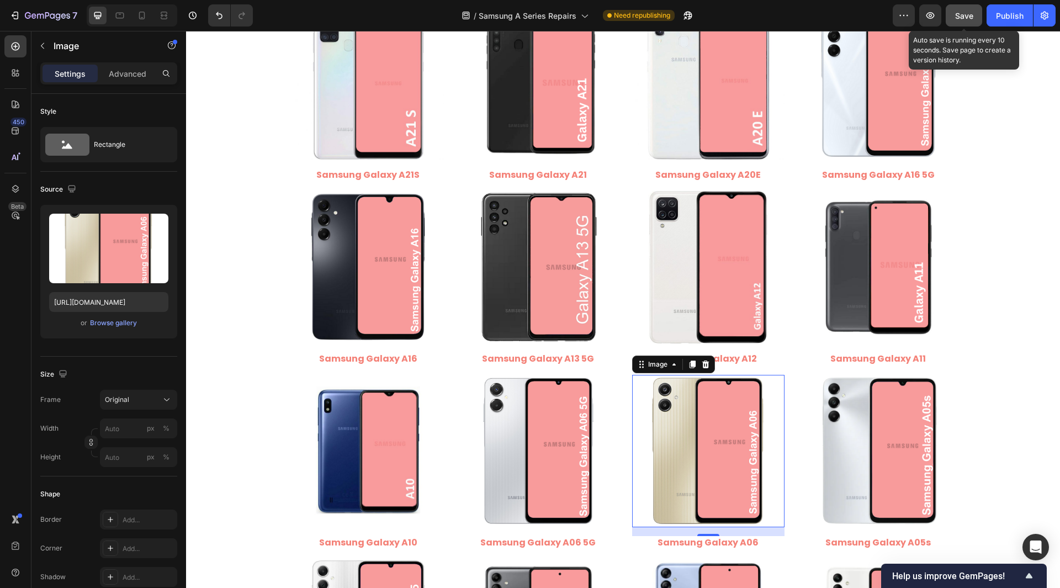
click at [977, 17] on button "Save" at bounding box center [963, 15] width 36 height 22
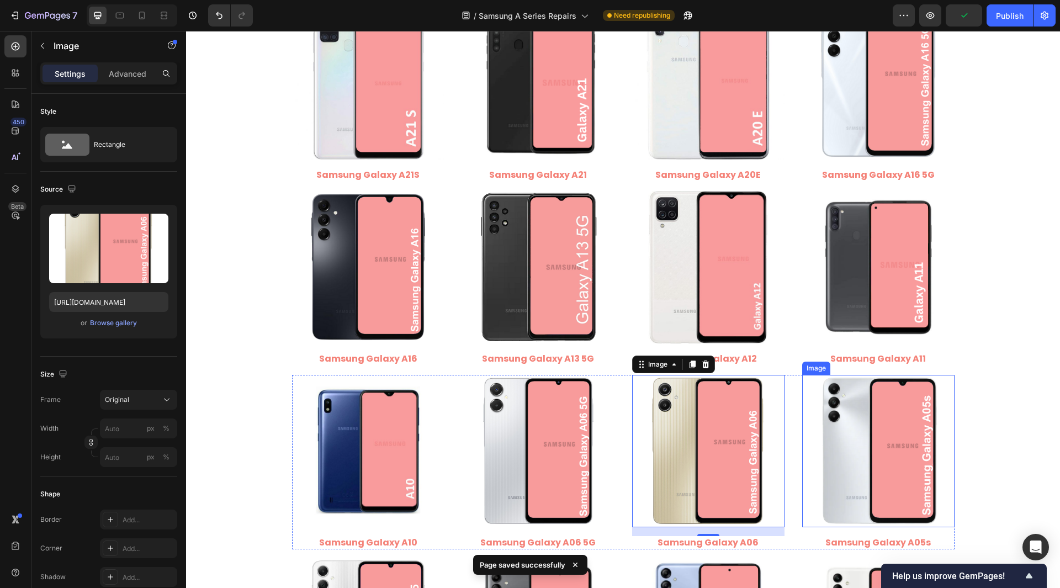
click at [847, 426] on img at bounding box center [878, 451] width 152 height 152
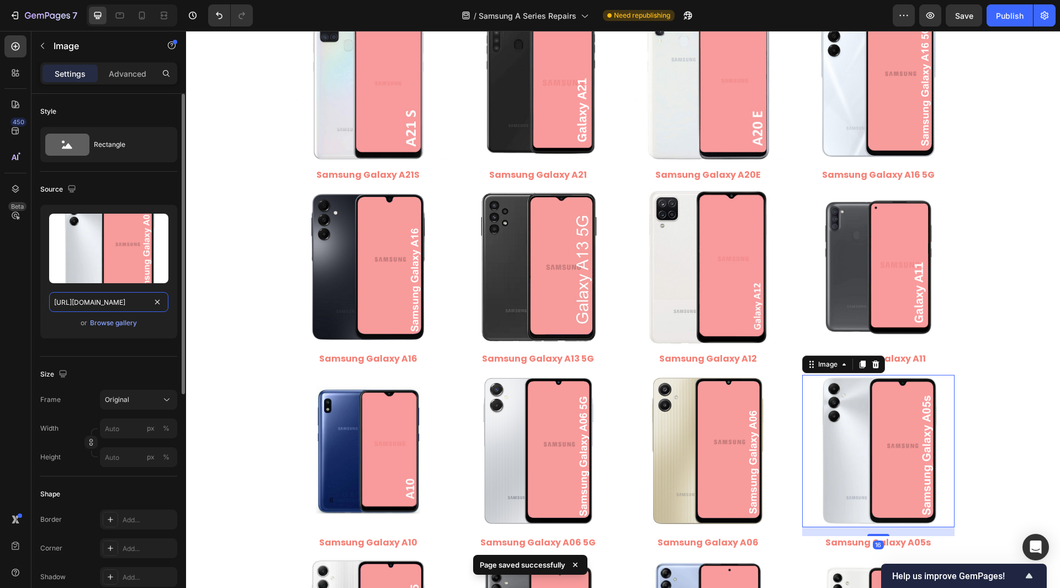
click at [137, 301] on input "[URL][DOMAIN_NAME]" at bounding box center [108, 302] width 119 height 20
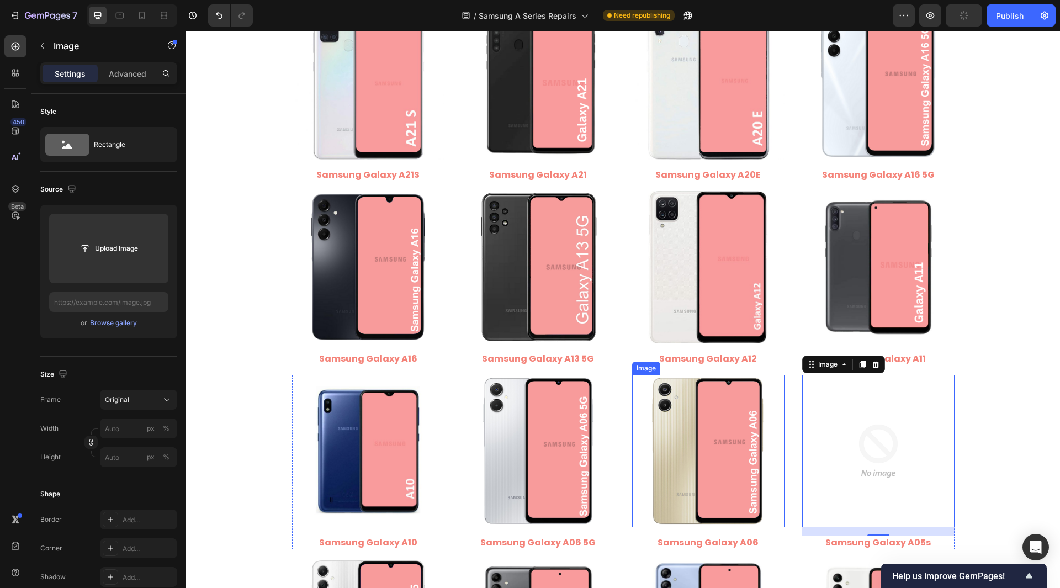
click at [707, 441] on img at bounding box center [708, 451] width 152 height 152
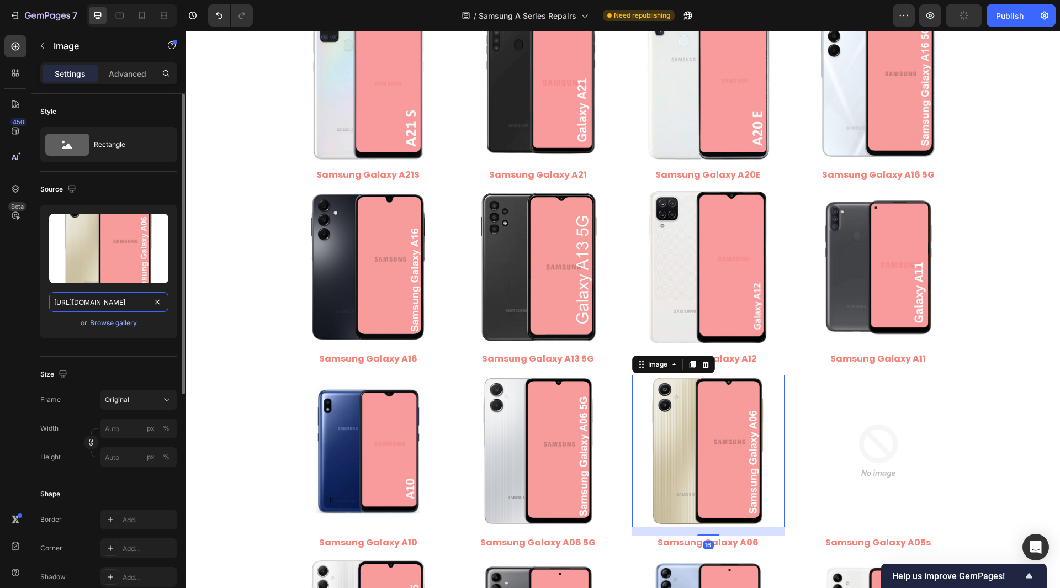
click at [149, 305] on input "[URL][DOMAIN_NAME]" at bounding box center [108, 302] width 119 height 20
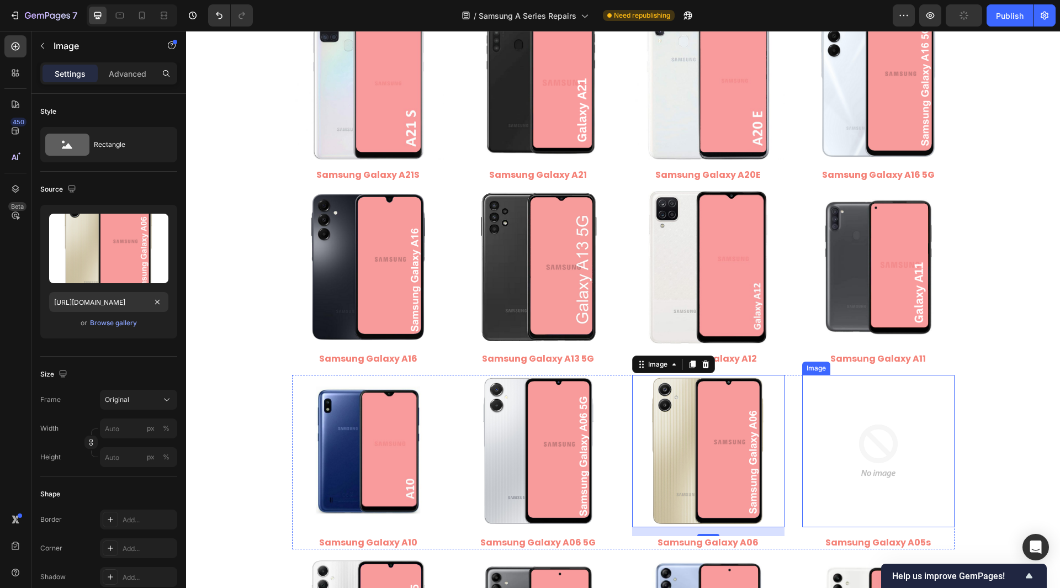
click at [848, 450] on img at bounding box center [878, 451] width 152 height 152
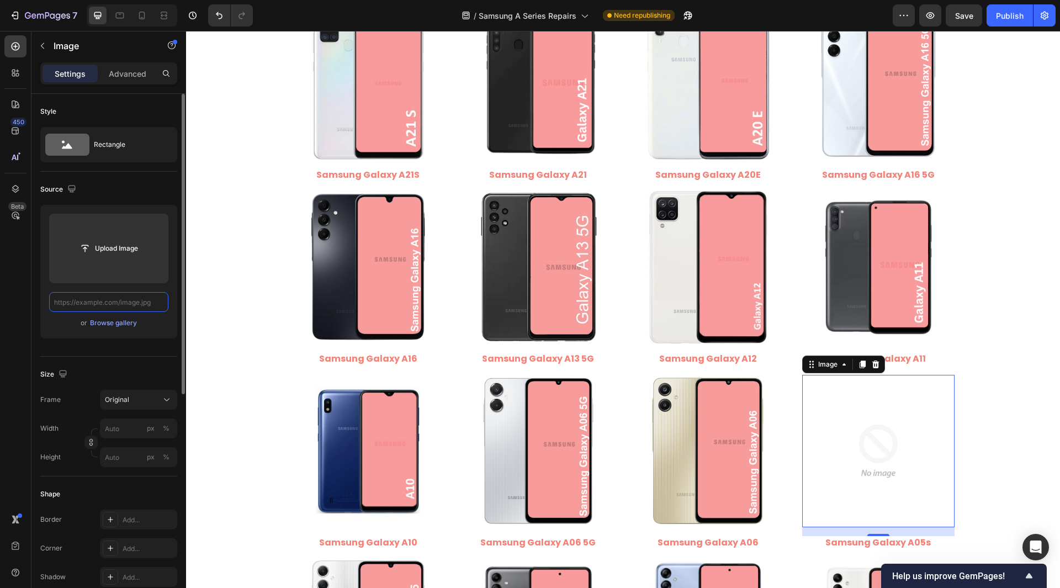
click at [128, 300] on input "text" at bounding box center [108, 302] width 119 height 20
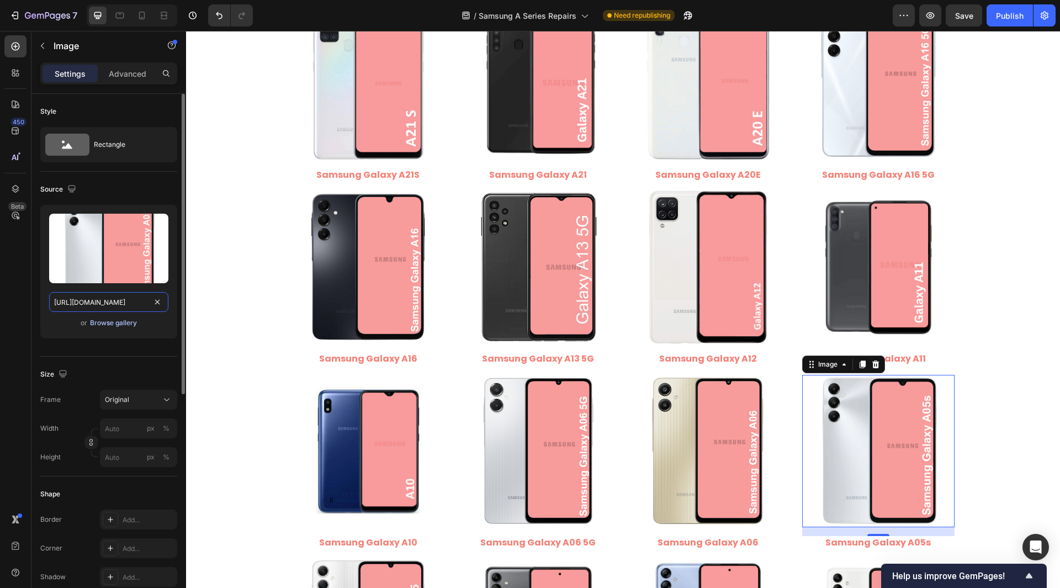
scroll to position [0, 168]
type input "[URL][DOMAIN_NAME]"
click at [33, 301] on div "Style Rectangle Source Upload Image [URL][DOMAIN_NAME] or Browse gallery Size F…" at bounding box center [108, 553] width 155 height 919
click at [975, 15] on button "Save" at bounding box center [963, 15] width 36 height 22
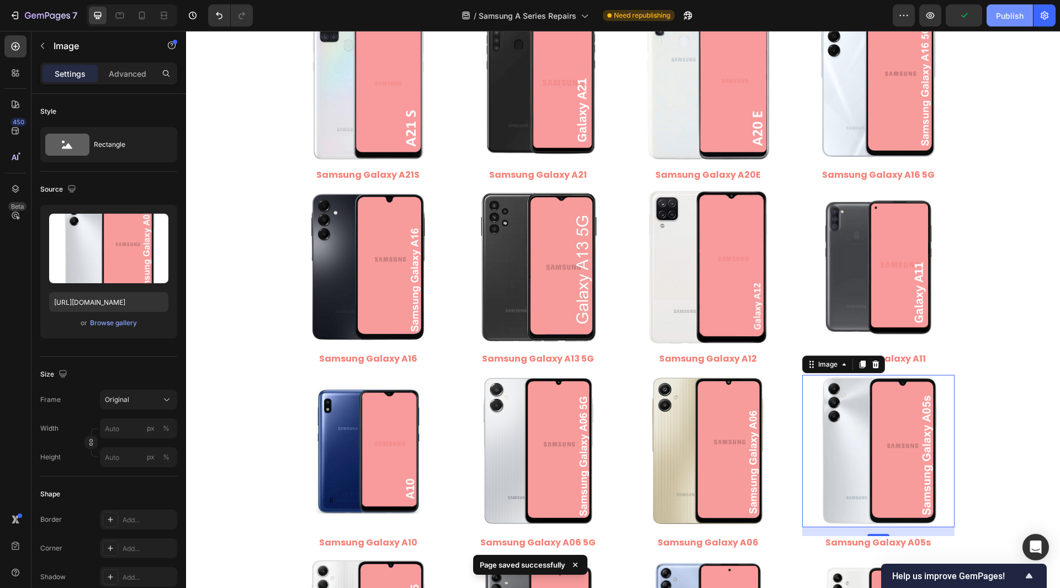
click at [1012, 17] on div "Publish" at bounding box center [1010, 16] width 28 height 12
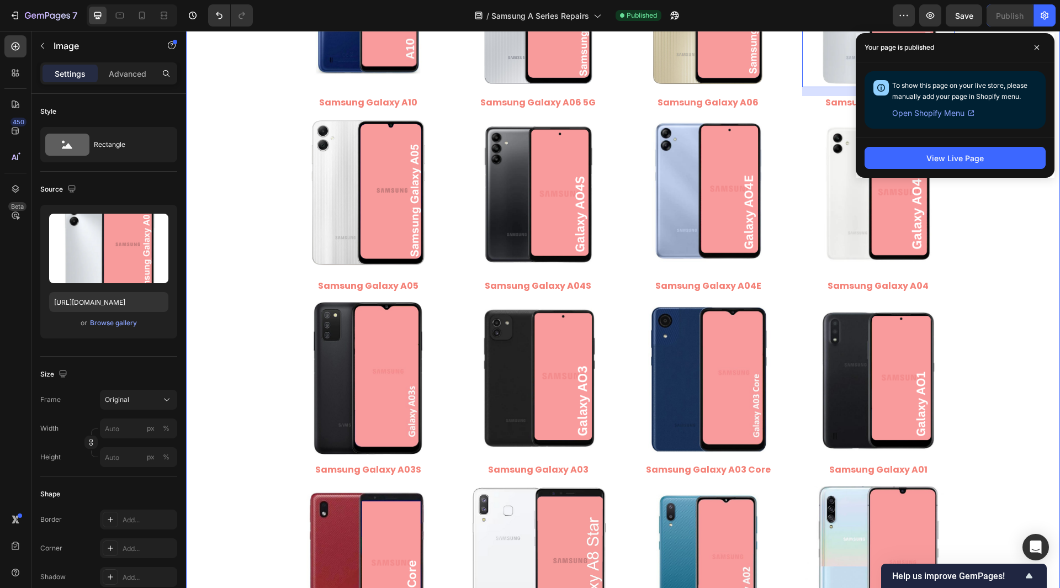
scroll to position [2152, 0]
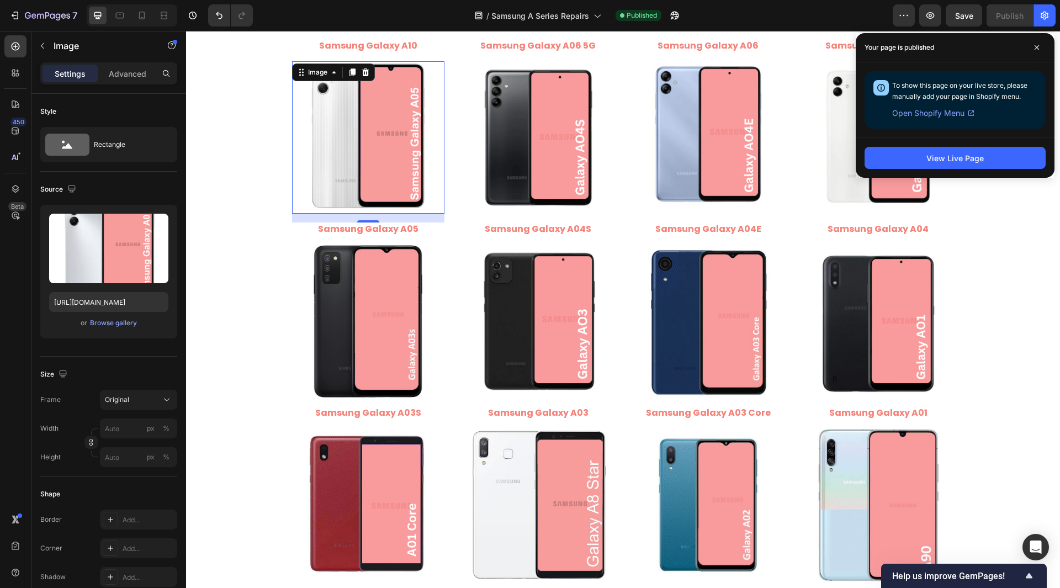
click at [374, 143] on img at bounding box center [368, 137] width 152 height 152
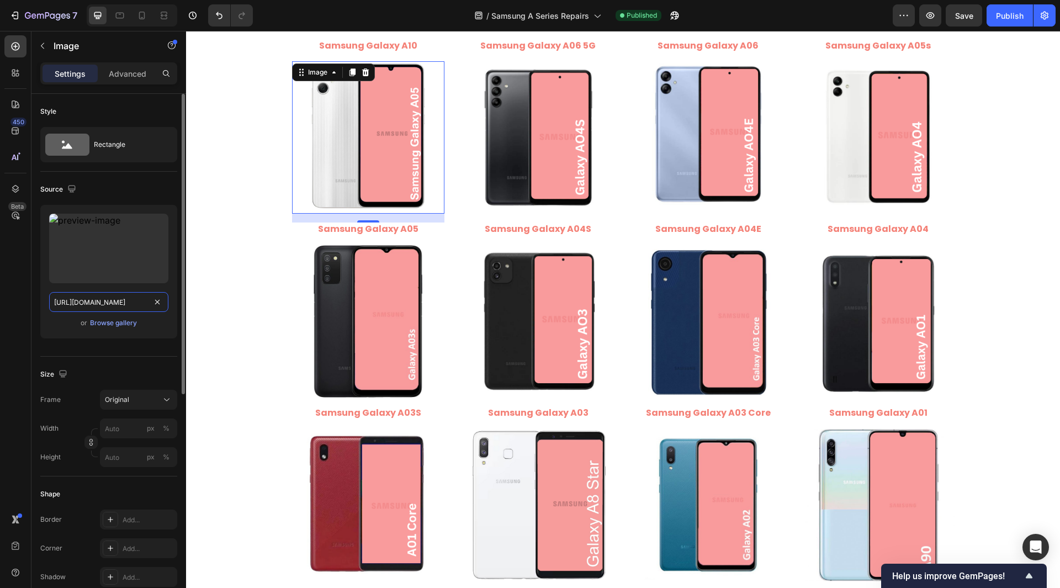
drag, startPoint x: 162, startPoint y: 310, endPoint x: 153, endPoint y: 304, distance: 9.9
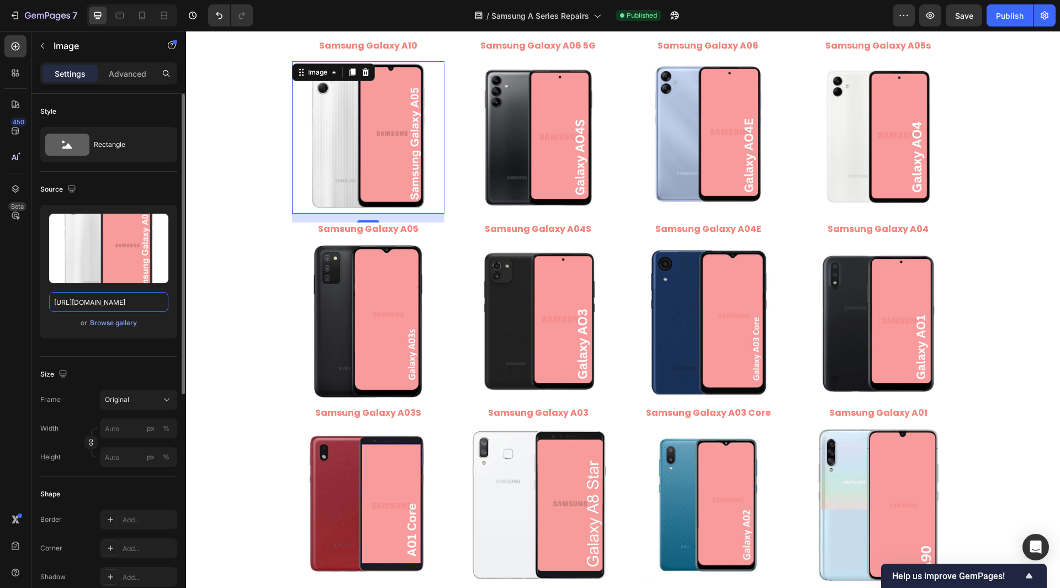
scroll to position [0, 164]
click at [104, 306] on input "[URL][DOMAIN_NAME]" at bounding box center [108, 302] width 119 height 20
type input "[URL][DOMAIN_NAME]"
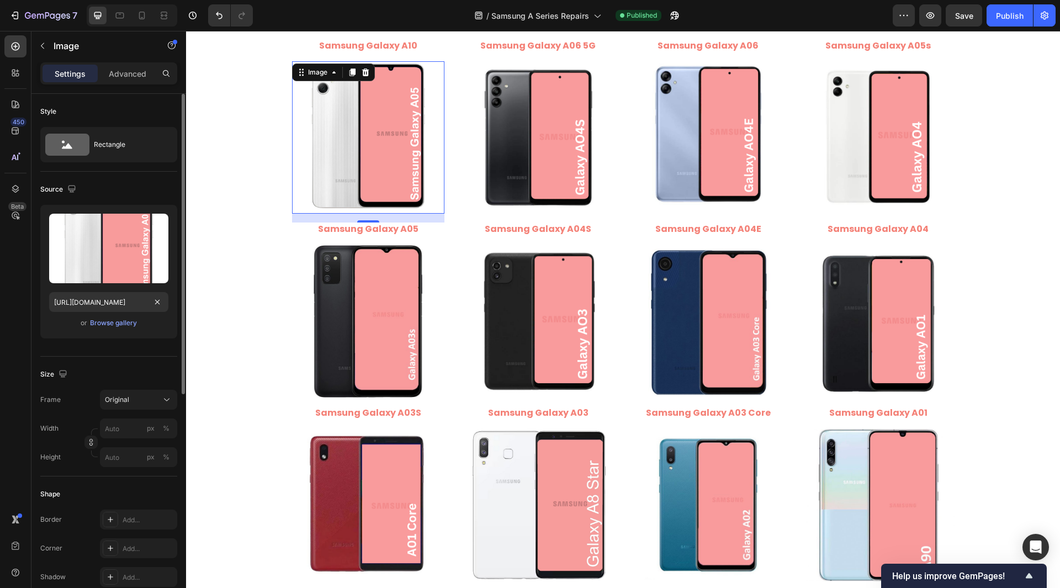
click at [38, 294] on div "Style Rectangle Source Upload Image [URL][DOMAIN_NAME] or Browse gallery Size F…" at bounding box center [108, 553] width 155 height 919
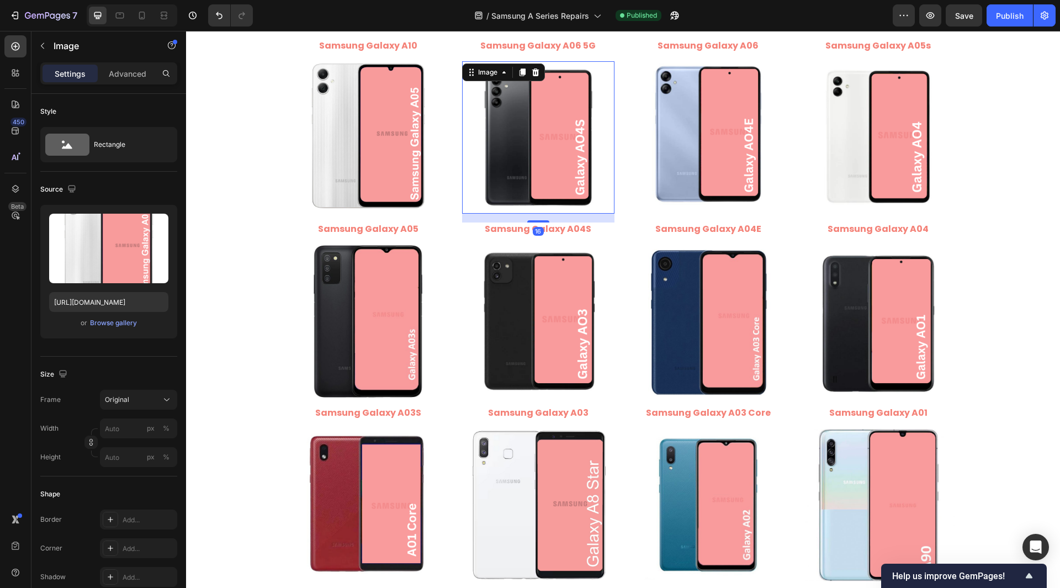
click at [525, 168] on img at bounding box center [538, 137] width 152 height 152
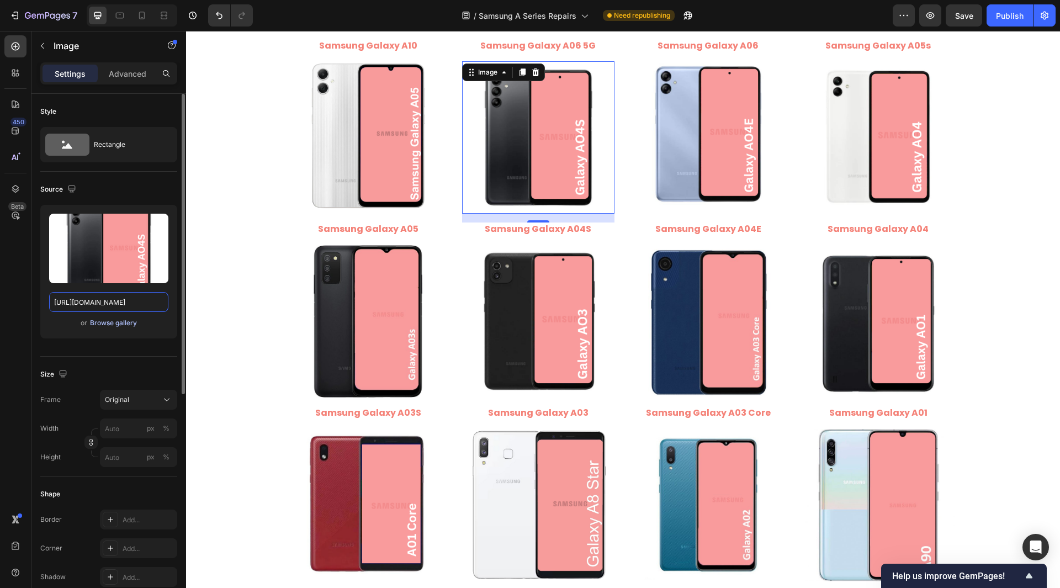
scroll to position [0, 168]
type input "[URL][DOMAIN_NAME]"
click at [39, 303] on div "Style Rectangle Source Upload Image [URL][DOMAIN_NAME] or Browse gallery Size F…" at bounding box center [108, 553] width 155 height 919
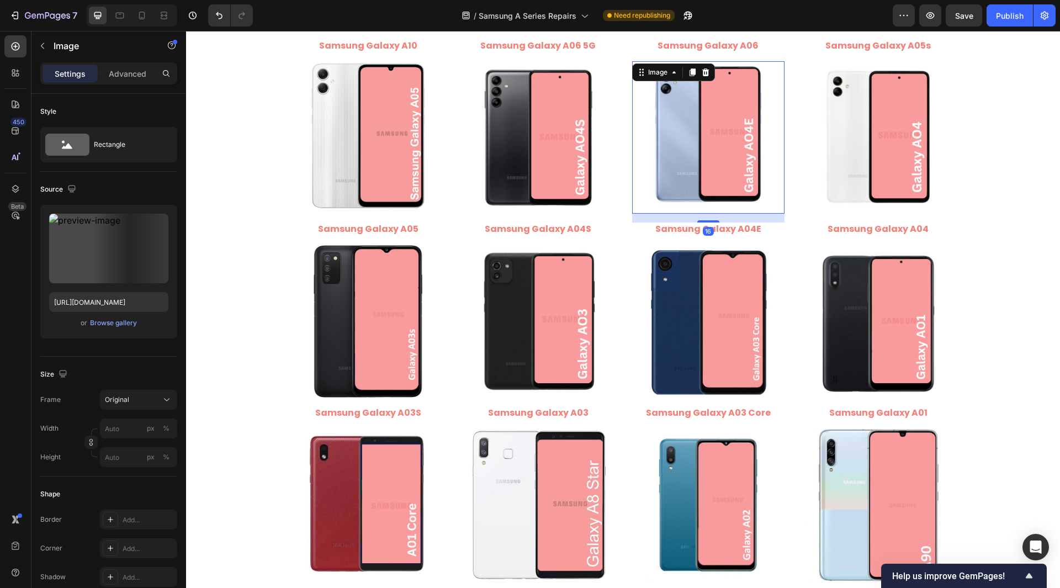
click at [700, 175] on img at bounding box center [708, 137] width 152 height 152
click at [543, 174] on img at bounding box center [538, 137] width 152 height 152
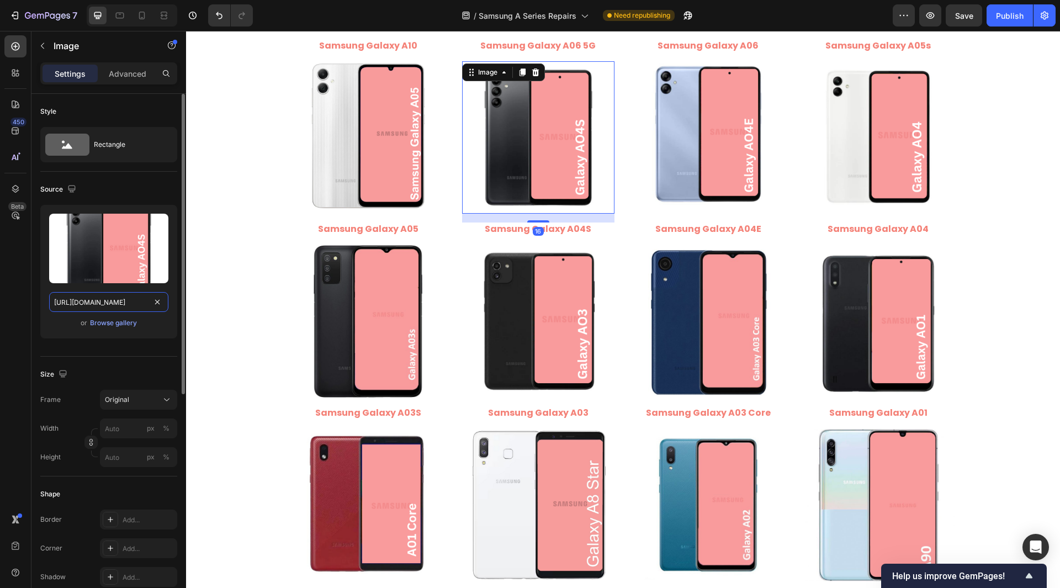
click at [118, 297] on input "[URL][DOMAIN_NAME]" at bounding box center [108, 302] width 119 height 20
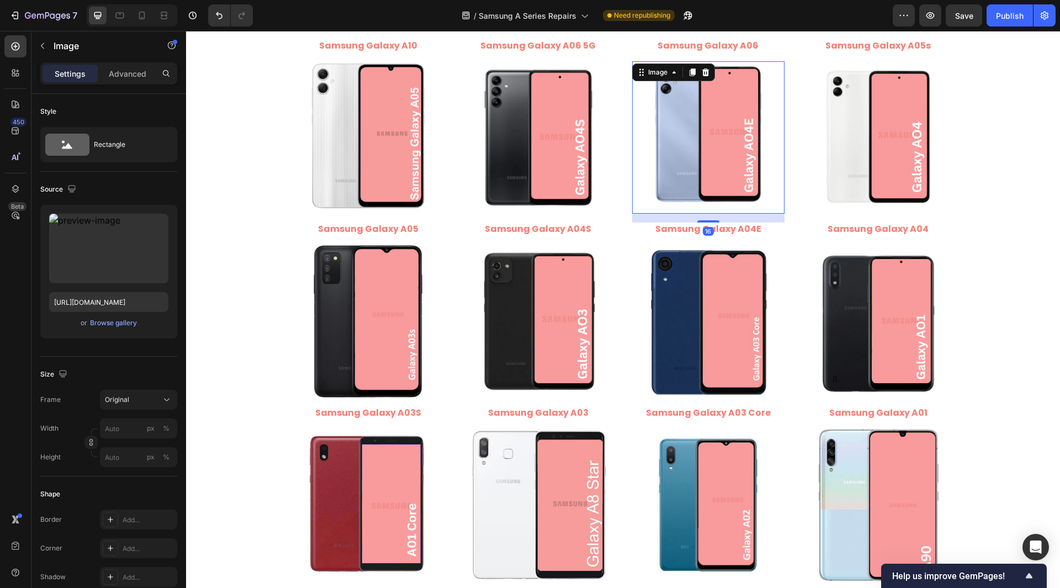
click at [656, 155] on img at bounding box center [708, 137] width 152 height 152
click at [79, 305] on input "[URL][DOMAIN_NAME]" at bounding box center [108, 302] width 119 height 20
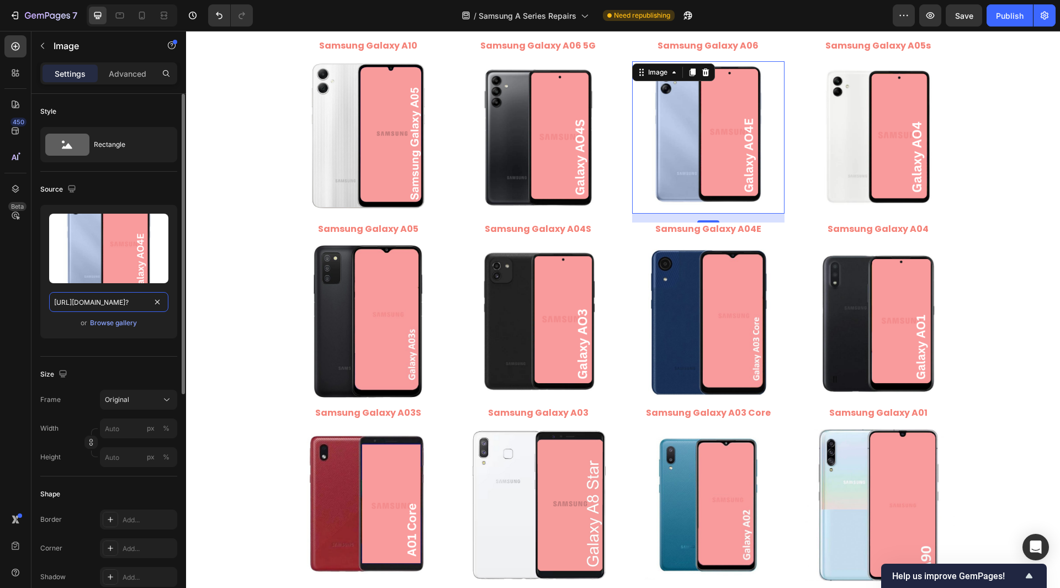
type input "[URL][DOMAIN_NAME]"
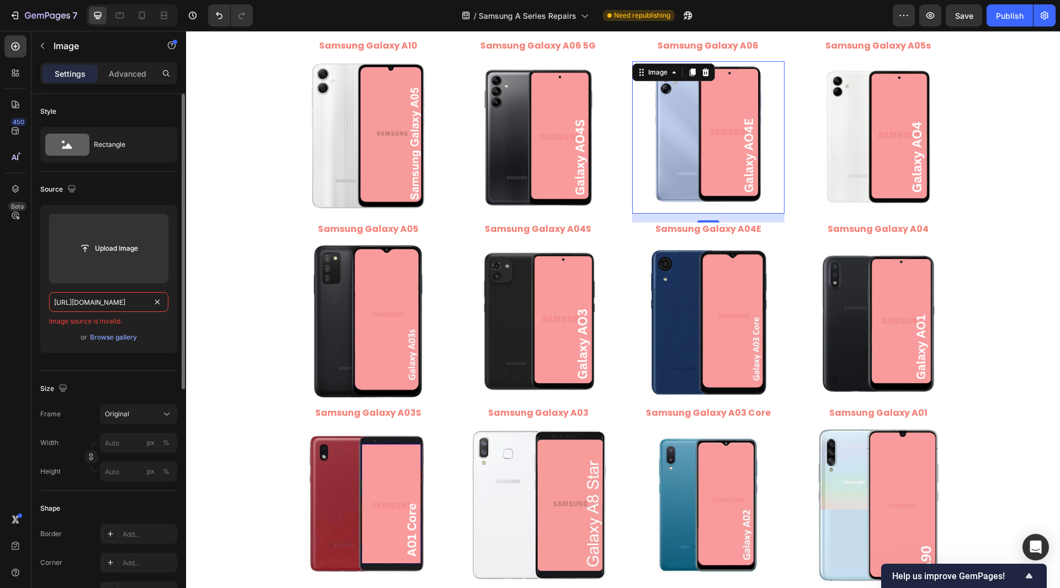
click at [109, 299] on input "[URL][DOMAIN_NAME]" at bounding box center [108, 302] width 119 height 20
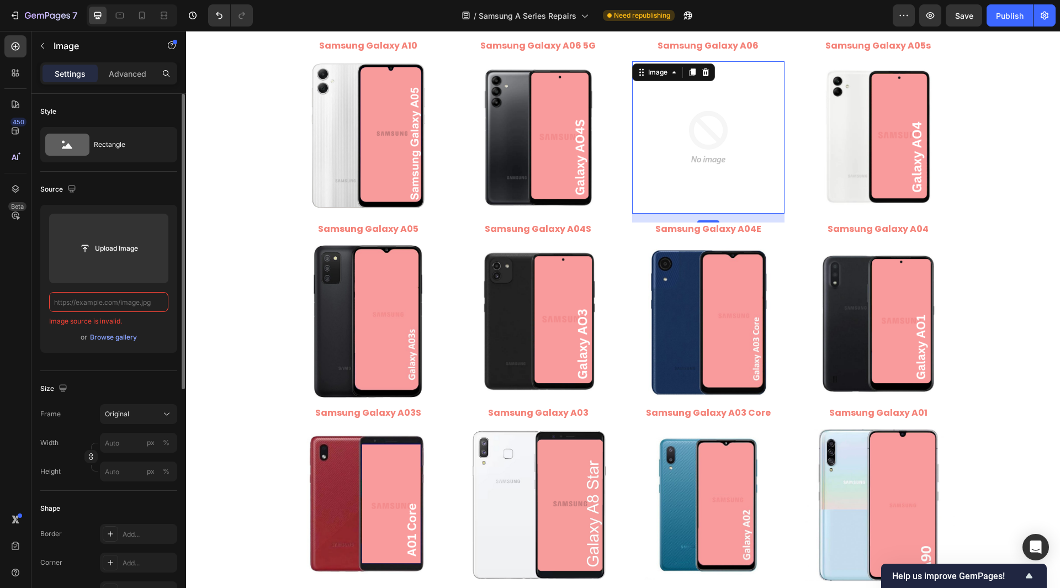
click at [124, 302] on input "text" at bounding box center [108, 302] width 119 height 20
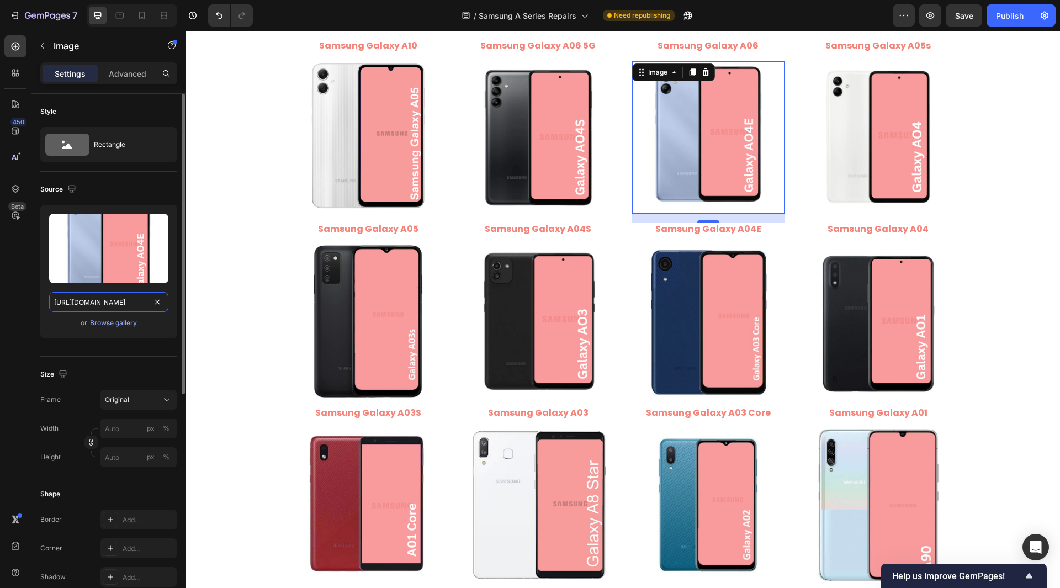
type input "[URL][DOMAIN_NAME]"
click at [36, 311] on div "Style Rectangle Source Upload Image [URL][DOMAIN_NAME] or Browse gallery Size F…" at bounding box center [108, 553] width 155 height 919
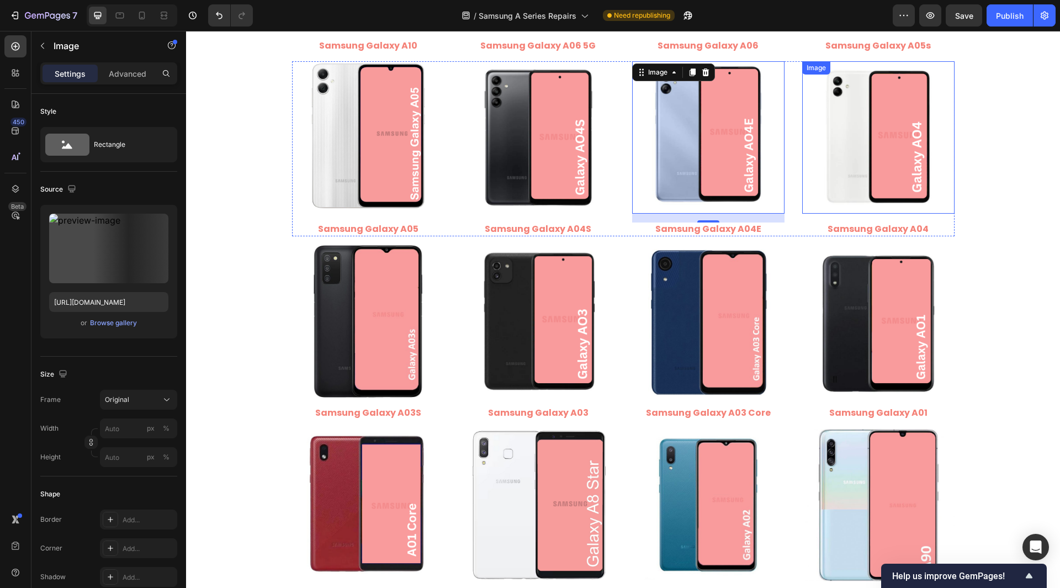
click at [817, 160] on img at bounding box center [878, 137] width 152 height 152
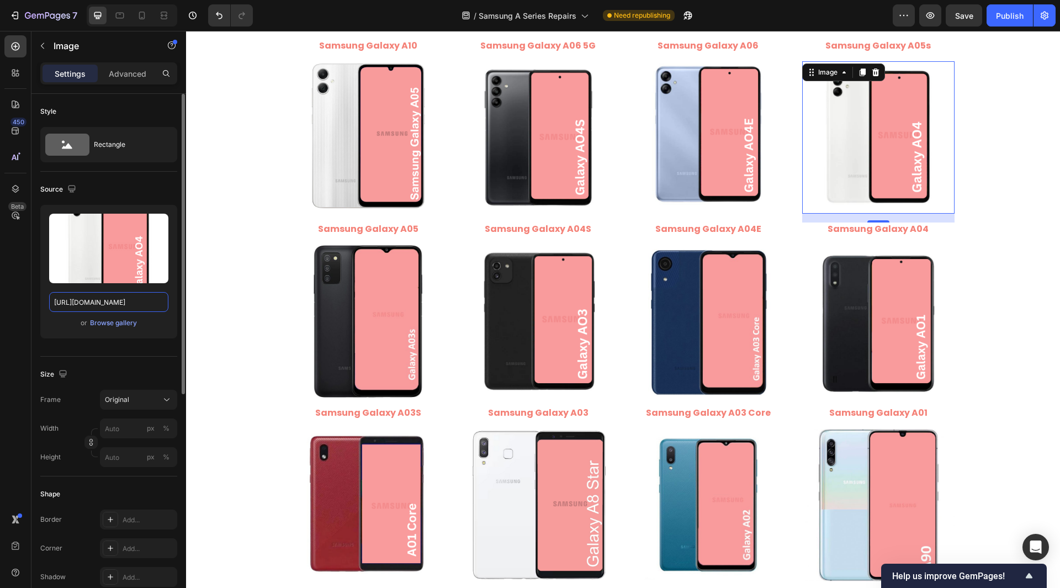
scroll to position [0, 164]
type input "[URL][DOMAIN_NAME]"
click at [34, 306] on div "Style Rectangle Source Upload Image [URL][DOMAIN_NAME] or Browse gallery Size F…" at bounding box center [108, 553] width 155 height 919
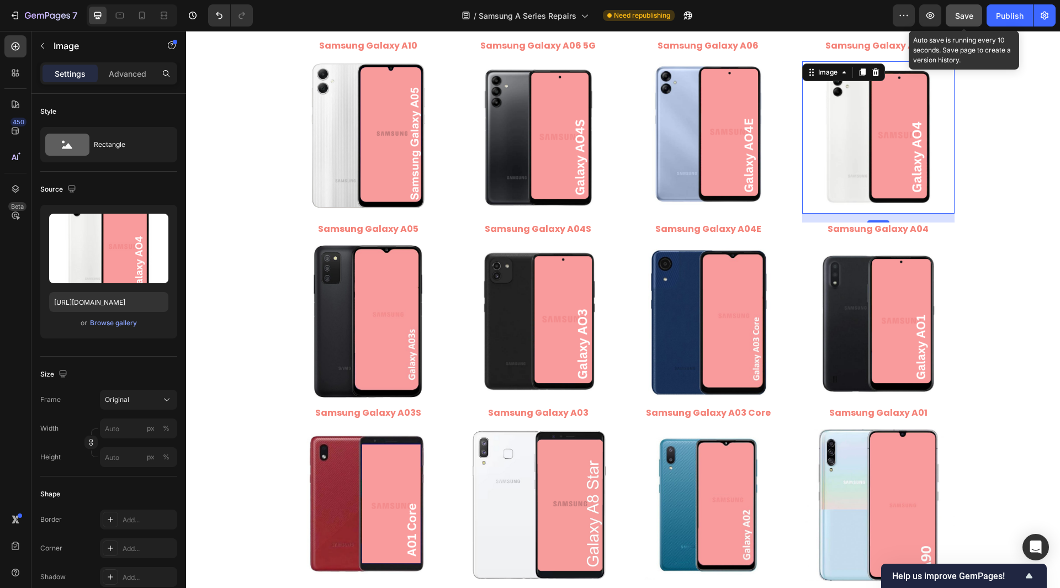
click at [970, 22] on button "Save" at bounding box center [963, 15] width 36 height 22
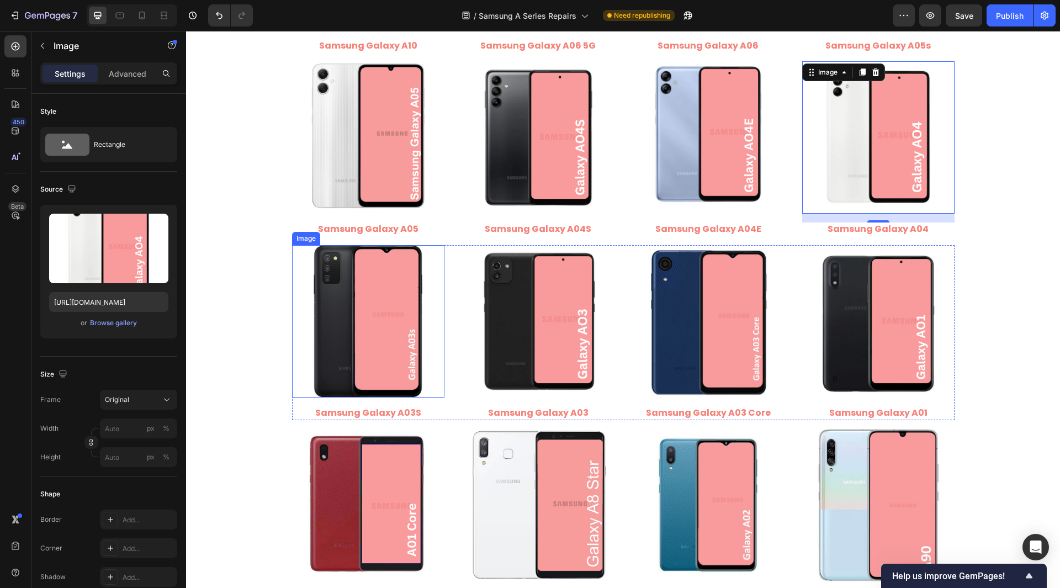
click at [348, 336] on img at bounding box center [368, 321] width 152 height 152
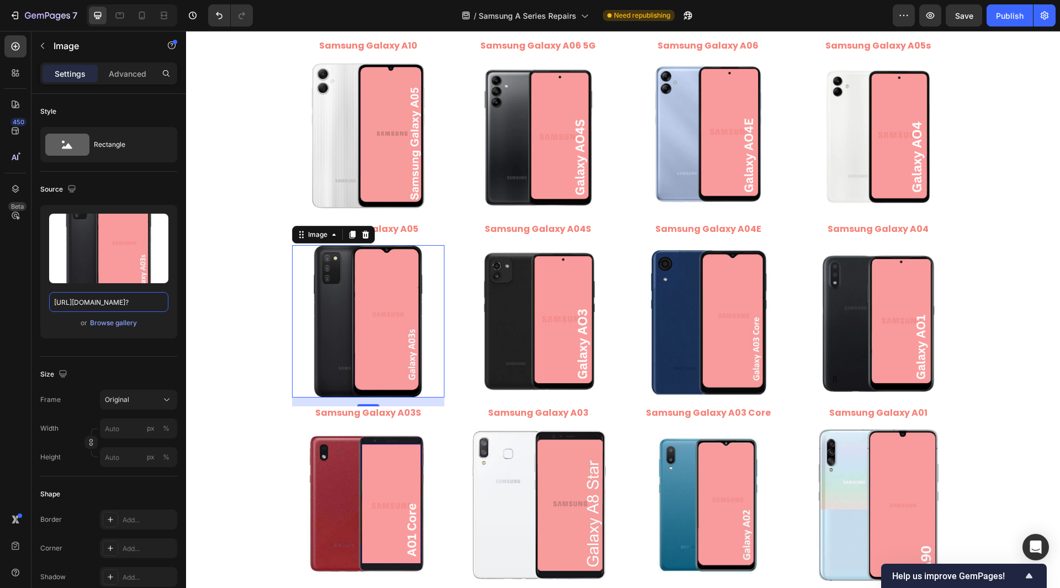
type input "[URL][DOMAIN_NAME]"
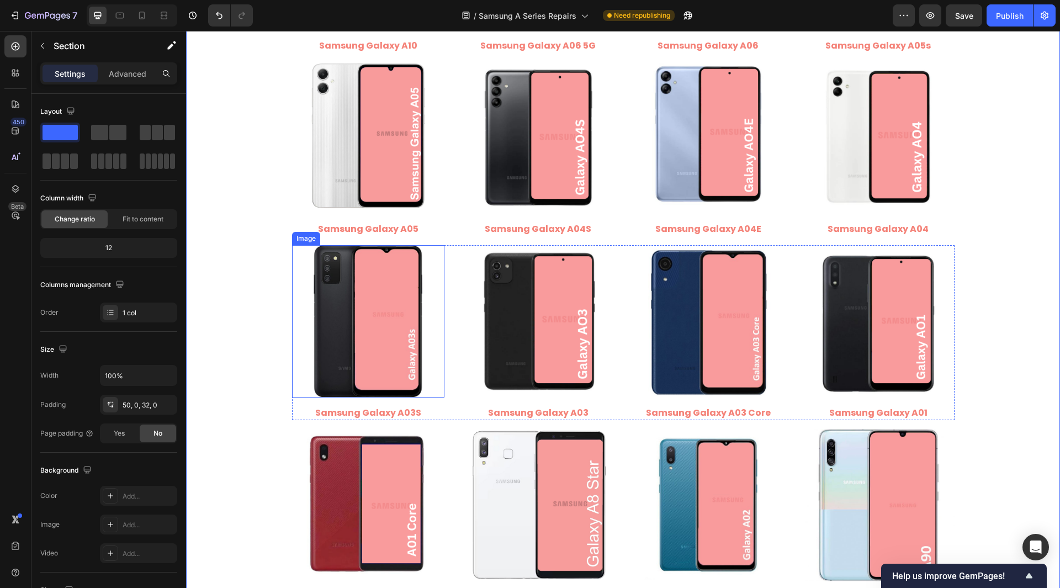
click at [329, 343] on img at bounding box center [368, 321] width 152 height 152
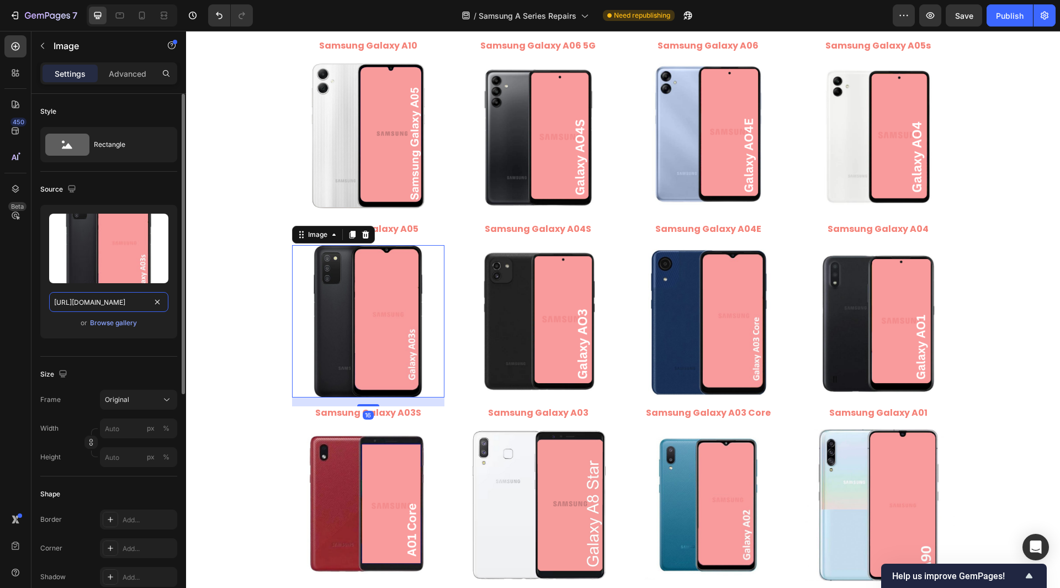
click at [121, 304] on input "[URL][DOMAIN_NAME]" at bounding box center [108, 302] width 119 height 20
click at [19, 301] on div "450 Beta" at bounding box center [15, 271] width 22 height 473
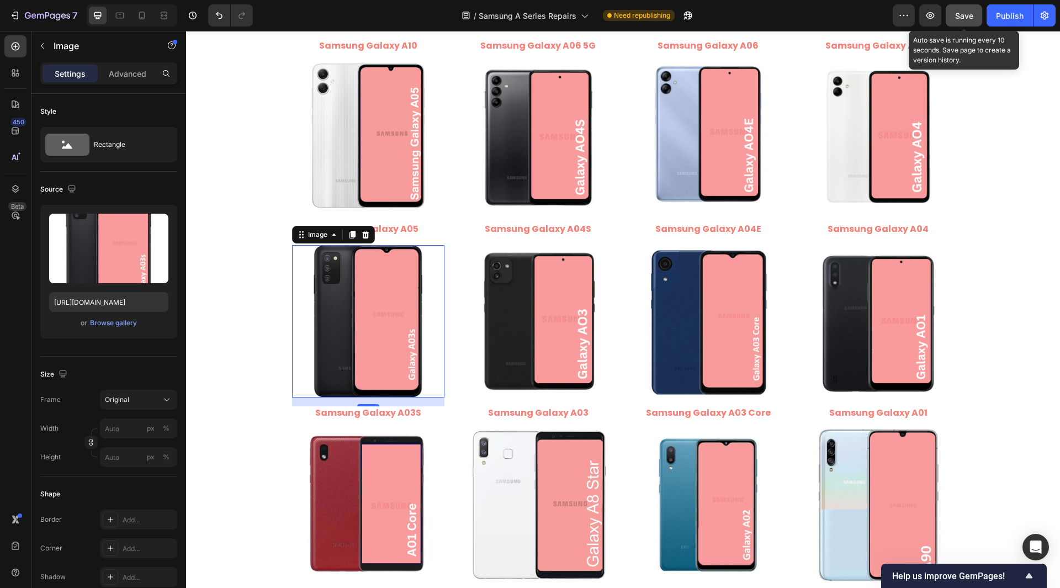
click at [979, 14] on button "Save" at bounding box center [963, 15] width 36 height 22
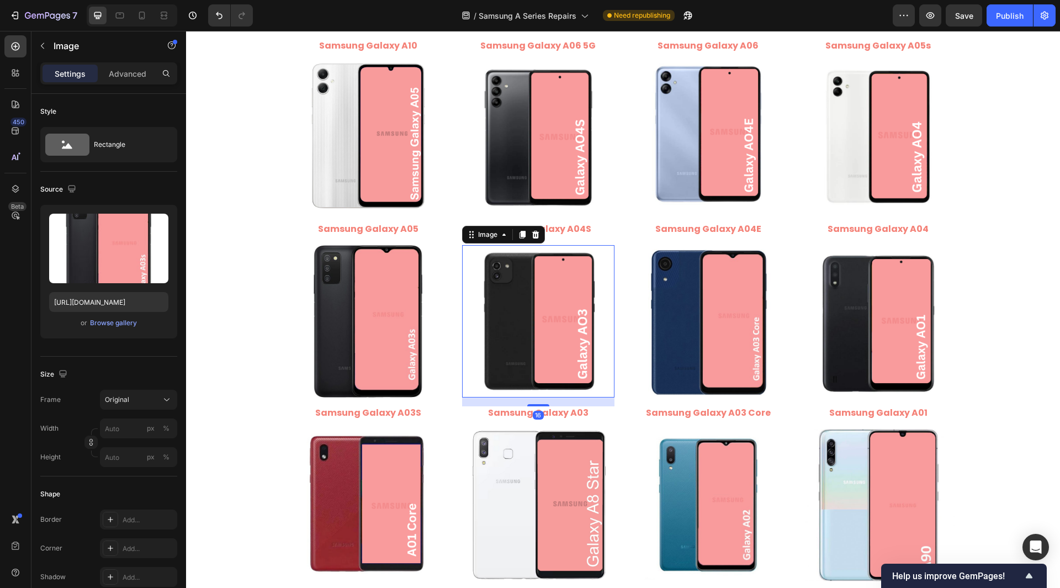
click at [522, 297] on img at bounding box center [538, 321] width 152 height 152
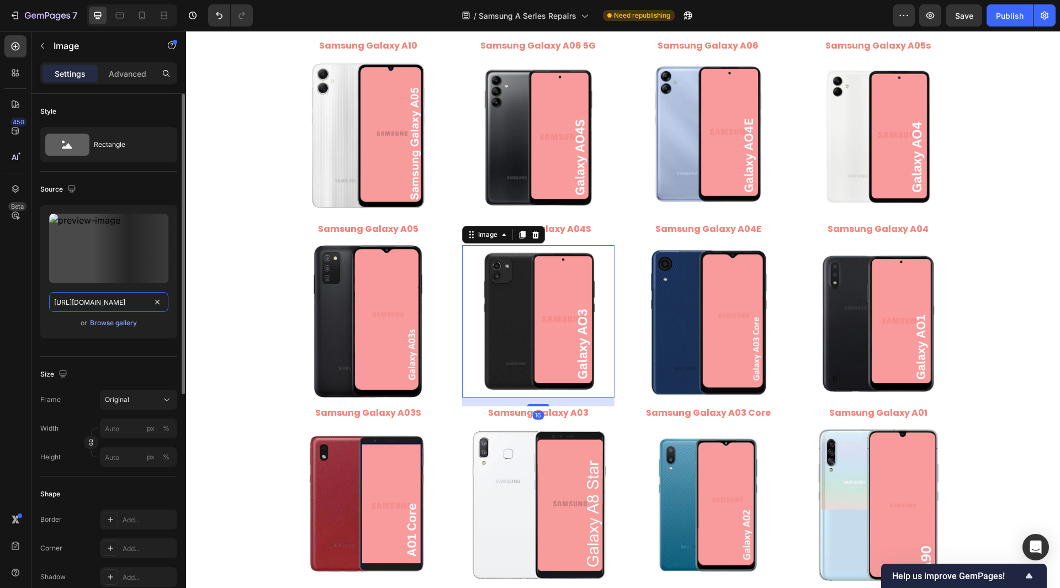
click at [165, 300] on input "[URL][DOMAIN_NAME]" at bounding box center [108, 302] width 119 height 20
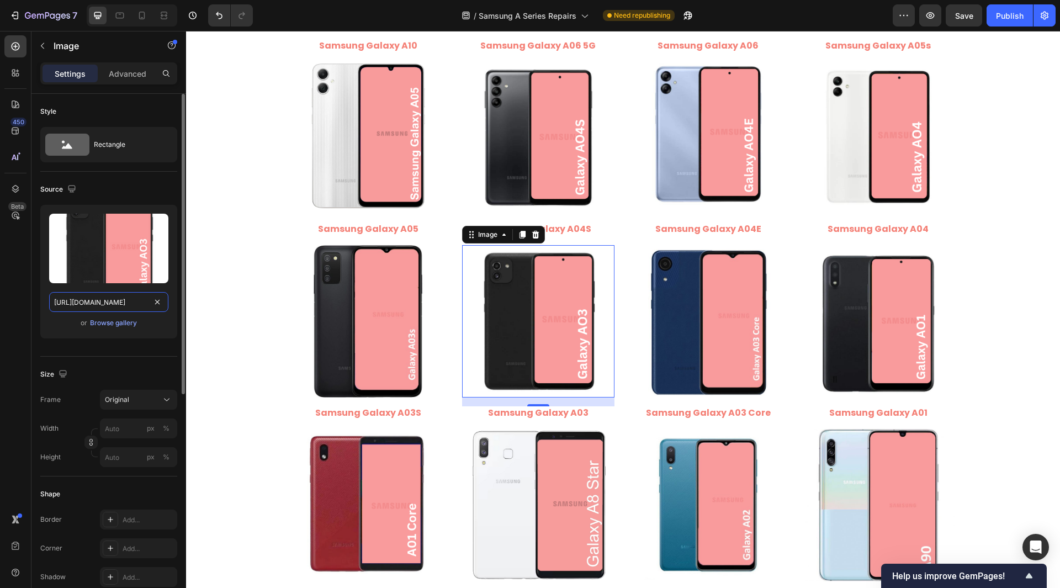
drag, startPoint x: 121, startPoint y: 304, endPoint x: 149, endPoint y: 318, distance: 31.6
click at [149, 318] on div "Upload Image [URL][DOMAIN_NAME] or Browse gallery" at bounding box center [108, 272] width 137 height 134
type input "[URL][DOMAIN_NAME]"
click at [37, 310] on div "Style Rectangle Source Upload Image [URL][DOMAIN_NAME] or Browse gallery Size F…" at bounding box center [108, 553] width 155 height 919
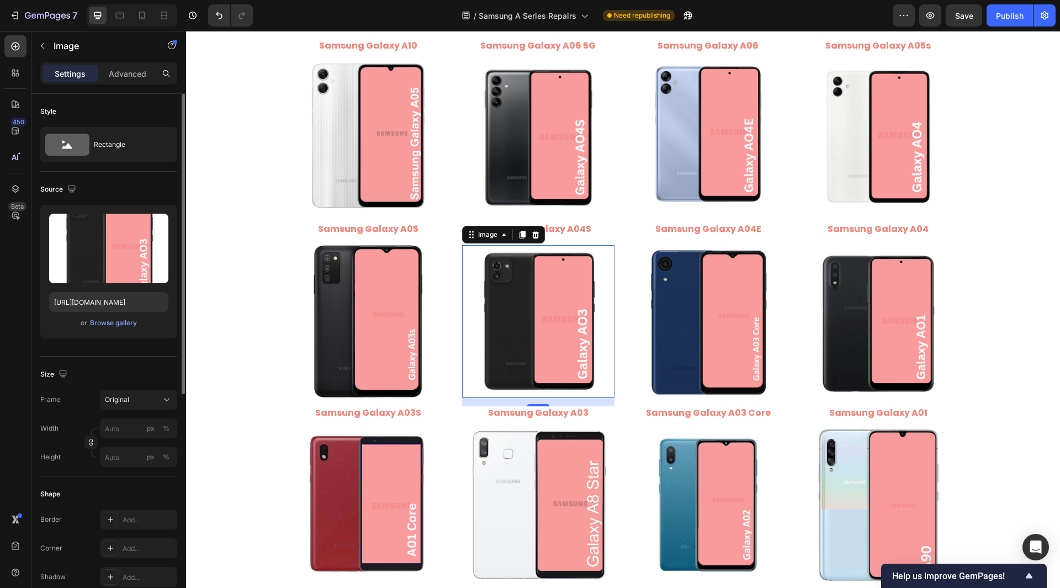
scroll to position [0, 0]
click at [685, 348] on img at bounding box center [708, 321] width 152 height 152
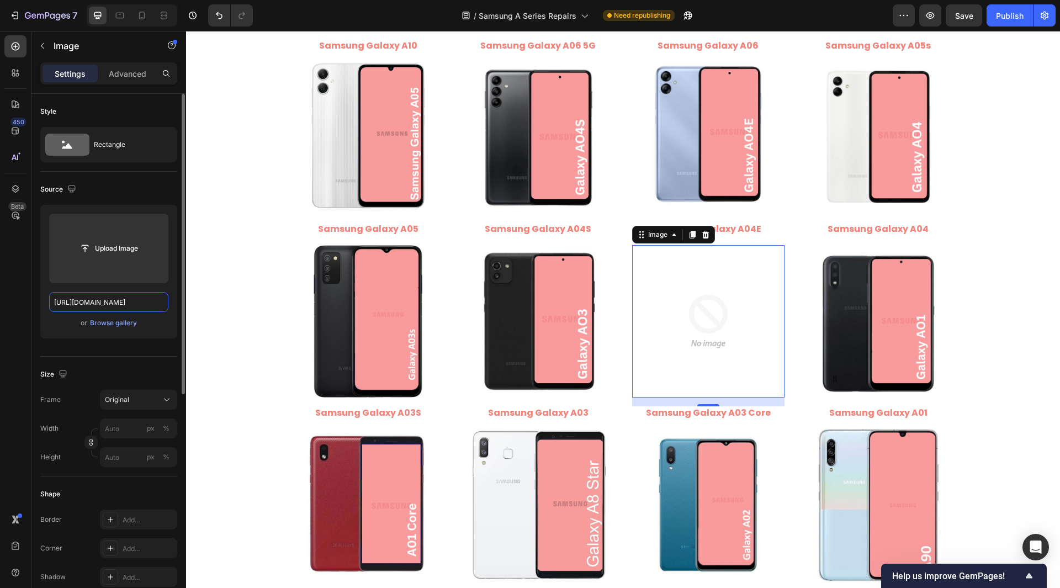
scroll to position [0, 229]
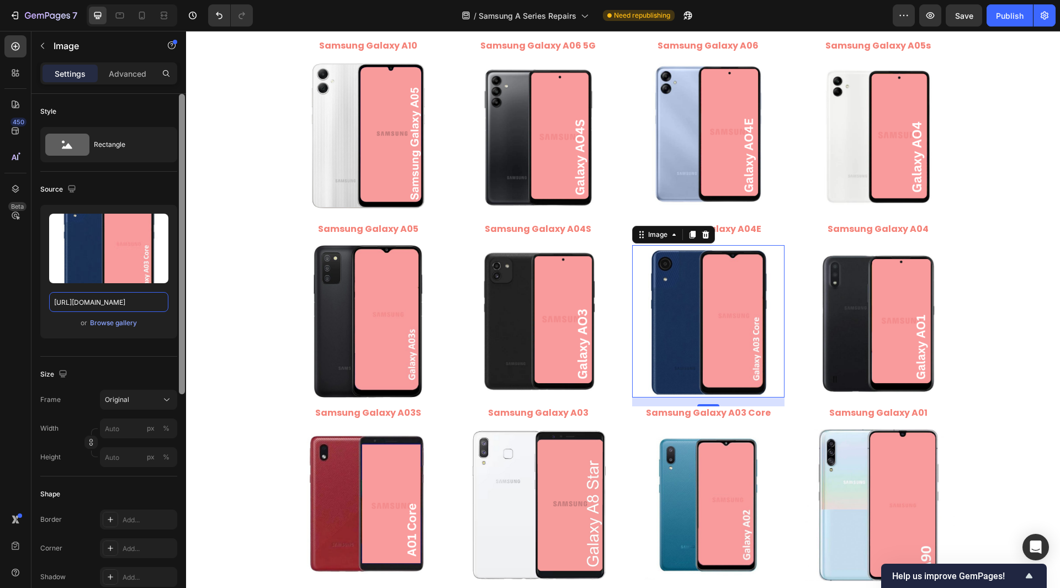
drag, startPoint x: 97, startPoint y: 303, endPoint x: 180, endPoint y: 375, distance: 109.9
click at [180, 375] on div "Style Rectangle Source Upload Image [URL][DOMAIN_NAME] or Browse gallery Size F…" at bounding box center [108, 356] width 155 height 525
type input "[URL][DOMAIN_NAME]"
click at [34, 309] on div "Style Rectangle Source Upload Image [URL][DOMAIN_NAME] or Browse gallery Size F…" at bounding box center [108, 553] width 155 height 919
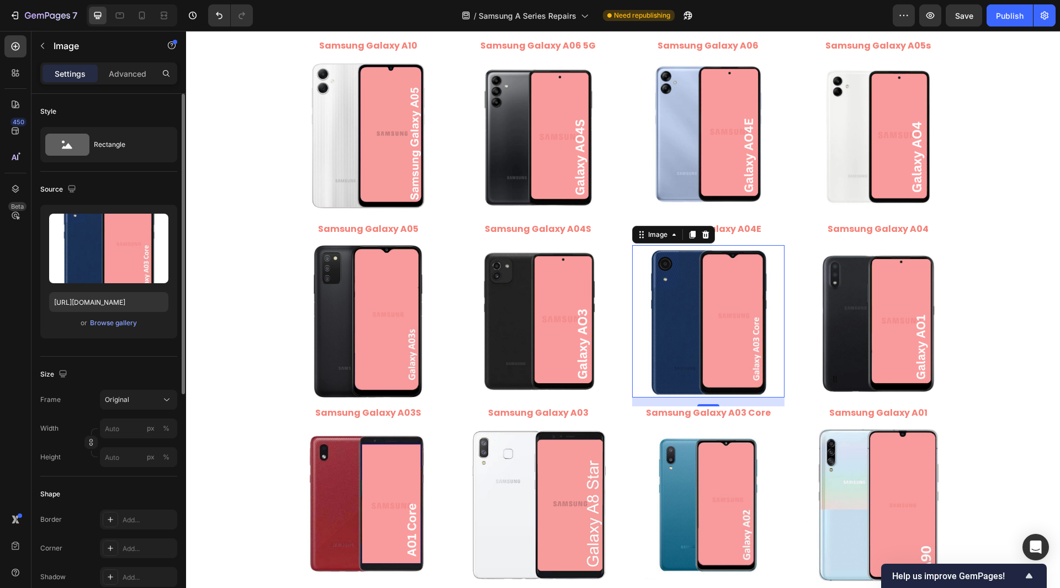
scroll to position [0, 0]
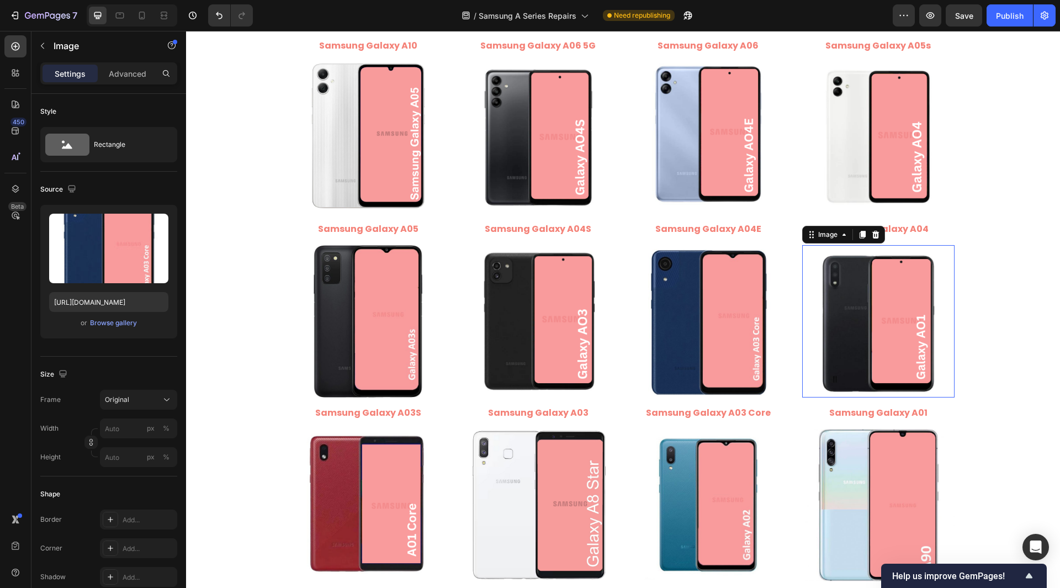
click at [911, 343] on img at bounding box center [878, 321] width 152 height 152
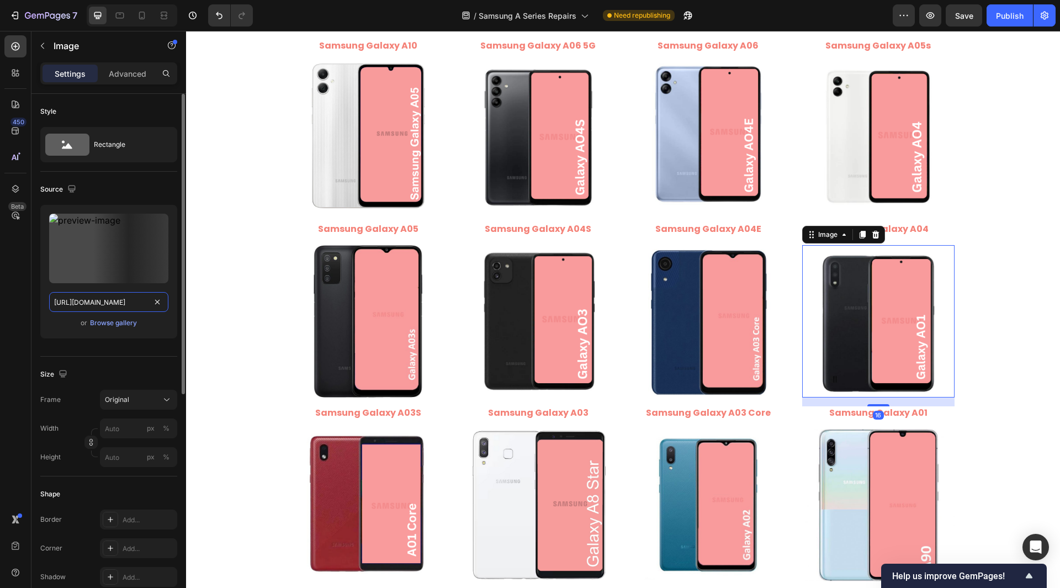
click at [95, 307] on input "[URL][DOMAIN_NAME]" at bounding box center [108, 302] width 119 height 20
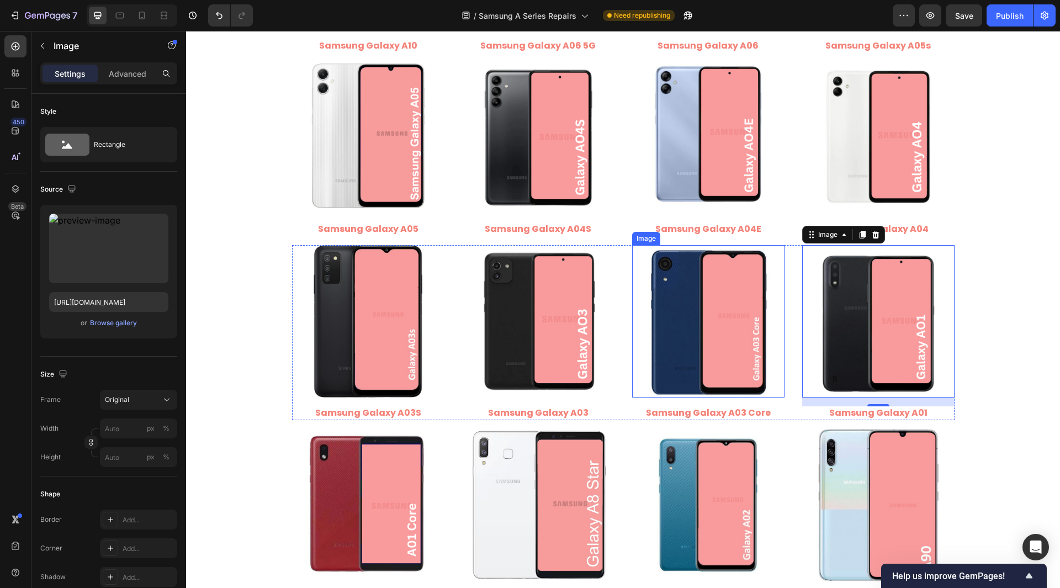
click at [670, 344] on img at bounding box center [708, 321] width 152 height 152
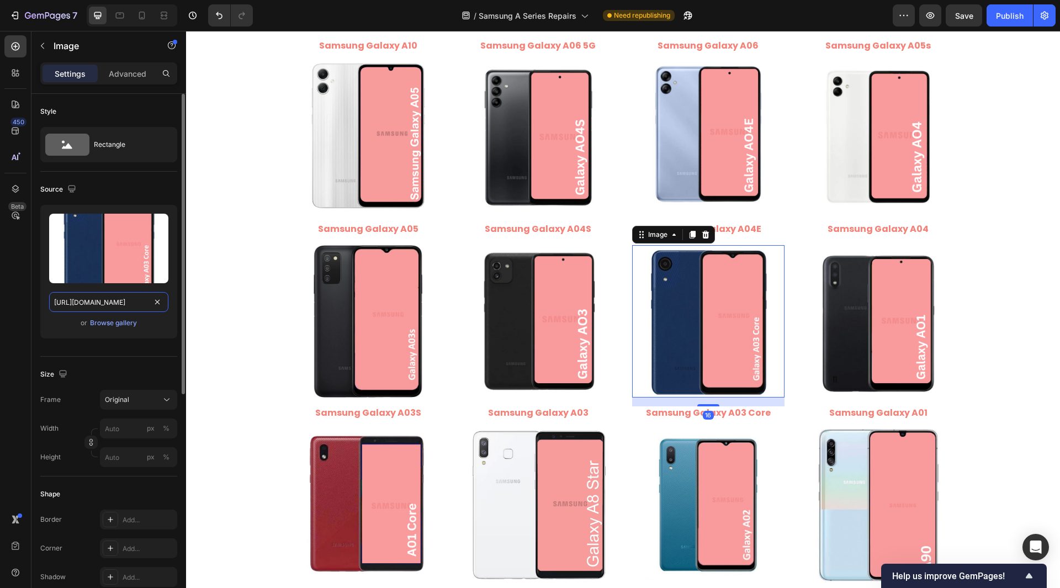
click at [126, 304] on input "[URL][DOMAIN_NAME]" at bounding box center [108, 302] width 119 height 20
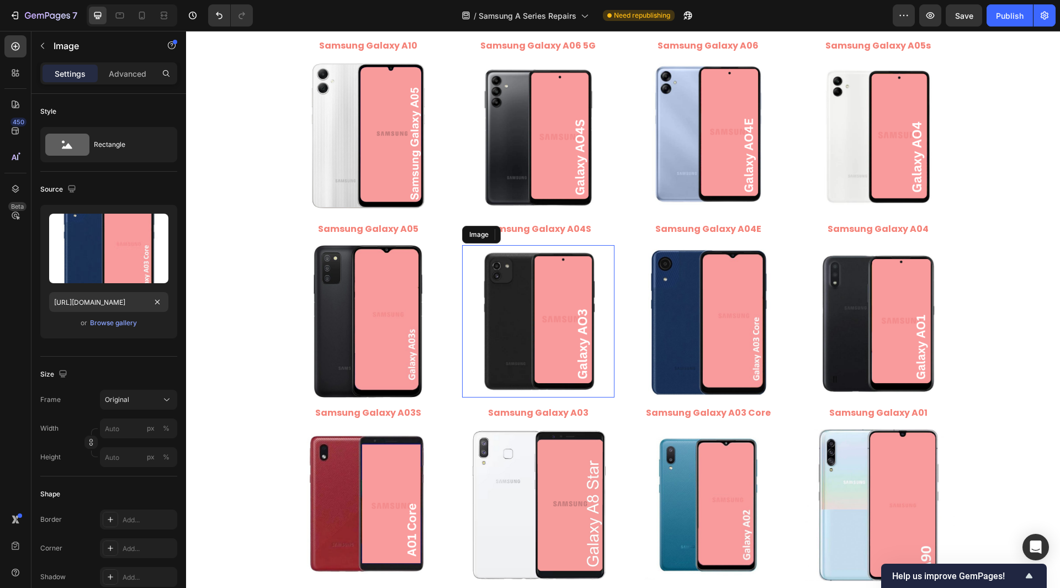
click at [559, 341] on img at bounding box center [538, 321] width 152 height 152
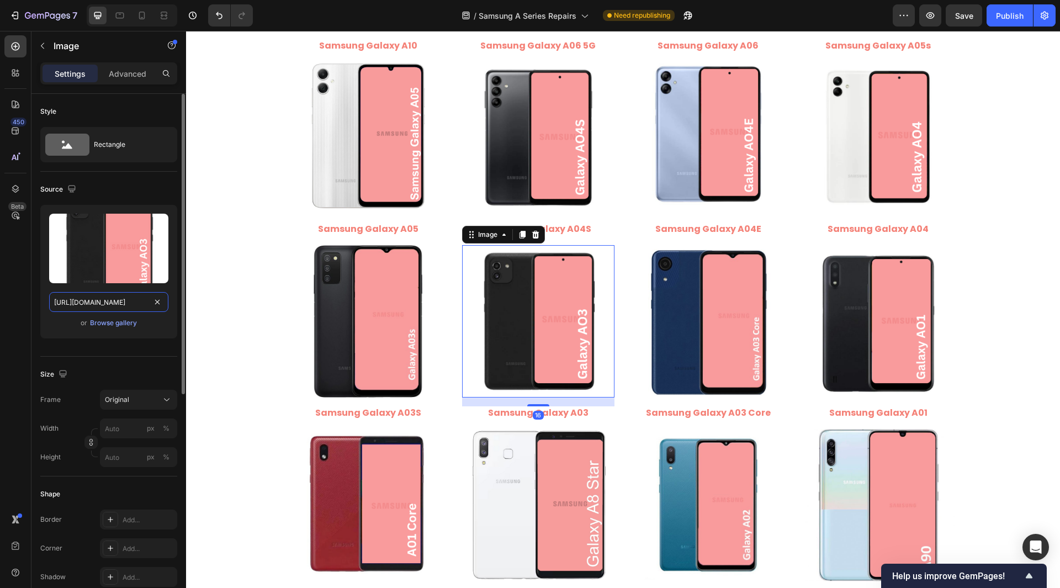
click at [99, 299] on input "[URL][DOMAIN_NAME]" at bounding box center [108, 302] width 119 height 20
click at [360, 297] on img at bounding box center [368, 321] width 152 height 152
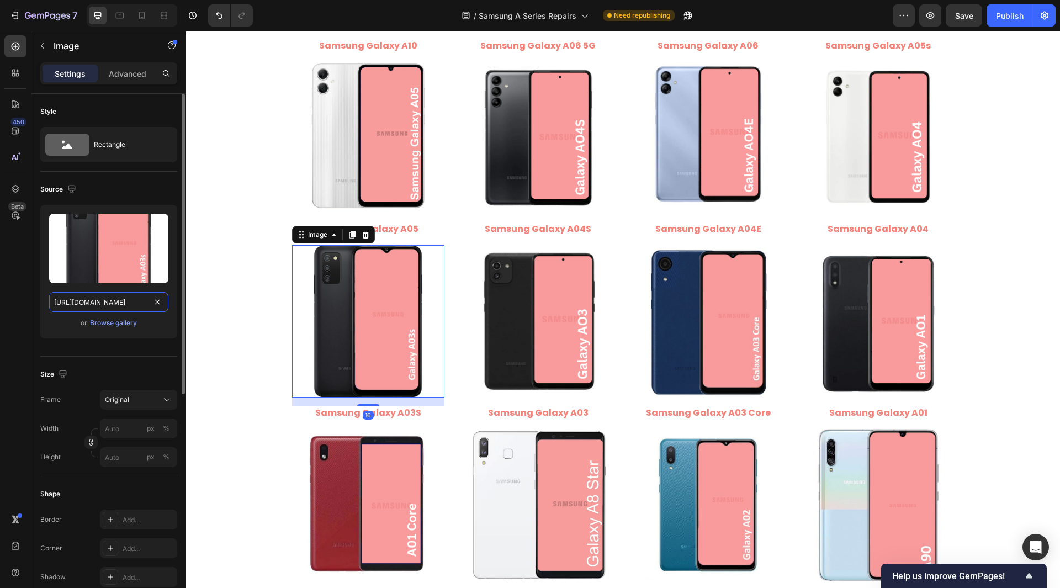
click at [109, 301] on input "[URL][DOMAIN_NAME]" at bounding box center [108, 302] width 119 height 20
click at [865, 317] on img at bounding box center [878, 321] width 152 height 152
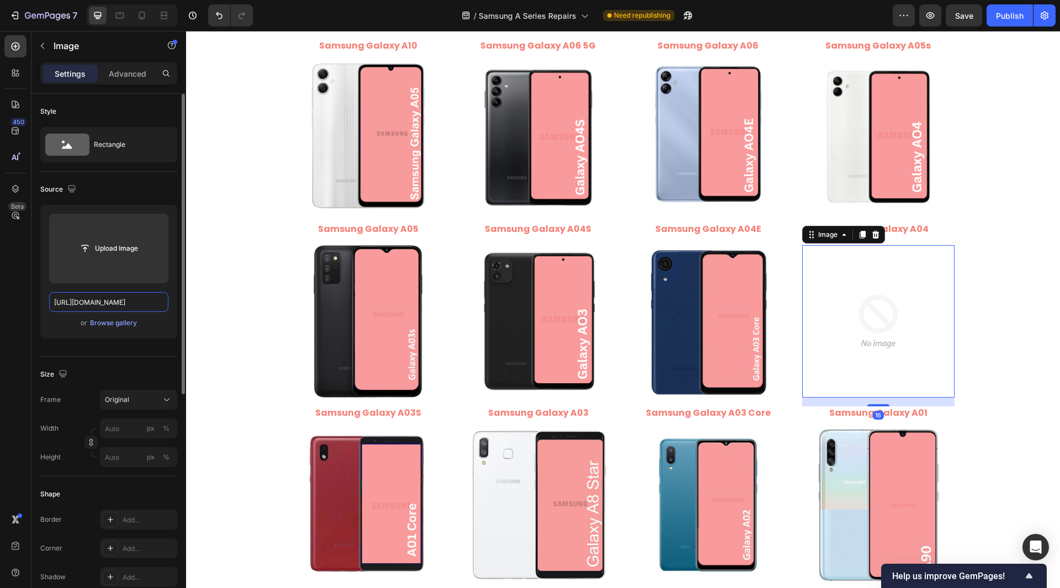
scroll to position [0, 212]
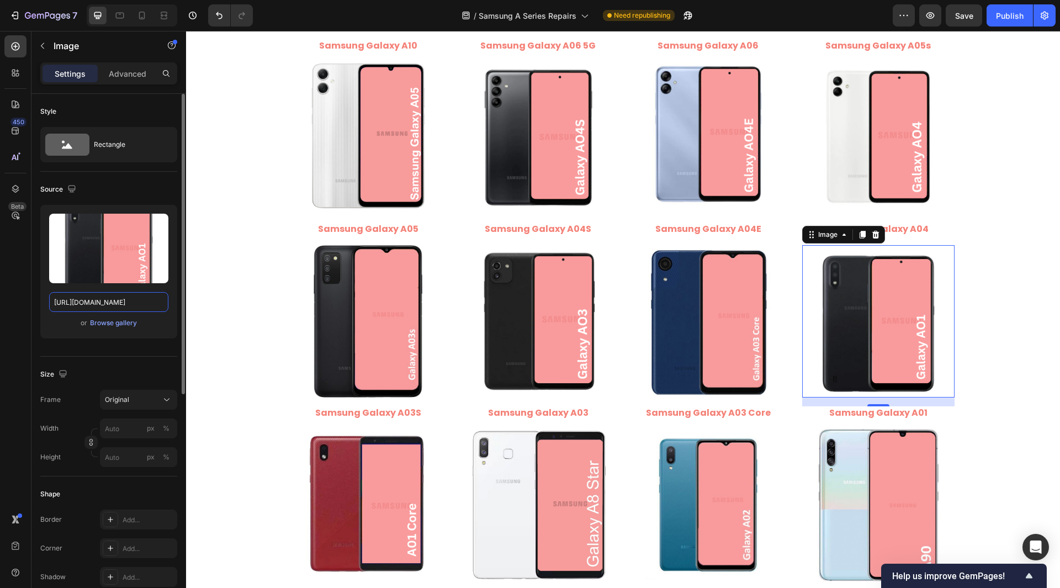
drag, startPoint x: 97, startPoint y: 302, endPoint x: 176, endPoint y: 336, distance: 85.8
click at [176, 336] on div "Upload Image [URL][DOMAIN_NAME] or Browse gallery" at bounding box center [108, 272] width 137 height 134
click at [113, 309] on input "[URL][DOMAIN_NAME]" at bounding box center [108, 302] width 119 height 20
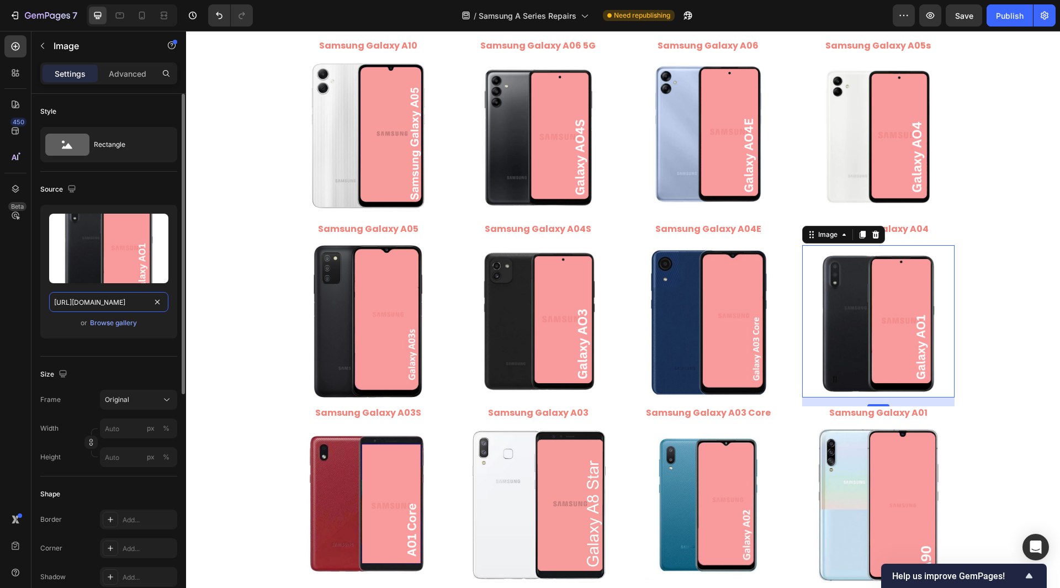
click at [113, 309] on input "[URL][DOMAIN_NAME]" at bounding box center [108, 302] width 119 height 20
type input "[URL][DOMAIN_NAME]"
click at [34, 306] on div "Style Rectangle Source Upload Image [URL][DOMAIN_NAME] or Browse gallery Size F…" at bounding box center [108, 553] width 155 height 919
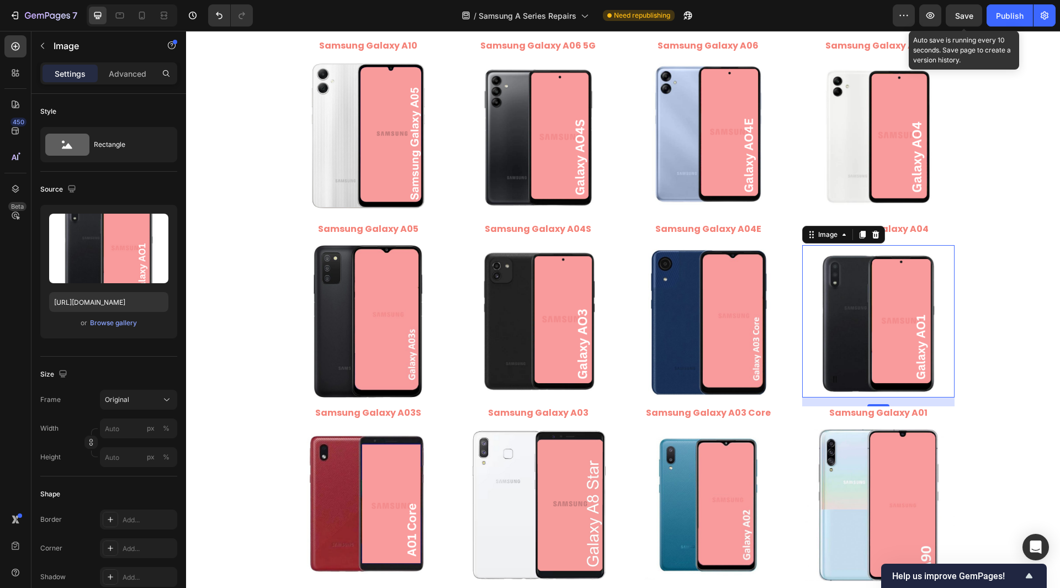
click at [961, 18] on span "Save" at bounding box center [964, 15] width 18 height 9
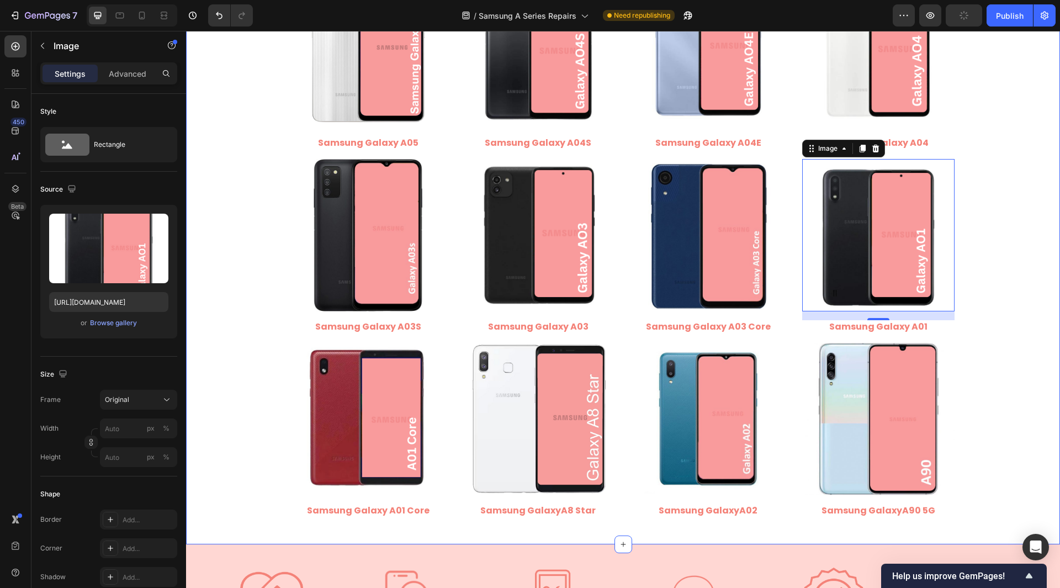
scroll to position [2263, 0]
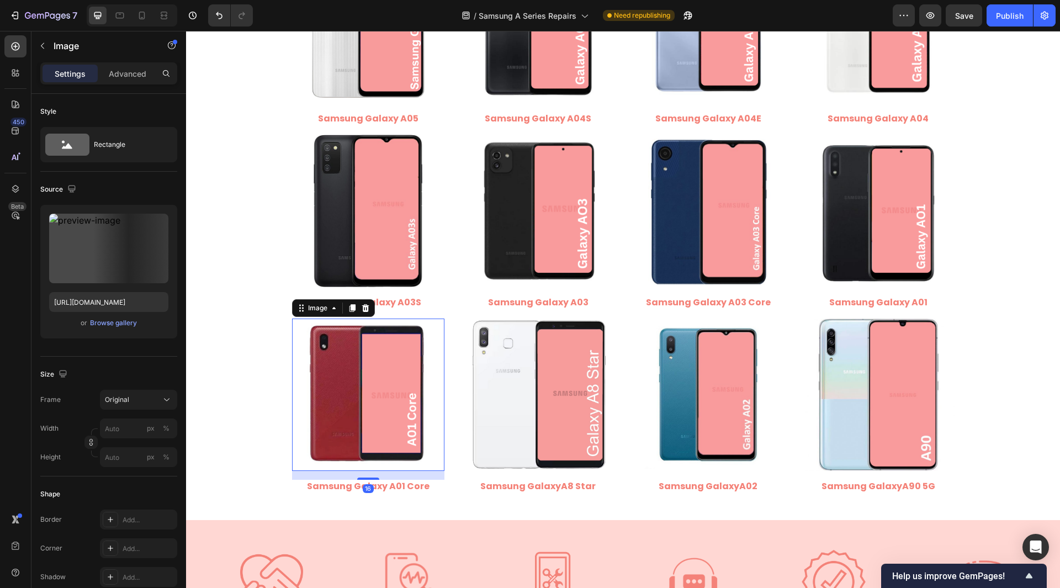
click at [333, 402] on img at bounding box center [368, 394] width 152 height 152
click at [150, 300] on input "[URL][DOMAIN_NAME]" at bounding box center [108, 302] width 119 height 20
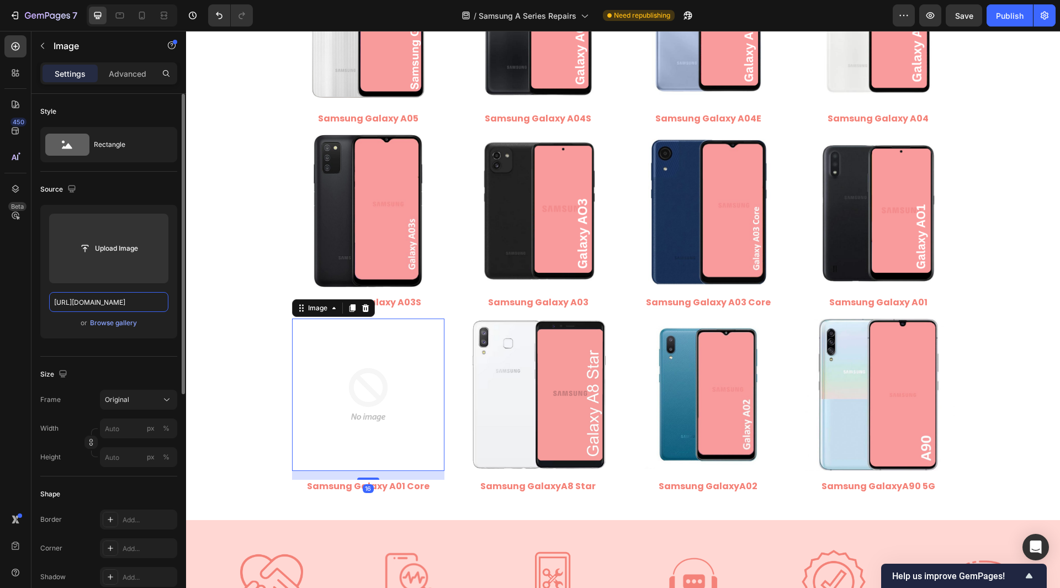
scroll to position [0, 230]
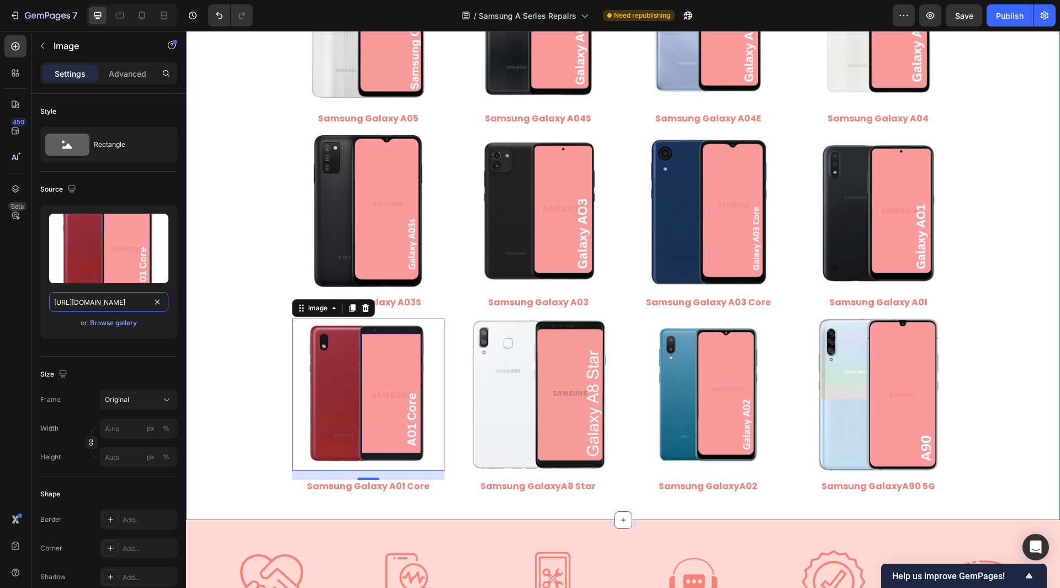
drag, startPoint x: 283, startPoint y: 332, endPoint x: 205, endPoint y: 335, distance: 77.9
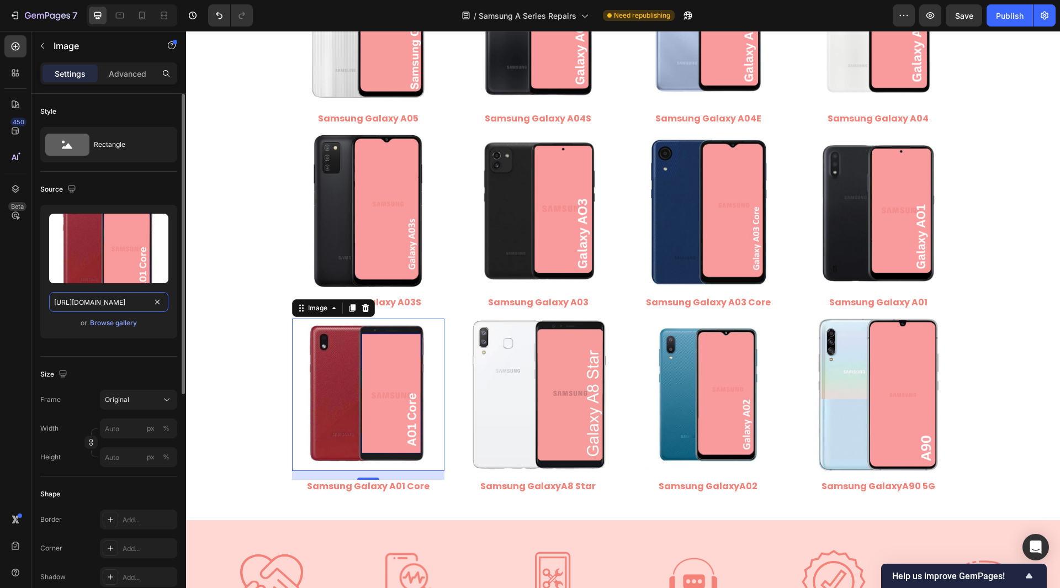
click at [80, 301] on input "[URL][DOMAIN_NAME]" at bounding box center [108, 302] width 119 height 20
type input "[URL][DOMAIN_NAME]"
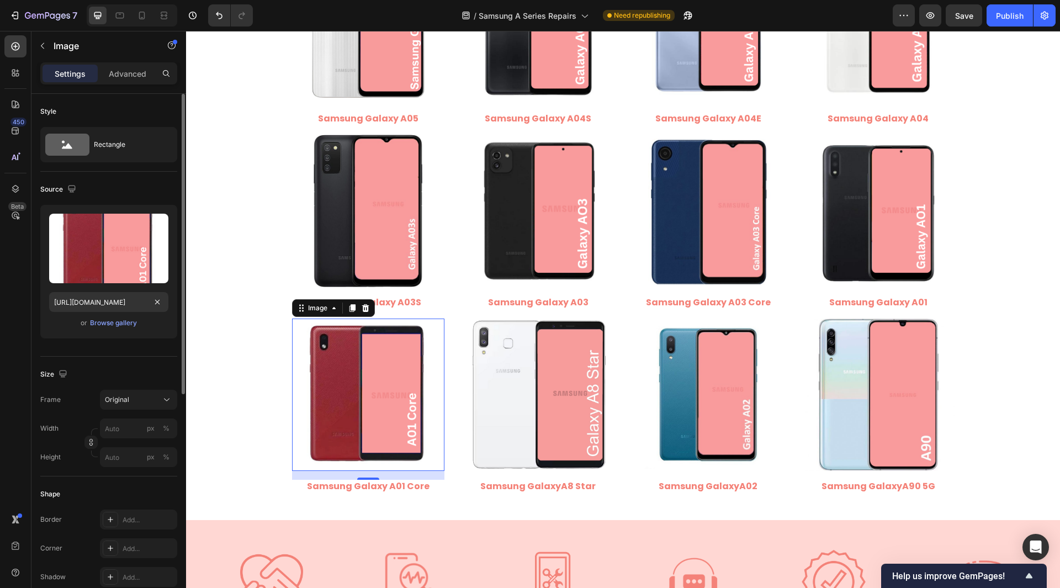
click at [39, 303] on div "Style Rectangle Source Upload Image [URL][DOMAIN_NAME] or Browse gallery Size F…" at bounding box center [108, 553] width 155 height 919
click at [481, 390] on img at bounding box center [538, 394] width 152 height 152
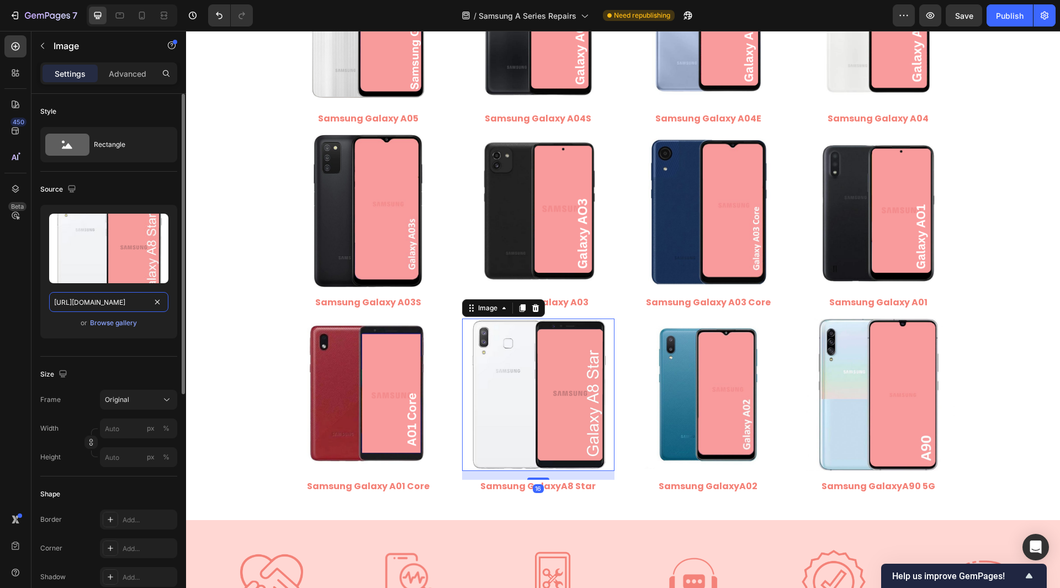
click at [124, 302] on input "[URL][DOMAIN_NAME]" at bounding box center [108, 302] width 119 height 20
type input "[URL][DOMAIN_NAME]"
click at [122, 302] on input "[URL][DOMAIN_NAME]" at bounding box center [108, 302] width 119 height 20
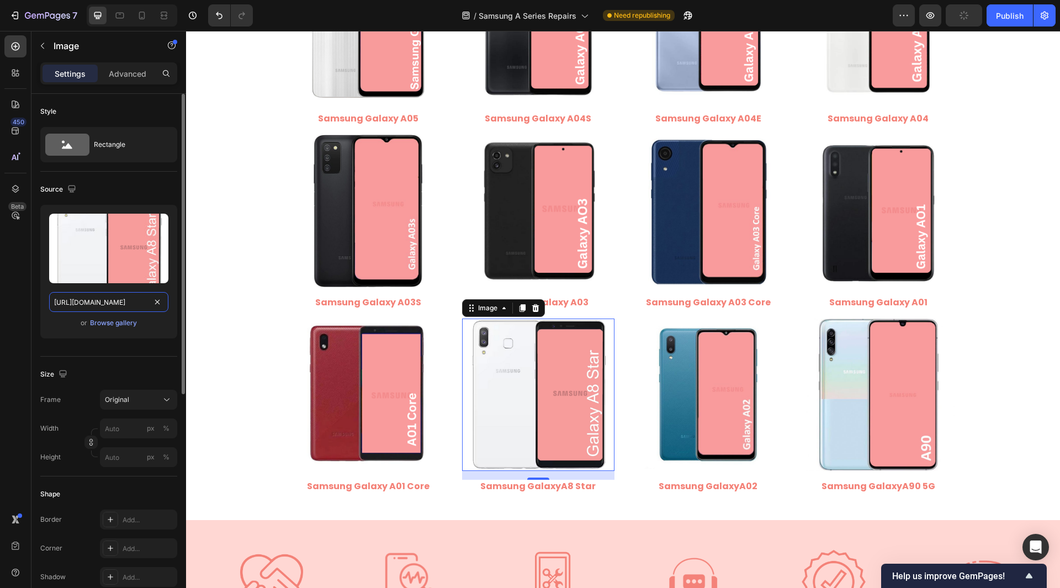
click at [122, 302] on input "[URL][DOMAIN_NAME]" at bounding box center [108, 302] width 119 height 20
click at [65, 308] on input "[URL][DOMAIN_NAME]" at bounding box center [108, 302] width 119 height 20
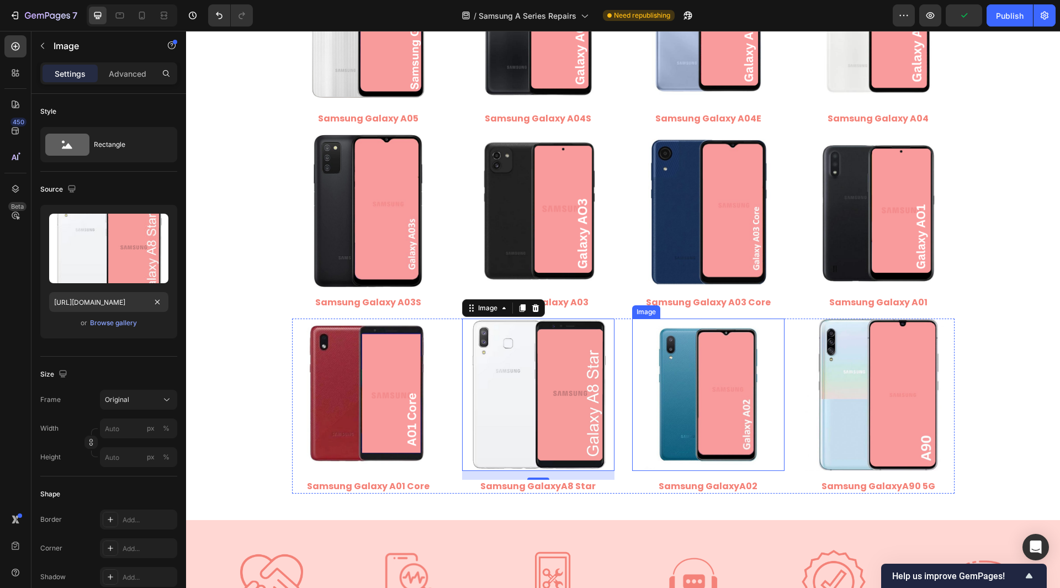
click at [673, 390] on img at bounding box center [708, 394] width 152 height 152
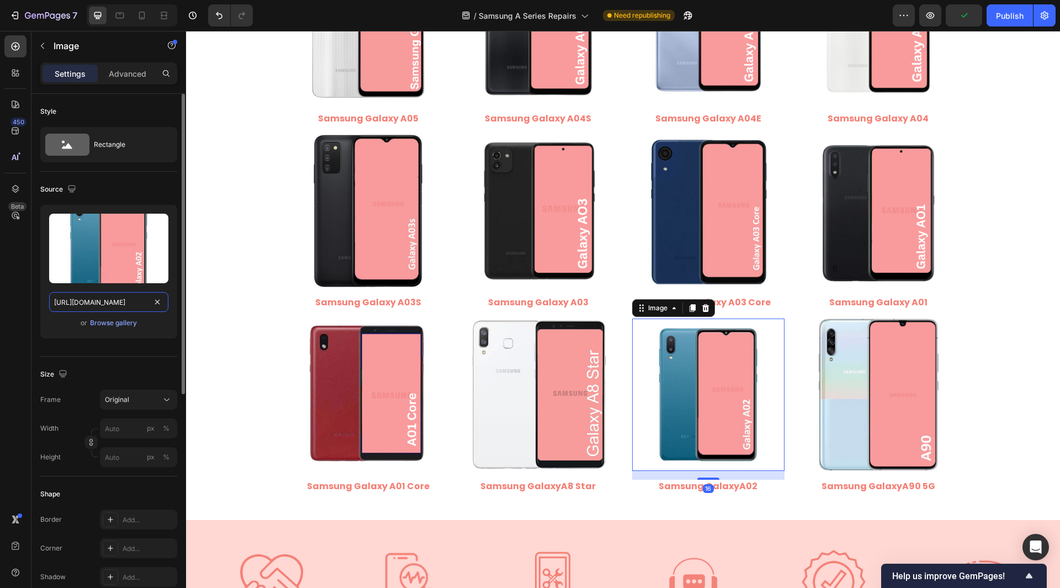
click at [115, 302] on input "[URL][DOMAIN_NAME]" at bounding box center [108, 302] width 119 height 20
type input "[URL][DOMAIN_NAME]"
click at [38, 309] on div "Style Rectangle Source Upload Image [URL][DOMAIN_NAME] or Browse gallery Size F…" at bounding box center [108, 553] width 155 height 919
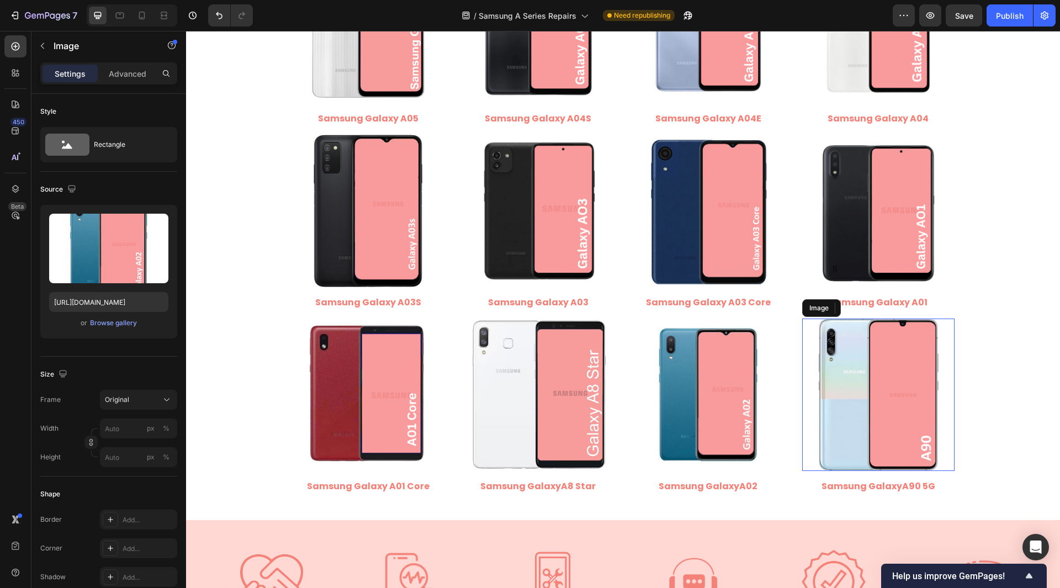
click at [863, 375] on img at bounding box center [878, 394] width 152 height 152
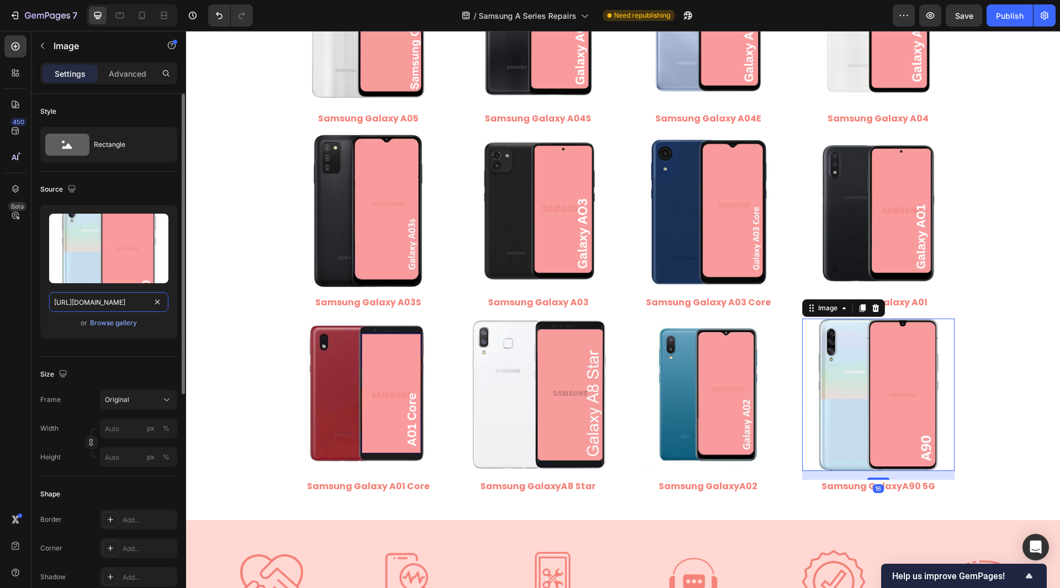
click at [136, 310] on input "[URL][DOMAIN_NAME]" at bounding box center [108, 302] width 119 height 20
type input "[URL][DOMAIN_NAME]"
click at [37, 314] on div "Style Rectangle Source Upload Image [URL][DOMAIN_NAME] or Browse gallery Size F…" at bounding box center [108, 553] width 155 height 919
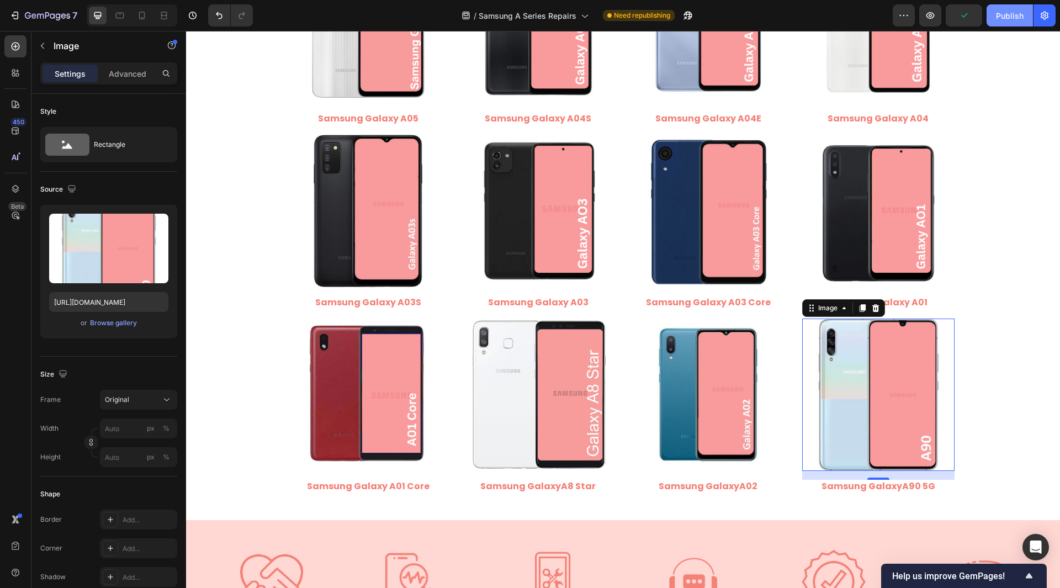
click at [1012, 12] on div "Publish" at bounding box center [1010, 16] width 28 height 12
